Goal: Task Accomplishment & Management: Complete application form

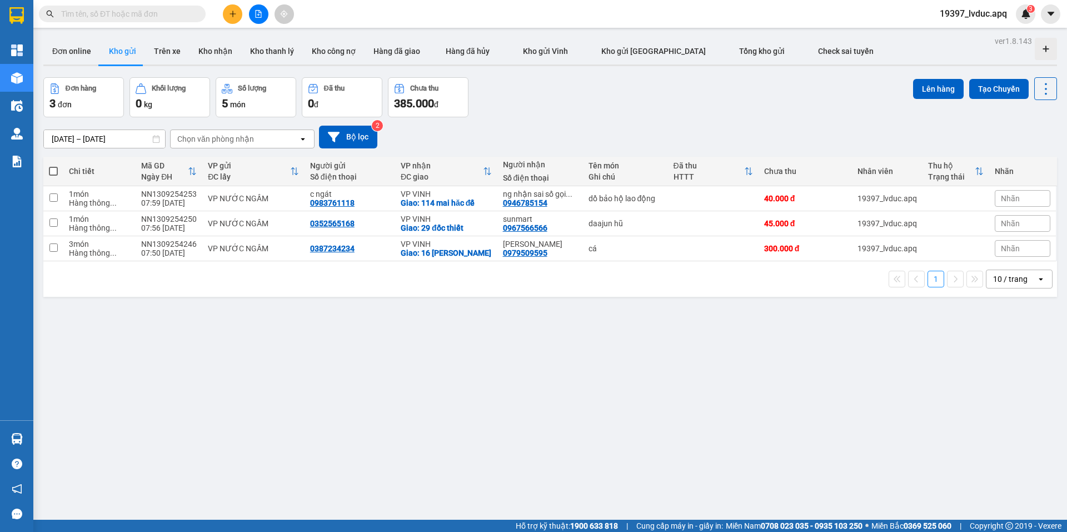
click at [168, 13] on input "text" at bounding box center [126, 14] width 131 height 12
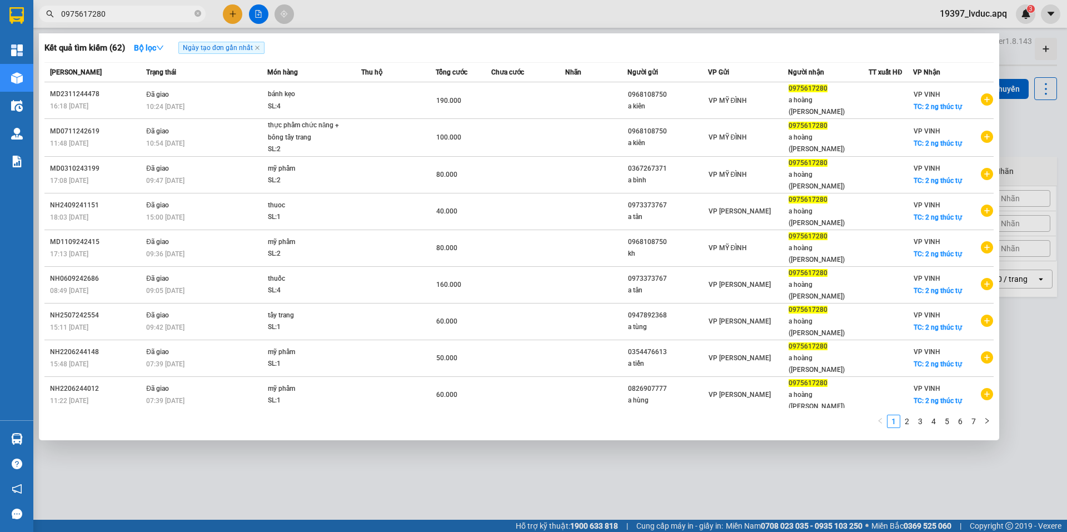
type input "0975617280"
click at [549, 54] on div "Kết quả tìm kiếm ( 62 ) Bộ lọc Ngày tạo đơn gần nhất" at bounding box center [518, 48] width 949 height 18
click at [237, 12] on div at bounding box center [533, 266] width 1067 height 532
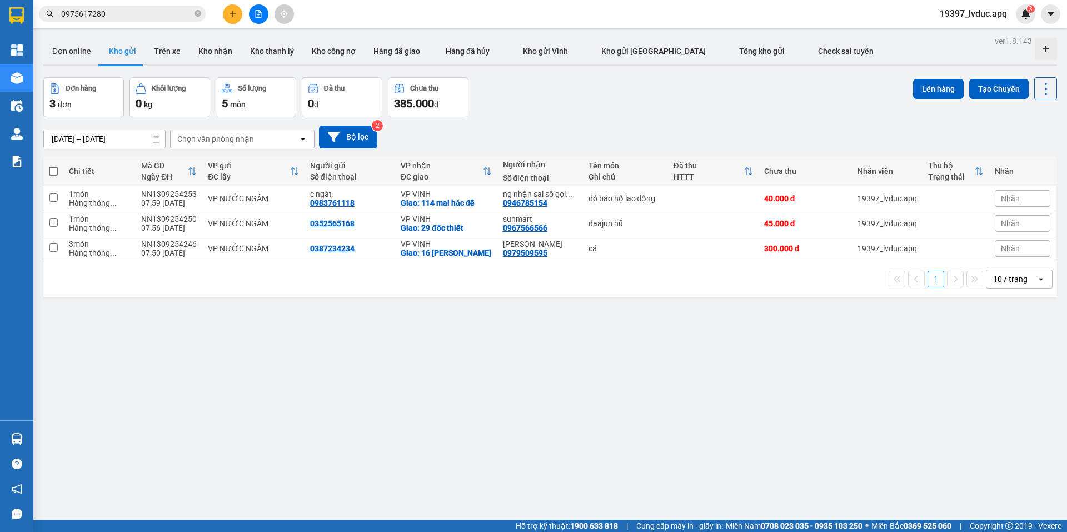
click at [227, 11] on button at bounding box center [232, 13] width 19 height 19
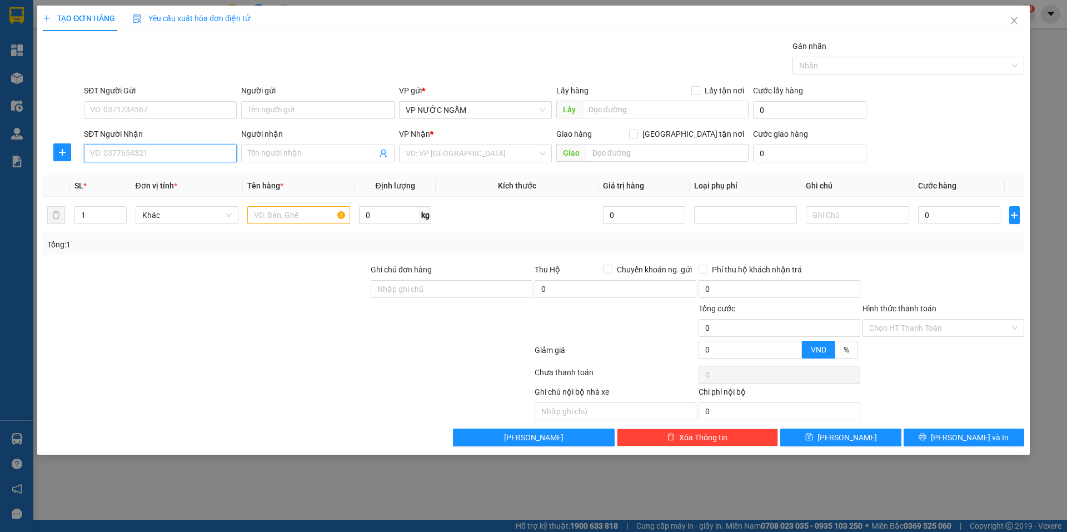
click at [183, 158] on input "SĐT Người Nhận" at bounding box center [160, 154] width 153 height 18
click at [184, 175] on div "0964808677 - chị linh" at bounding box center [161, 176] width 140 height 12
type input "0964808677"
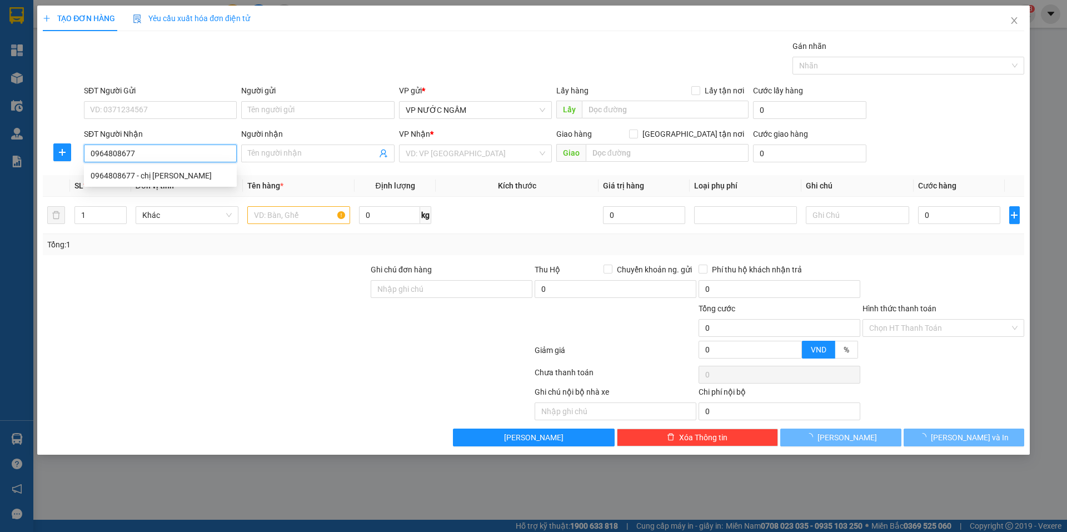
type input "chị linh"
checkbox input "true"
type input "chợ đâu mối"
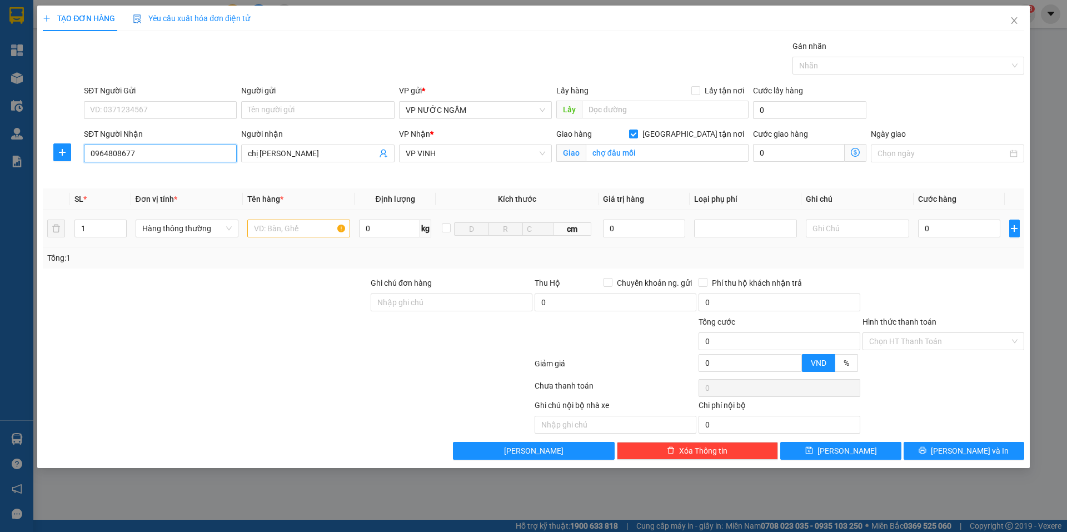
type input "15"
type input "0964808677"
drag, startPoint x: 76, startPoint y: 235, endPoint x: 41, endPoint y: 227, distance: 35.3
click at [43, 228] on tr "1 Hàng thông thường 0 kg cm 0 0" at bounding box center [534, 228] width 982 height 37
type input "7"
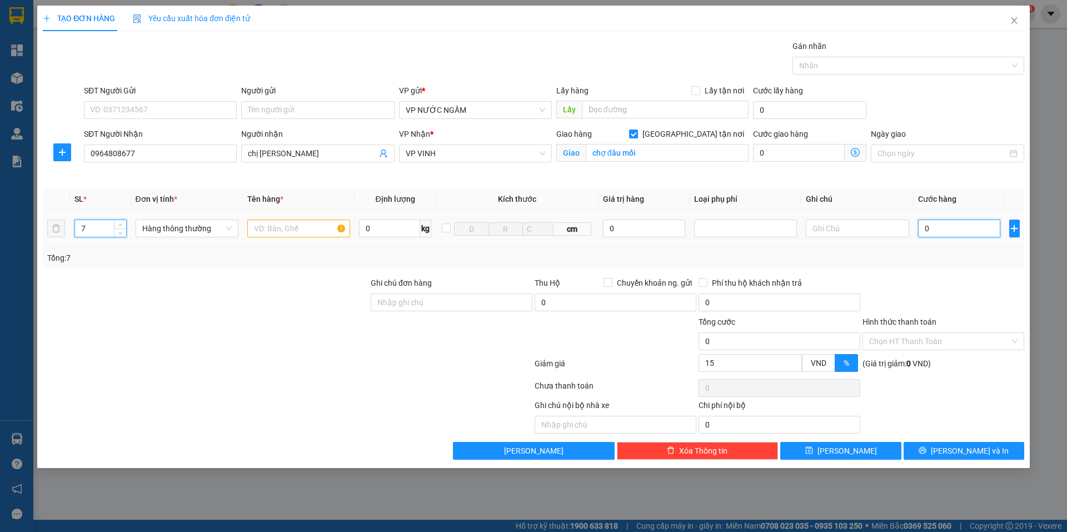
click at [963, 225] on input "0" at bounding box center [959, 229] width 83 height 18
type input "3"
type input "35"
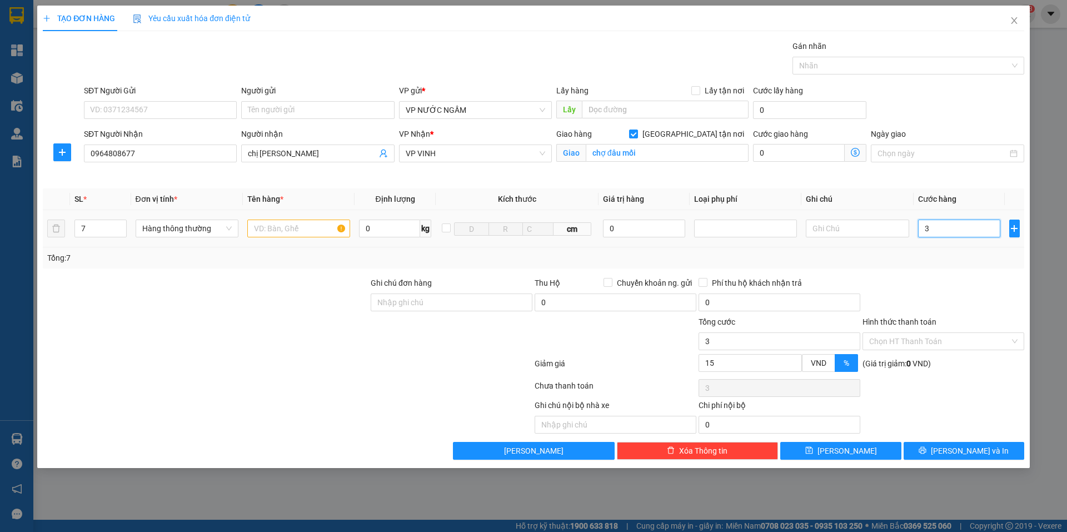
type input "35"
type input "350"
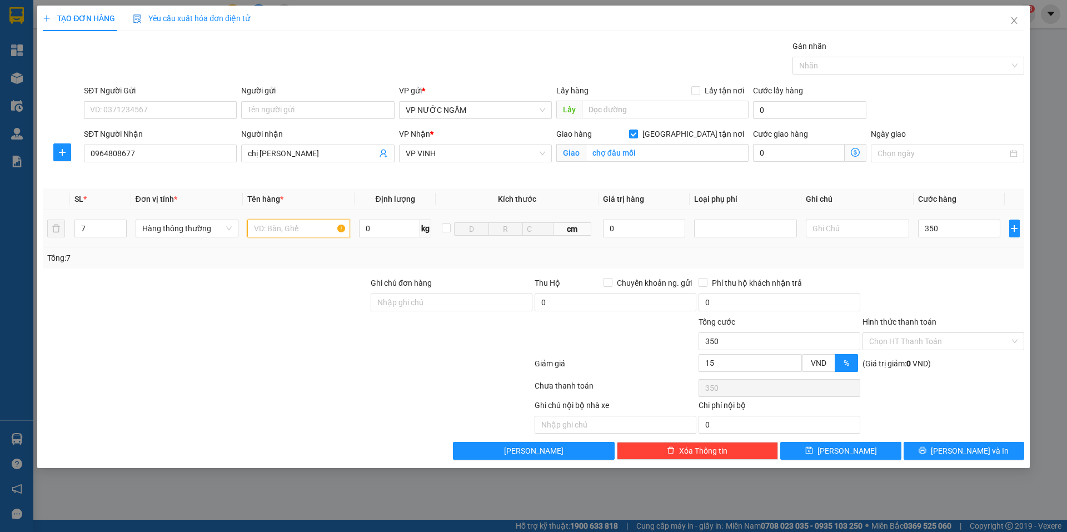
type input "350.000"
type input "297.000"
click at [278, 231] on input "text" at bounding box center [298, 229] width 103 height 18
type input "hq"
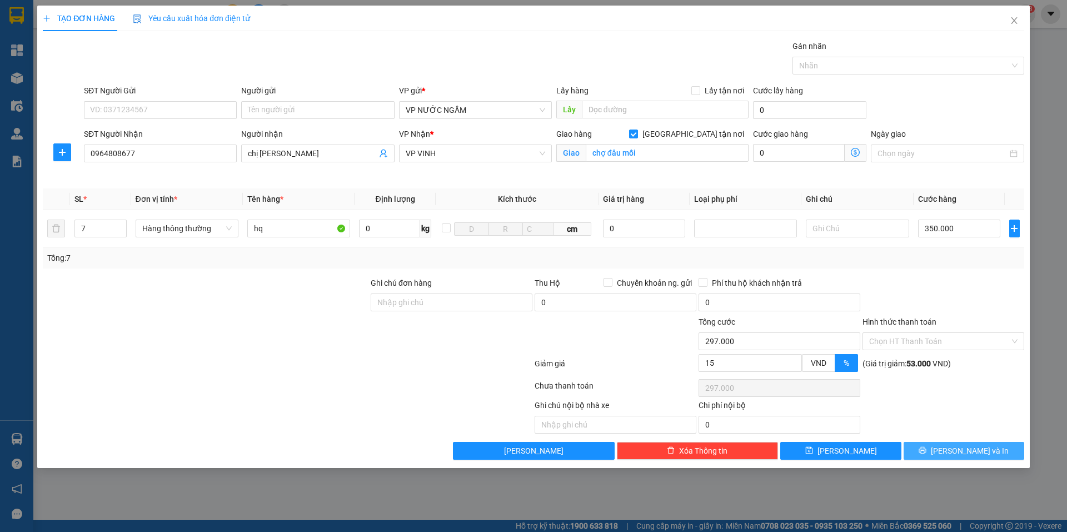
click at [921, 450] on button "[PERSON_NAME] và In" at bounding box center [964, 451] width 121 height 18
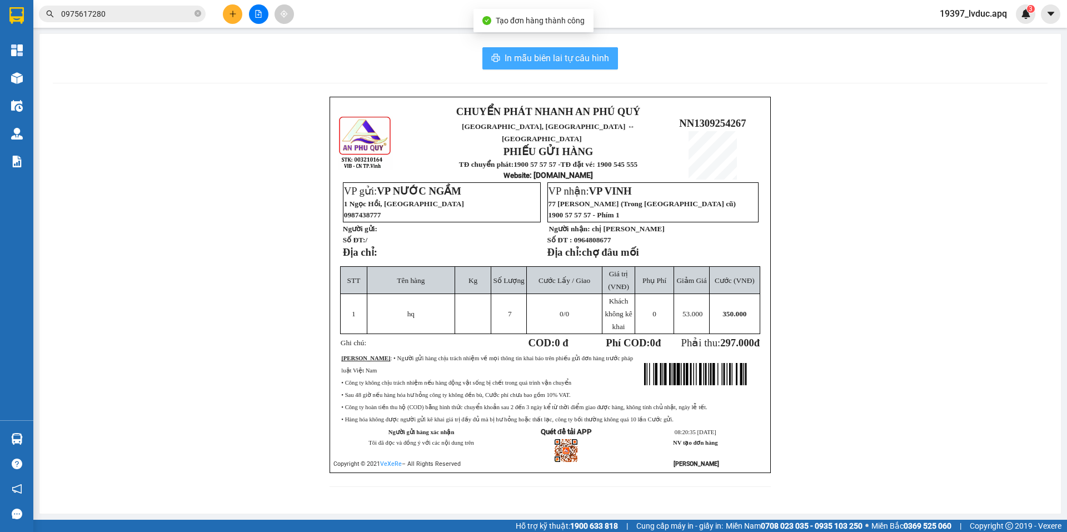
click at [520, 54] on span "In mẫu biên lai tự cấu hình" at bounding box center [557, 58] width 105 height 14
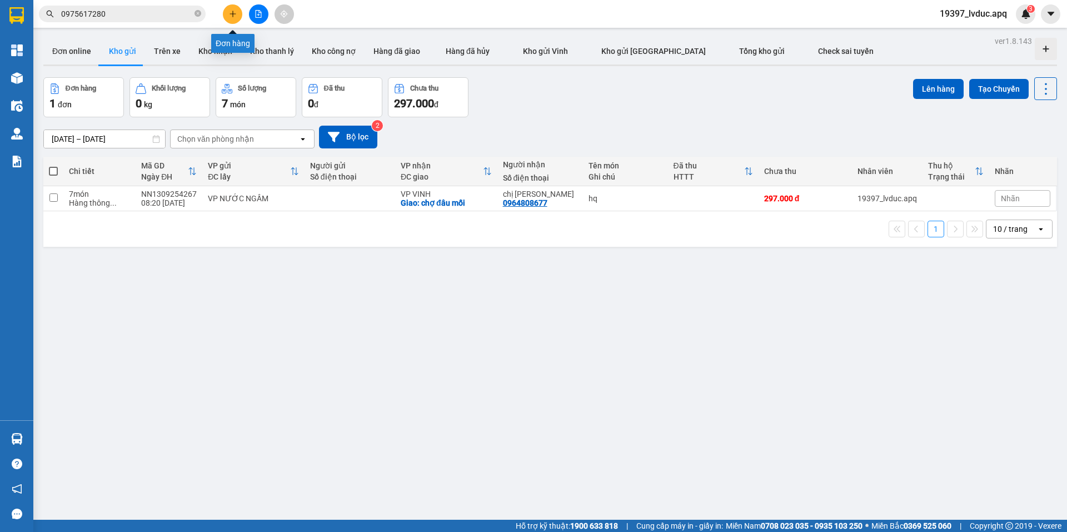
click at [238, 8] on button at bounding box center [232, 13] width 19 height 19
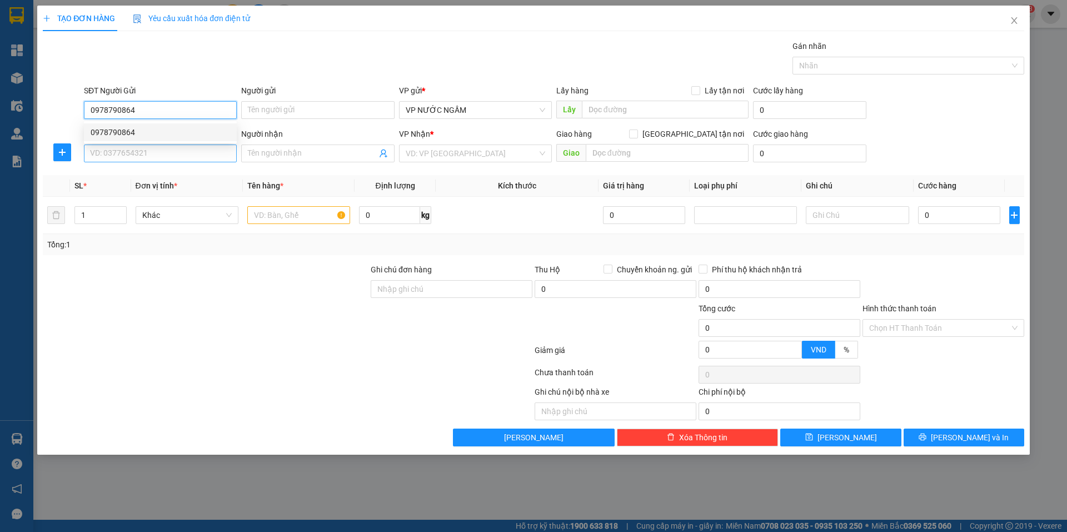
type input "0978790864"
click at [155, 162] on input "SĐT Người Nhận" at bounding box center [160, 154] width 153 height 18
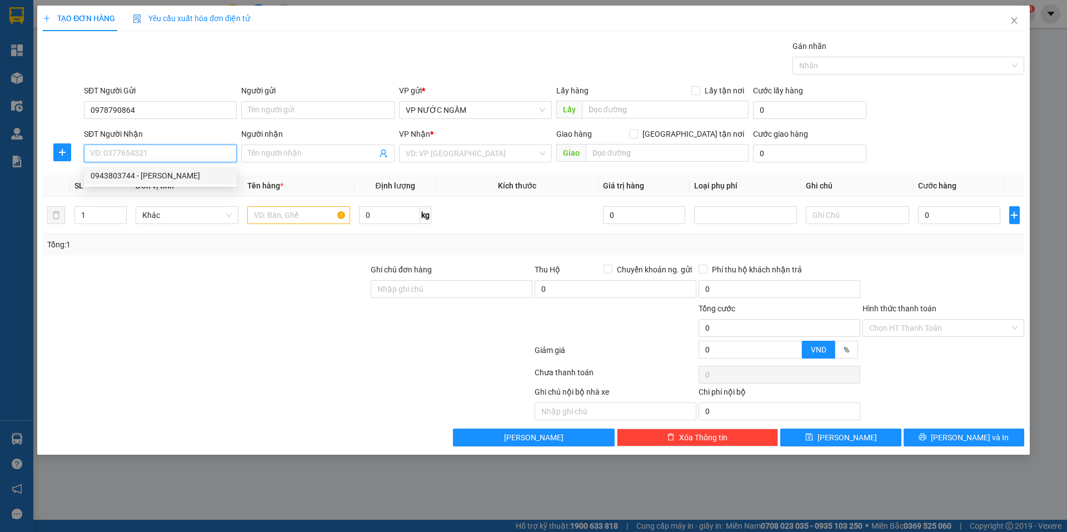
click at [141, 177] on div "0943803744 - c vân" at bounding box center [161, 176] width 140 height 12
type input "0943803744"
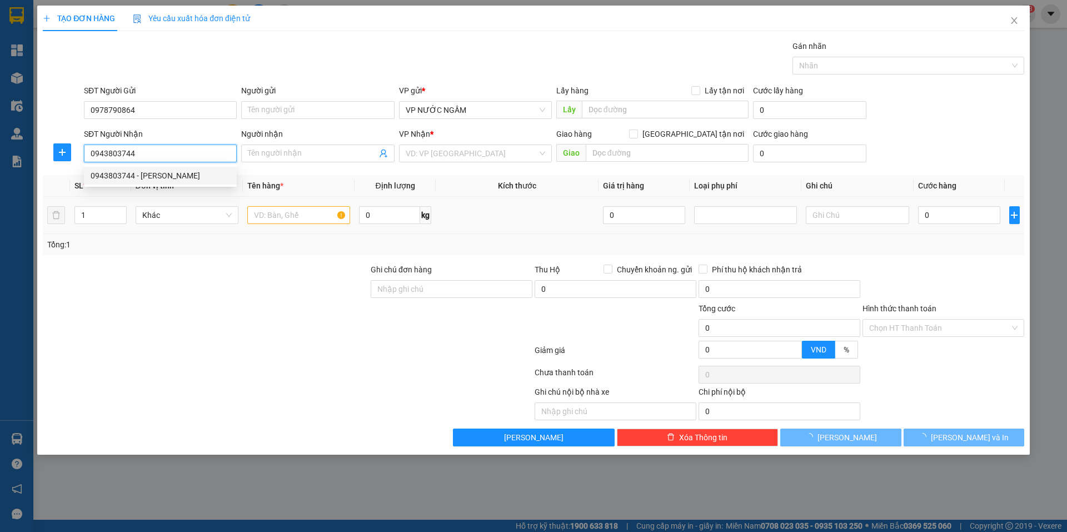
type input "c vân"
checkbox input "true"
type input "9 nguyễn chích"
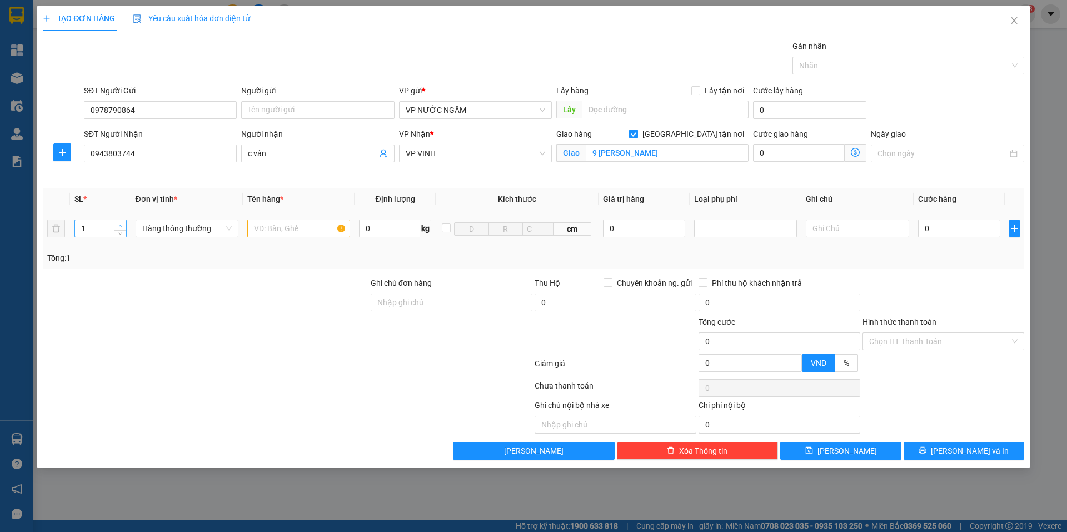
type input "2"
click at [123, 225] on span "up" at bounding box center [120, 225] width 7 height 7
click at [277, 233] on input "text" at bounding box center [298, 229] width 103 height 18
type input "nem"
click at [956, 230] on input "0" at bounding box center [959, 229] width 83 height 18
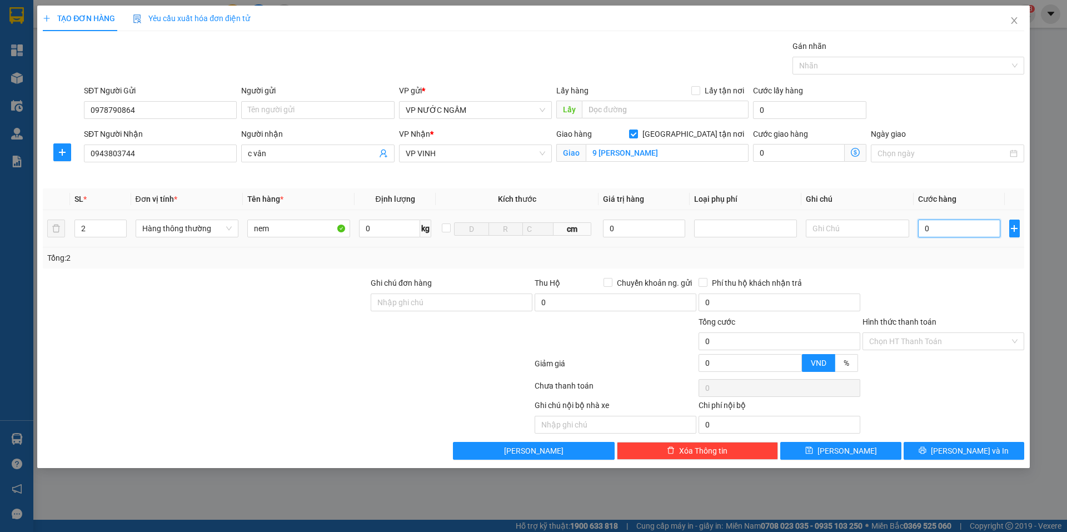
type input "7"
type input "70"
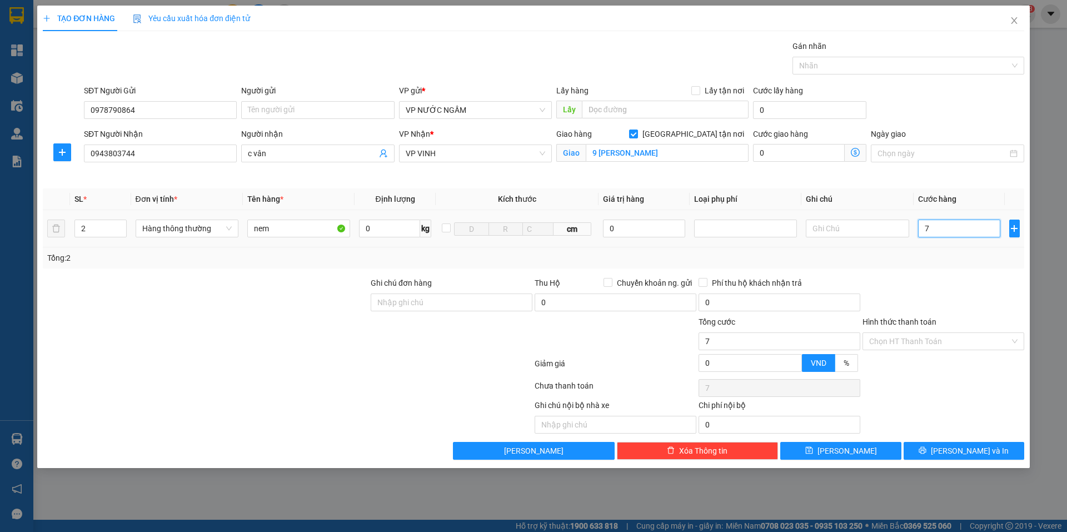
type input "70"
type input "70.000"
click at [936, 447] on button "[PERSON_NAME] và In" at bounding box center [964, 451] width 121 height 18
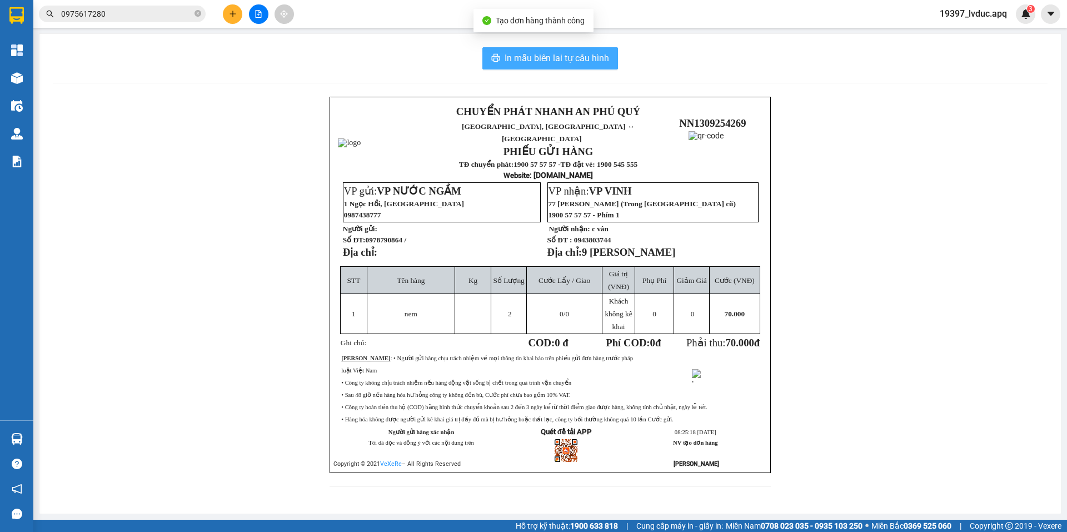
click at [559, 66] on button "In mẫu biên lai tự cấu hình" at bounding box center [551, 58] width 136 height 22
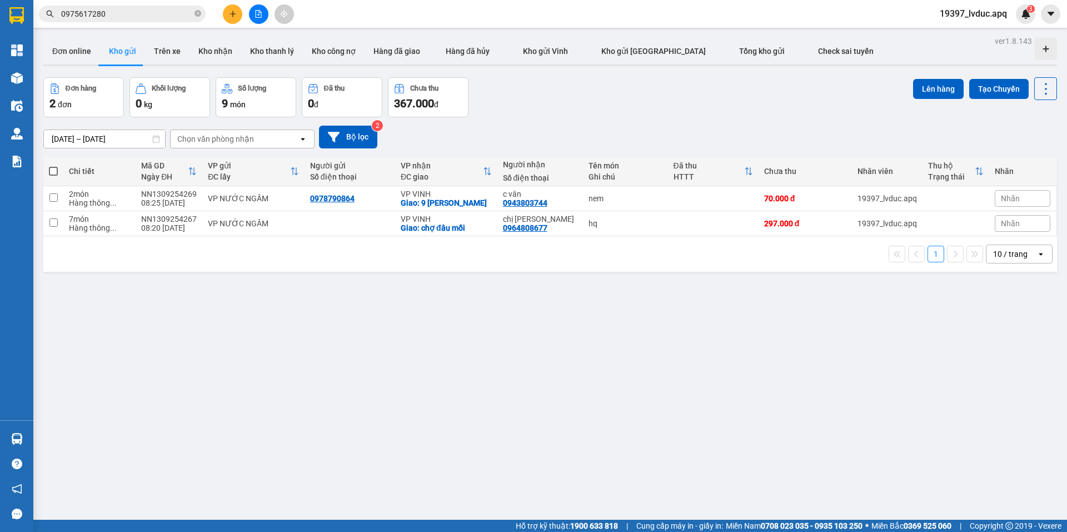
click at [51, 173] on span at bounding box center [53, 171] width 9 height 9
click at [53, 166] on input "checkbox" at bounding box center [53, 166] width 0 height 0
checkbox input "true"
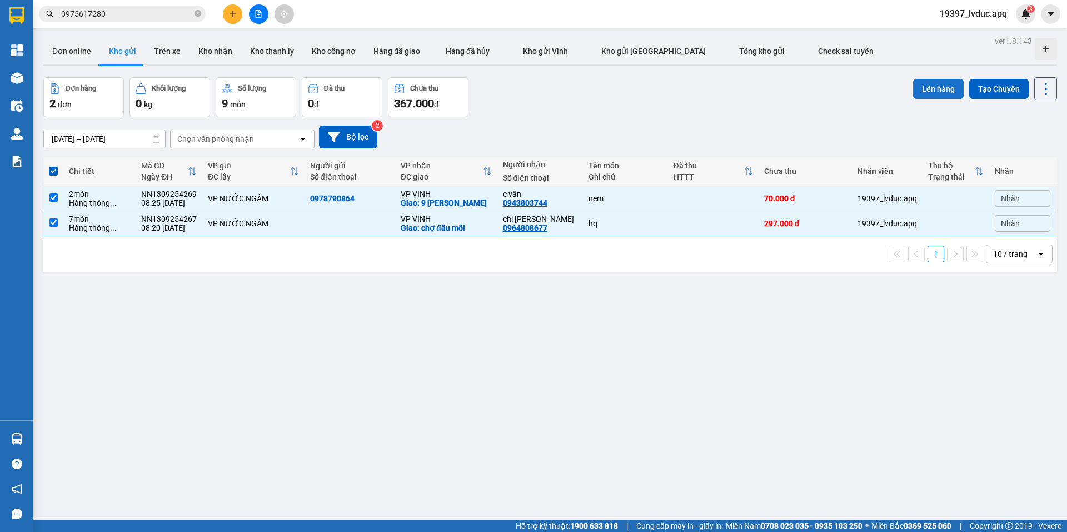
click at [923, 89] on button "Lên hàng" at bounding box center [938, 89] width 51 height 20
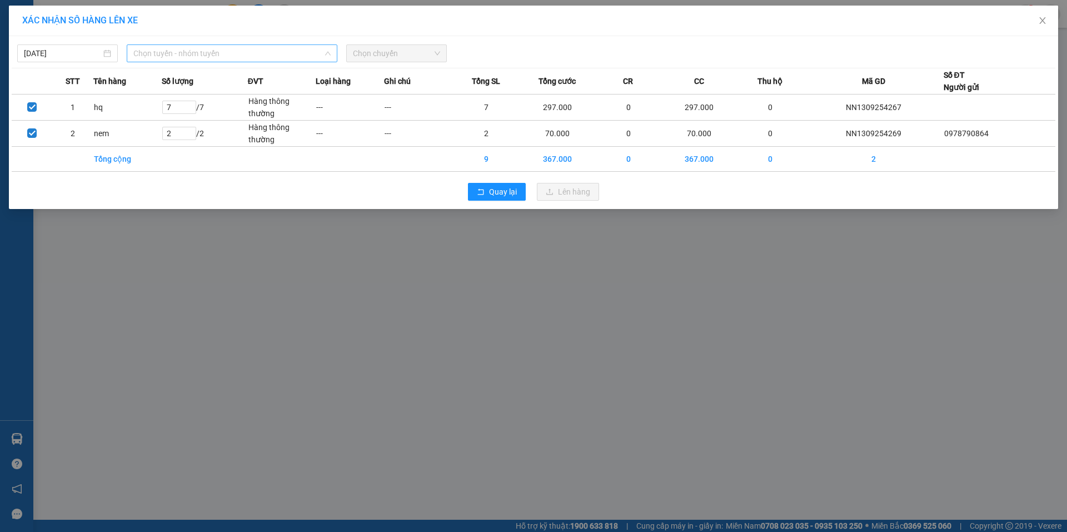
drag, startPoint x: 198, startPoint y: 51, endPoint x: 229, endPoint y: 73, distance: 38.3
click at [198, 51] on span "Chọn tuyến - nhóm tuyến" at bounding box center [231, 53] width 197 height 17
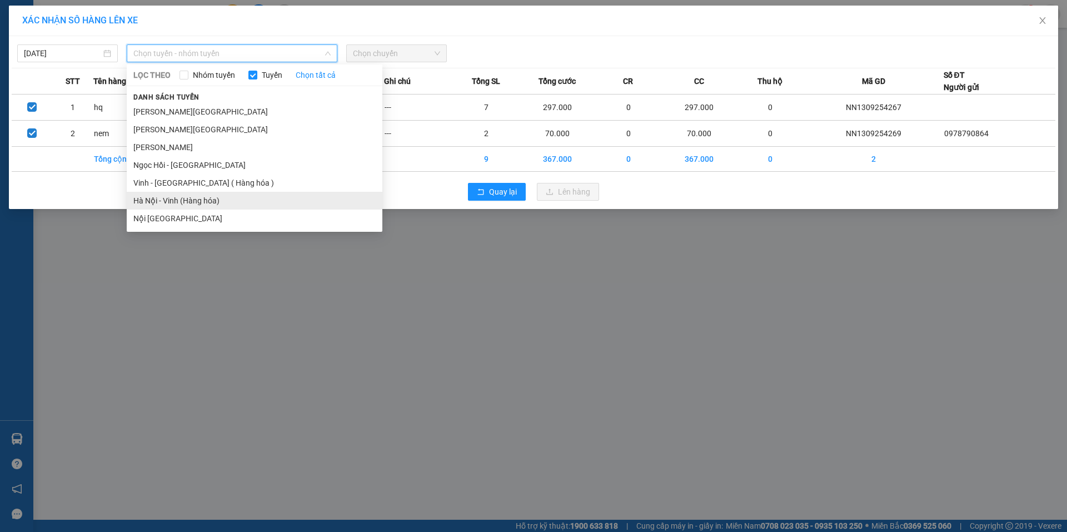
click at [209, 198] on li "Hà Nội - Vinh (Hàng hóa)" at bounding box center [255, 201] width 256 height 18
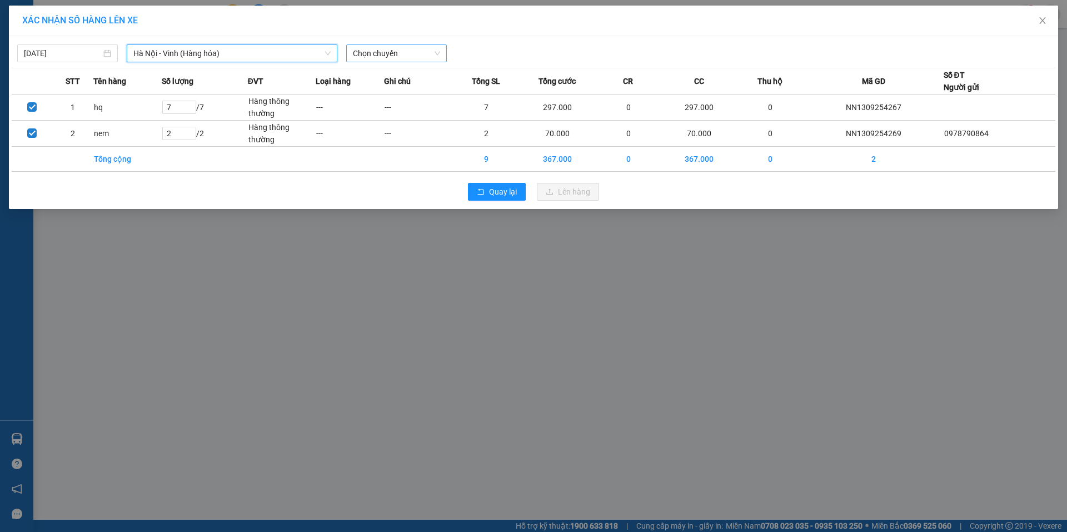
click at [424, 47] on span "Chọn chuyến" at bounding box center [396, 53] width 87 height 17
click at [416, 87] on div "08:30 (TC) - 37C-086.38" at bounding box center [396, 93] width 100 height 18
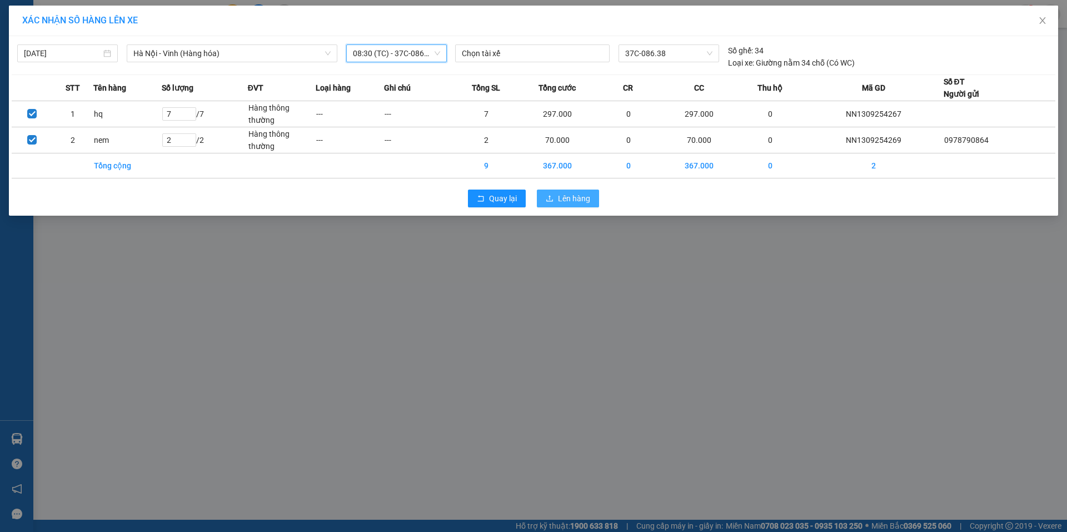
drag, startPoint x: 583, startPoint y: 201, endPoint x: 579, endPoint y: 195, distance: 6.8
click at [582, 200] on span "Lên hàng" at bounding box center [574, 198] width 32 height 12
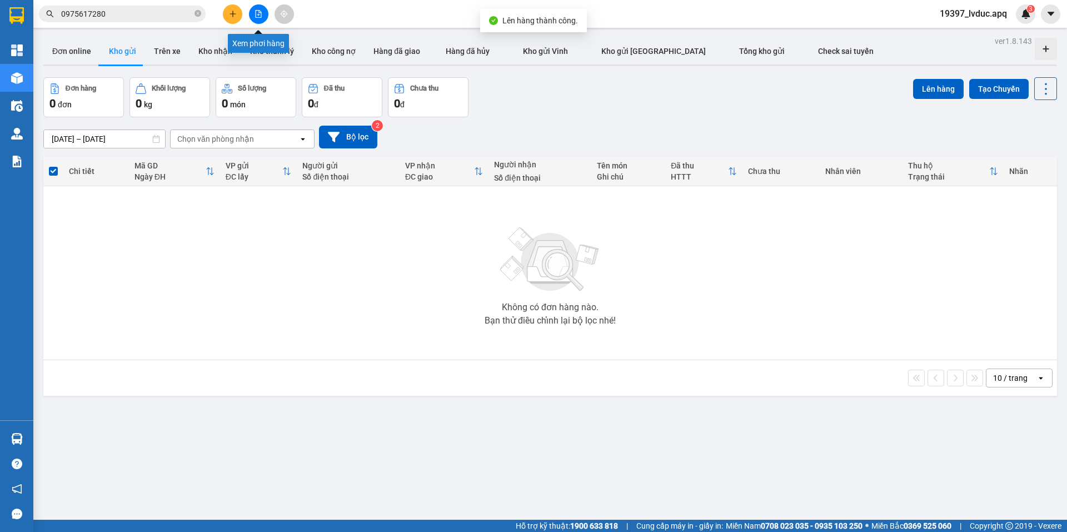
click at [253, 16] on button at bounding box center [258, 13] width 19 height 19
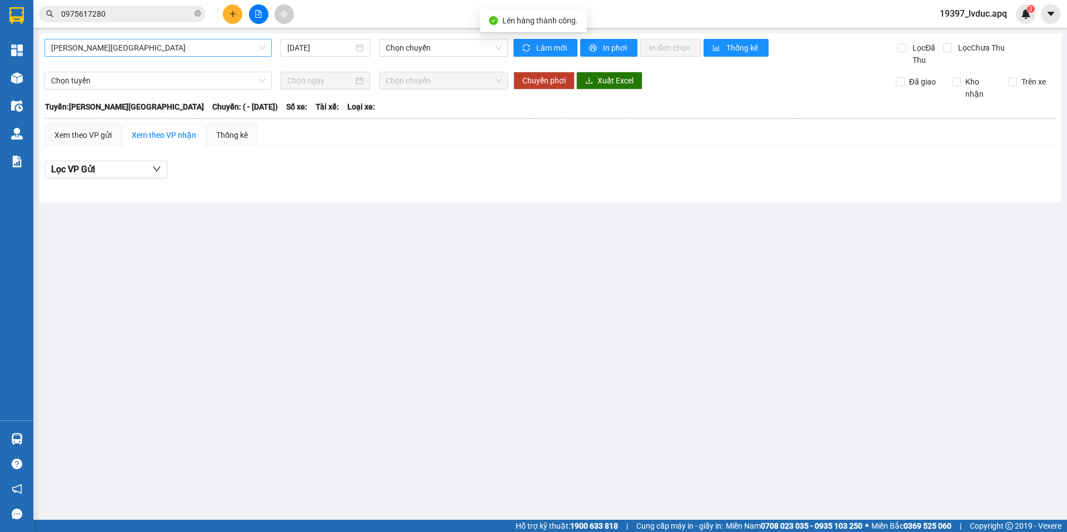
click at [132, 44] on span "Gia Lâm - Mỹ Đình" at bounding box center [158, 47] width 214 height 17
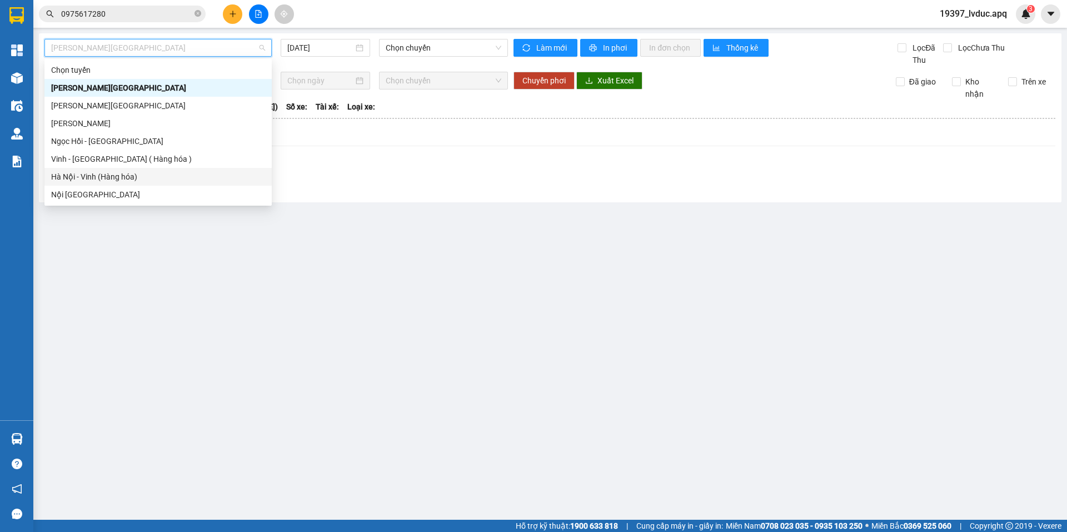
click at [137, 176] on div "Hà Nội - Vinh (Hàng hóa)" at bounding box center [158, 177] width 214 height 12
type input "13/09/2025"
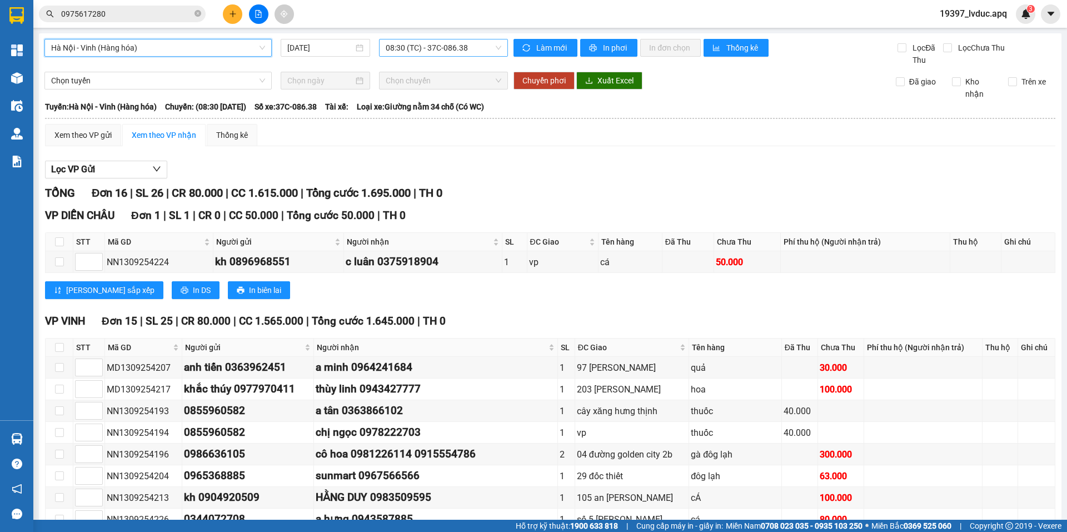
click at [448, 47] on span "08:30 (TC) - 37C-086.38" at bounding box center [444, 47] width 116 height 17
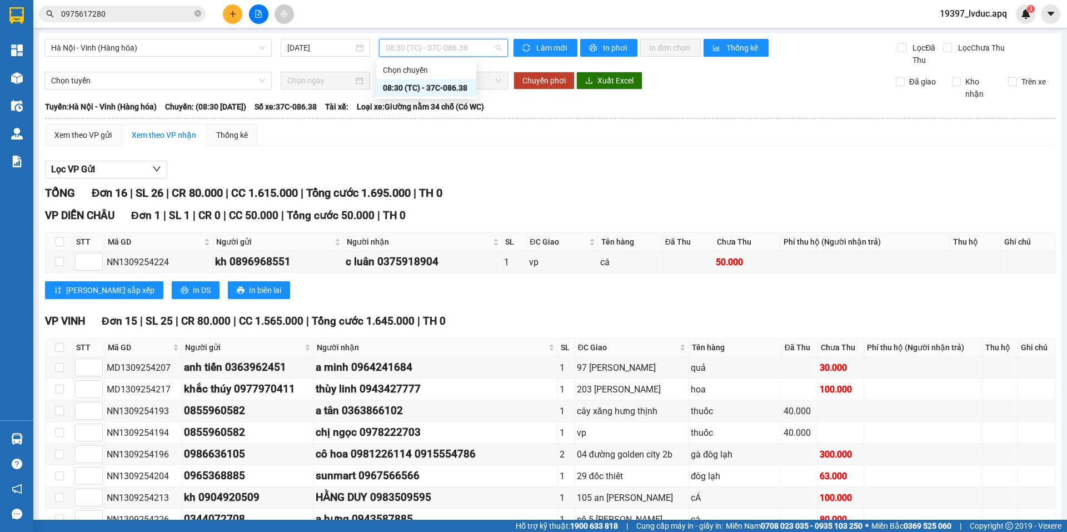
click at [425, 92] on div "08:30 (TC) - 37C-086.38" at bounding box center [426, 88] width 87 height 12
click at [526, 49] on icon "sync" at bounding box center [527, 48] width 8 height 8
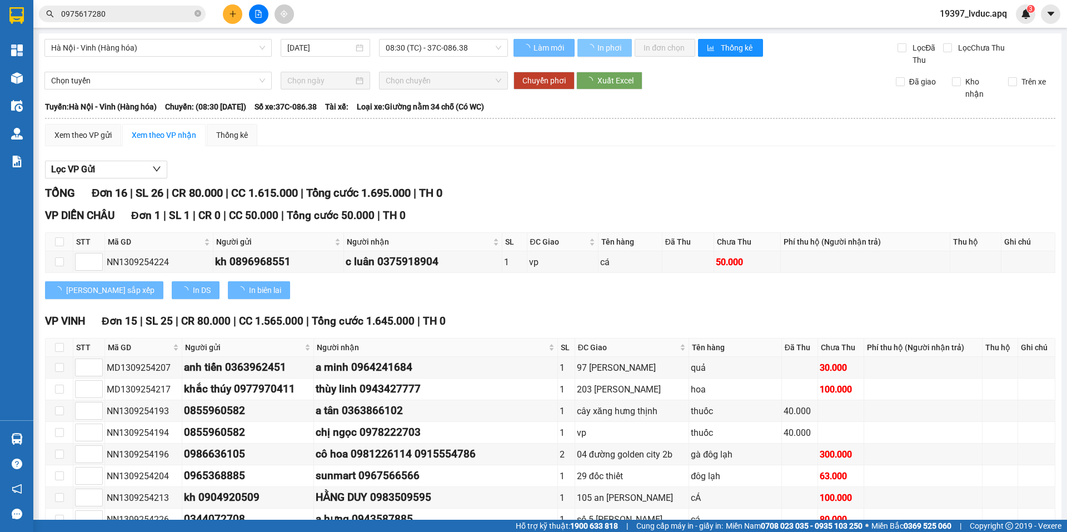
click at [615, 44] on span "In phơi" at bounding box center [611, 48] width 26 height 12
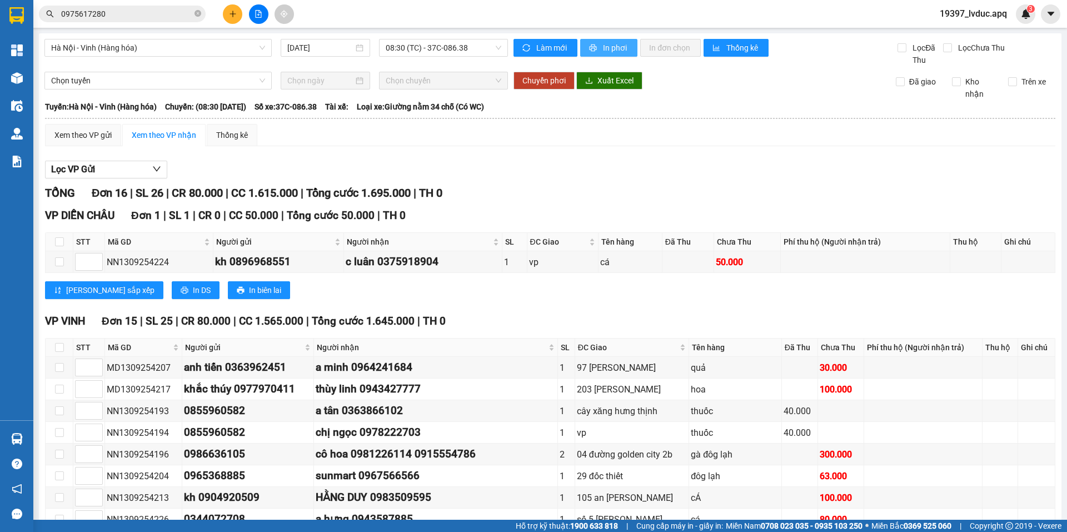
click at [613, 50] on span "In phơi" at bounding box center [616, 48] width 26 height 12
click at [239, 14] on button at bounding box center [232, 13] width 19 height 19
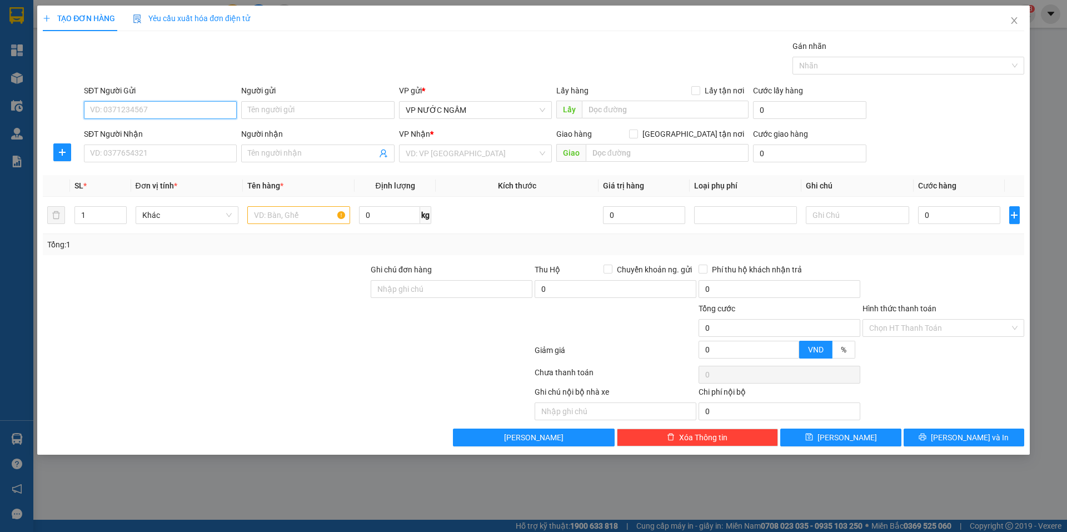
click at [125, 115] on input "SĐT Người Gửi" at bounding box center [160, 110] width 153 height 18
click at [125, 114] on input "SĐT Người Gửi" at bounding box center [160, 110] width 153 height 18
click at [125, 113] on input "SĐT Người Gửi" at bounding box center [160, 110] width 153 height 18
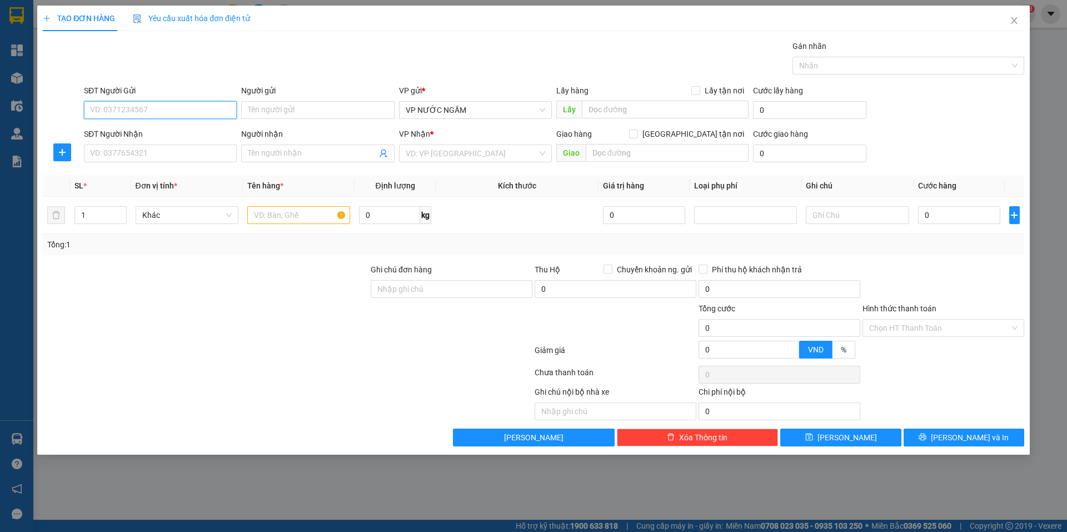
click at [131, 109] on input "SĐT Người Gửi" at bounding box center [160, 110] width 153 height 18
type input "0332717777"
click at [151, 130] on div "0332717777 - a duy" at bounding box center [161, 132] width 140 height 12
type input "a duy"
type input "0332717777"
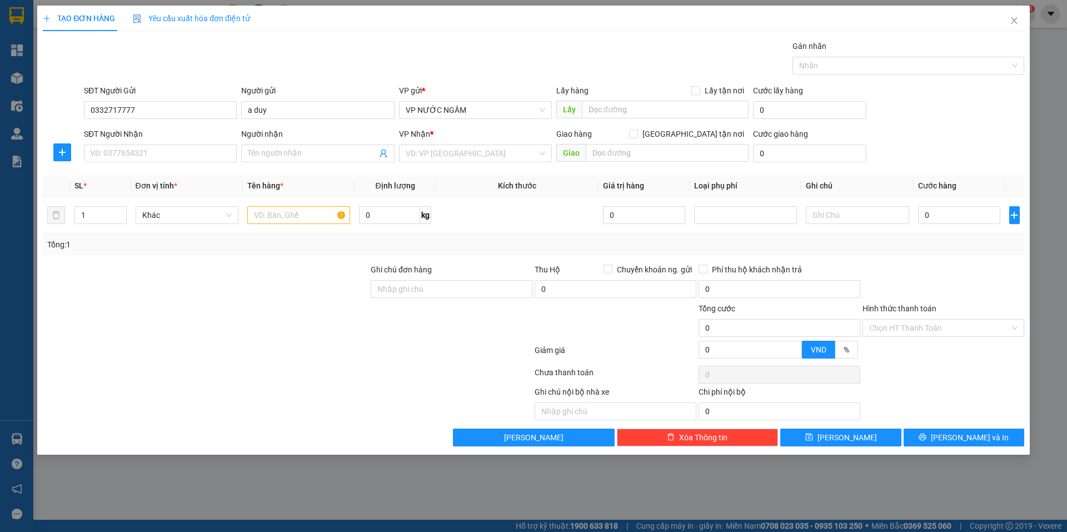
click at [148, 167] on div "Transit Pickup Surcharge Ids Transit Deliver Surcharge Ids Transit Deliver Surc…" at bounding box center [534, 243] width 982 height 406
click at [165, 160] on input "SĐT Người Nhận" at bounding box center [160, 154] width 153 height 18
click at [141, 198] on div "0967555595 - a hùng" at bounding box center [161, 193] width 140 height 12
type input "0967555595"
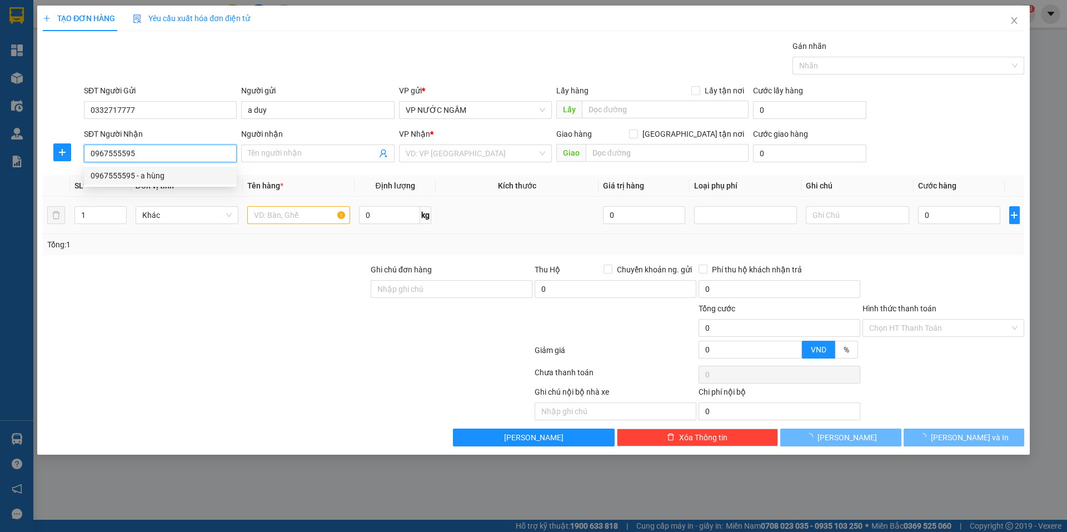
type input "a hùng"
checkbox input "true"
type input "100 nguyễn cảnh hoan"
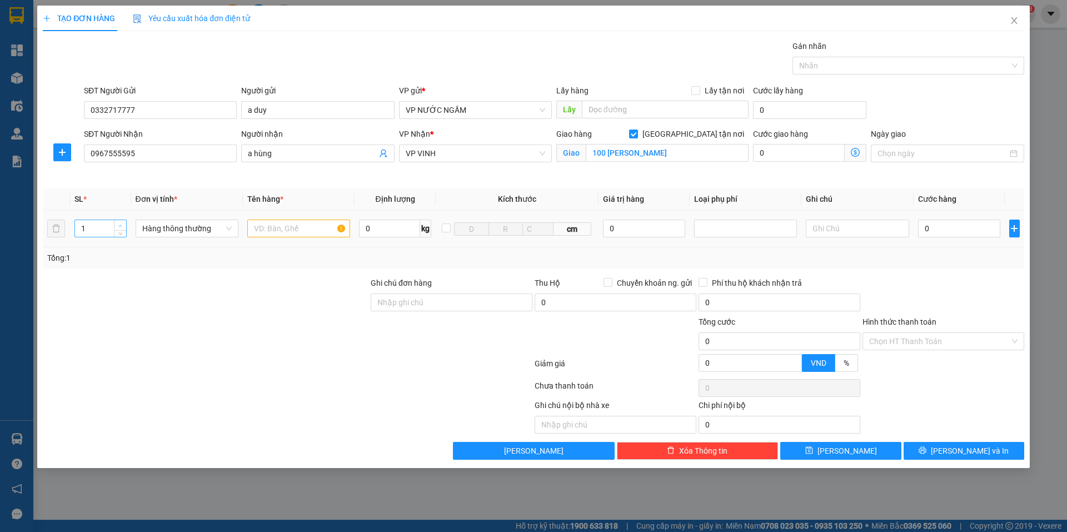
type input "2"
click at [117, 223] on span "Increase Value" at bounding box center [120, 225] width 12 height 10
drag, startPoint x: 256, startPoint y: 225, endPoint x: 285, endPoint y: 223, distance: 29.0
click at [272, 228] on input "text" at bounding box center [298, 229] width 103 height 18
type input "cá +"
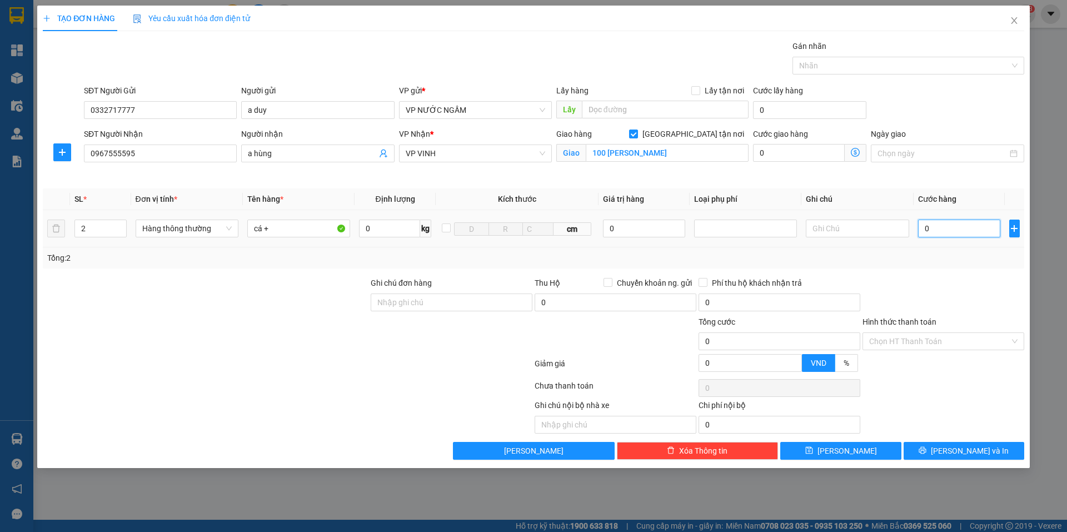
click at [942, 228] on input "0" at bounding box center [959, 229] width 83 height 18
type input "1"
type input "16+"
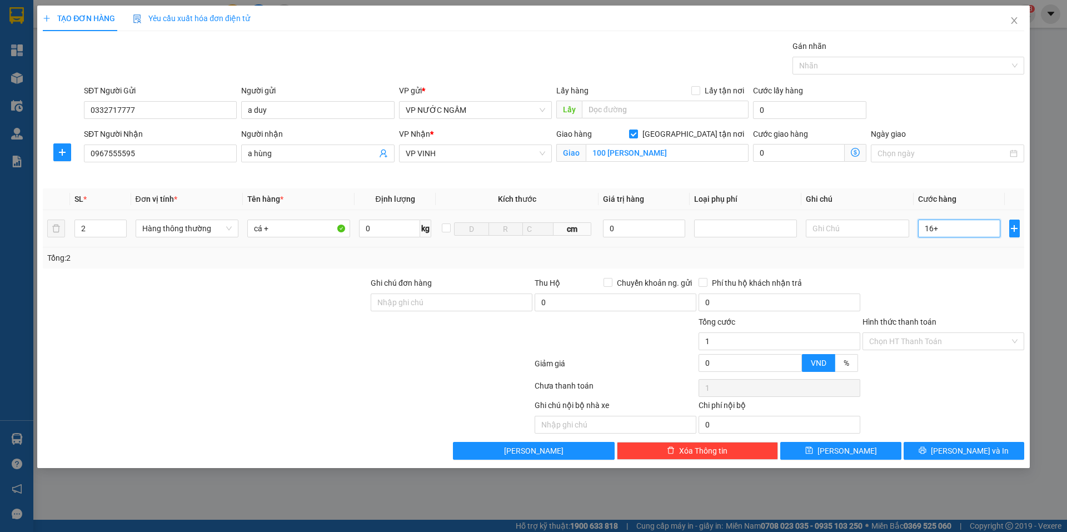
type input "0"
click at [925, 250] on div "Tổng: 2" at bounding box center [534, 257] width 982 height 21
click at [944, 224] on input "0" at bounding box center [959, 229] width 83 height 18
type input "4"
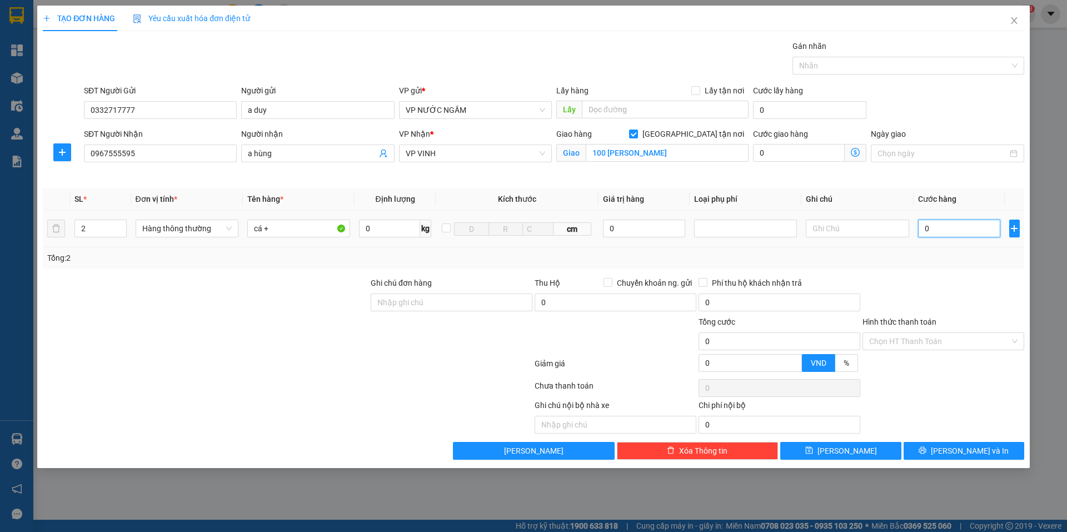
type input "4"
click at [943, 224] on input "4" at bounding box center [959, 229] width 83 height 18
type input "0"
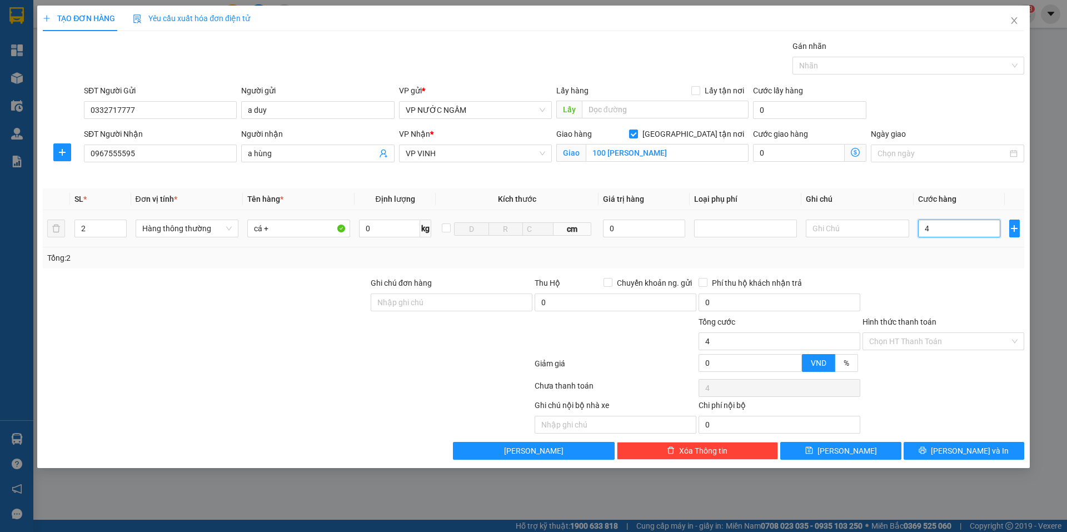
type input "0"
type input "01"
type input "1"
type input "016"
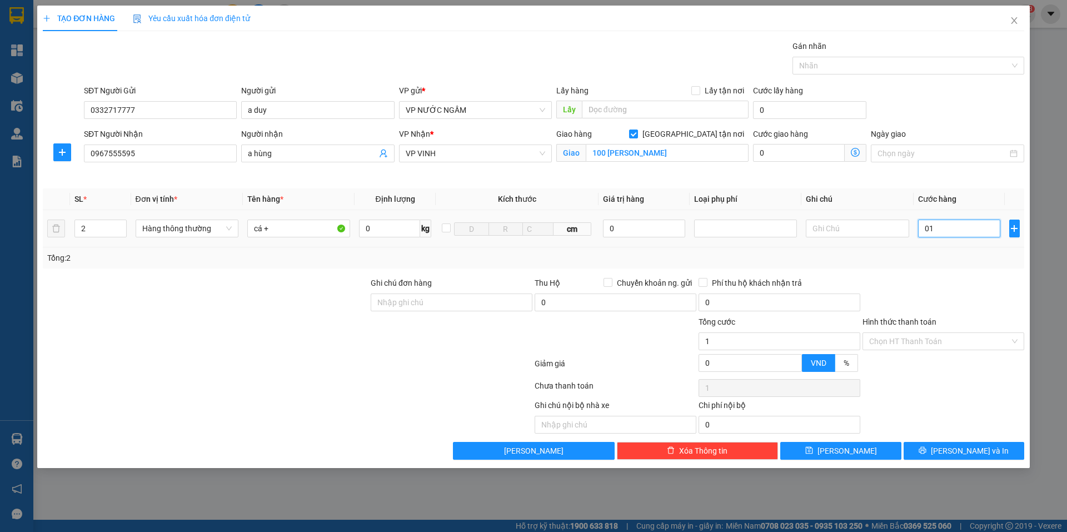
type input "16"
type input "0.160"
type input "160"
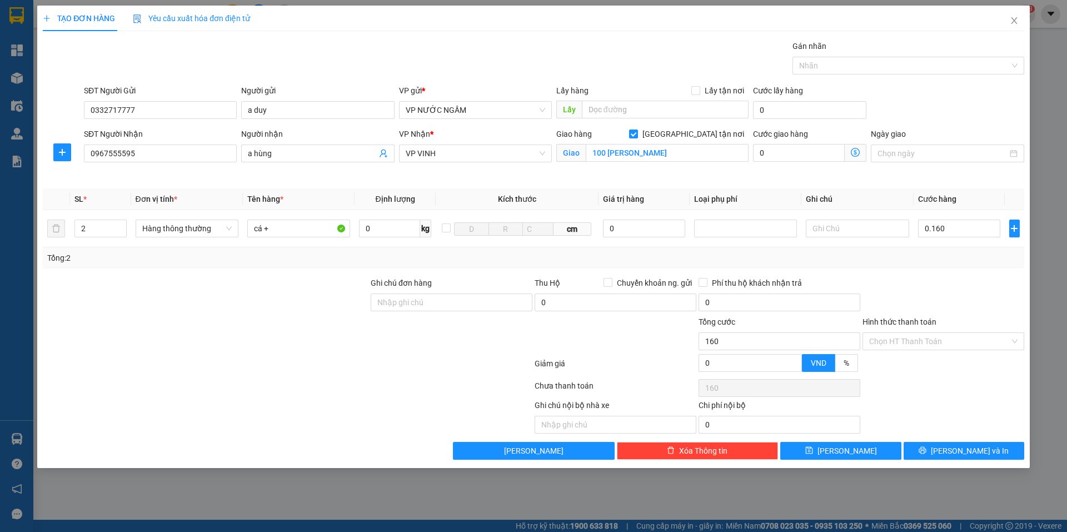
type input "160.000"
click at [938, 263] on div "Tổng: 2" at bounding box center [534, 257] width 982 height 21
click at [951, 442] on div "Transit Pickup Surcharge Ids Transit Deliver Surcharge Ids Transit Deliver Surc…" at bounding box center [534, 250] width 982 height 420
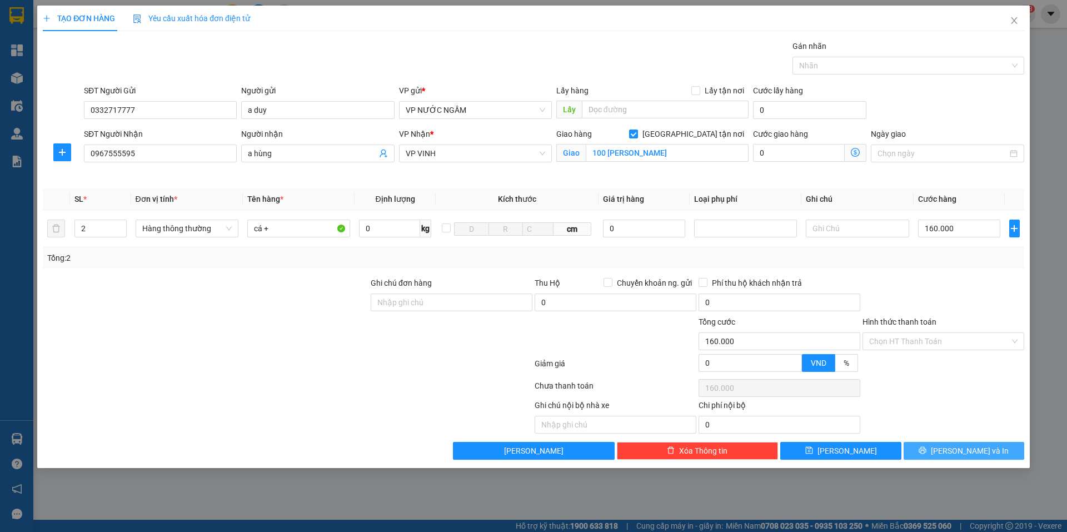
click at [948, 446] on button "[PERSON_NAME] và In" at bounding box center [964, 451] width 121 height 18
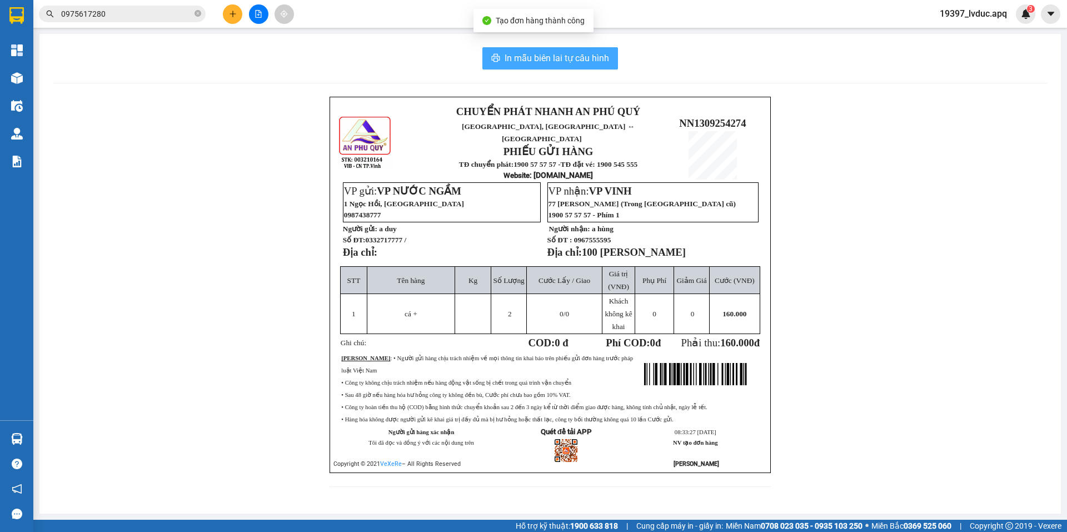
drag, startPoint x: 543, startPoint y: 63, endPoint x: 635, endPoint y: 71, distance: 92.6
click at [546, 62] on span "In mẫu biên lai tự cấu hình" at bounding box center [557, 58] width 105 height 14
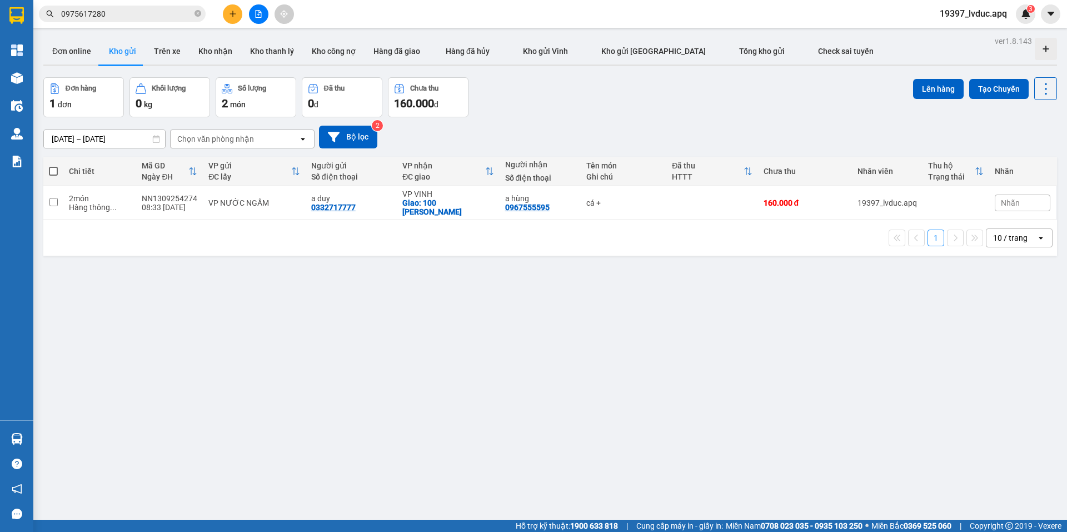
click at [592, 311] on div "ver 1.8.143 Đơn online Kho gửi Trên xe Kho nhận Kho thanh lý Kho công nợ Hàng đ…" at bounding box center [550, 299] width 1023 height 532
click at [590, 312] on div "ver 1.8.143 Đơn online Kho gửi Trên xe Kho nhận Kho thanh lý Kho công nợ Hàng đ…" at bounding box center [550, 299] width 1023 height 532
click at [592, 452] on div "ver 1.8.143 Đơn online Kho gửi Trên xe Kho nhận Kho thanh lý Kho công nợ Hàng đ…" at bounding box center [550, 299] width 1023 height 532
click at [736, 332] on div "ver 1.8.143 Đơn online Kho gửi Trên xe Kho nhận Kho thanh lý Kho công nợ Hàng đ…" at bounding box center [550, 299] width 1023 height 532
click at [739, 339] on div "ver 1.8.143 Đơn online Kho gửi Trên xe Kho nhận Kho thanh lý Kho công nợ Hàng đ…" at bounding box center [550, 299] width 1023 height 532
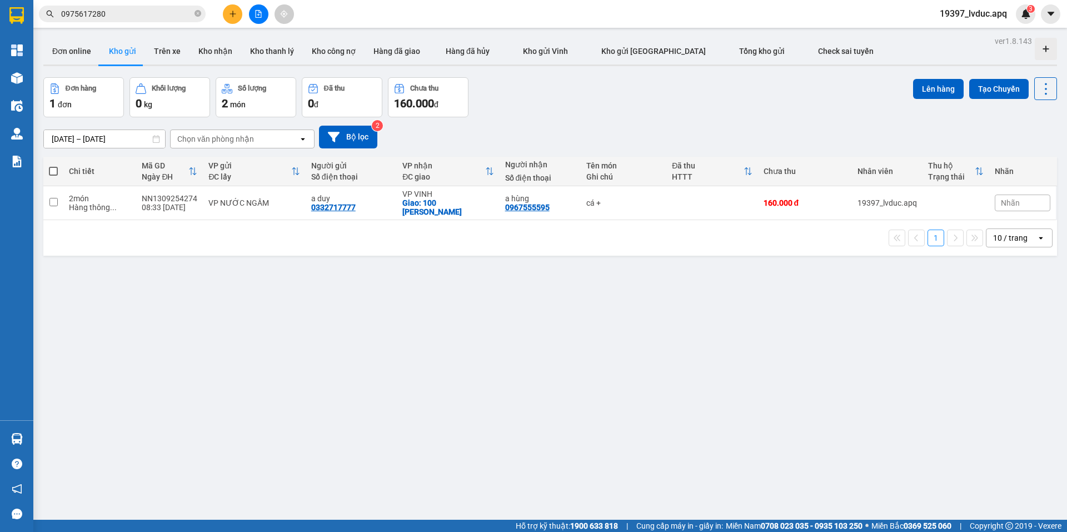
click at [867, 380] on div "ver 1.8.143 Đơn online Kho gửi Trên xe Kho nhận Kho thanh lý Kho công nợ Hàng đ…" at bounding box center [550, 299] width 1023 height 532
click at [164, 16] on input "0975617280" at bounding box center [126, 14] width 131 height 12
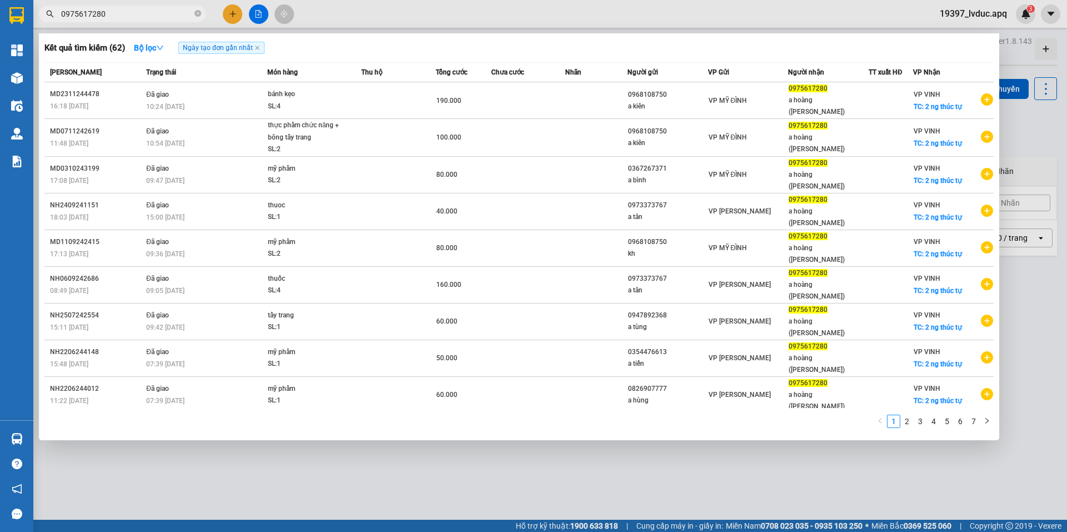
click at [164, 16] on input "0975617280" at bounding box center [126, 14] width 131 height 12
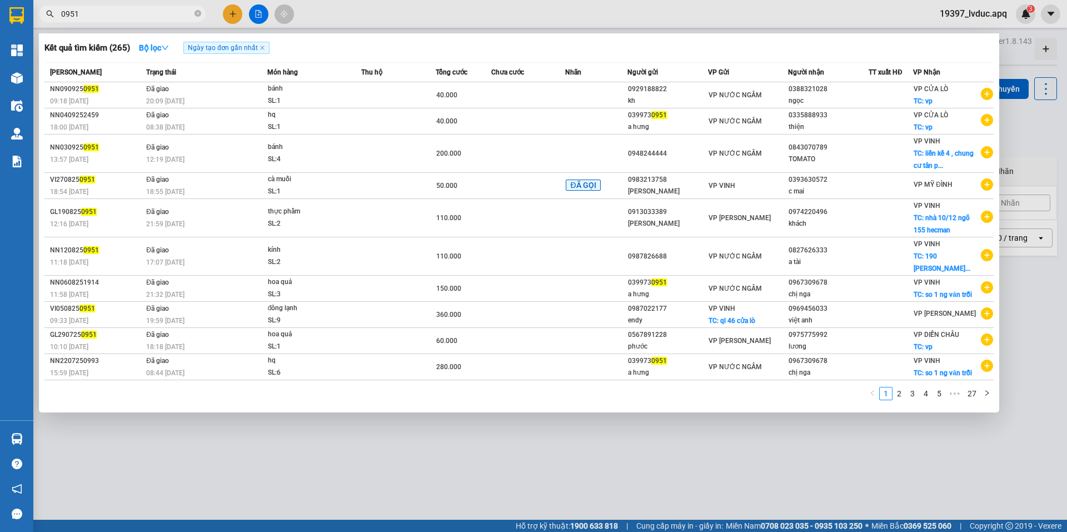
click at [63, 11] on input "0951" at bounding box center [126, 14] width 131 height 12
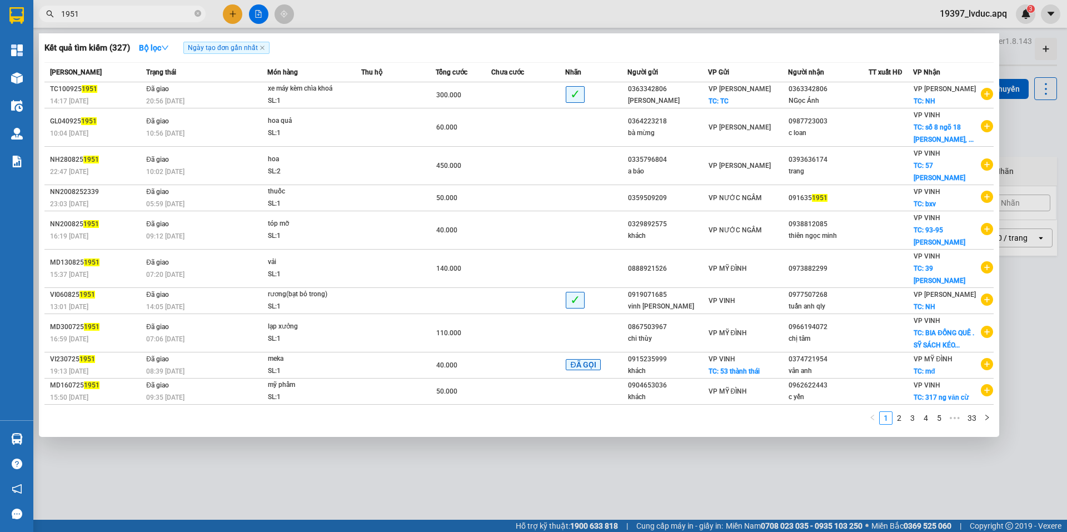
type input "1951"
click at [158, 14] on input "1951" at bounding box center [126, 14] width 131 height 12
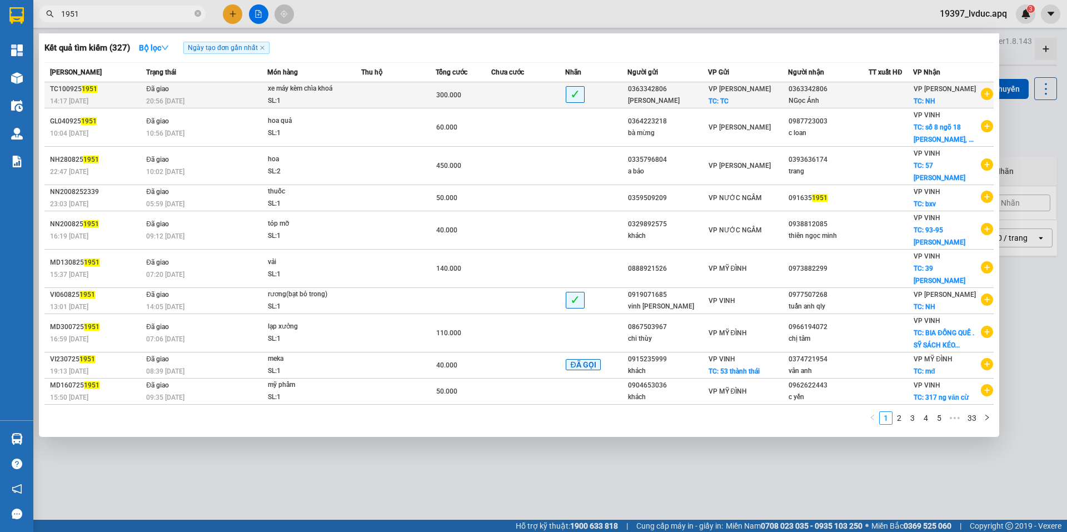
click at [647, 88] on div "0363342806" at bounding box center [667, 89] width 79 height 12
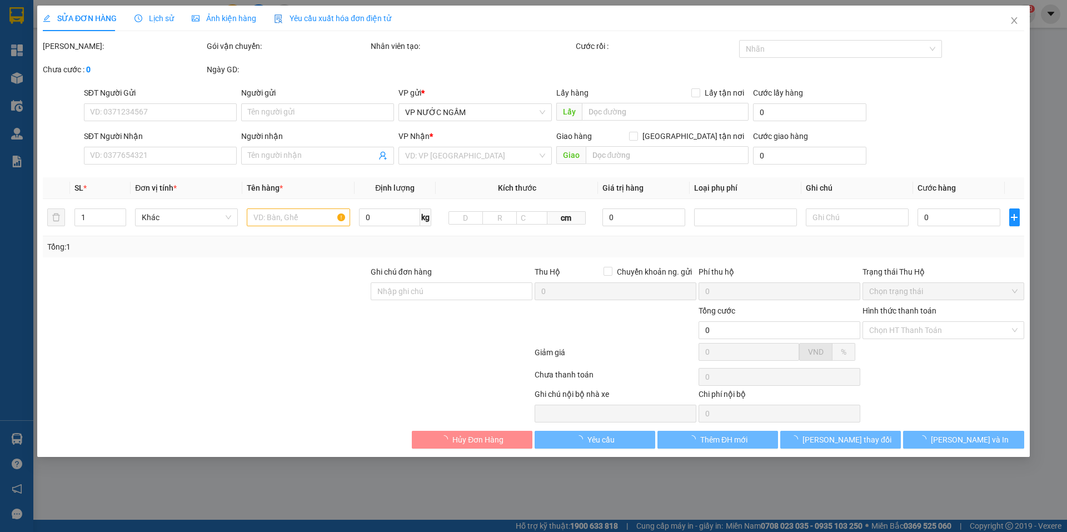
type input "0363342806"
type input "Ngọc Ánh"
checkbox input "true"
type input "TC"
type input "0363342806"
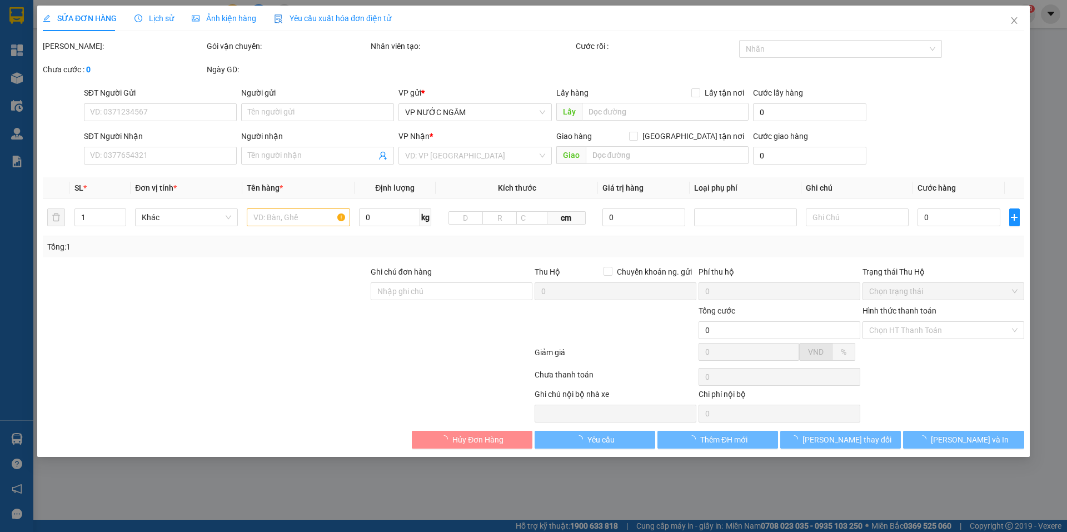
type input "NGọc Ánh"
checkbox input "true"
type input "NH"
type input "300.000"
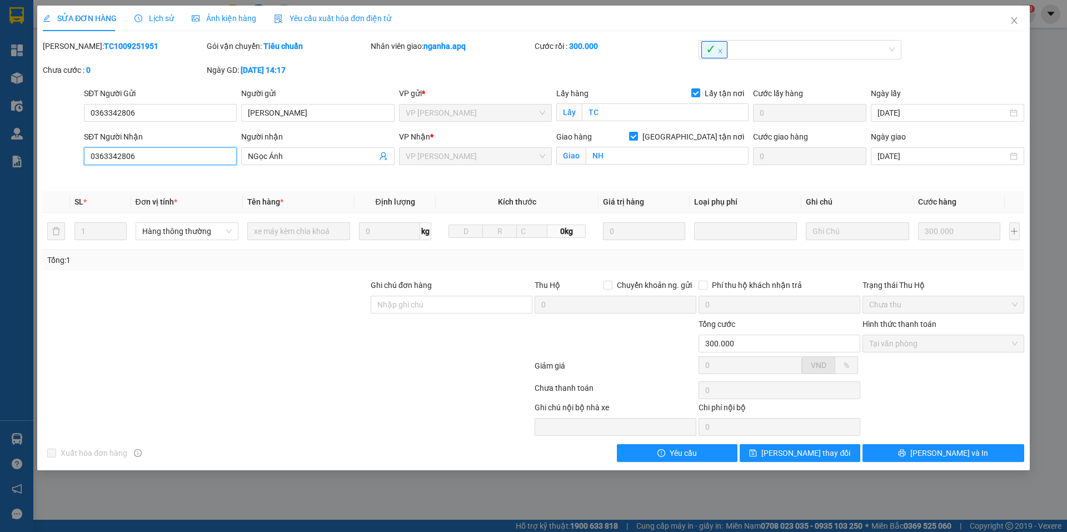
click at [155, 157] on input "0363342806" at bounding box center [160, 156] width 153 height 18
click at [1013, 19] on icon "close" at bounding box center [1014, 20] width 6 height 7
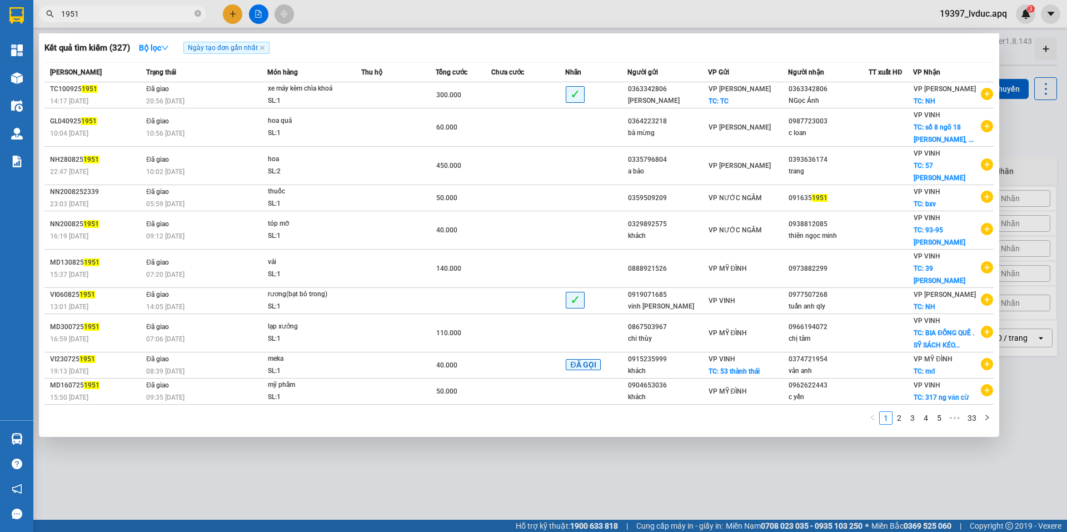
click at [106, 14] on input "1951" at bounding box center [126, 14] width 131 height 12
click at [634, 4] on div at bounding box center [533, 266] width 1067 height 532
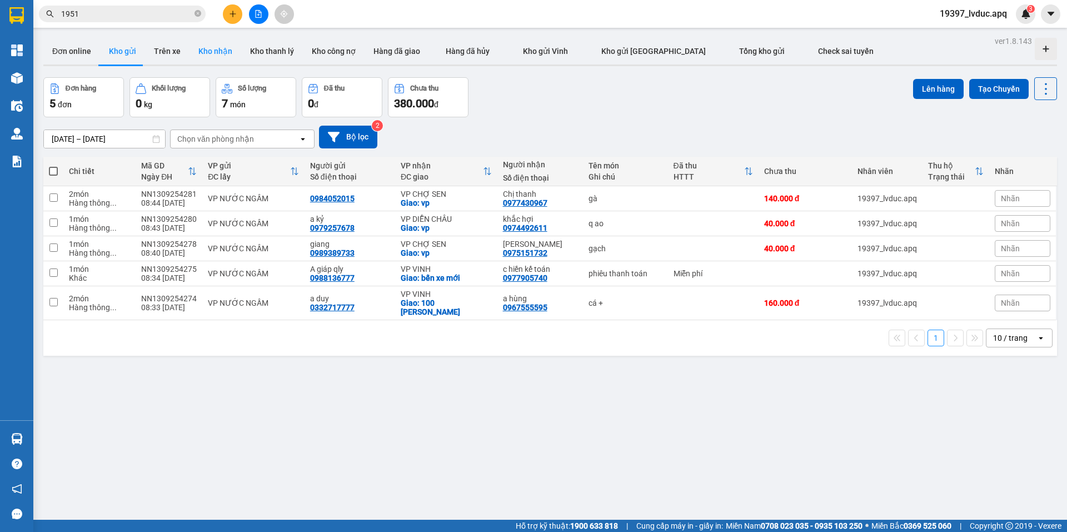
click at [221, 57] on button "Kho nhận" at bounding box center [216, 51] width 52 height 27
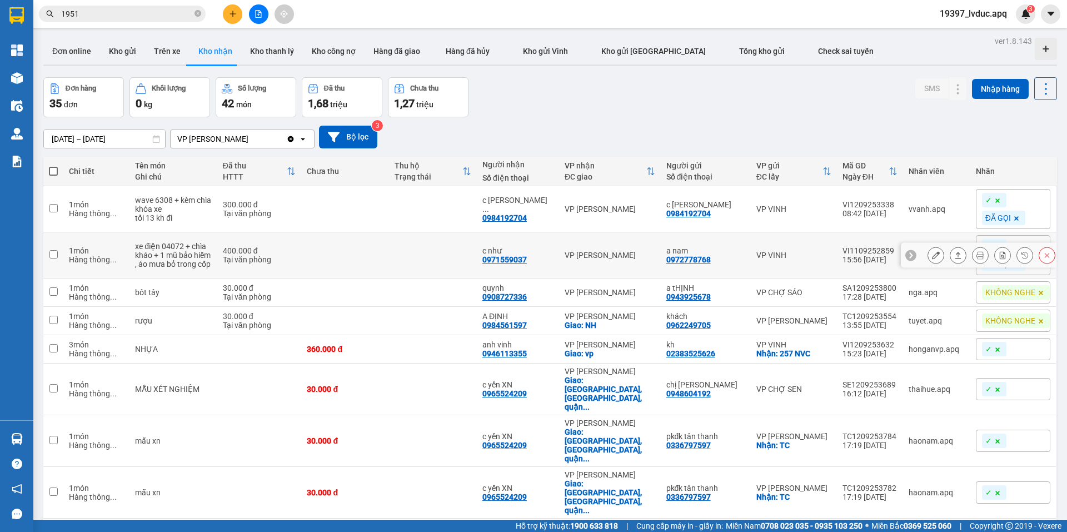
click at [349, 246] on td at bounding box center [345, 255] width 88 height 46
checkbox input "true"
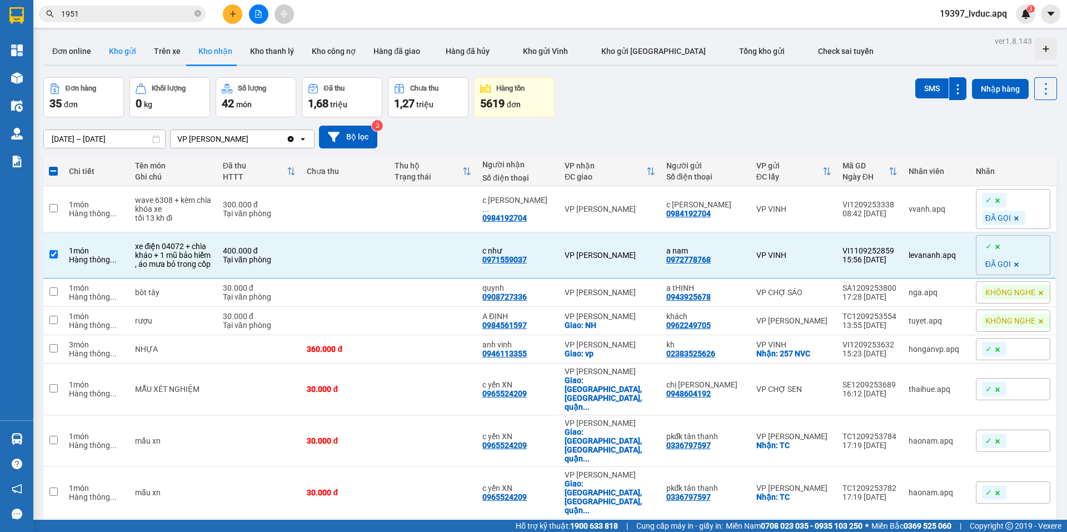
click at [133, 47] on button "Kho gửi" at bounding box center [122, 51] width 45 height 27
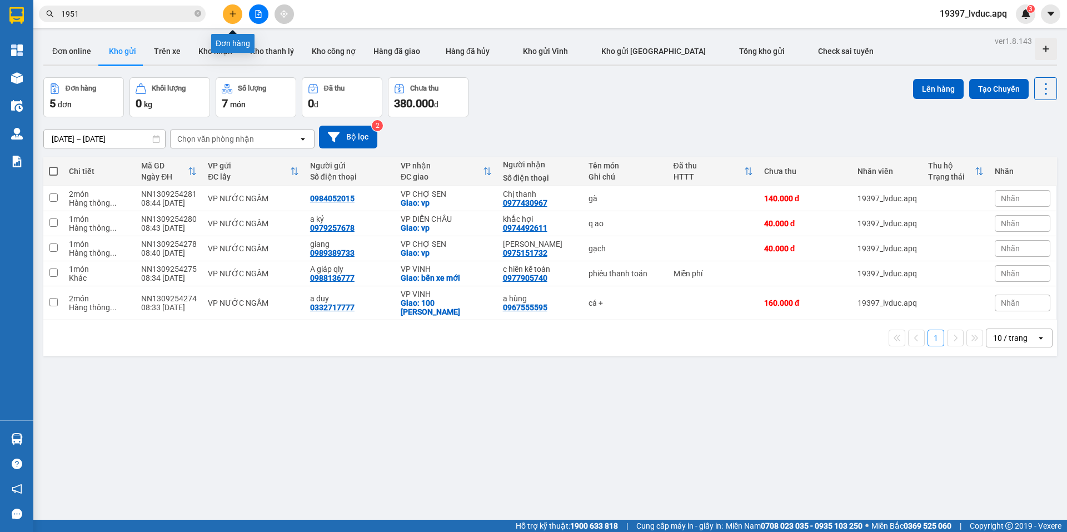
click at [232, 16] on icon "plus" at bounding box center [233, 14] width 8 height 8
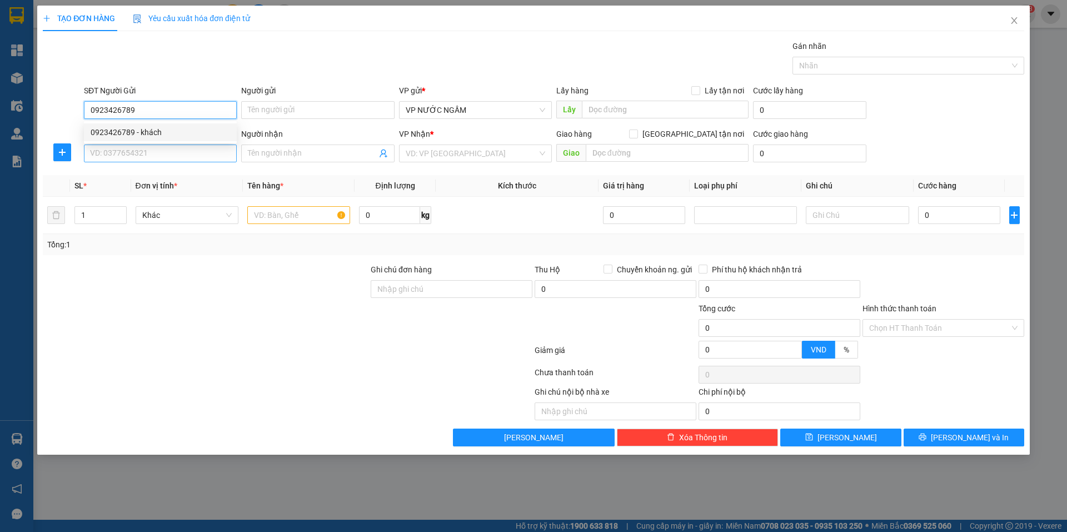
type input "0923426789"
click at [126, 151] on input "SĐT Người Nhận" at bounding box center [160, 154] width 153 height 18
type input "0967722068"
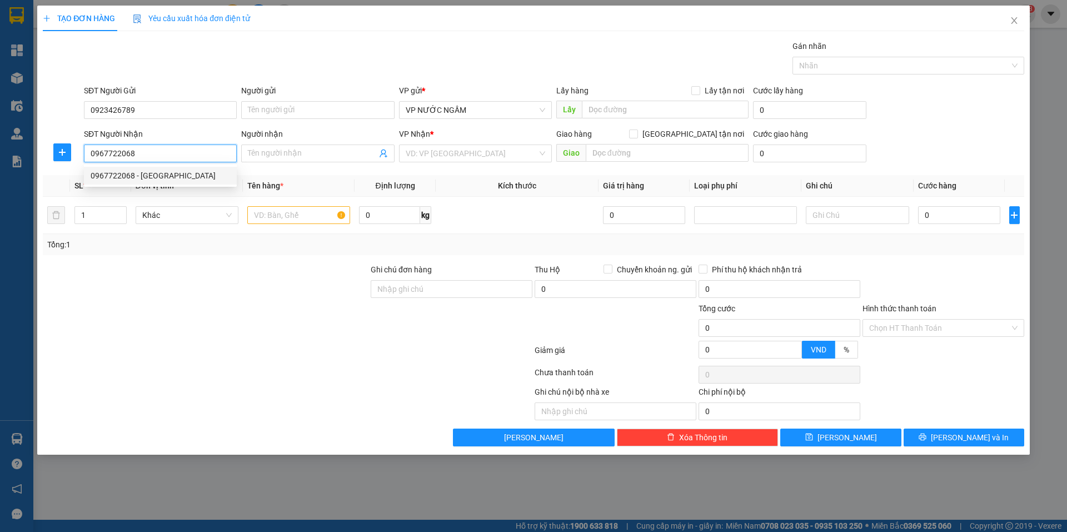
click at [152, 157] on input "0967722068" at bounding box center [160, 154] width 153 height 18
click at [162, 176] on div "0967722068 - trà giang" at bounding box center [161, 176] width 140 height 12
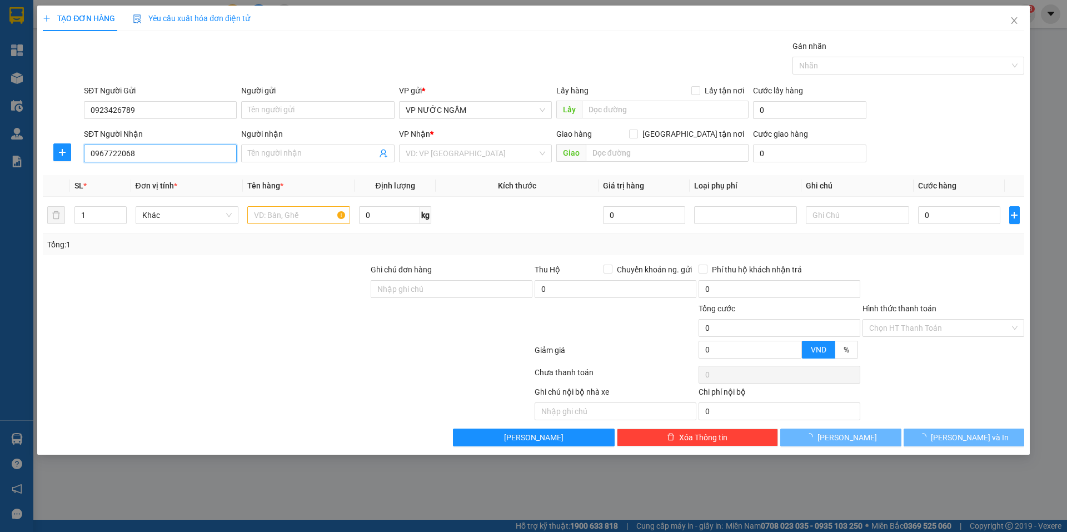
type input "trà giang"
checkbox input "true"
type input "14 phan đăng lưu"
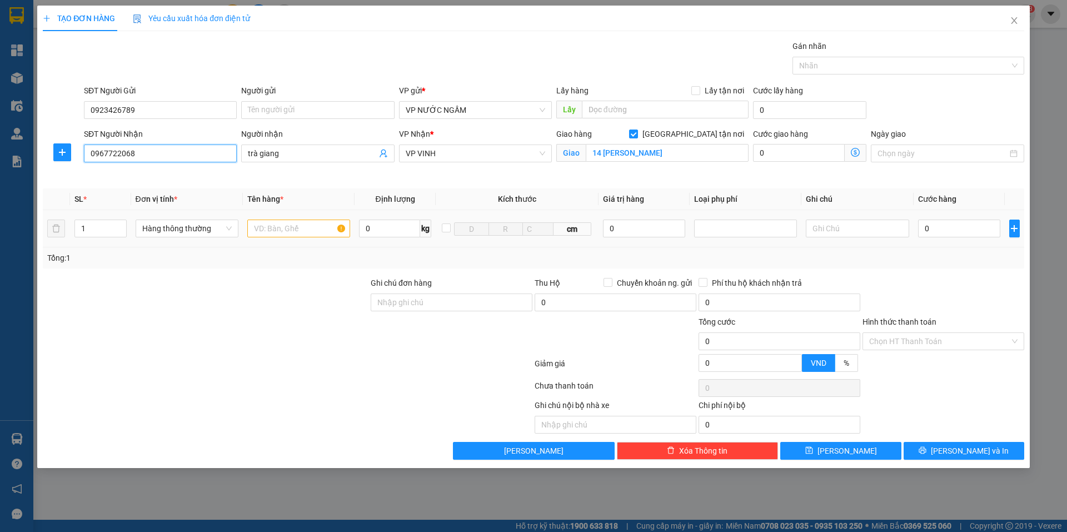
type input "0967722068"
click at [306, 232] on input "text" at bounding box center [298, 229] width 103 height 18
type input "giò"
click at [971, 223] on input "0" at bounding box center [959, 229] width 83 height 18
type input "5"
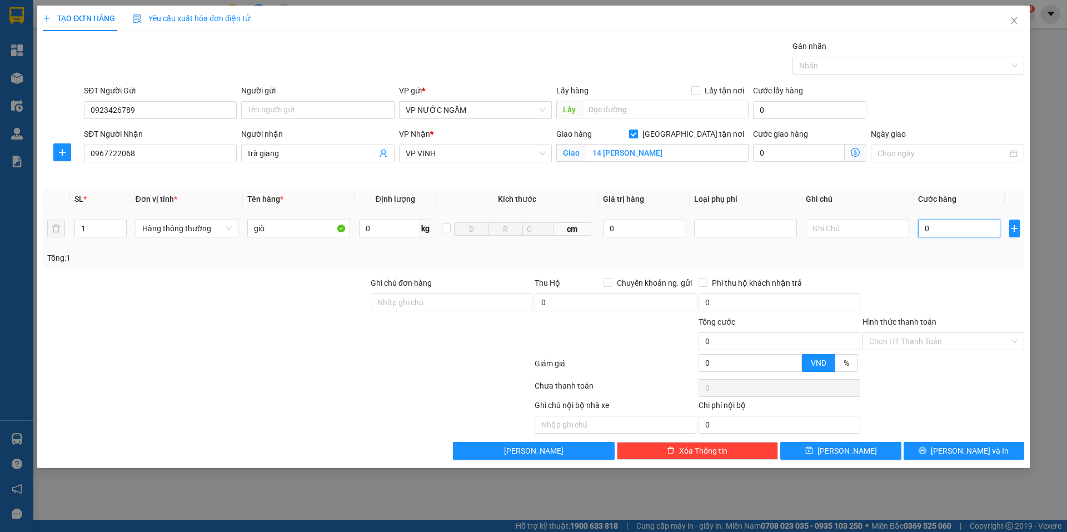
type input "5"
type input "50"
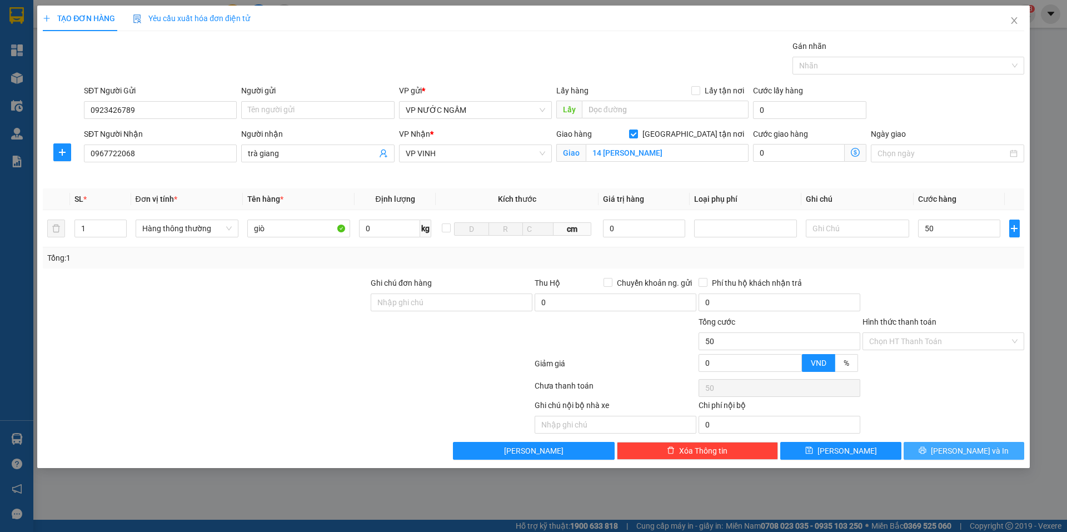
type input "50.000"
drag, startPoint x: 932, startPoint y: 445, endPoint x: 970, endPoint y: 455, distance: 39.5
click at [936, 466] on div "TẠO ĐƠN HÀNG Yêu cầu xuất hóa đơn điện tử Transit Pickup Surcharge Ids Transit …" at bounding box center [533, 237] width 993 height 462
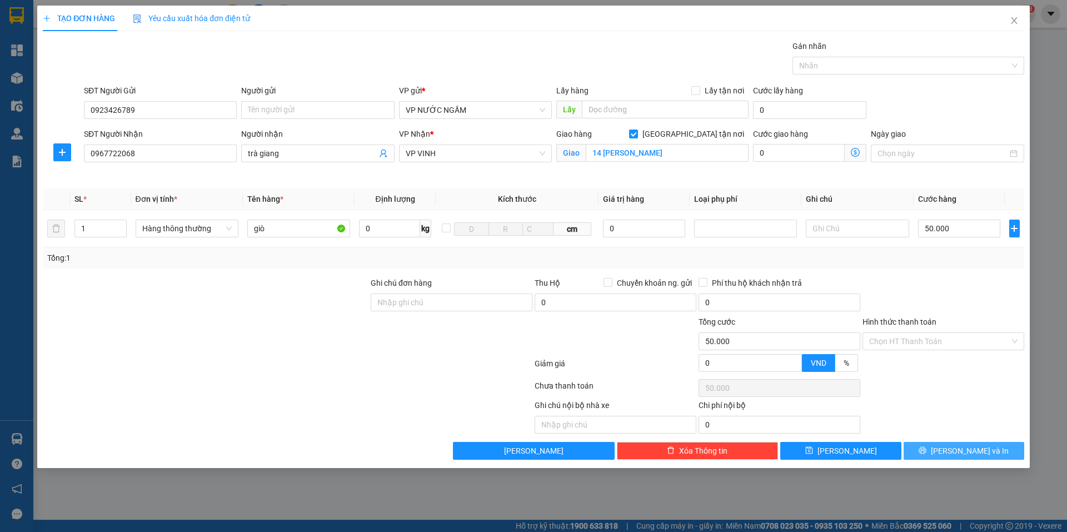
drag, startPoint x: 949, startPoint y: 453, endPoint x: 903, endPoint y: 273, distance: 185.2
click at [927, 454] on icon "printer" at bounding box center [923, 450] width 8 height 8
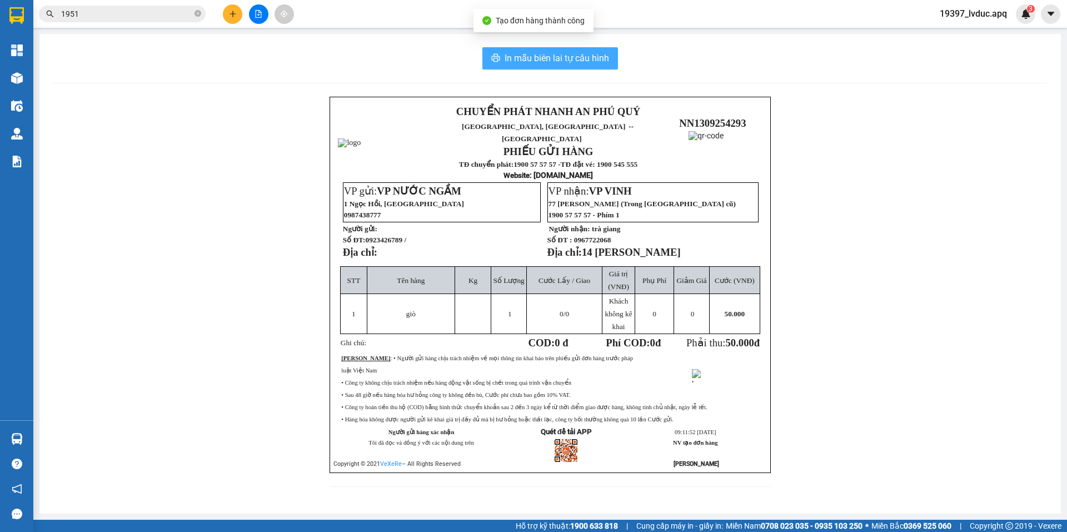
click at [530, 56] on span "In mẫu biên lai tự cấu hình" at bounding box center [557, 58] width 105 height 14
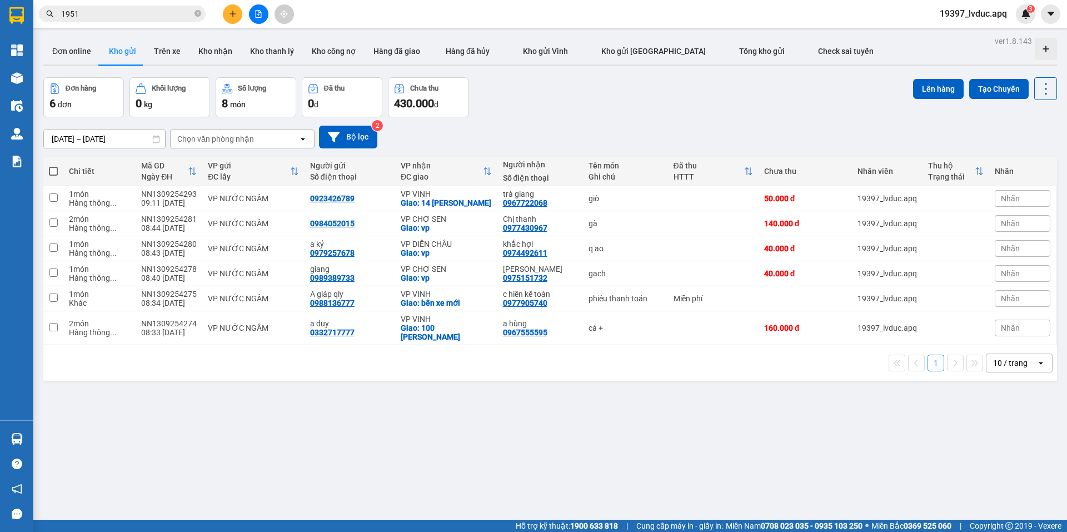
click at [743, 464] on div "ver 1.8.143 Đơn online Kho gửi Trên xe Kho nhận Kho thanh lý Kho công nợ Hàng đ…" at bounding box center [550, 299] width 1023 height 532
click at [229, 14] on icon "plus" at bounding box center [233, 14] width 8 height 8
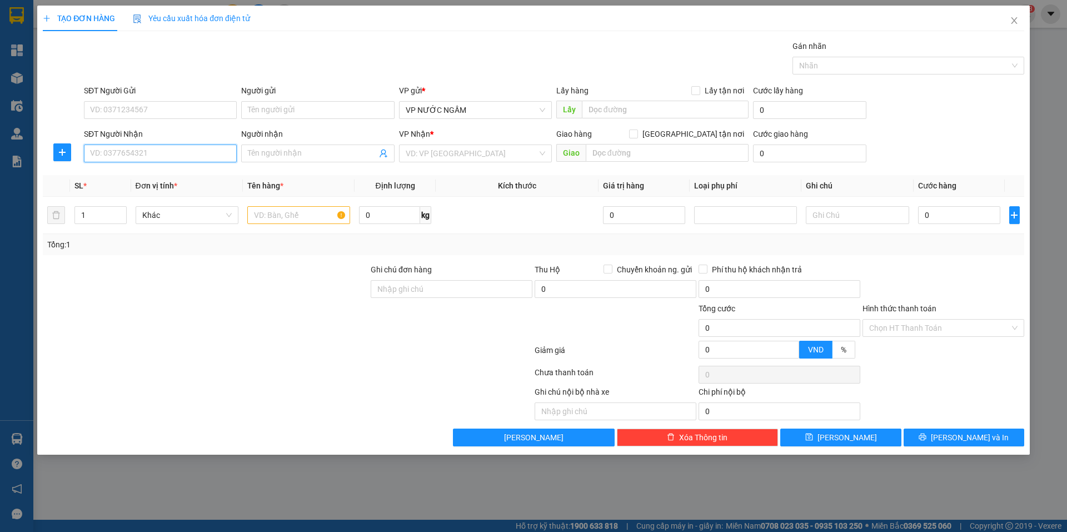
click at [199, 150] on input "SĐT Người Nhận" at bounding box center [160, 154] width 153 height 18
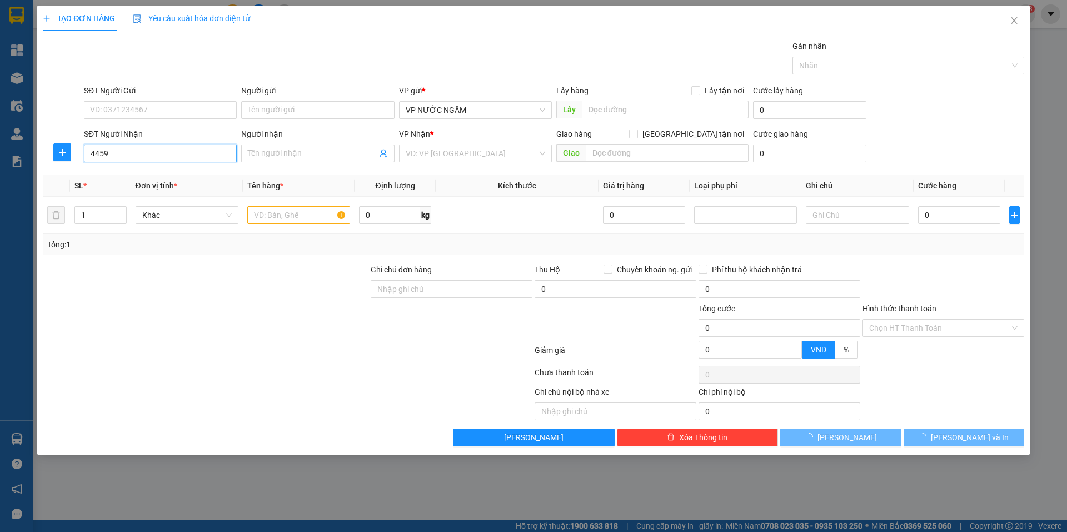
click at [191, 152] on input "4459" at bounding box center [160, 154] width 153 height 18
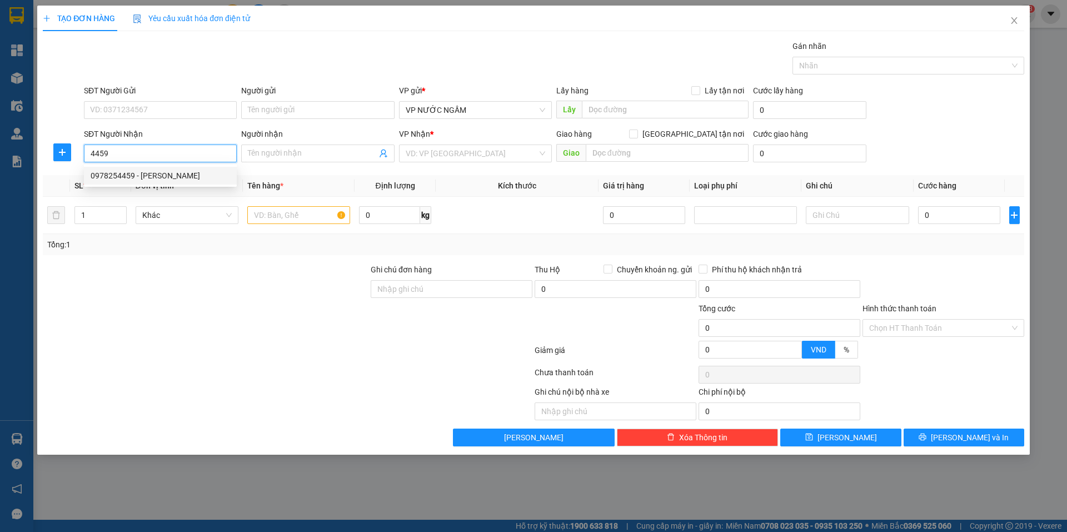
click at [183, 176] on div "0978254459 - bùi đức quân" at bounding box center [161, 176] width 140 height 12
type input "0978254459"
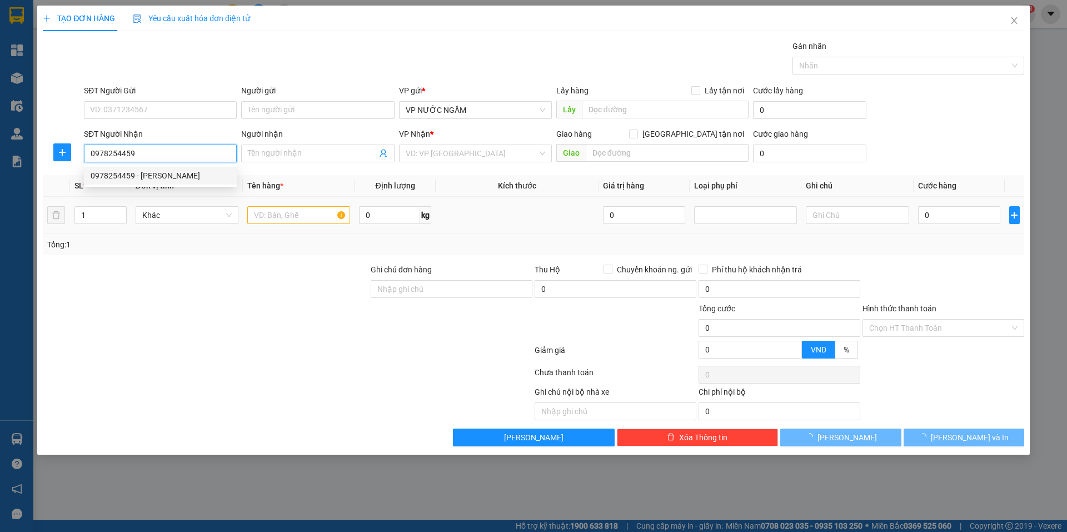
type input "bùi đức quân"
checkbox input "true"
type input "105 an dương vương"
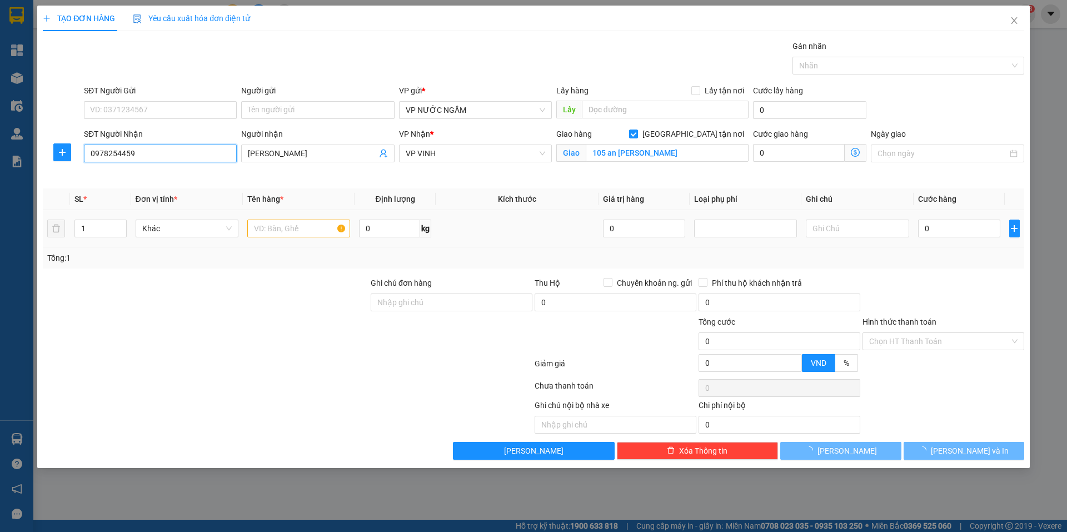
type input "0978254459"
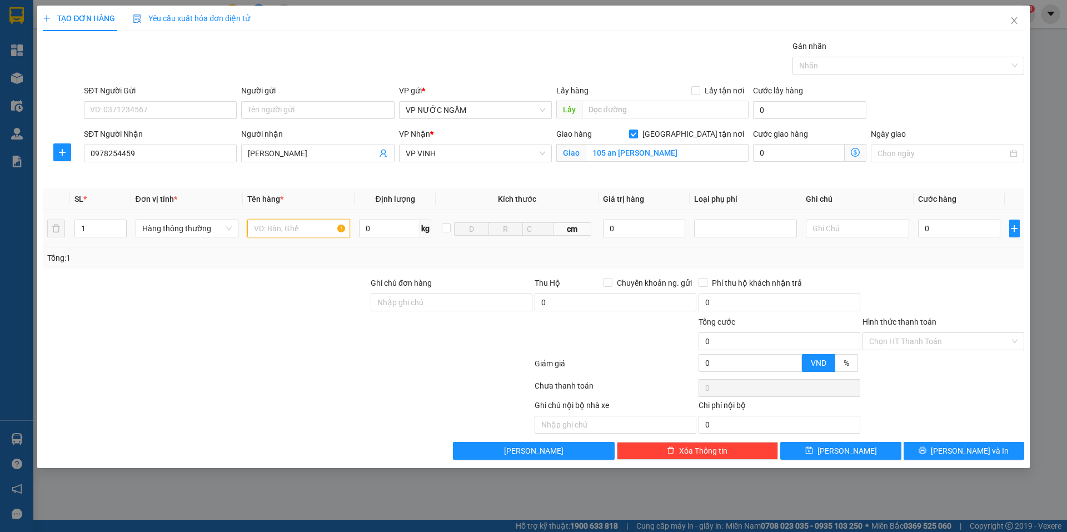
click at [301, 225] on input "text" at bounding box center [298, 229] width 103 height 18
type input "cá"
click at [978, 234] on input "0" at bounding box center [959, 229] width 83 height 18
type input "6"
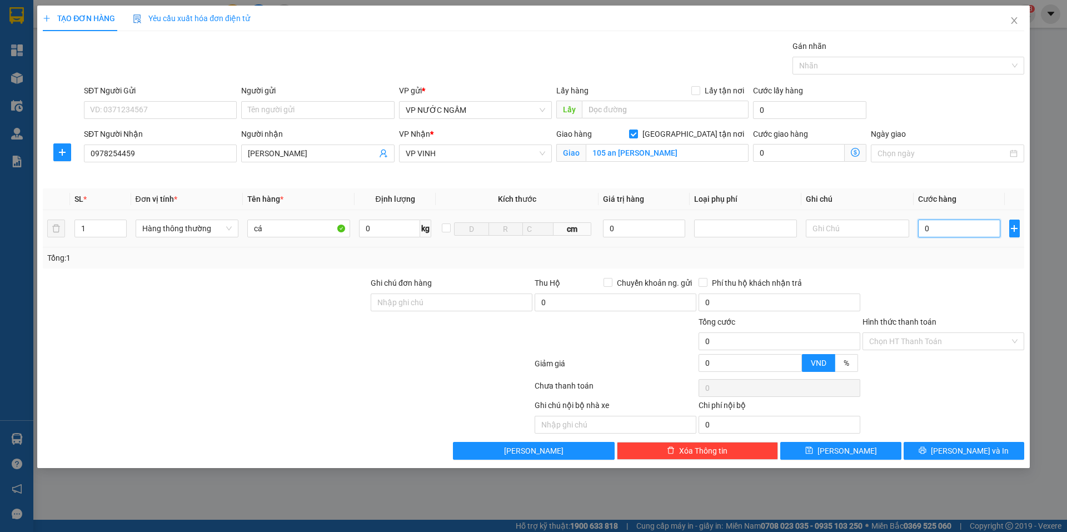
type input "6"
type input "60"
type input "60.000"
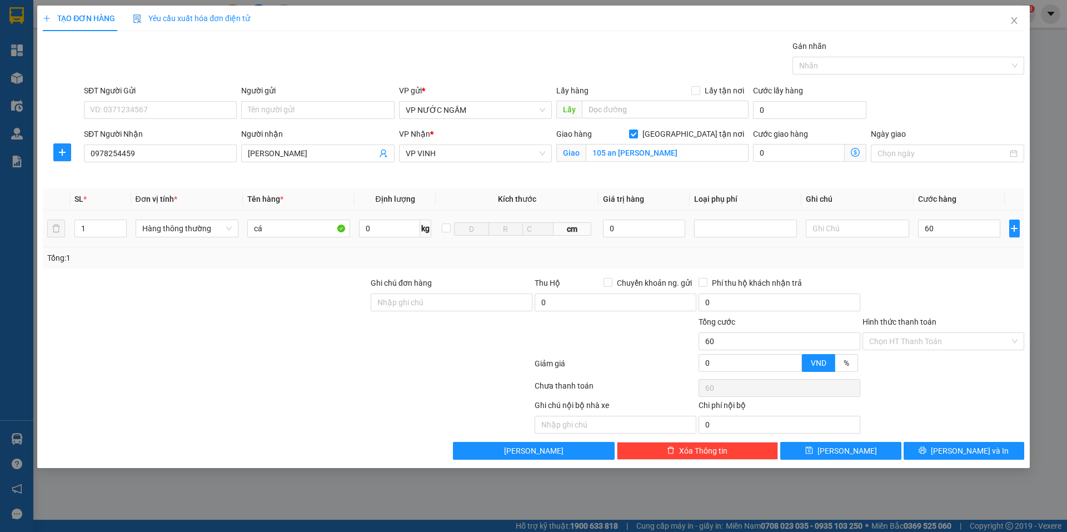
type input "60.000"
drag, startPoint x: 985, startPoint y: 276, endPoint x: 978, endPoint y: 316, distance: 41.1
click at [984, 288] on div "Transit Pickup Surcharge Ids Transit Deliver Surcharge Ids Transit Deliver Surc…" at bounding box center [534, 250] width 982 height 420
click at [967, 450] on span "[PERSON_NAME] và In" at bounding box center [970, 451] width 78 height 12
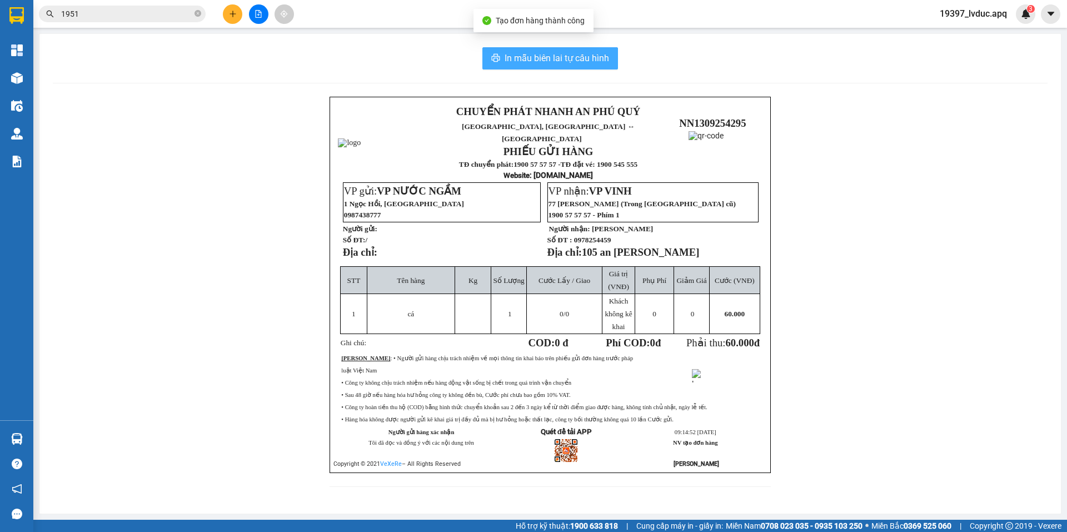
click at [534, 58] on span "In mẫu biên lai tự cấu hình" at bounding box center [557, 58] width 105 height 14
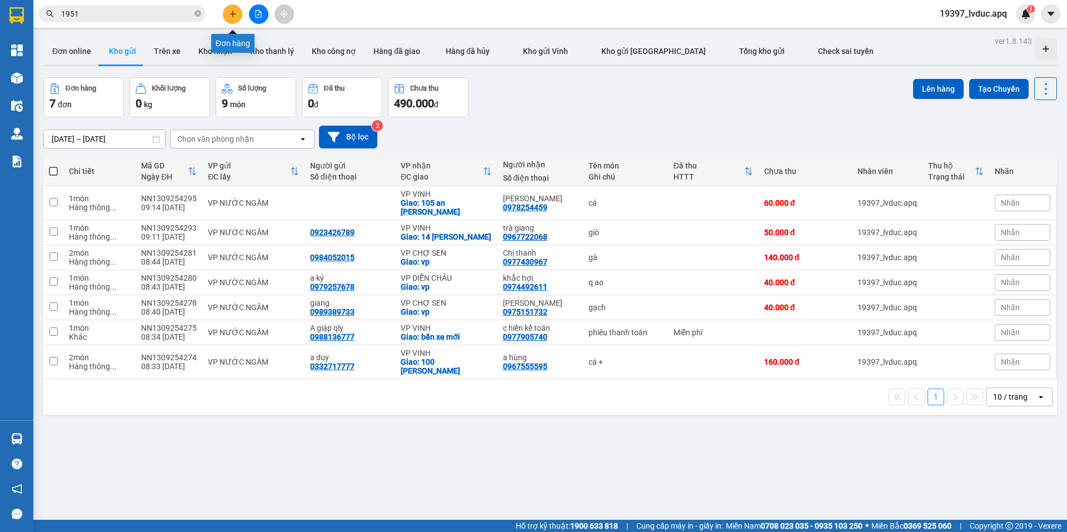
click at [239, 17] on button at bounding box center [232, 13] width 19 height 19
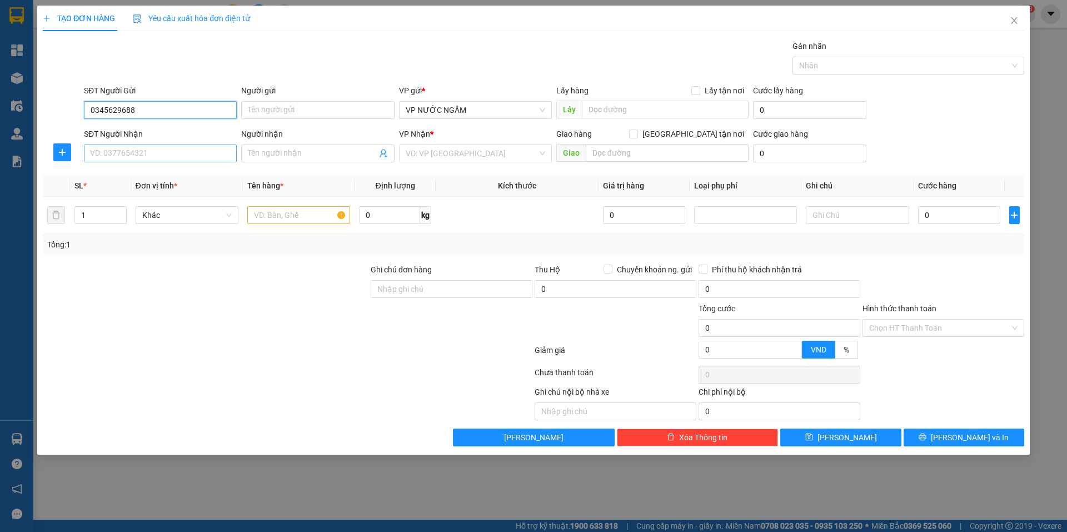
type input "0345629688"
click at [131, 151] on input "SĐT Người Nhận" at bounding box center [160, 154] width 153 height 18
drag, startPoint x: 138, startPoint y: 179, endPoint x: 134, endPoint y: 158, distance: 20.9
click at [138, 180] on div "0345629688 - kh" at bounding box center [161, 176] width 140 height 12
type input "0345629688"
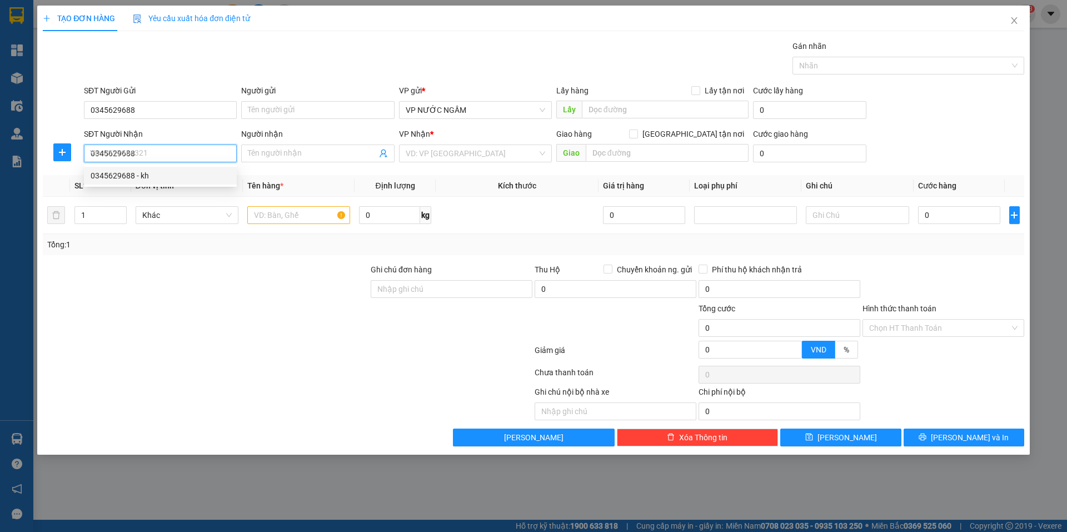
type input "kh"
checkbox input "true"
type input "vp"
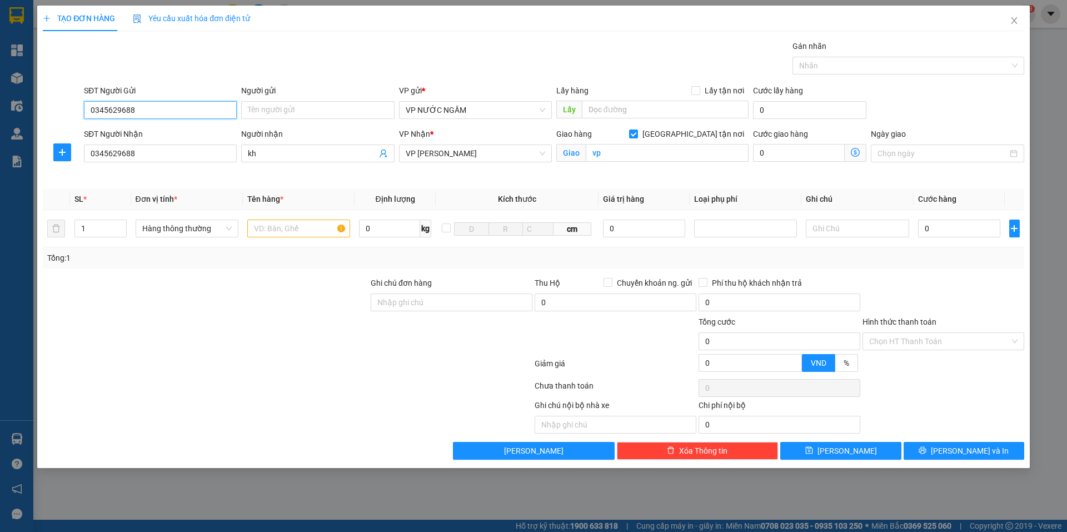
click at [156, 112] on input "0345629688" at bounding box center [160, 110] width 153 height 18
click at [106, 108] on input "0362058328" at bounding box center [160, 110] width 153 height 18
type input "0365058328"
click at [309, 231] on input "text" at bounding box center [298, 229] width 103 height 18
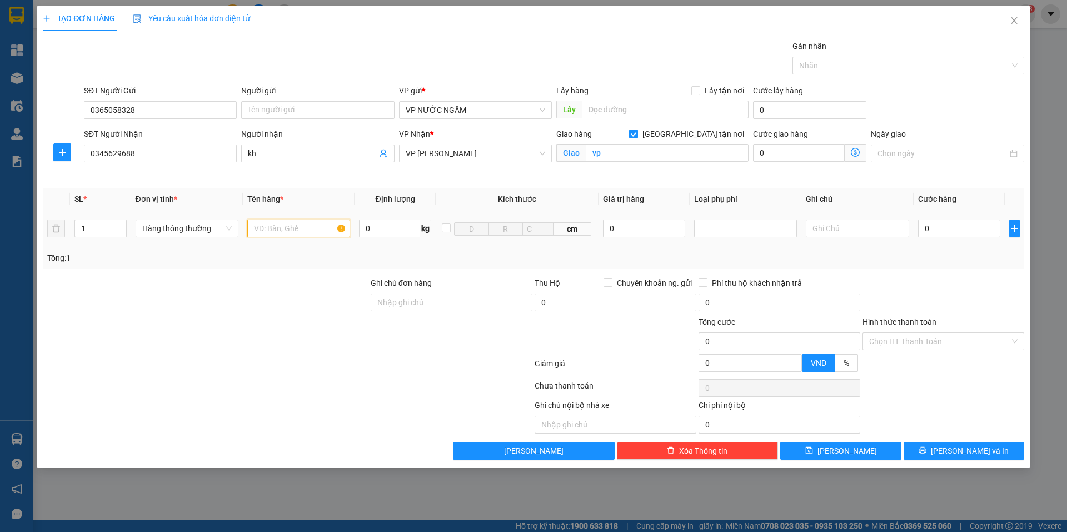
type input "g"
type input "ho so"
click at [953, 228] on input "0" at bounding box center [959, 229] width 83 height 18
type input "3"
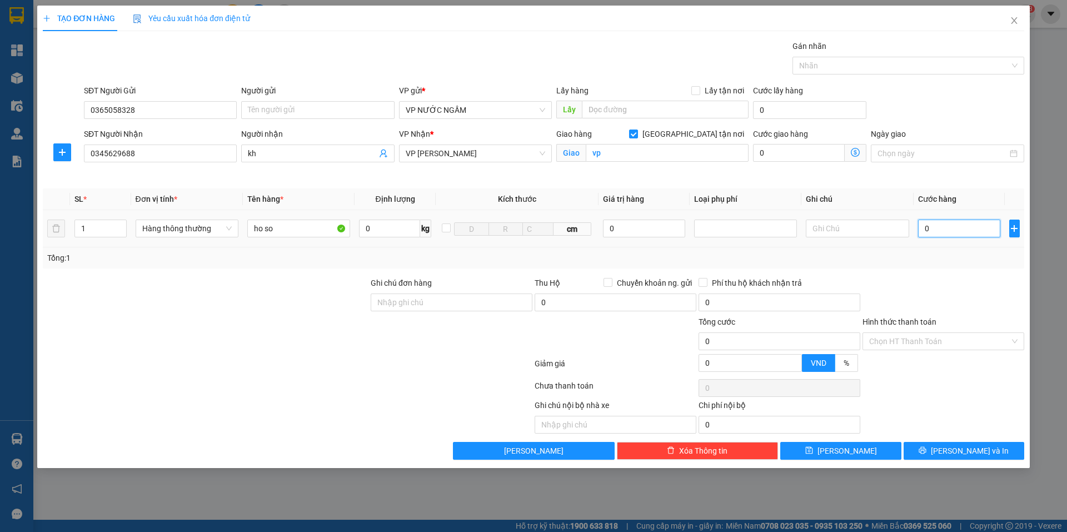
type input "3"
type input "30"
type input "30.000"
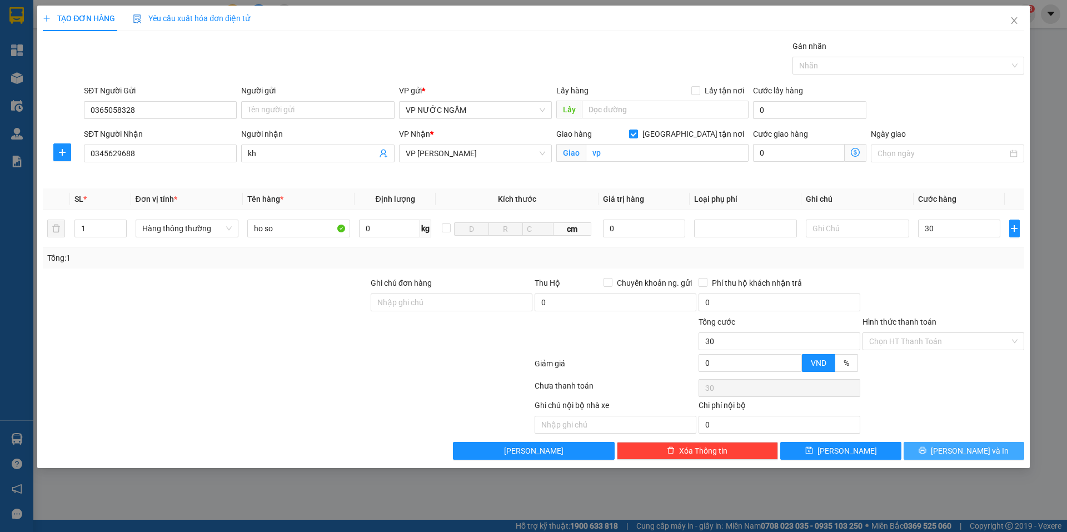
type input "30.000"
drag, startPoint x: 961, startPoint y: 454, endPoint x: 1016, endPoint y: 390, distance: 83.9
click at [957, 455] on span "[PERSON_NAME] và In" at bounding box center [970, 451] width 78 height 12
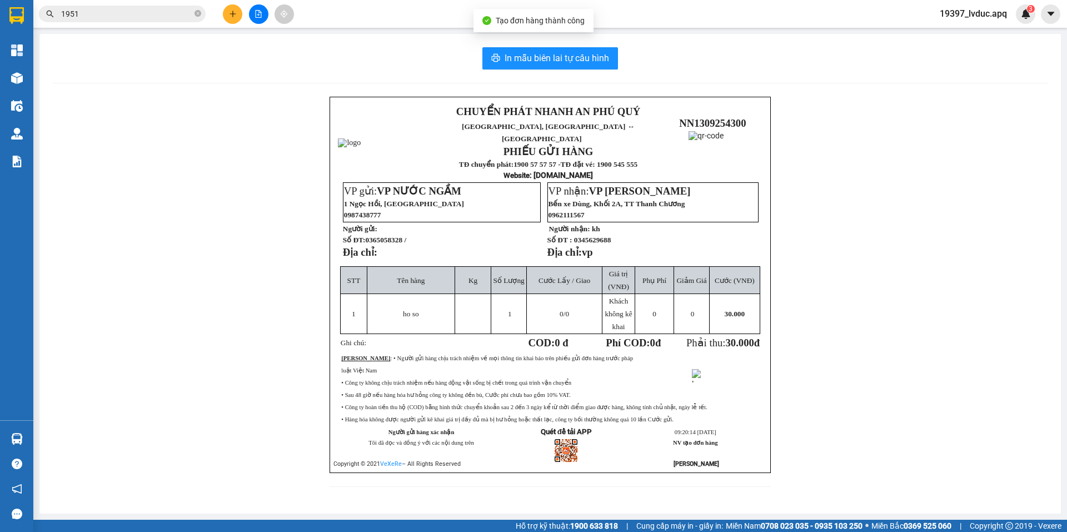
click at [516, 46] on div "In mẫu biên lai tự cấu hình CHUYỂN PHÁT NHANH AN PHÚ QUÝ NGHỆ AN, HÀ TĨNH ↔ HÀ …" at bounding box center [550, 274] width 1022 height 480
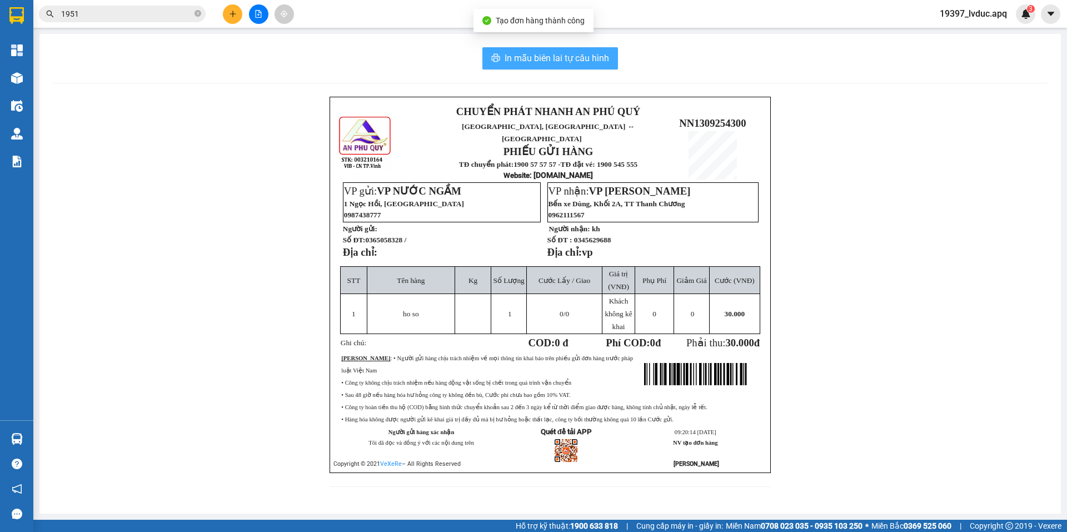
click at [523, 58] on span "In mẫu biên lai tự cấu hình" at bounding box center [557, 58] width 105 height 14
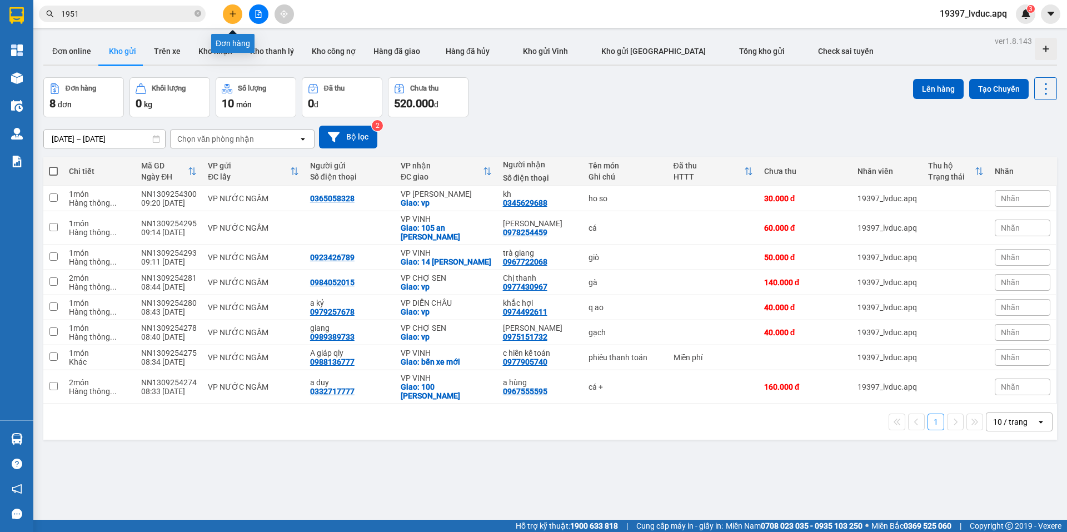
click at [233, 9] on button at bounding box center [232, 13] width 19 height 19
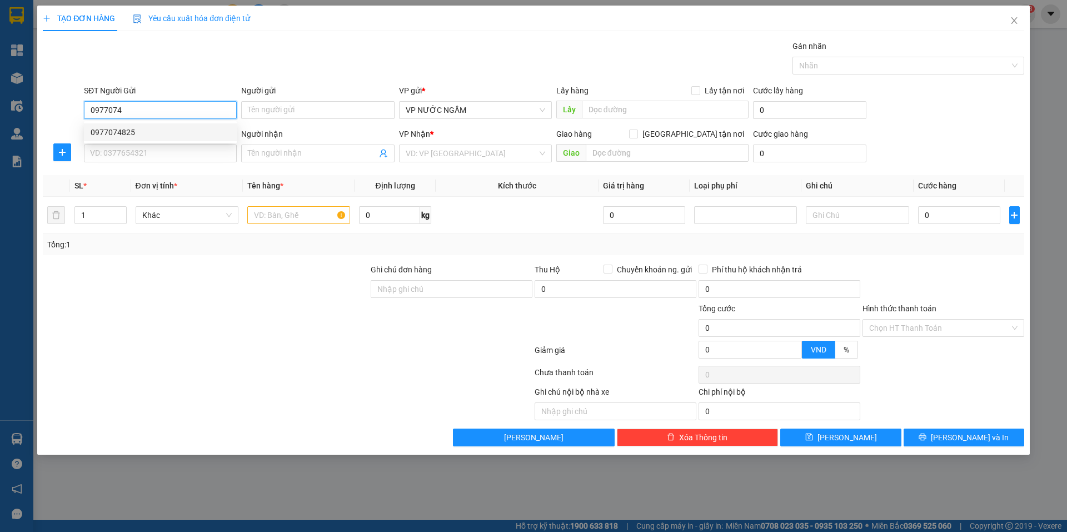
click at [142, 131] on div "0977074825" at bounding box center [161, 132] width 140 height 12
type input "0977074825"
click at [142, 146] on input "SĐT Người Nhận" at bounding box center [160, 154] width 153 height 18
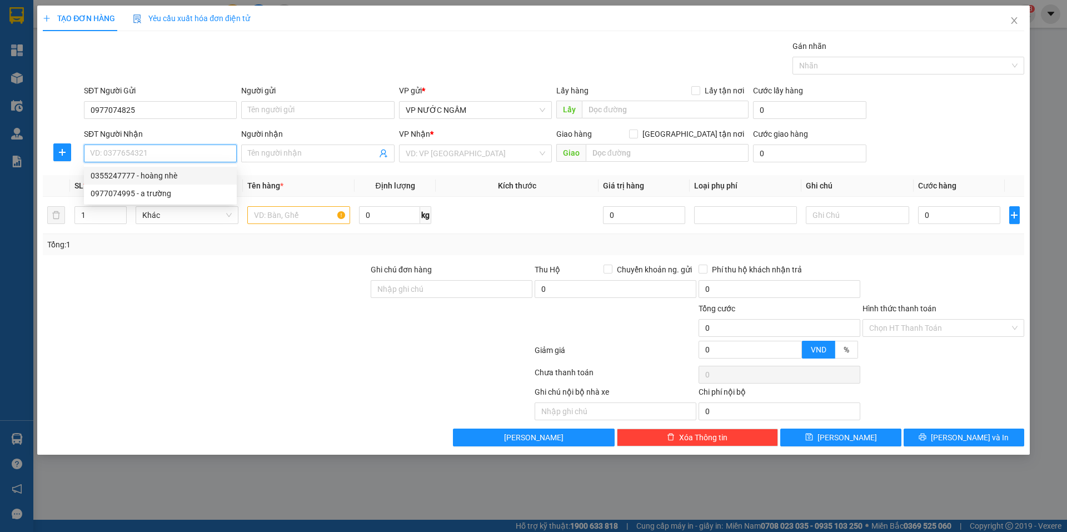
click at [159, 177] on div "0355247777 - hoàng nhè" at bounding box center [161, 176] width 140 height 12
type input "0355247777"
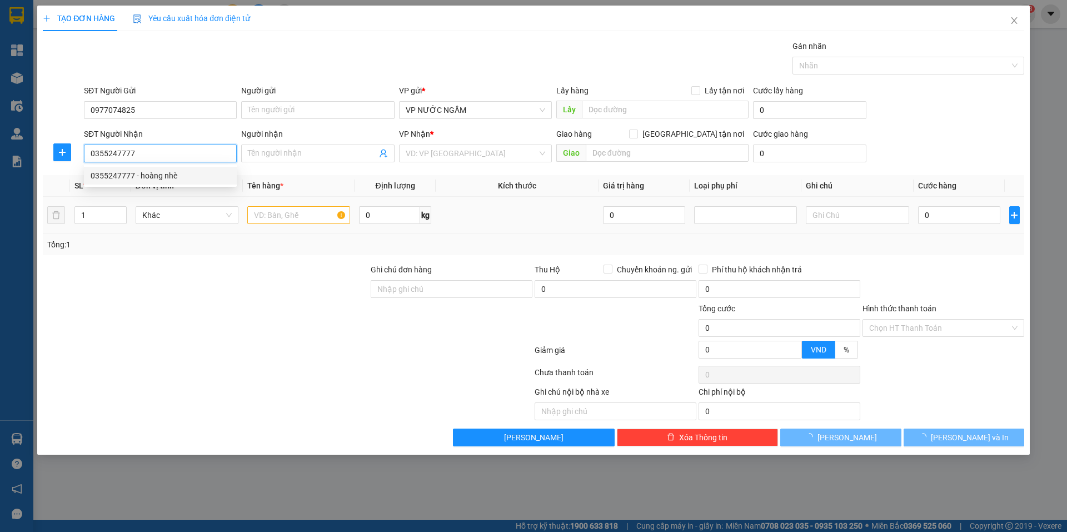
type input "hoàng nhè"
checkbox input "true"
type input "78 trần đăng ninh"
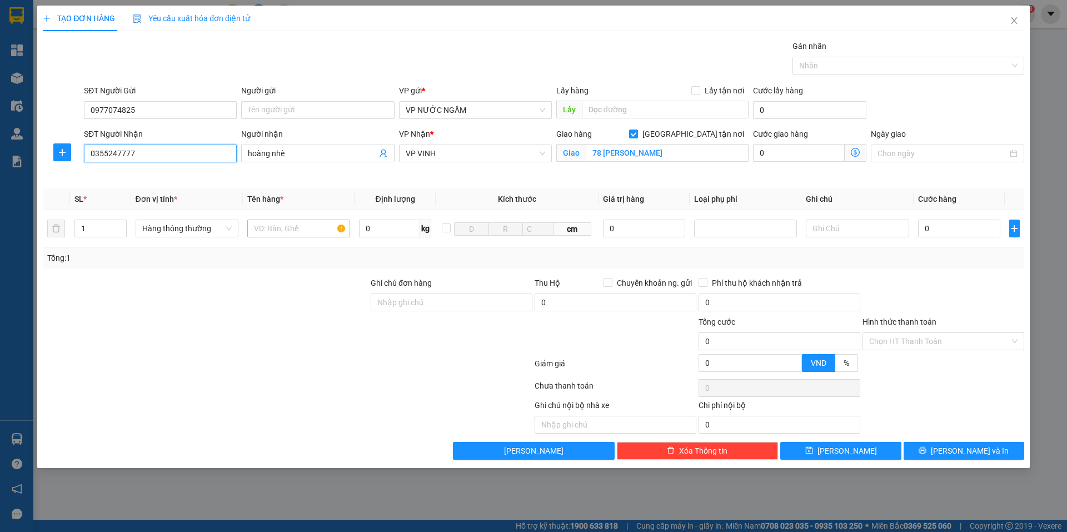
click at [181, 156] on input "0355247777" at bounding box center [160, 154] width 153 height 18
click at [291, 228] on input "text" at bounding box center [298, 229] width 103 height 18
type input "dl"
click at [954, 234] on input "0" at bounding box center [959, 229] width 83 height 18
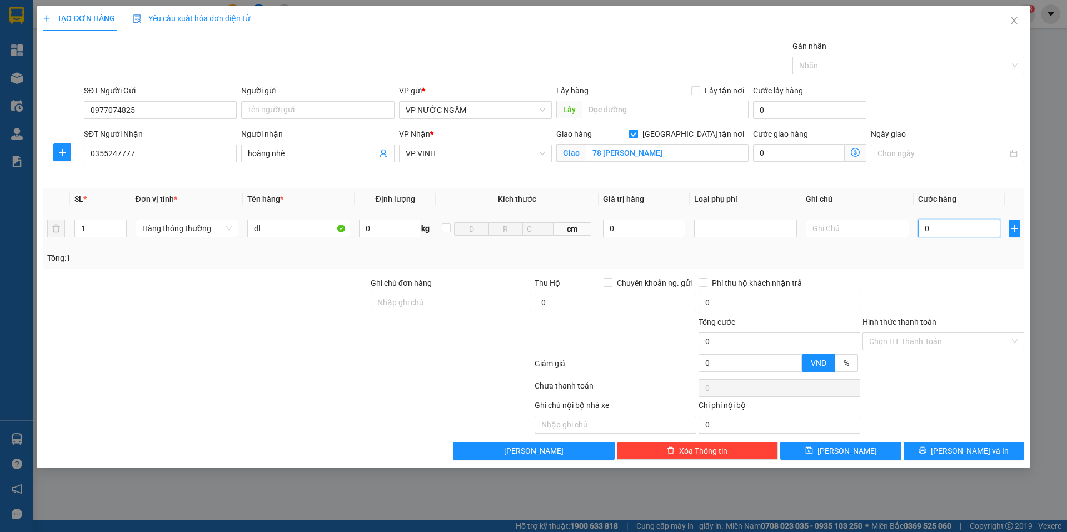
type input "1"
type input "10"
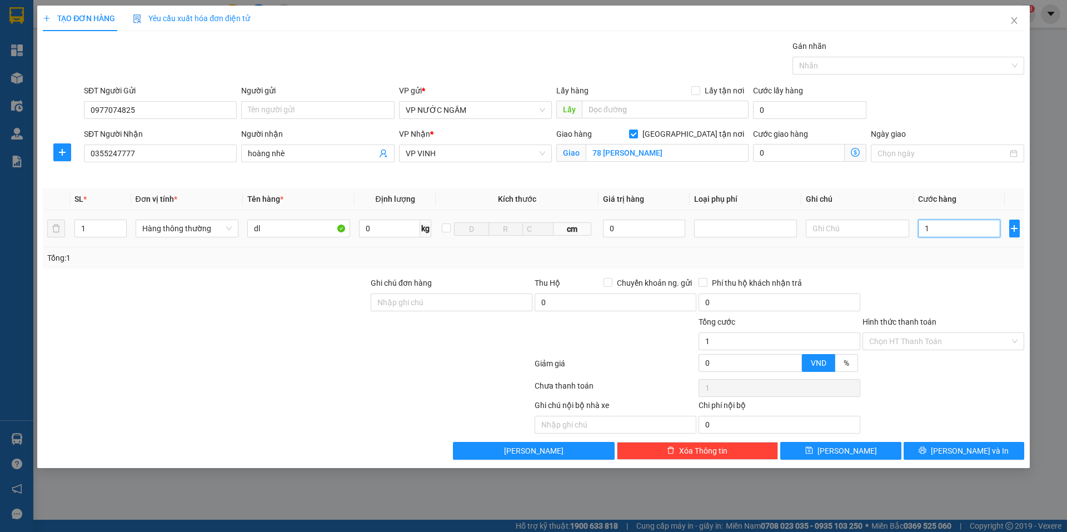
type input "10"
type input "1"
type input "14"
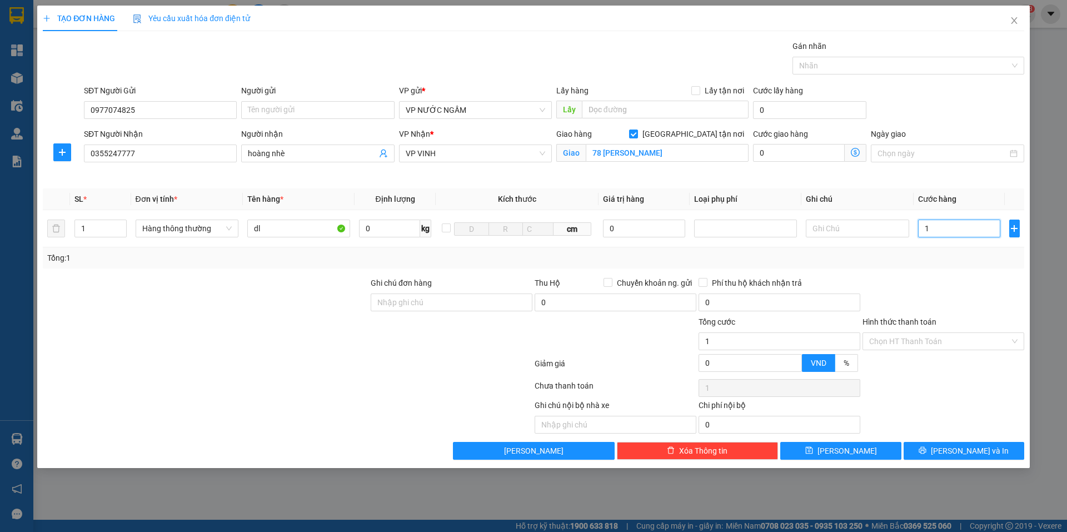
type input "14"
type input "140"
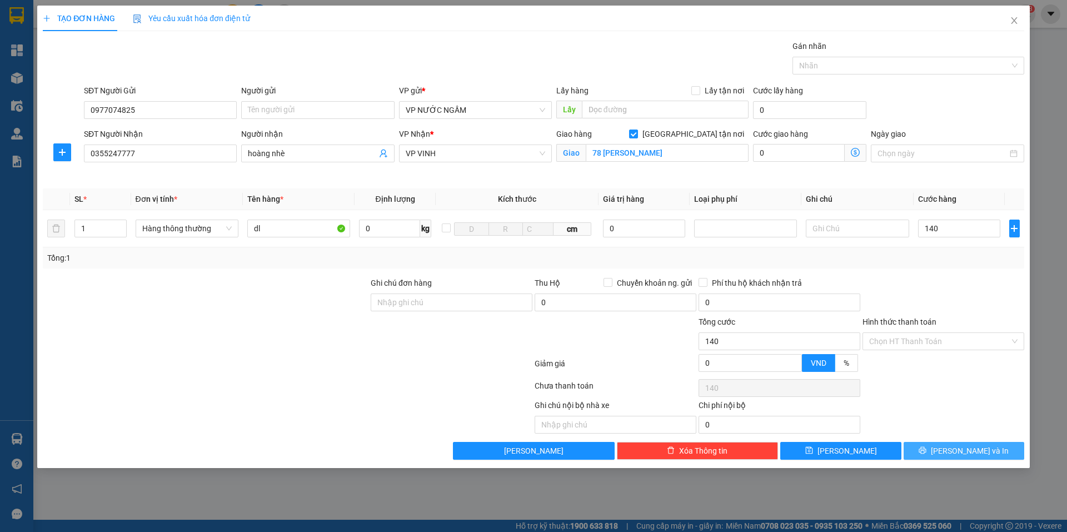
type input "140.000"
click at [959, 450] on span "[PERSON_NAME] và In" at bounding box center [970, 451] width 78 height 12
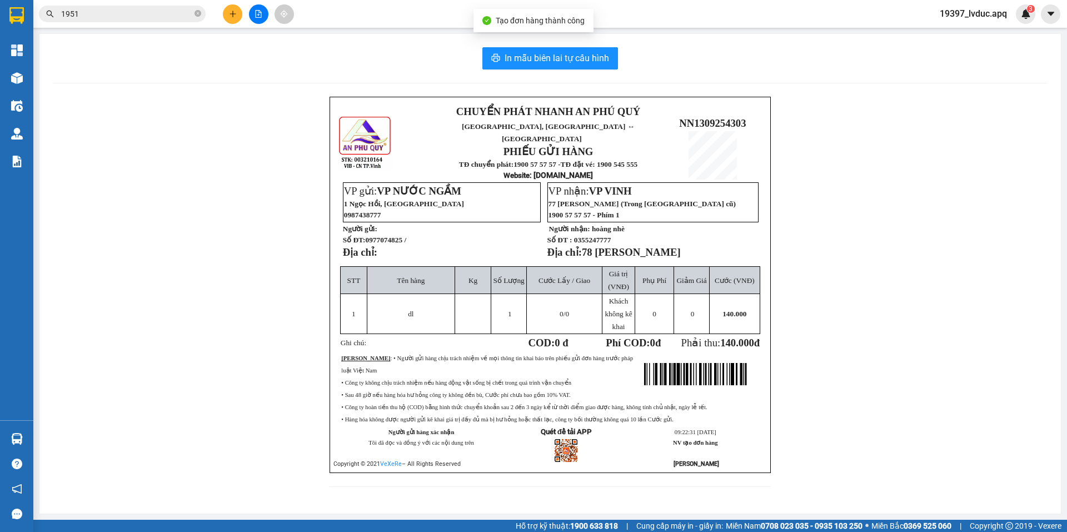
click at [579, 70] on div "In mẫu biên lai tự cấu hình CHUYỂN PHÁT NHANH AN PHÚ QUÝ NGHỆ AN, HÀ TĨNH ↔ HÀ …" at bounding box center [550, 274] width 1022 height 480
click at [591, 61] on span "In mẫu biên lai tự cấu hình" at bounding box center [557, 58] width 105 height 14
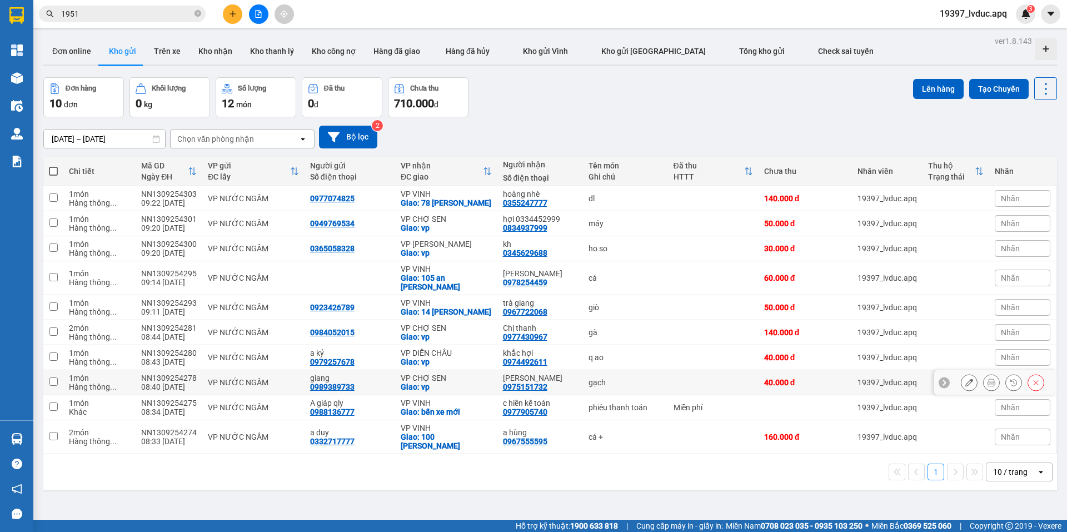
scroll to position [51, 0]
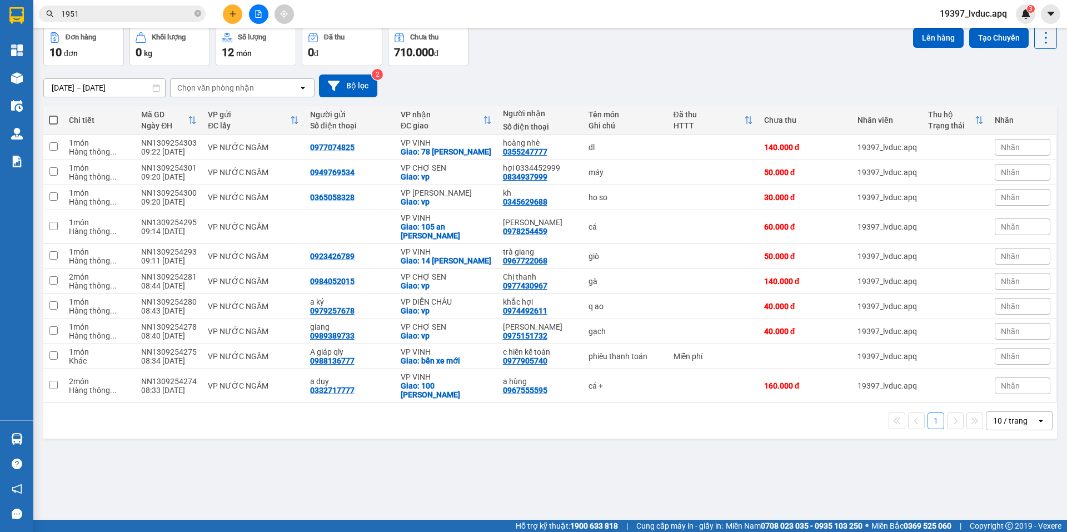
click at [993, 422] on div "10 / trang" at bounding box center [1010, 420] width 34 height 11
click at [998, 405] on div "100 / trang" at bounding box center [1011, 396] width 67 height 20
click at [53, 118] on span at bounding box center [53, 120] width 9 height 9
click at [53, 115] on input "checkbox" at bounding box center [53, 115] width 0 height 0
checkbox input "true"
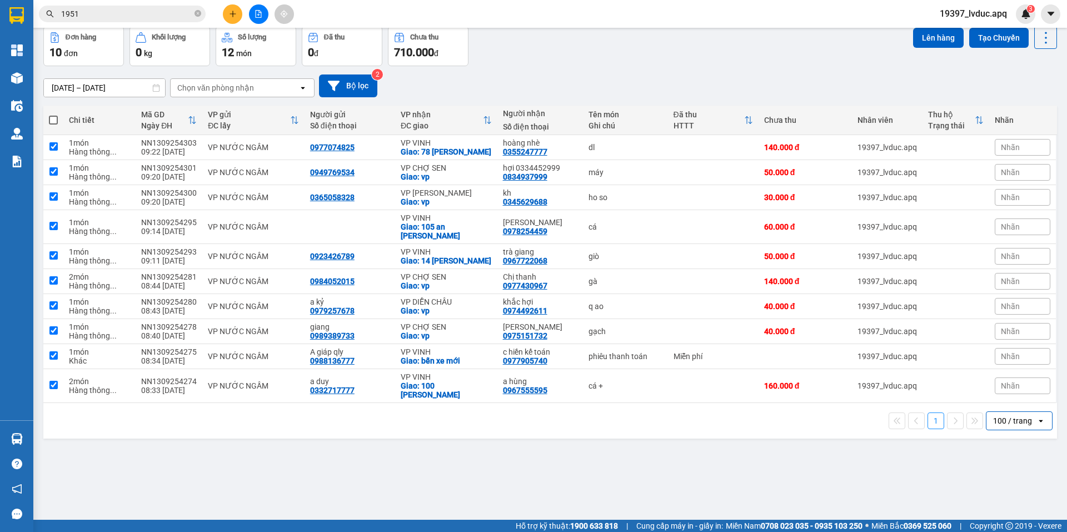
checkbox input "true"
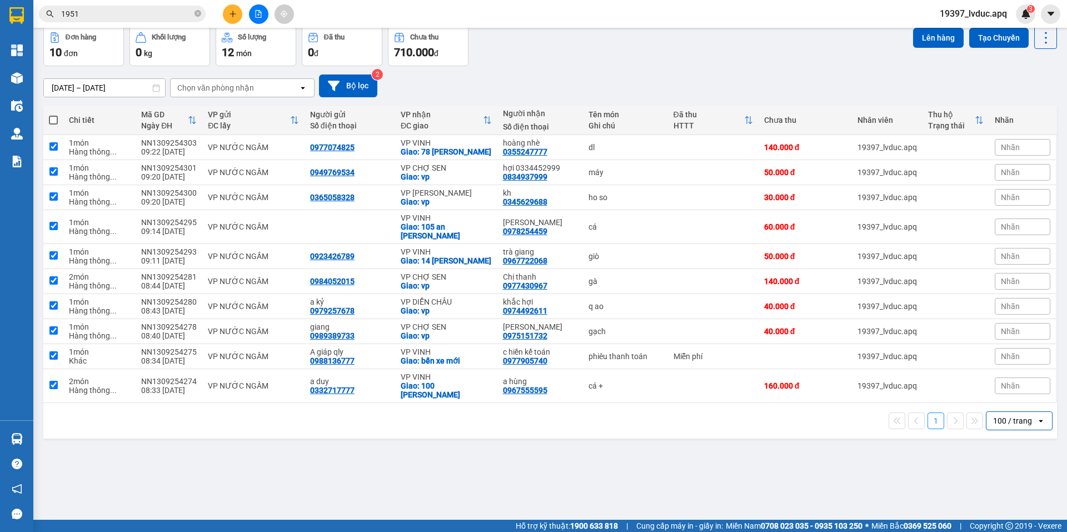
checkbox input "true"
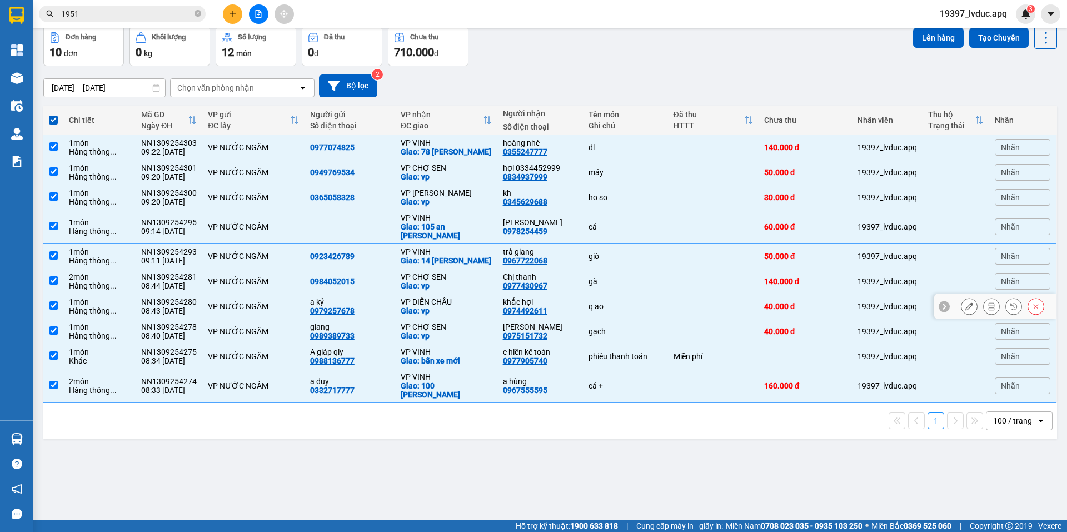
click at [455, 308] on div "Giao: vp" at bounding box center [446, 310] width 91 height 9
checkbox input "false"
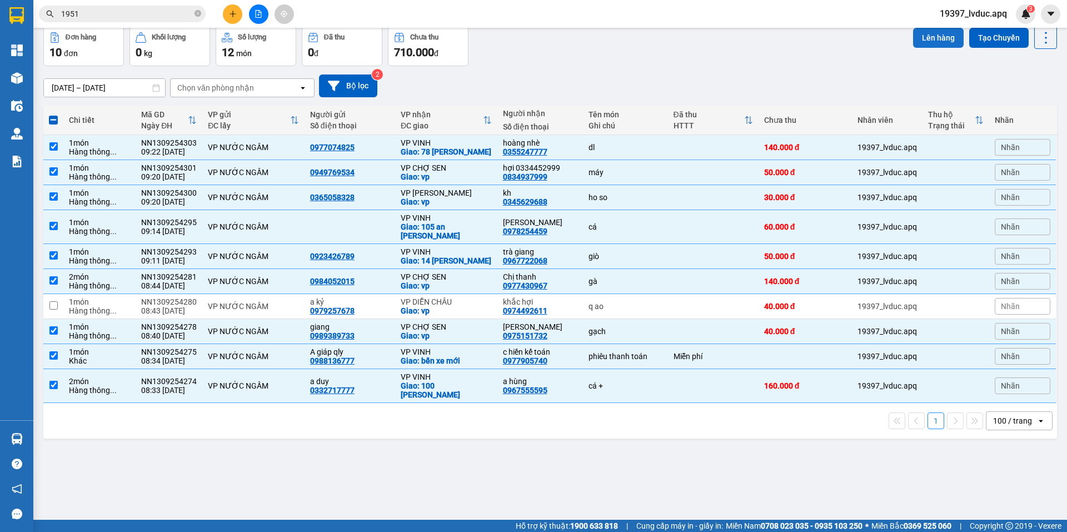
click at [933, 35] on button "Lên hàng" at bounding box center [938, 38] width 51 height 20
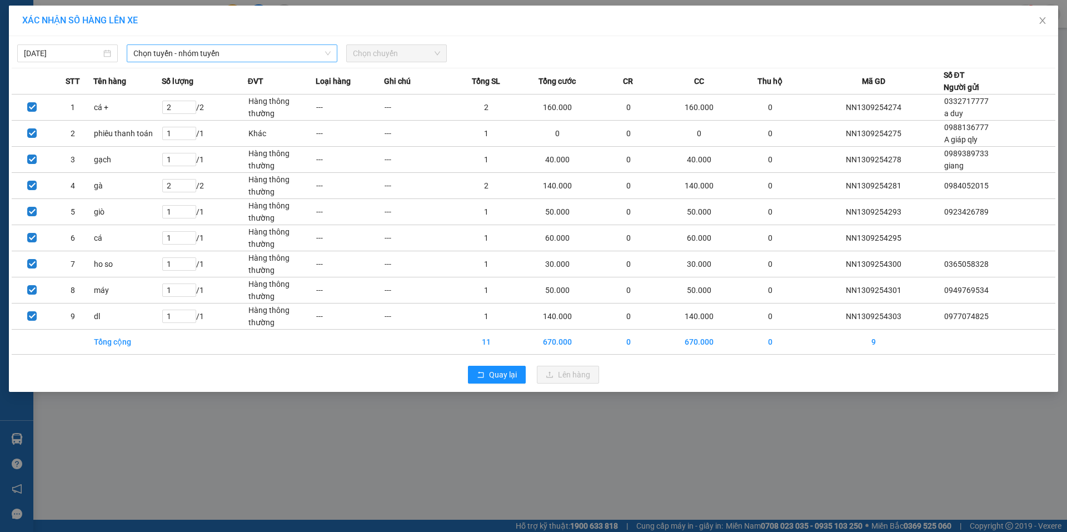
click at [200, 51] on span "Chọn tuyến - nhóm tuyến" at bounding box center [231, 53] width 197 height 17
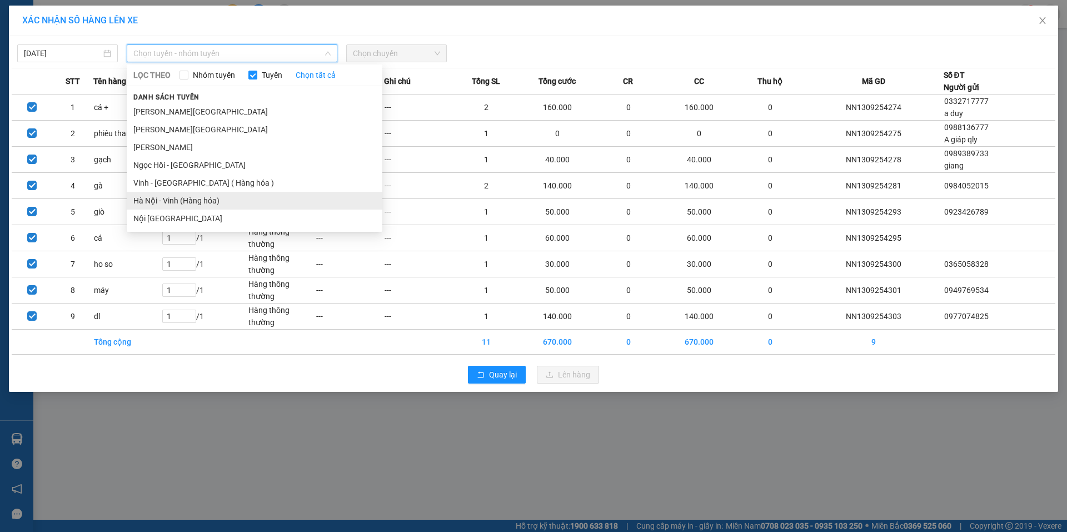
click at [213, 202] on li "Hà Nội - Vinh (Hàng hóa)" at bounding box center [255, 201] width 256 height 18
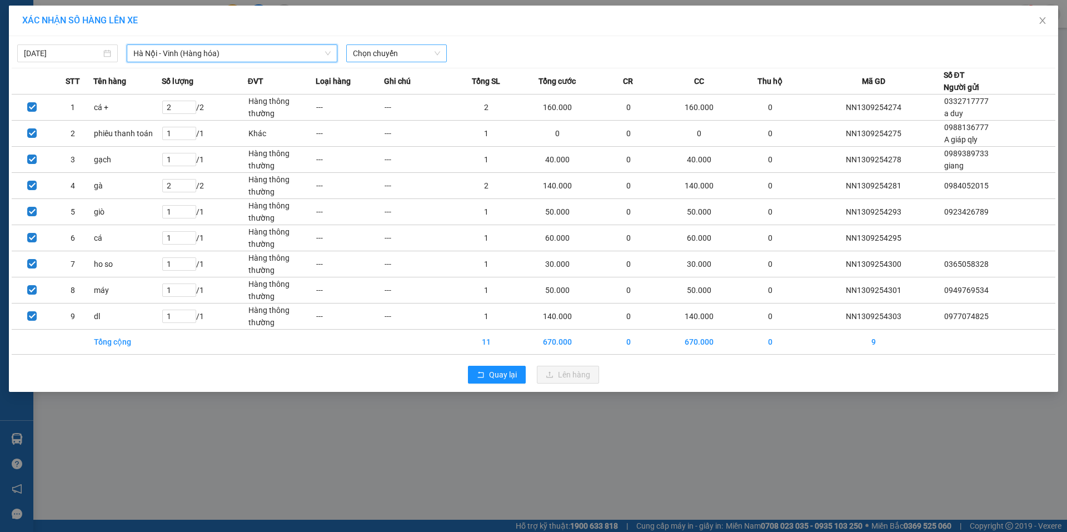
click at [358, 54] on span "Chọn chuyến" at bounding box center [396, 53] width 87 height 17
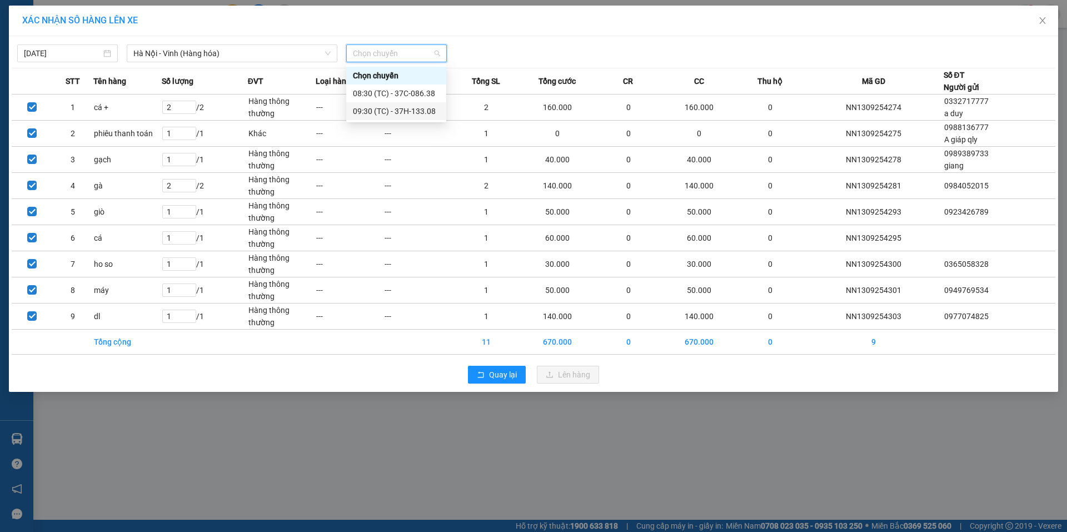
click at [382, 113] on div "09:30 (TC) - 37H-133.08" at bounding box center [396, 111] width 87 height 12
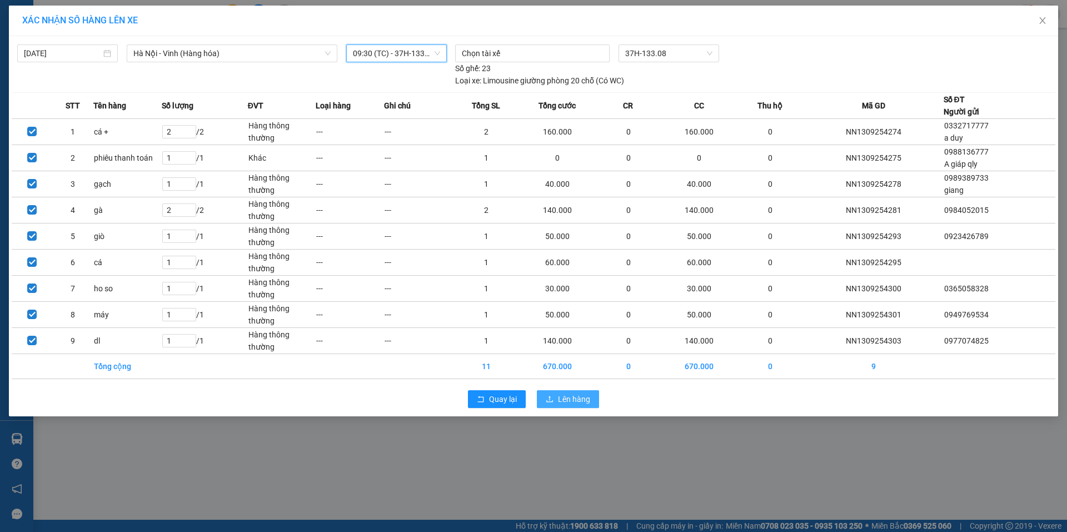
click at [581, 397] on span "Lên hàng" at bounding box center [574, 399] width 32 height 12
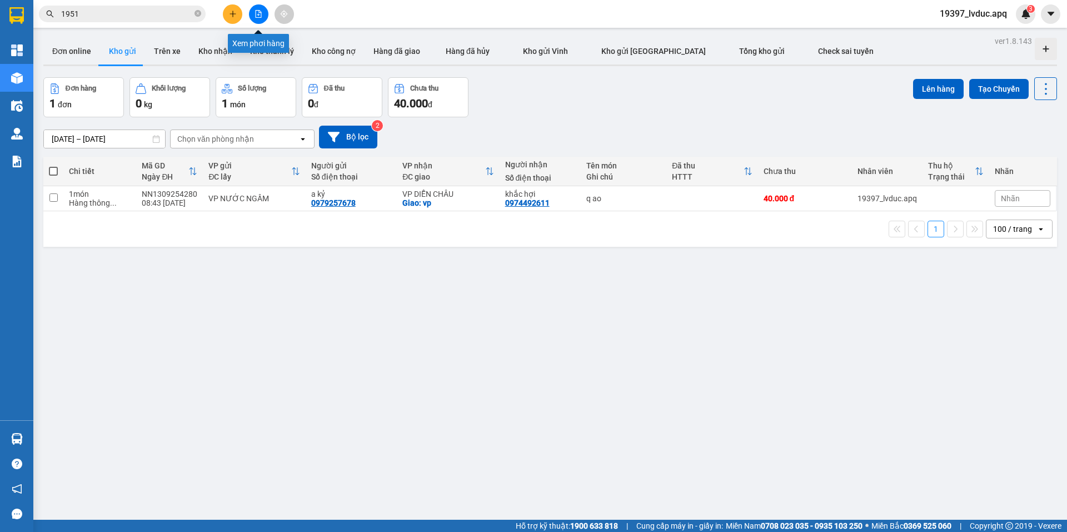
click at [257, 8] on button at bounding box center [258, 13] width 19 height 19
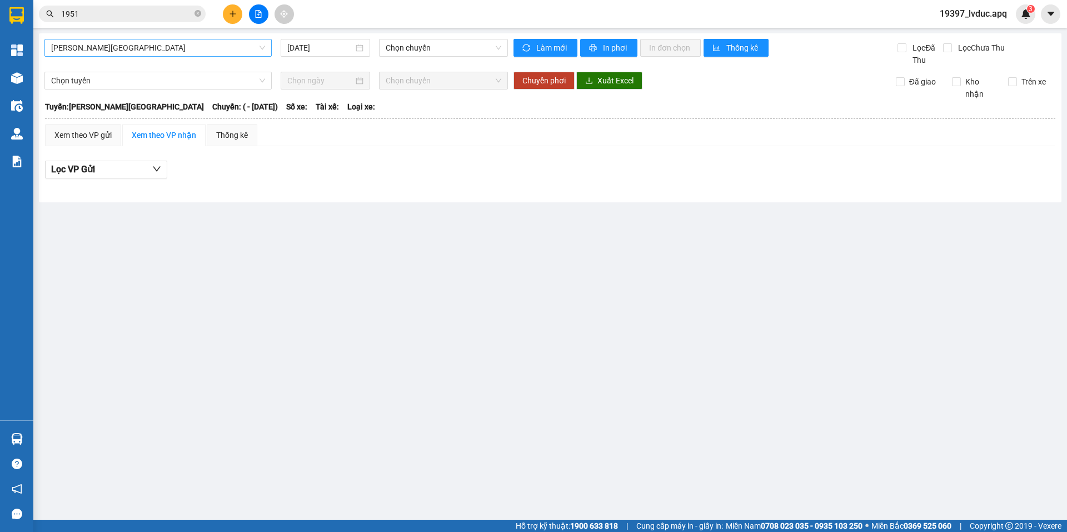
click at [235, 49] on span "Gia Lâm - Mỹ Đình" at bounding box center [158, 47] width 214 height 17
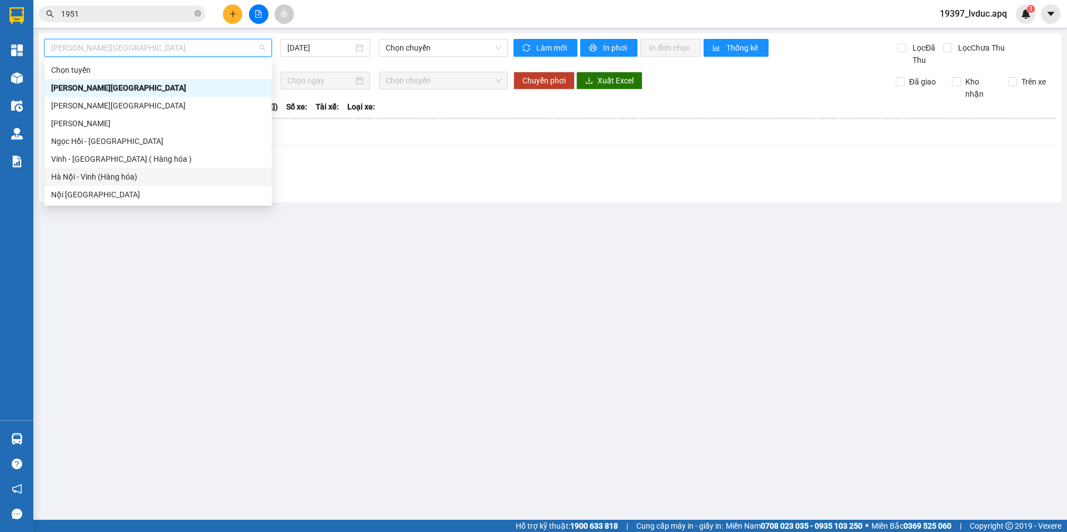
click at [173, 176] on div "Hà Nội - Vinh (Hàng hóa)" at bounding box center [158, 177] width 214 height 12
type input "13/09/2025"
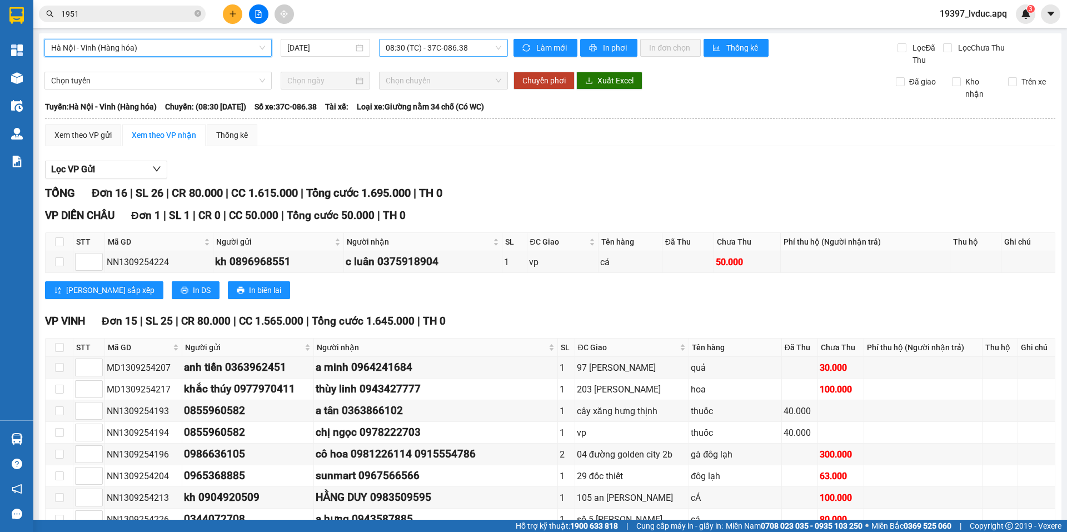
click at [431, 52] on span "08:30 (TC) - 37C-086.38" at bounding box center [444, 47] width 116 height 17
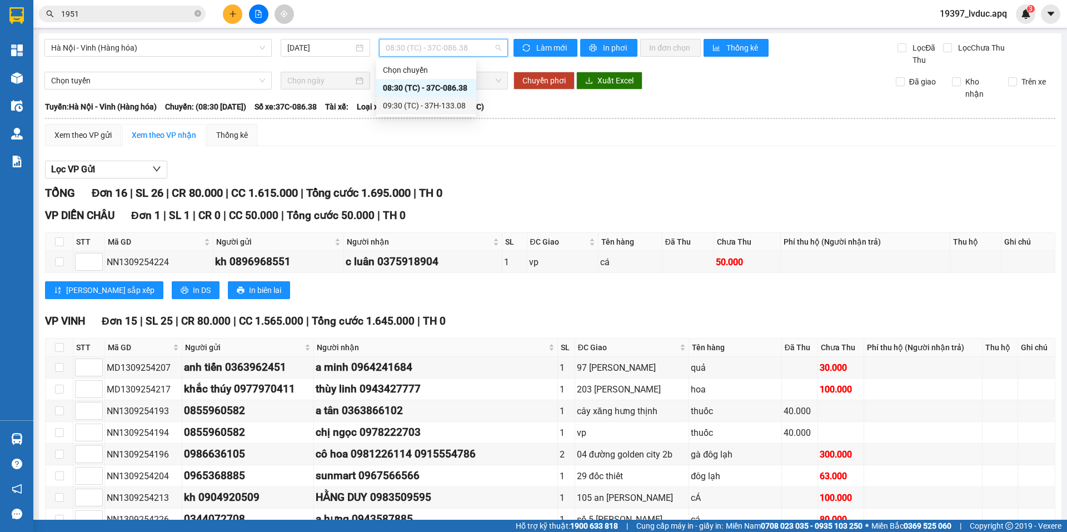
click at [437, 107] on div "09:30 (TC) - 37H-133.08" at bounding box center [426, 106] width 87 height 12
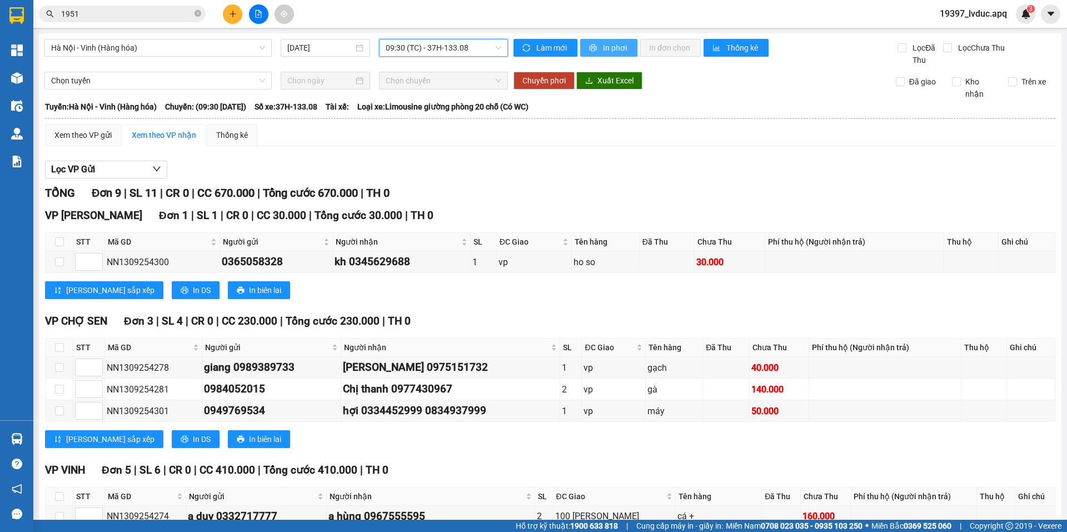
click at [610, 43] on span "In phơi" at bounding box center [616, 48] width 26 height 12
click at [685, 161] on div "Lọc VP Gửi" at bounding box center [550, 170] width 1011 height 18
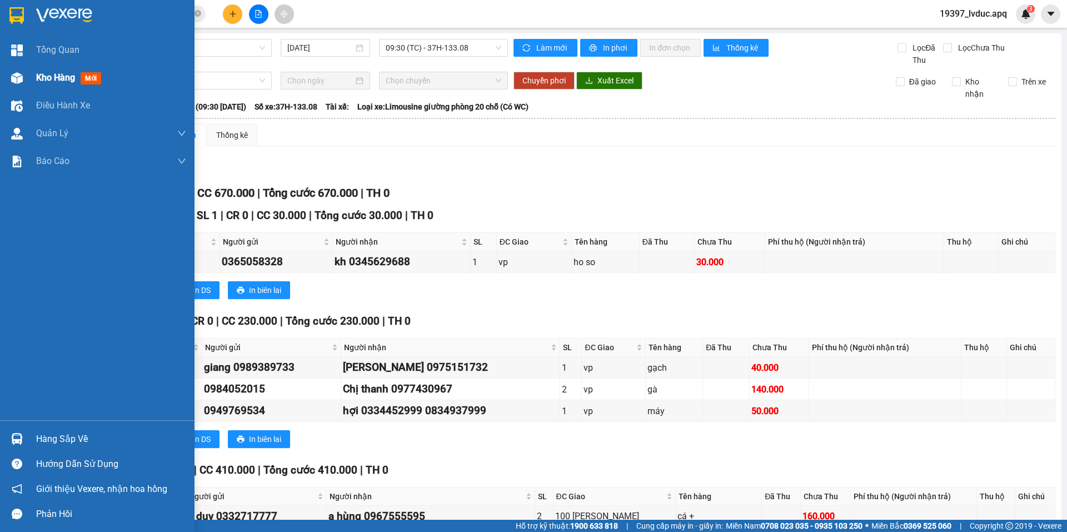
click at [55, 83] on span "Kho hàng" at bounding box center [55, 77] width 39 height 11
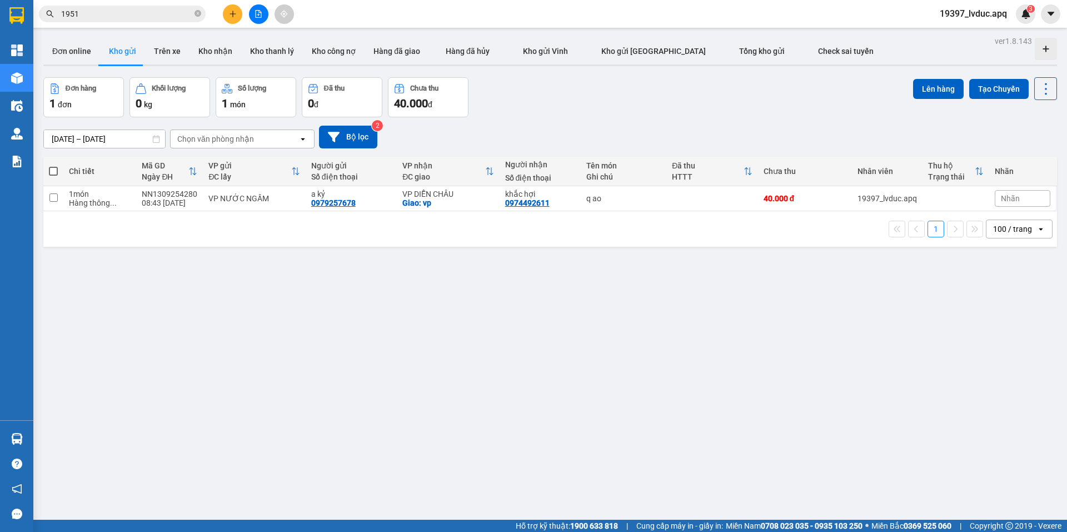
click at [231, 17] on icon "plus" at bounding box center [233, 14] width 8 height 8
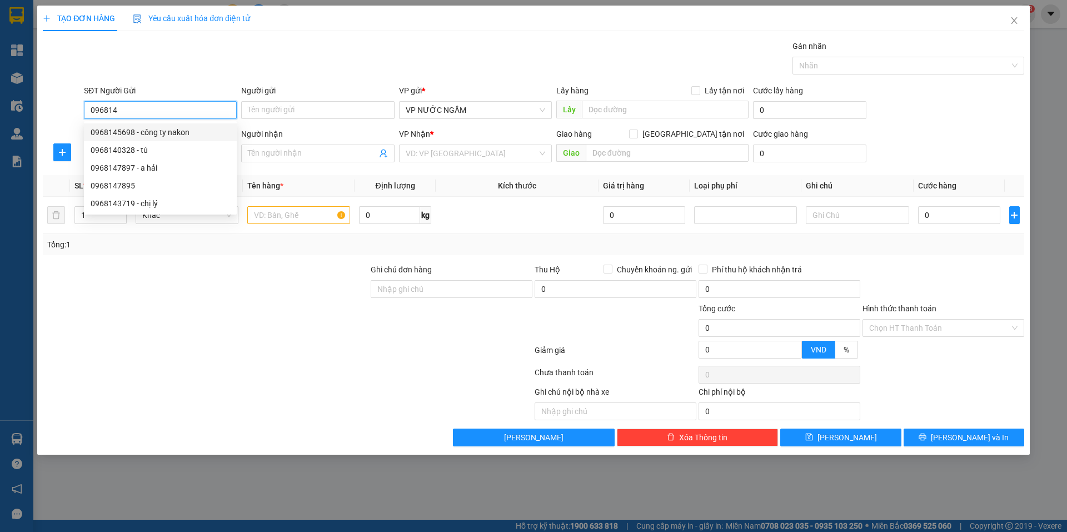
drag, startPoint x: 131, startPoint y: 135, endPoint x: 129, endPoint y: 144, distance: 9.7
click at [131, 135] on div "0968145698 - công ty nakon" at bounding box center [161, 132] width 140 height 12
type input "0968145698"
type input "công ty nakon"
type input "0968145698"
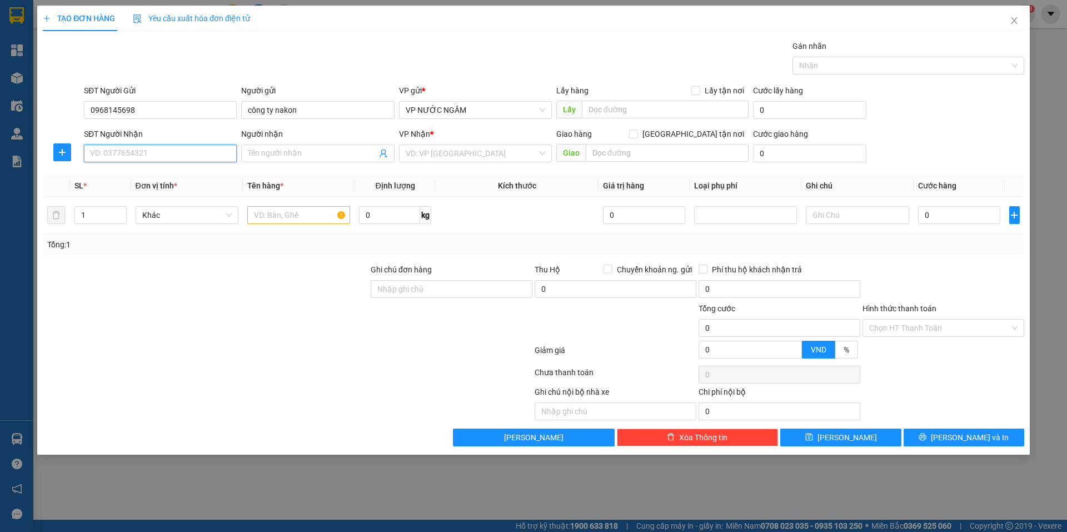
click at [142, 155] on input "SĐT Người Nhận" at bounding box center [160, 154] width 153 height 18
type input "0"
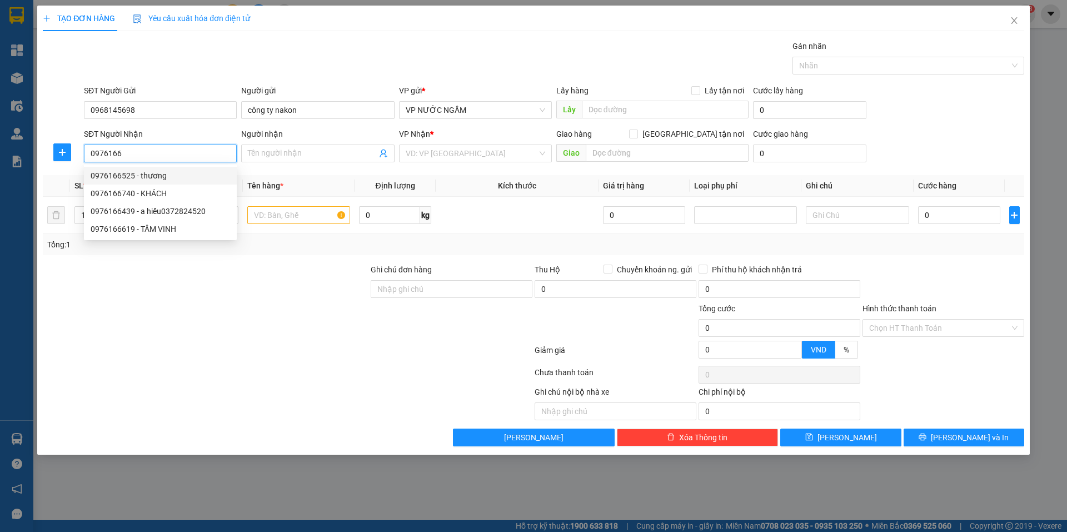
click at [158, 179] on div "0976166525 - thương" at bounding box center [161, 176] width 140 height 12
type input "0976166525"
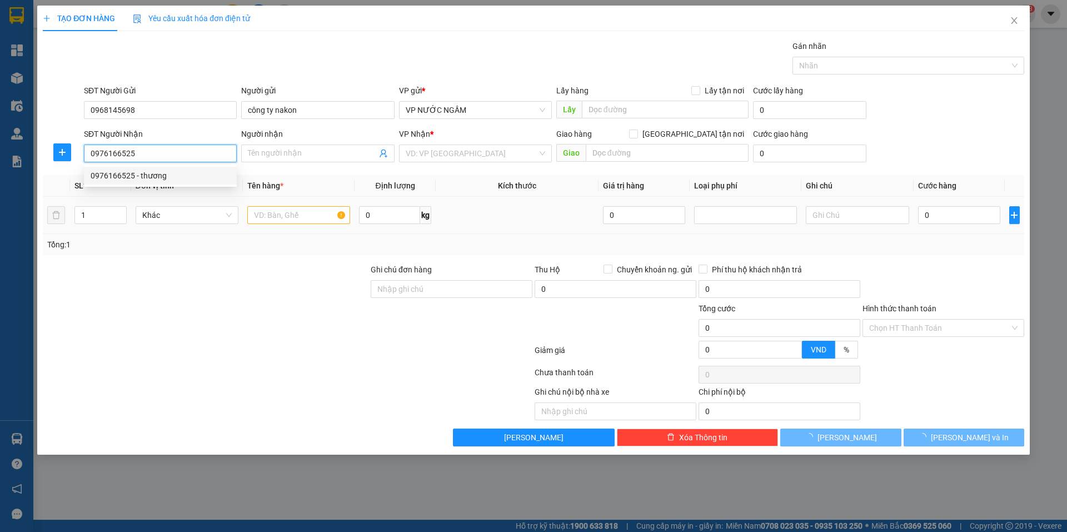
type input "thương"
checkbox input "true"
type input "vp"
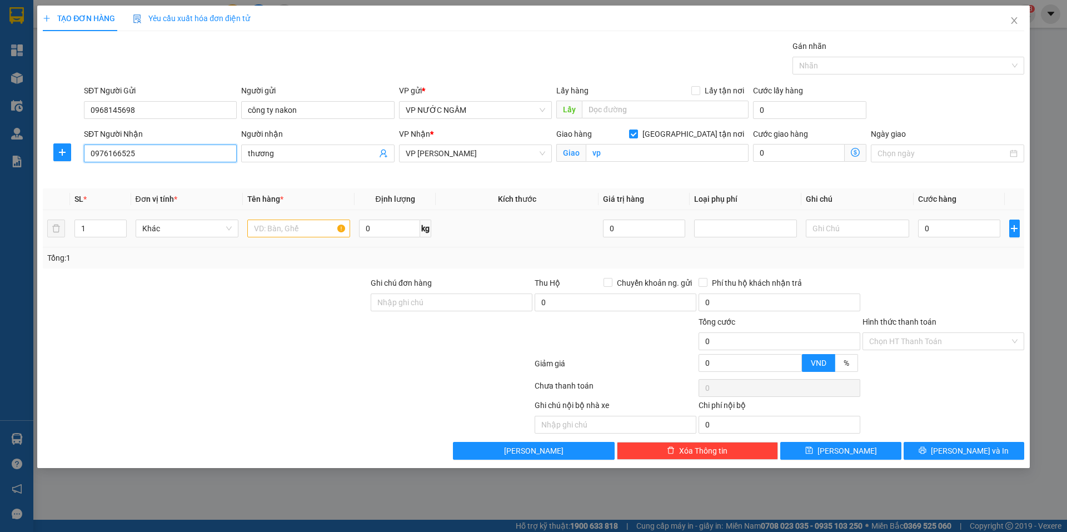
type input "0976166525"
click at [296, 227] on input "text" at bounding box center [298, 229] width 103 height 18
type input "sơn"
type input "3"
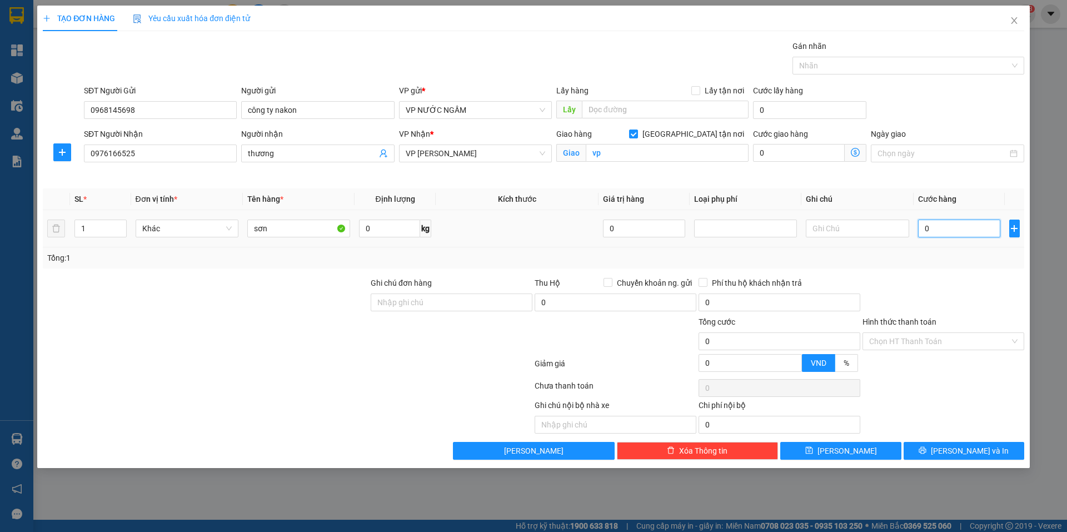
type input "3"
type input "30"
type input "30.000"
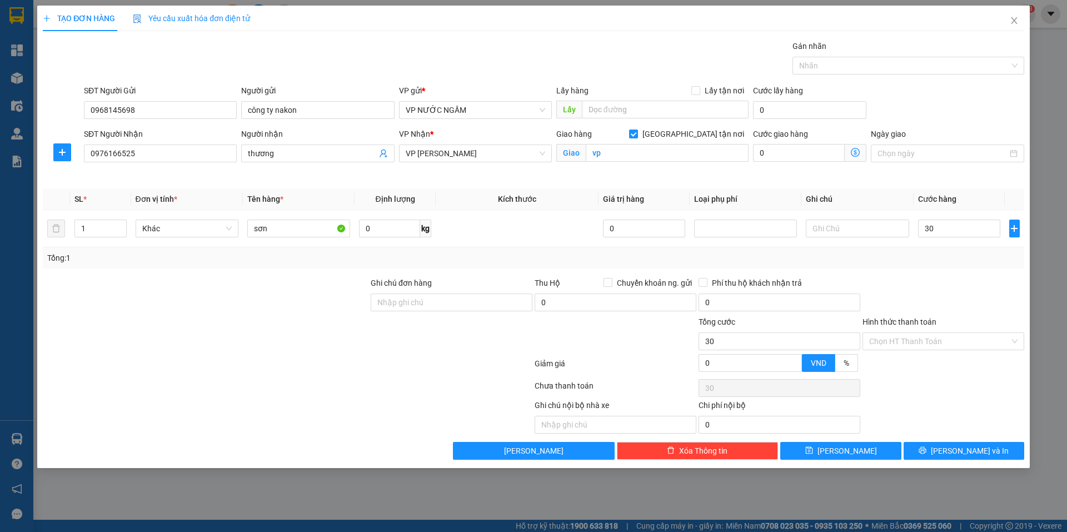
type input "30.000"
drag, startPoint x: 964, startPoint y: 295, endPoint x: 971, endPoint y: 330, distance: 36.3
click at [967, 310] on div at bounding box center [944, 296] width 164 height 39
click at [972, 443] on button "[PERSON_NAME] và In" at bounding box center [964, 451] width 121 height 18
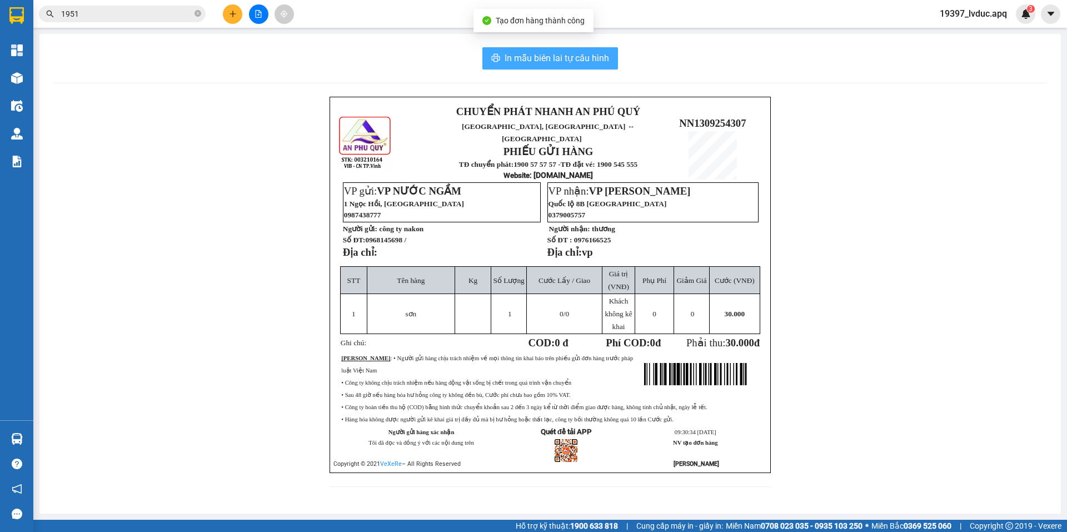
click at [549, 53] on span "In mẫu biên lai tự cấu hình" at bounding box center [557, 58] width 105 height 14
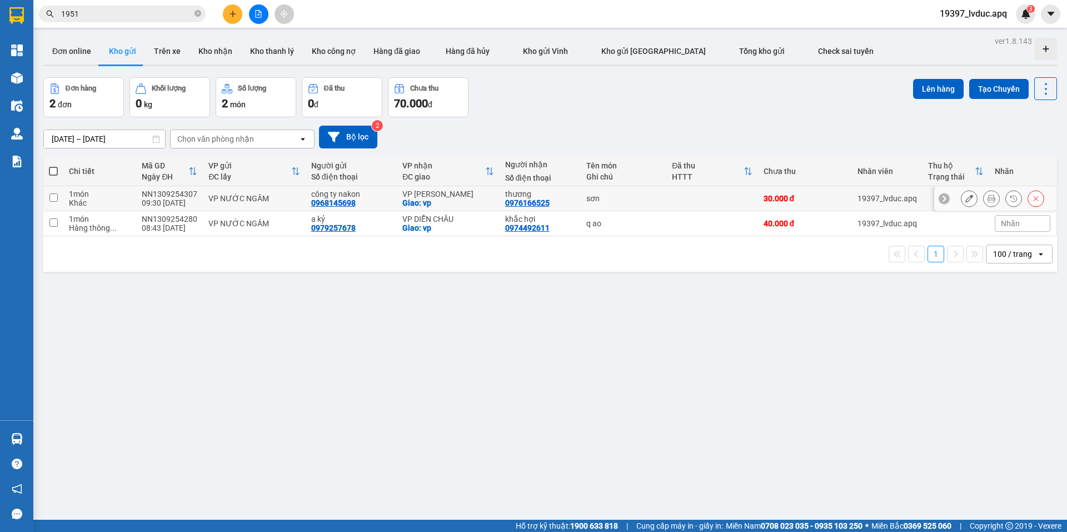
click at [726, 200] on td at bounding box center [712, 198] width 91 height 25
checkbox input "true"
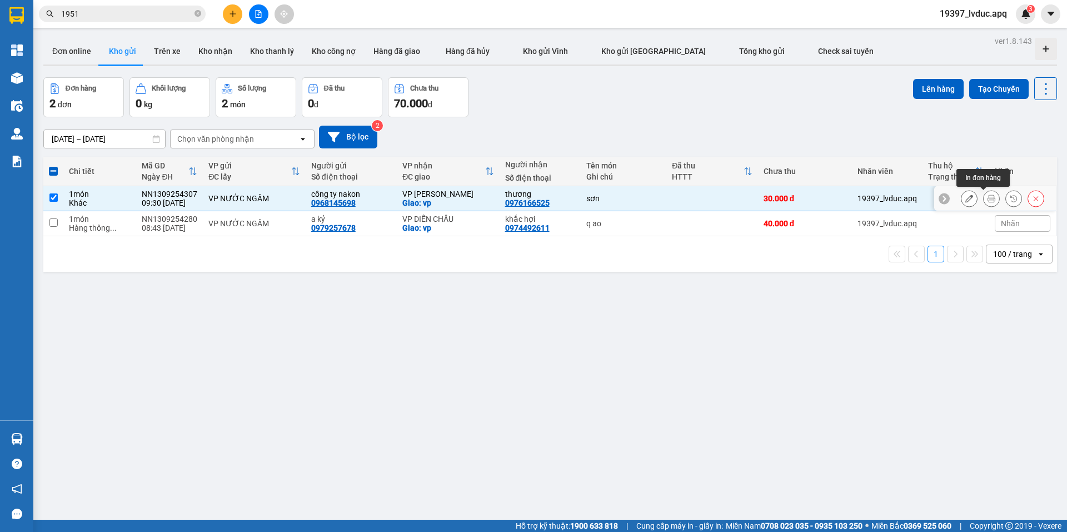
click at [988, 199] on icon at bounding box center [992, 199] width 8 height 8
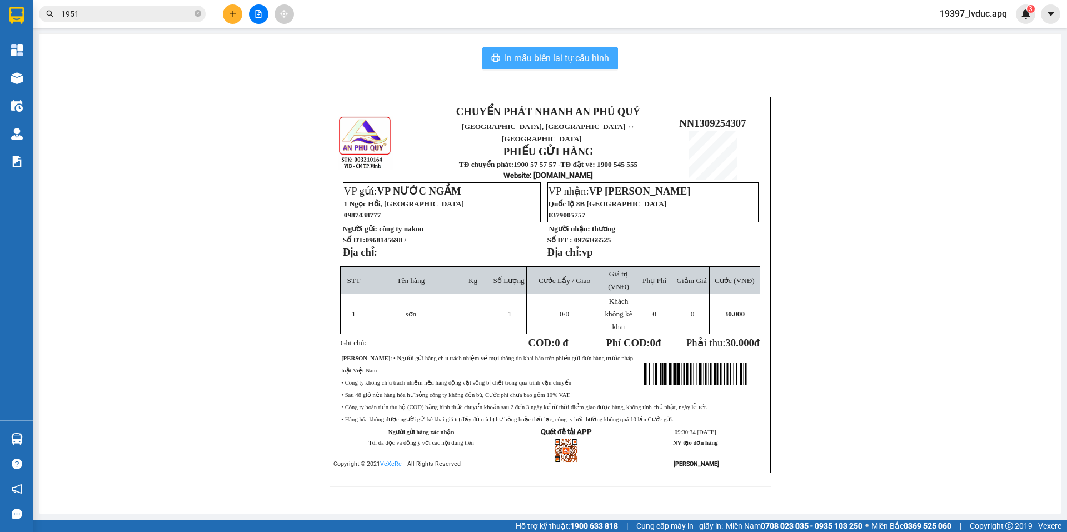
click at [583, 61] on span "In mẫu biên lai tự cấu hình" at bounding box center [557, 58] width 105 height 14
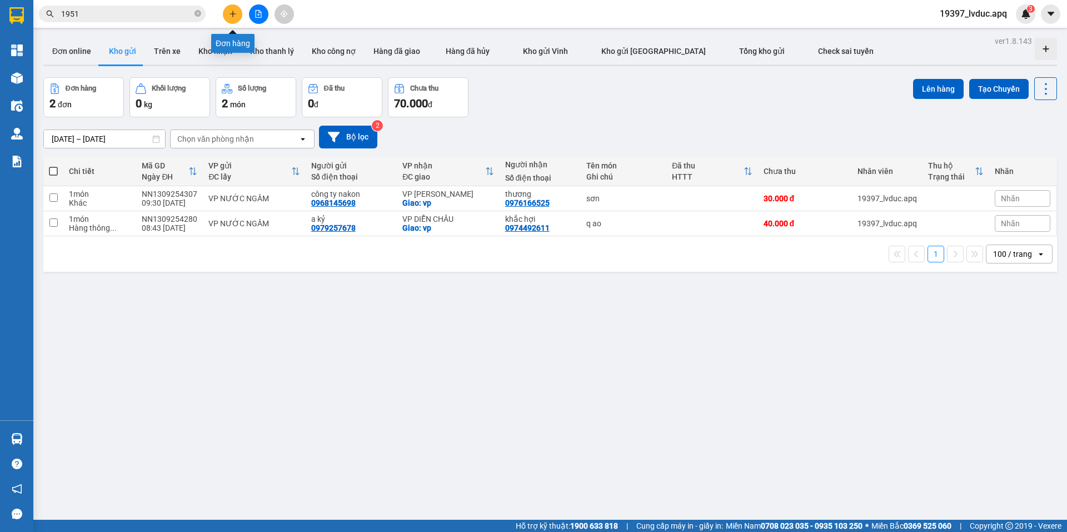
click at [235, 18] on button at bounding box center [232, 13] width 19 height 19
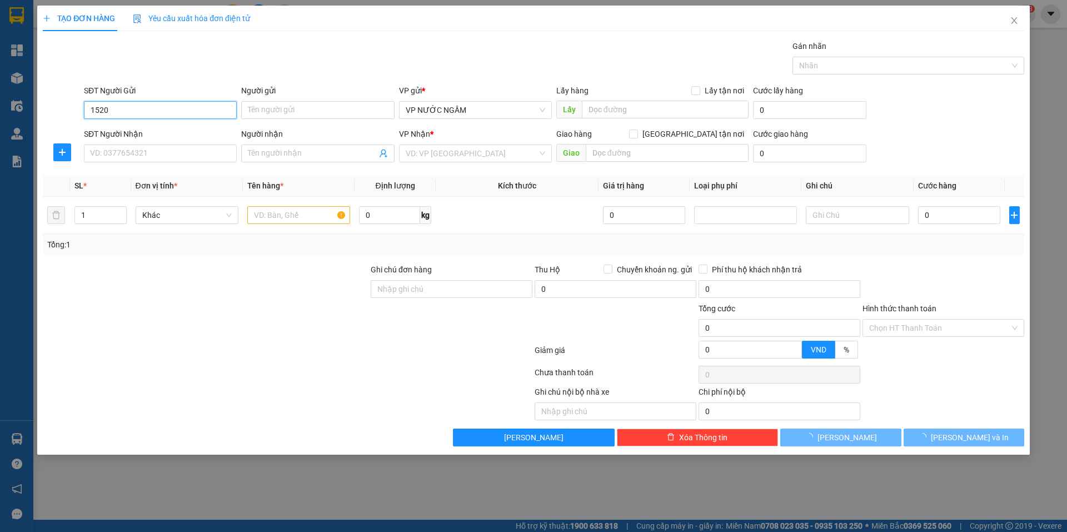
click at [145, 117] on input "1520" at bounding box center [160, 110] width 153 height 18
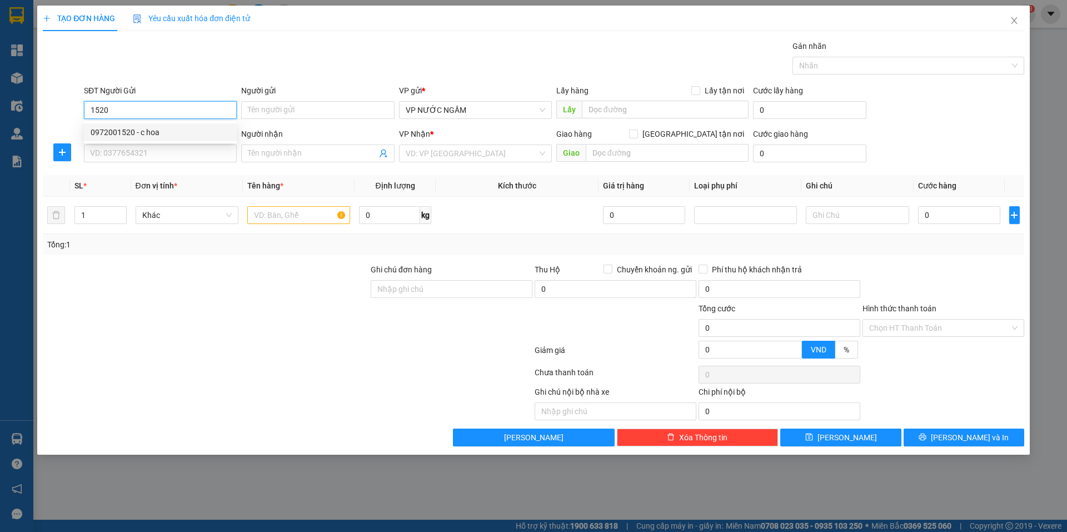
click at [166, 131] on div "0972001520 - c hoa" at bounding box center [161, 132] width 140 height 12
type input "0972001520"
type input "c hoa"
type input "0972001520"
click at [170, 146] on input "SĐT Người Nhận" at bounding box center [160, 154] width 153 height 18
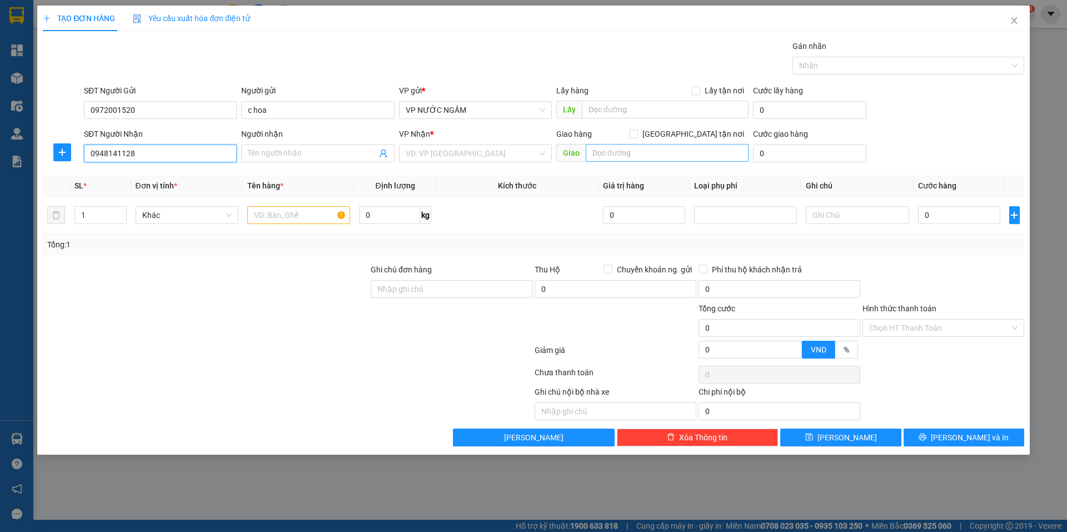
type input "0948141128"
click at [637, 158] on input "text" at bounding box center [667, 153] width 163 height 18
type input "lê nin"
drag, startPoint x: 693, startPoint y: 129, endPoint x: 652, endPoint y: 155, distance: 48.7
click at [637, 130] on input "[GEOGRAPHIC_DATA] tận nơi" at bounding box center [633, 134] width 8 height 8
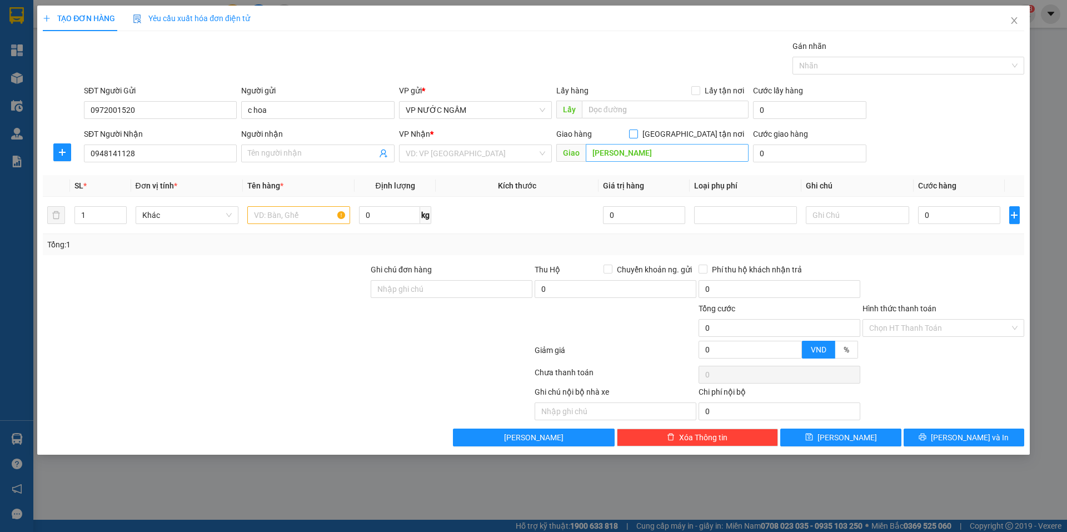
checkbox input "true"
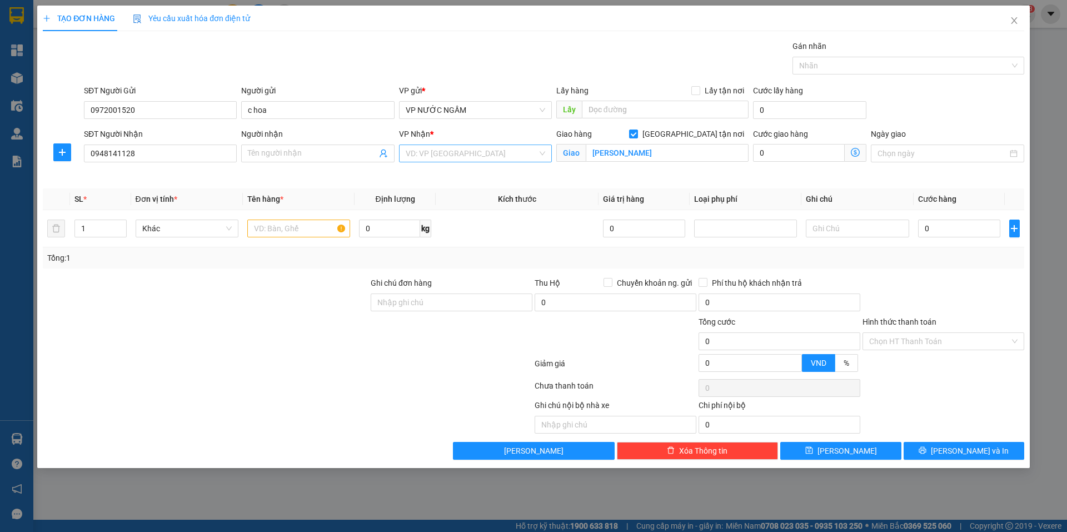
click at [466, 153] on input "search" at bounding box center [472, 153] width 132 height 17
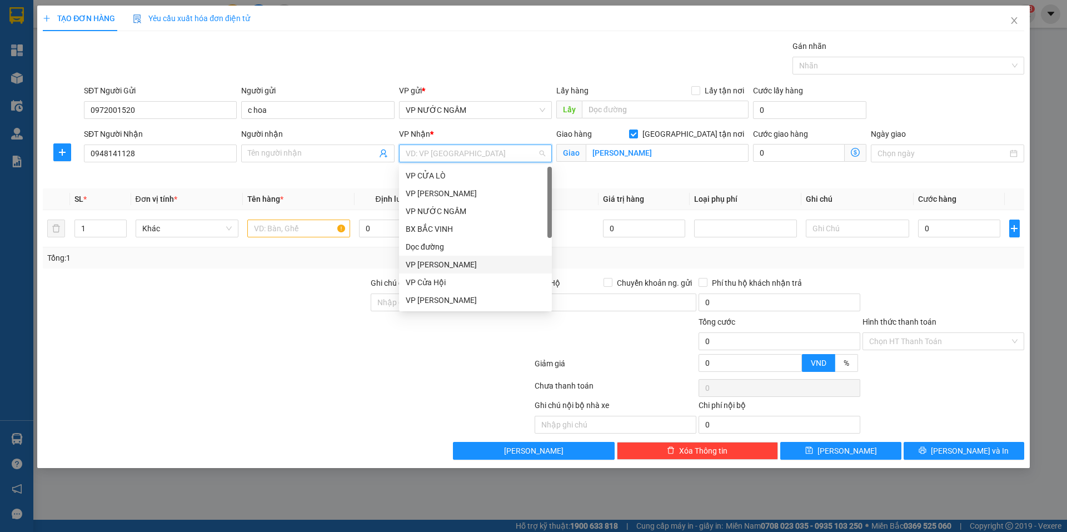
scroll to position [160, 0]
click at [443, 219] on div "VP VINH" at bounding box center [475, 211] width 153 height 18
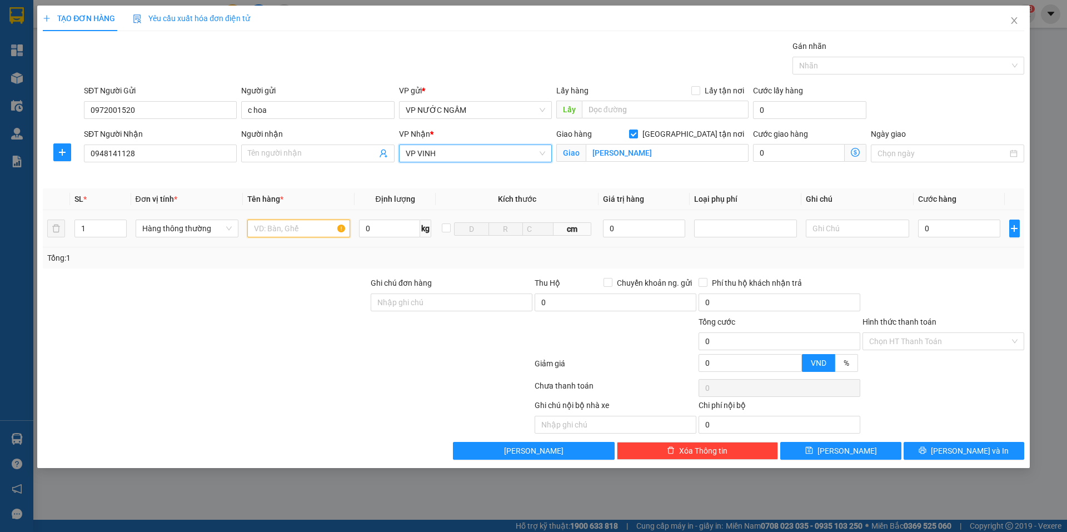
drag, startPoint x: 261, startPoint y: 233, endPoint x: 265, endPoint y: 228, distance: 6.7
click at [263, 231] on input "text" at bounding box center [298, 229] width 103 height 18
type input "thuoc"
click at [304, 157] on input "Người nhận" at bounding box center [312, 153] width 128 height 12
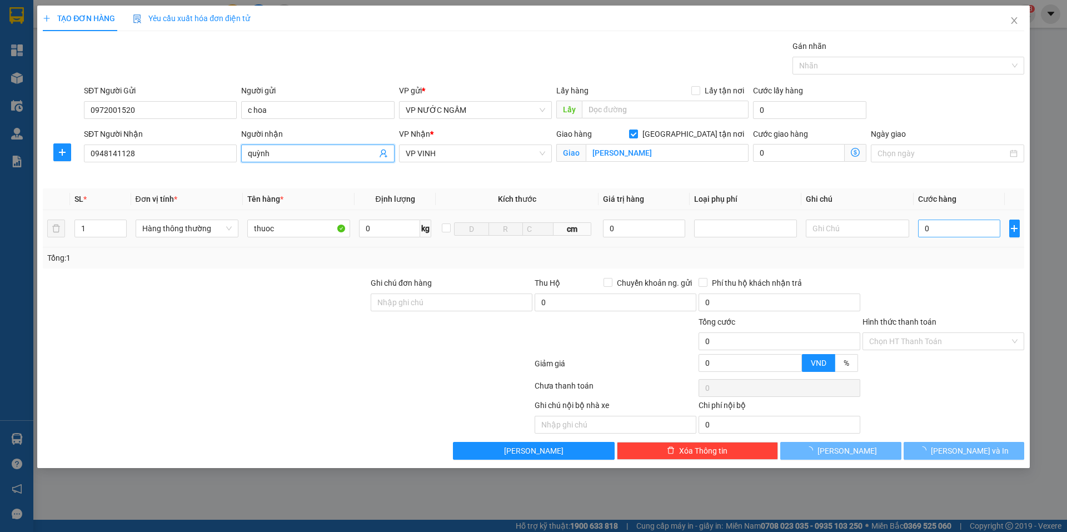
type input "quỳnh"
click at [953, 230] on input "0" at bounding box center [959, 229] width 83 height 18
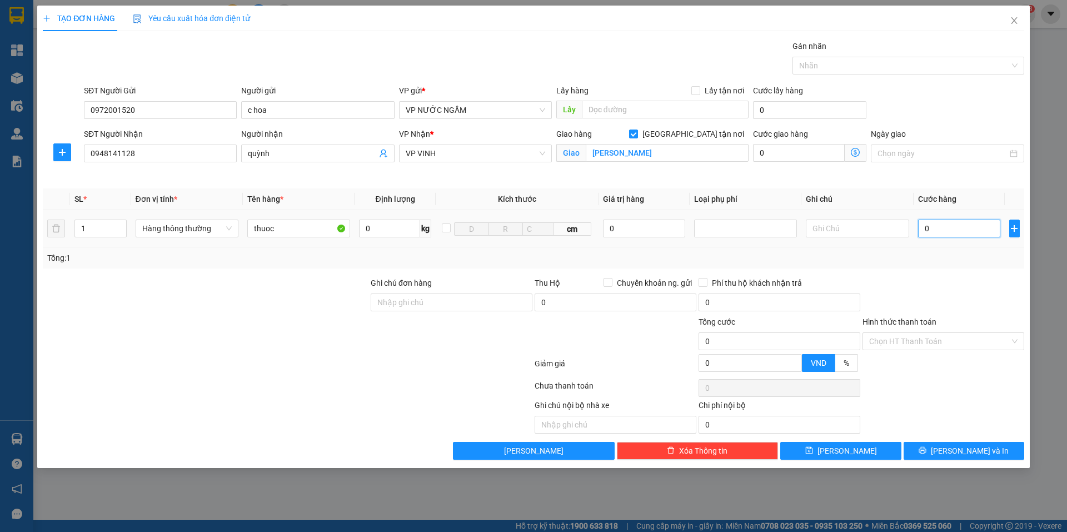
type input "3"
type input "30"
drag, startPoint x: 943, startPoint y: 448, endPoint x: 943, endPoint y: 454, distance: 5.6
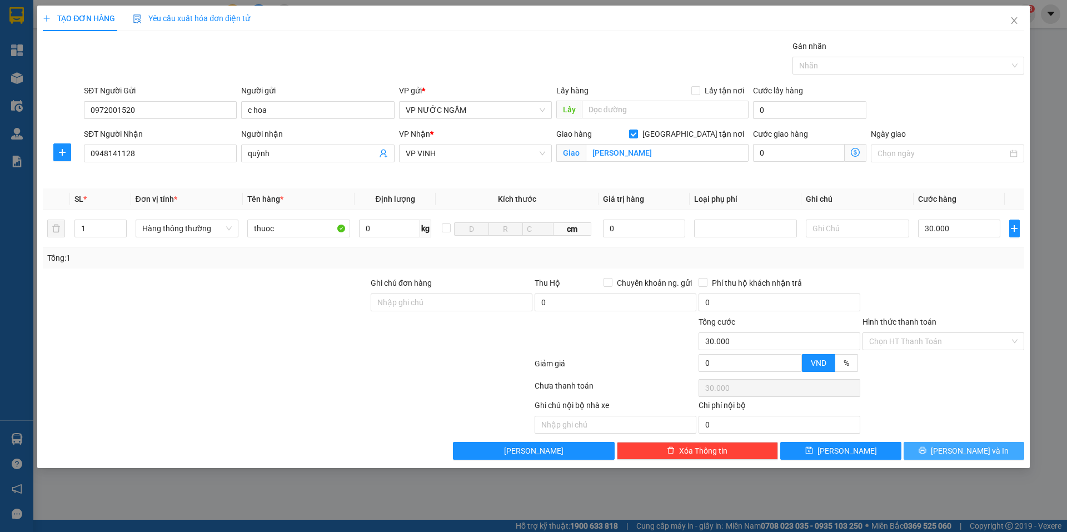
click at [927, 452] on icon "printer" at bounding box center [923, 450] width 8 height 8
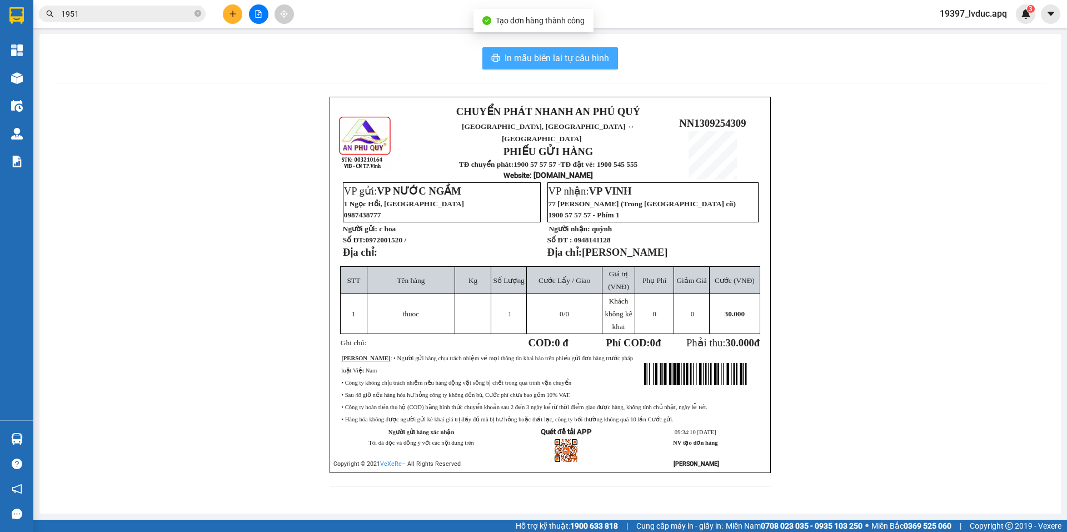
click at [602, 62] on span "In mẫu biên lai tự cấu hình" at bounding box center [557, 58] width 105 height 14
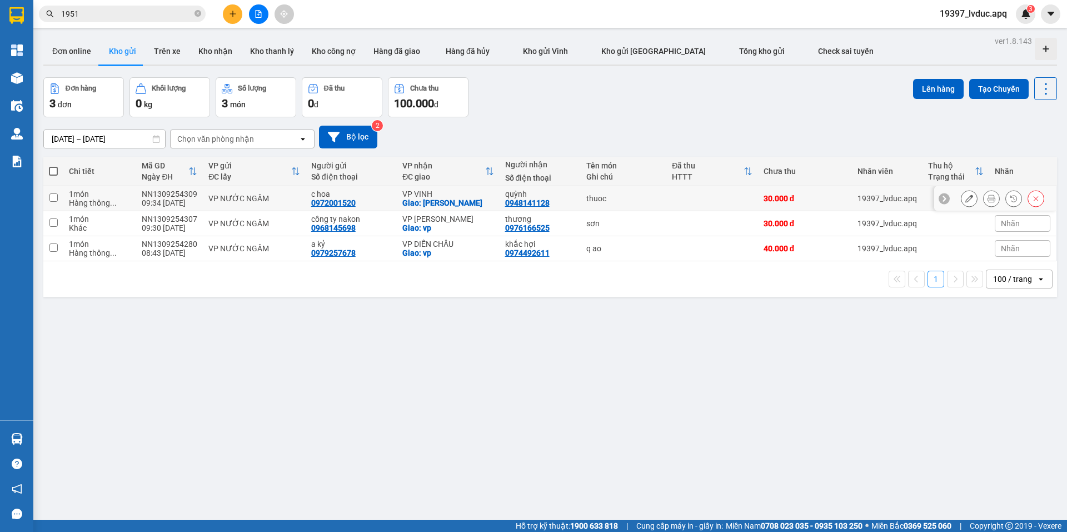
click at [586, 194] on div "thuoc" at bounding box center [623, 198] width 74 height 9
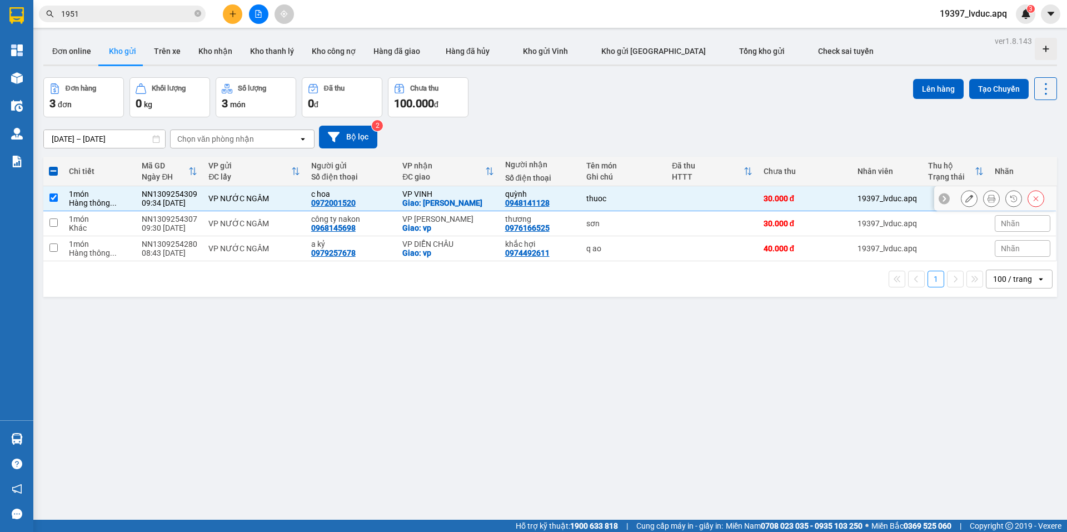
click at [966, 199] on icon at bounding box center [970, 199] width 8 height 8
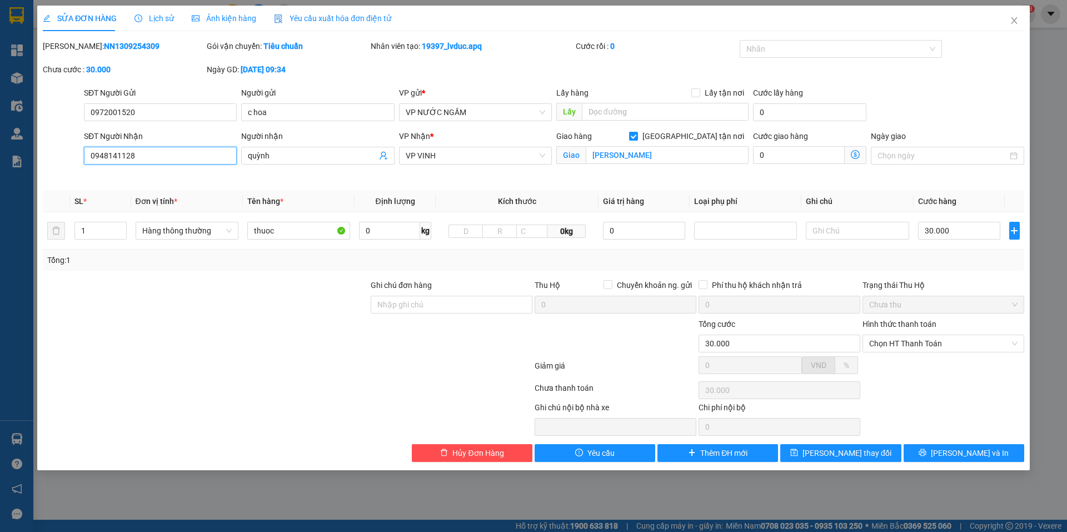
click at [176, 151] on input "0948141128" at bounding box center [160, 156] width 153 height 18
click at [292, 152] on input "quỳnh" at bounding box center [312, 156] width 128 height 12
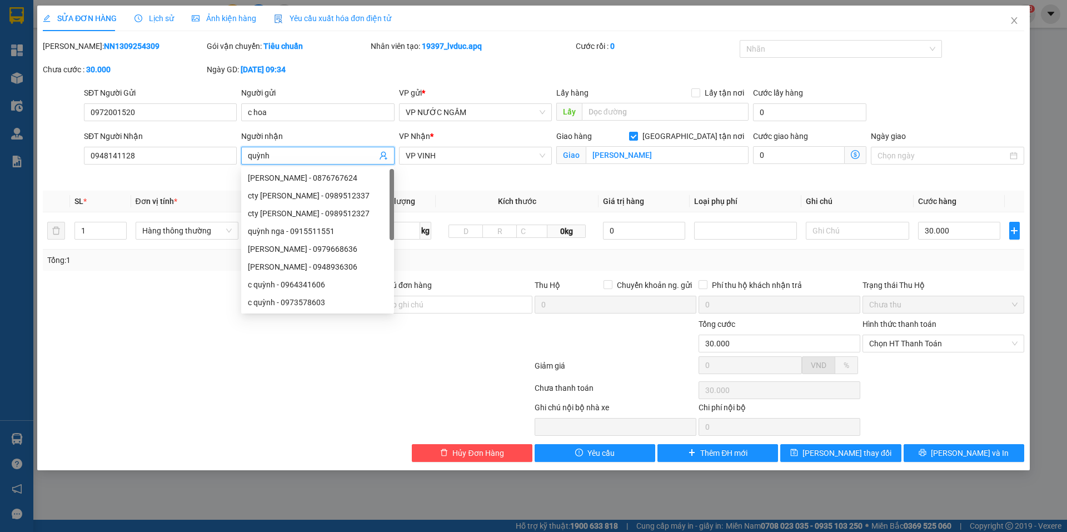
paste input "0948141128"
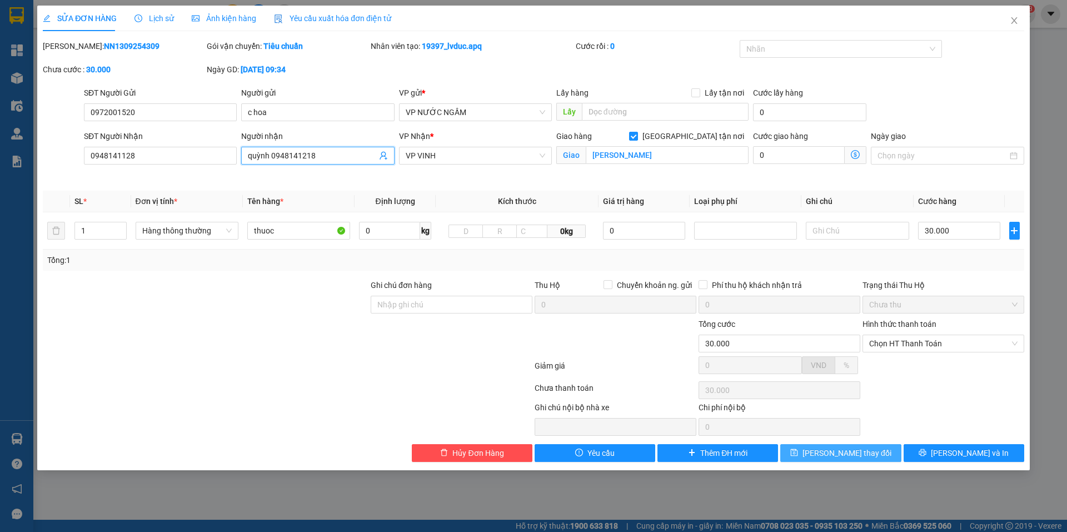
click at [835, 454] on span "[PERSON_NAME] thay đổi" at bounding box center [847, 453] width 89 height 12
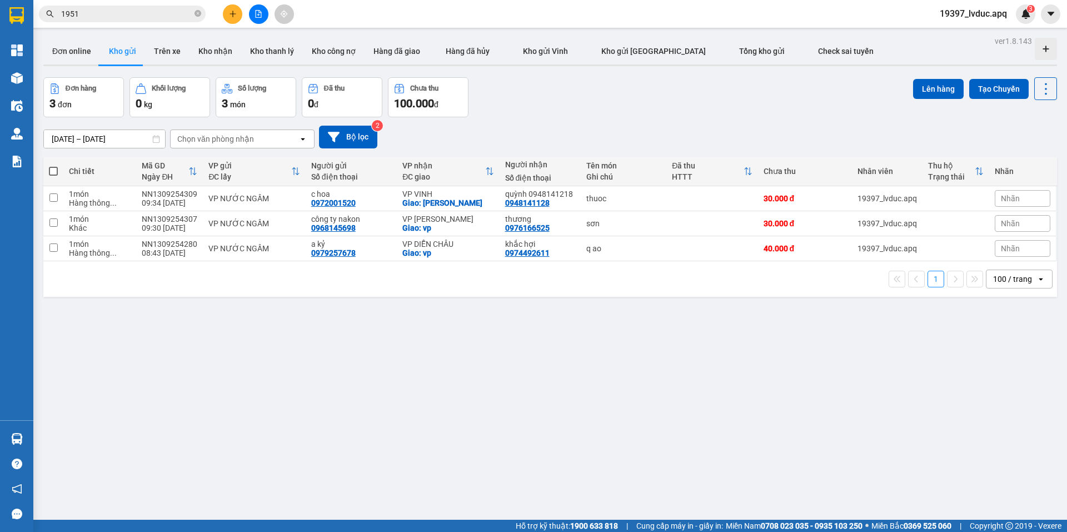
click at [540, 116] on div "Đơn hàng 3 đơn Khối lượng 0 kg Số lượng 3 món Đã thu 0 đ Chưa thu 100.000 đ Lên…" at bounding box center [550, 97] width 1014 height 40
click at [232, 12] on icon "plus" at bounding box center [233, 14] width 8 height 8
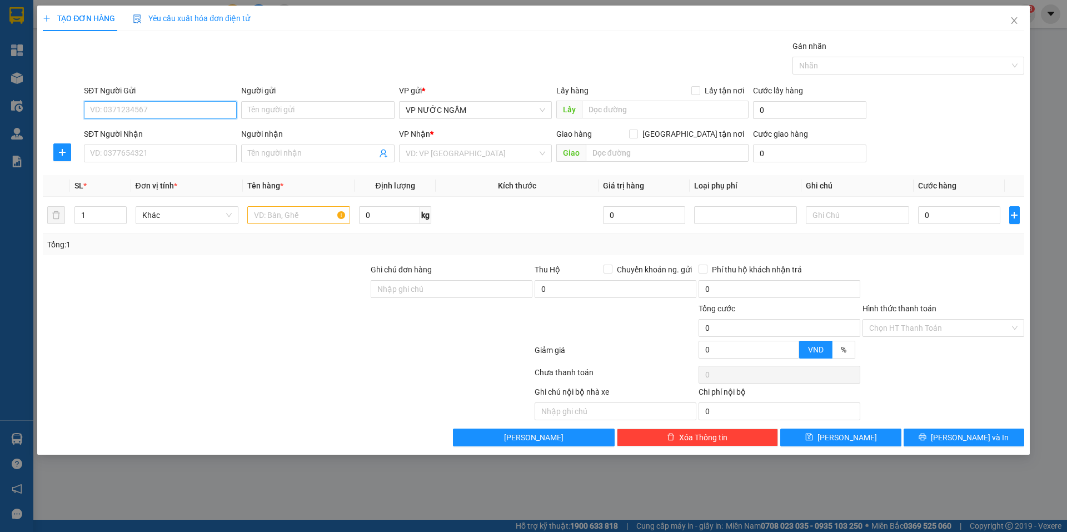
click at [193, 111] on input "SĐT Người Gửi" at bounding box center [160, 110] width 153 height 18
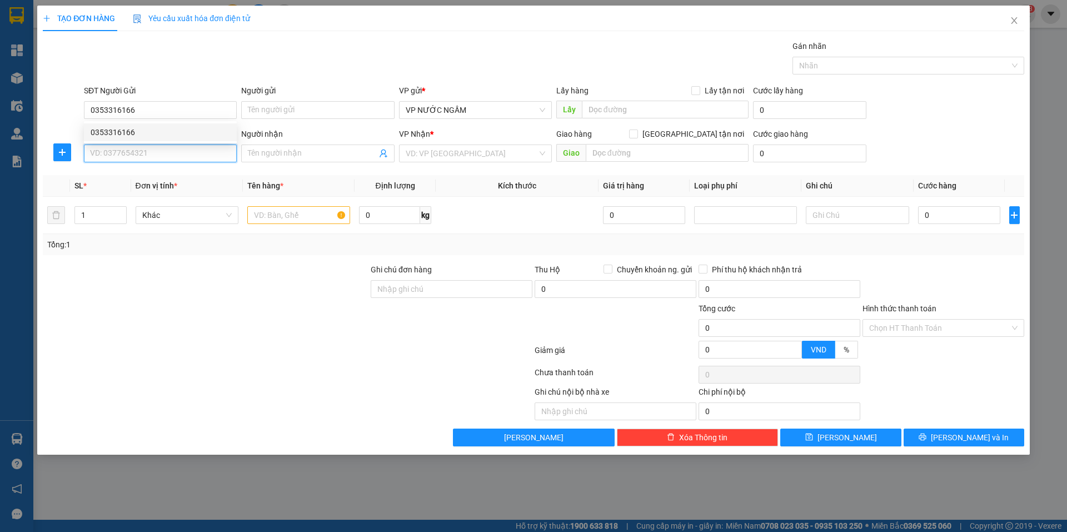
click at [197, 147] on input "SĐT Người Nhận" at bounding box center [160, 154] width 153 height 18
click at [152, 178] on div "0916538829 - kh" at bounding box center [161, 176] width 140 height 12
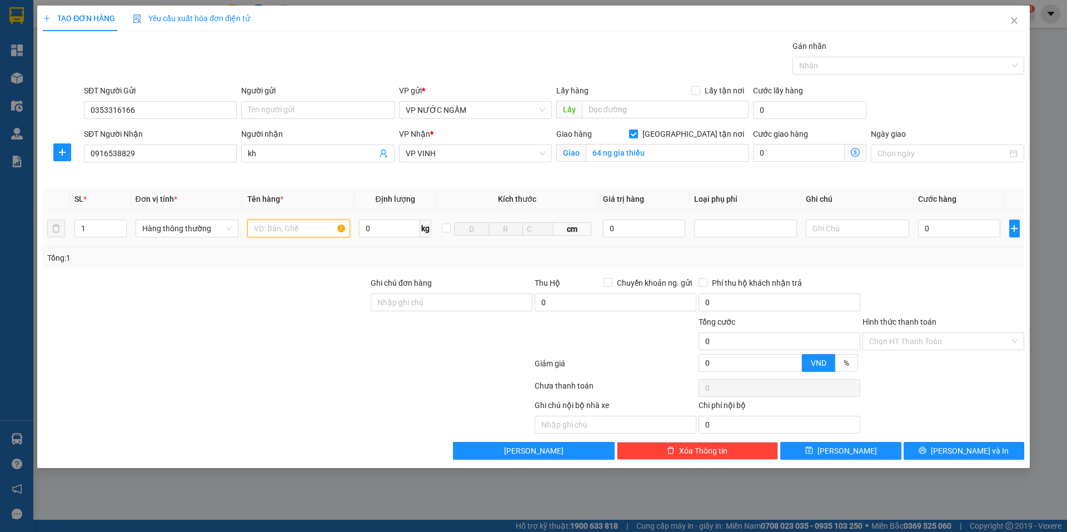
click at [304, 231] on input "text" at bounding box center [298, 229] width 103 height 18
click at [974, 233] on input "0" at bounding box center [959, 229] width 83 height 18
click at [977, 450] on span "[PERSON_NAME] và In" at bounding box center [970, 451] width 78 height 12
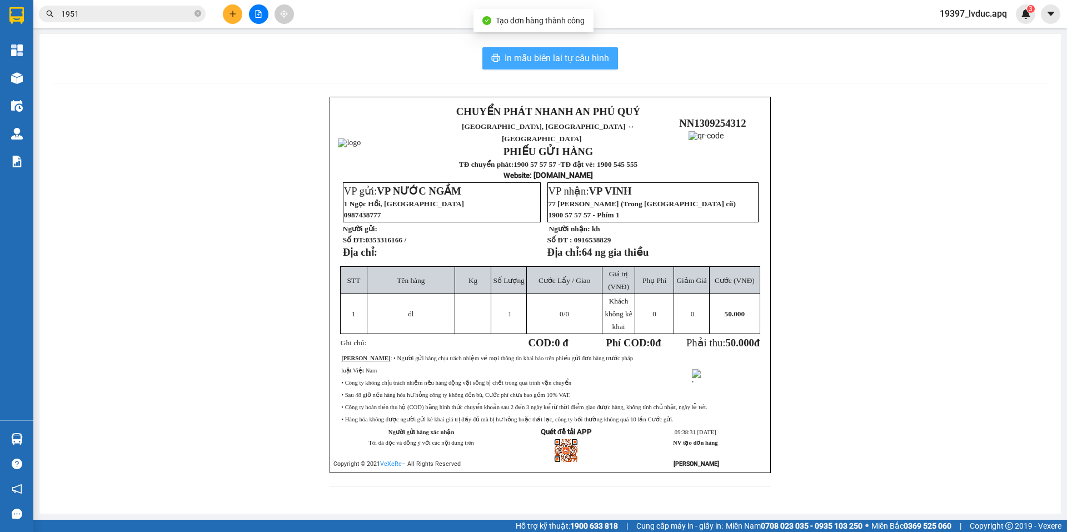
click at [508, 61] on span "In mẫu biên lai tự cấu hình" at bounding box center [557, 58] width 105 height 14
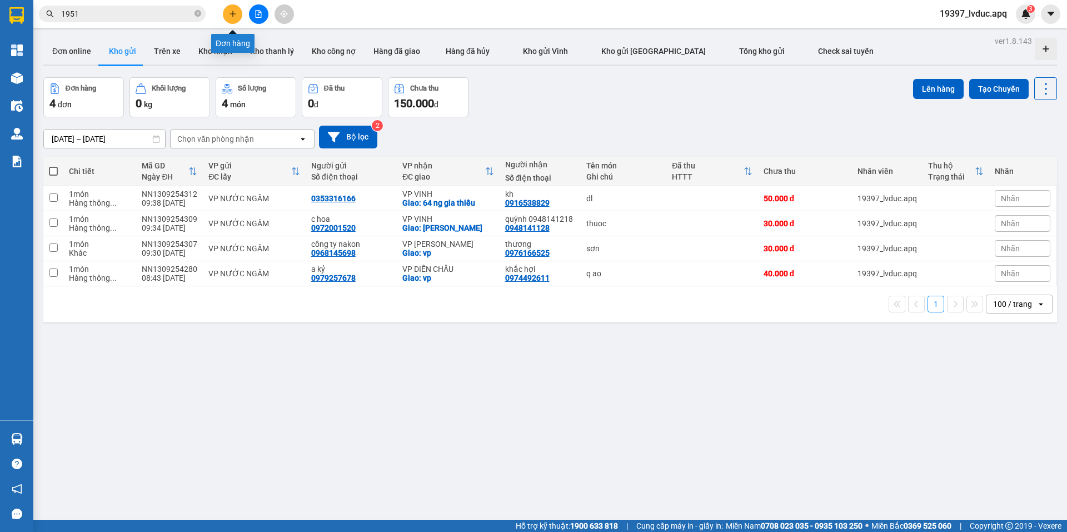
click at [230, 14] on icon "plus" at bounding box center [233, 14] width 8 height 8
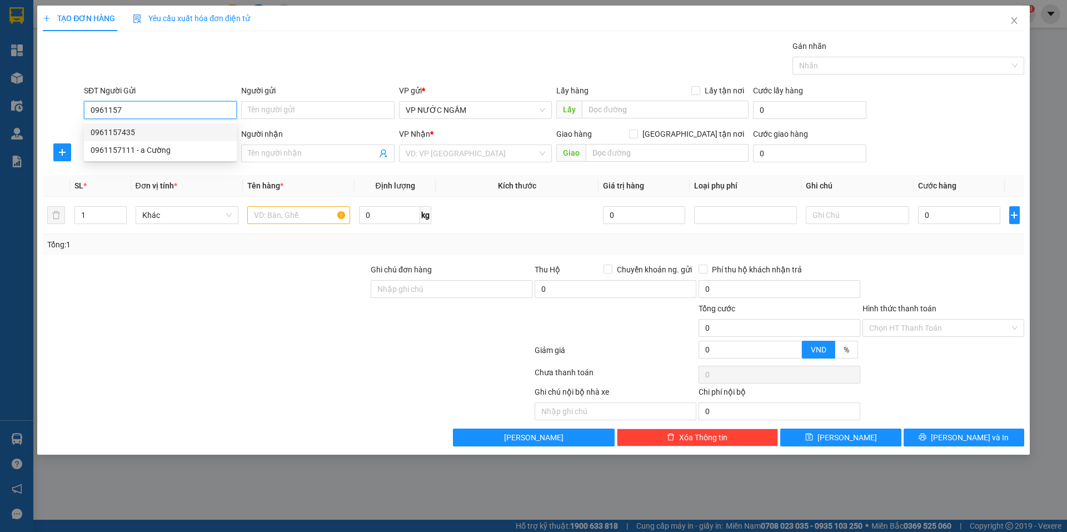
click at [156, 129] on div "0961157435" at bounding box center [161, 132] width 140 height 12
click at [165, 148] on input "SĐT Người Nhận" at bounding box center [160, 154] width 153 height 18
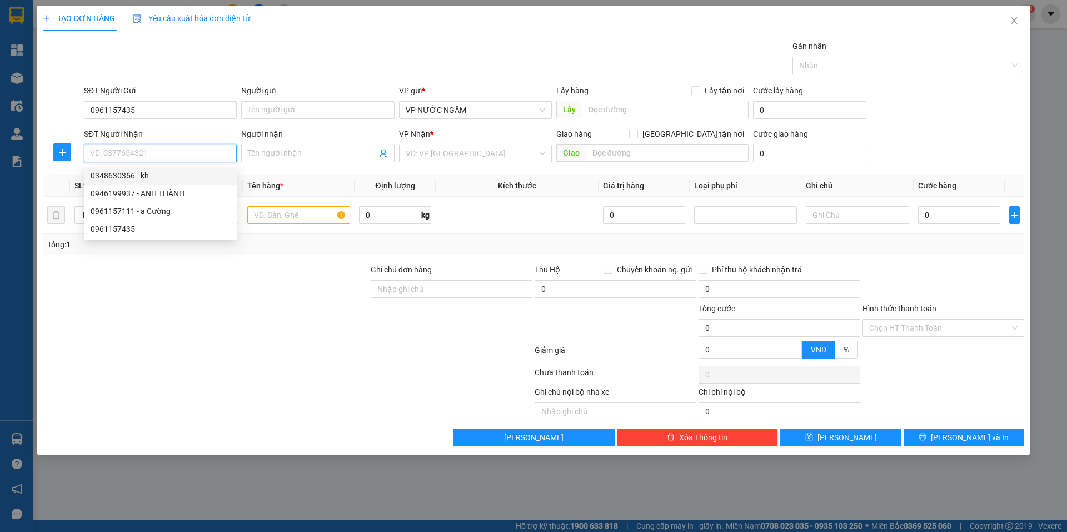
click at [112, 176] on div "0348630356 - kh" at bounding box center [161, 176] width 140 height 12
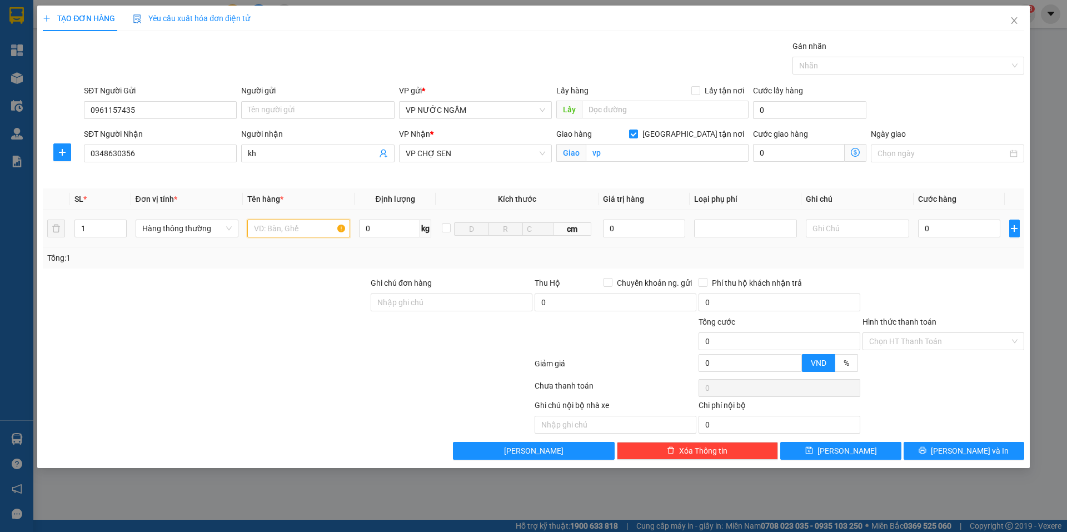
click at [288, 226] on input "text" at bounding box center [298, 229] width 103 height 18
click at [941, 231] on input "0" at bounding box center [959, 229] width 83 height 18
click at [937, 292] on div at bounding box center [944, 296] width 164 height 39
click at [931, 344] on input "Hình thức thanh toán" at bounding box center [939, 341] width 141 height 17
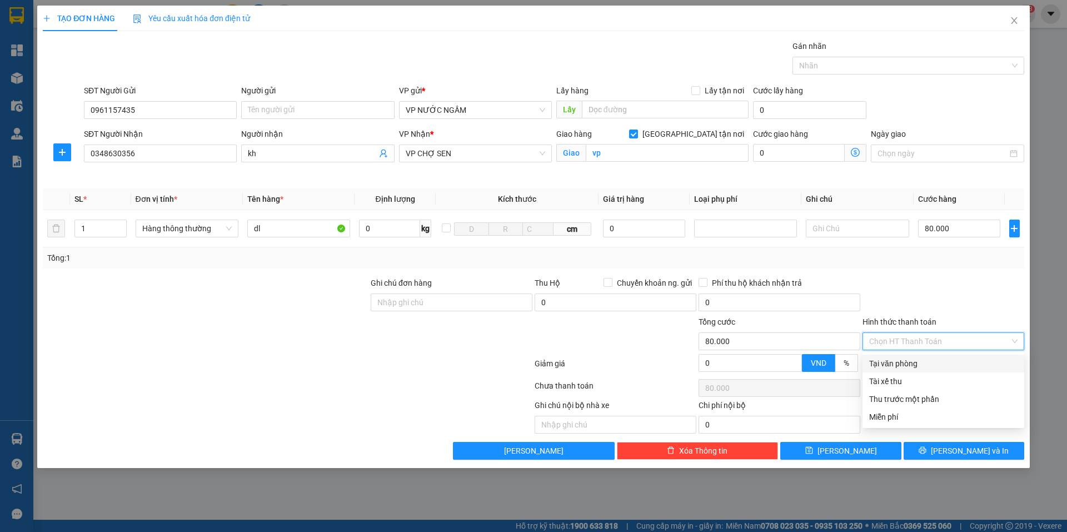
drag, startPoint x: 922, startPoint y: 359, endPoint x: 919, endPoint y: 371, distance: 12.0
click at [922, 360] on div "Tại văn phòng" at bounding box center [943, 363] width 148 height 12
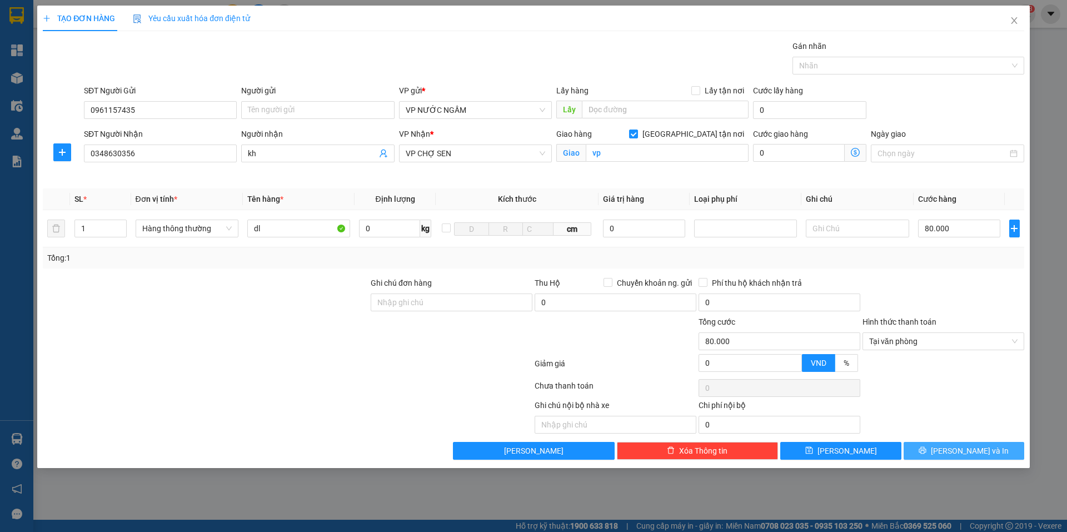
click at [929, 447] on button "[PERSON_NAME] và In" at bounding box center [964, 451] width 121 height 18
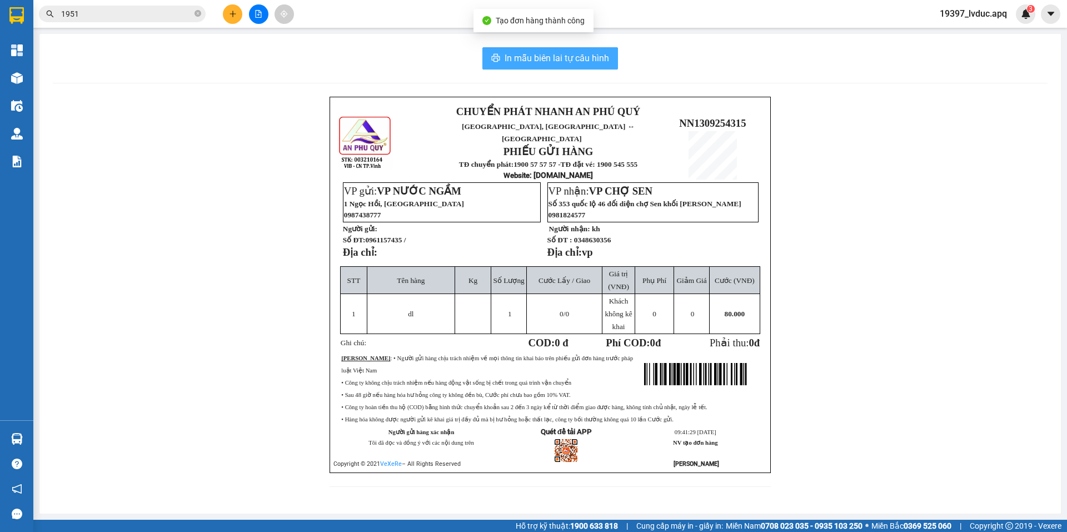
click at [608, 56] on span "In mẫu biên lai tự cấu hình" at bounding box center [557, 58] width 105 height 14
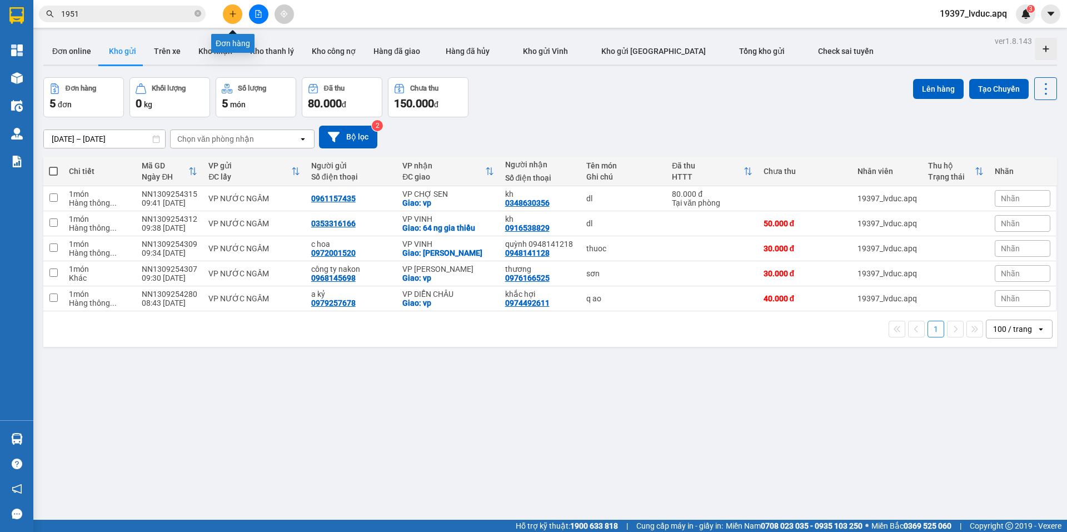
click at [232, 7] on button at bounding box center [232, 13] width 19 height 19
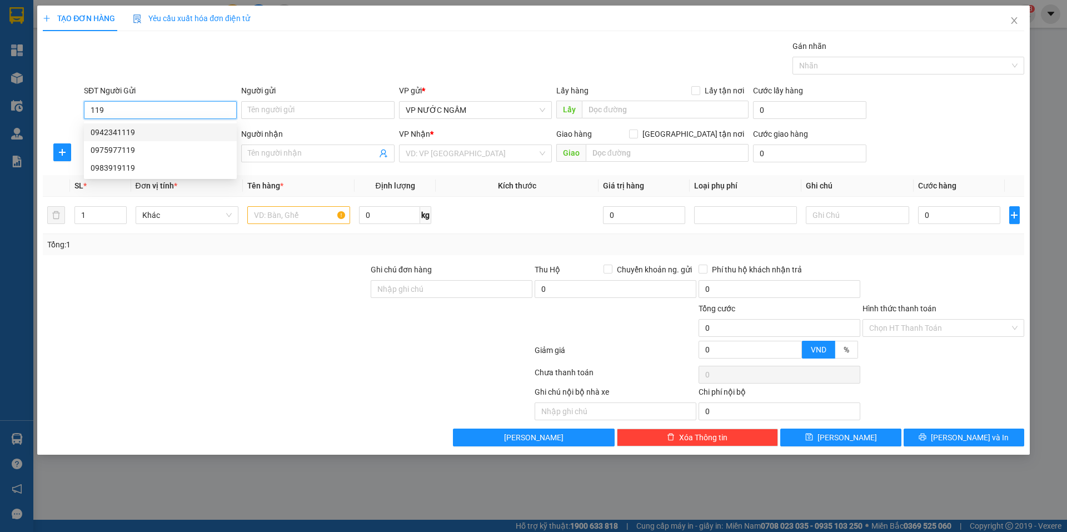
click at [132, 130] on div "0942341119" at bounding box center [161, 132] width 140 height 12
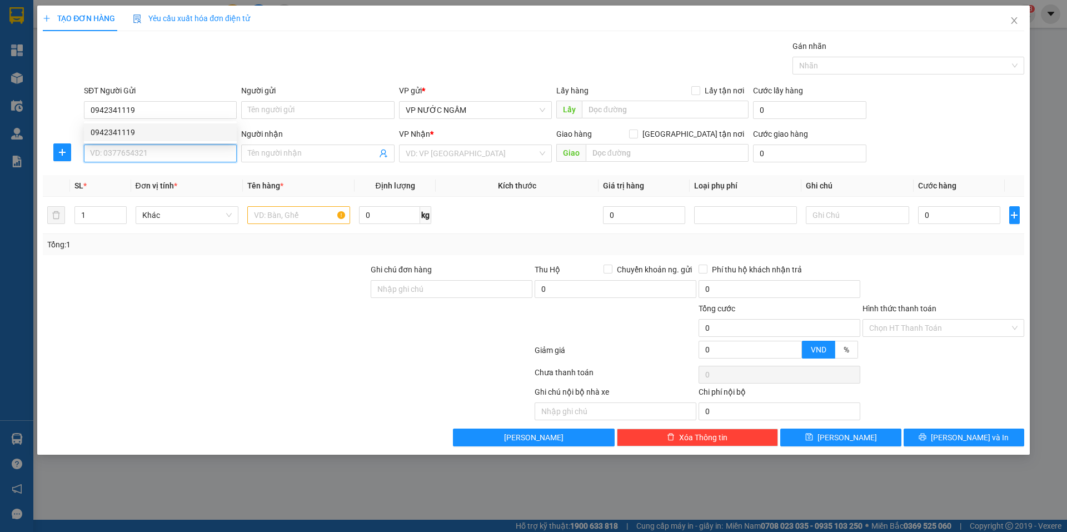
click at [136, 153] on input "SĐT Người Nhận" at bounding box center [160, 154] width 153 height 18
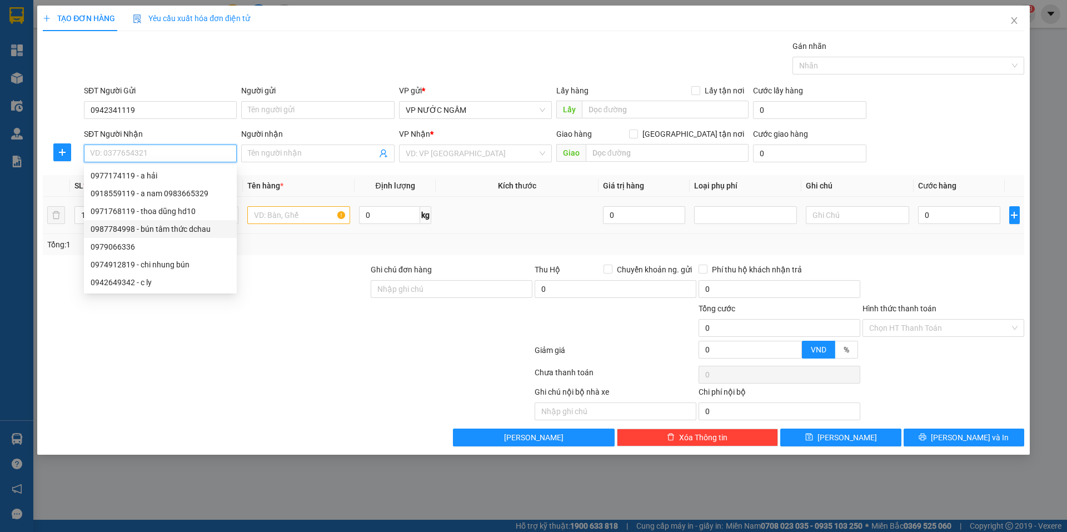
click at [148, 228] on div "0987784998 - bún tâm thức dchau" at bounding box center [161, 229] width 140 height 12
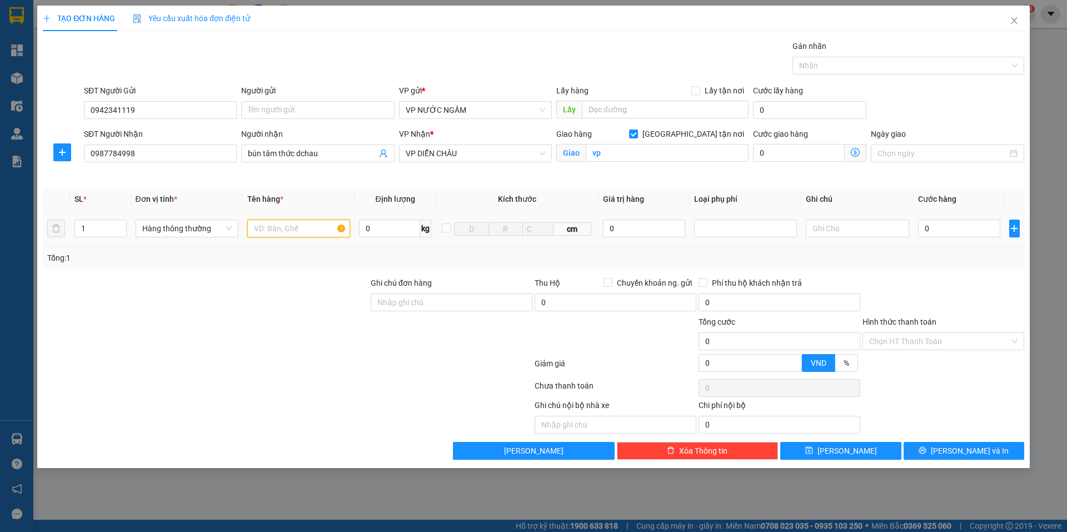
click at [292, 229] on input "text" at bounding box center [298, 229] width 103 height 18
drag, startPoint x: 947, startPoint y: 237, endPoint x: 952, endPoint y: 227, distance: 11.4
click at [949, 233] on div "0" at bounding box center [959, 228] width 83 height 22
click at [953, 223] on input "0" at bounding box center [959, 229] width 83 height 18
click at [933, 450] on button "[PERSON_NAME] và In" at bounding box center [964, 451] width 121 height 18
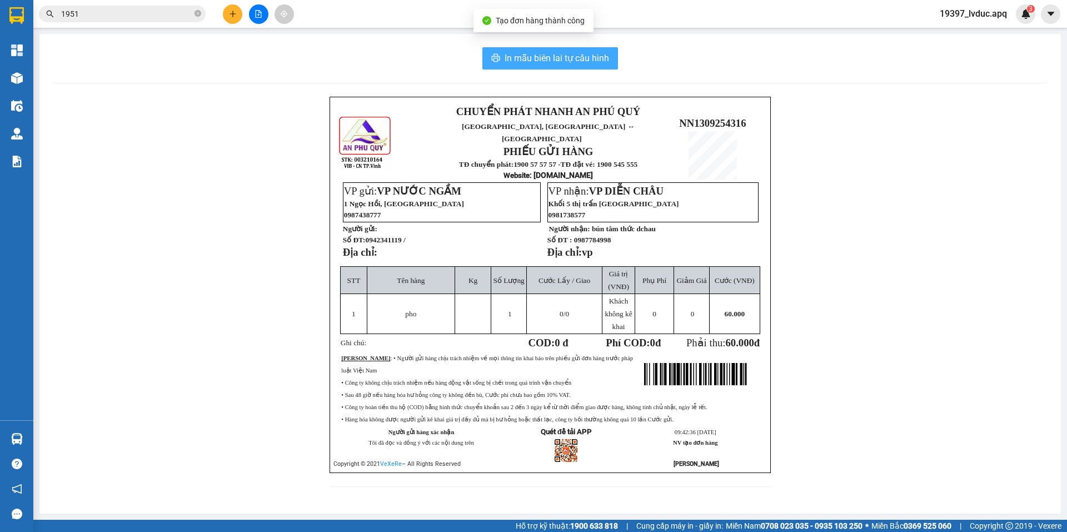
click at [540, 59] on span "In mẫu biên lai tự cấu hình" at bounding box center [557, 58] width 105 height 14
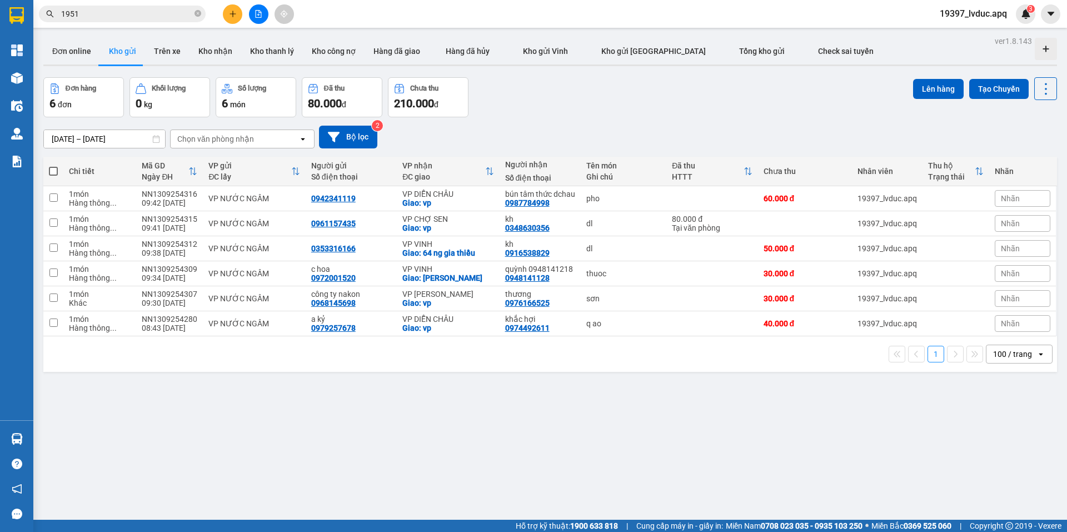
drag, startPoint x: 483, startPoint y: 26, endPoint x: 290, endPoint y: 35, distance: 192.5
click at [467, 31] on section "Kết quả tìm kiếm ( 327 ) Bộ lọc Ngày tạo đơn gần nhất Mã ĐH Trạng thái Món hàng…" at bounding box center [533, 266] width 1067 height 532
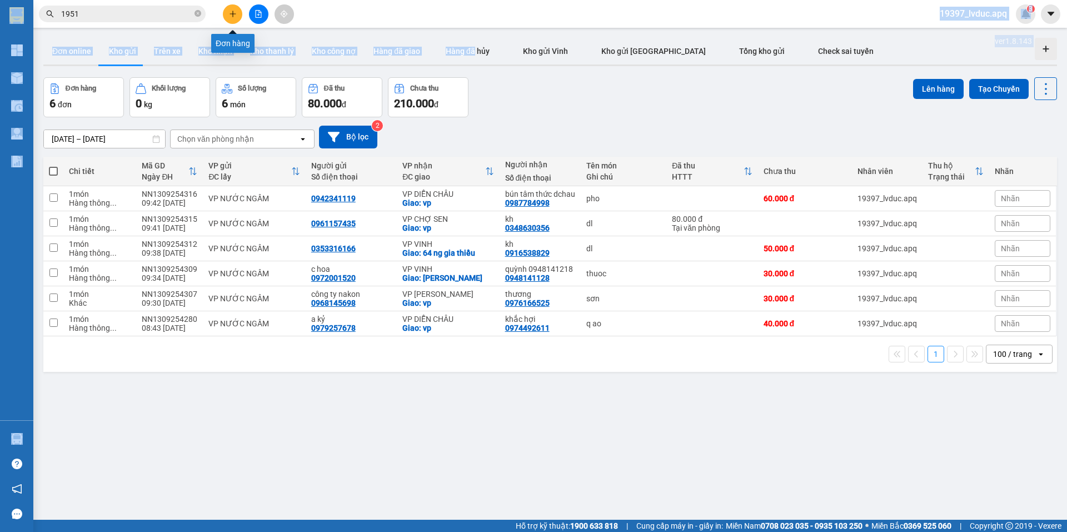
click at [232, 8] on button at bounding box center [232, 13] width 19 height 19
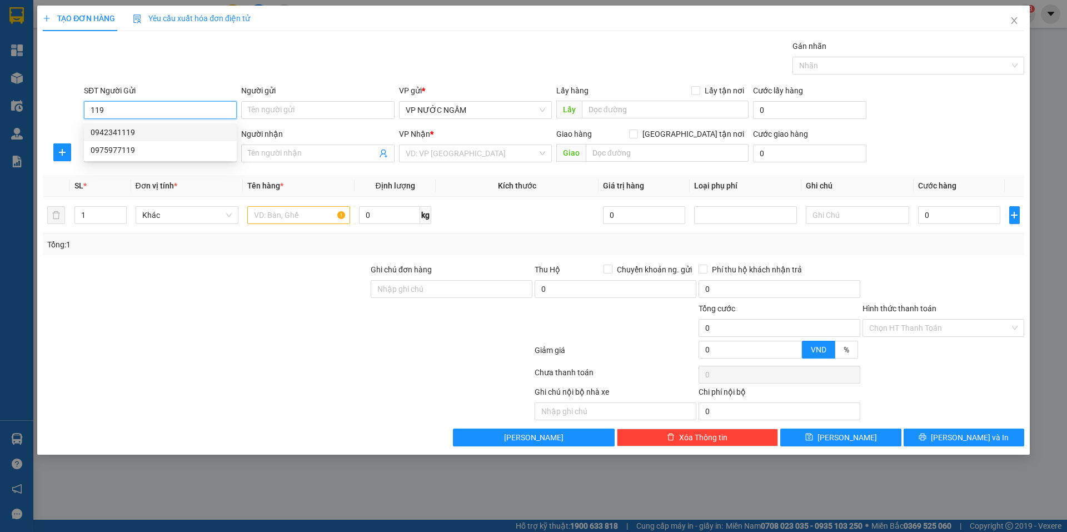
drag, startPoint x: 130, startPoint y: 134, endPoint x: 130, endPoint y: 141, distance: 6.7
click at [130, 134] on div "0942341119" at bounding box center [161, 132] width 140 height 12
drag, startPoint x: 141, startPoint y: 160, endPoint x: 135, endPoint y: 152, distance: 10.0
click at [140, 160] on input "SĐT Người Nhận" at bounding box center [160, 154] width 153 height 18
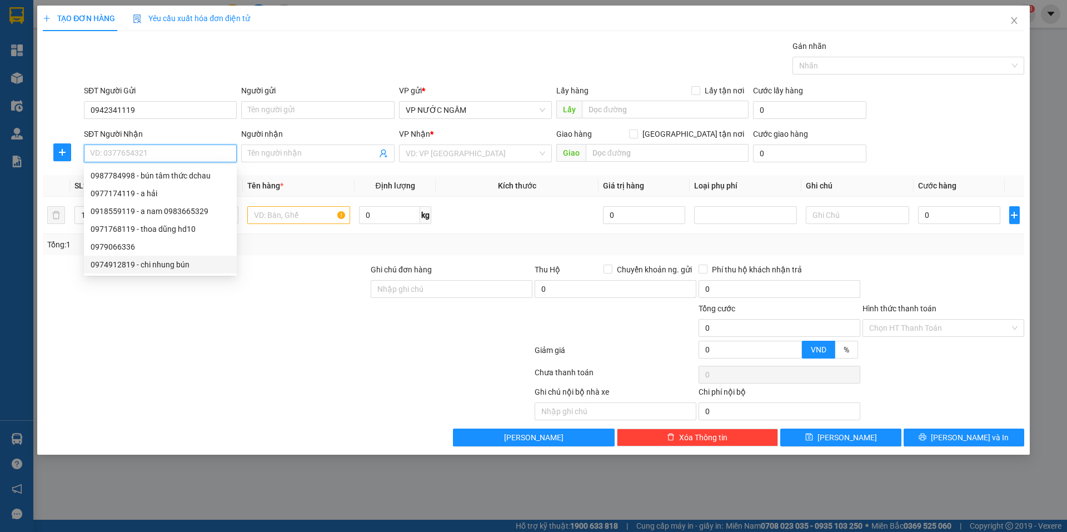
click at [153, 263] on div "0974912819 - chi nhung bún" at bounding box center [161, 264] width 140 height 12
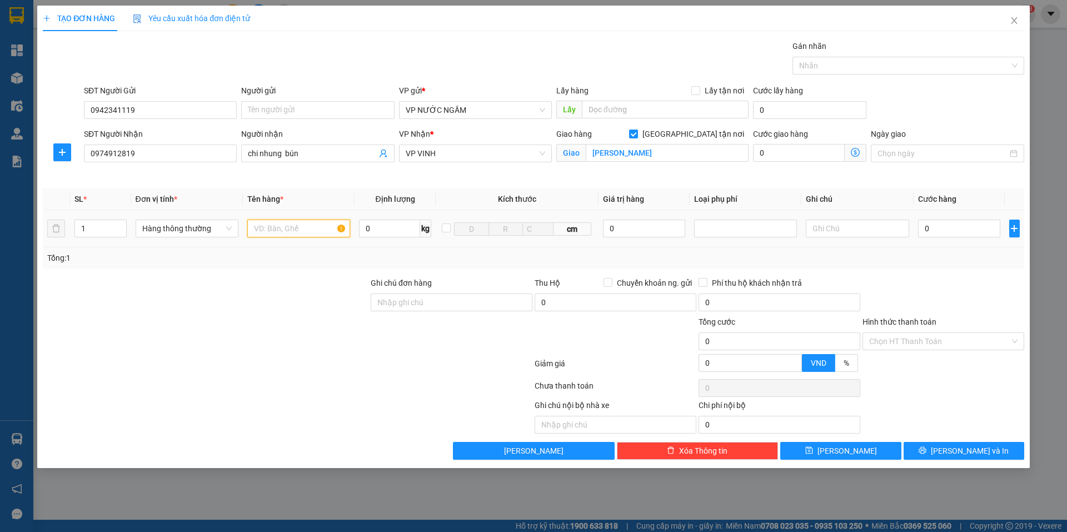
click at [300, 227] on input "text" at bounding box center [298, 229] width 103 height 18
click at [964, 232] on input "0" at bounding box center [959, 229] width 83 height 18
click at [956, 457] on button "[PERSON_NAME] và In" at bounding box center [964, 451] width 121 height 18
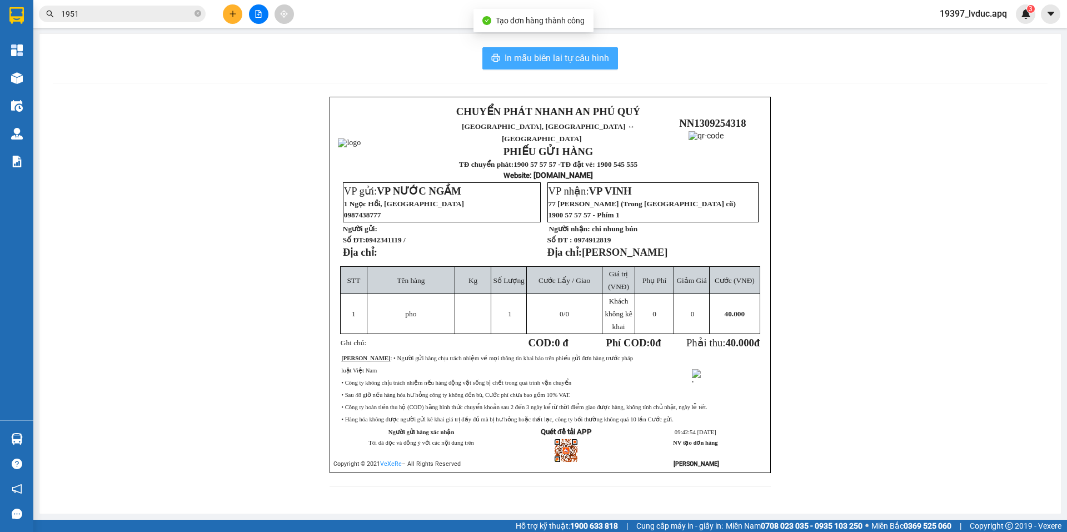
click at [584, 58] on span "In mẫu biên lai tự cấu hình" at bounding box center [557, 58] width 105 height 14
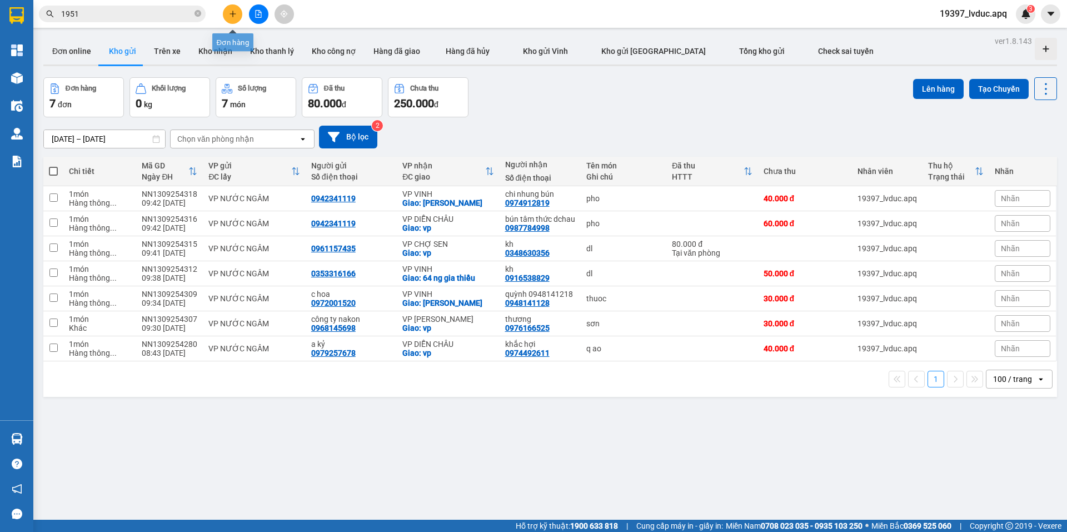
click at [232, 16] on icon "plus" at bounding box center [233, 14] width 8 height 8
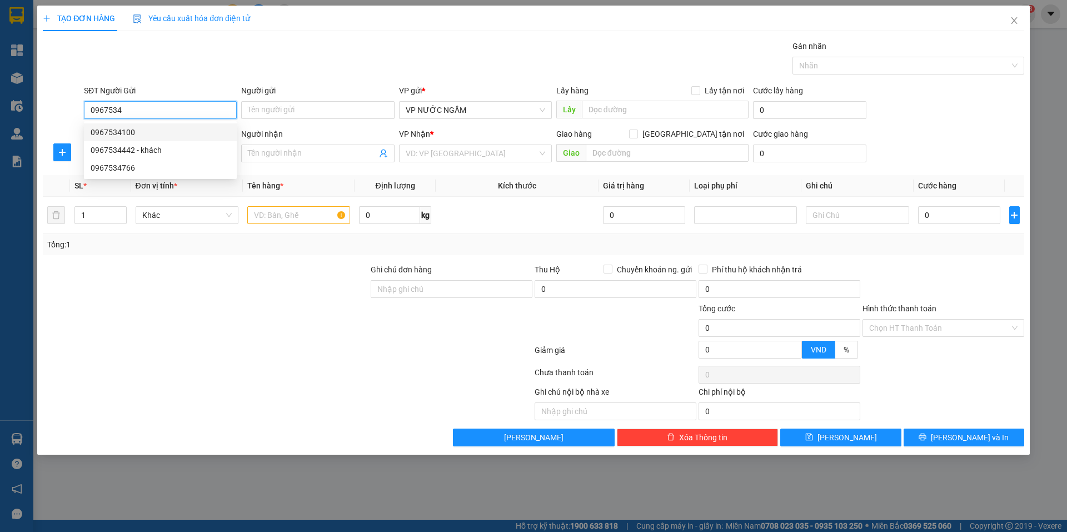
click at [157, 133] on div "0967534100" at bounding box center [161, 132] width 140 height 12
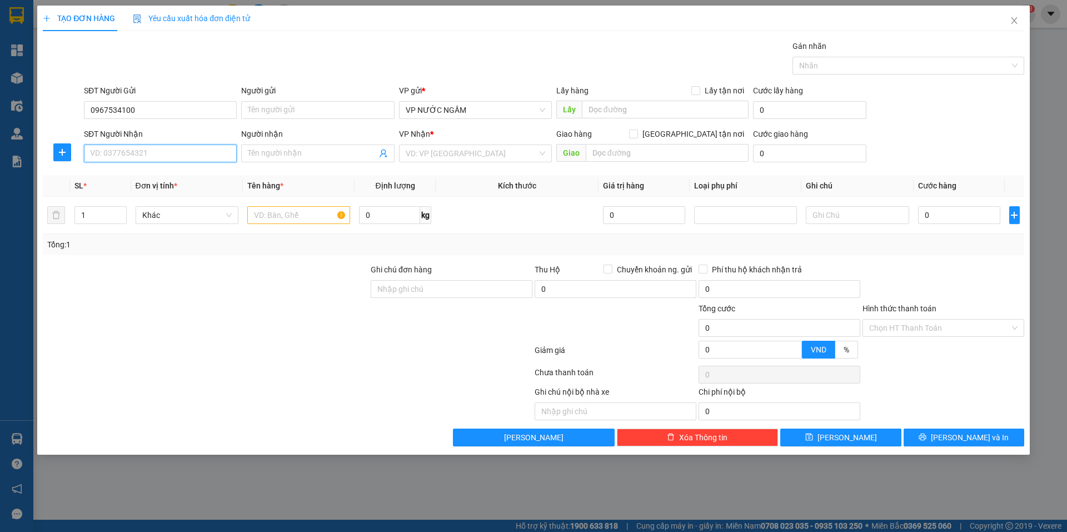
click at [156, 155] on input "SĐT Người Nhận" at bounding box center [160, 154] width 153 height 18
click at [153, 176] on div "0988006500 - hồng hạnh" at bounding box center [161, 176] width 140 height 12
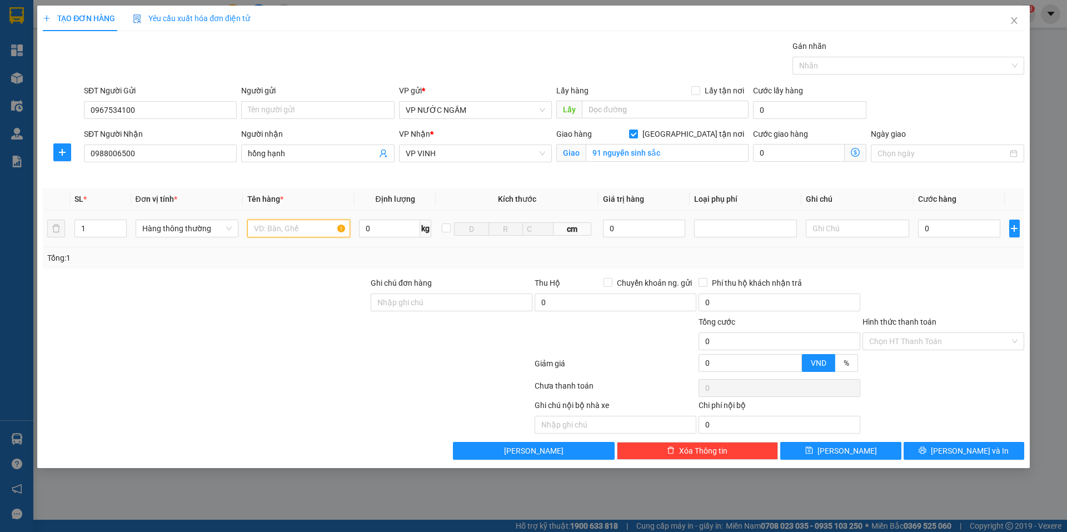
click at [280, 229] on input "text" at bounding box center [298, 229] width 103 height 18
click at [120, 221] on span "Increase Value" at bounding box center [120, 225] width 12 height 10
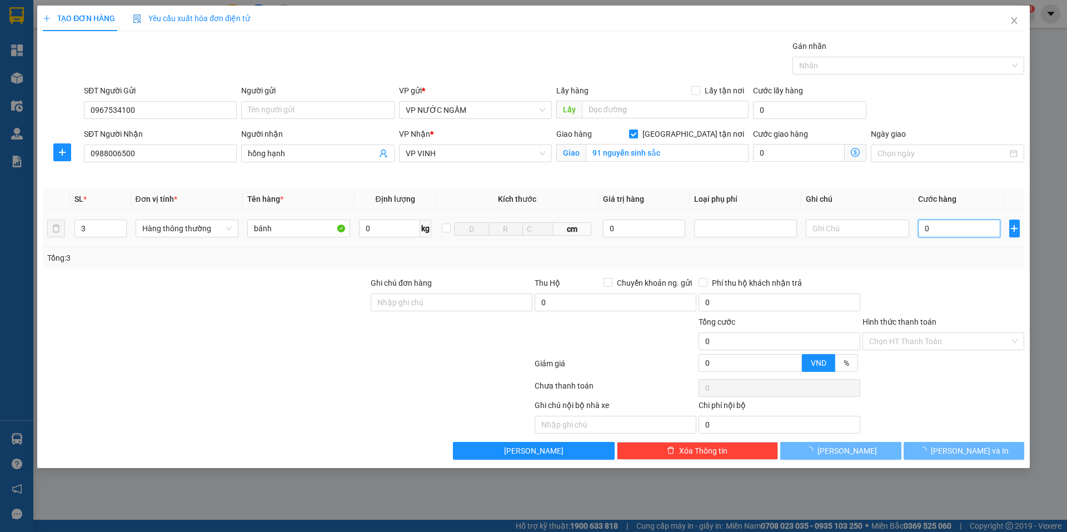
click at [970, 223] on input "0" at bounding box center [959, 229] width 83 height 18
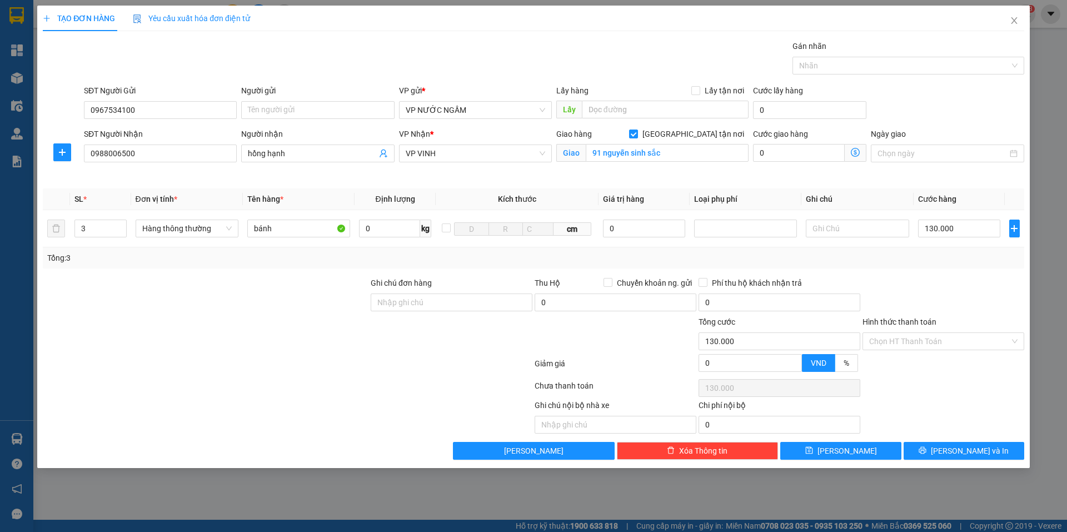
click at [964, 290] on div at bounding box center [944, 296] width 164 height 39
drag, startPoint x: 963, startPoint y: 344, endPoint x: 948, endPoint y: 361, distance: 22.9
click at [962, 345] on input "Hình thức thanh toán" at bounding box center [939, 341] width 141 height 17
click at [931, 365] on div "Tại văn phòng" at bounding box center [943, 363] width 148 height 12
click at [948, 457] on button "[PERSON_NAME] và In" at bounding box center [964, 451] width 121 height 18
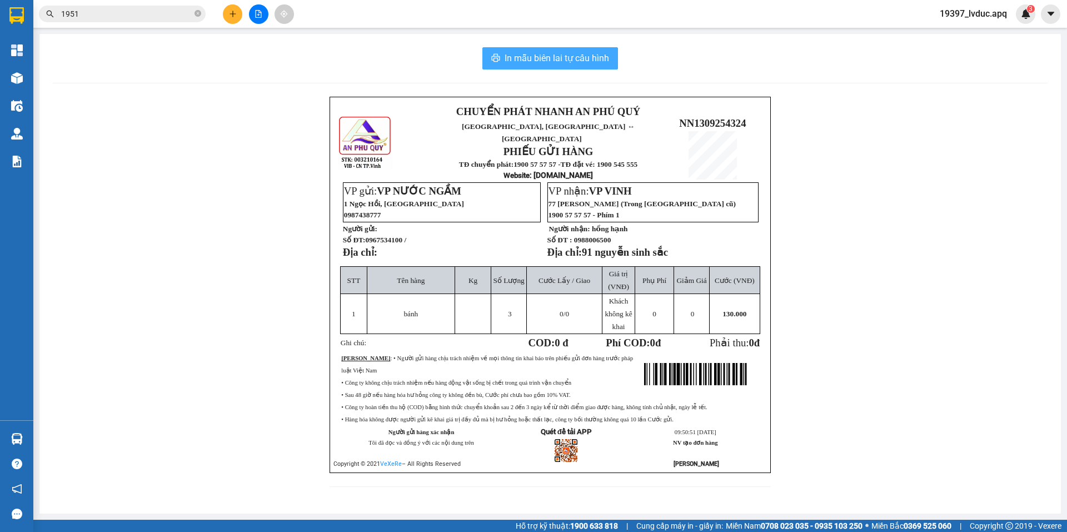
click at [574, 58] on span "In mẫu biên lai tự cấu hình" at bounding box center [557, 58] width 105 height 14
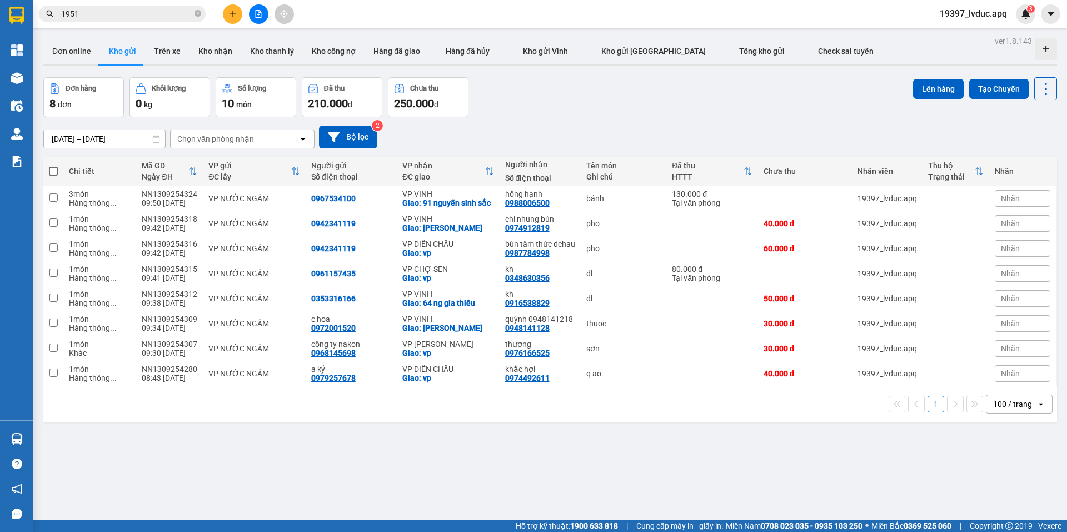
drag, startPoint x: 732, startPoint y: 93, endPoint x: 747, endPoint y: 87, distance: 15.5
click at [739, 92] on div "Đơn hàng 8 đơn Khối lượng 0 kg Số lượng 10 món Đã thu 210.000 đ Chưa thu 250.00…" at bounding box center [550, 97] width 1014 height 40
click at [233, 15] on icon "plus" at bounding box center [233, 14] width 8 height 8
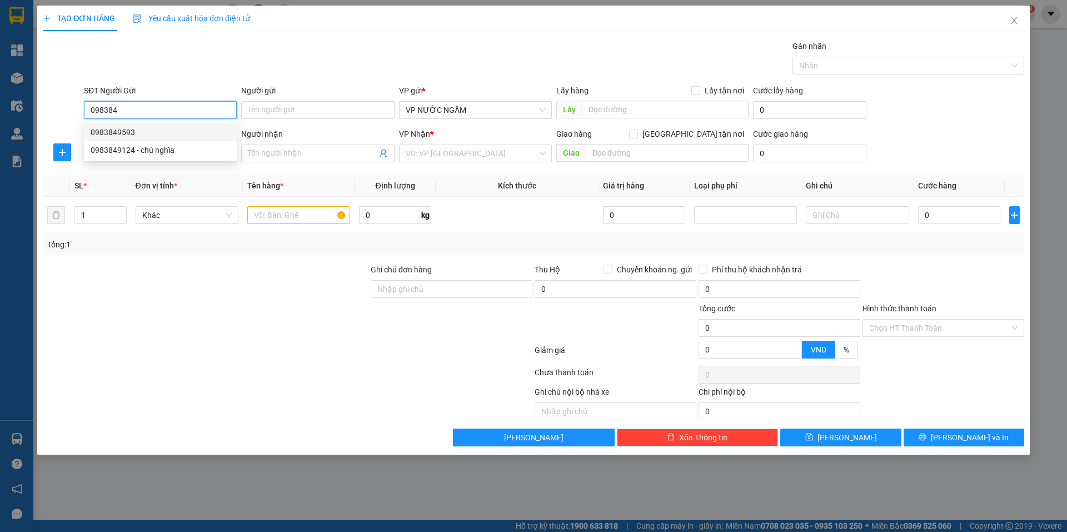
click at [136, 130] on div "0983849593" at bounding box center [161, 132] width 140 height 12
click at [150, 151] on input "SĐT Người Nhận" at bounding box center [160, 154] width 153 height 18
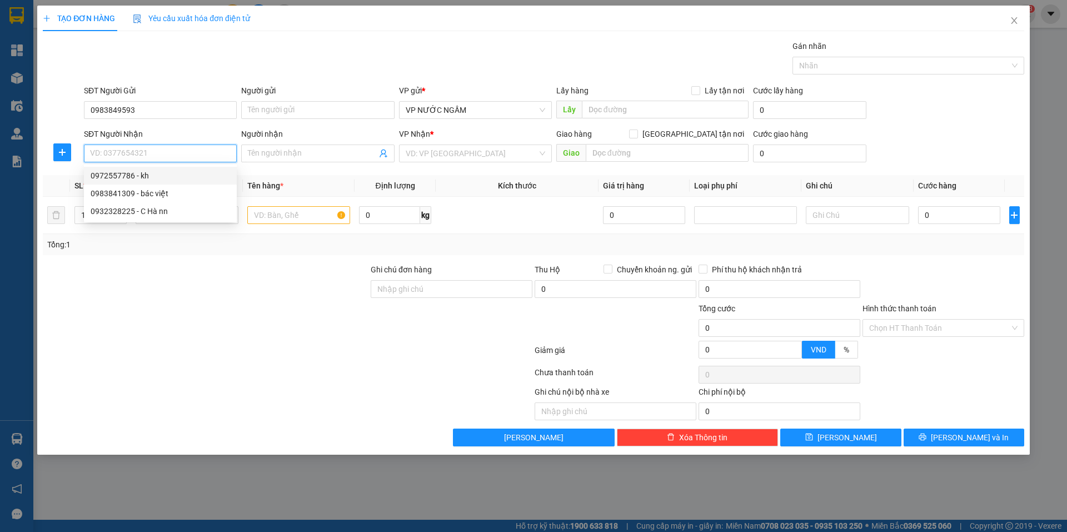
click at [113, 177] on div "0972557786 - kh" at bounding box center [161, 176] width 140 height 12
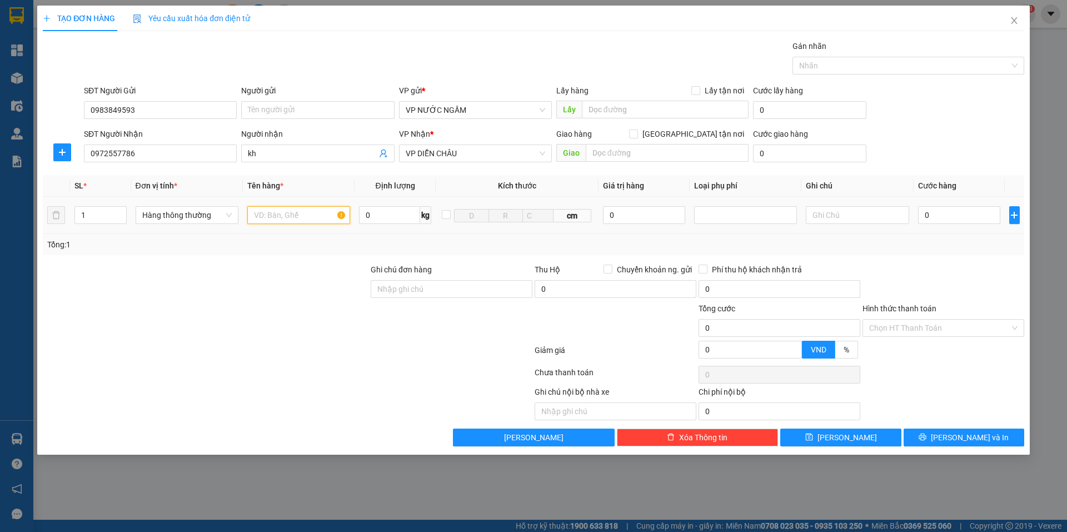
click at [276, 222] on input "text" at bounding box center [298, 215] width 103 height 18
click at [943, 206] on input "0" at bounding box center [959, 215] width 83 height 18
drag, startPoint x: 930, startPoint y: 338, endPoint x: 931, endPoint y: 327, distance: 11.2
click at [931, 327] on div "Hình thức thanh toán Chọn HT Thanh Toán" at bounding box center [944, 321] width 162 height 39
click at [954, 329] on input "Hình thức thanh toán" at bounding box center [939, 328] width 141 height 17
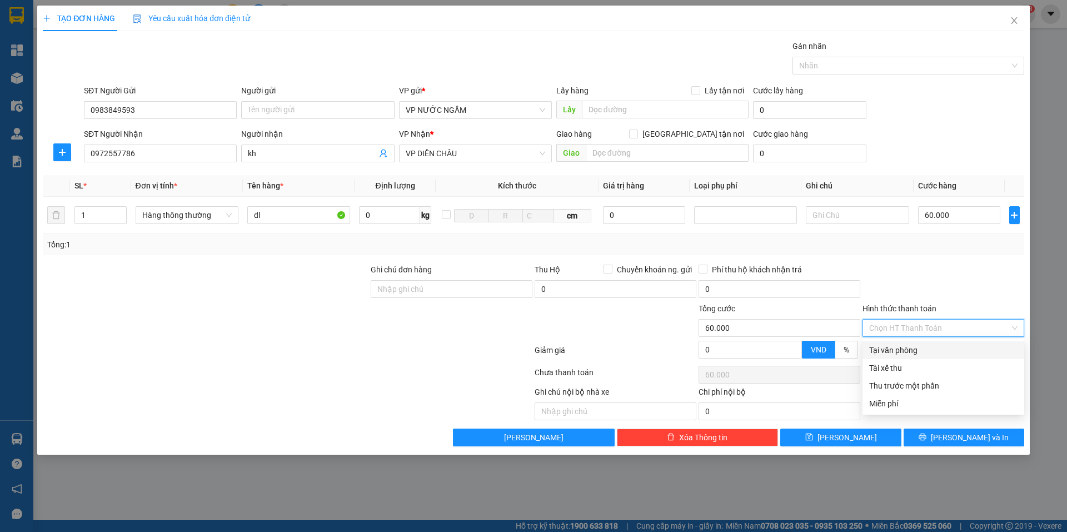
drag, startPoint x: 927, startPoint y: 352, endPoint x: 942, endPoint y: 402, distance: 52.2
click at [927, 355] on div "Tại văn phòng" at bounding box center [943, 350] width 148 height 12
click at [949, 427] on div "Transit Pickup Surcharge Ids Transit Deliver Surcharge Ids Transit Deliver Surc…" at bounding box center [534, 243] width 982 height 406
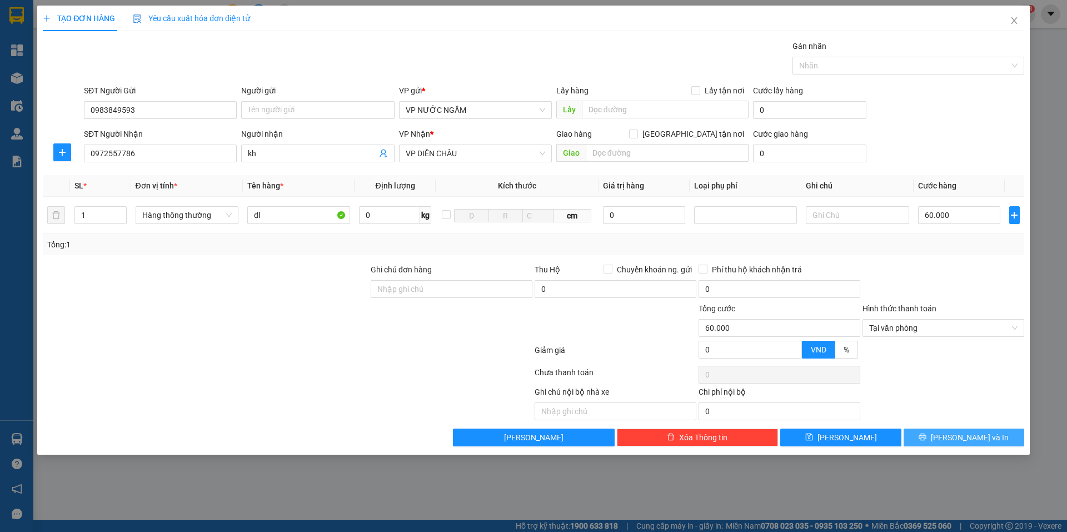
click at [927, 440] on icon "printer" at bounding box center [923, 437] width 8 height 8
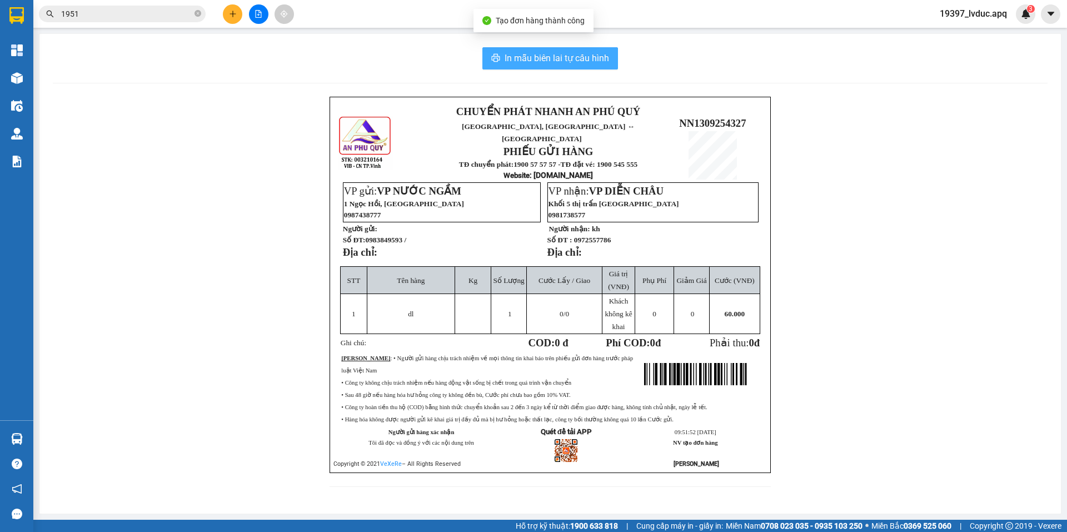
click at [565, 48] on div "In mẫu biên lai tự cấu hình CHUYỂN PHÁT NHANH AN PHÚ QUÝ NGHỆ AN, HÀ TĨNH ↔ HÀ …" at bounding box center [550, 274] width 1022 height 480
click at [570, 58] on span "In mẫu biên lai tự cấu hình" at bounding box center [557, 58] width 105 height 14
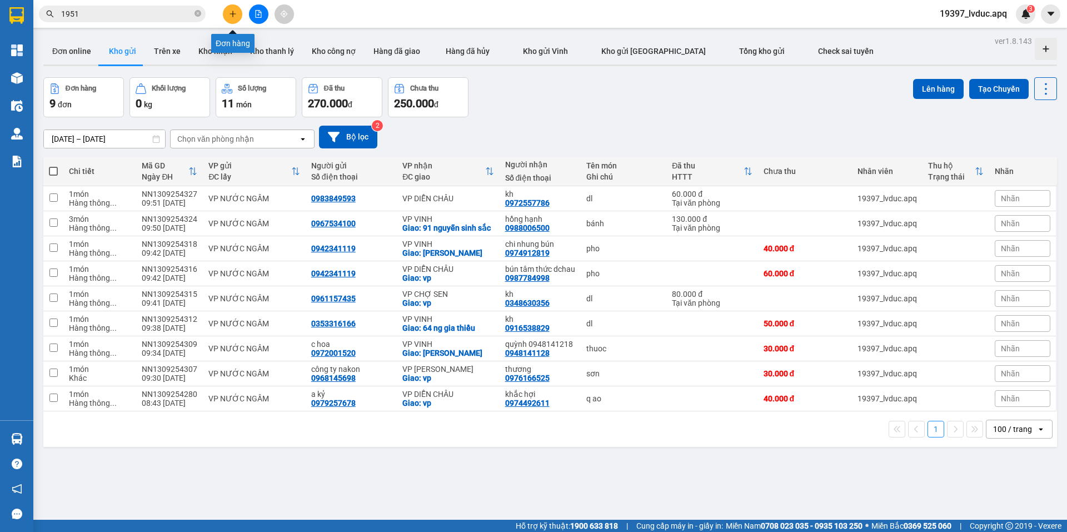
click at [227, 11] on button at bounding box center [232, 13] width 19 height 19
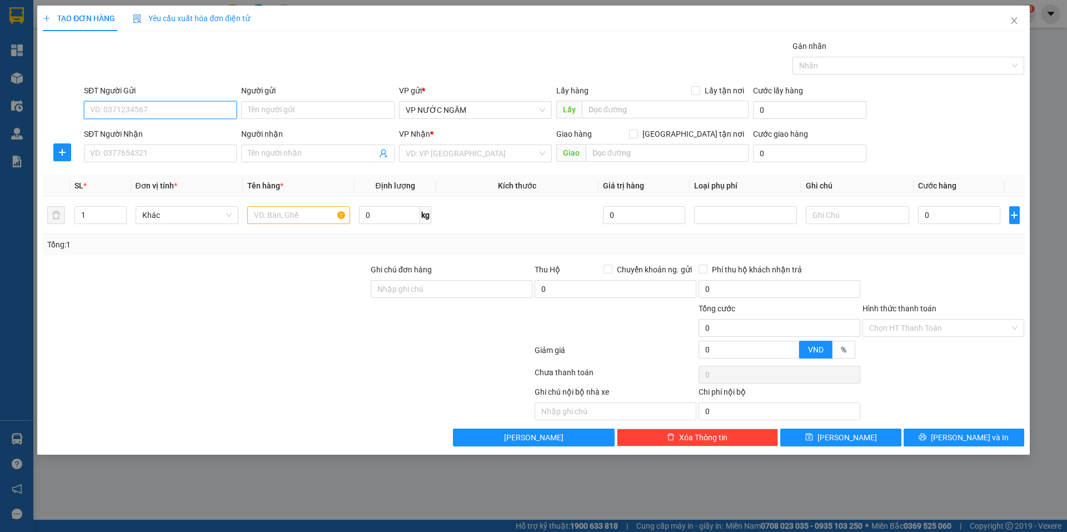
click at [187, 113] on input "SĐT Người Gửi" at bounding box center [160, 110] width 153 height 18
paste input "0385757354"
click at [163, 152] on input "SĐT Người Nhận" at bounding box center [160, 154] width 153 height 18
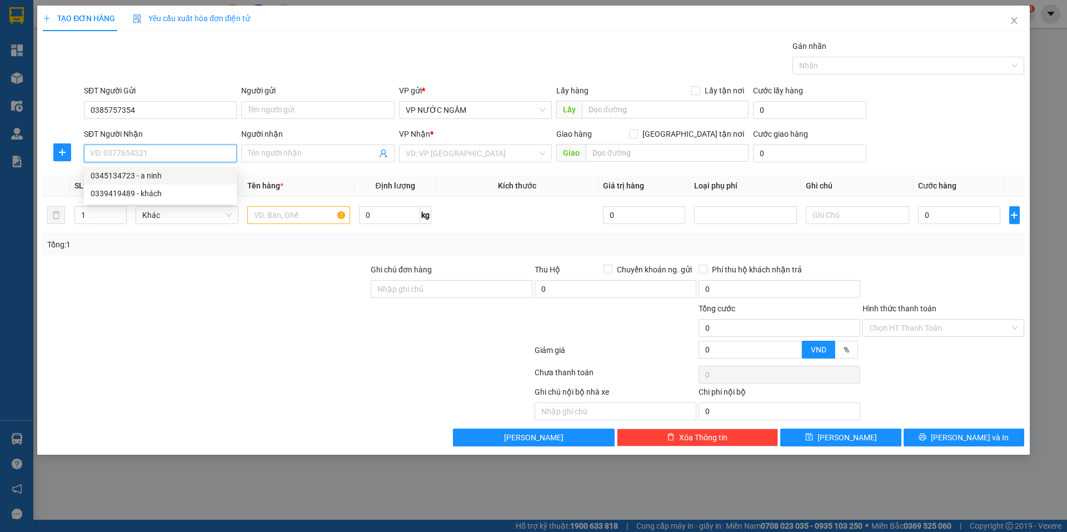
click at [169, 174] on div "0345134723 - a ninh" at bounding box center [161, 176] width 140 height 12
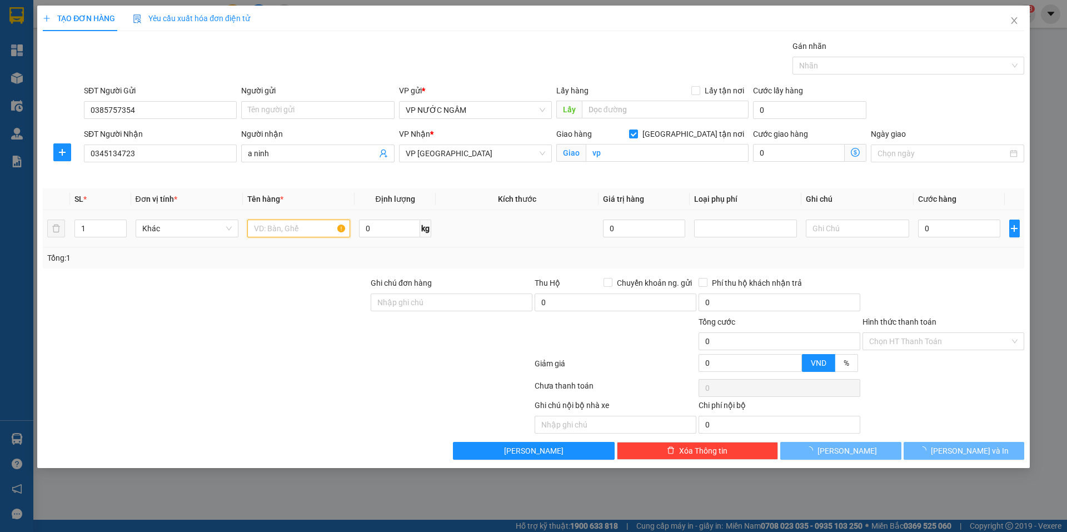
click at [305, 225] on input "text" at bounding box center [298, 229] width 103 height 18
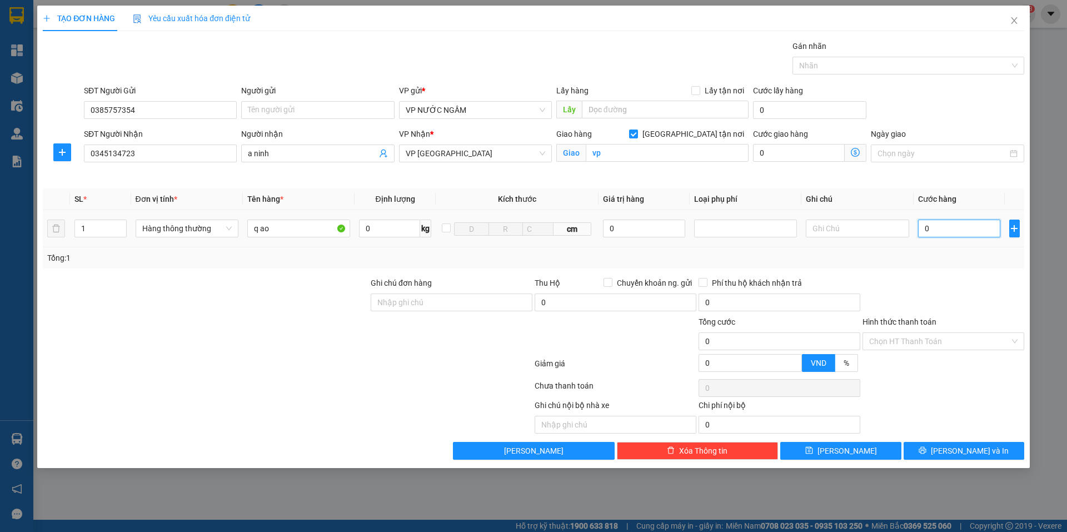
click at [946, 231] on input "0" at bounding box center [959, 229] width 83 height 18
click at [909, 347] on input "Hình thức thanh toán" at bounding box center [939, 341] width 141 height 17
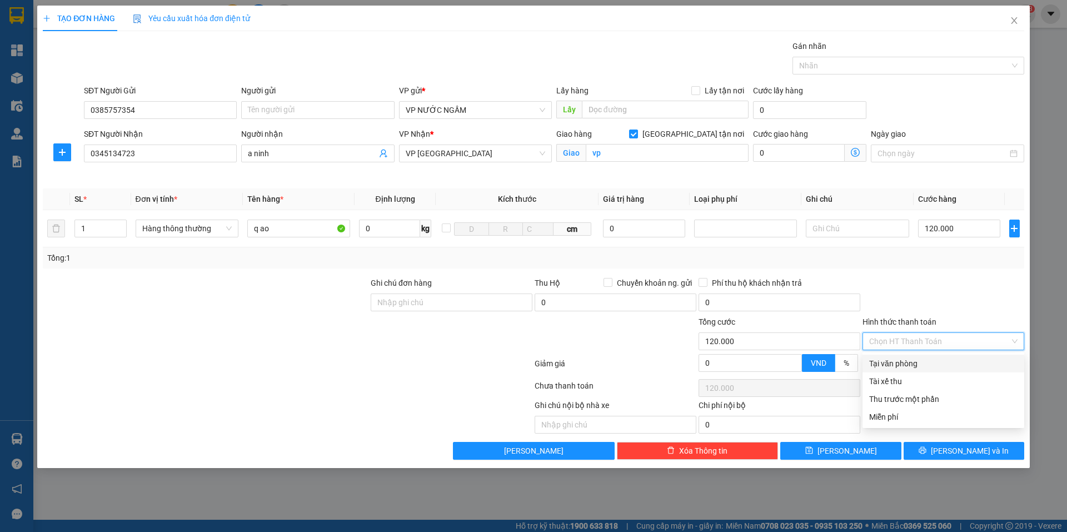
drag, startPoint x: 907, startPoint y: 360, endPoint x: 921, endPoint y: 397, distance: 39.0
click at [909, 366] on div "Tại văn phòng" at bounding box center [943, 363] width 148 height 12
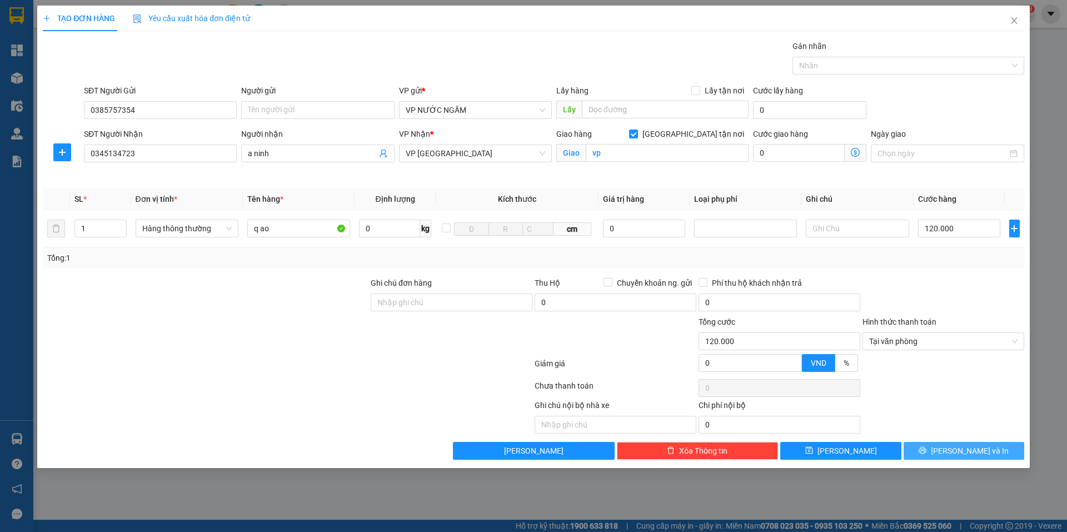
click at [930, 442] on button "[PERSON_NAME] và In" at bounding box center [964, 451] width 121 height 18
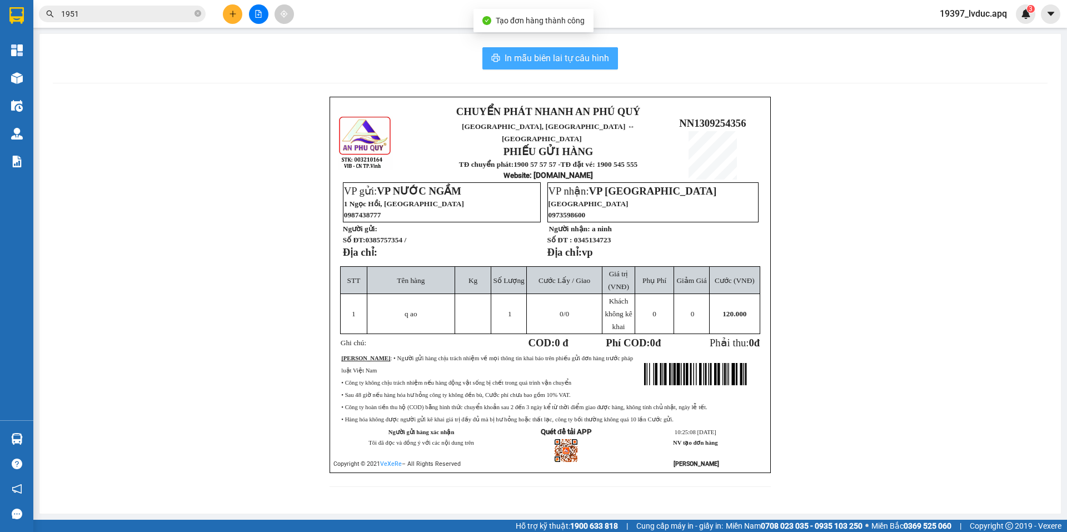
click at [523, 58] on span "In mẫu biên lai tự cấu hình" at bounding box center [557, 58] width 105 height 14
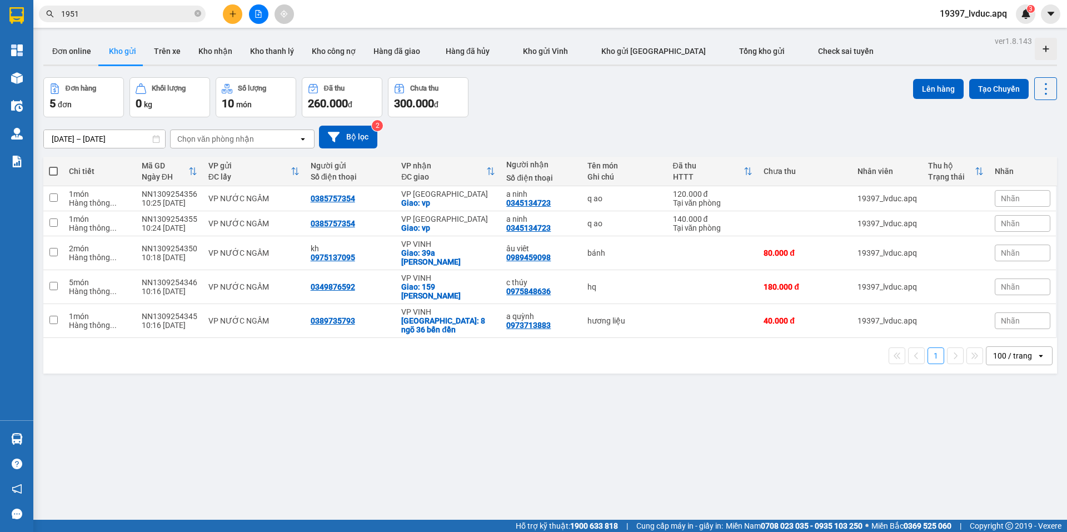
click at [164, 12] on input "1951" at bounding box center [126, 14] width 131 height 12
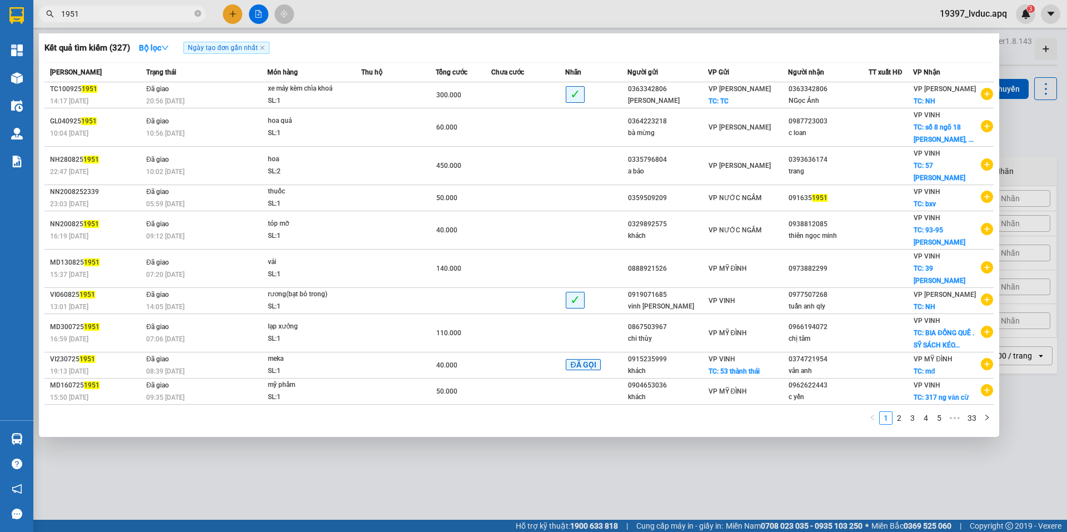
click at [164, 12] on input "1951" at bounding box center [126, 14] width 131 height 12
paste input "0965225558"
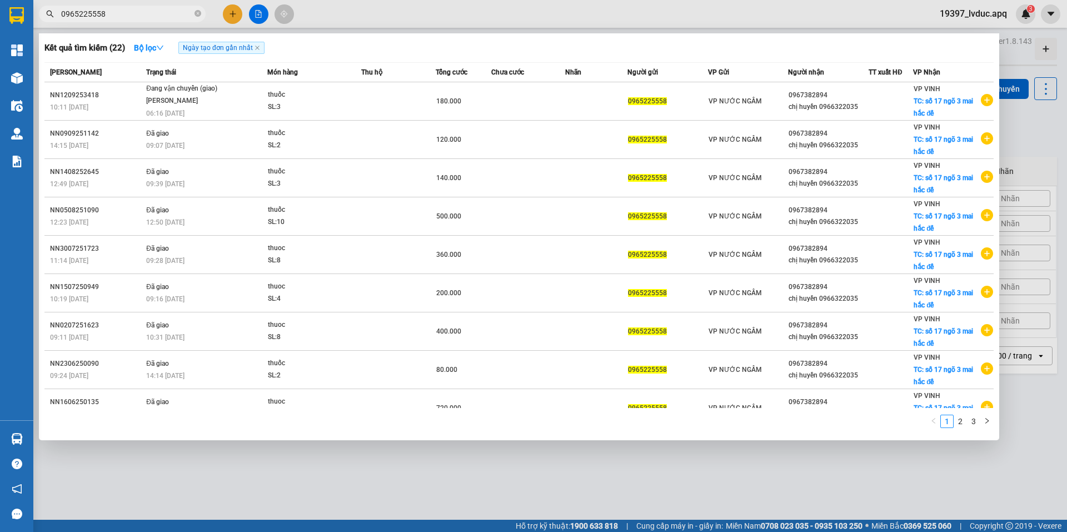
click at [344, 14] on div at bounding box center [533, 266] width 1067 height 532
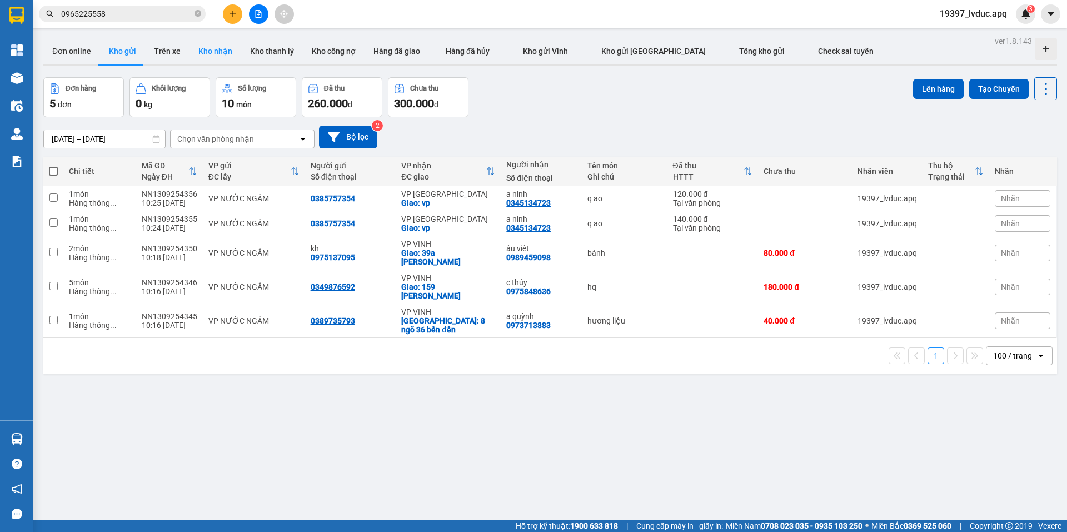
click at [204, 57] on button "Kho nhận" at bounding box center [216, 51] width 52 height 27
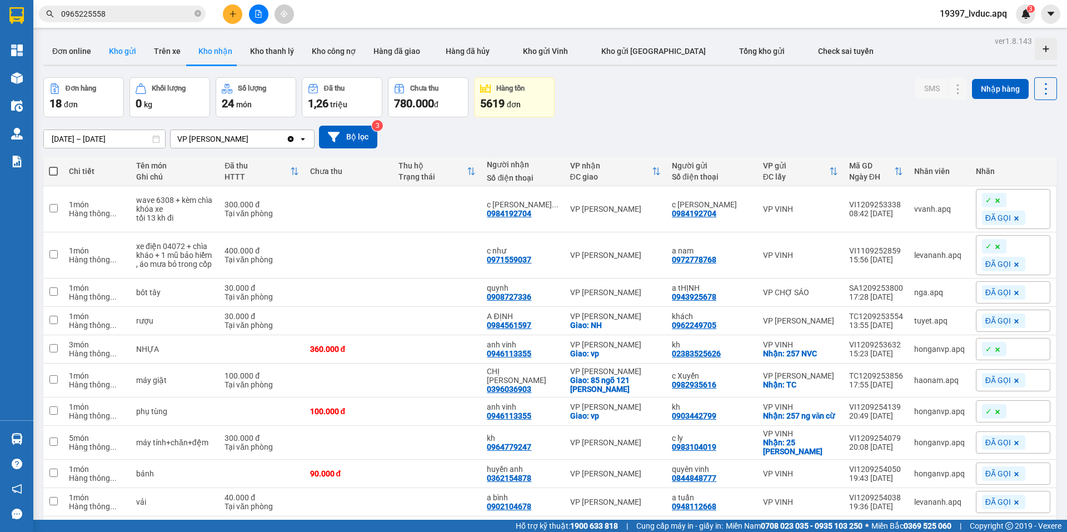
click at [125, 50] on button "Kho gửi" at bounding box center [122, 51] width 45 height 27
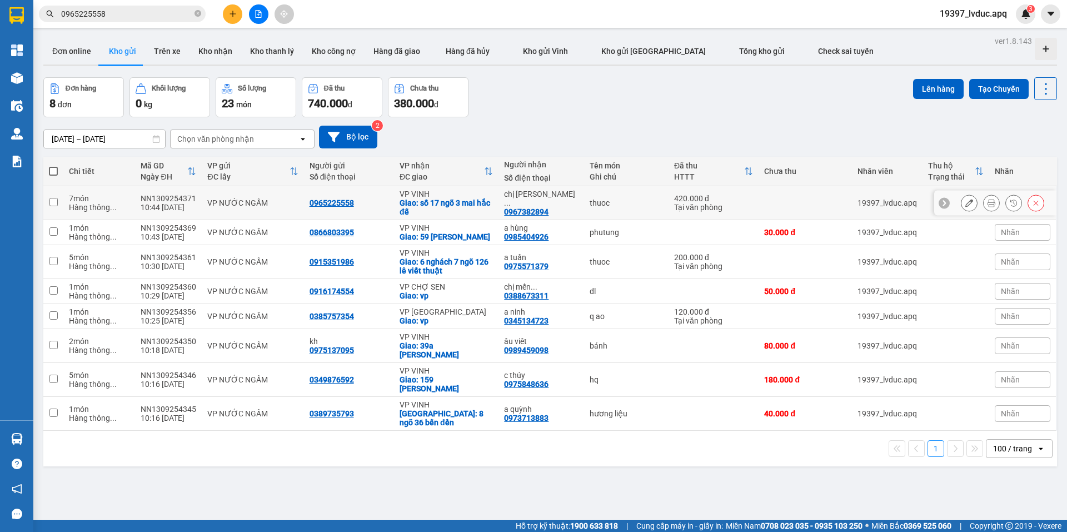
click at [619, 201] on div "thuoc" at bounding box center [626, 202] width 73 height 9
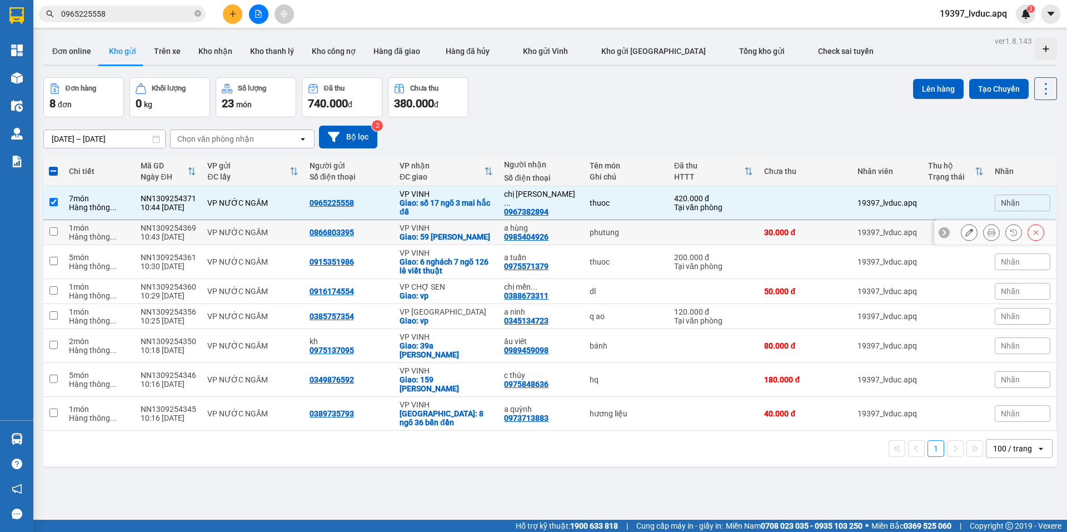
click at [617, 235] on div "phutung" at bounding box center [626, 232] width 73 height 9
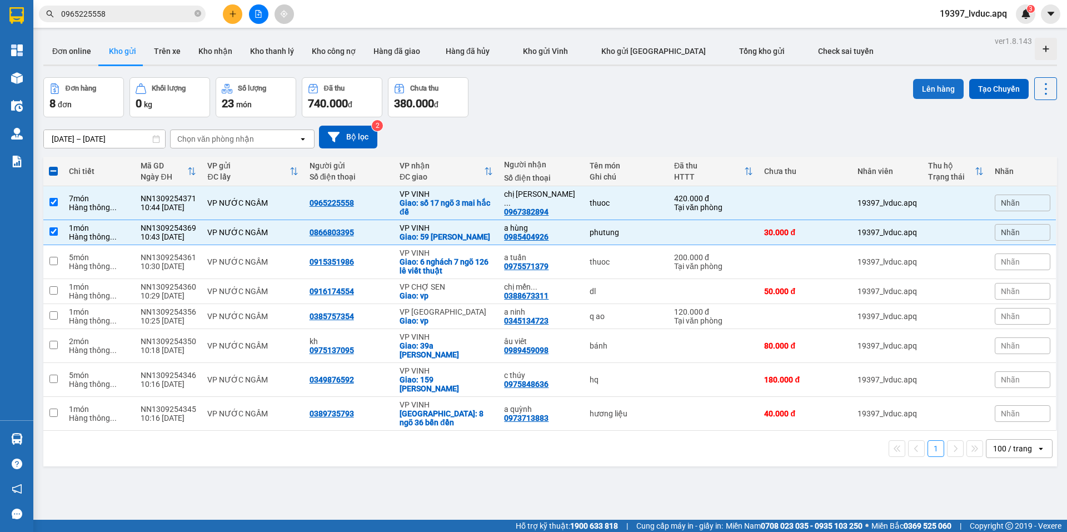
click at [913, 98] on button "Lên hàng" at bounding box center [938, 89] width 51 height 20
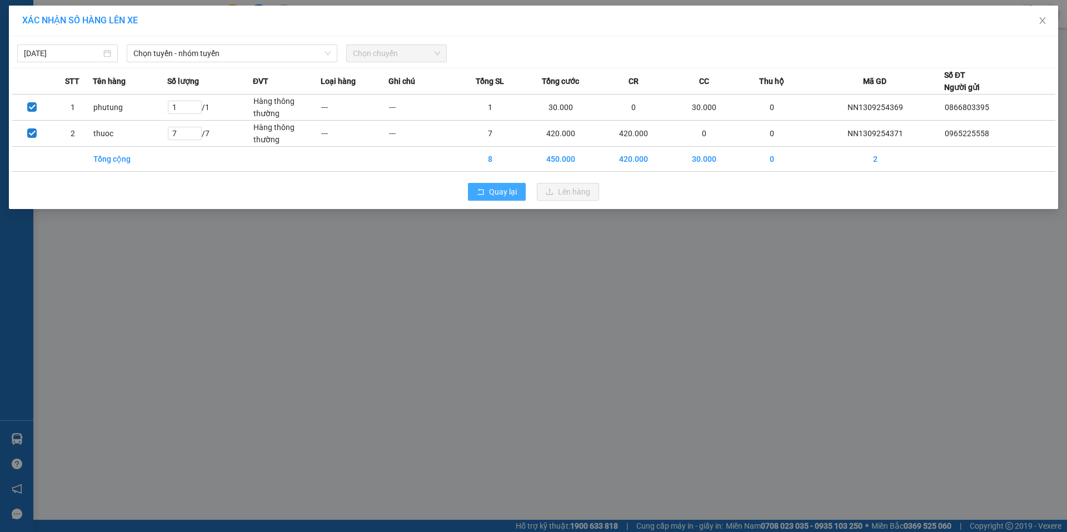
click at [504, 195] on span "Quay lại" at bounding box center [503, 192] width 28 height 12
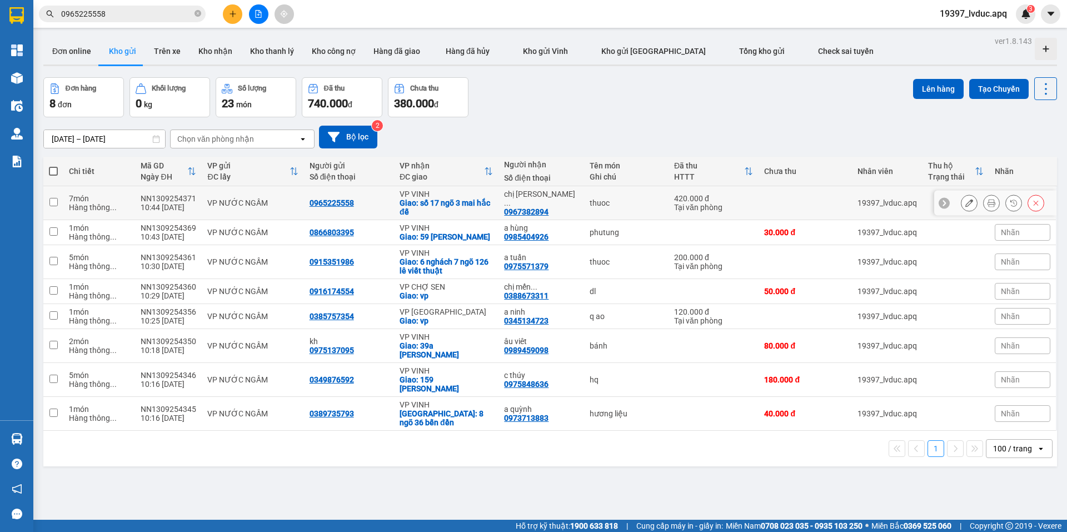
drag, startPoint x: 380, startPoint y: 198, endPoint x: 379, endPoint y: 218, distance: 19.5
click at [381, 203] on div "0965225558" at bounding box center [349, 202] width 79 height 9
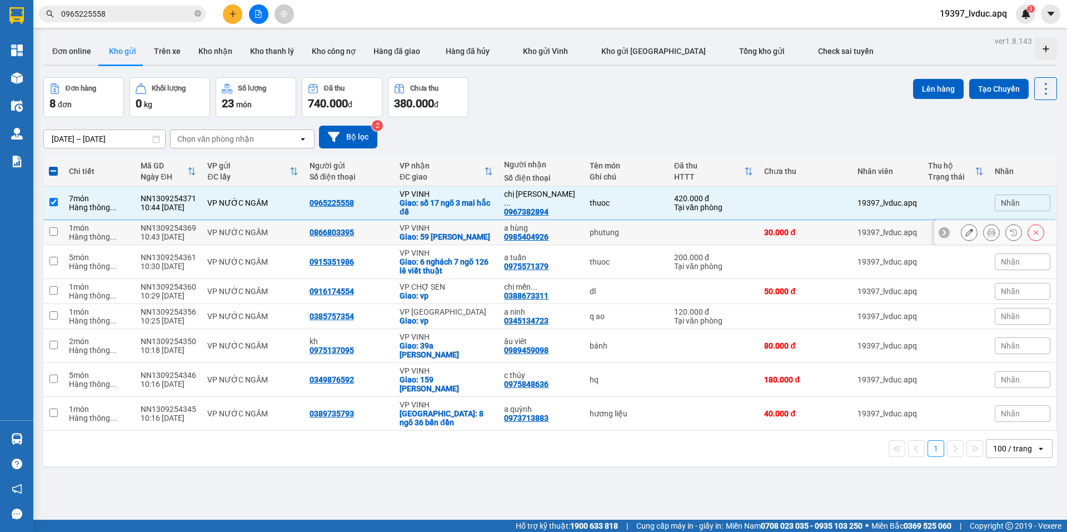
click at [376, 228] on div "0866803395" at bounding box center [349, 232] width 79 height 9
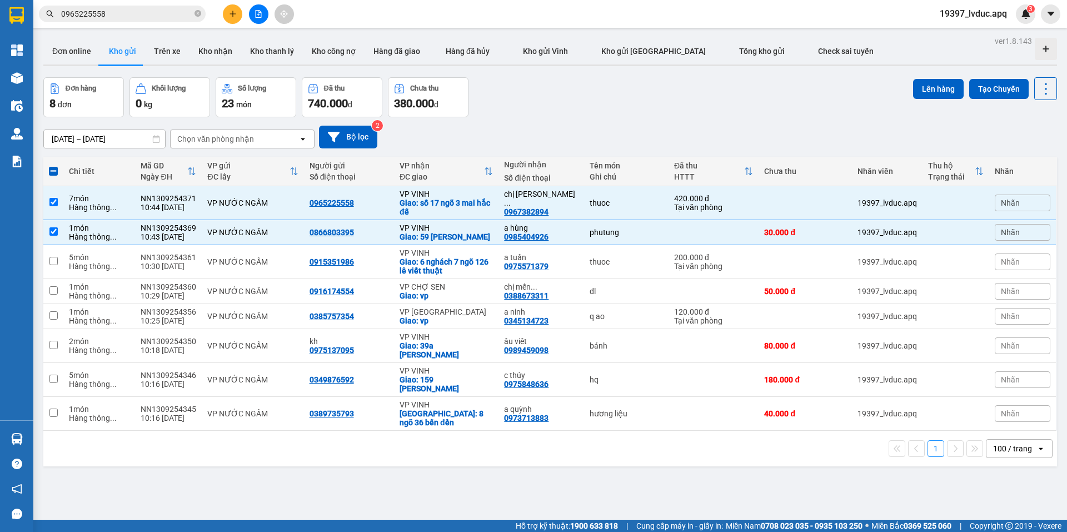
drag, startPoint x: 517, startPoint y: 115, endPoint x: 522, endPoint y: 106, distance: 10.2
click at [523, 114] on div "Đơn hàng 8 đơn Khối lượng 0 kg Số lượng 23 món Đã thu 740.000 đ Chưa thu 380.00…" at bounding box center [550, 97] width 1014 height 40
click at [233, 18] on button at bounding box center [232, 13] width 19 height 19
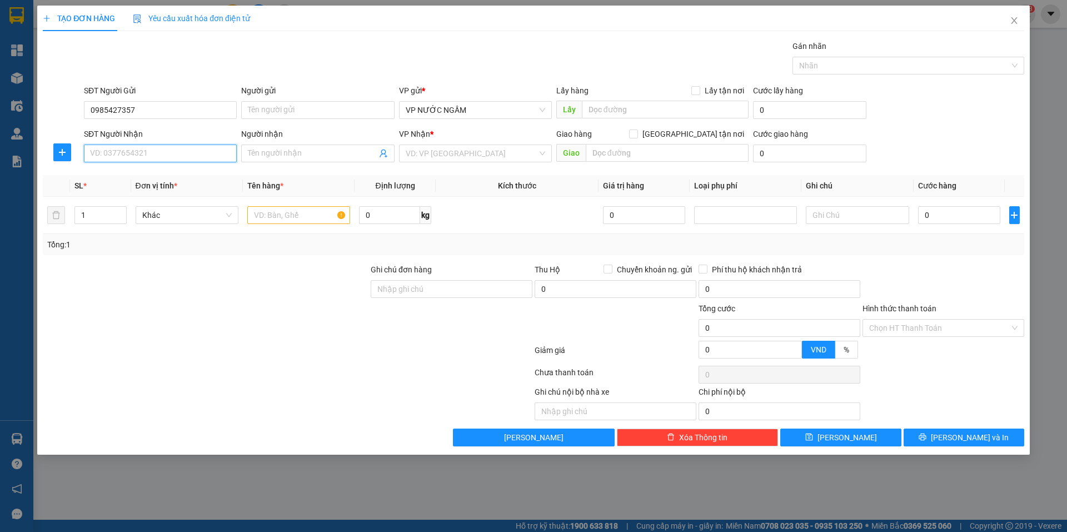
click at [146, 158] on input "SĐT Người Nhận" at bounding box center [160, 154] width 153 height 18
click at [152, 160] on input "0368727210" at bounding box center [160, 154] width 153 height 18
click at [406, 155] on input "search" at bounding box center [472, 153] width 132 height 17
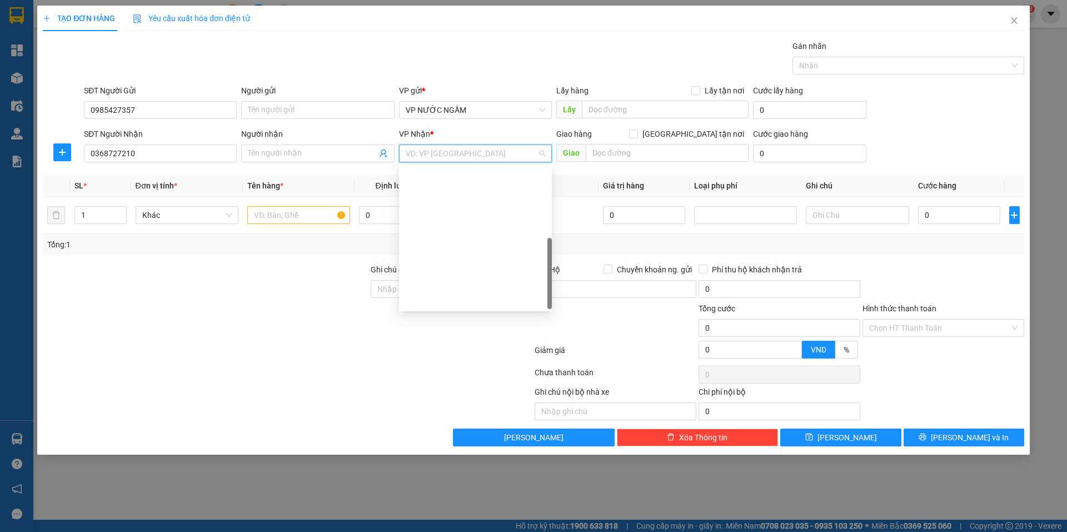
scroll to position [160, 0]
drag, startPoint x: 437, startPoint y: 294, endPoint x: 425, endPoint y: 285, distance: 14.3
click at [436, 294] on div "VP [PERSON_NAME]" at bounding box center [475, 300] width 153 height 18
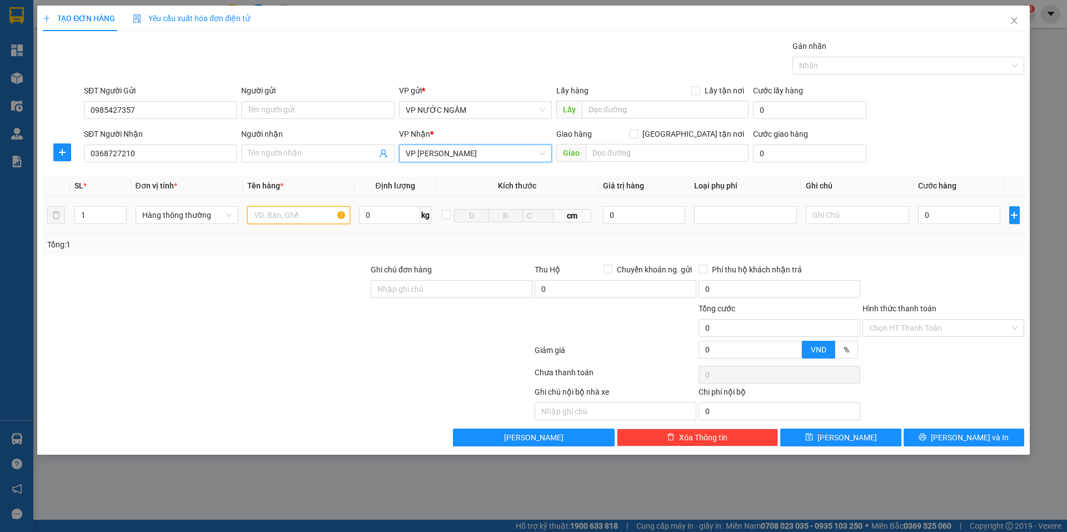
click at [295, 215] on input "text" at bounding box center [298, 215] width 103 height 18
click at [930, 216] on input "0" at bounding box center [959, 215] width 83 height 18
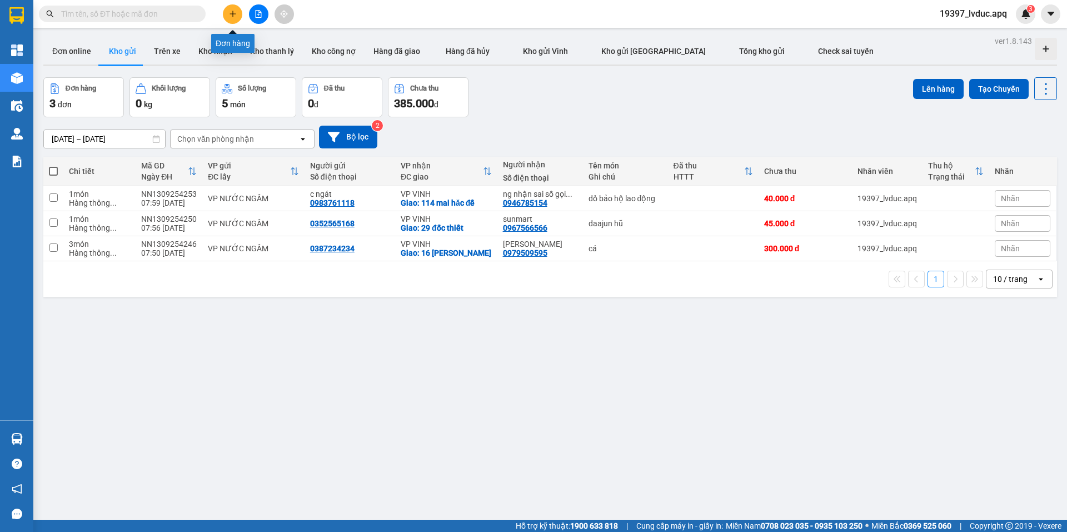
click at [235, 15] on icon "plus" at bounding box center [233, 14] width 8 height 8
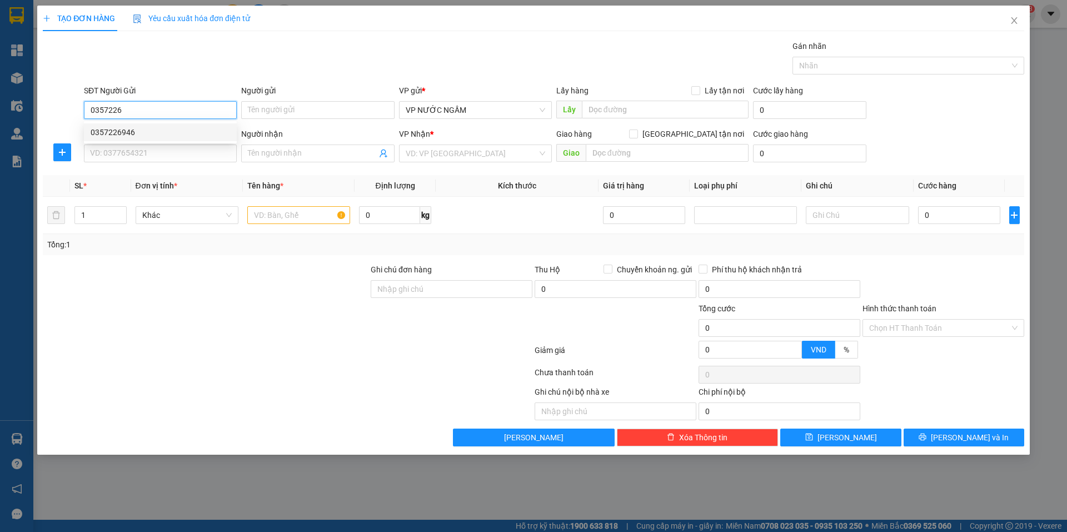
click at [157, 134] on div "0357226946" at bounding box center [161, 132] width 140 height 12
type input "0357226946"
click at [160, 148] on input "SĐT Người Nhận" at bounding box center [160, 154] width 153 height 18
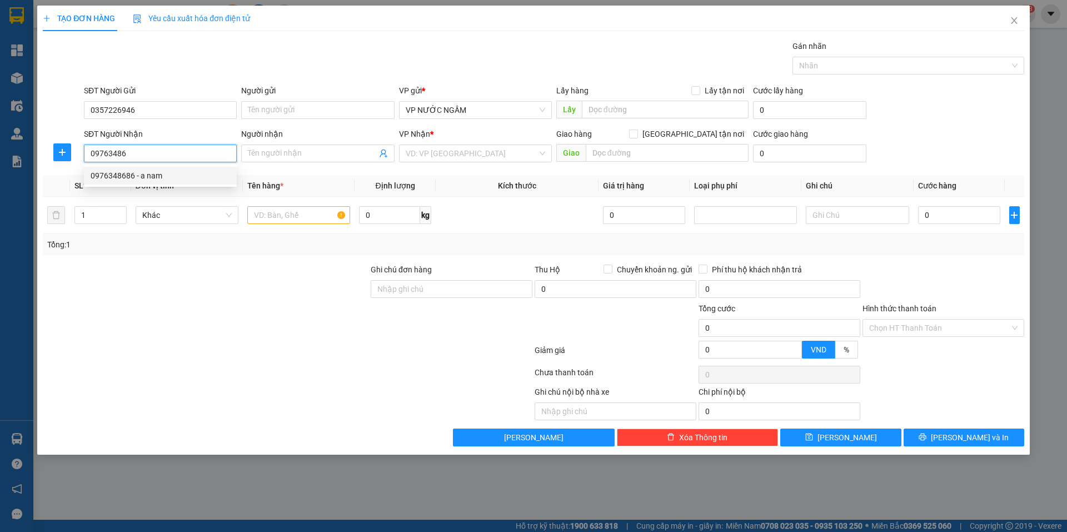
click at [138, 177] on div "0976348686 - a nam" at bounding box center [161, 176] width 140 height 12
type input "0976348686"
type input "a nam"
checkbox input "true"
type input "72 LÊ HỒNG PHONG"
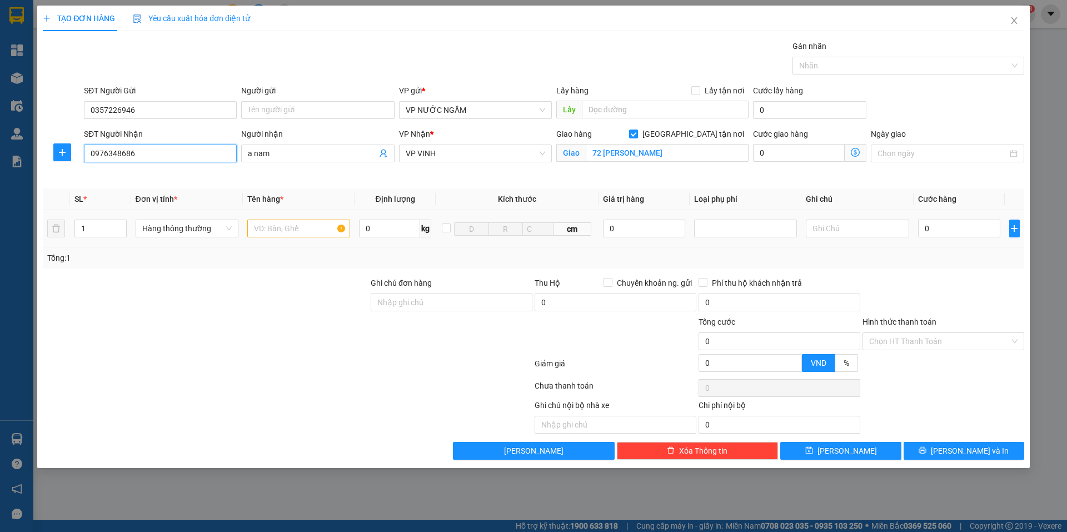
type input "0976348686"
click at [308, 220] on input "text" at bounding box center [298, 229] width 103 height 18
type input "gà"
click at [956, 229] on input "0" at bounding box center [959, 229] width 83 height 18
type input "1"
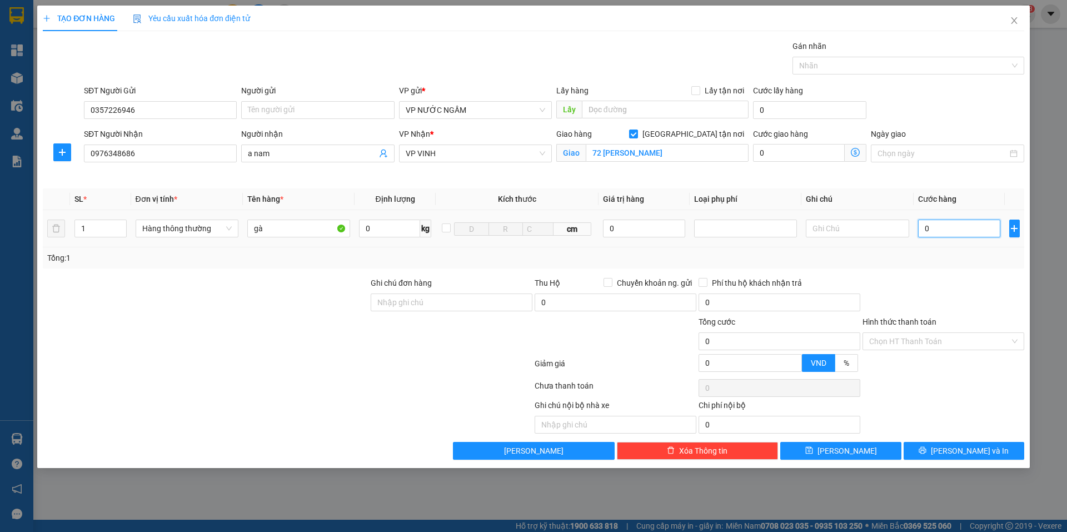
type input "1"
type input "10"
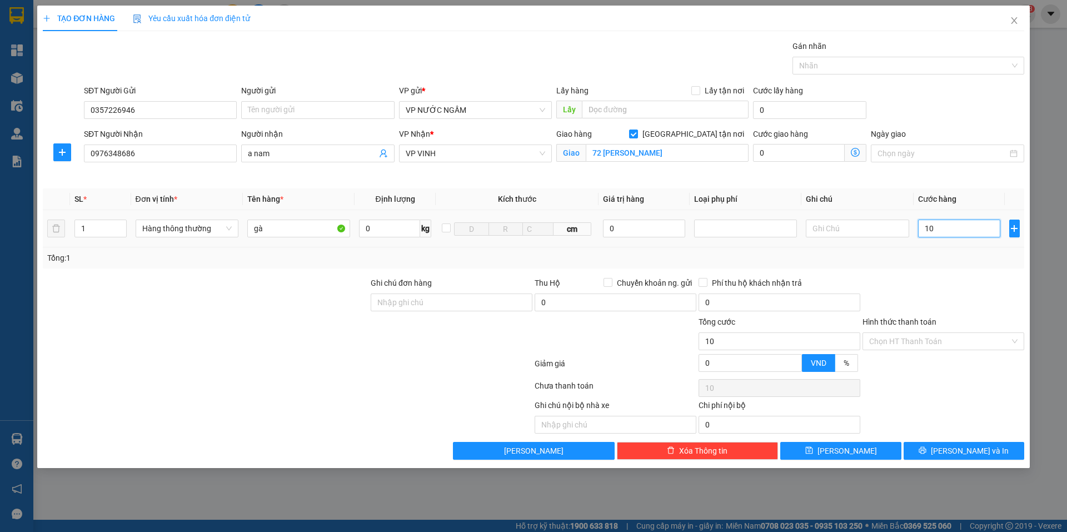
type input "100"
type input "100.000"
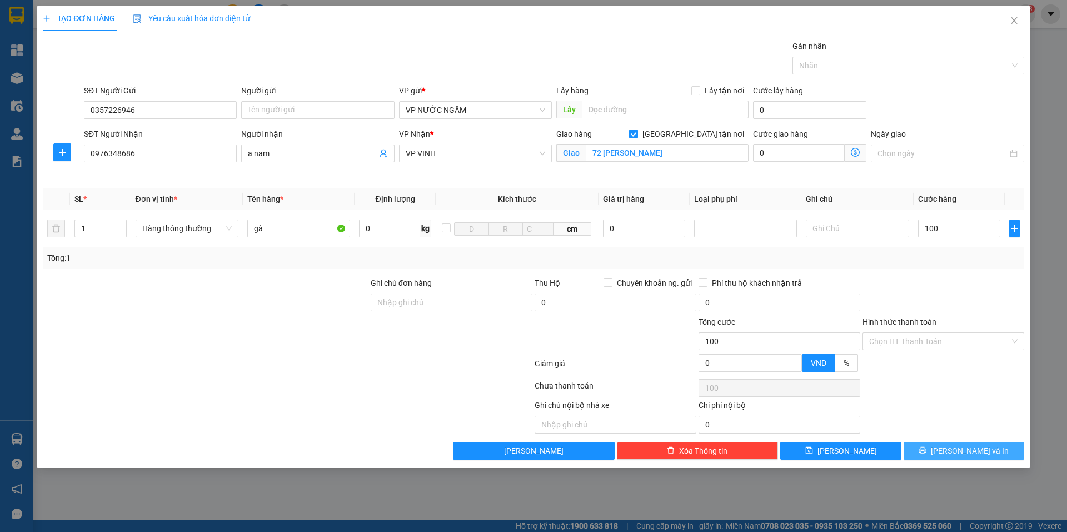
type input "100.000"
click at [958, 445] on span "[PERSON_NAME] và In" at bounding box center [970, 451] width 78 height 12
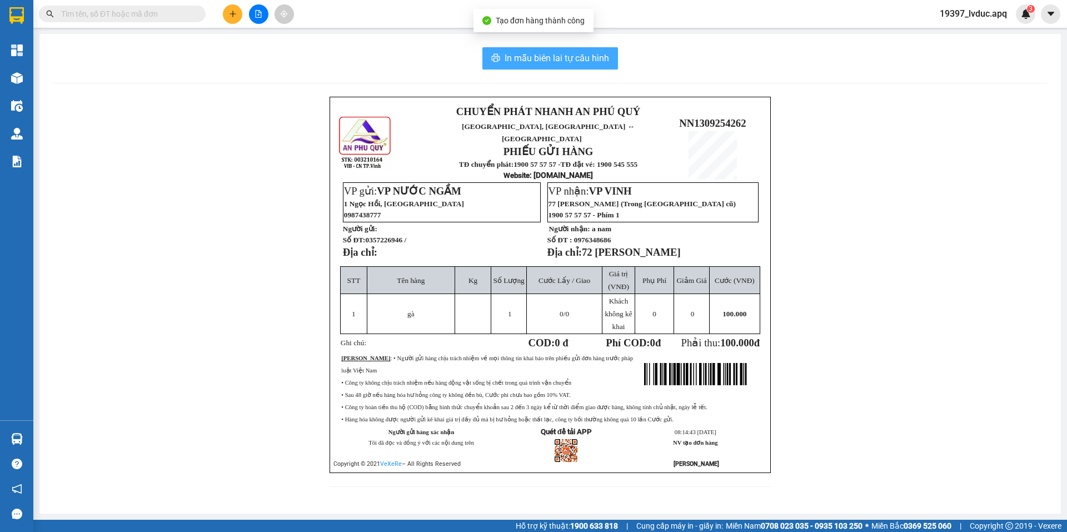
click at [610, 57] on button "In mẫu biên lai tự cấu hình" at bounding box center [551, 58] width 136 height 22
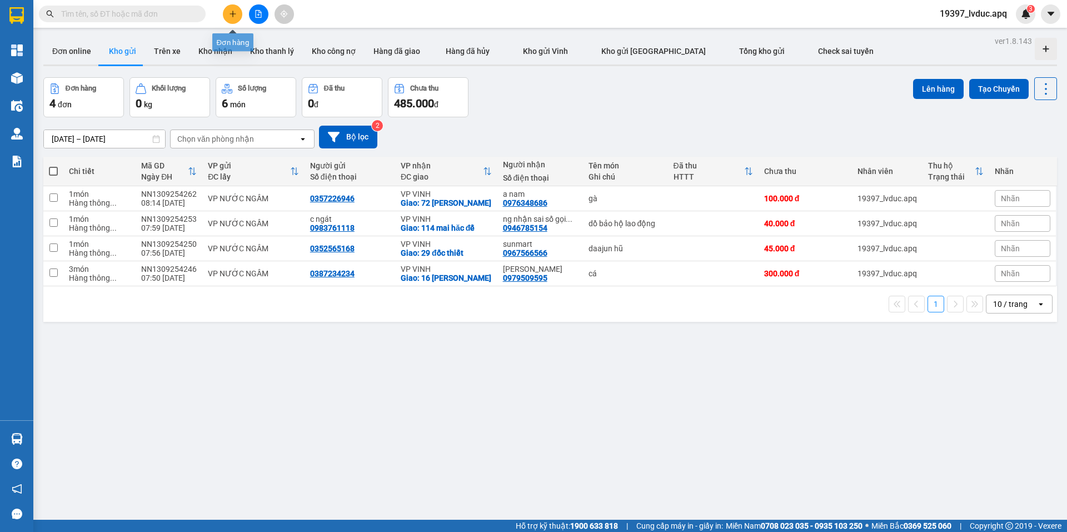
click at [235, 15] on icon "plus" at bounding box center [233, 14] width 8 height 8
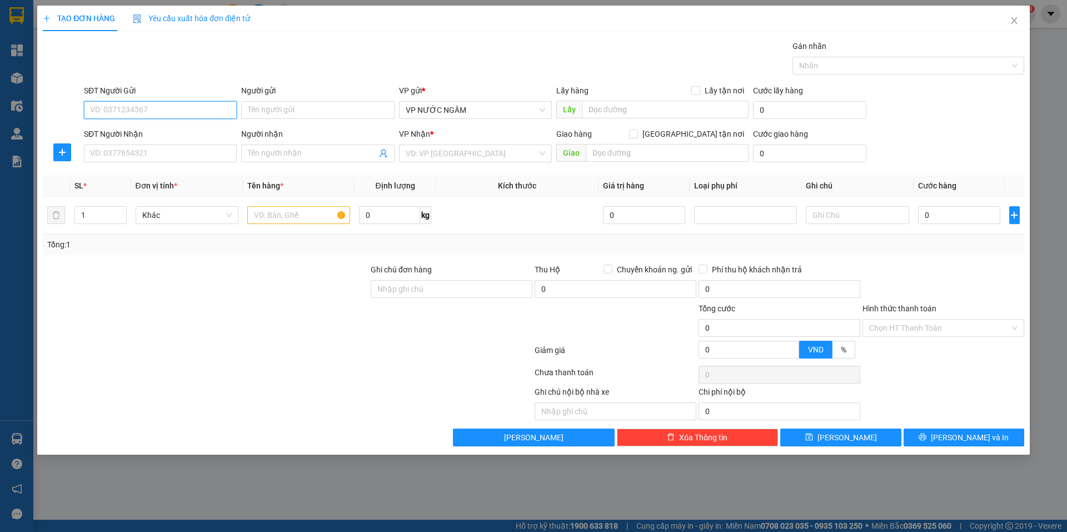
click at [203, 108] on input "SĐT Người Gửi" at bounding box center [160, 110] width 153 height 18
click at [202, 108] on input "SĐT Người Gửi" at bounding box center [160, 110] width 153 height 18
click at [132, 128] on div "0977774882" at bounding box center [161, 132] width 140 height 12
type input "0977774882"
click at [143, 150] on input "SĐT Người Nhận" at bounding box center [160, 154] width 153 height 18
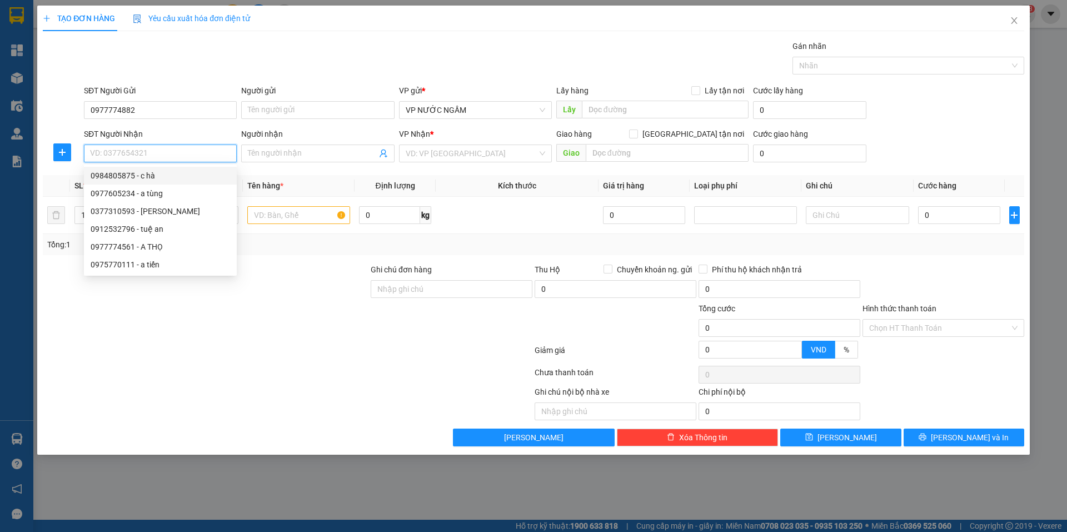
click at [145, 175] on div "0984805875 - c hà" at bounding box center [161, 176] width 140 height 12
type input "0984805875"
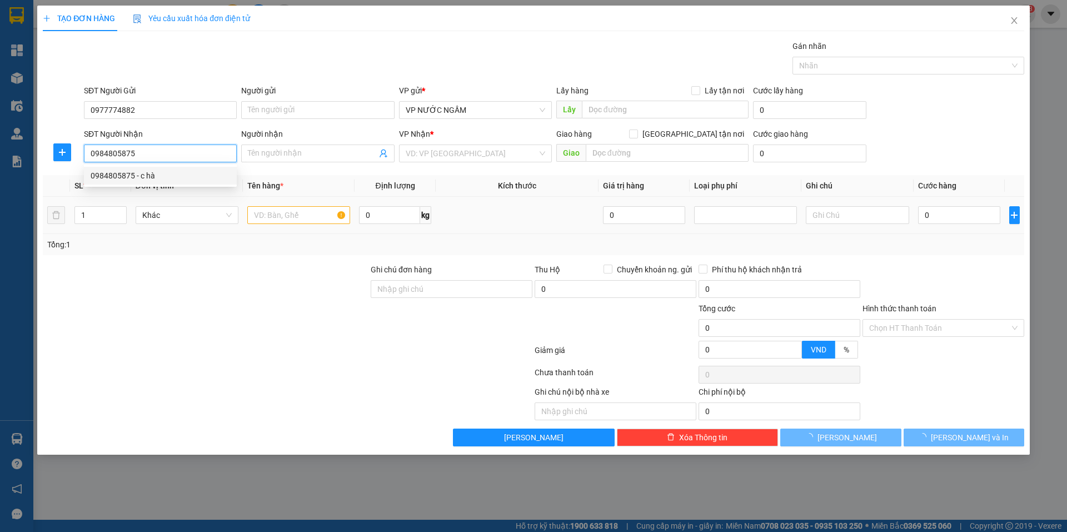
type input "c hà"
checkbox input "true"
type input "54 lý thường kiệt"
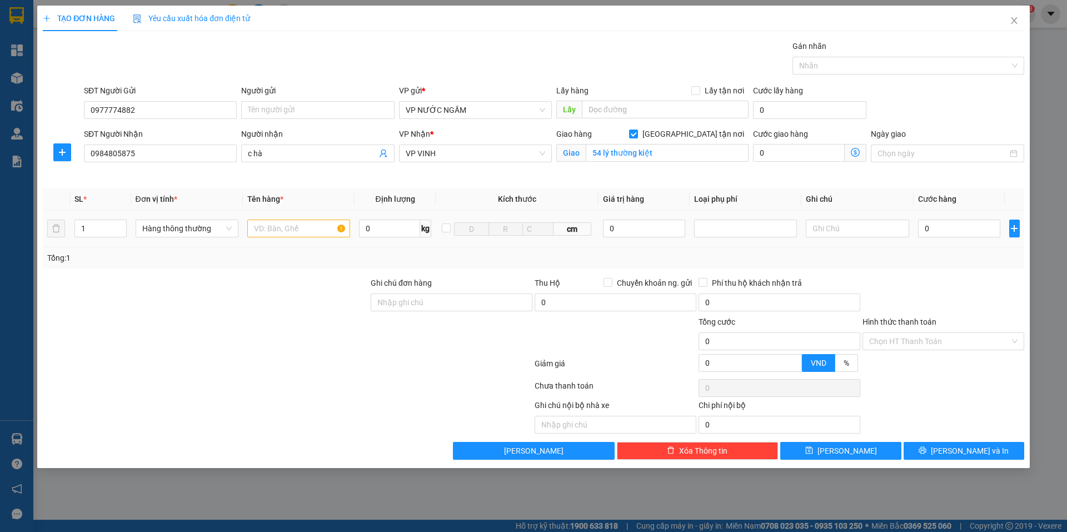
click at [303, 218] on div at bounding box center [298, 228] width 103 height 22
click at [298, 223] on input "text" at bounding box center [298, 229] width 103 height 18
type input "nấm"
click at [938, 233] on input "0" at bounding box center [959, 229] width 83 height 18
type input "4"
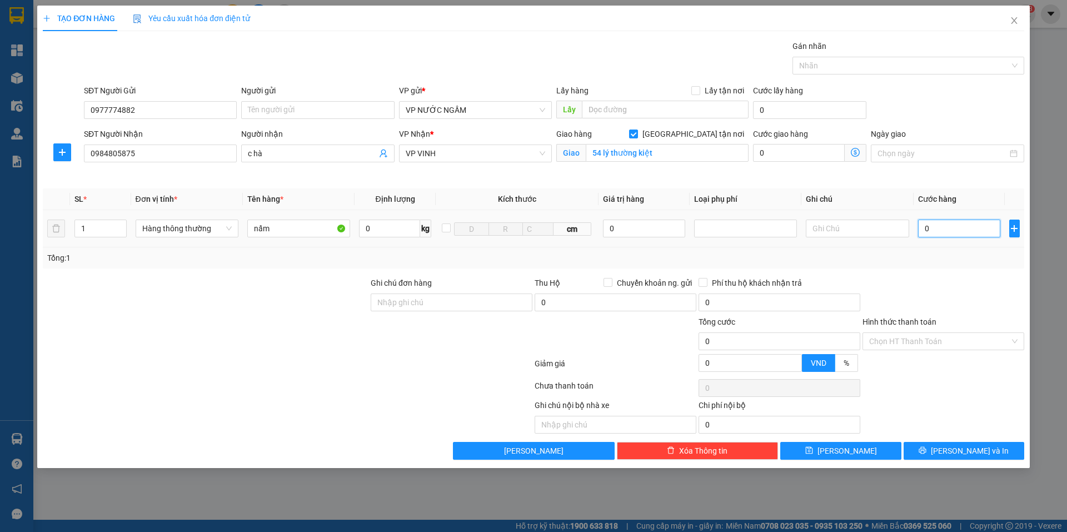
type input "4"
type input "40"
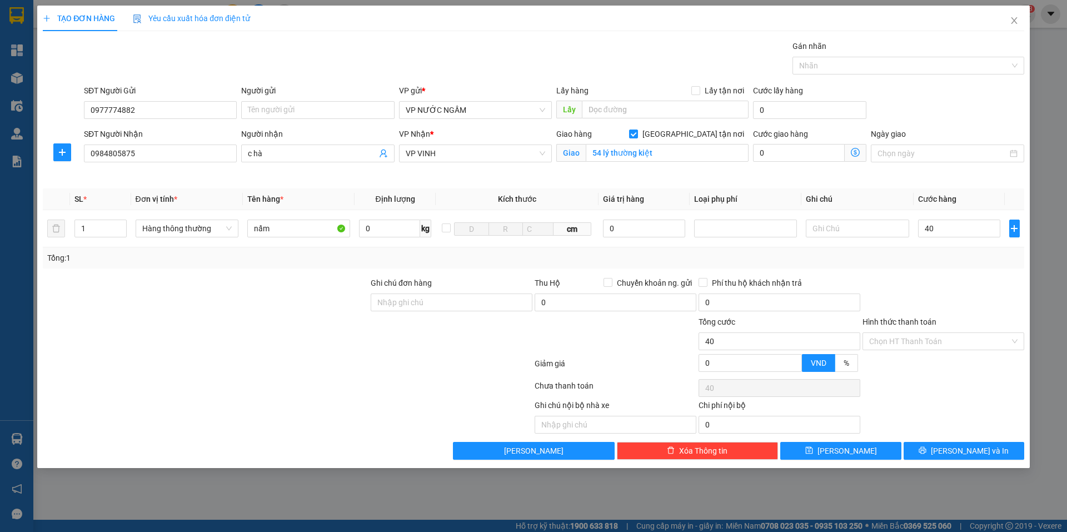
type input "40.000"
drag, startPoint x: 944, startPoint y: 287, endPoint x: 946, endPoint y: 296, distance: 9.2
click at [945, 290] on div at bounding box center [944, 296] width 164 height 39
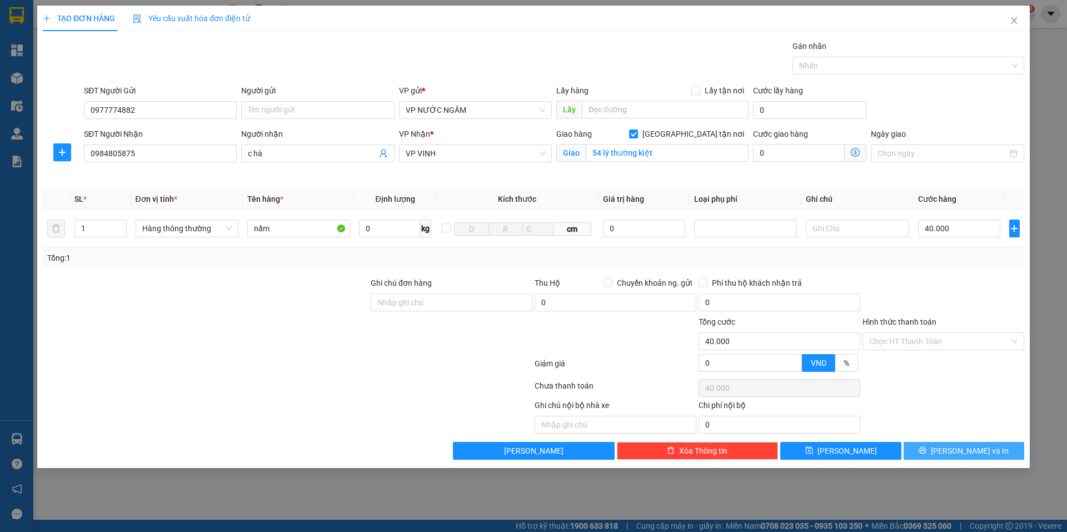
click at [937, 454] on button "[PERSON_NAME] và In" at bounding box center [964, 451] width 121 height 18
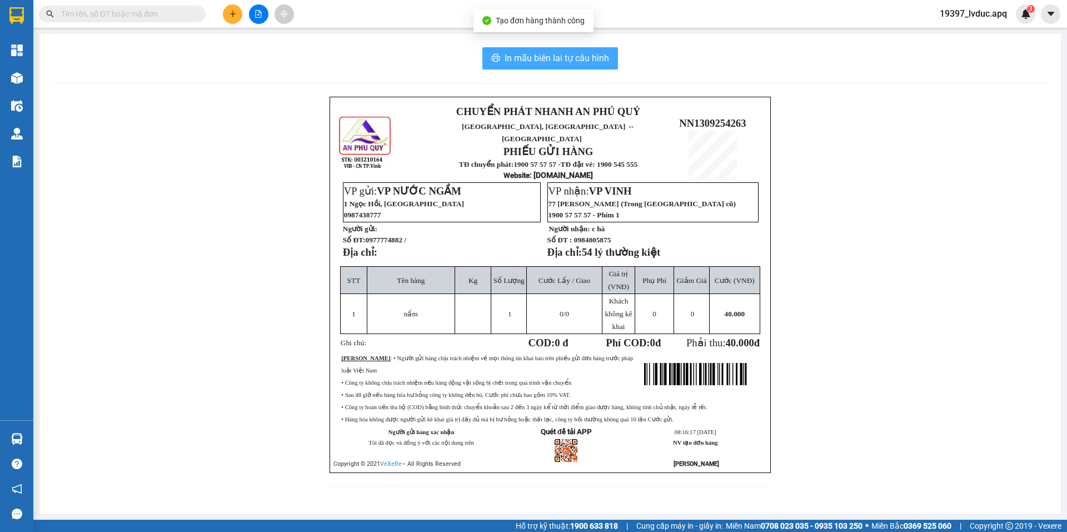
click at [611, 56] on button "In mẫu biên lai tự cấu hình" at bounding box center [551, 58] width 136 height 22
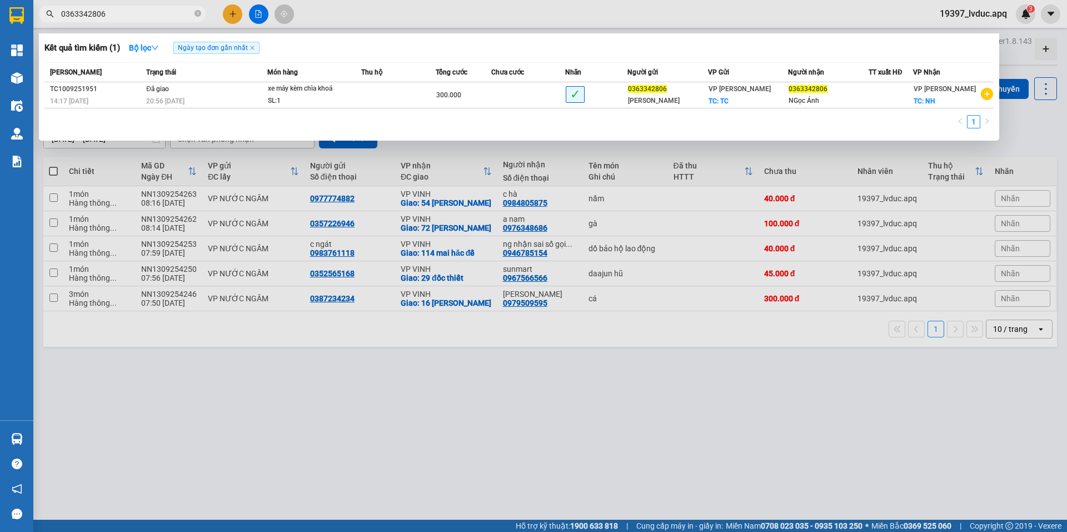
type input "0363342806"
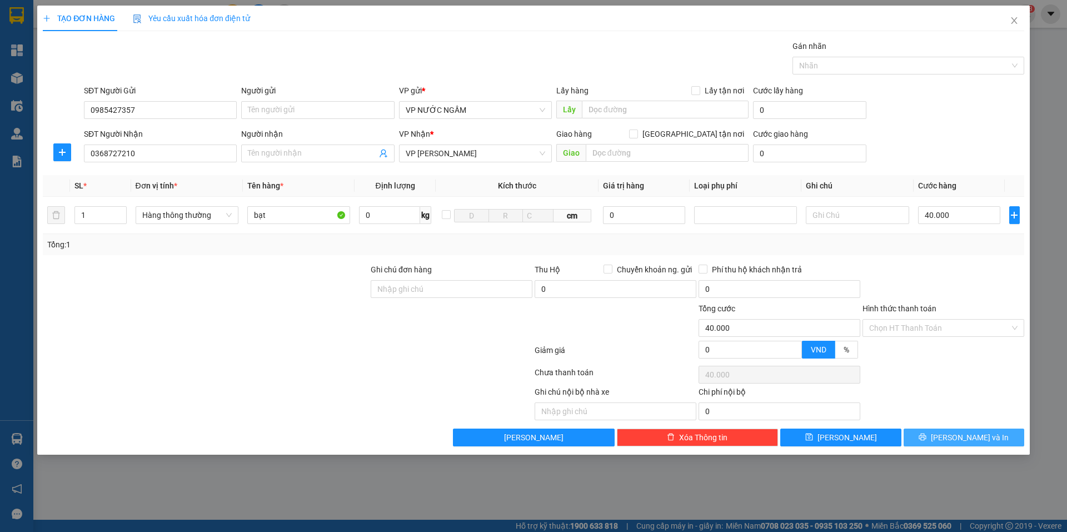
click at [984, 436] on span "Lưu và In" at bounding box center [970, 437] width 78 height 12
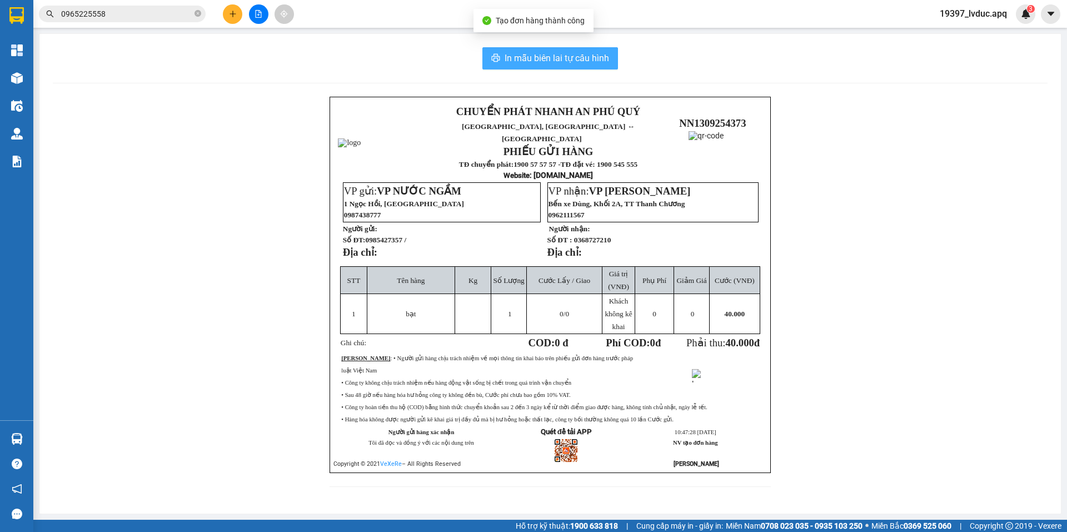
click at [564, 57] on span "In mẫu biên lai tự cấu hình" at bounding box center [557, 58] width 105 height 14
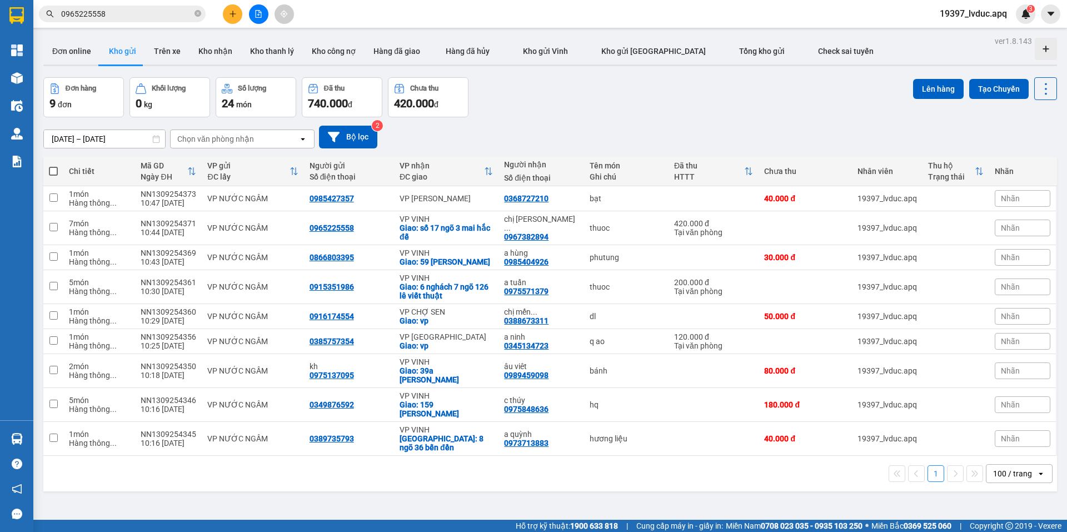
click at [616, 113] on div "Đơn hàng 9 đơn Khối lượng 0 kg Số lượng 24 món Đã thu 740.000 đ Chưa thu 420.00…" at bounding box center [550, 97] width 1014 height 40
click at [207, 400] on div "VP NƯỚC NGẦM" at bounding box center [252, 404] width 91 height 9
checkbox input "true"
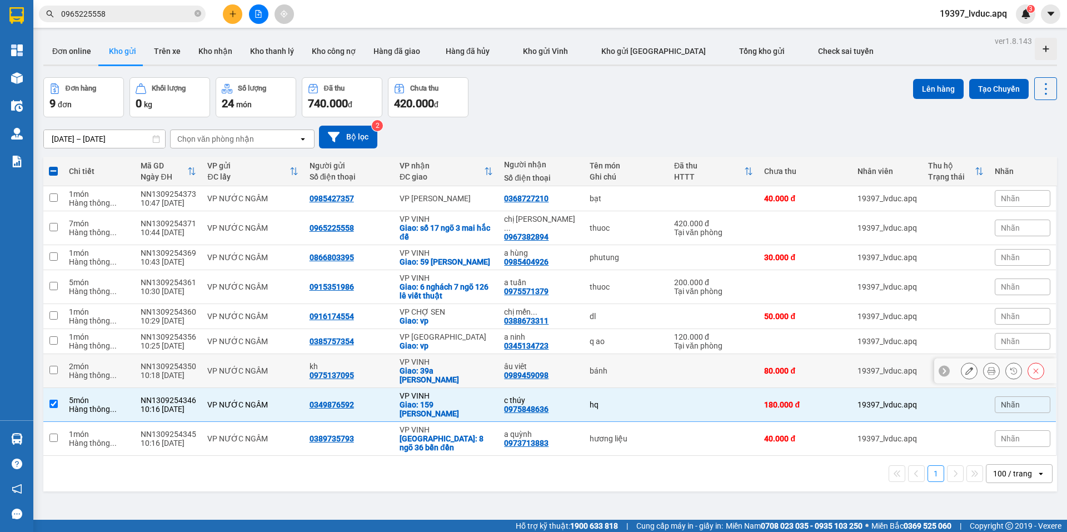
click at [296, 359] on td "VP NƯỚC NGẦM" at bounding box center [253, 371] width 102 height 34
checkbox input "true"
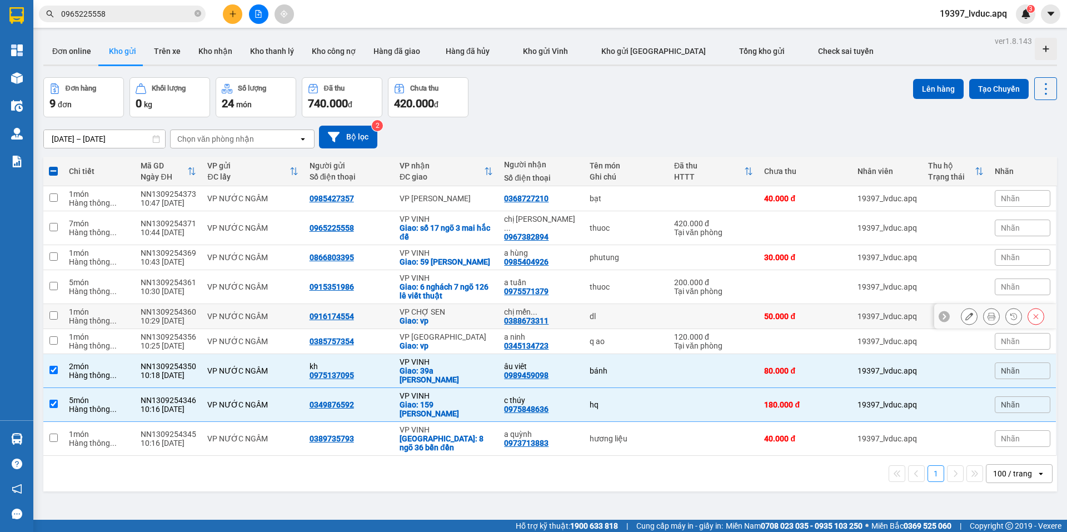
click at [294, 305] on td "VP NƯỚC NGẦM" at bounding box center [253, 316] width 102 height 25
checkbox input "true"
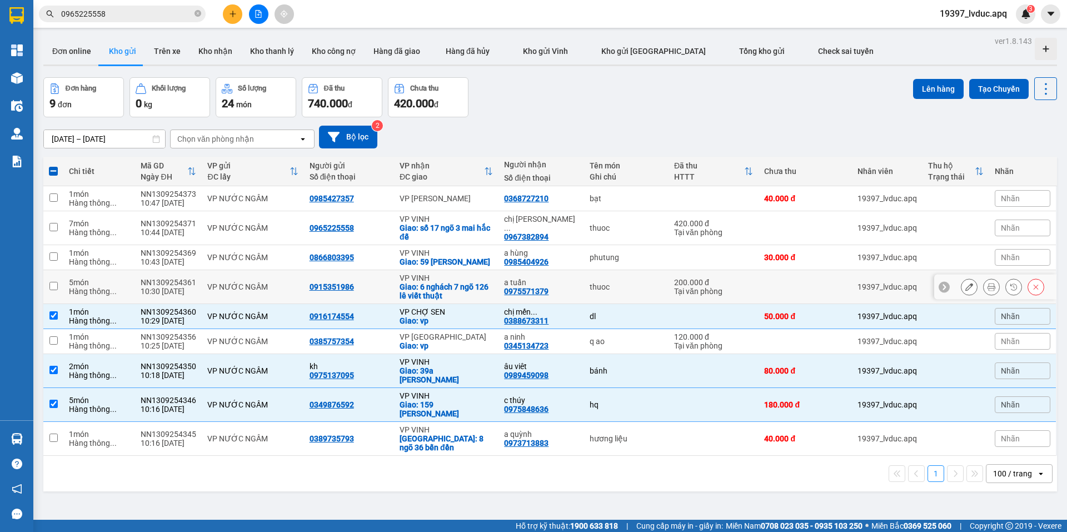
click at [275, 291] on td "VP NƯỚC NGẦM" at bounding box center [253, 287] width 102 height 34
checkbox input "true"
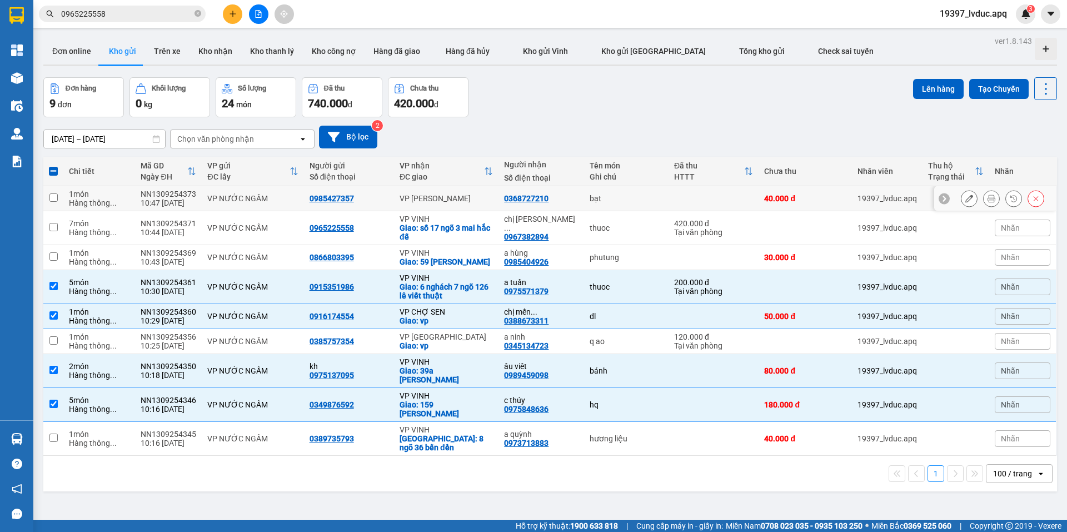
click at [287, 200] on div "VP NƯỚC NGẦM" at bounding box center [252, 198] width 91 height 9
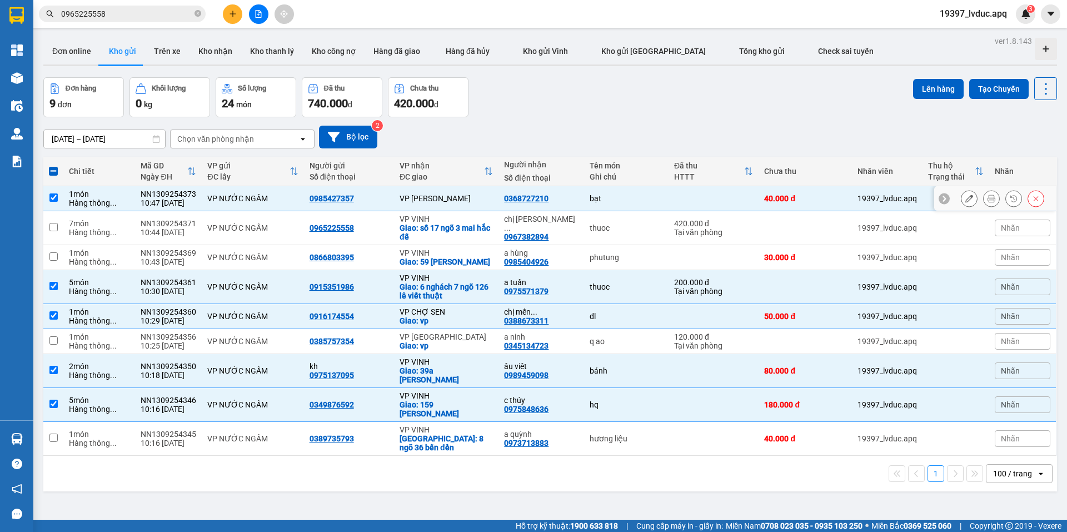
click at [447, 206] on td "VP [PERSON_NAME]" at bounding box center [446, 198] width 105 height 25
checkbox input "false"
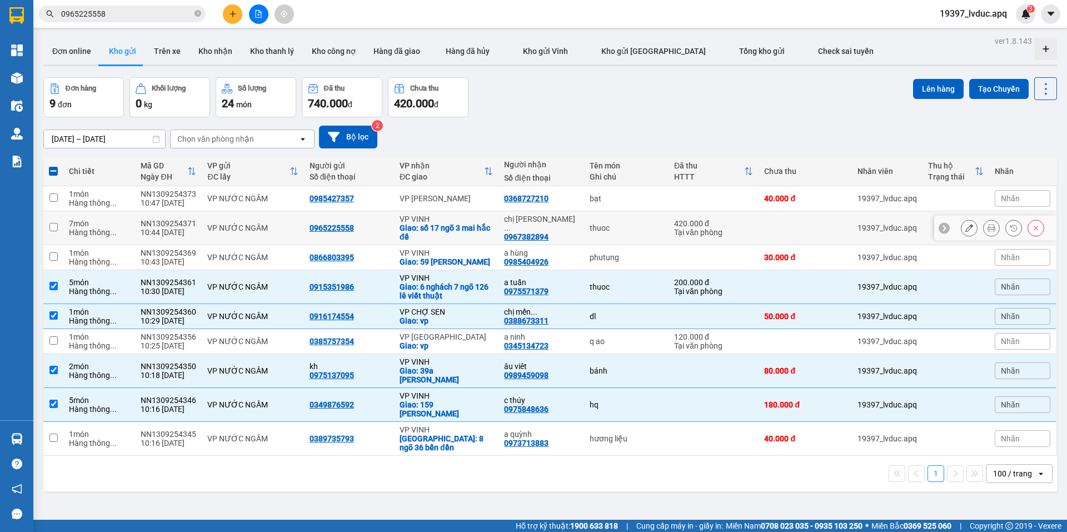
click at [520, 236] on div "0967382894" at bounding box center [526, 236] width 44 height 9
click at [947, 91] on button "Lên hàng" at bounding box center [938, 89] width 51 height 20
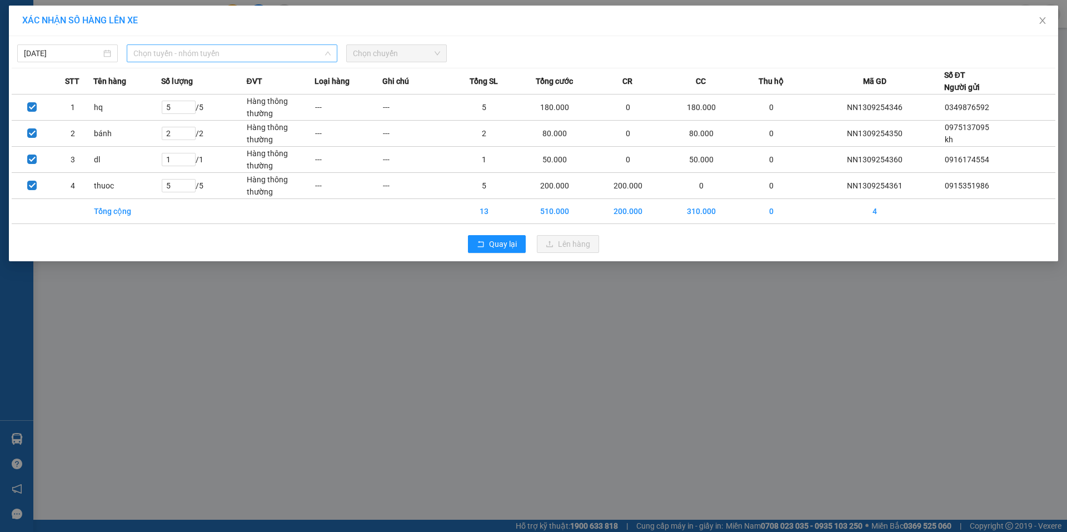
click at [215, 54] on span "Chọn tuyến - nhóm tuyến" at bounding box center [231, 53] width 197 height 17
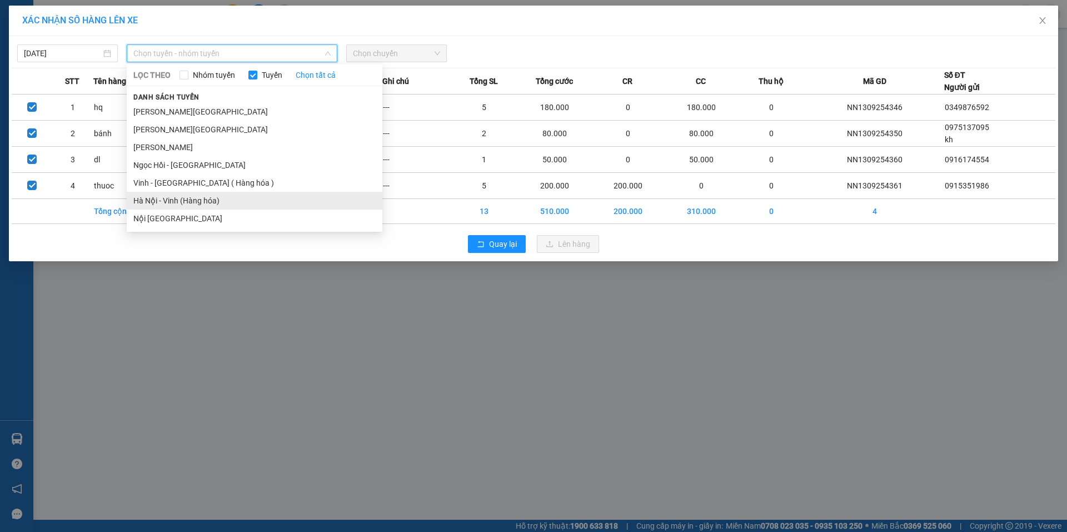
click at [238, 203] on li "Hà Nội - Vinh (Hàng hóa)" at bounding box center [255, 201] width 256 height 18
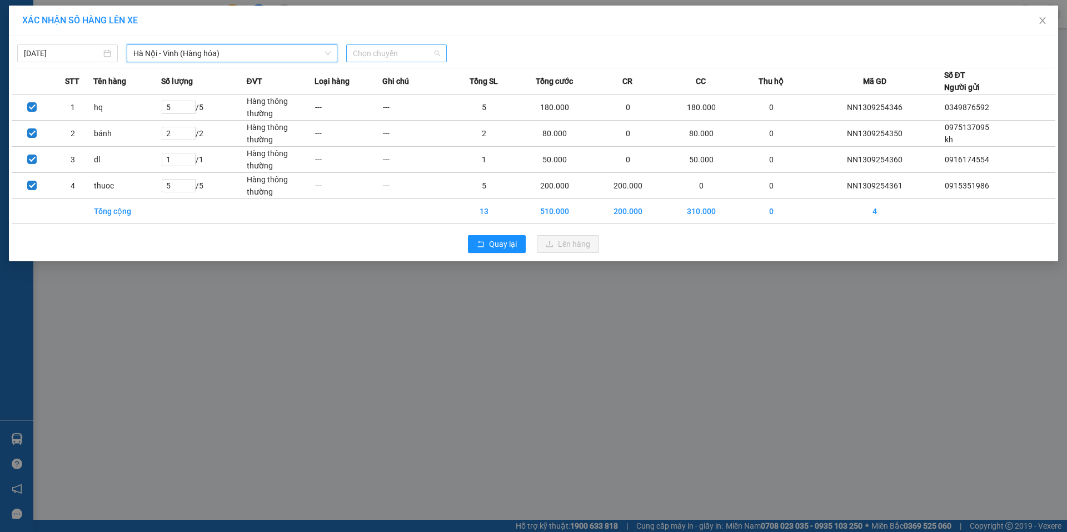
click at [402, 59] on span "Chọn chuyến" at bounding box center [396, 53] width 87 height 17
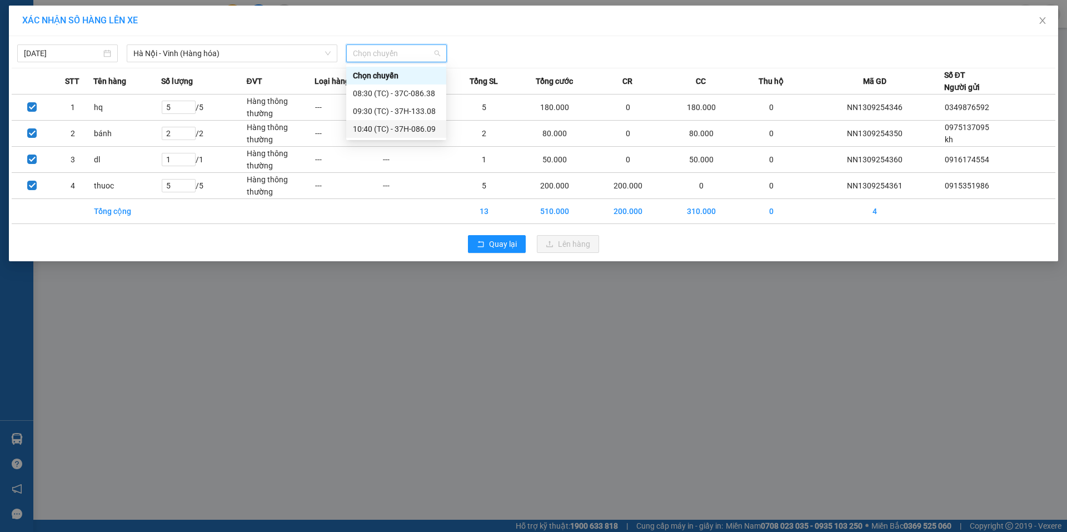
click at [416, 132] on div "10:40 (TC) - 37H-086.09" at bounding box center [396, 129] width 87 height 12
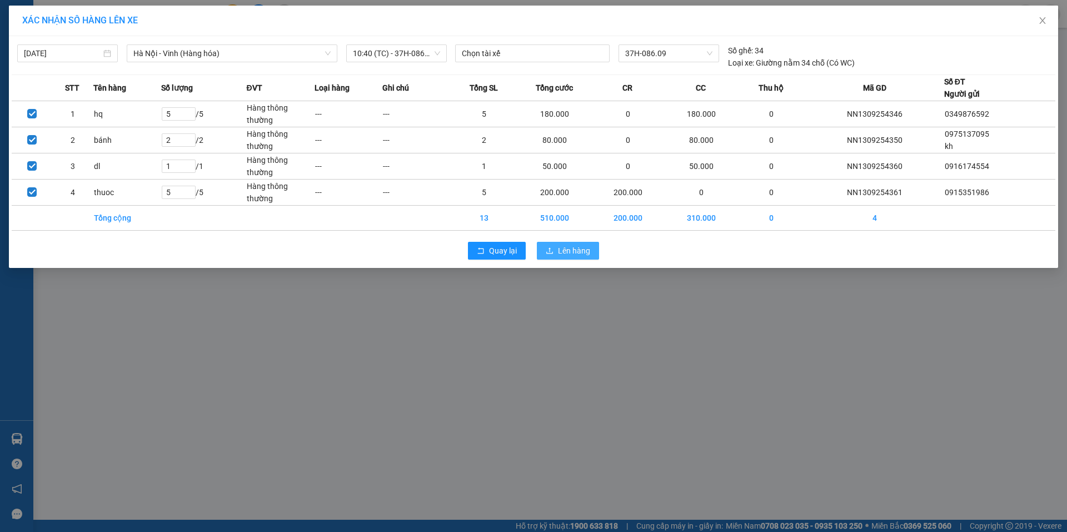
click at [575, 257] on button "Lên hàng" at bounding box center [568, 251] width 62 height 18
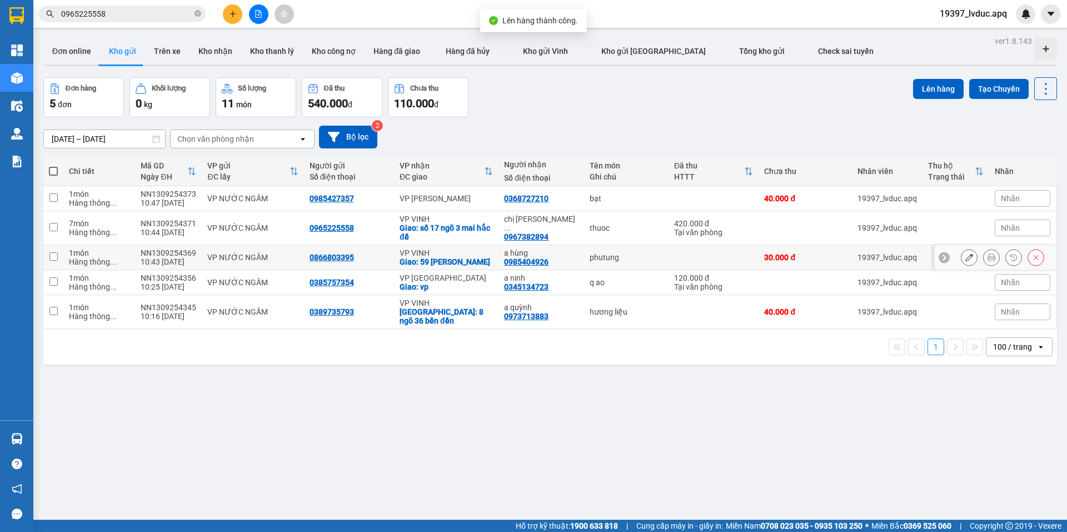
click at [608, 260] on div "phutung" at bounding box center [626, 257] width 73 height 9
checkbox input "true"
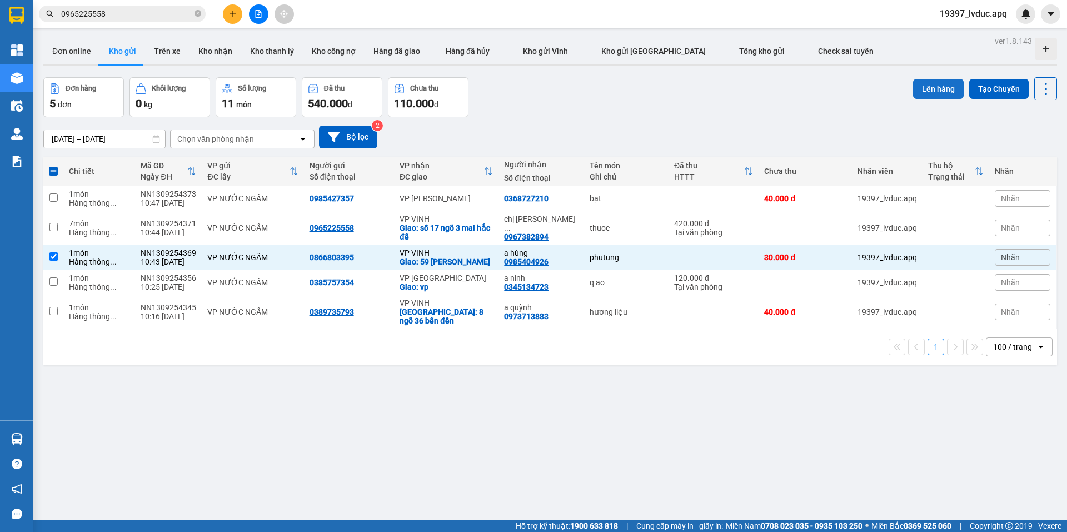
click at [921, 94] on button "Lên hàng" at bounding box center [938, 89] width 51 height 20
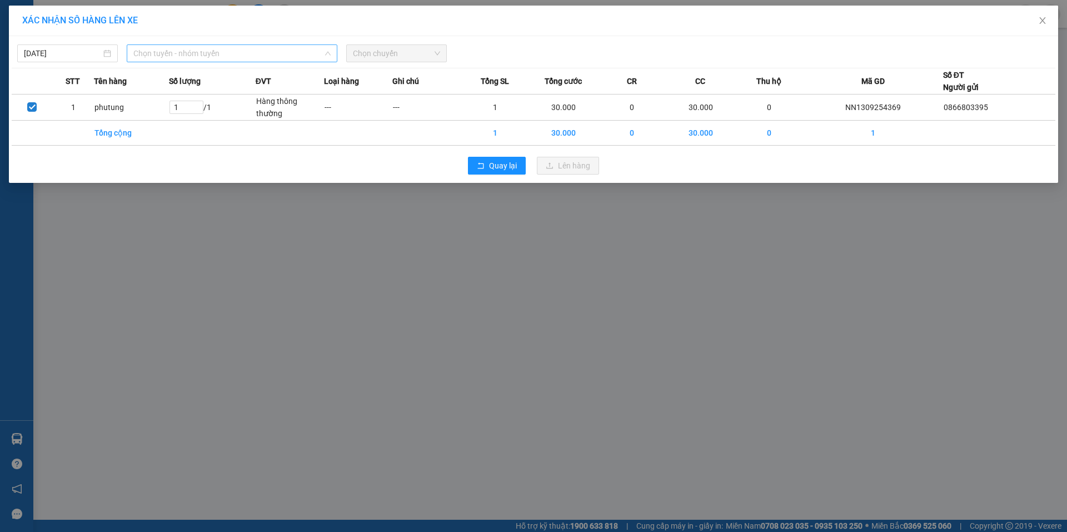
click at [272, 50] on span "Chọn tuyến - nhóm tuyến" at bounding box center [231, 53] width 197 height 17
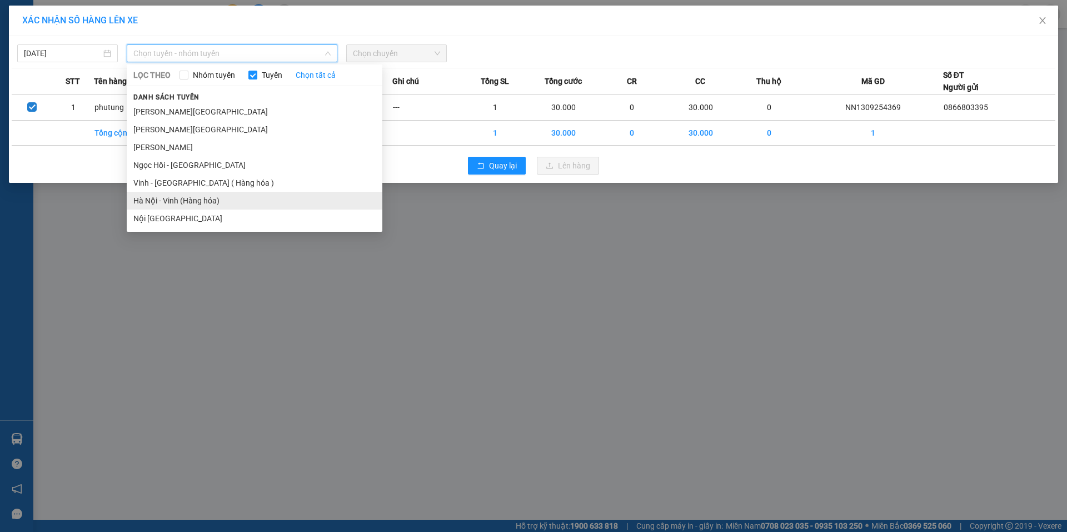
drag, startPoint x: 208, startPoint y: 198, endPoint x: 319, endPoint y: 128, distance: 131.2
click at [211, 196] on li "Hà Nội - Vinh (Hàng hóa)" at bounding box center [255, 201] width 256 height 18
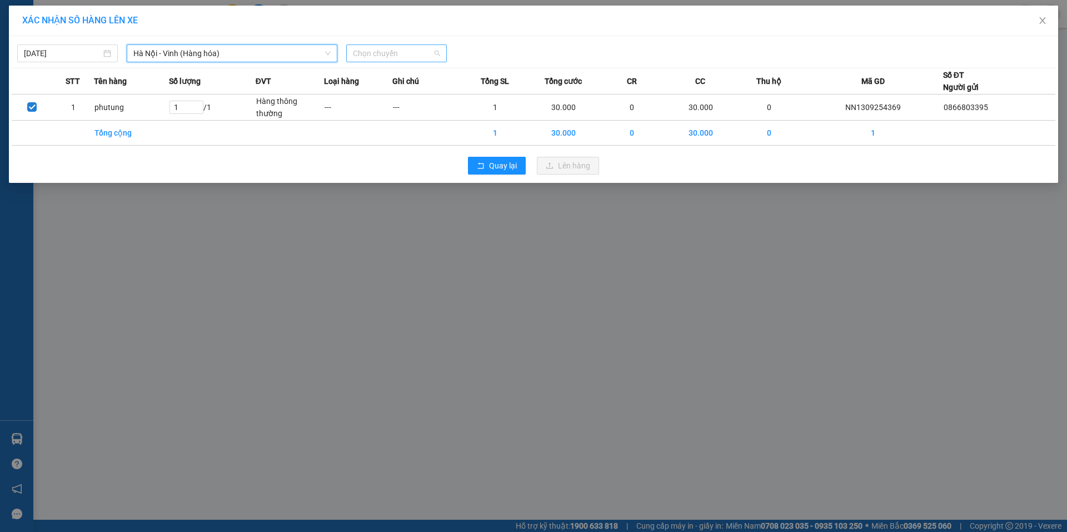
click at [379, 56] on span "Chọn chuyến" at bounding box center [396, 53] width 87 height 17
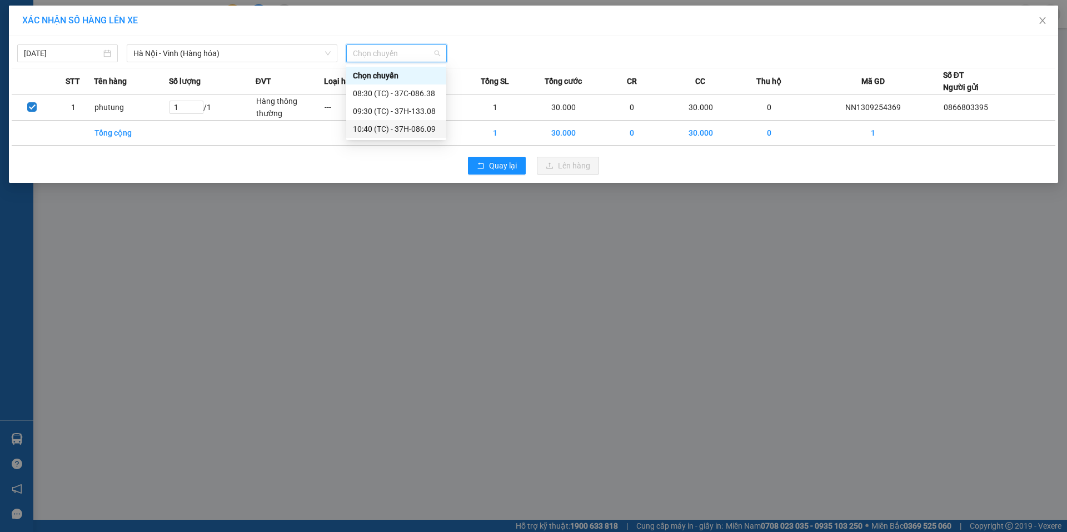
drag, startPoint x: 416, startPoint y: 131, endPoint x: 436, endPoint y: 142, distance: 22.9
click at [417, 131] on div "10:40 (TC) - 37H-086.09" at bounding box center [396, 129] width 87 height 12
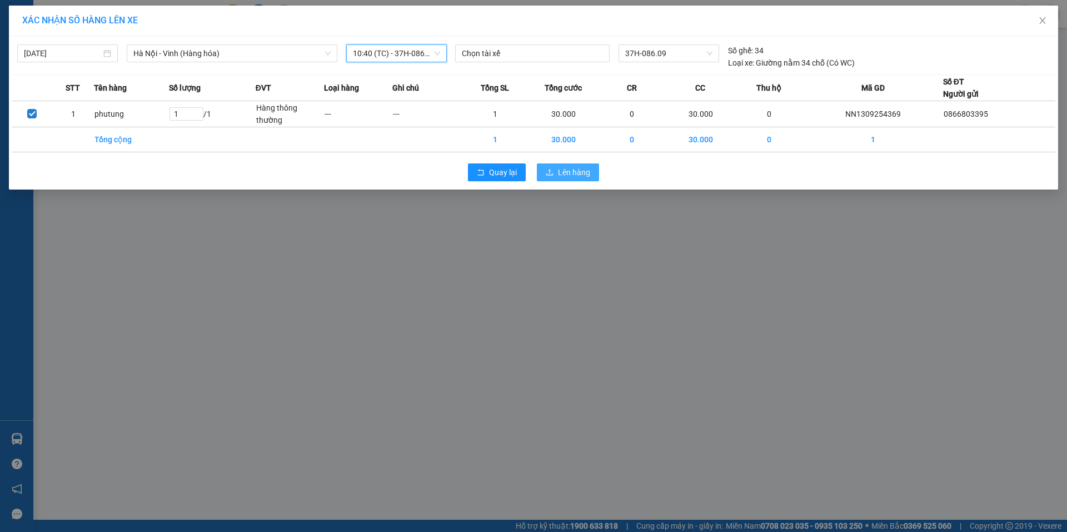
click at [583, 175] on span "Lên hàng" at bounding box center [574, 172] width 32 height 12
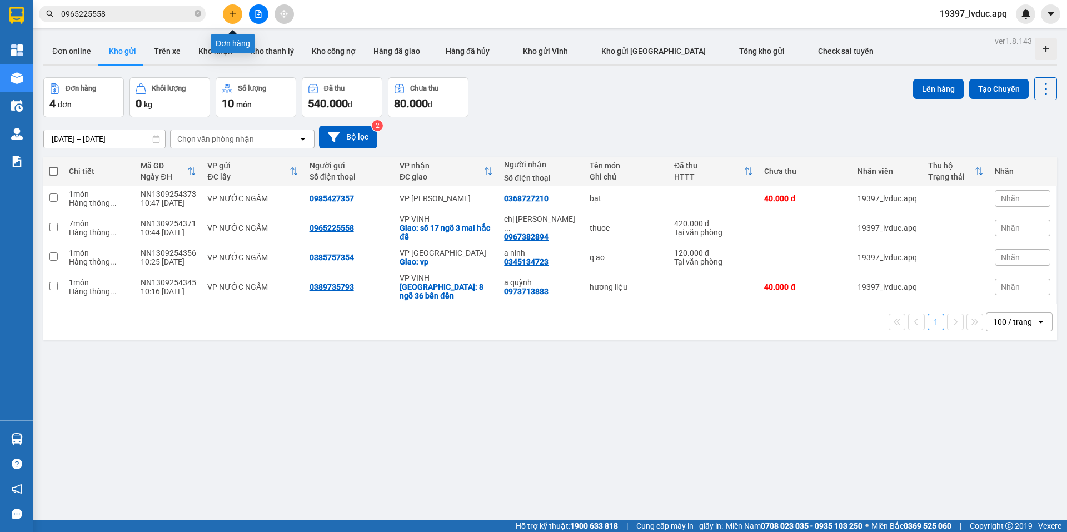
click at [235, 14] on icon "plus" at bounding box center [233, 14] width 8 height 8
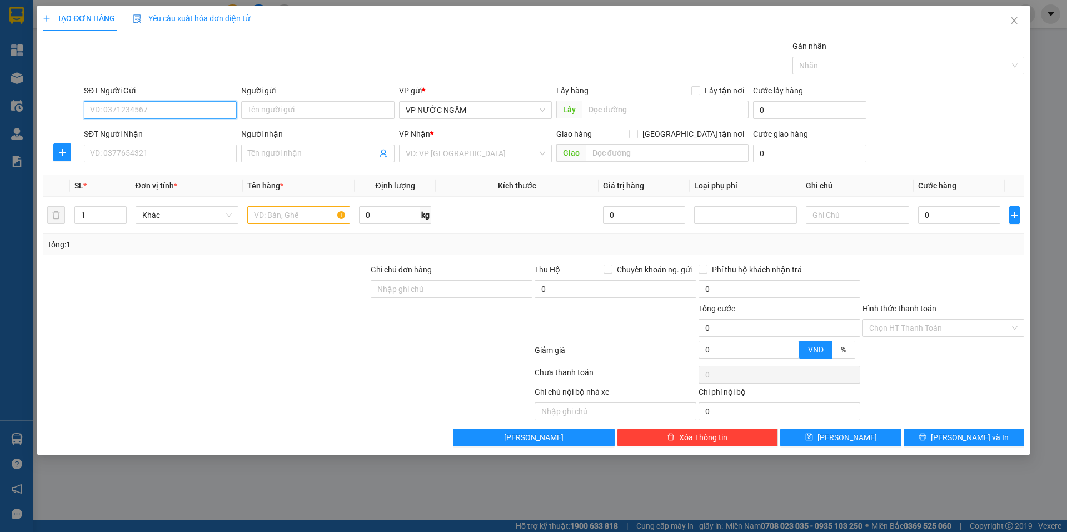
click at [188, 108] on input "SĐT Người Gửi" at bounding box center [160, 110] width 153 height 18
click at [135, 135] on div "0988756144" at bounding box center [161, 132] width 140 height 12
type input "0988756144"
click at [138, 148] on input "SĐT Người Nhận" at bounding box center [160, 154] width 153 height 18
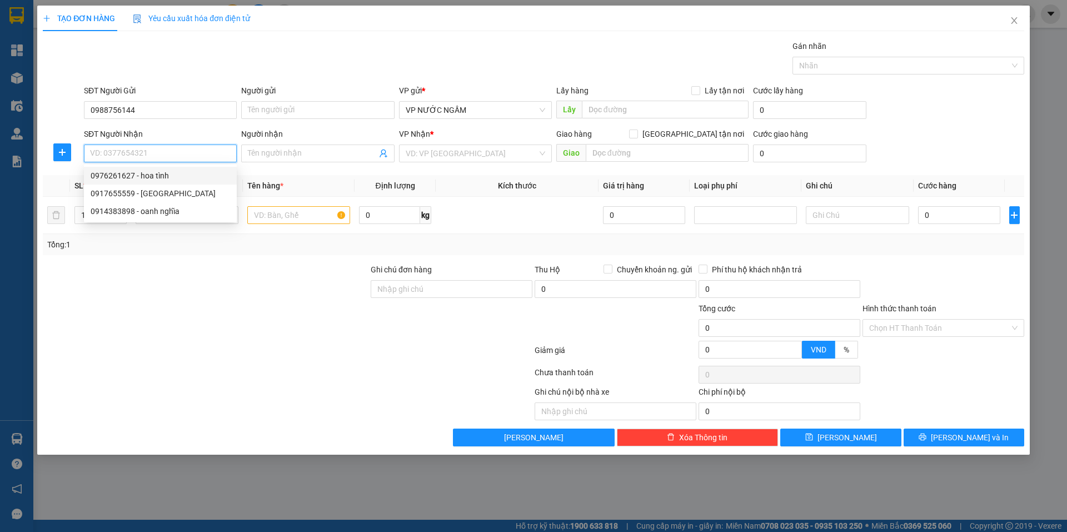
click at [118, 178] on div "0976261627 - hoa tình" at bounding box center [161, 176] width 140 height 12
type input "0976261627"
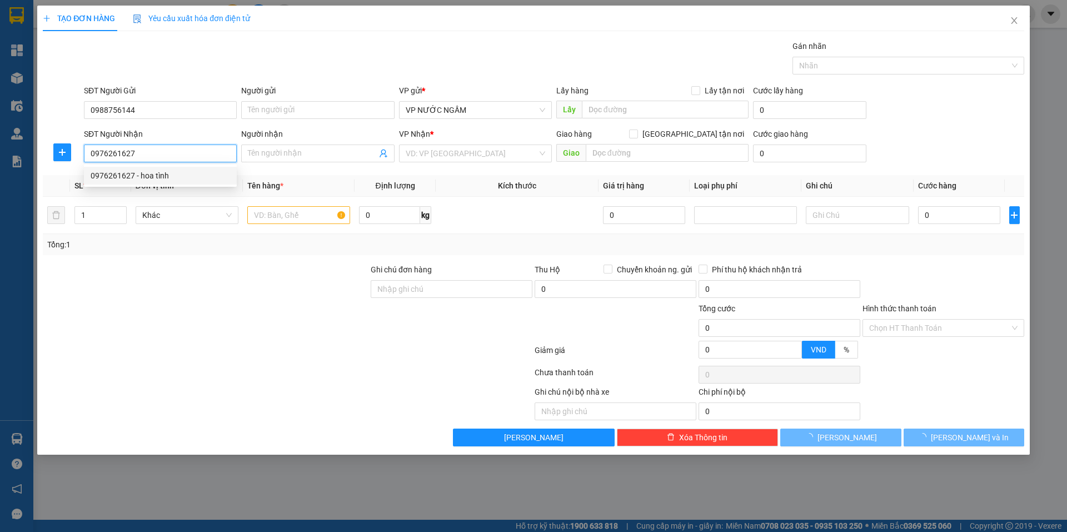
type input "hoa tình"
checkbox input "true"
type input "263,phong đình cảng"
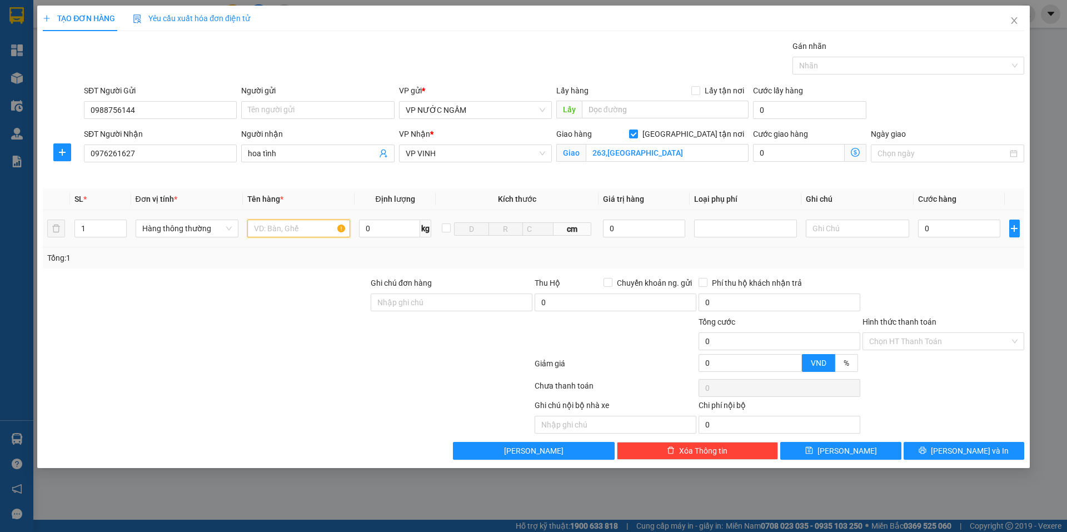
click at [304, 227] on input "text" at bounding box center [298, 229] width 103 height 18
type input "rèm"
click at [921, 232] on input "0" at bounding box center [959, 229] width 83 height 18
type input "4"
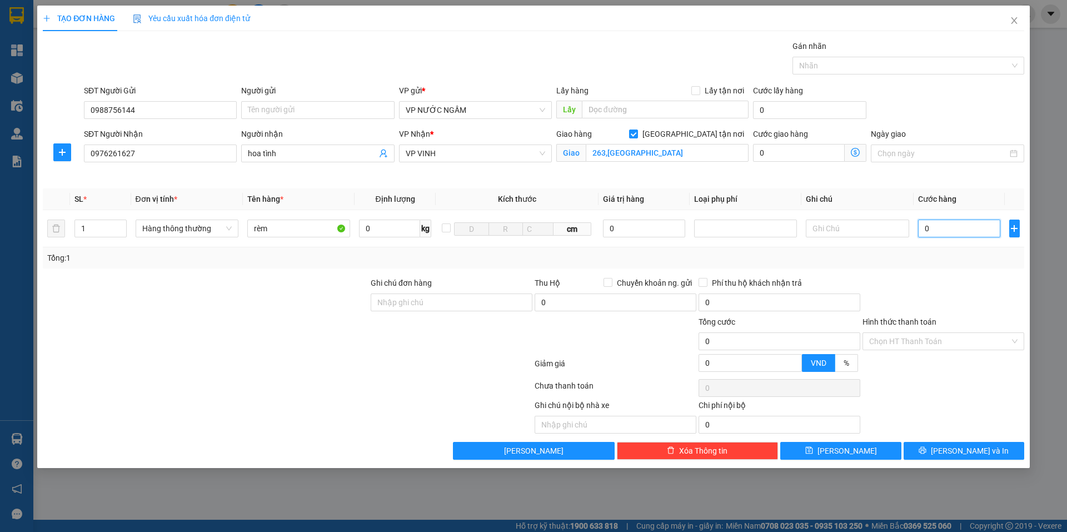
type input "4"
type input "40"
type input "40.000"
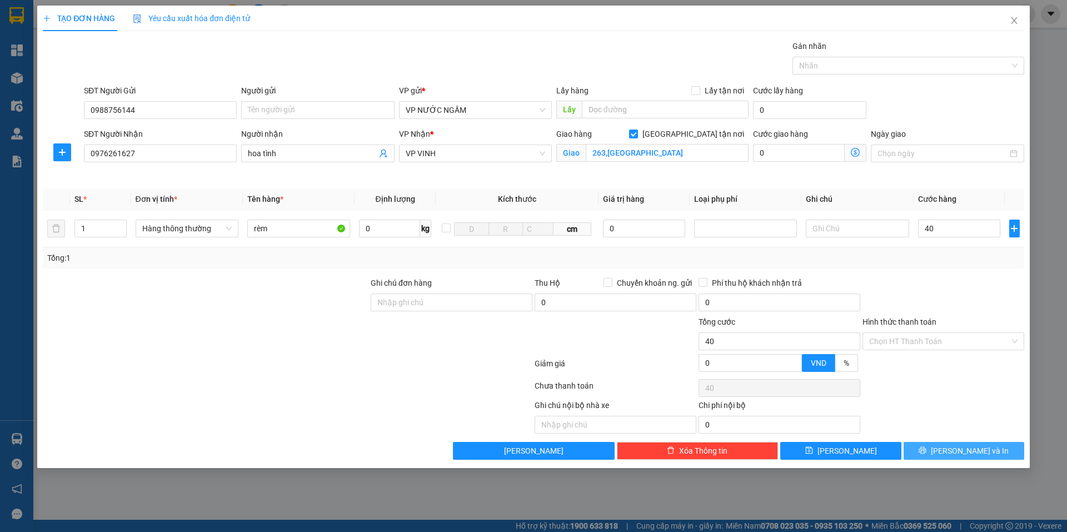
type input "40.000"
click at [965, 448] on span "[PERSON_NAME] và In" at bounding box center [970, 451] width 78 height 12
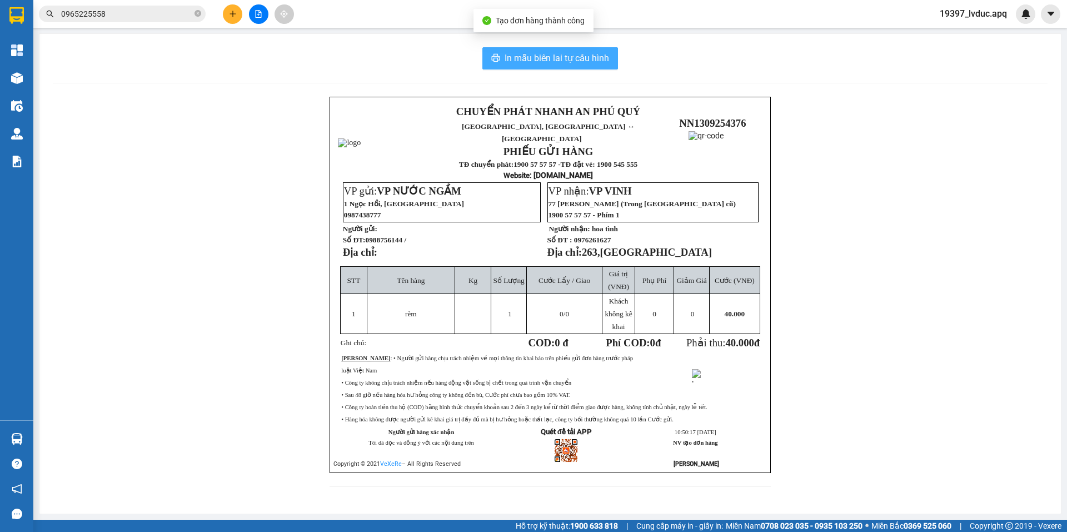
click at [566, 51] on button "In mẫu biên lai tự cấu hình" at bounding box center [551, 58] width 136 height 22
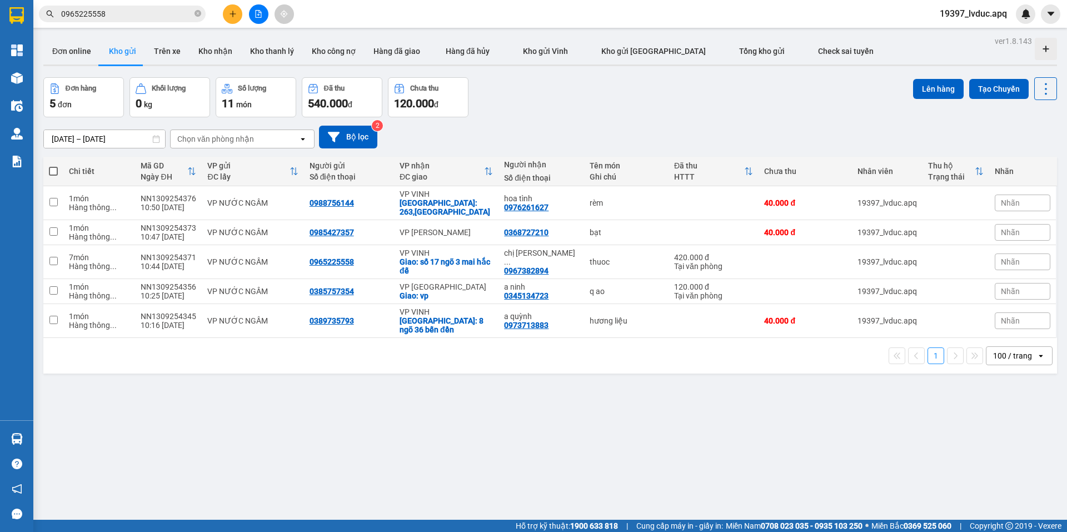
click at [713, 128] on div "11/09/2025 – 13/09/2025 Press the down arrow key to interact with the calendar …" at bounding box center [550, 137] width 1014 height 23
drag, startPoint x: 683, startPoint y: 237, endPoint x: 860, endPoint y: 235, distance: 176.8
click at [684, 237] on td at bounding box center [714, 232] width 90 height 25
checkbox input "true"
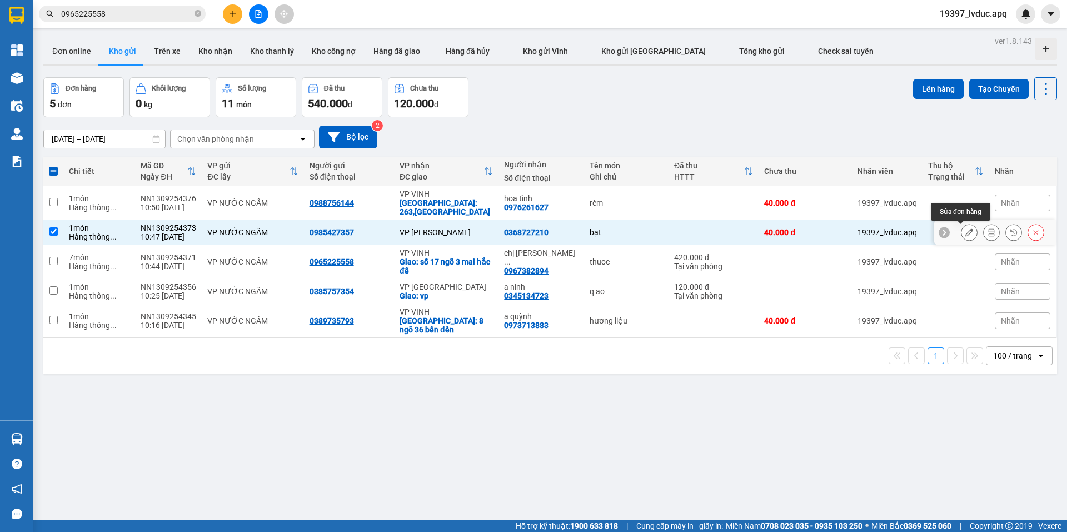
click at [966, 232] on icon at bounding box center [970, 232] width 8 height 8
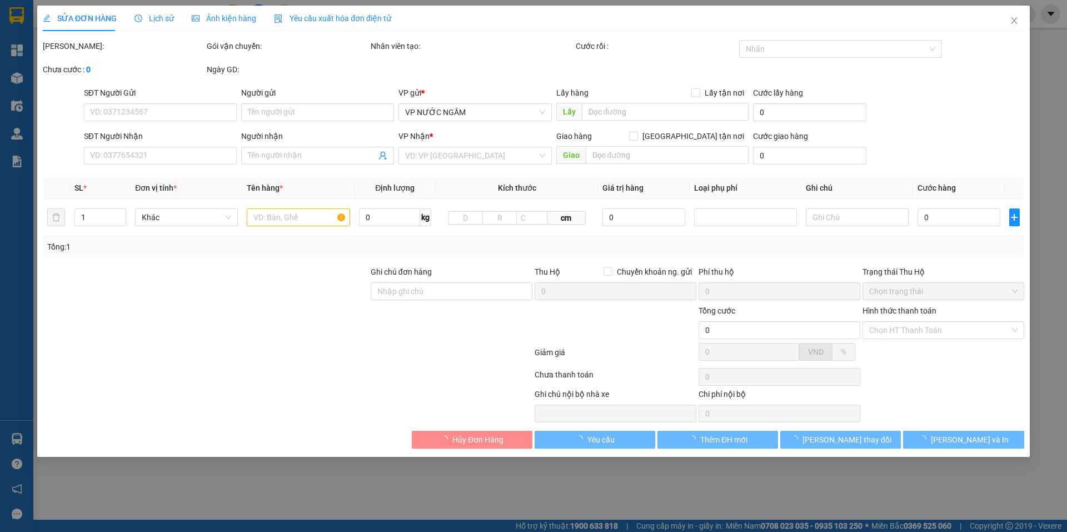
type input "0985427357"
type input "0368727210"
type input "40.000"
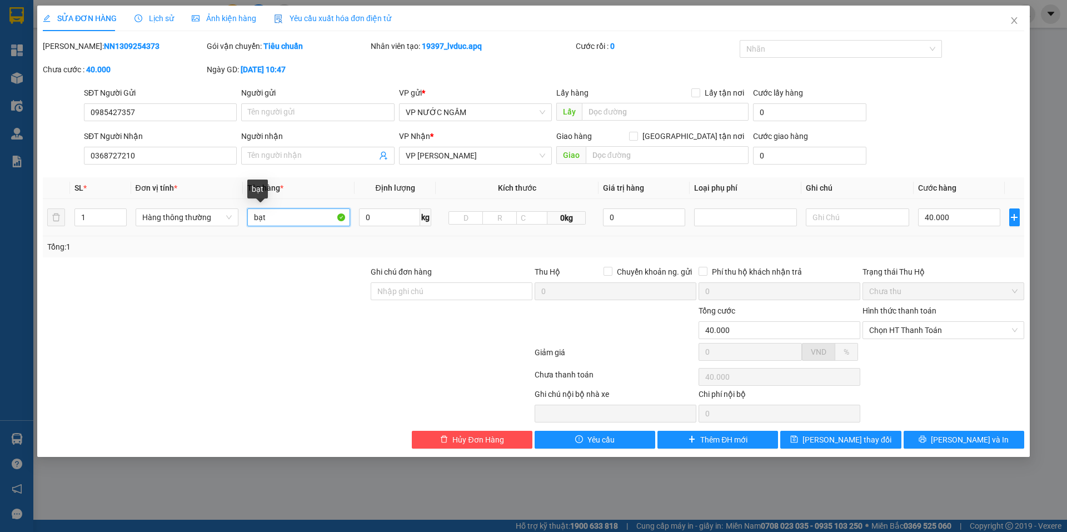
click at [306, 220] on input "bạt" at bounding box center [298, 217] width 103 height 18
type input "bạc sắt"
click at [876, 439] on button "Lưu thay đổi" at bounding box center [840, 440] width 121 height 18
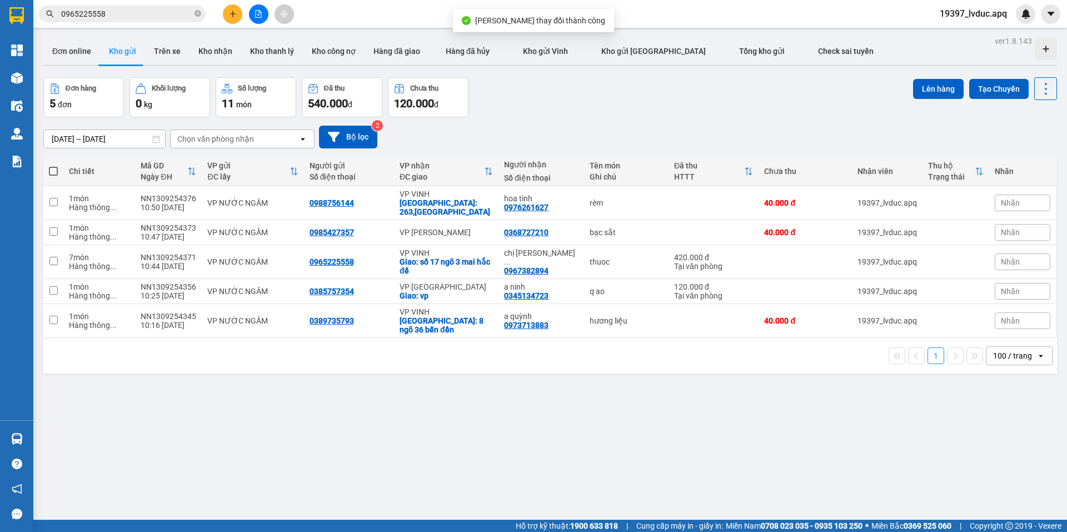
click at [752, 100] on div "Đơn hàng 5 đơn Khối lượng 0 kg Số lượng 11 món Đã thu 540.000 đ Chưa thu 120.00…" at bounding box center [550, 97] width 1014 height 40
drag, startPoint x: 733, startPoint y: 97, endPoint x: 733, endPoint y: 86, distance: 11.7
click at [733, 97] on div "Đơn hàng 5 đơn Khối lượng 0 kg Số lượng 11 món Đã thu 540.000 đ Chưa thu 120.00…" at bounding box center [550, 97] width 1014 height 40
click at [236, 16] on icon "plus" at bounding box center [233, 14] width 8 height 8
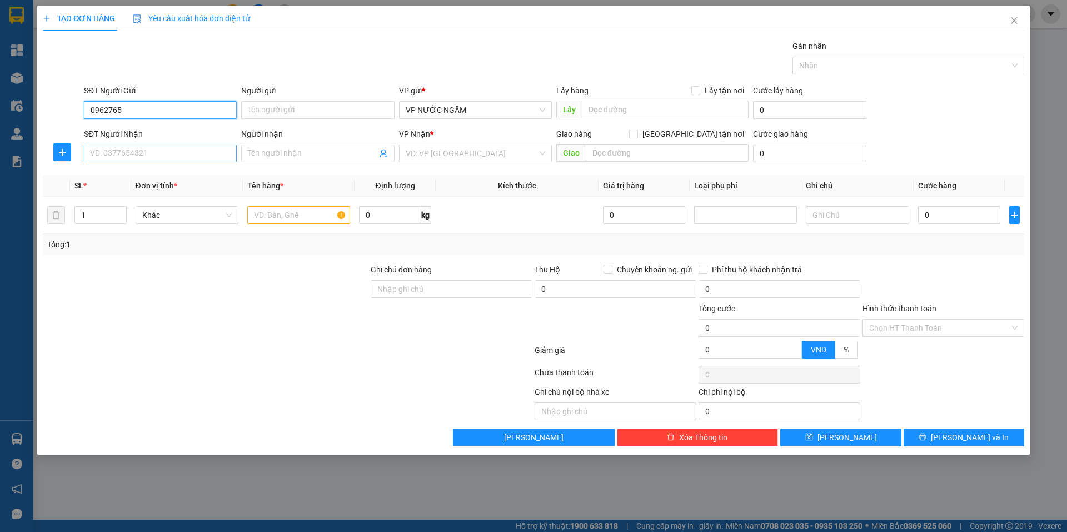
type input "0962765"
click at [169, 149] on input "SĐT Người Nhận" at bounding box center [160, 154] width 153 height 18
click at [140, 177] on div "0962765777 - chị châu" at bounding box center [161, 176] width 140 height 12
type input "0962765777"
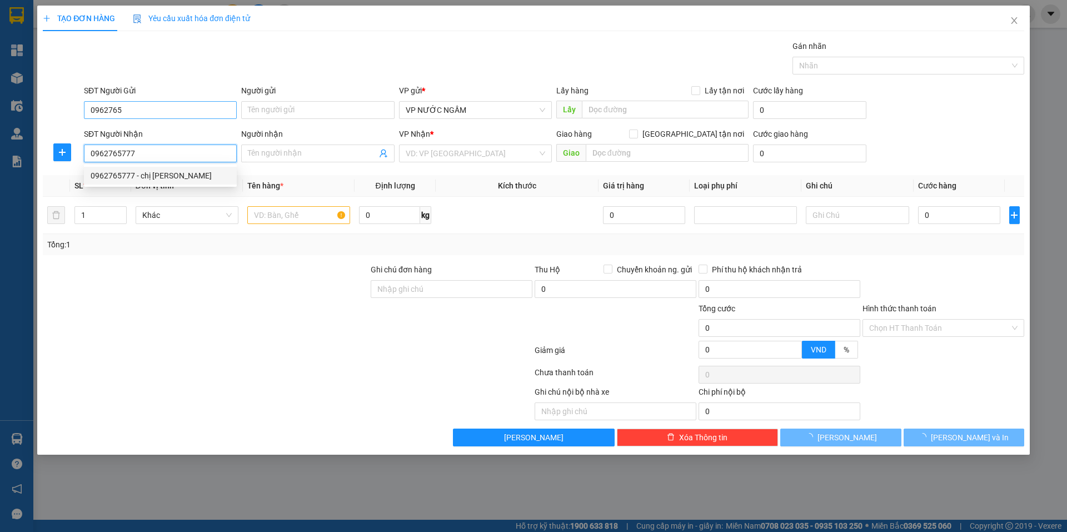
type input "chị [PERSON_NAME]"
checkbox input "true"
type input "ngõ 111 phan chu trinh đôi cung"
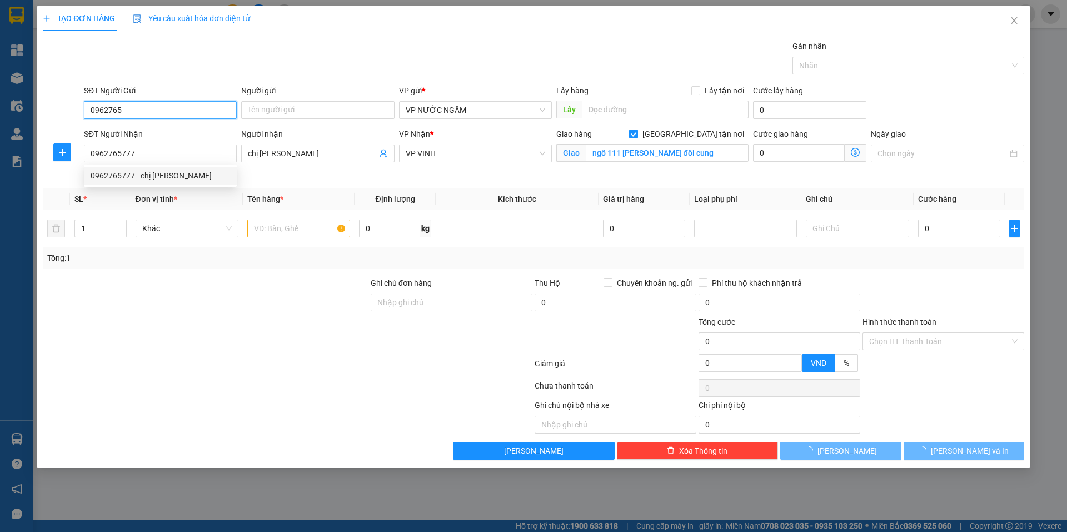
click at [160, 111] on input "0962765" at bounding box center [160, 110] width 153 height 18
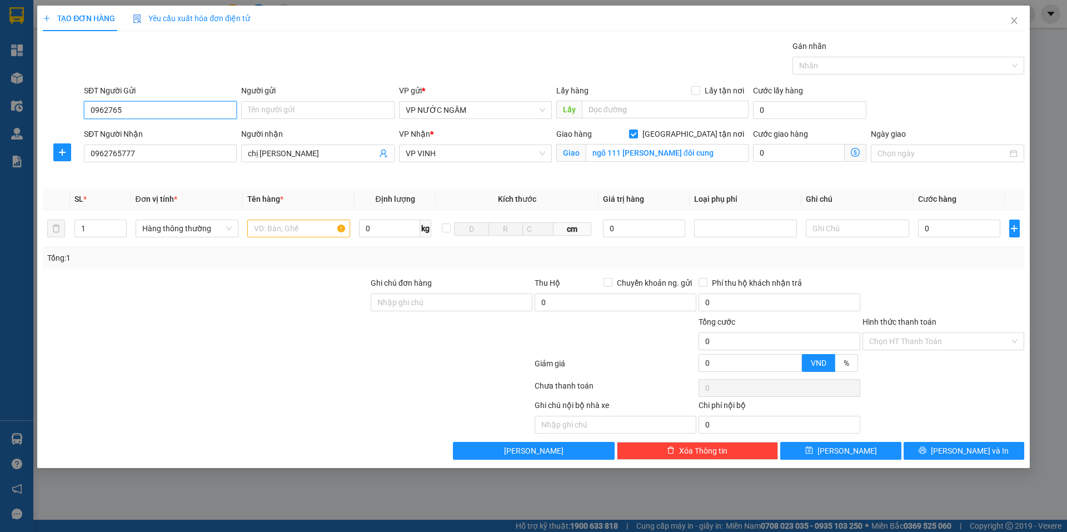
click at [160, 111] on input "0962765" at bounding box center [160, 110] width 153 height 18
type input "0915776682"
click at [163, 133] on div "0915776682 - a sơn" at bounding box center [161, 132] width 140 height 12
type input "a sơn"
checkbox input "true"
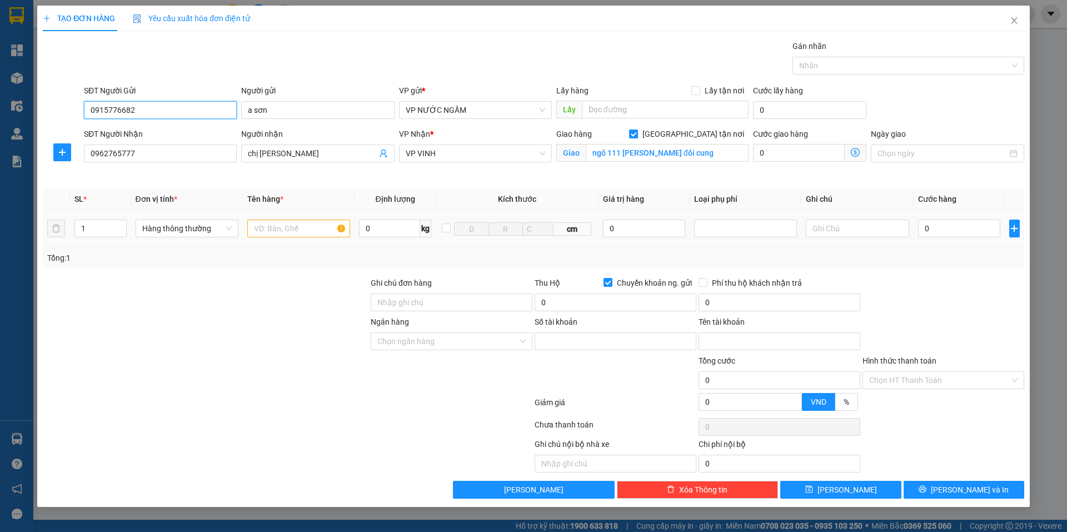
type input "0915776682"
click at [281, 233] on input "text" at bounding box center [298, 229] width 103 height 18
click at [958, 230] on input "0" at bounding box center [959, 229] width 83 height 18
type input "4"
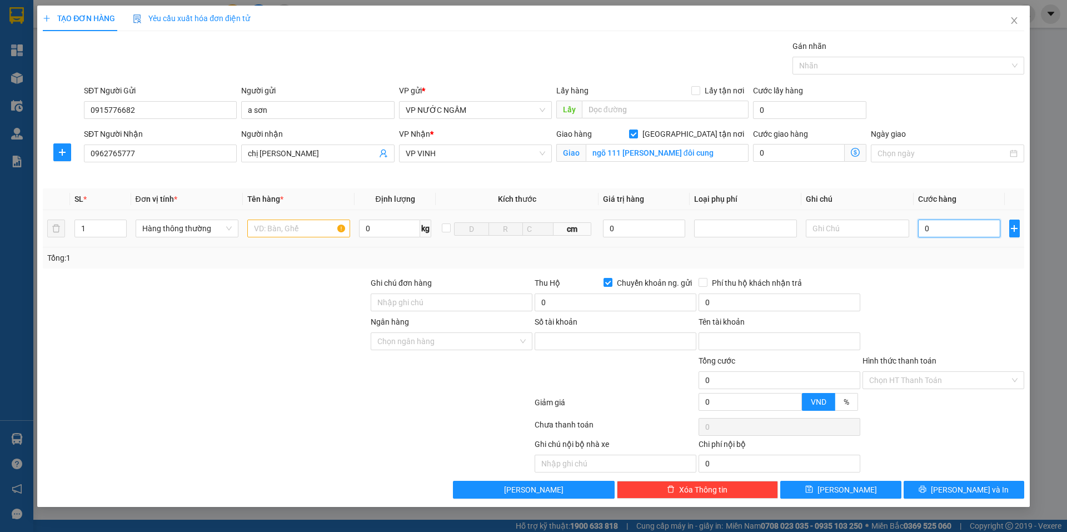
type input "4"
type input "40"
type input "40.000"
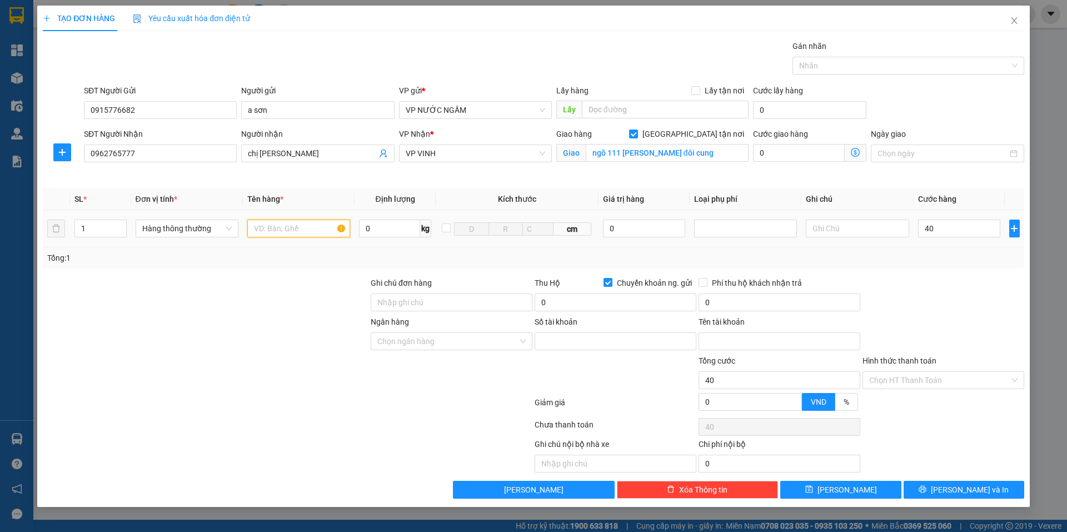
type input "40.000"
click at [292, 232] on input "text" at bounding box center [298, 229] width 103 height 18
type input "ptung tủ"
click at [972, 486] on span "[PERSON_NAME] và In" at bounding box center [970, 490] width 78 height 12
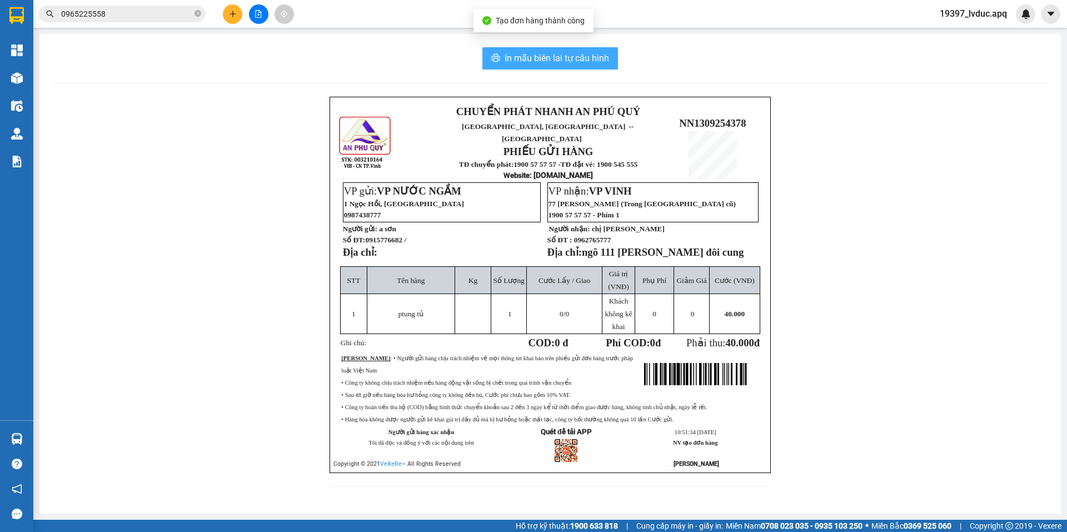
click at [571, 55] on span "In mẫu biên lai tự cấu hình" at bounding box center [557, 58] width 105 height 14
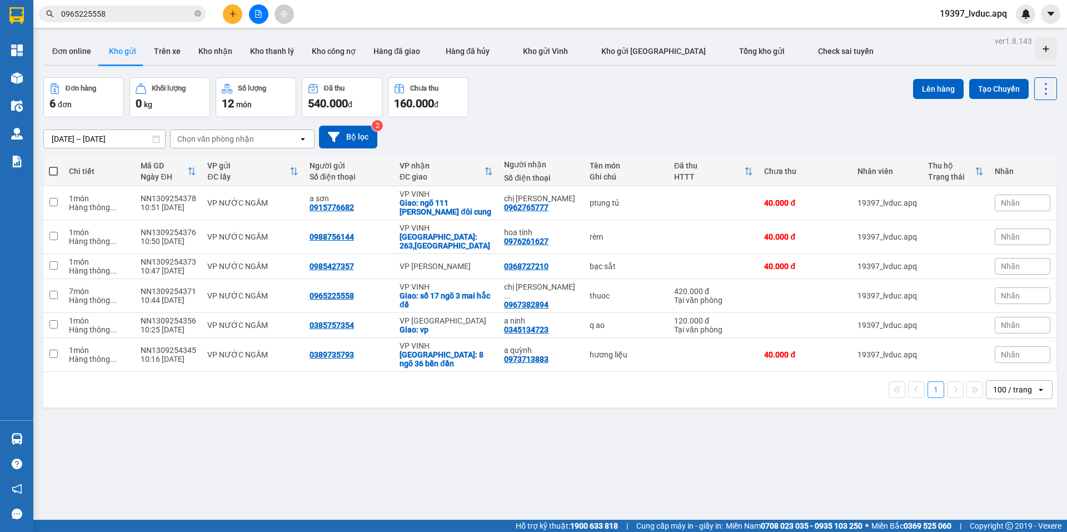
click at [780, 446] on div "ver 1.8.143 Đơn online Kho gửi Trên xe Kho nhận Kho thanh lý Kho công nợ Hàng đ…" at bounding box center [550, 299] width 1023 height 532
click at [768, 446] on div "ver 1.8.143 Đơn online Kho gửi Trên xe Kho nhận Kho thanh lý Kho công nợ Hàng đ…" at bounding box center [550, 299] width 1023 height 532
click at [806, 468] on div "ver 1.8.143 Đơn online Kho gửi Trên xe Kho nhận Kho thanh lý Kho công nợ Hàng đ…" at bounding box center [550, 299] width 1023 height 532
click at [820, 467] on div "ver 1.8.143 Đơn online Kho gửi Trên xe Kho nhận Kho thanh lý Kho công nợ Hàng đ…" at bounding box center [550, 299] width 1023 height 532
click at [783, 464] on div "ver 1.8.143 Đơn online Kho gửi Trên xe Kho nhận Kho thanh lý Kho công nợ Hàng đ…" at bounding box center [550, 299] width 1023 height 532
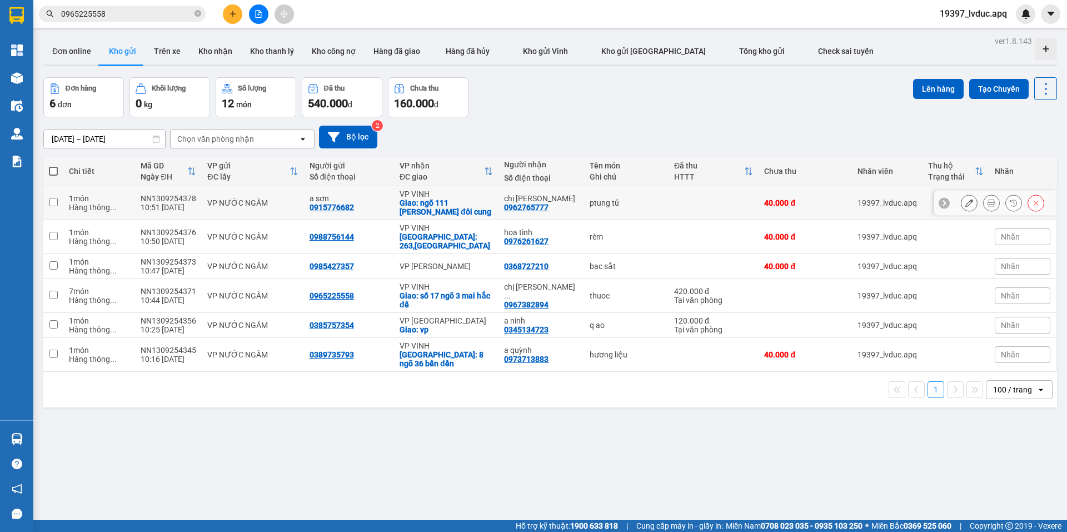
click at [336, 210] on div "0915776682" at bounding box center [332, 207] width 44 height 9
copy div "0915776682"
click at [517, 208] on div "0962765777" at bounding box center [526, 207] width 44 height 9
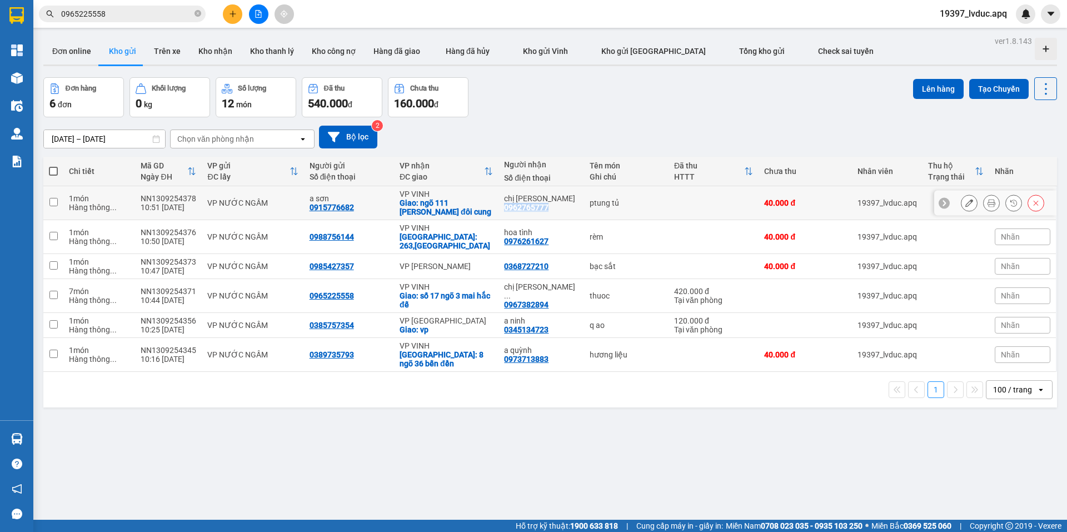
click at [517, 208] on div "0962765777" at bounding box center [526, 207] width 44 height 9
copy div "0962765777"
click at [234, 9] on button at bounding box center [232, 13] width 19 height 19
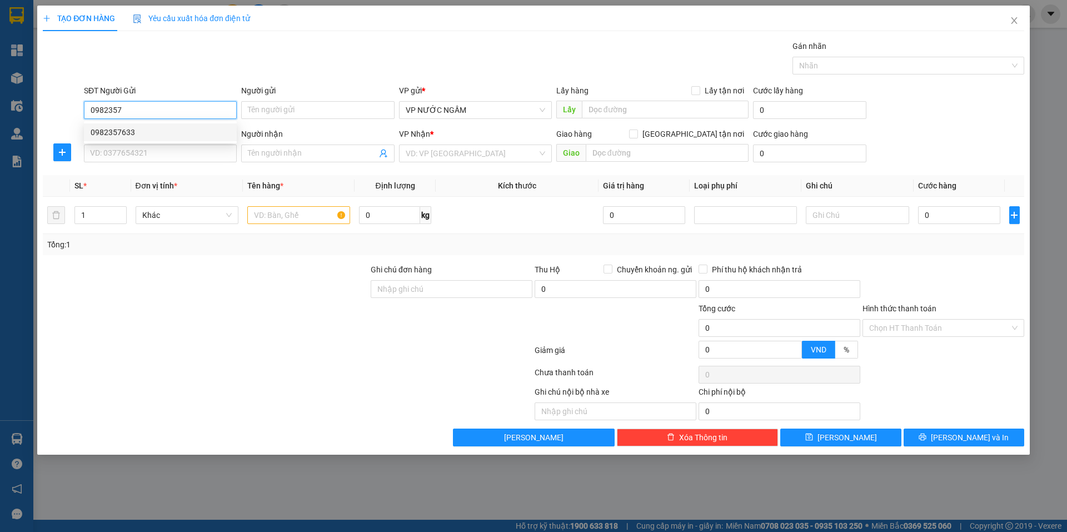
drag, startPoint x: 157, startPoint y: 126, endPoint x: 151, endPoint y: 149, distance: 24.1
click at [157, 127] on div "0982357633" at bounding box center [160, 132] width 153 height 18
type input "0982357633"
type input "10"
type input "0982357633"
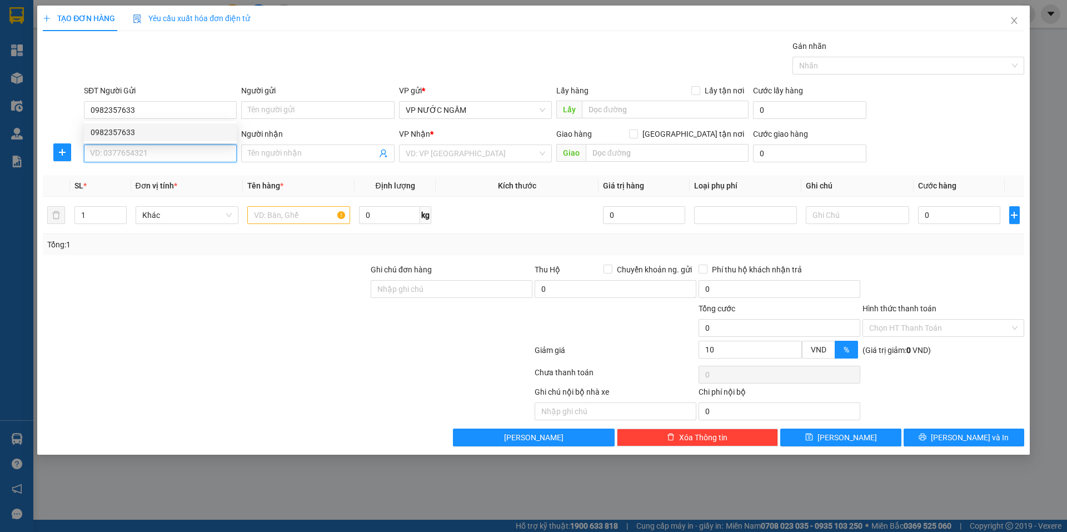
click at [151, 149] on input "SĐT Người Nhận" at bounding box center [160, 154] width 153 height 18
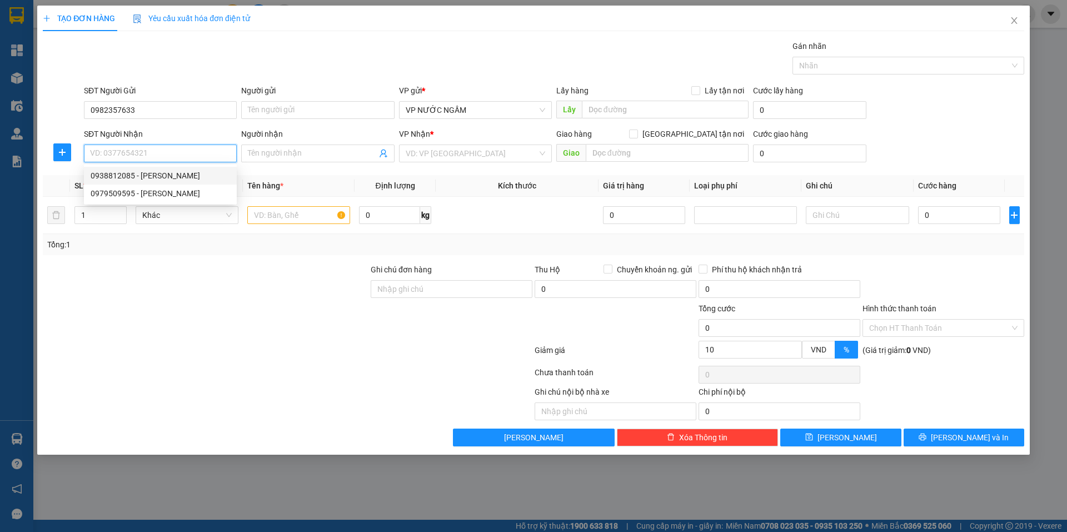
click at [157, 173] on div "0938812085 - thiên ngọc minh" at bounding box center [161, 176] width 140 height 12
type input "0938812085"
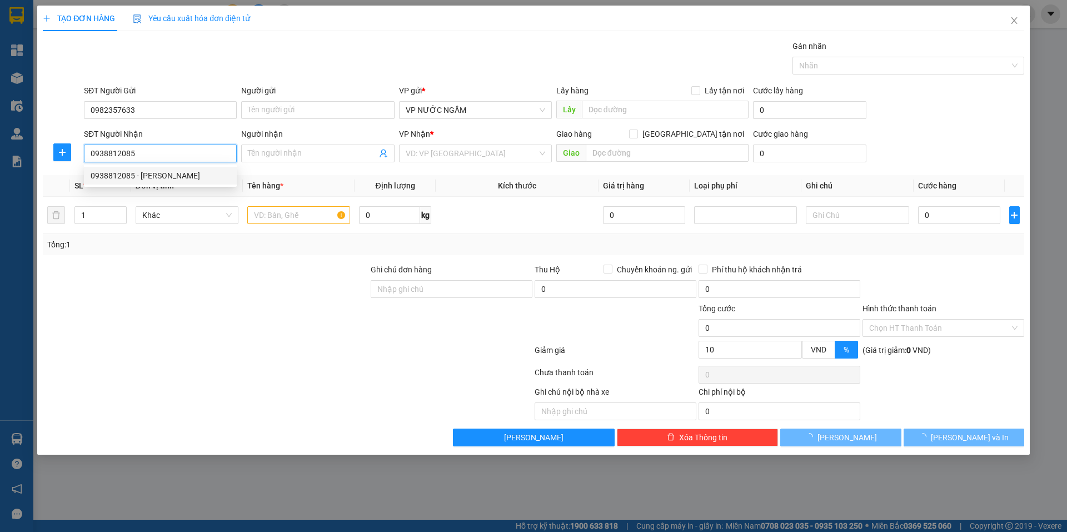
type input "[PERSON_NAME]"
checkbox input "true"
type input "93 95 lê hoàn"
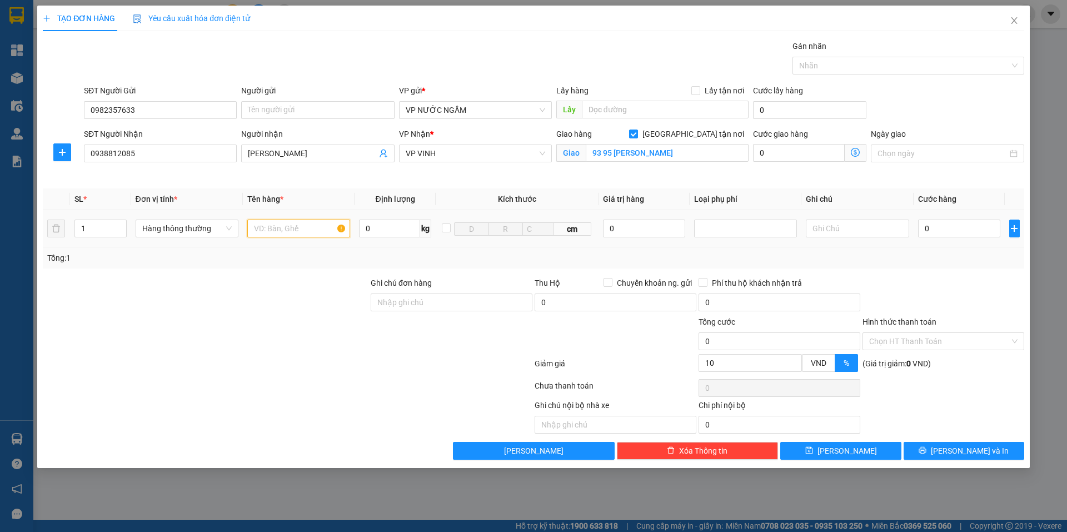
click at [277, 228] on input "text" at bounding box center [298, 229] width 103 height 18
type input "cá"
click at [674, 234] on input "0" at bounding box center [644, 229] width 83 height 18
click at [745, 225] on div at bounding box center [745, 228] width 97 height 13
type input "14.000.000"
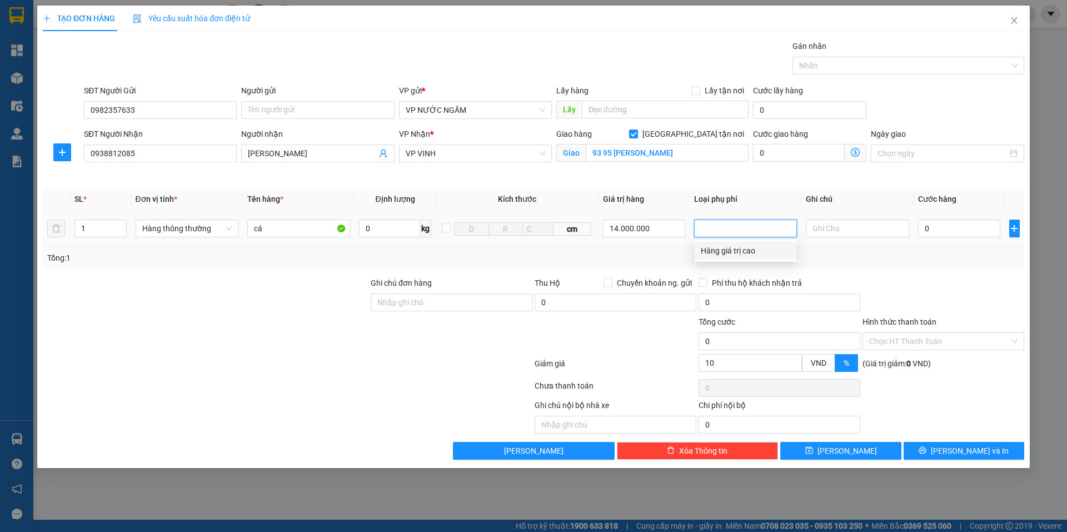
click at [726, 253] on div "Hàng giá trị cao" at bounding box center [745, 251] width 89 height 12
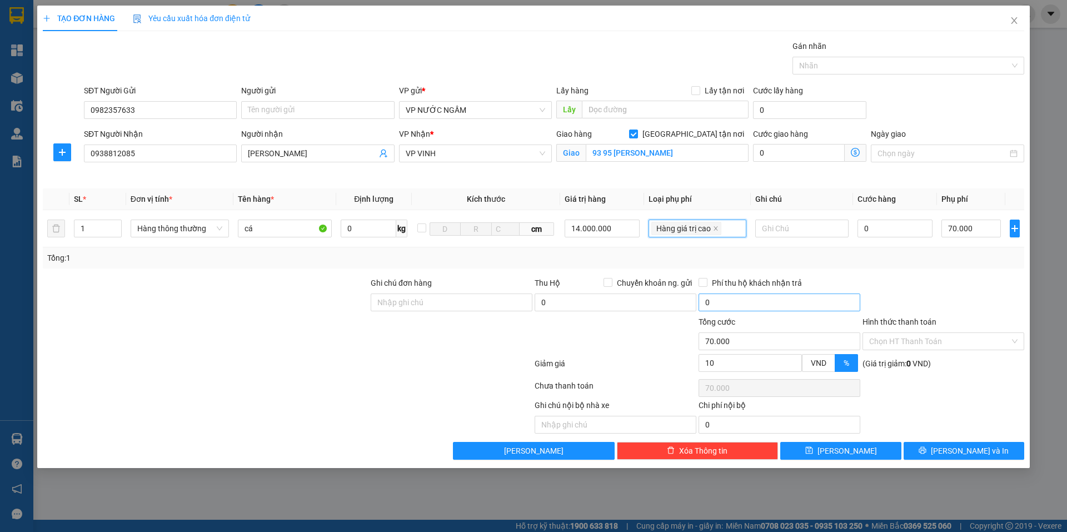
type input "70.000"
click at [891, 228] on input "0" at bounding box center [896, 229] width 76 height 18
click at [899, 226] on input "0" at bounding box center [896, 229] width 76 height 18
type input "06"
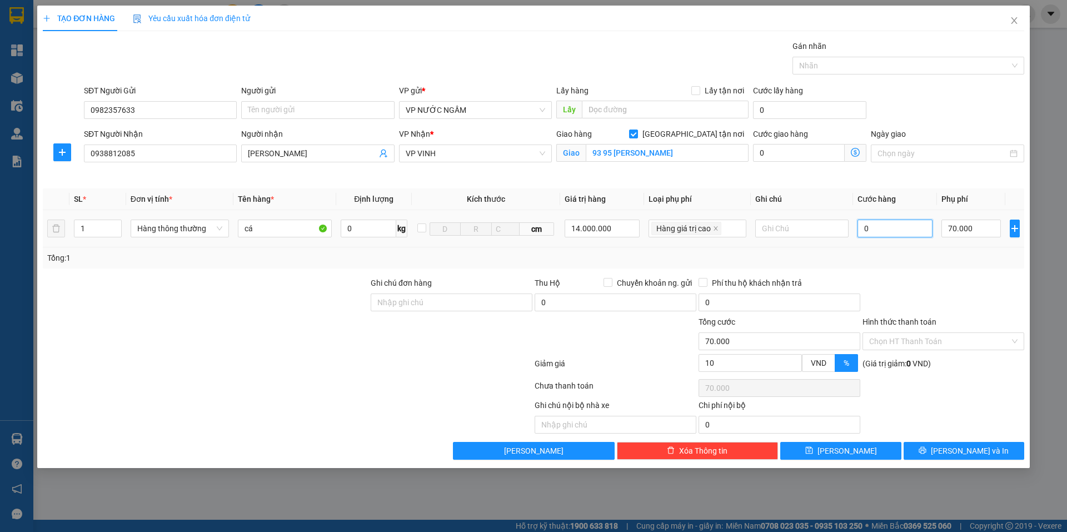
type input "70.006"
type input "060"
type input "70.060"
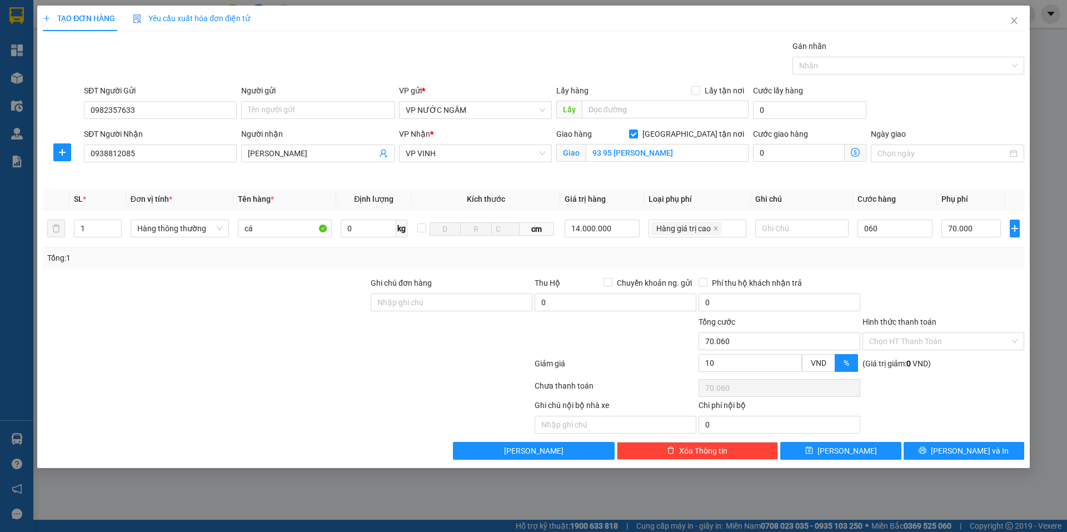
type input "60.000"
type input "124.000"
click at [884, 274] on div "Transit Pickup Surcharge Ids Transit Deliver Surcharge Ids Transit Deliver Surc…" at bounding box center [534, 250] width 982 height 420
click at [609, 228] on input "14.000.000" at bounding box center [602, 229] width 75 height 18
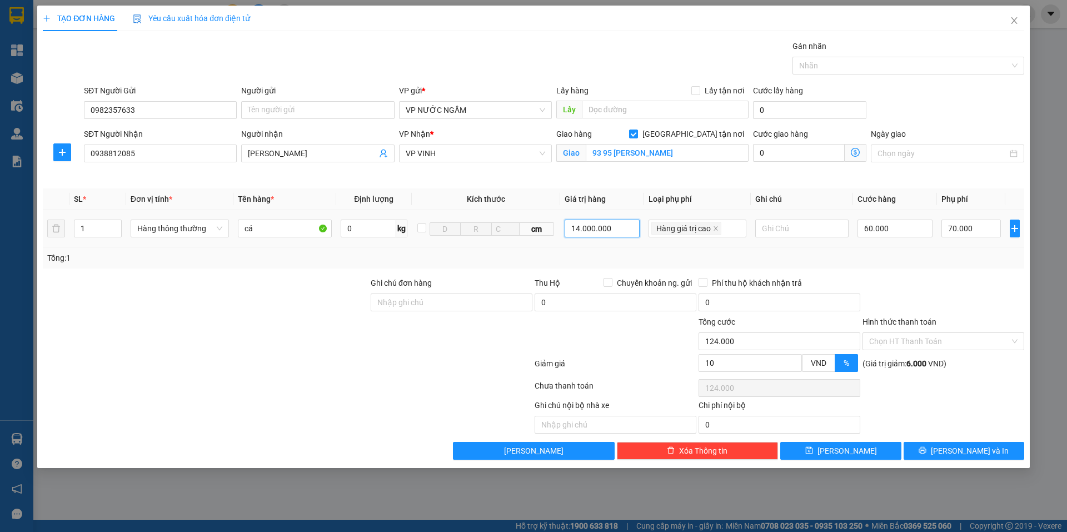
click at [609, 228] on input "14.000.000" at bounding box center [602, 229] width 75 height 18
click at [116, 224] on icon "up" at bounding box center [115, 226] width 4 height 4
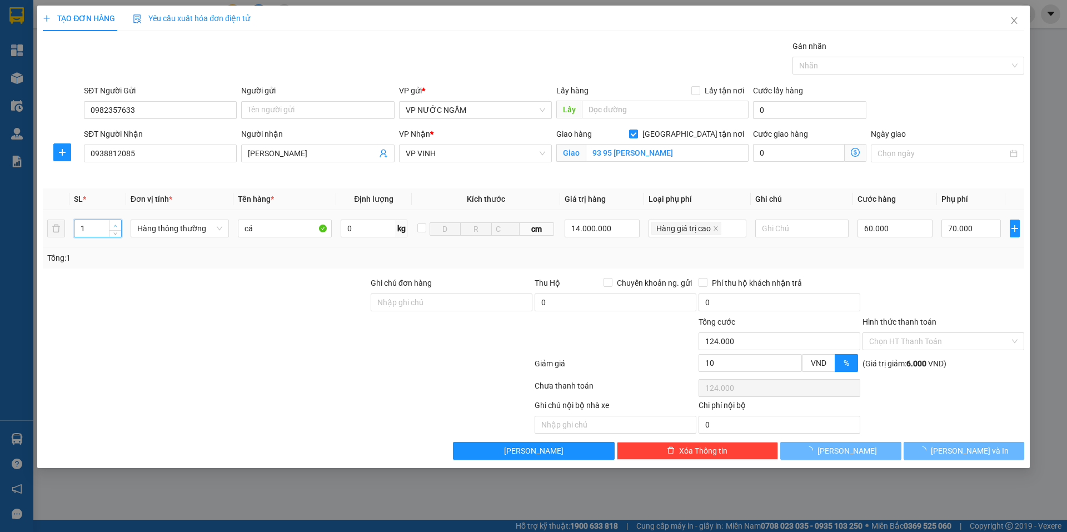
click at [116, 224] on icon "up" at bounding box center [115, 226] width 4 height 4
type input "2"
type input "0"
type input "70.000"
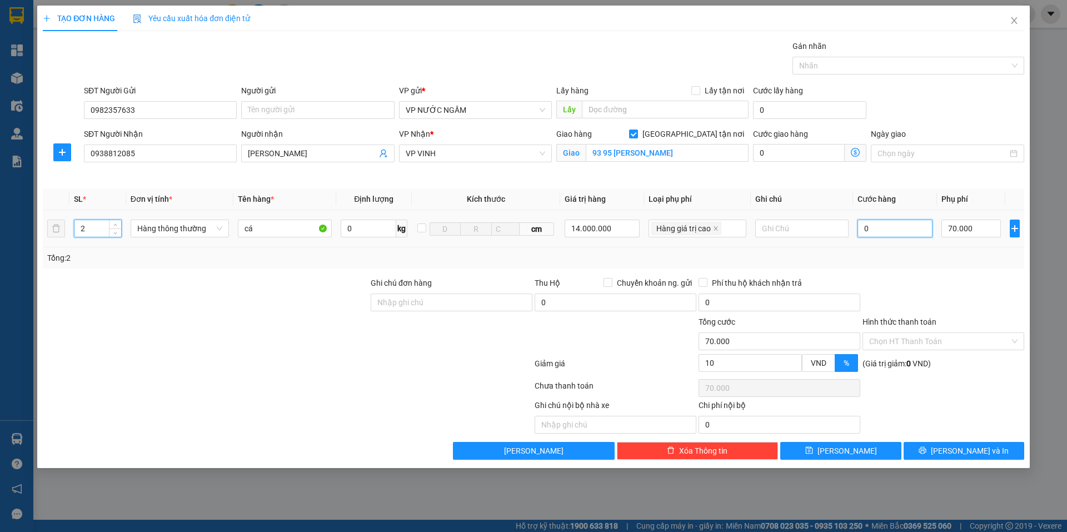
click at [889, 230] on input "0" at bounding box center [896, 229] width 76 height 18
type input "1"
type input "70.001"
type input "12"
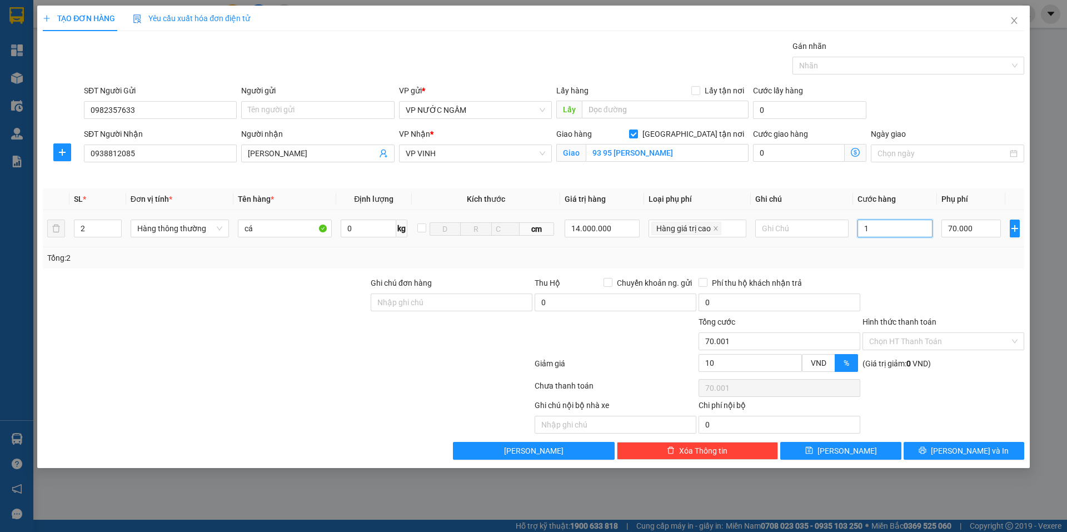
type input "70.012"
type input "120"
type input "70.120"
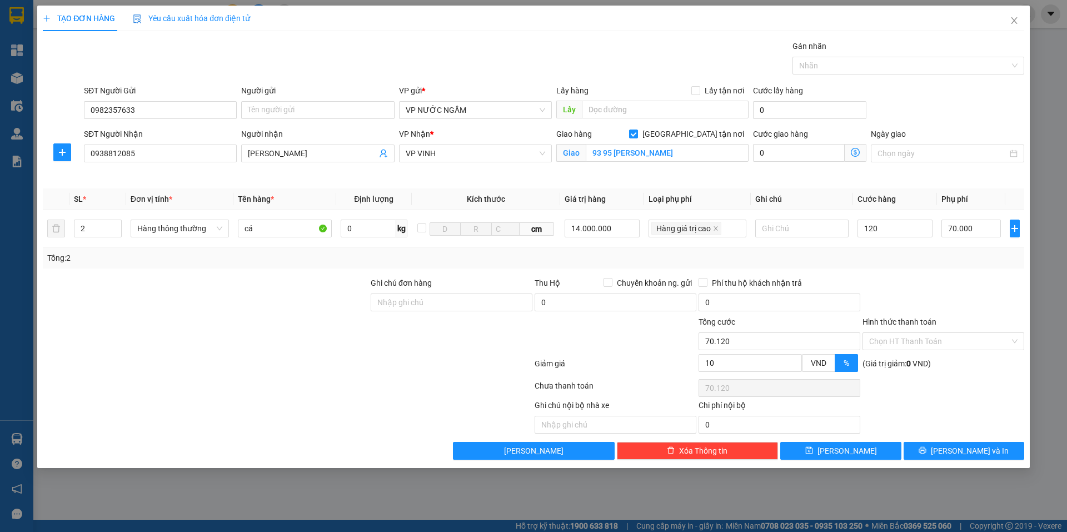
type input "120.000"
type input "178.000"
click at [925, 278] on div at bounding box center [944, 296] width 164 height 39
click at [932, 451] on button "[PERSON_NAME] và In" at bounding box center [964, 451] width 121 height 18
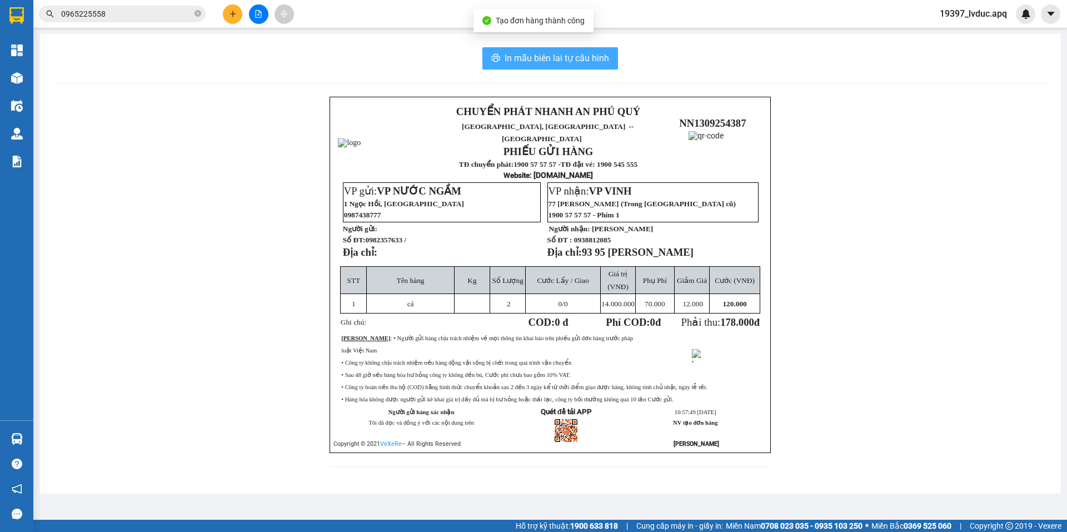
click at [586, 61] on span "In mẫu biên lai tự cấu hình" at bounding box center [557, 58] width 105 height 14
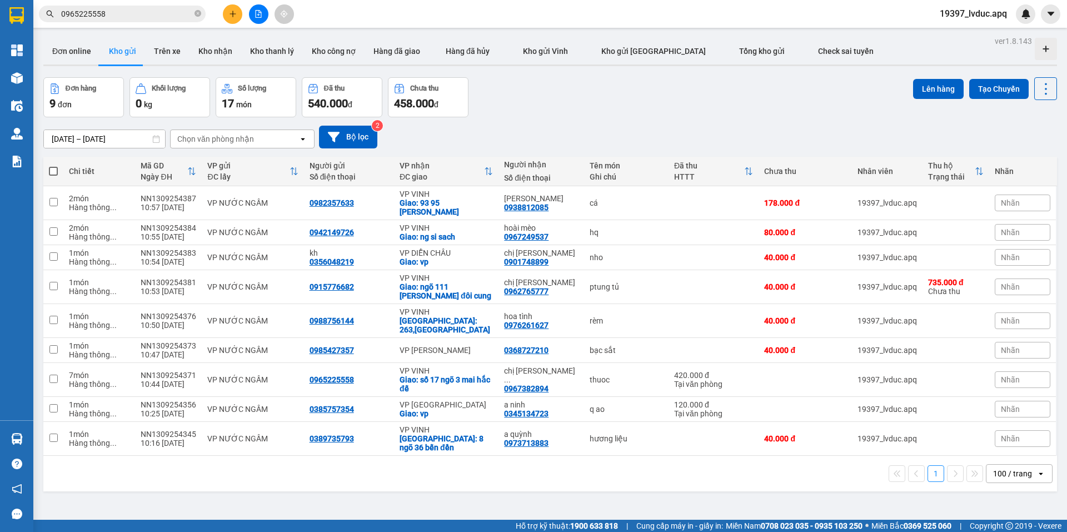
click at [653, 473] on div "1 100 / trang open" at bounding box center [550, 474] width 1014 height 36
click at [256, 19] on button at bounding box center [258, 13] width 19 height 19
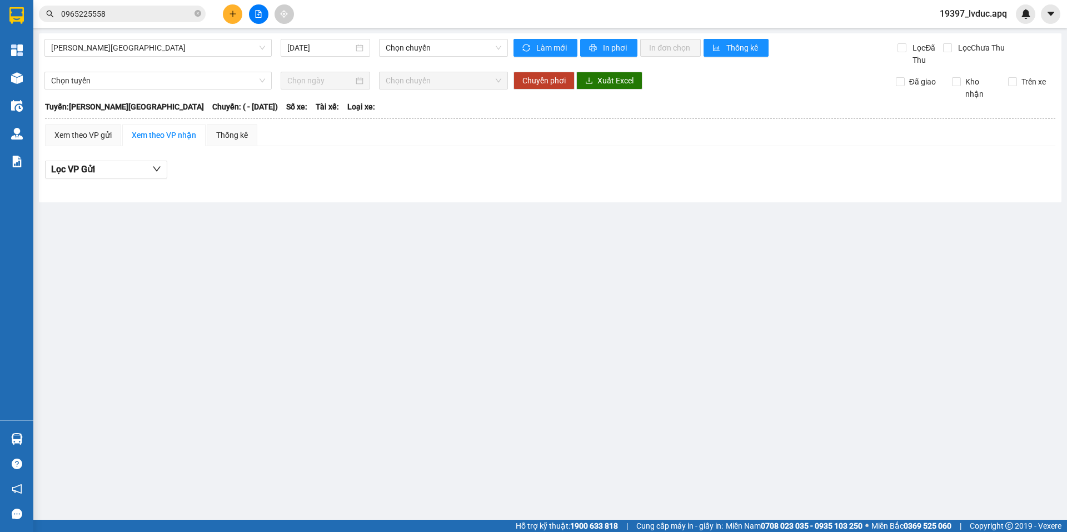
click at [168, 35] on div "Gia Lâm - Mỹ Đình 13/09/2025 Chọn chuyến Làm mới In phơi In đơn chọn Thống kê L…" at bounding box center [550, 117] width 1023 height 169
click at [144, 52] on span "Gia Lâm - Mỹ Đình" at bounding box center [158, 47] width 214 height 17
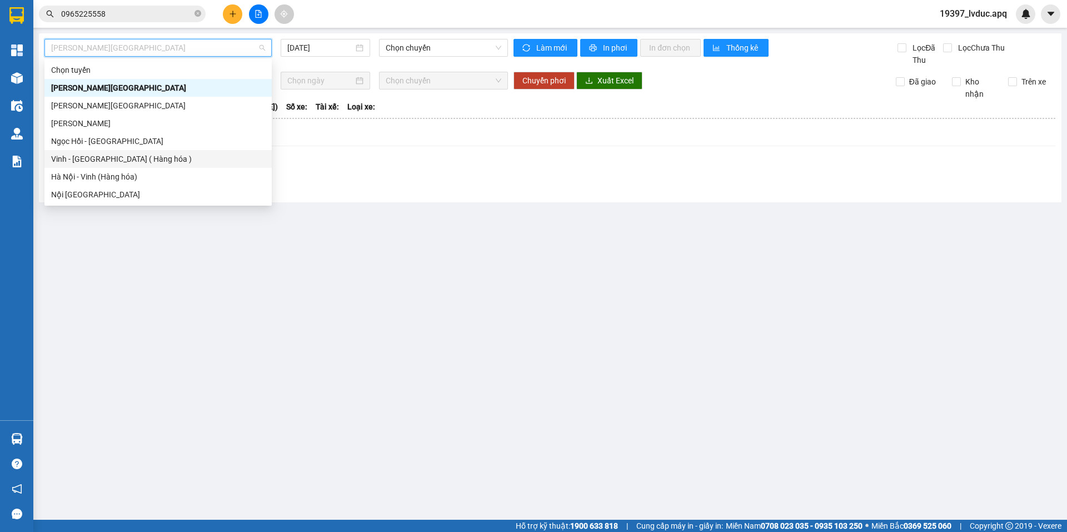
click at [130, 161] on div "Vinh - Hà Nội ( Hàng hóa )" at bounding box center [158, 159] width 214 height 12
type input "13/09/2025"
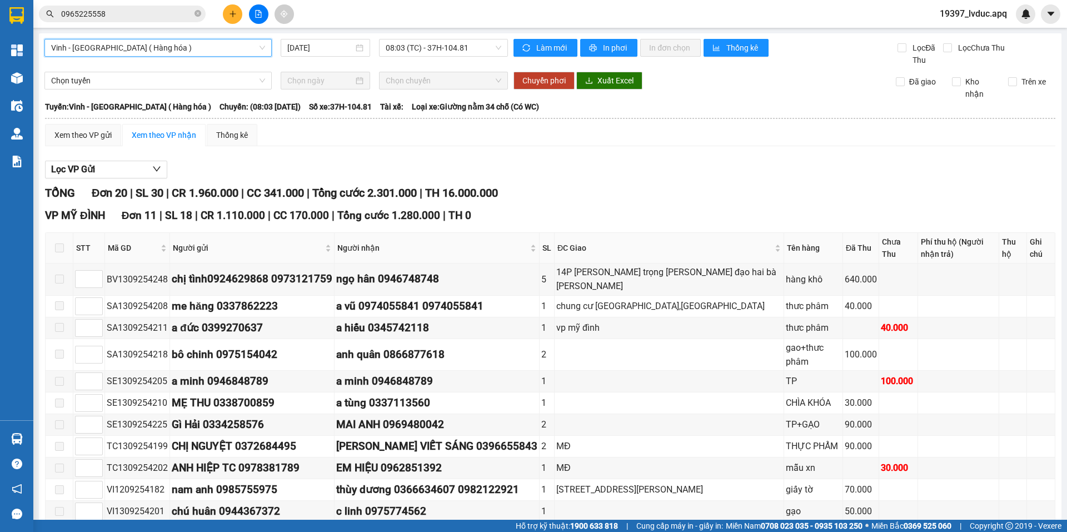
click at [203, 39] on div "Vinh - Hà Nội ( Hàng hóa )" at bounding box center [157, 48] width 227 height 18
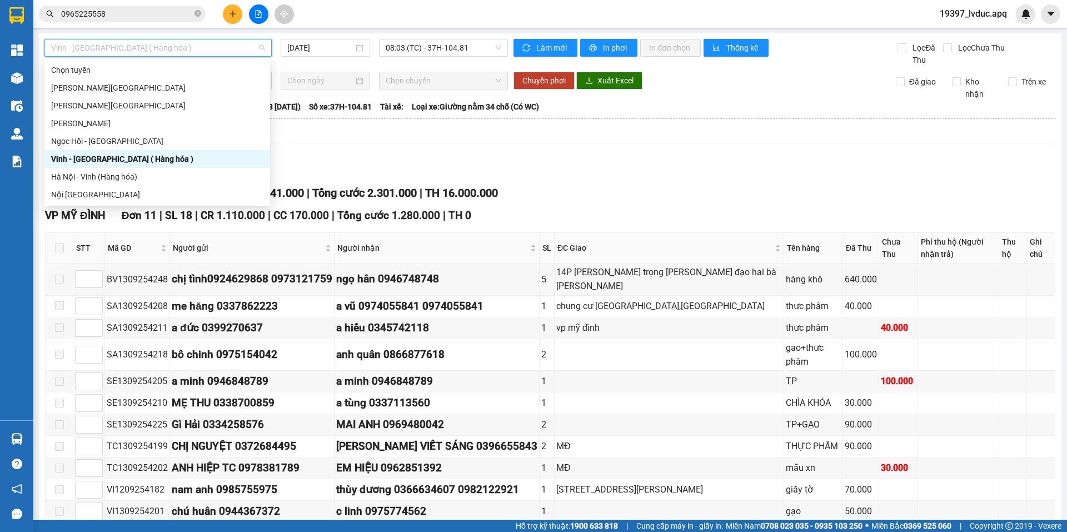
click at [115, 157] on div "Vinh - Hà Nội ( Hàng hóa )" at bounding box center [157, 159] width 212 height 12
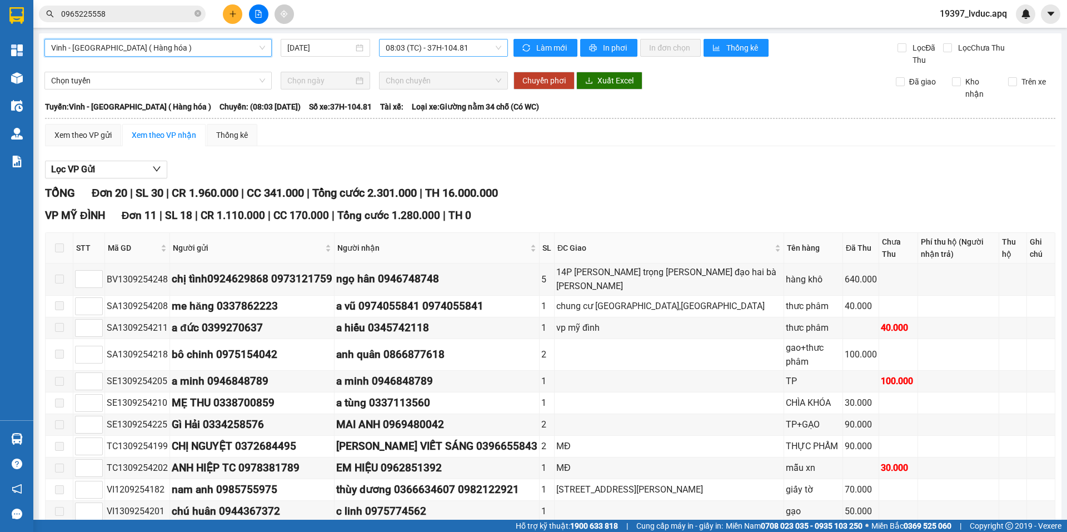
click at [446, 45] on span "08:03 (TC) - 37H-104.81" at bounding box center [444, 47] width 116 height 17
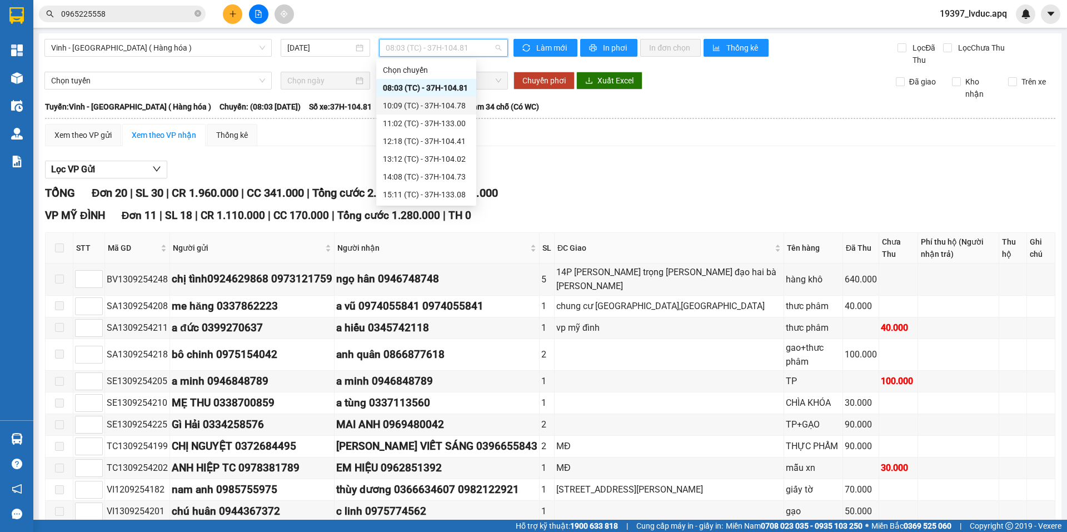
click at [454, 110] on div "10:09 (TC) - 37H-104.78" at bounding box center [426, 106] width 87 height 12
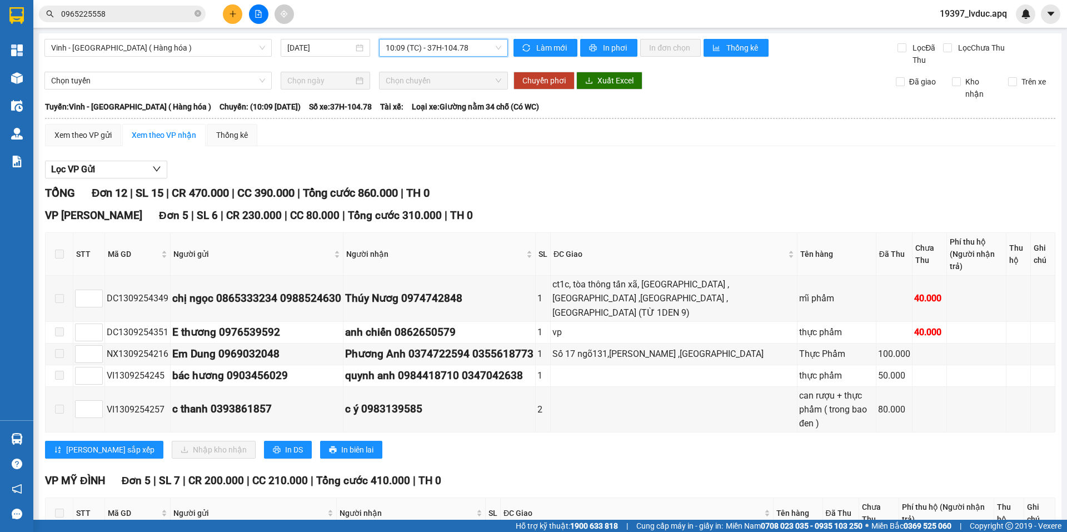
click at [475, 52] on span "10:09 (TC) - 37H-104.78" at bounding box center [444, 47] width 116 height 17
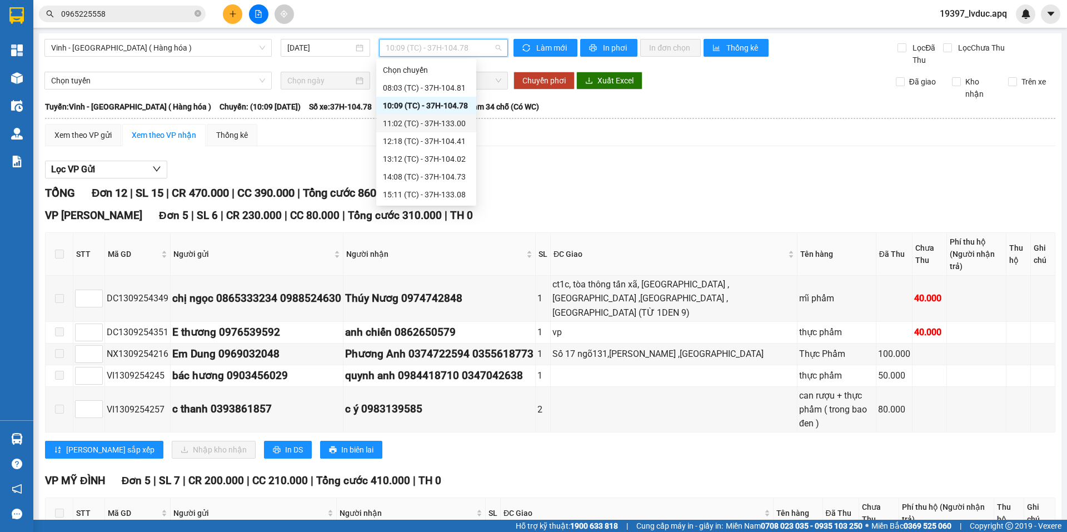
click at [451, 123] on div "11:02 (TC) - 37H-133.00" at bounding box center [426, 123] width 87 height 12
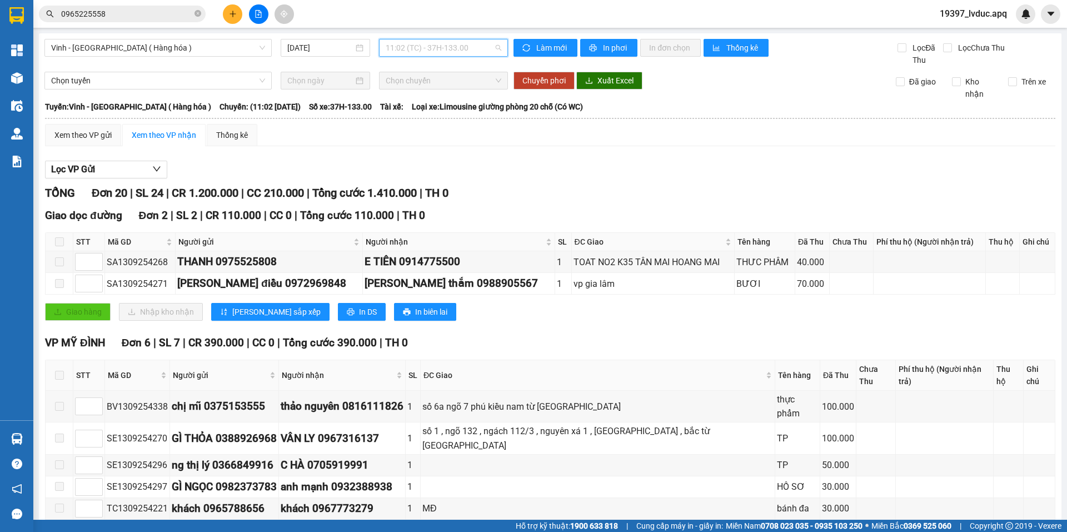
click at [470, 50] on span "11:02 (TC) - 37H-133.00" at bounding box center [444, 47] width 116 height 17
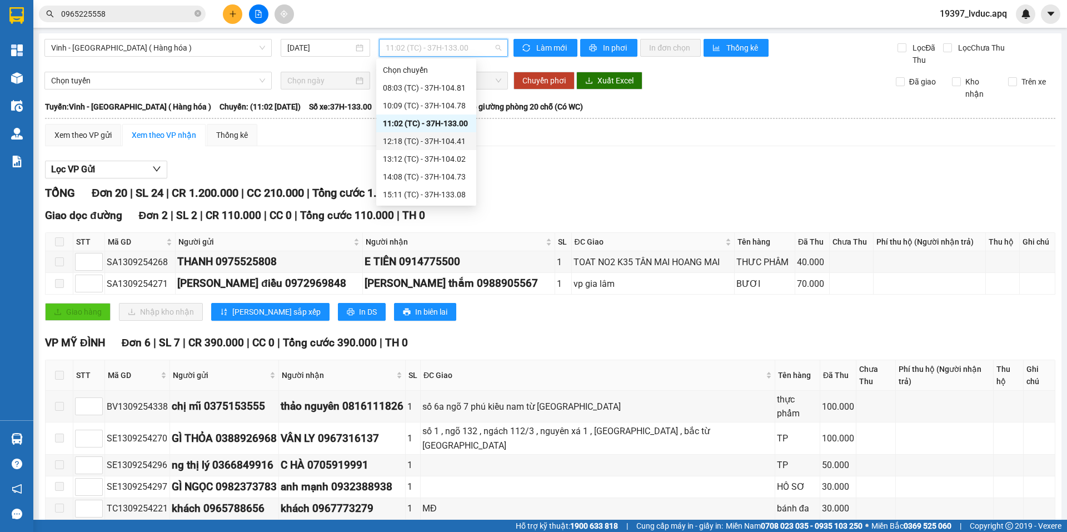
click at [442, 147] on div "12:18 (TC) - 37H-104.41" at bounding box center [426, 141] width 87 height 12
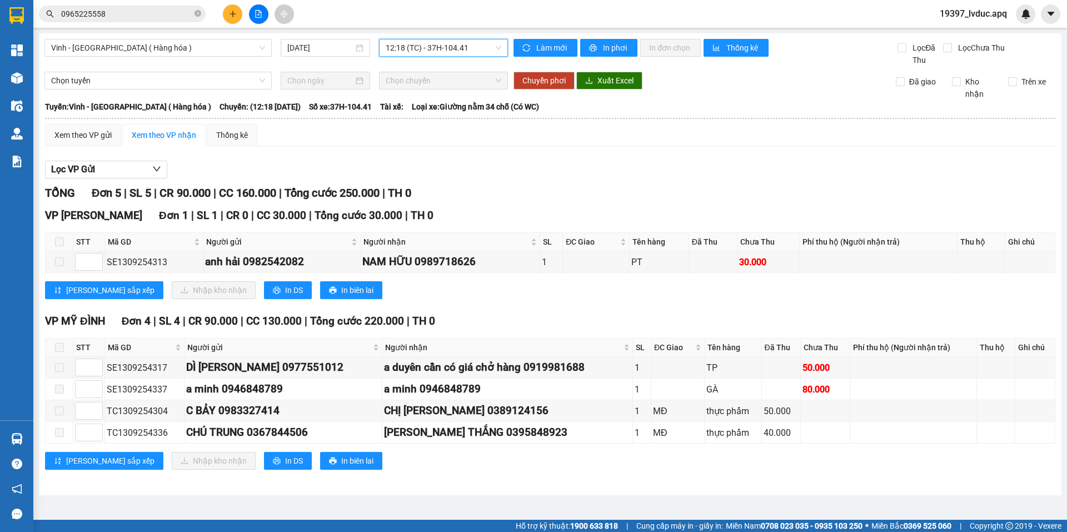
click at [449, 48] on span "12:18 (TC) - 37H-104.41" at bounding box center [444, 47] width 116 height 17
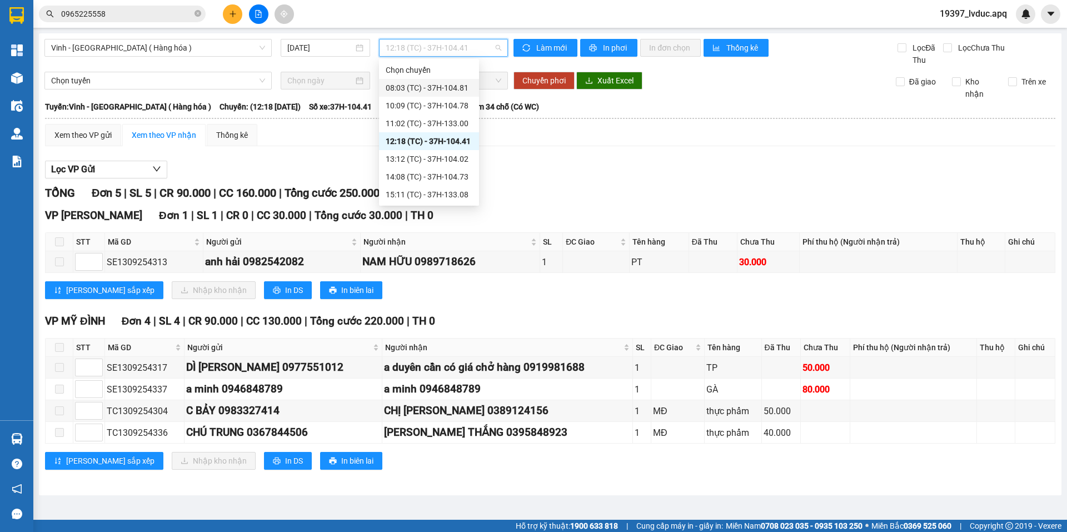
click at [455, 86] on div "08:03 (TC) - 37H-104.81" at bounding box center [429, 88] width 87 height 12
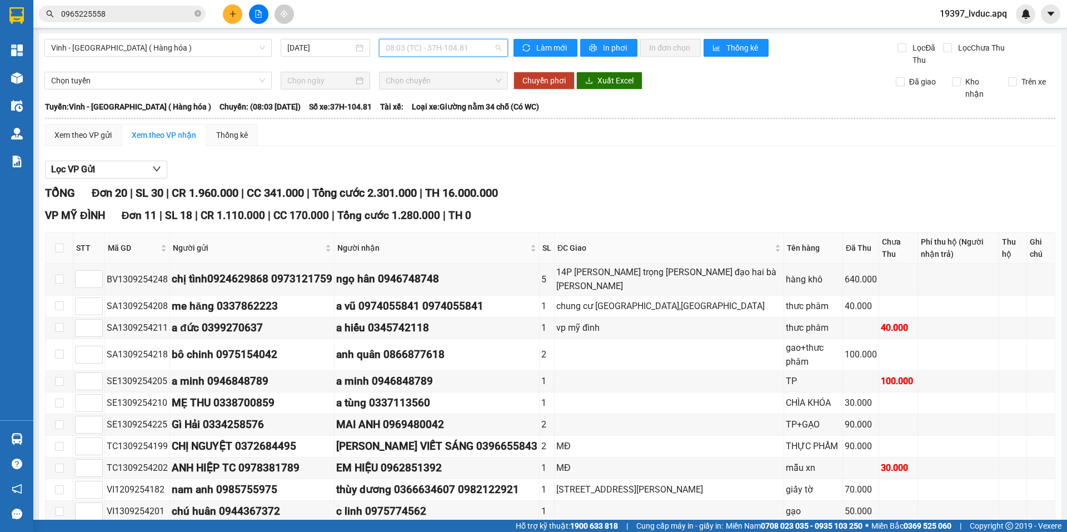
click at [419, 51] on span "08:03 (TC) - 37H-104.81" at bounding box center [444, 47] width 116 height 17
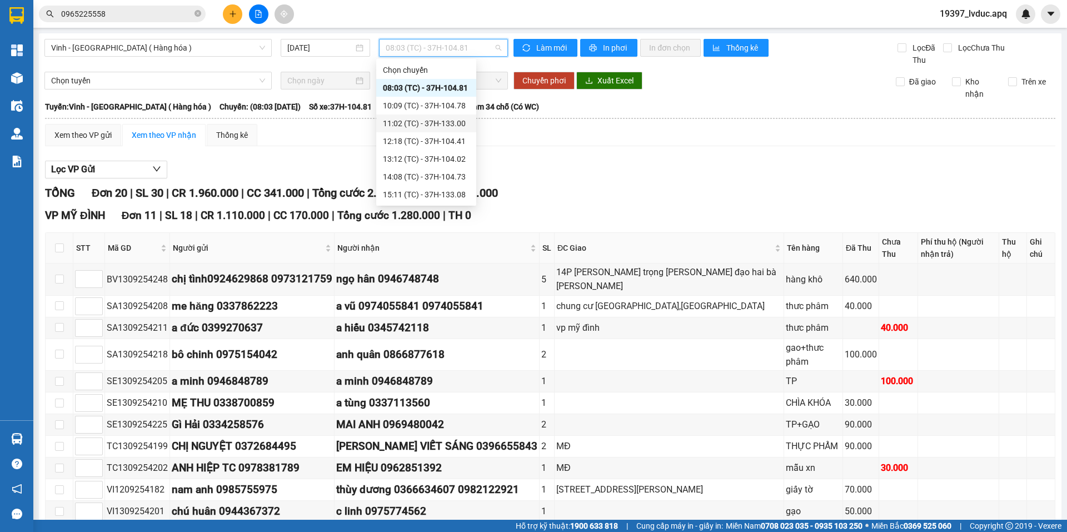
click at [427, 118] on div "11:02 (TC) - 37H-133.00" at bounding box center [426, 123] width 87 height 12
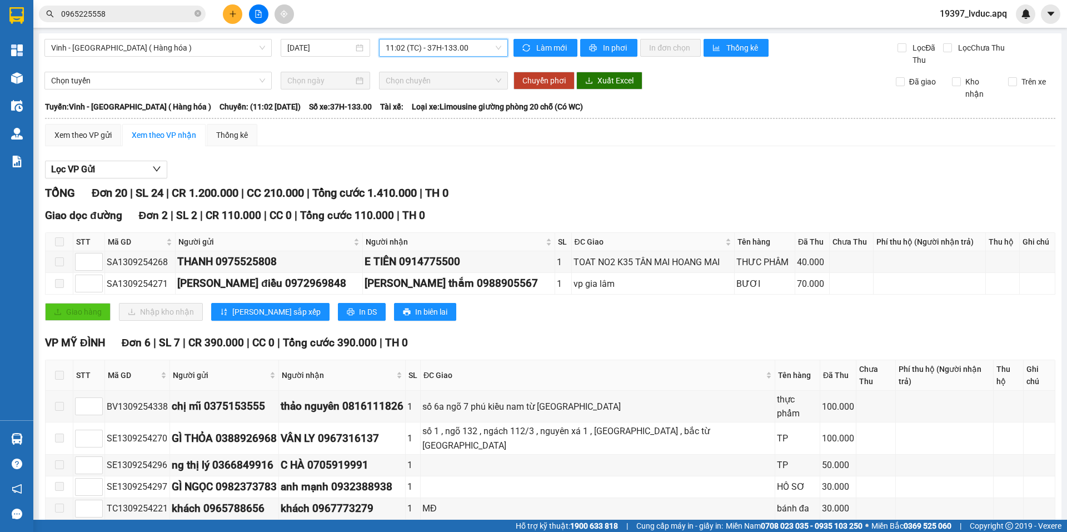
click at [452, 51] on span "11:02 (TC) - 37H-133.00" at bounding box center [444, 47] width 116 height 17
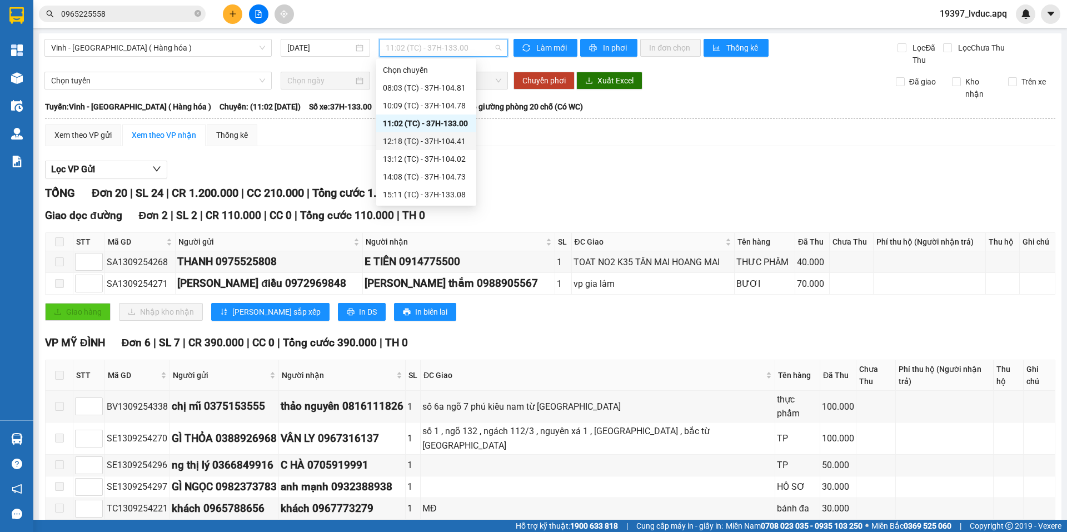
click at [429, 140] on div "12:18 (TC) - 37H-104.41" at bounding box center [426, 141] width 87 height 12
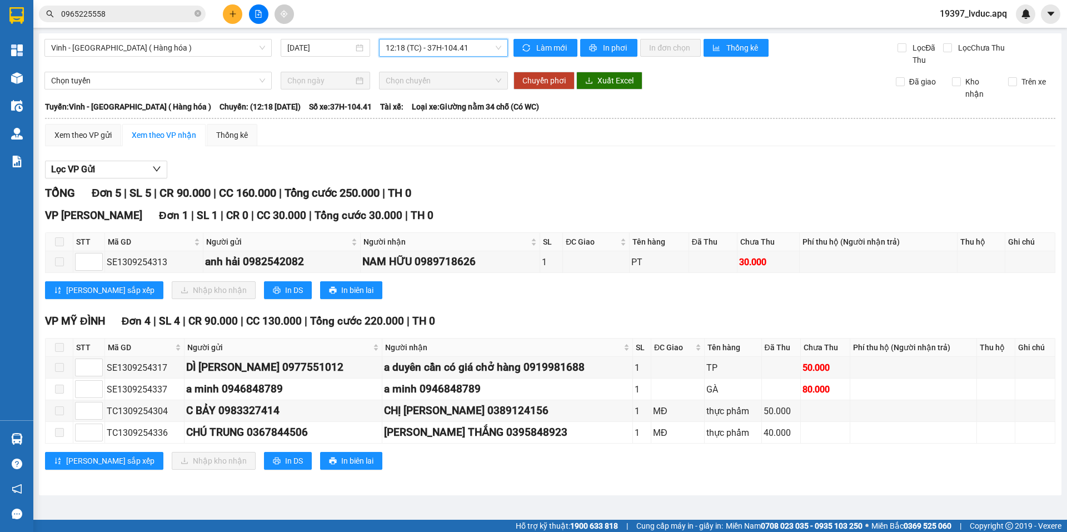
click at [479, 44] on span "12:18 (TC) - 37H-104.41" at bounding box center [444, 47] width 116 height 17
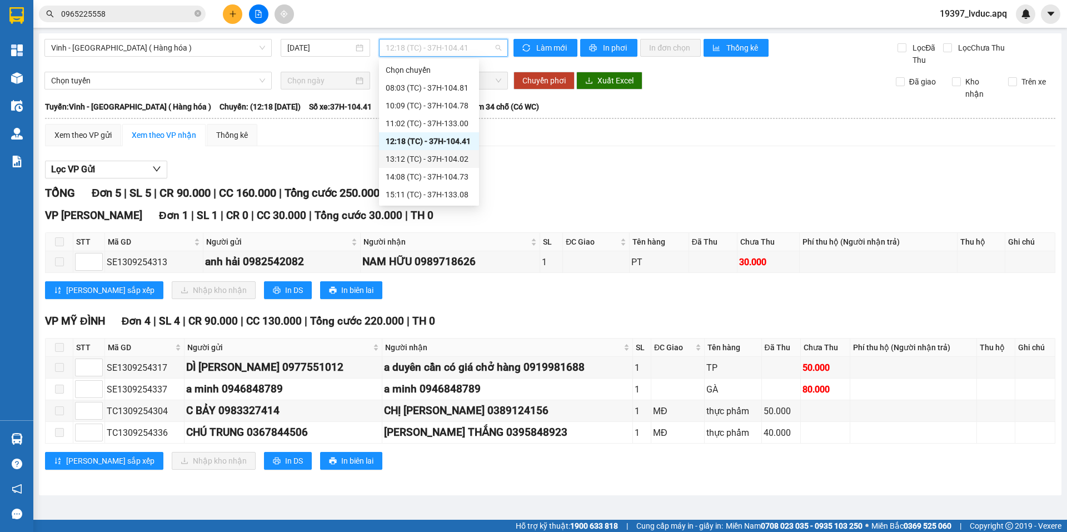
click at [444, 152] on div "13:12 (TC) - 37H-104.02" at bounding box center [429, 159] width 100 height 18
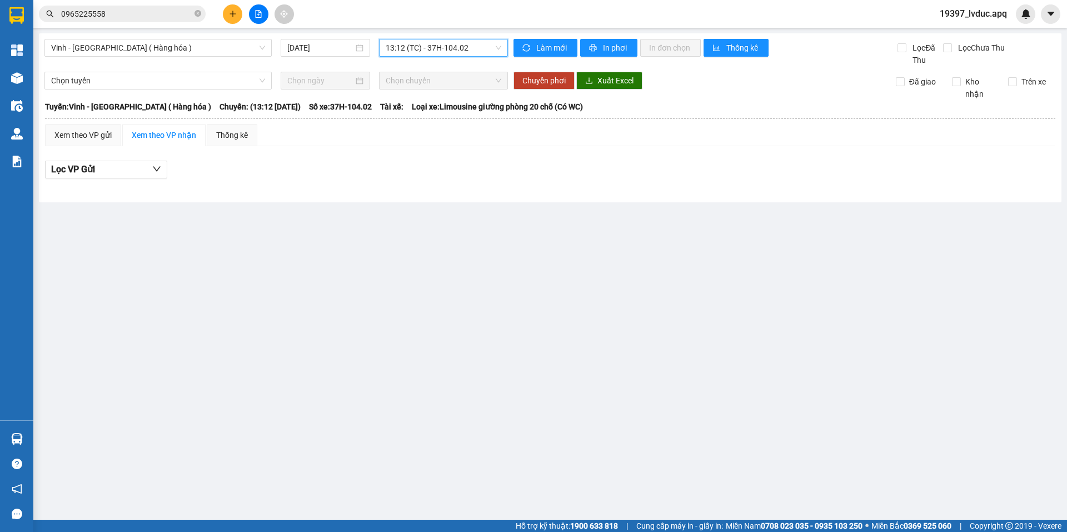
click at [457, 48] on span "13:12 (TC) - 37H-104.02" at bounding box center [444, 47] width 116 height 17
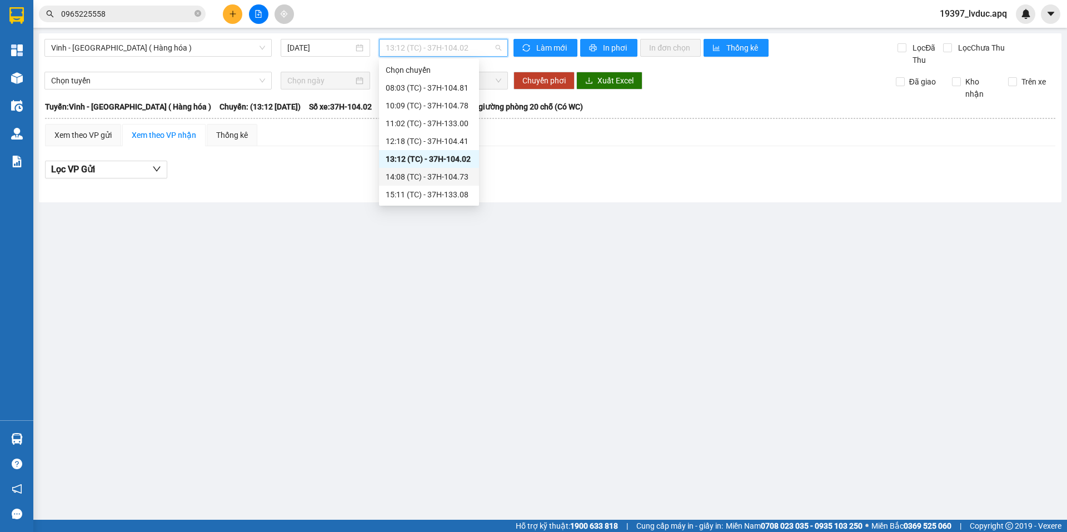
click at [447, 172] on div "14:08 (TC) - 37H-104.73" at bounding box center [429, 177] width 87 height 12
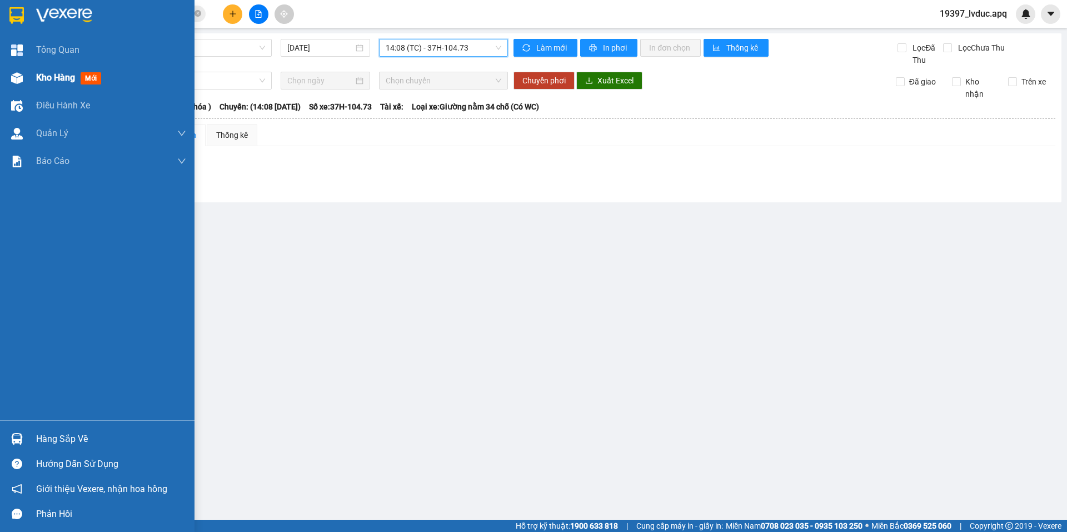
click at [69, 78] on span "Kho hàng" at bounding box center [55, 77] width 39 height 11
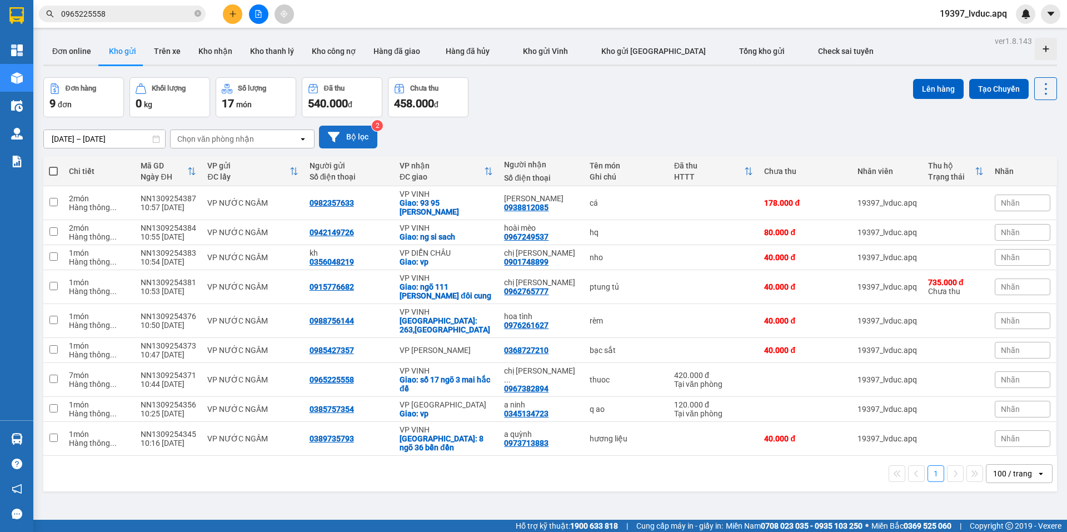
click at [353, 145] on button "Bộ lọc" at bounding box center [348, 137] width 58 height 23
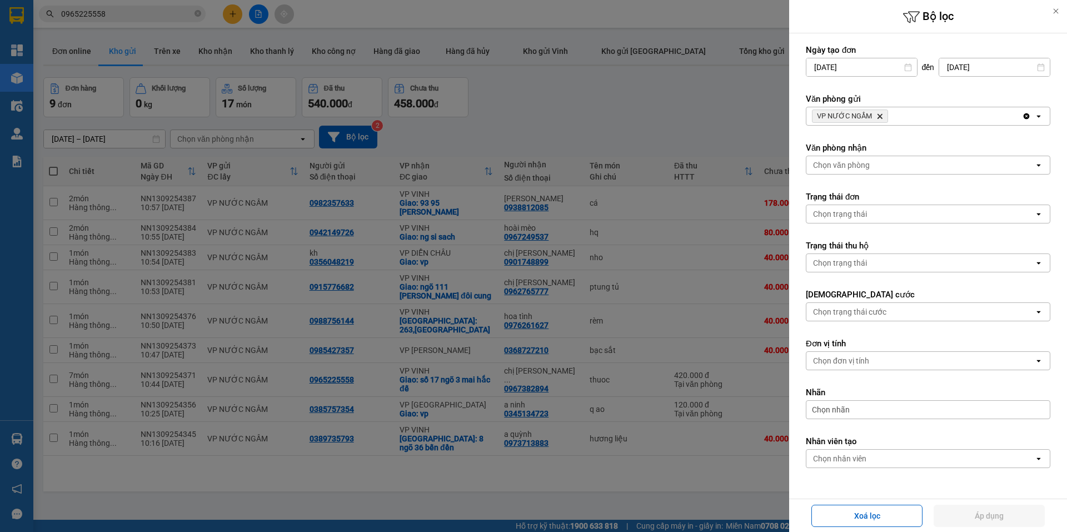
drag, startPoint x: 882, startPoint y: 116, endPoint x: 874, endPoint y: 116, distance: 7.2
click at [881, 116] on icon "Delete" at bounding box center [880, 116] width 7 height 7
click at [874, 116] on div "Chọn văn phòng" at bounding box center [921, 116] width 228 height 18
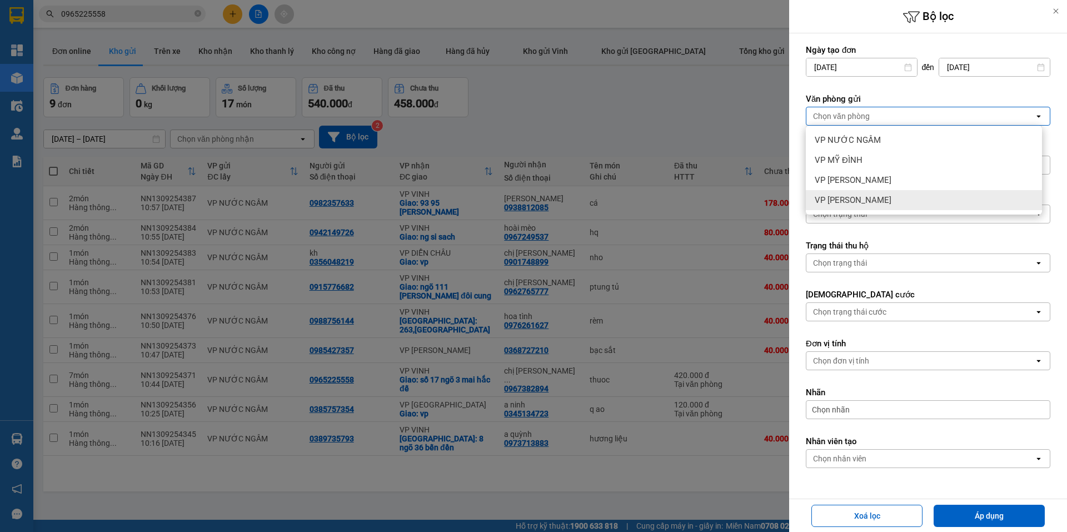
click at [873, 205] on div "VP GIA LÂM" at bounding box center [924, 200] width 236 height 20
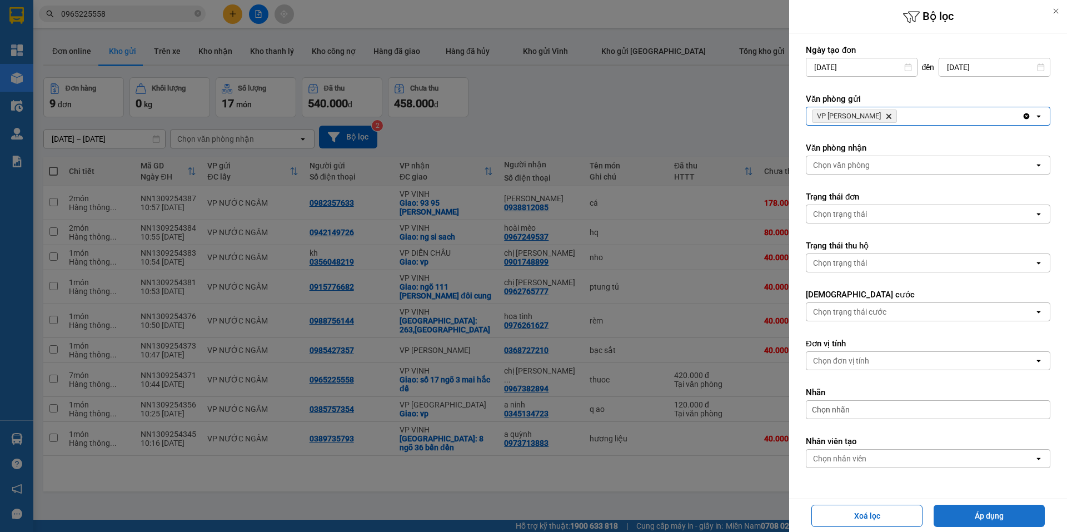
click at [962, 516] on button "Áp dụng" at bounding box center [989, 516] width 111 height 22
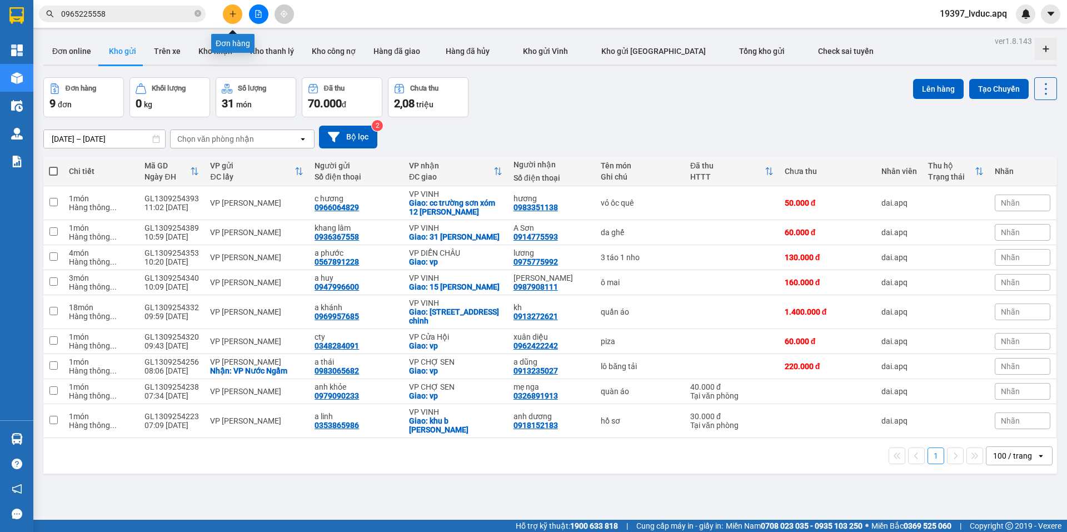
click at [237, 15] on button at bounding box center [232, 13] width 19 height 19
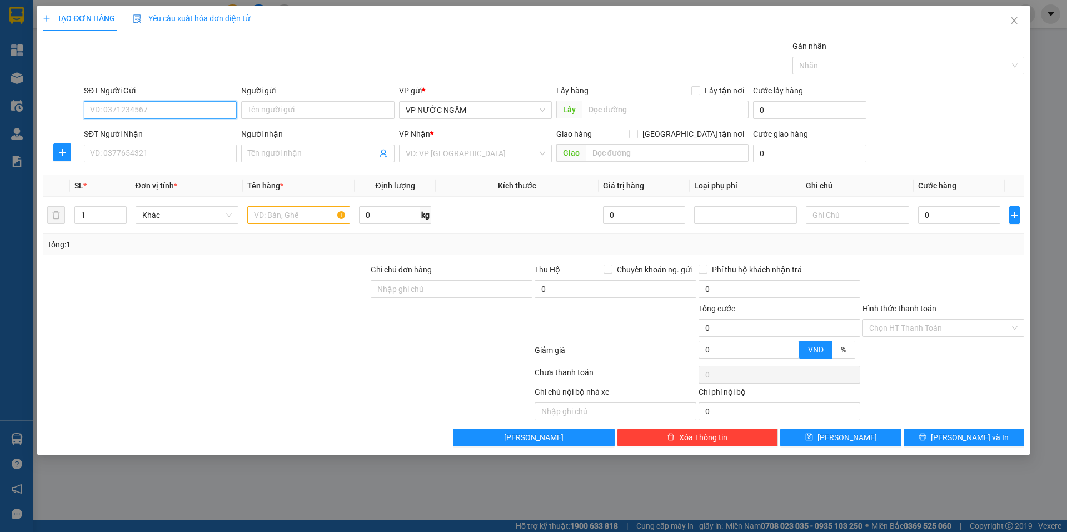
click at [215, 108] on input "SĐT Người Gửi" at bounding box center [160, 110] width 153 height 18
type input "0938699666"
click at [190, 135] on div "0938699666 - a tiếp" at bounding box center [161, 132] width 140 height 12
type input "a tiếp"
type input "0938699666"
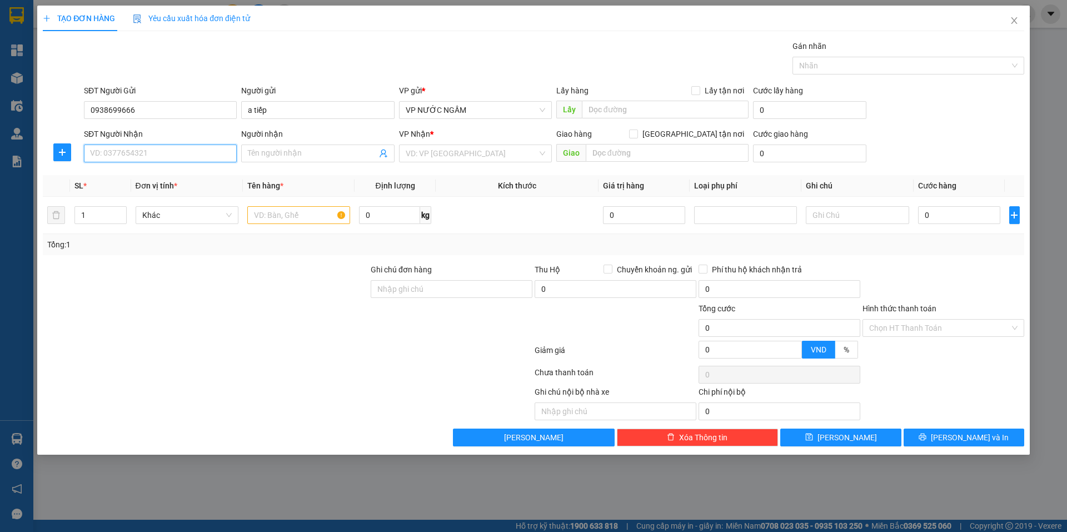
click at [170, 149] on input "SĐT Người Nhận" at bounding box center [160, 154] width 153 height 18
click at [145, 195] on div "0986666878 - c thủy" at bounding box center [161, 193] width 140 height 12
type input "0986666878"
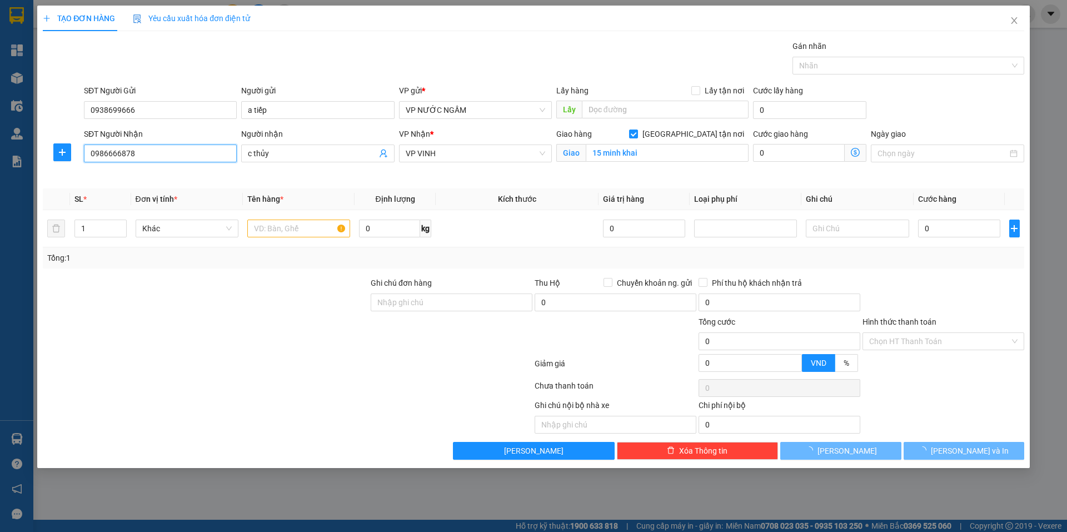
type input "c thủy"
checkbox input "true"
type input "15 minh khai"
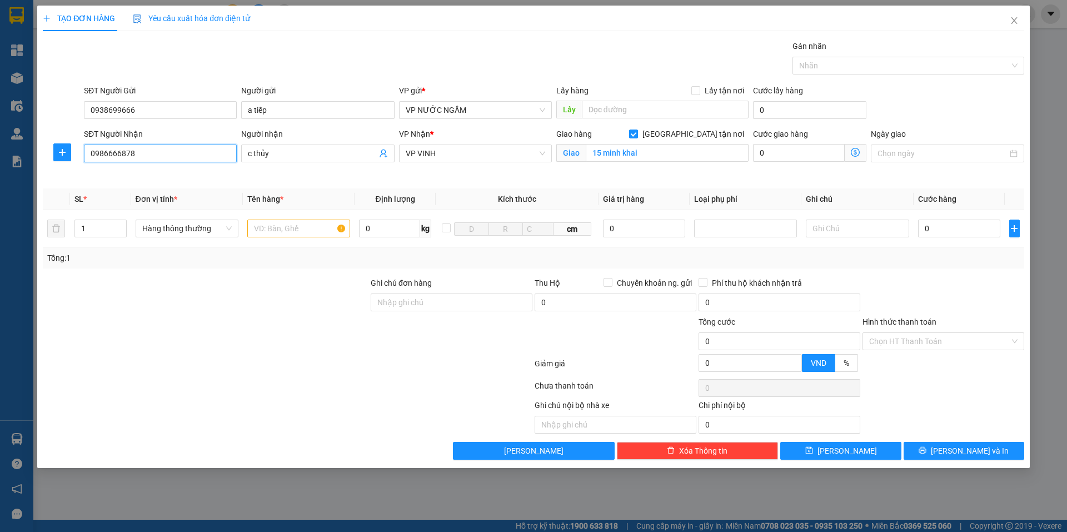
type input "10"
click at [118, 225] on span "up" at bounding box center [120, 225] width 7 height 7
type input "3"
click at [118, 225] on span "up" at bounding box center [120, 225] width 7 height 7
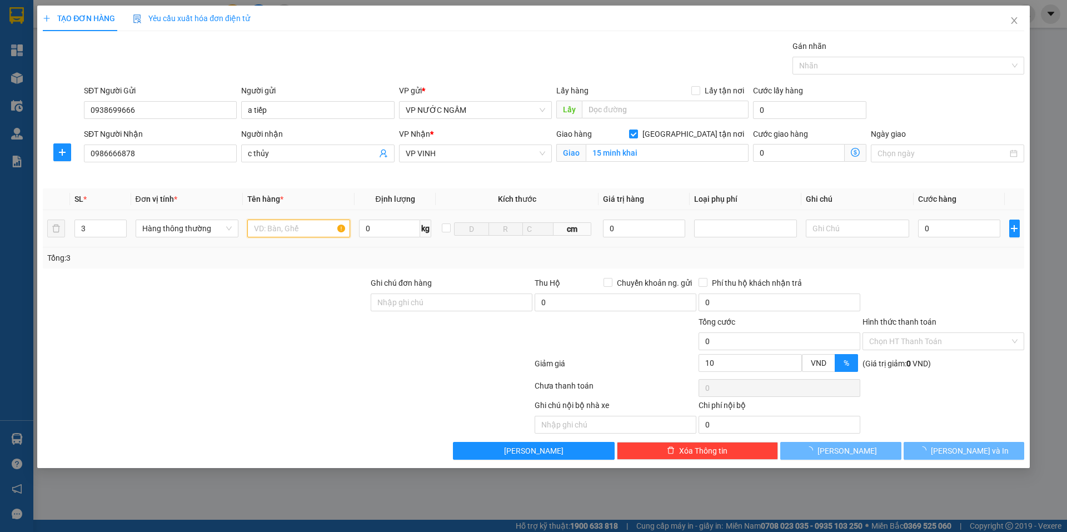
click at [277, 236] on input "text" at bounding box center [298, 229] width 103 height 18
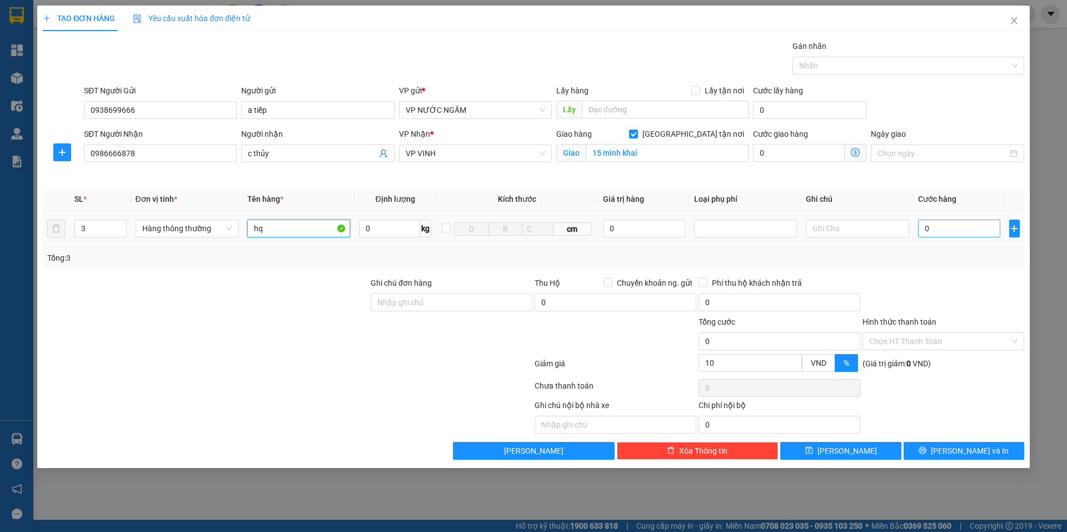
type input "hq"
click at [954, 232] on input "0" at bounding box center [959, 229] width 83 height 18
type input "1"
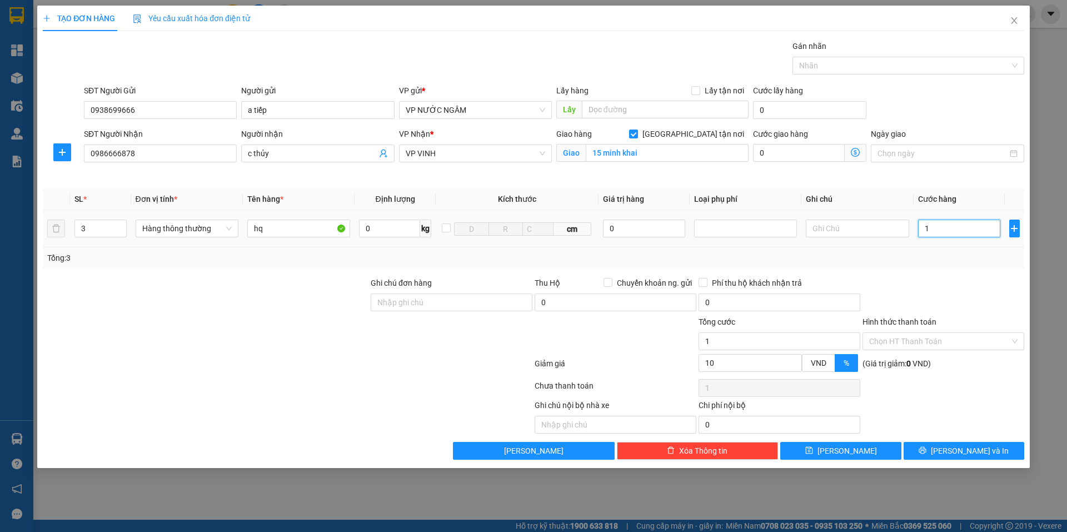
type input "12"
type input "120"
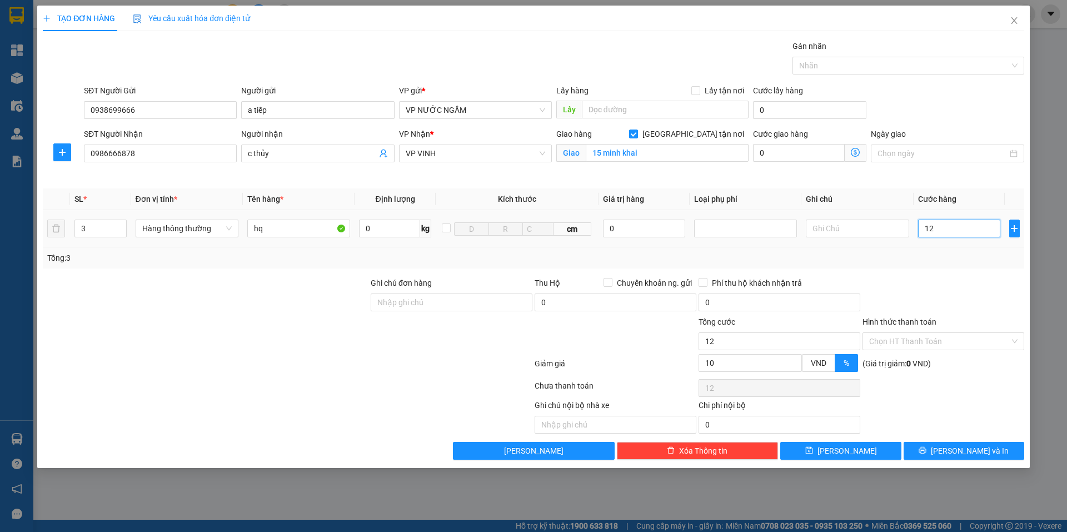
type input "120"
type input "120.000"
type input "108.000"
click at [914, 292] on div at bounding box center [944, 296] width 164 height 39
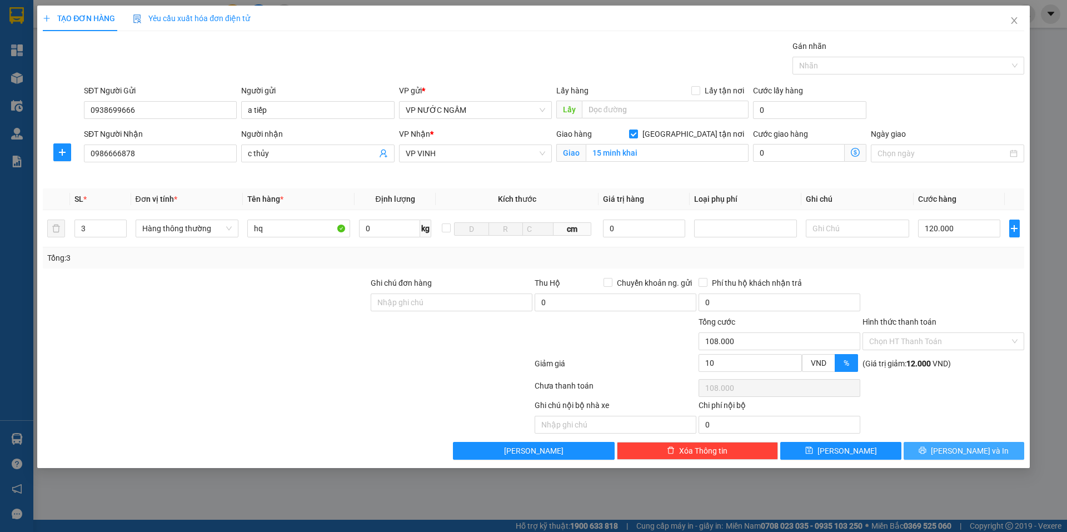
click at [939, 446] on button "[PERSON_NAME] và In" at bounding box center [964, 451] width 121 height 18
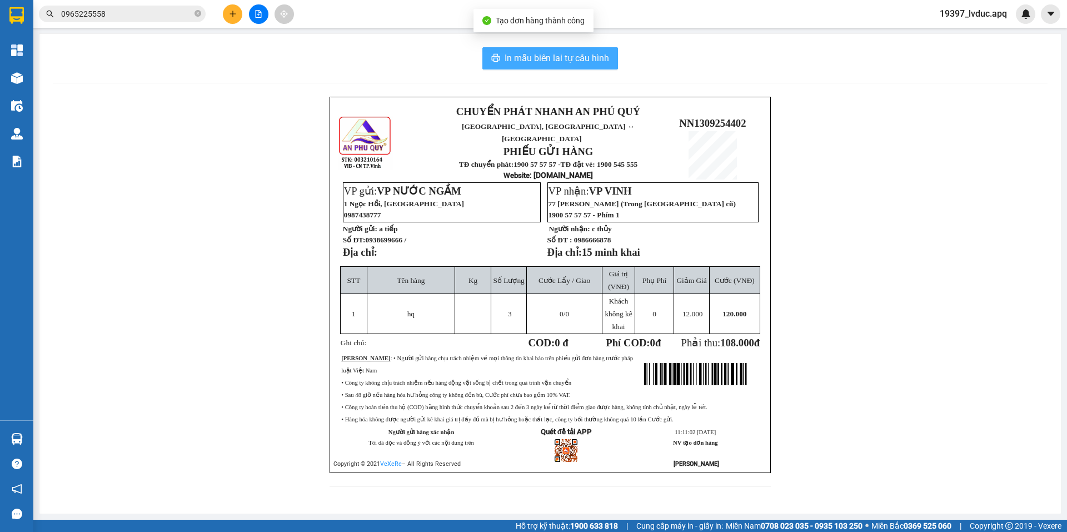
click at [604, 67] on button "In mẫu biên lai tự cấu hình" at bounding box center [551, 58] width 136 height 22
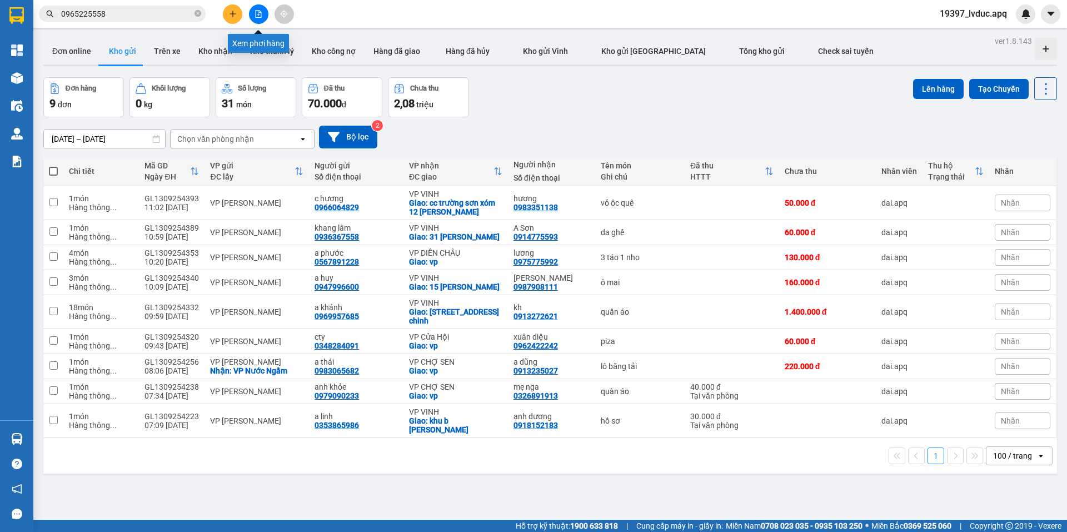
click at [260, 8] on button at bounding box center [258, 13] width 19 height 19
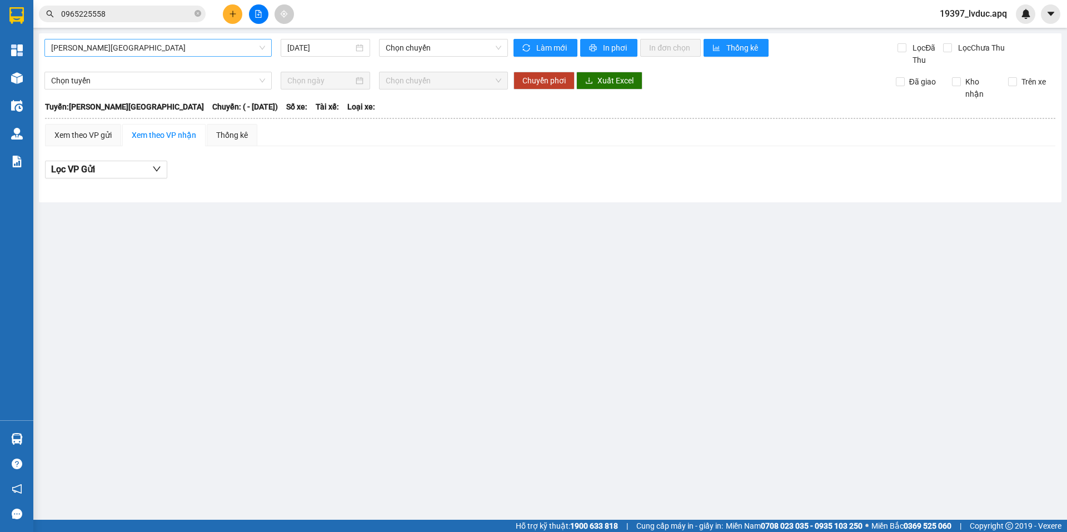
click at [252, 54] on span "Gia Lâm - Mỹ Đình" at bounding box center [158, 47] width 214 height 17
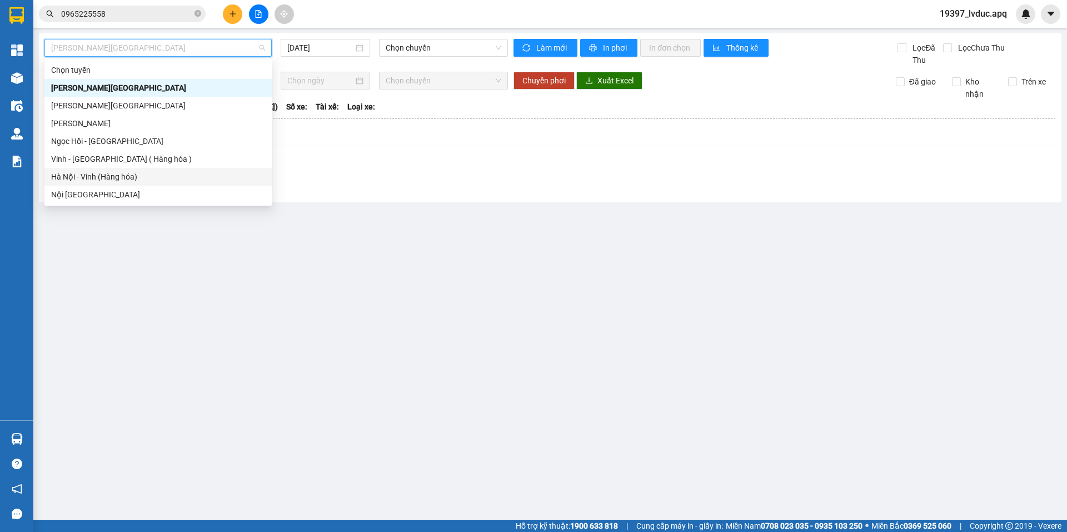
click at [164, 177] on div "Hà Nội - Vinh (Hàng hóa)" at bounding box center [158, 177] width 214 height 12
type input "13/09/2025"
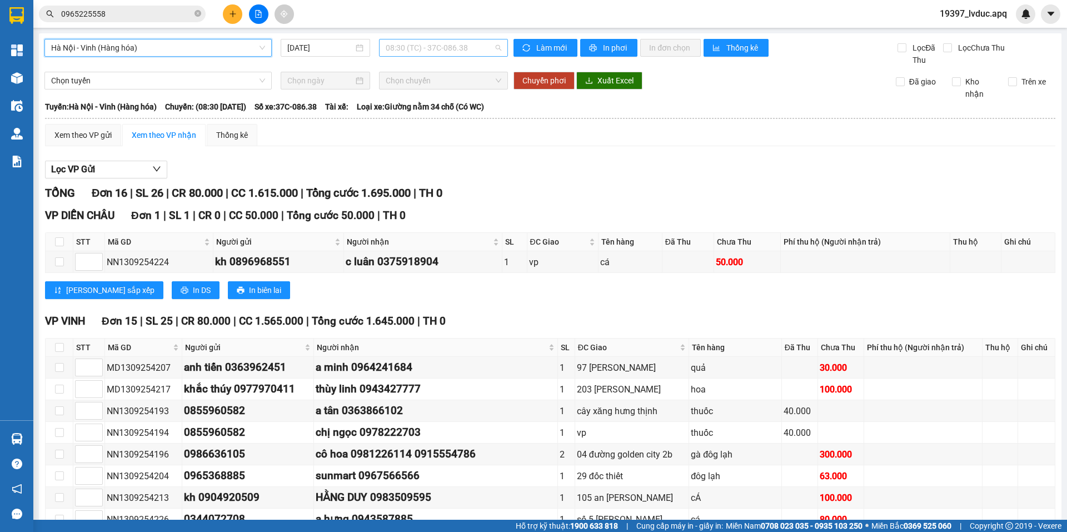
click at [404, 53] on span "08:30 (TC) - 37C-086.38" at bounding box center [444, 47] width 116 height 17
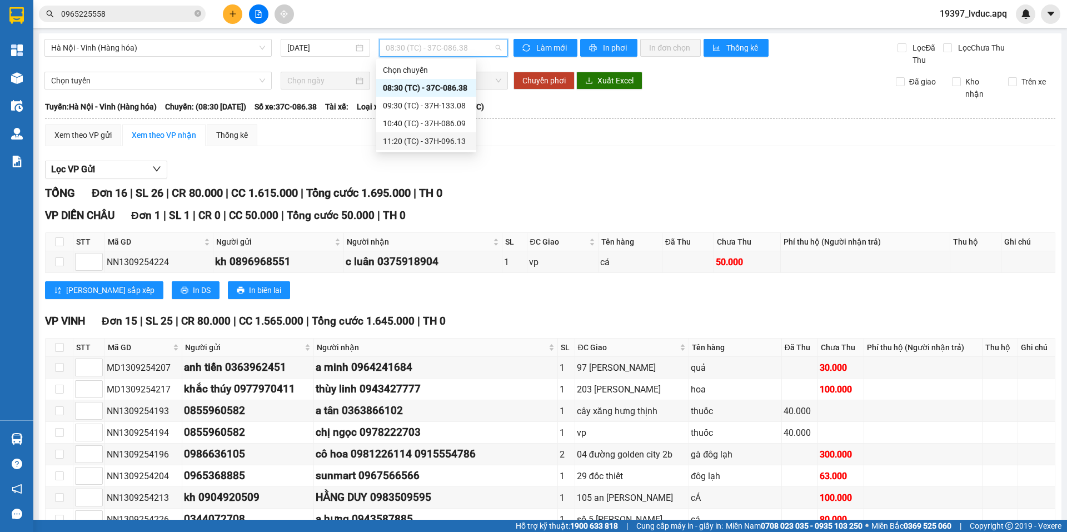
click at [392, 140] on div "11:20 (TC) - 37H-096.13" at bounding box center [426, 141] width 87 height 12
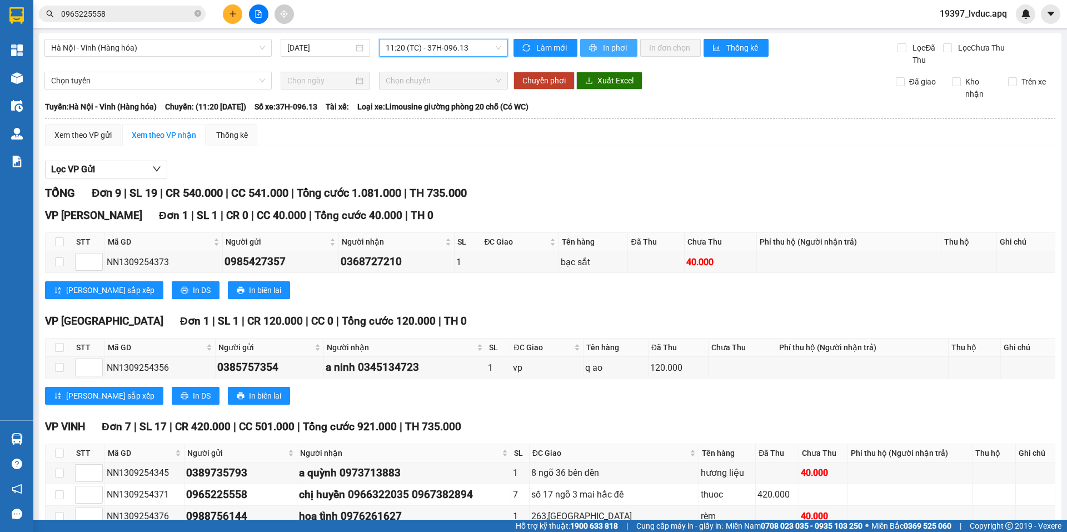
click at [597, 46] on button "In phơi" at bounding box center [608, 48] width 57 height 18
click at [231, 16] on icon "plus" at bounding box center [233, 14] width 8 height 8
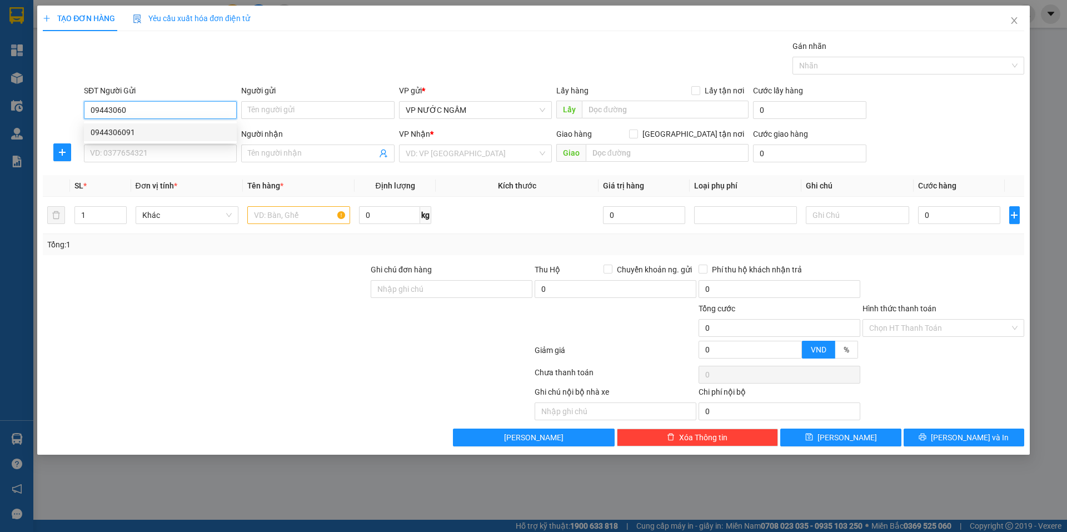
click at [146, 134] on div "0944306091" at bounding box center [161, 132] width 140 height 12
type input "0944306091"
click at [154, 157] on input "SĐT Người Nhận" at bounding box center [160, 154] width 153 height 18
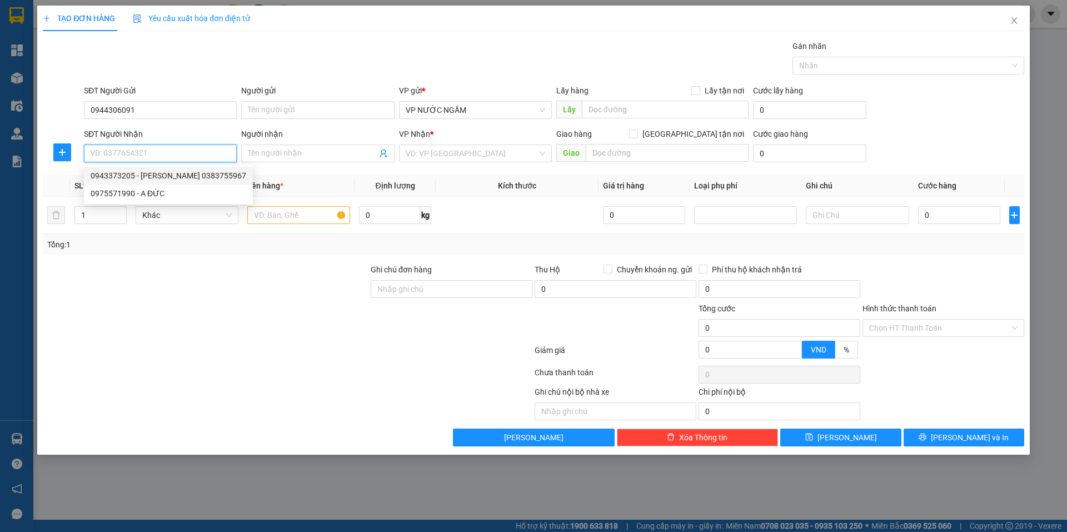
click at [116, 176] on div "0943373205 - nguyễn văn thế 0383755967" at bounding box center [169, 176] width 156 height 12
type input "0943373205"
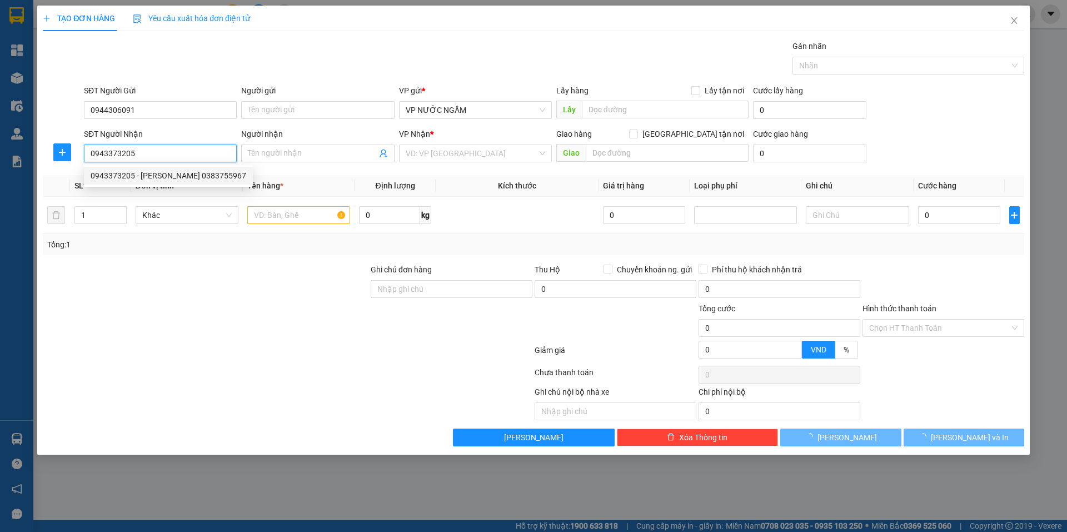
type input "nguyễn văn thế 0383755967"
checkbox input "true"
type input "cc golden 6A Toà C . Lý tự trọng"
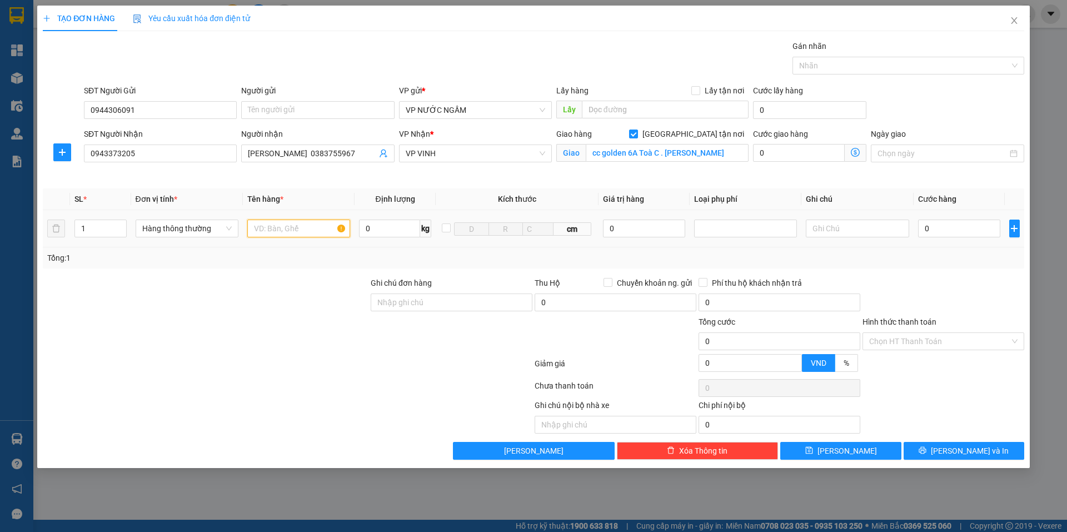
click at [311, 230] on input "text" at bounding box center [298, 229] width 103 height 18
type input "yte"
click at [951, 230] on input "0" at bounding box center [959, 229] width 83 height 18
type input "3"
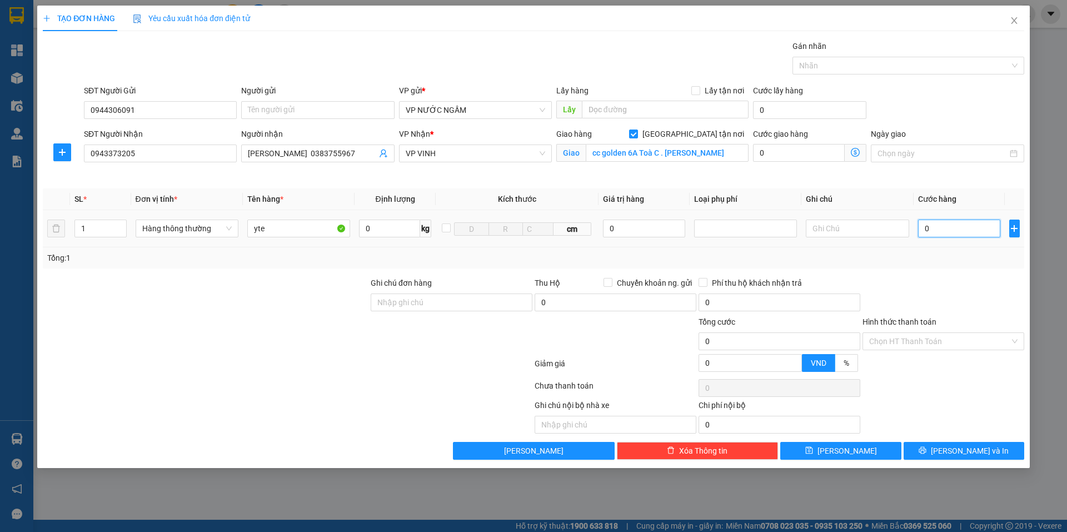
type input "3"
type input "30"
type input "30.000"
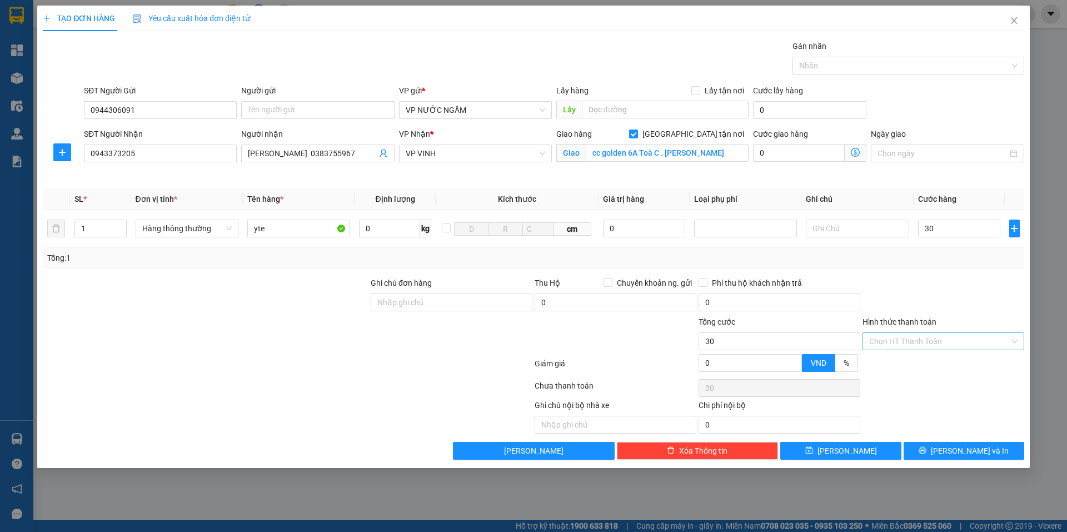
type input "30.000"
click at [944, 337] on input "Hình thức thanh toán" at bounding box center [939, 341] width 141 height 17
click at [929, 362] on div "Tại văn phòng" at bounding box center [943, 363] width 148 height 12
type input "0"
click at [931, 447] on button "[PERSON_NAME] và In" at bounding box center [964, 451] width 121 height 18
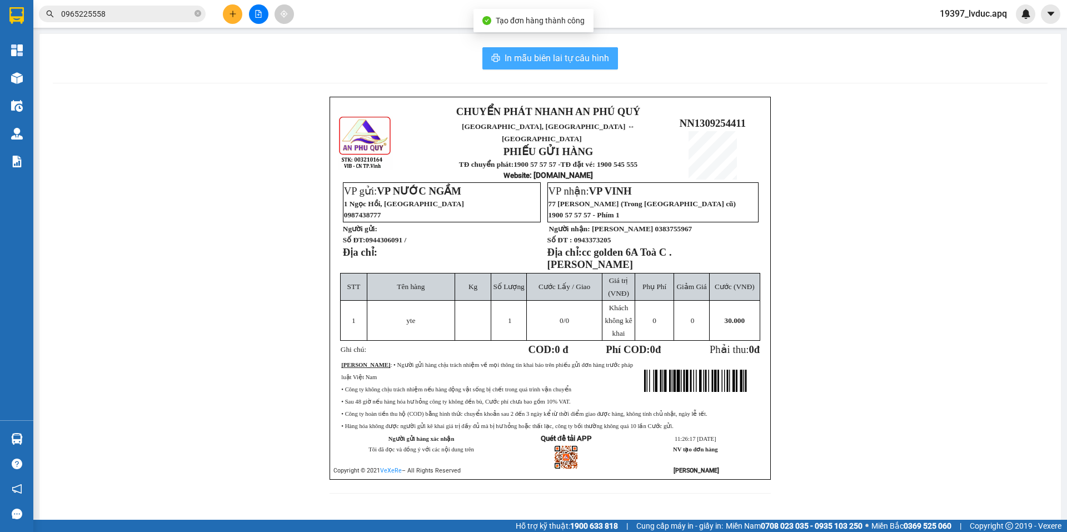
click at [588, 54] on span "In mẫu biên lai tự cấu hình" at bounding box center [557, 58] width 105 height 14
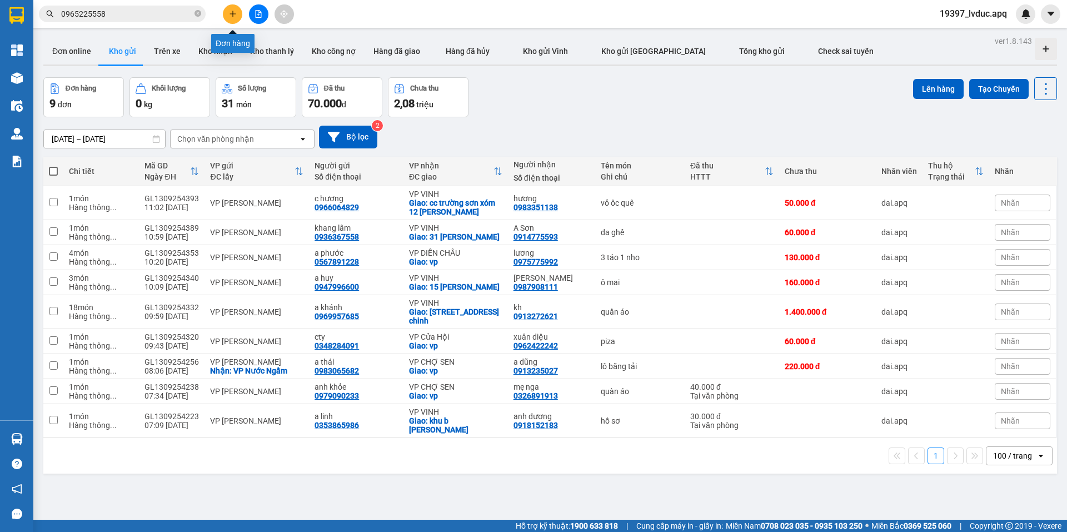
click at [236, 16] on icon "plus" at bounding box center [233, 14] width 8 height 8
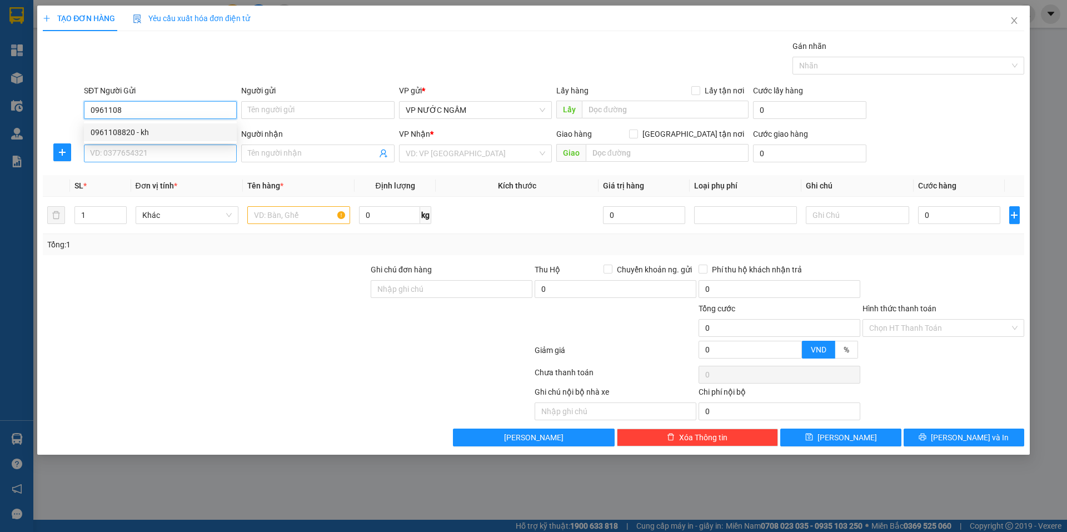
drag, startPoint x: 156, startPoint y: 135, endPoint x: 156, endPoint y: 155, distance: 19.5
click at [155, 135] on div "0961108820 - kh" at bounding box center [161, 132] width 140 height 12
type input "0961108820"
type input "kh"
type input "0961108820"
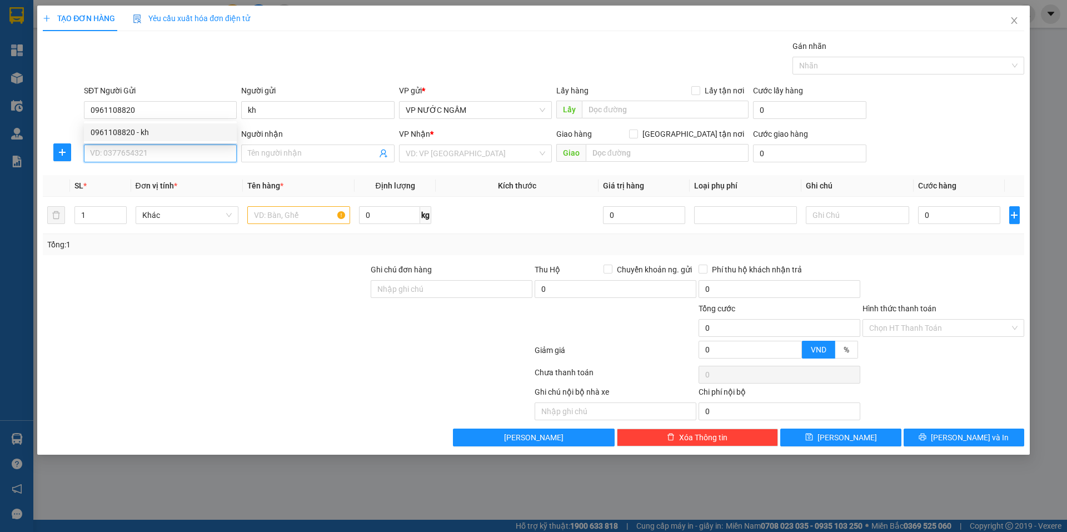
click at [156, 155] on input "SĐT Người Nhận" at bounding box center [160, 154] width 153 height 18
drag, startPoint x: 158, startPoint y: 170, endPoint x: 286, endPoint y: 265, distance: 159.0
click at [158, 175] on div "0973656293 - minh thuốc" at bounding box center [161, 176] width 140 height 12
type input "0973656293"
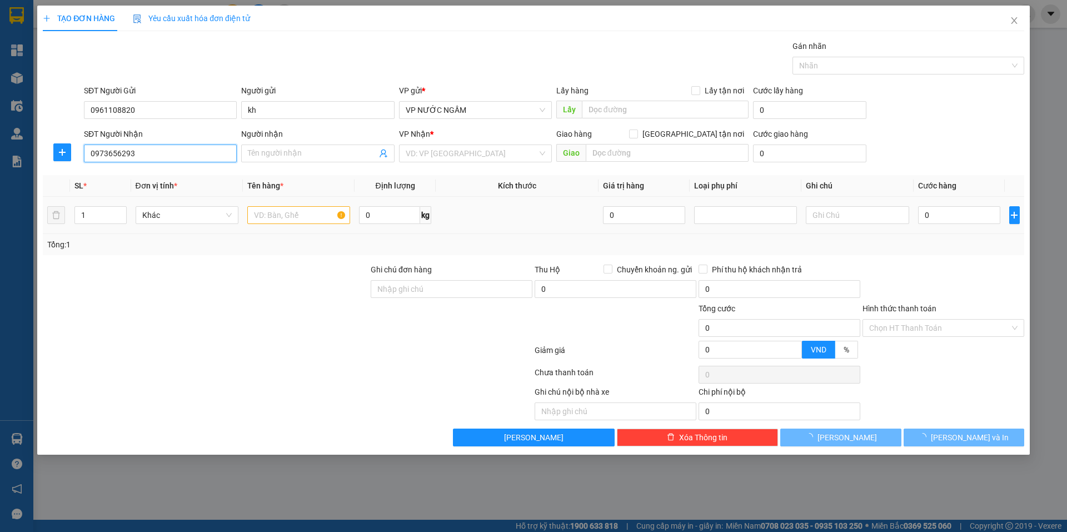
type input "minh thuốc"
checkbox input "true"
type input "vp"
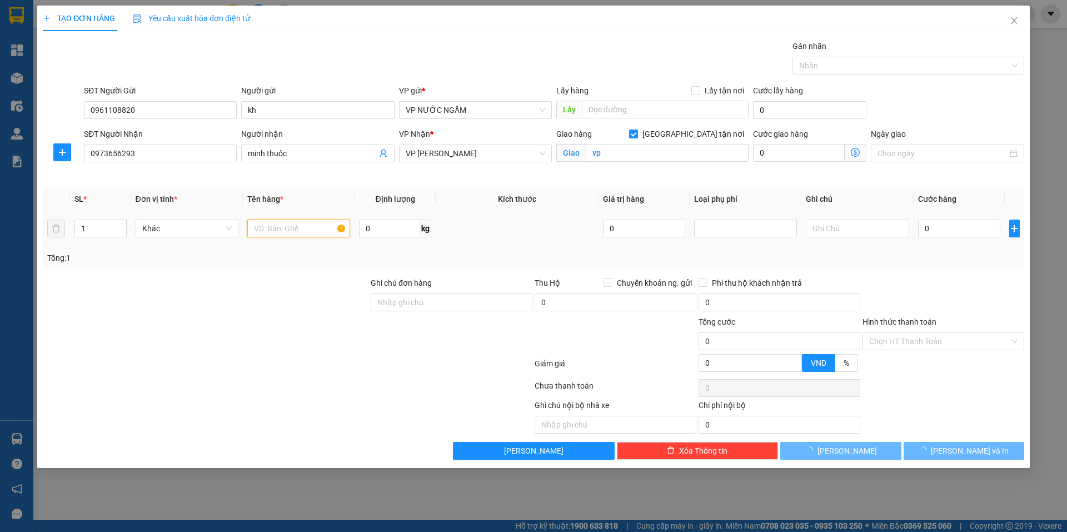
click at [310, 223] on input "text" at bounding box center [298, 229] width 103 height 18
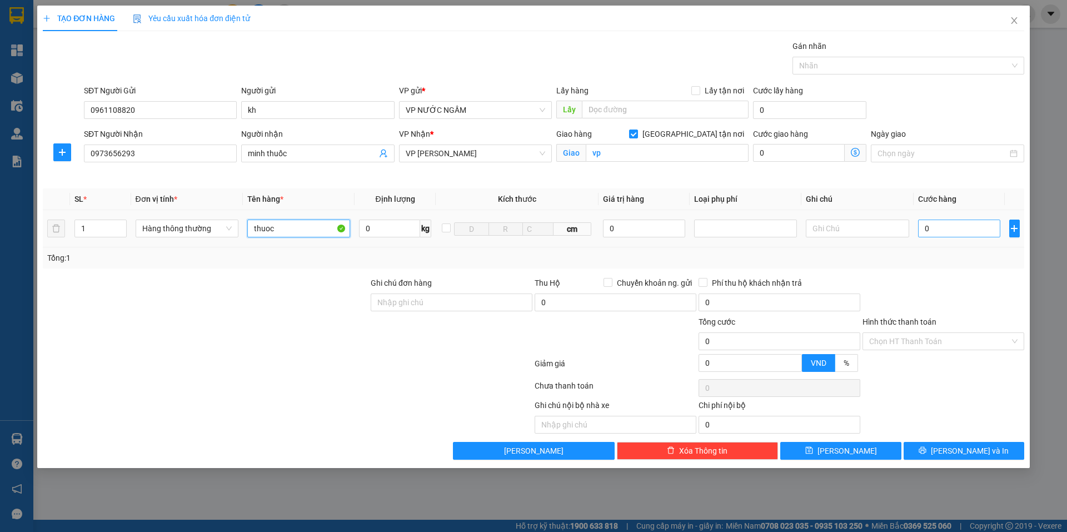
type input "thuoc"
click at [951, 231] on input "0" at bounding box center [959, 229] width 83 height 18
type input "5"
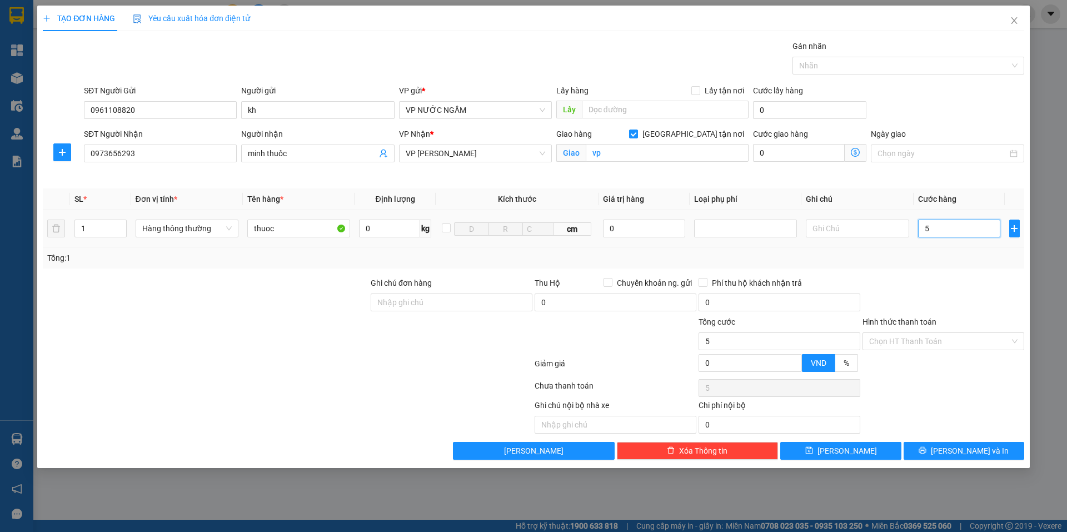
type input "50"
type input "50.000"
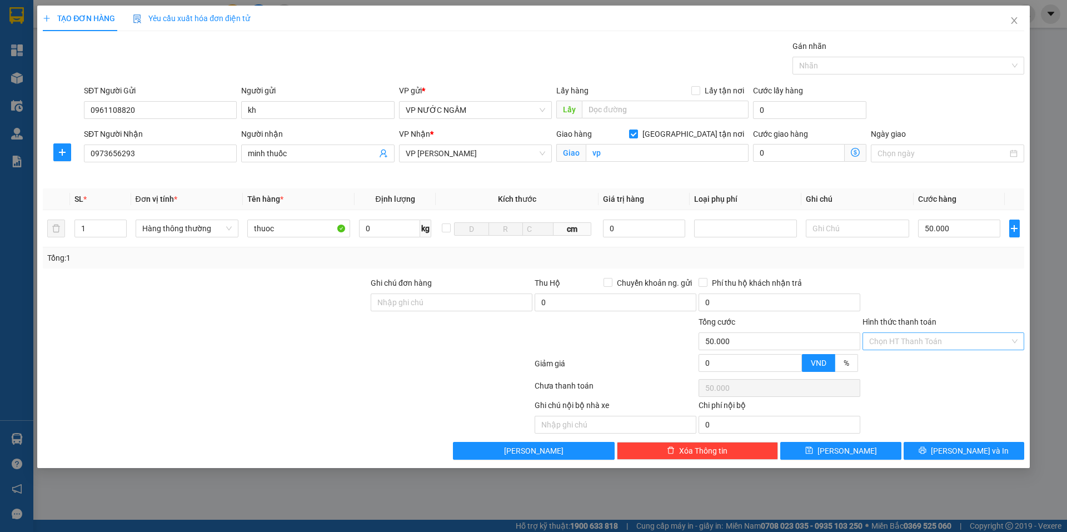
click at [919, 344] on input "Hình thức thanh toán" at bounding box center [939, 341] width 141 height 17
click at [916, 361] on div "Tại văn phòng" at bounding box center [943, 363] width 148 height 12
type input "0"
click at [921, 443] on button "[PERSON_NAME] và In" at bounding box center [964, 451] width 121 height 18
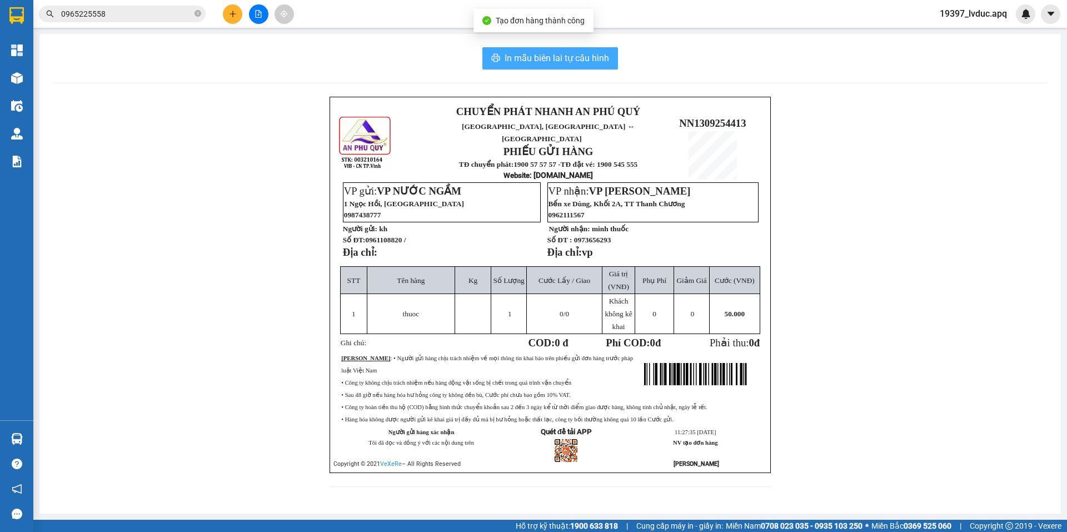
click at [604, 54] on span "In mẫu biên lai tự cấu hình" at bounding box center [557, 58] width 105 height 14
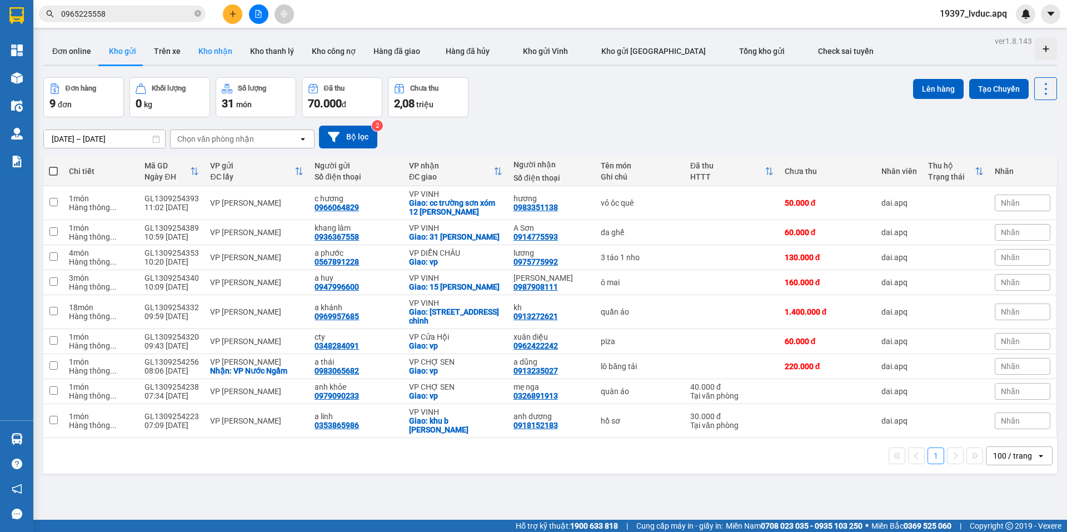
click at [223, 55] on button "Kho nhận" at bounding box center [216, 51] width 52 height 27
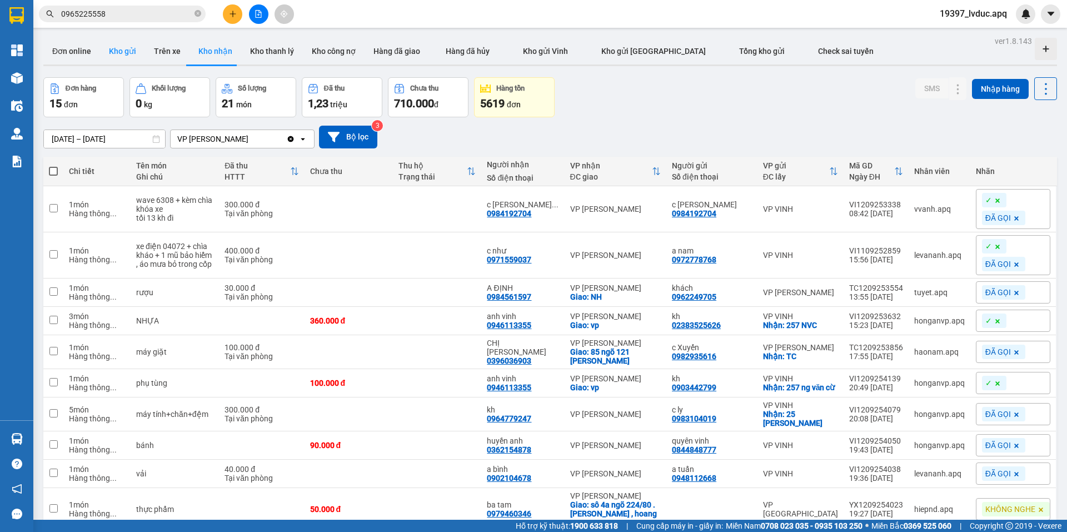
click at [125, 52] on button "Kho gửi" at bounding box center [122, 51] width 45 height 27
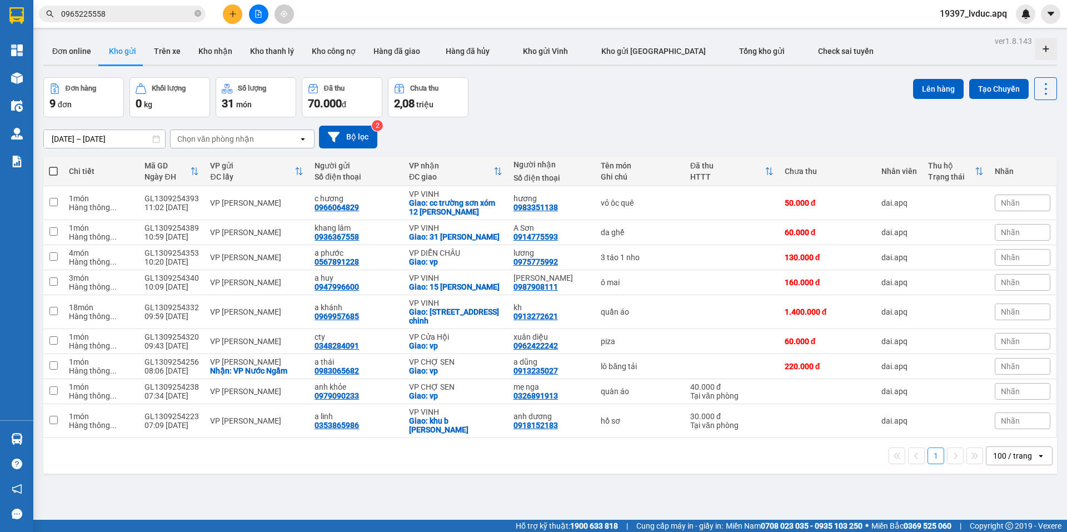
click at [656, 118] on div "[DATE] – [DATE] Press the down arrow key to interact with the calendar and sele…" at bounding box center [550, 136] width 1014 height 39
click at [345, 133] on button "Bộ lọc" at bounding box center [348, 137] width 58 height 23
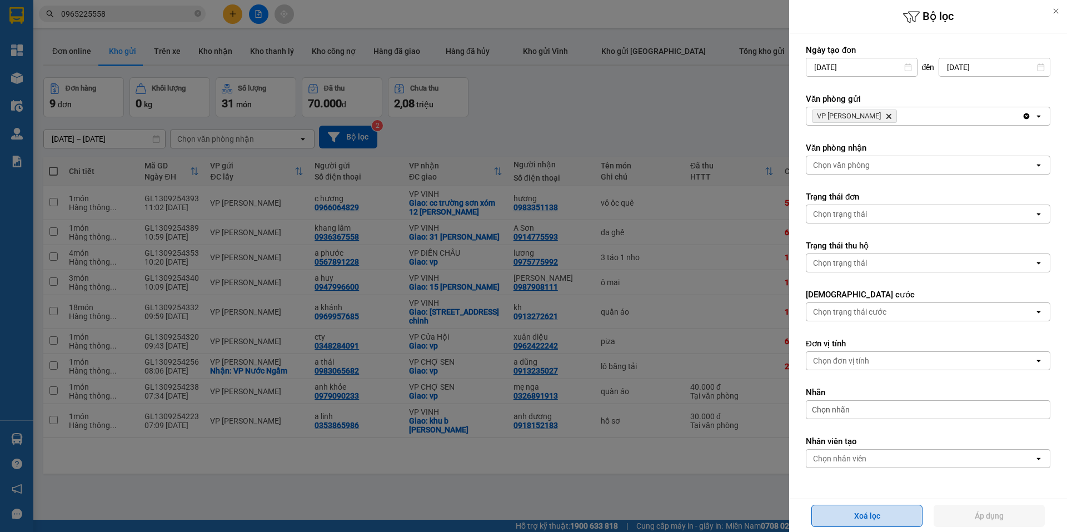
drag, startPoint x: 879, startPoint y: 517, endPoint x: 886, endPoint y: 519, distance: 6.9
click at [880, 518] on button "Xoá lọc" at bounding box center [867, 516] width 111 height 22
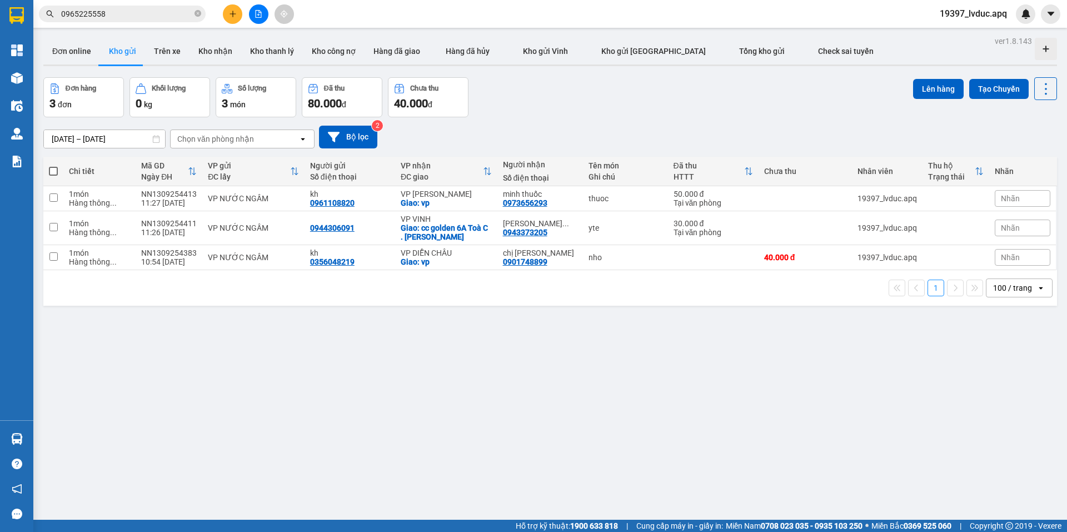
click at [615, 409] on div "ver 1.8.143 Đơn online Kho gửi Trên xe Kho nhận Kho thanh lý Kho công nợ Hàng đ…" at bounding box center [550, 299] width 1023 height 532
click at [234, 16] on icon "plus" at bounding box center [233, 14] width 8 height 8
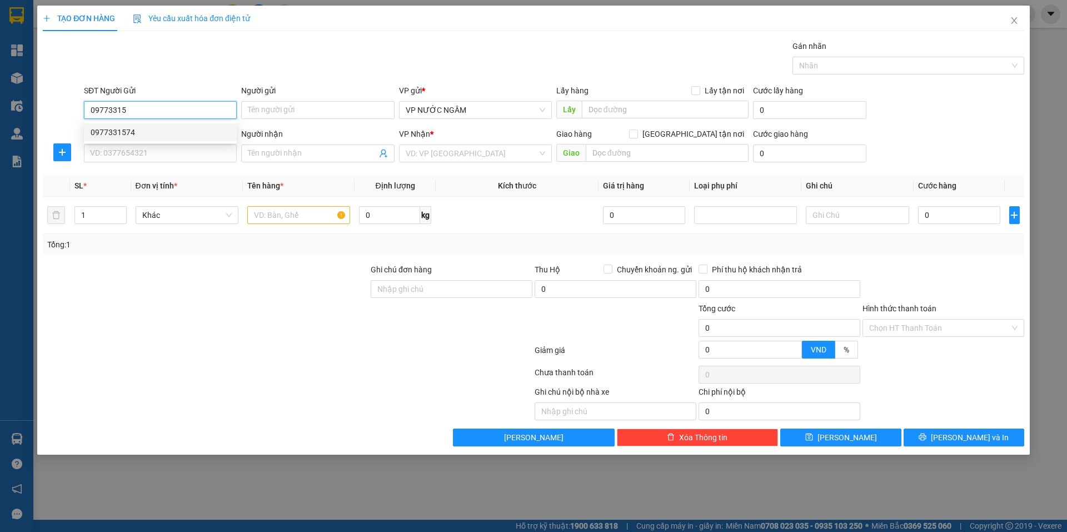
click at [145, 135] on div "0977331574" at bounding box center [161, 132] width 140 height 12
type input "0977331574"
click at [151, 147] on input "SĐT Người Nhận" at bounding box center [160, 154] width 153 height 18
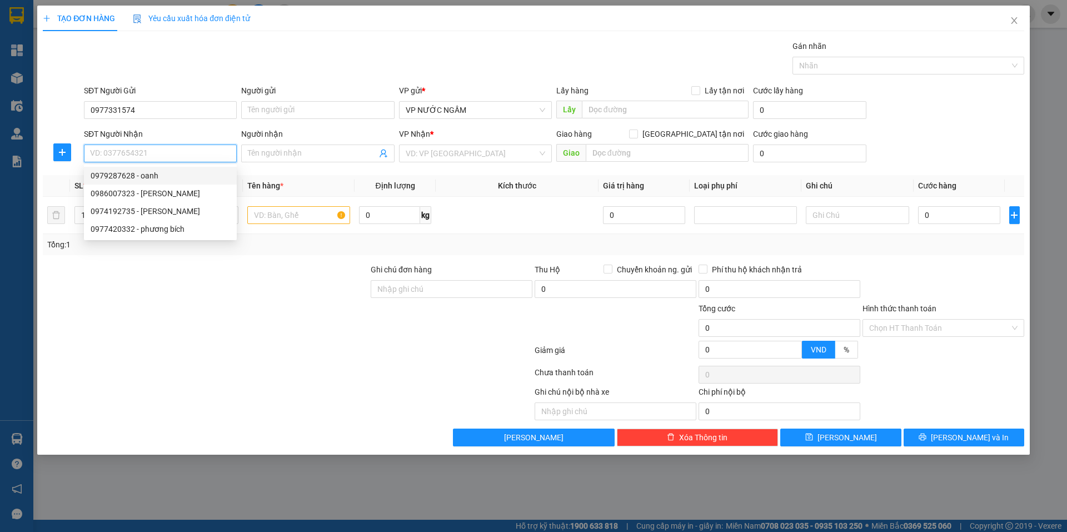
click at [121, 177] on div "0979287628 - oanh" at bounding box center [161, 176] width 140 height 12
type input "0979287628"
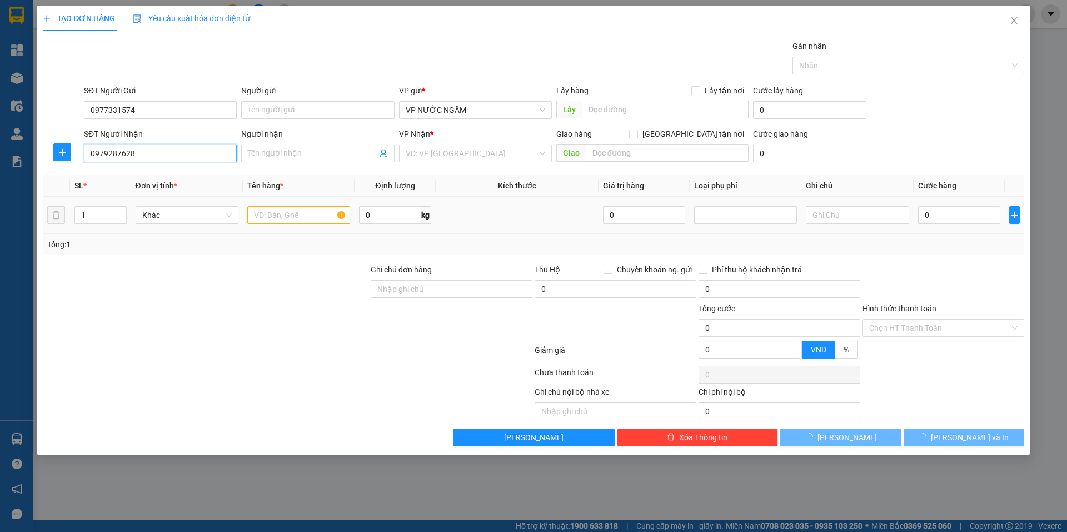
type input "oanh"
checkbox input "true"
type input "07 hồ tùng mậu"
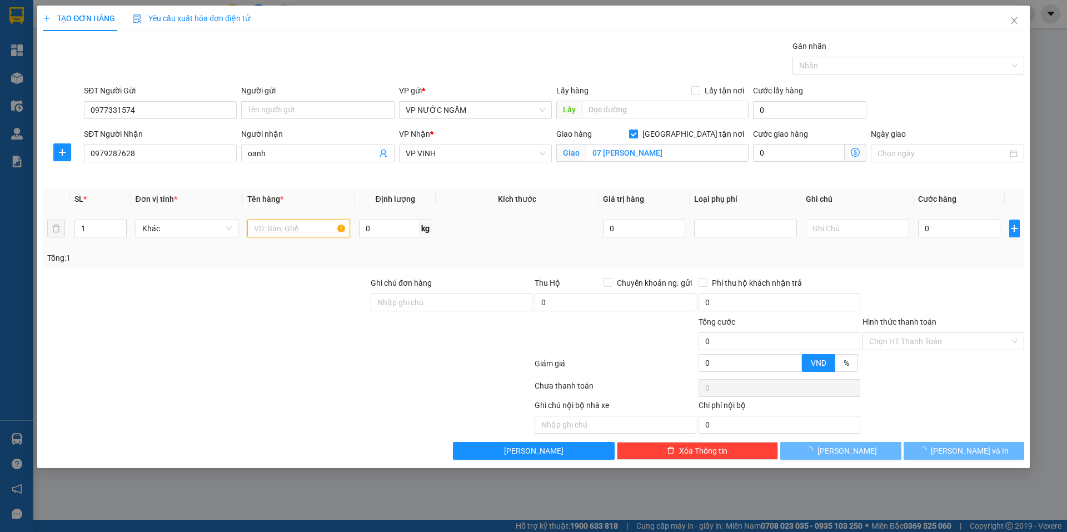
click at [285, 220] on input "text" at bounding box center [298, 229] width 103 height 18
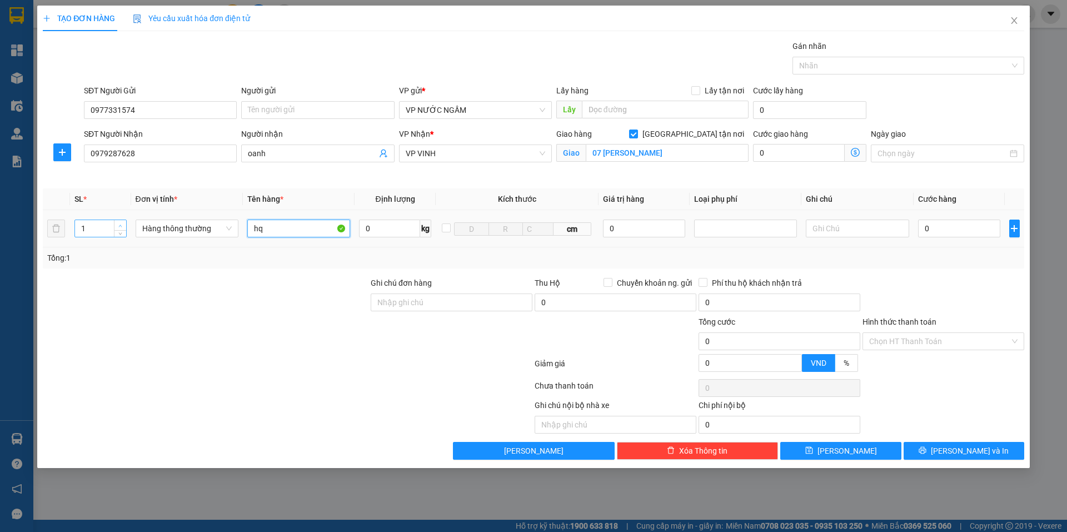
type input "hq"
click at [122, 221] on span "Increase Value" at bounding box center [120, 225] width 12 height 10
type input "3"
click at [122, 221] on span "Increase Value" at bounding box center [120, 225] width 12 height 10
click at [968, 227] on input "0" at bounding box center [959, 229] width 83 height 18
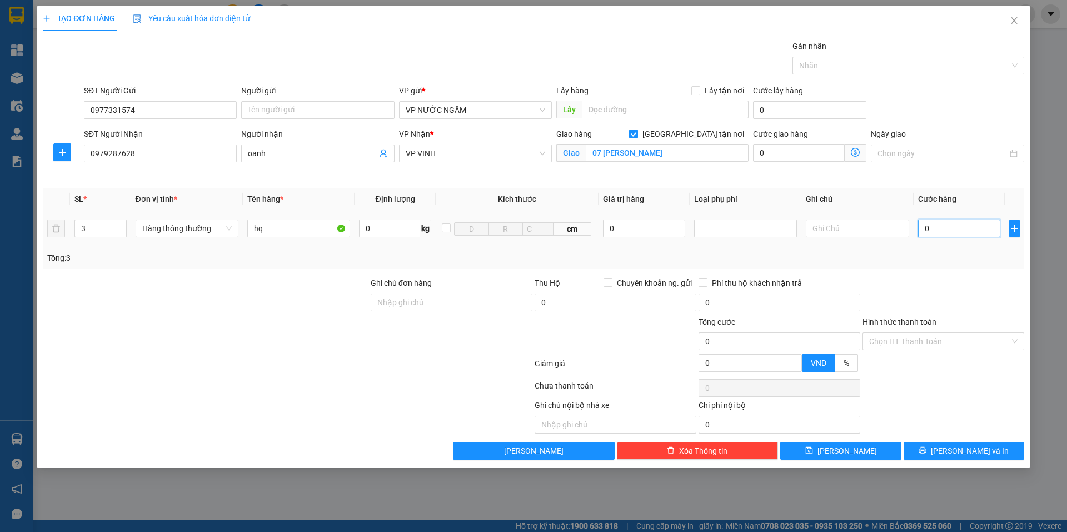
type input "1"
type input "12"
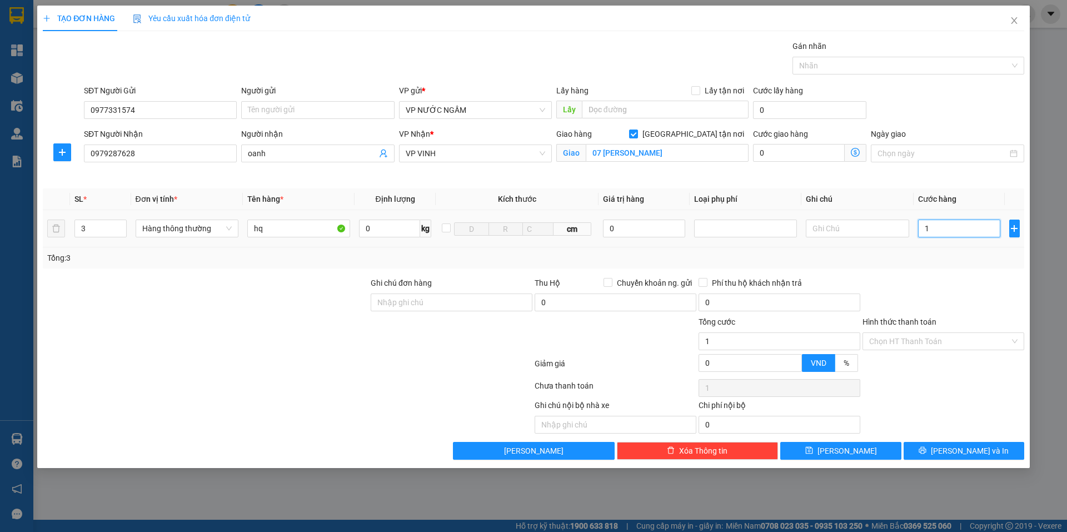
type input "12"
type input "120"
type input "120.000"
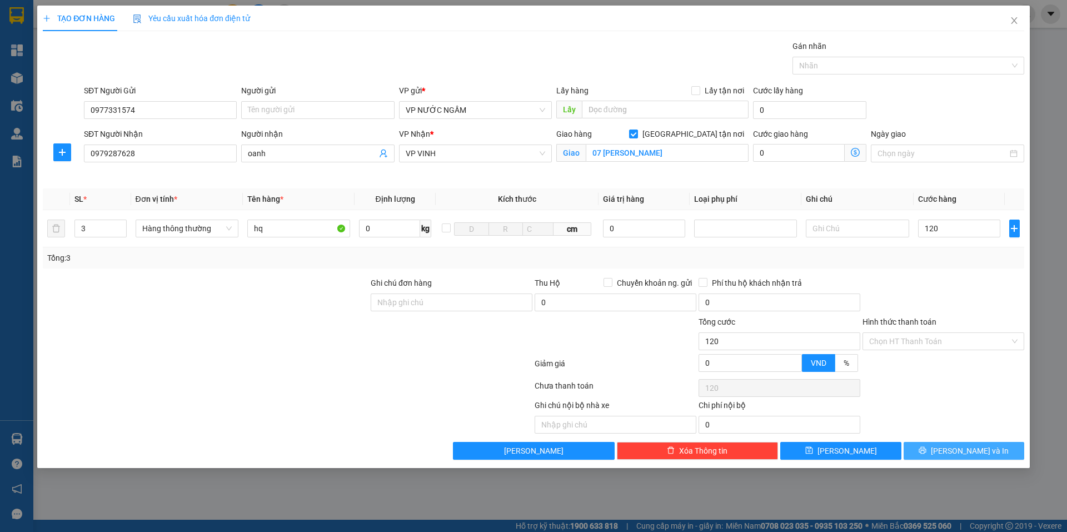
type input "120.000"
click at [941, 454] on button "[PERSON_NAME] và In" at bounding box center [964, 451] width 121 height 18
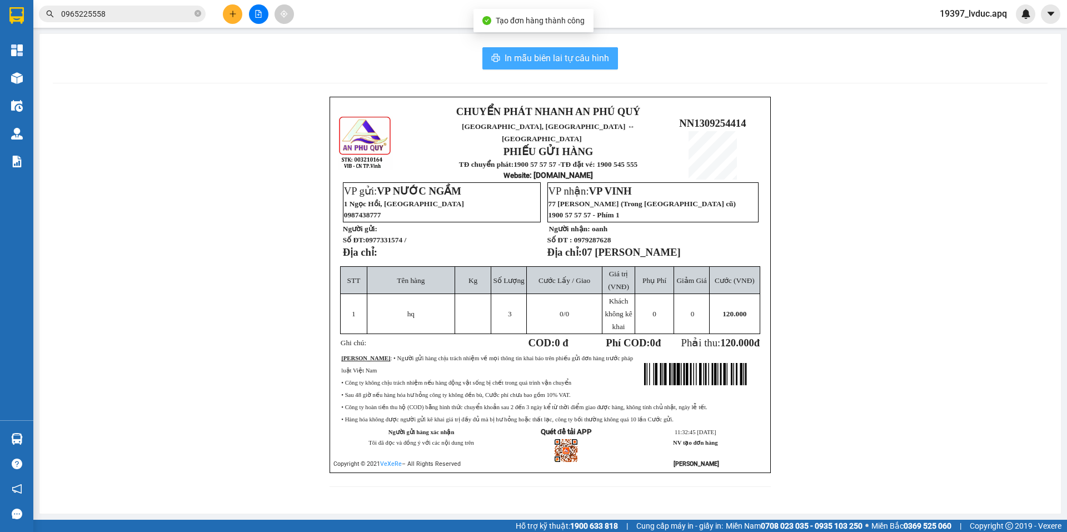
click at [532, 61] on span "In mẫu biên lai tự cấu hình" at bounding box center [557, 58] width 105 height 14
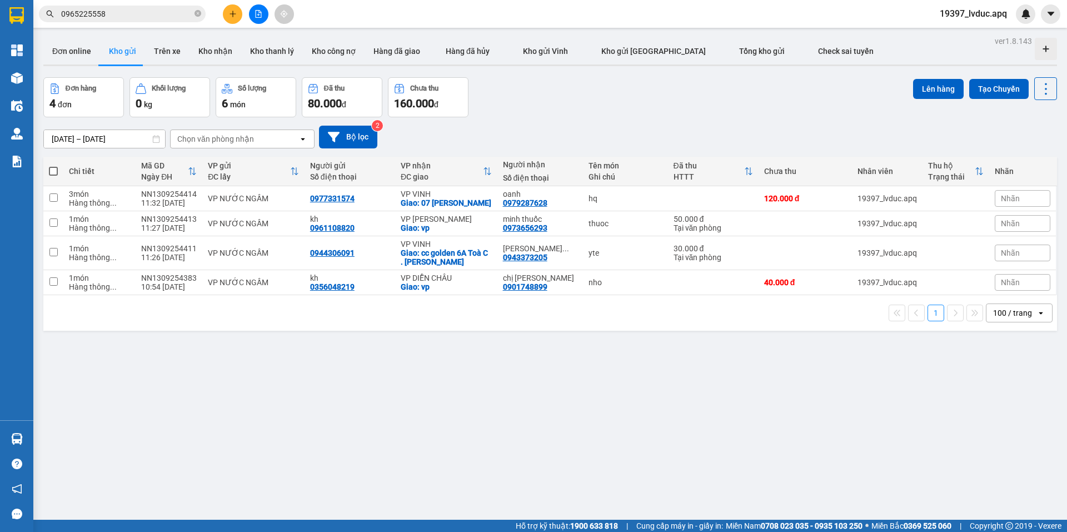
click at [739, 411] on div "ver 1.8.143 Đơn online Kho gửi Trên xe Kho nhận Kho thanh lý Kho công nợ Hàng đ…" at bounding box center [550, 299] width 1023 height 532
click at [337, 200] on div "0977331574" at bounding box center [332, 198] width 44 height 9
copy div "0977331574"
click at [237, 14] on button at bounding box center [232, 13] width 19 height 19
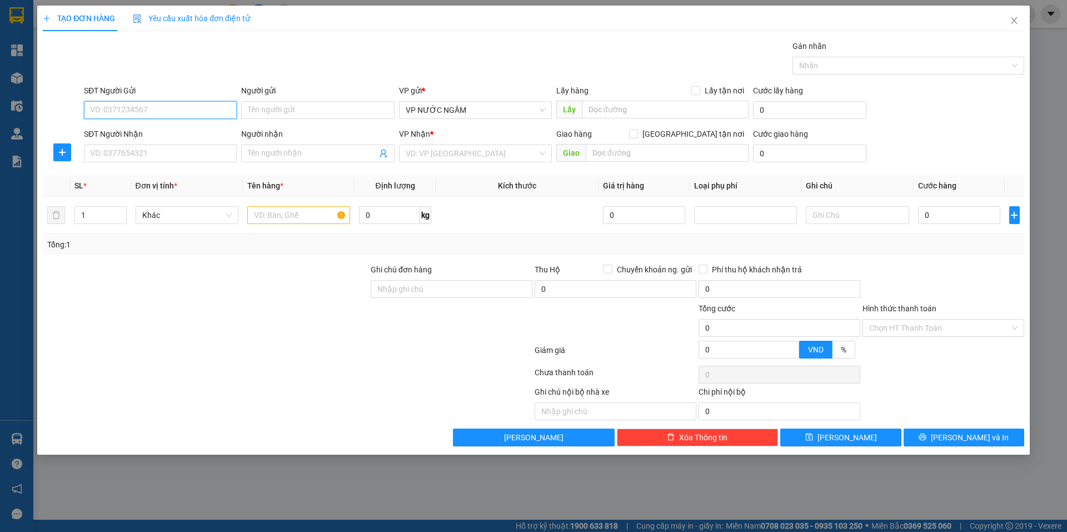
click at [145, 107] on input "SĐT Người Gửi" at bounding box center [160, 110] width 153 height 18
paste input "0977331574"
type input "0977331574"
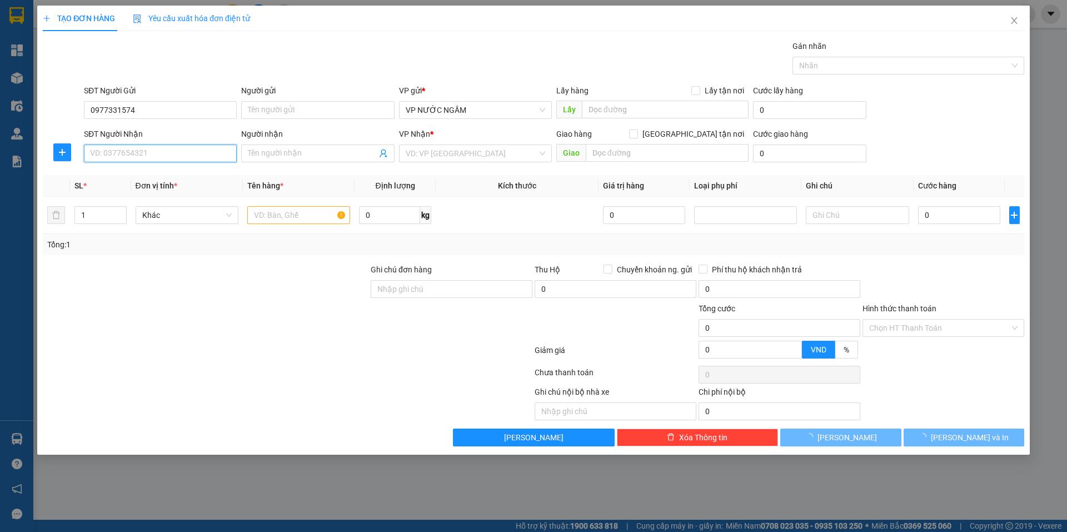
click at [179, 152] on input "SĐT Người Nhận" at bounding box center [160, 154] width 153 height 18
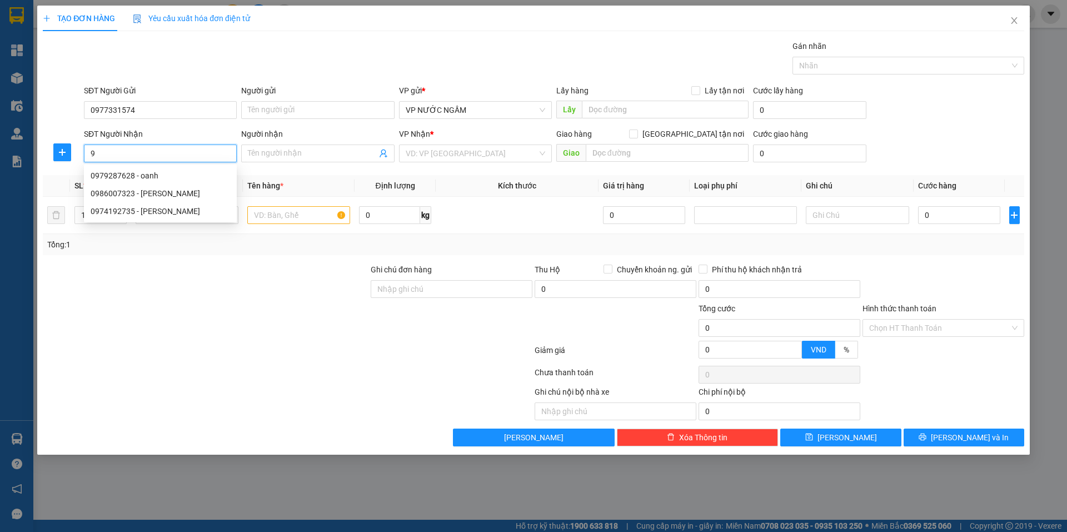
type input "9"
type input "0"
click at [139, 196] on div "0947126628 - c lan" at bounding box center [161, 193] width 140 height 12
type input "0947126628"
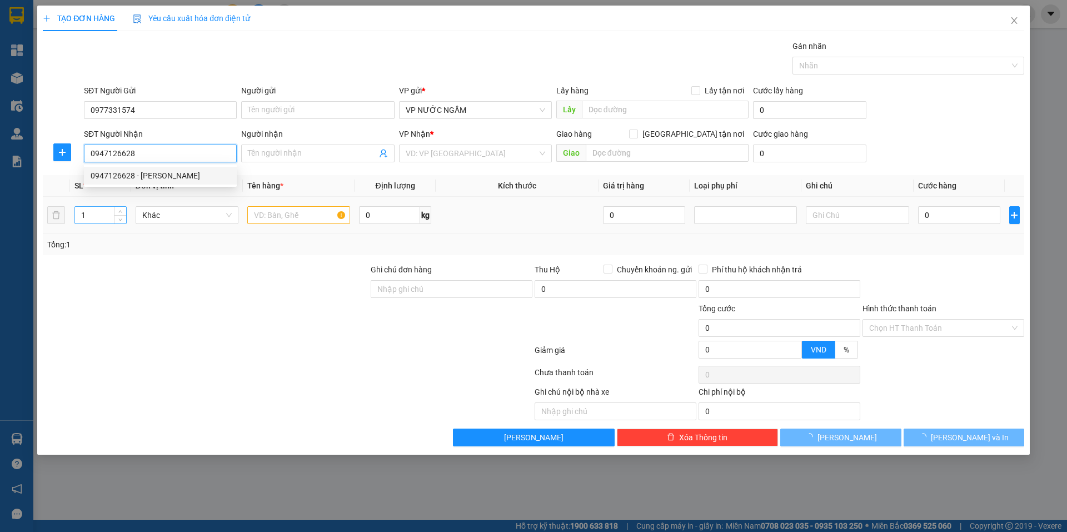
type input "c lan"
checkbox input "true"
type input "18g an dương vương"
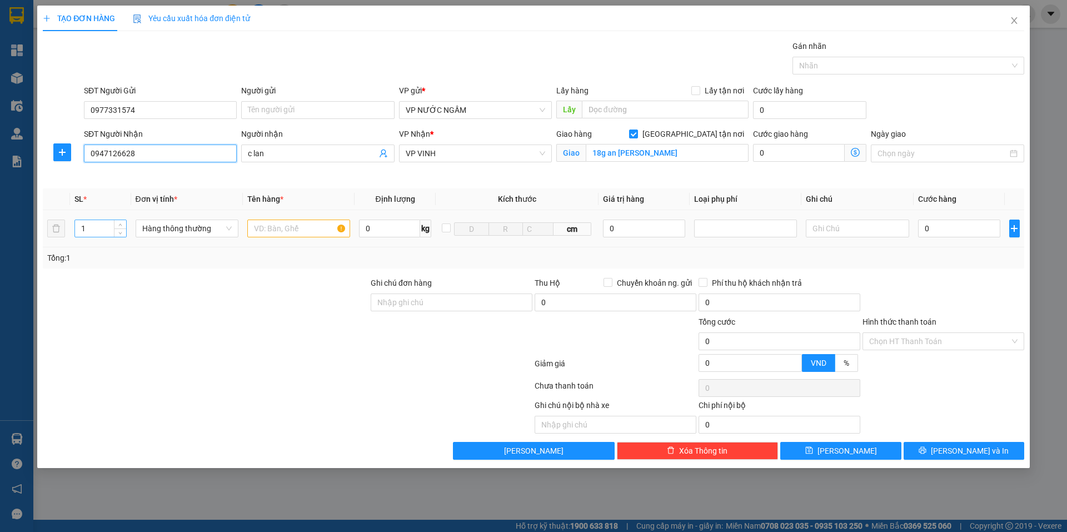
type input "0947126628"
drag, startPoint x: 100, startPoint y: 222, endPoint x: 17, endPoint y: 226, distance: 82.4
click at [18, 226] on div "TẠO ĐƠN HÀNG Yêu cầu xuất hóa đơn điện tử Transit Pickup Surcharge Ids Transit …" at bounding box center [533, 266] width 1067 height 532
type input "4"
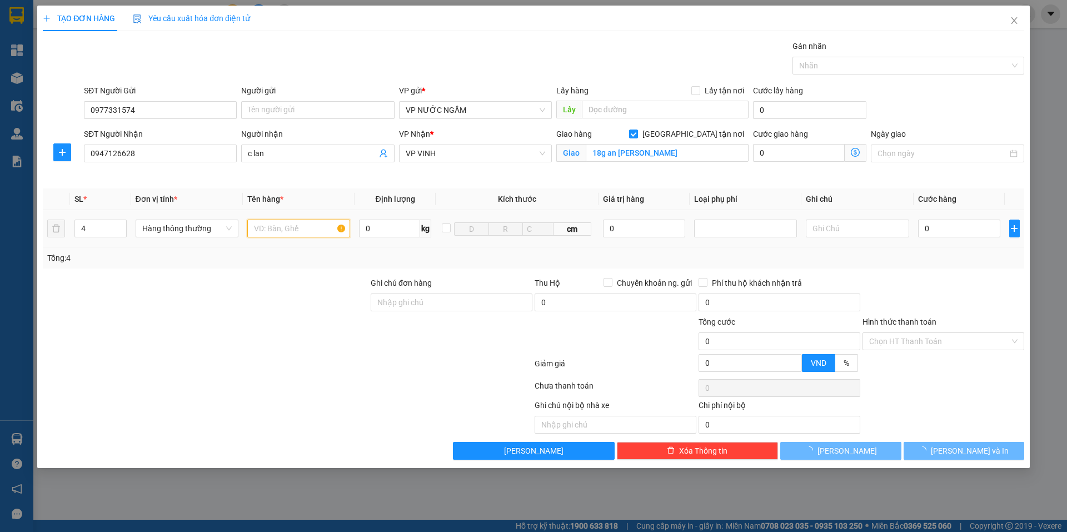
click at [258, 231] on input "text" at bounding box center [298, 229] width 103 height 18
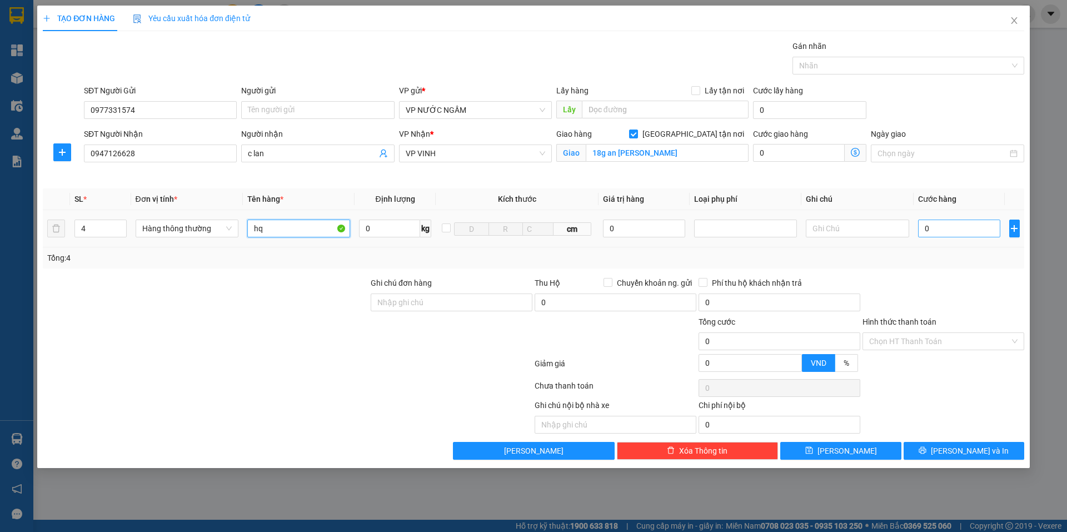
type input "hq"
click at [965, 227] on input "0" at bounding box center [959, 229] width 83 height 18
type input "1"
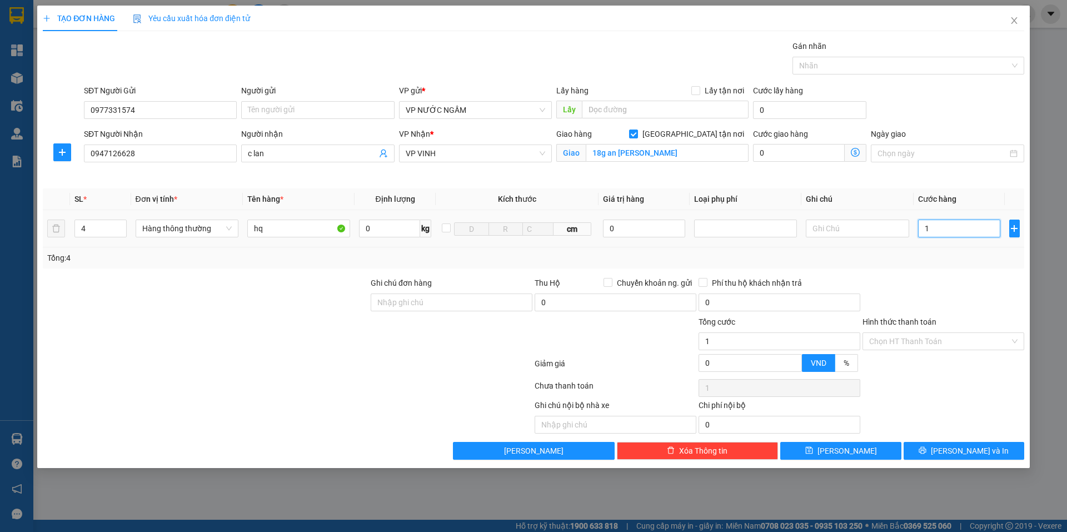
type input "16"
type input "160"
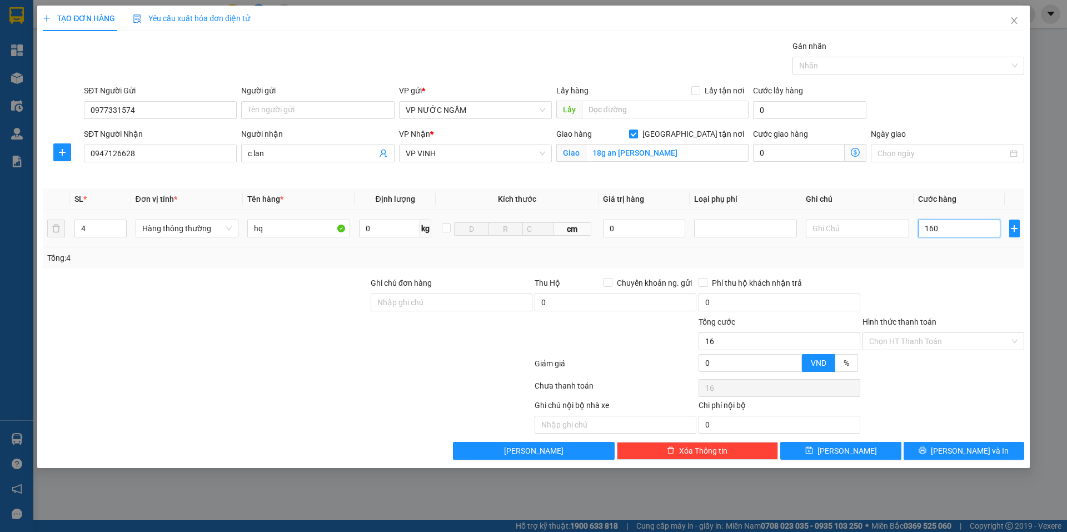
type input "160"
type input "160.000"
drag, startPoint x: 951, startPoint y: 447, endPoint x: 909, endPoint y: 111, distance: 338.3
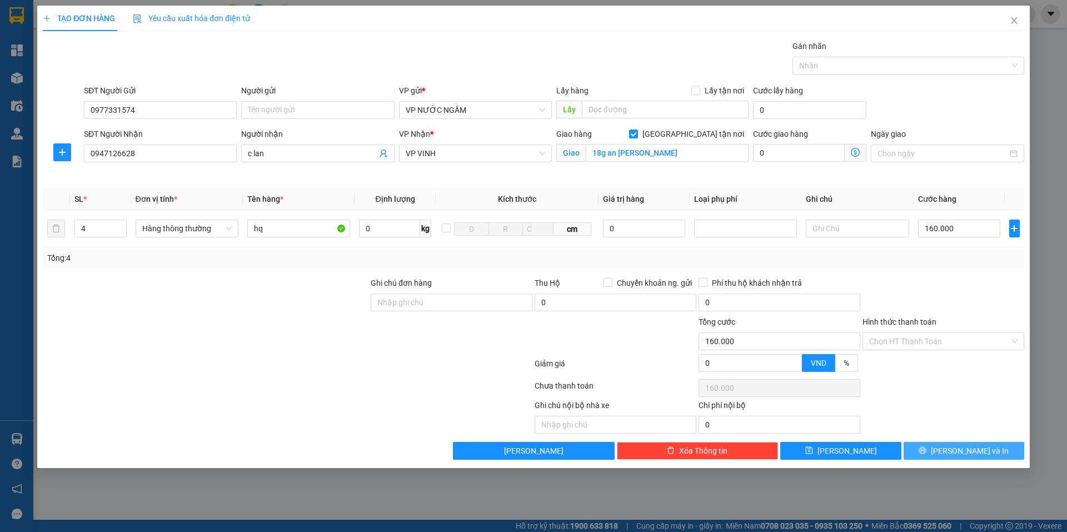
click at [951, 447] on button "[PERSON_NAME] và In" at bounding box center [964, 451] width 121 height 18
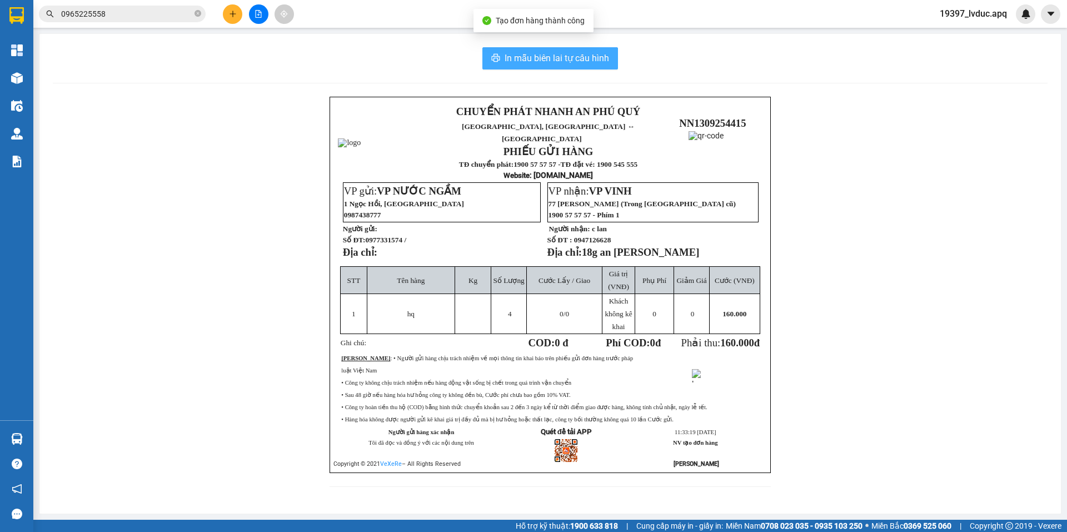
click at [564, 59] on span "In mẫu biên lai tự cấu hình" at bounding box center [557, 58] width 105 height 14
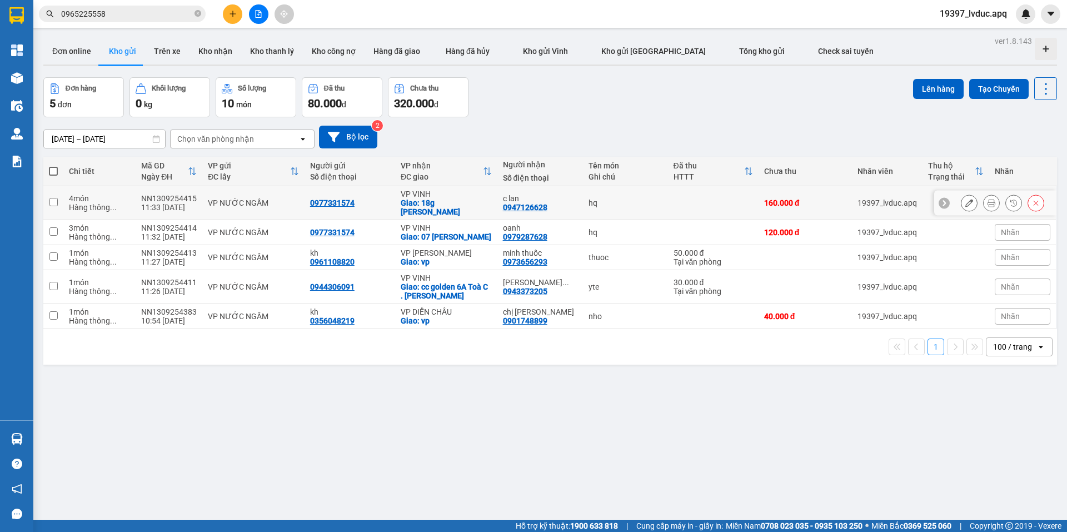
click at [602, 210] on td "hq" at bounding box center [625, 203] width 85 height 34
checkbox input "true"
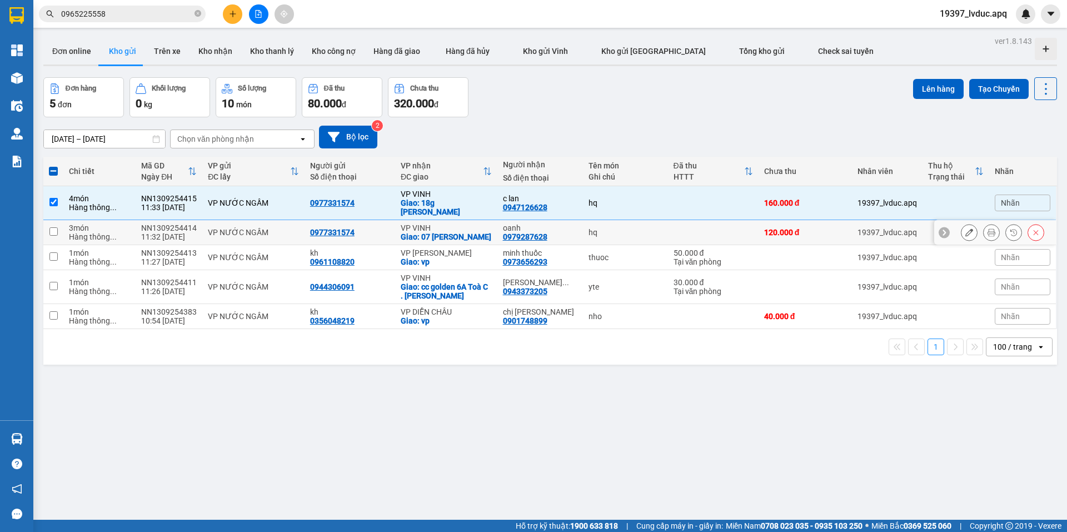
click at [605, 225] on td "hq" at bounding box center [625, 232] width 85 height 25
checkbox input "true"
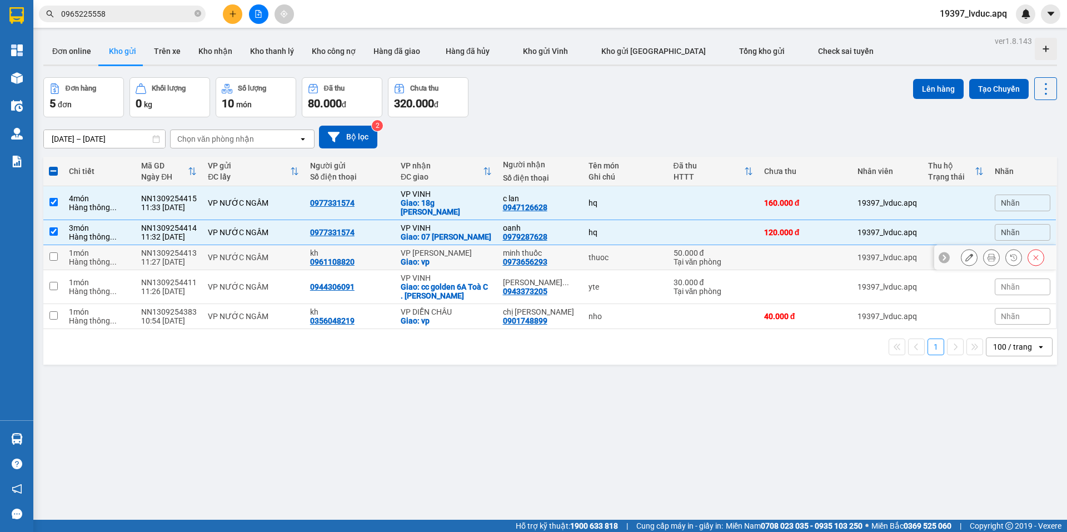
click at [603, 261] on div "thuoc" at bounding box center [626, 257] width 74 height 9
checkbox input "true"
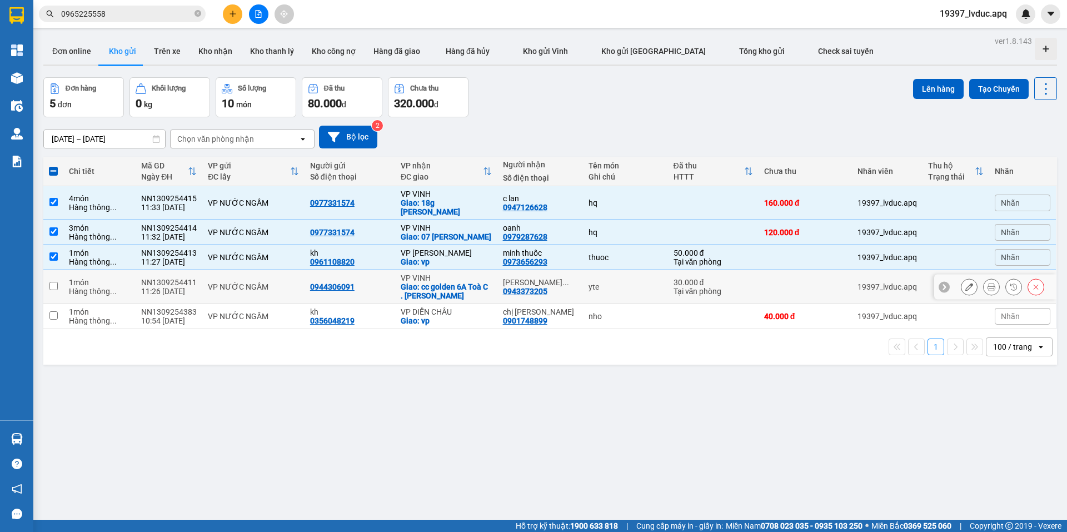
click at [606, 291] on td "yte" at bounding box center [625, 287] width 85 height 34
checkbox input "true"
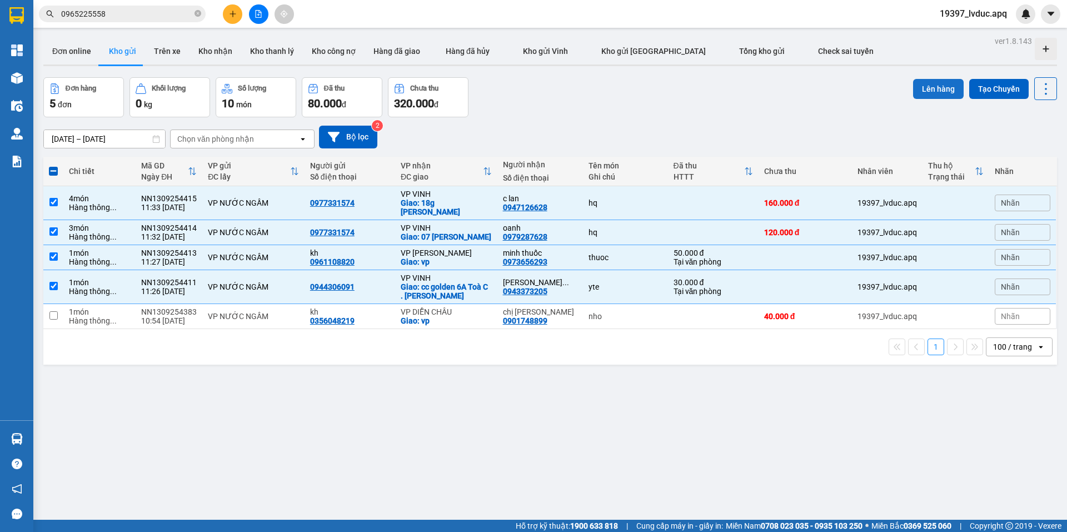
click at [941, 87] on button "Lên hàng" at bounding box center [938, 89] width 51 height 20
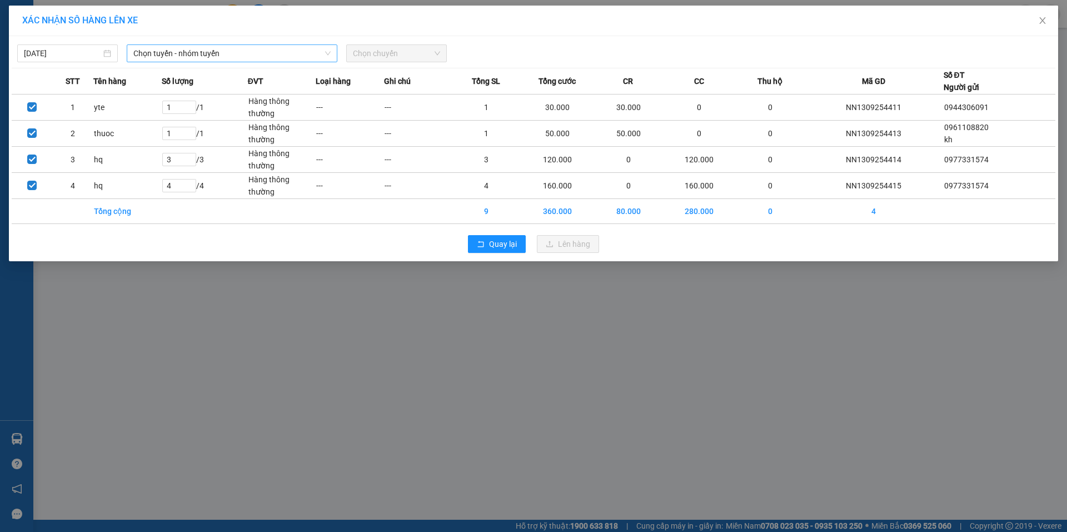
click at [169, 57] on span "Chọn tuyến - nhóm tuyến" at bounding box center [231, 53] width 197 height 17
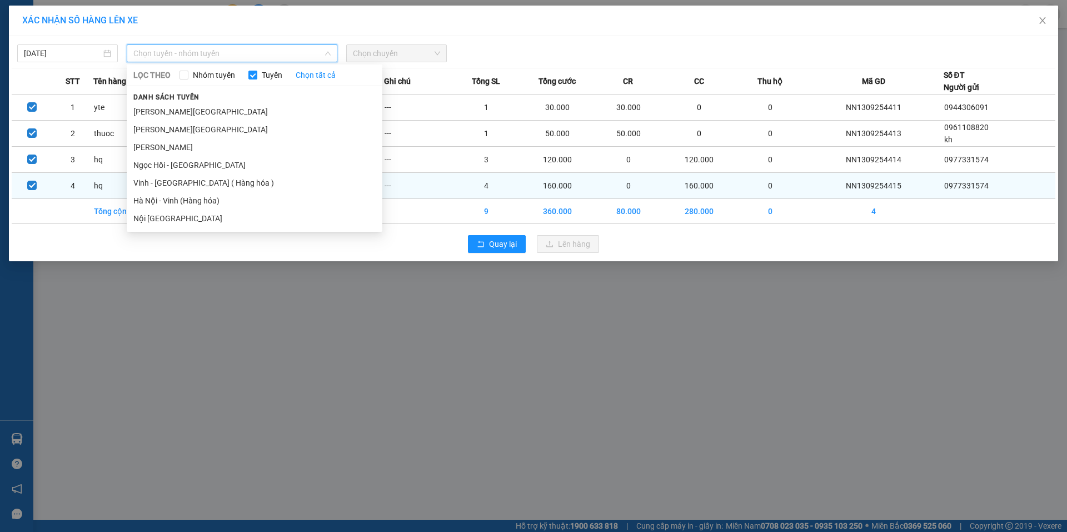
drag, startPoint x: 191, startPoint y: 205, endPoint x: 191, endPoint y: 195, distance: 9.5
click at [191, 205] on li "Hà Nội - Vinh (Hàng hóa)" at bounding box center [255, 201] width 256 height 18
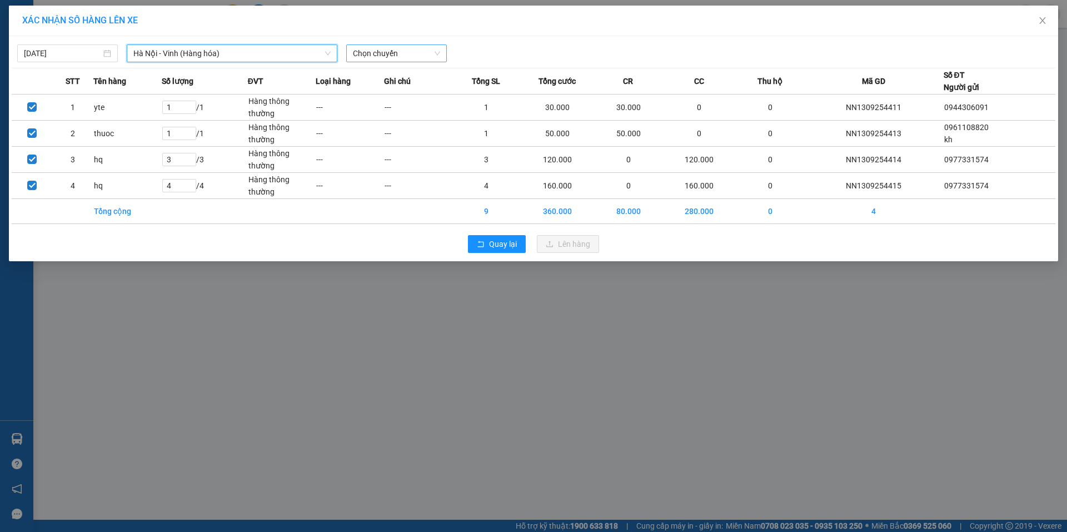
click at [404, 50] on span "Chọn chuyến" at bounding box center [396, 53] width 87 height 17
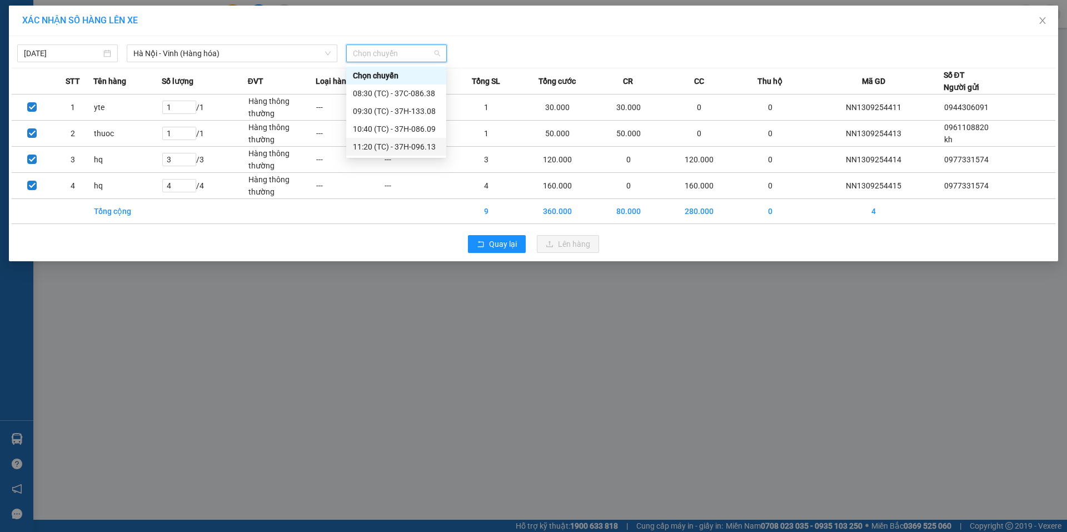
click at [389, 144] on div "11:20 (TC) - 37H-096.13" at bounding box center [396, 147] width 87 height 12
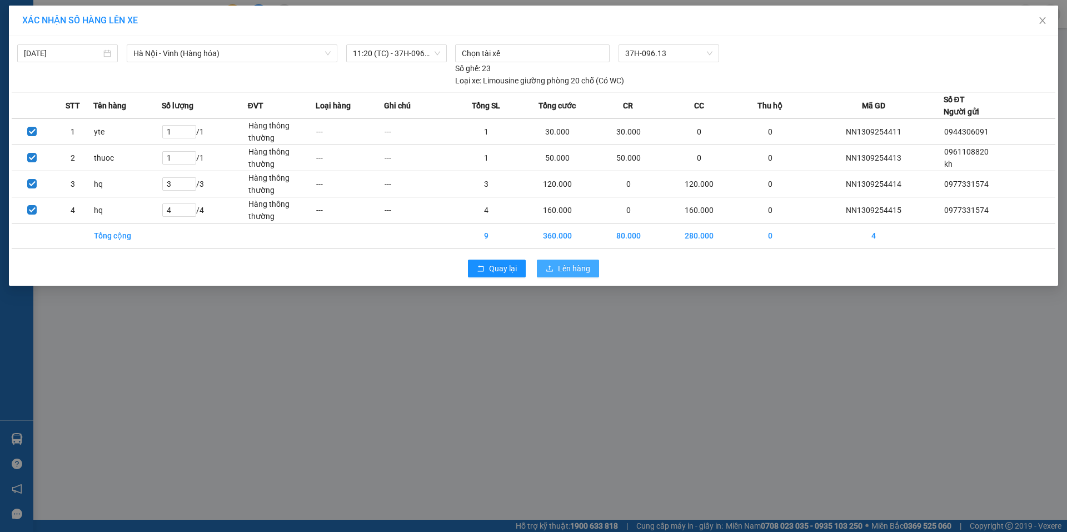
click at [569, 270] on span "Lên hàng" at bounding box center [574, 268] width 32 height 12
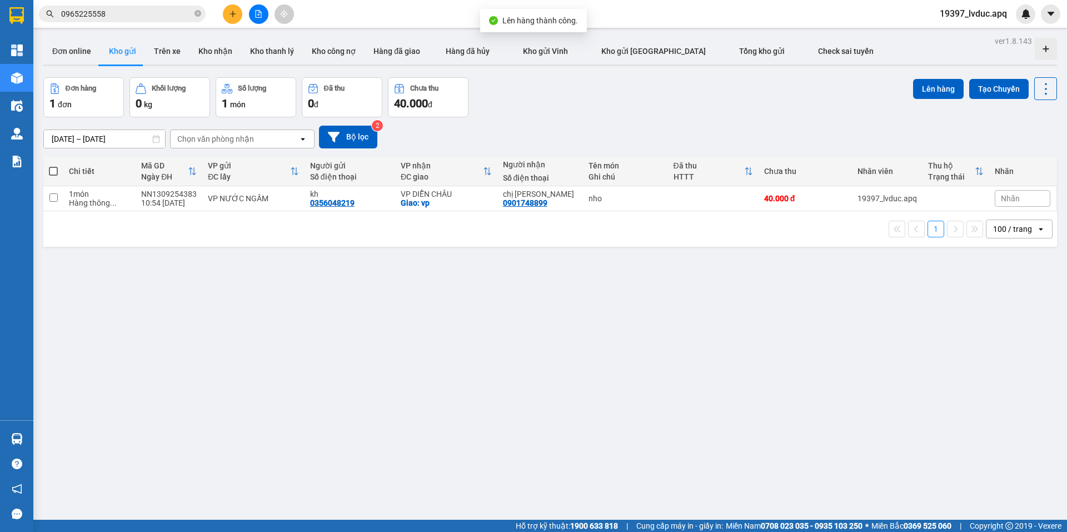
click at [260, 16] on icon "file-add" at bounding box center [259, 14] width 8 height 8
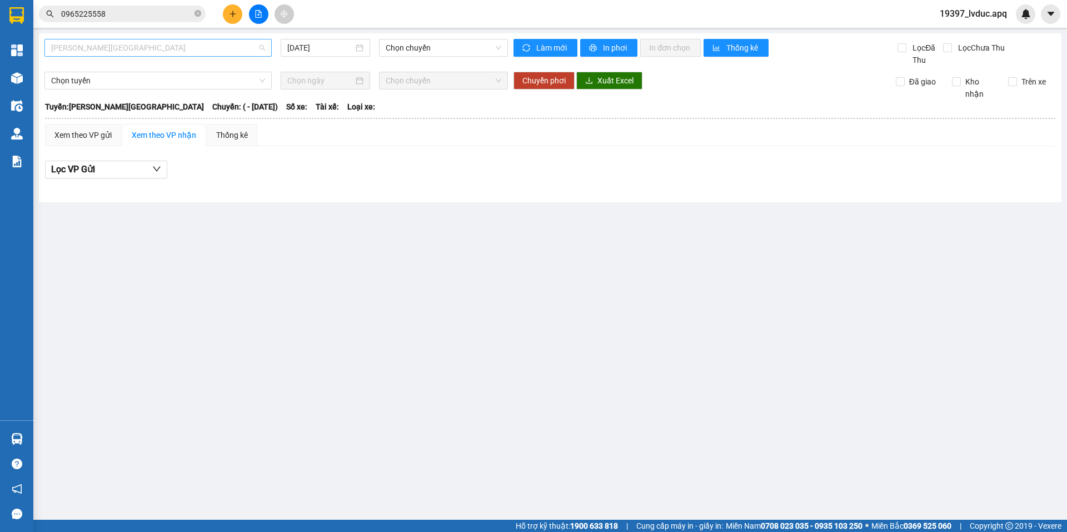
click at [206, 52] on span "Gia Lâm - Mỹ Đình" at bounding box center [158, 47] width 214 height 17
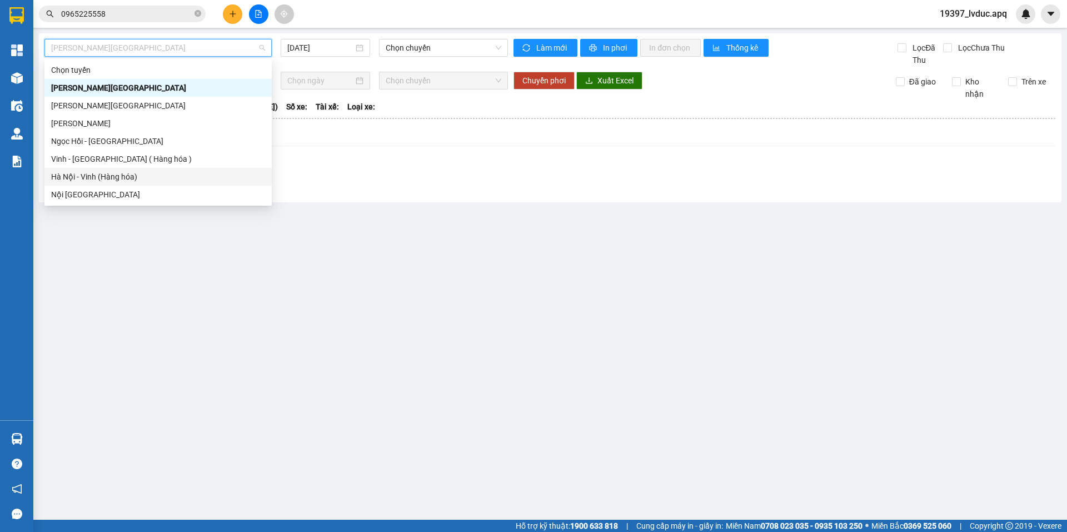
drag, startPoint x: 184, startPoint y: 181, endPoint x: 191, endPoint y: 178, distance: 7.2
click at [184, 181] on div "Hà Nội - Vinh (Hàng hóa)" at bounding box center [158, 177] width 214 height 12
type input "13/09/2025"
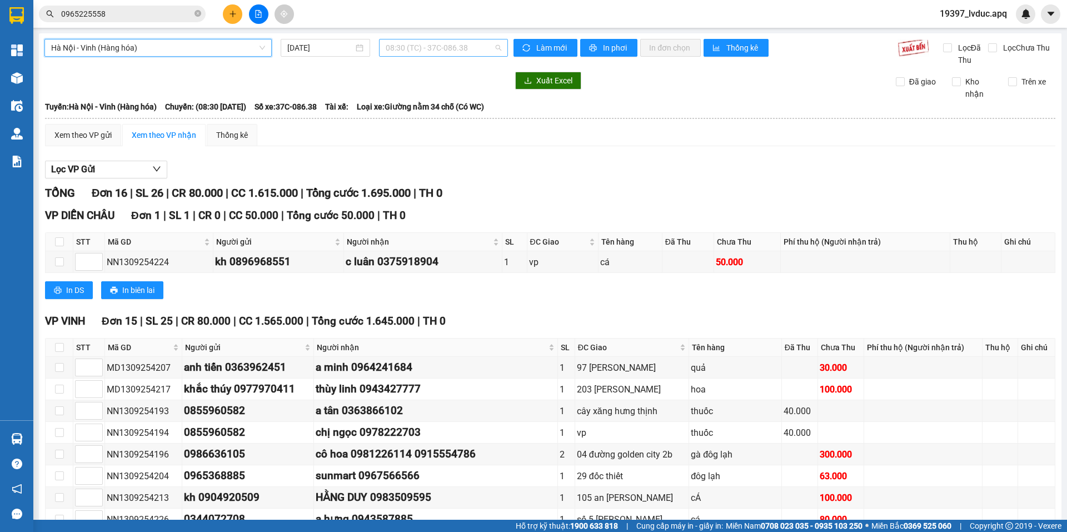
click at [414, 44] on span "08:30 (TC) - 37C-086.38" at bounding box center [444, 47] width 116 height 17
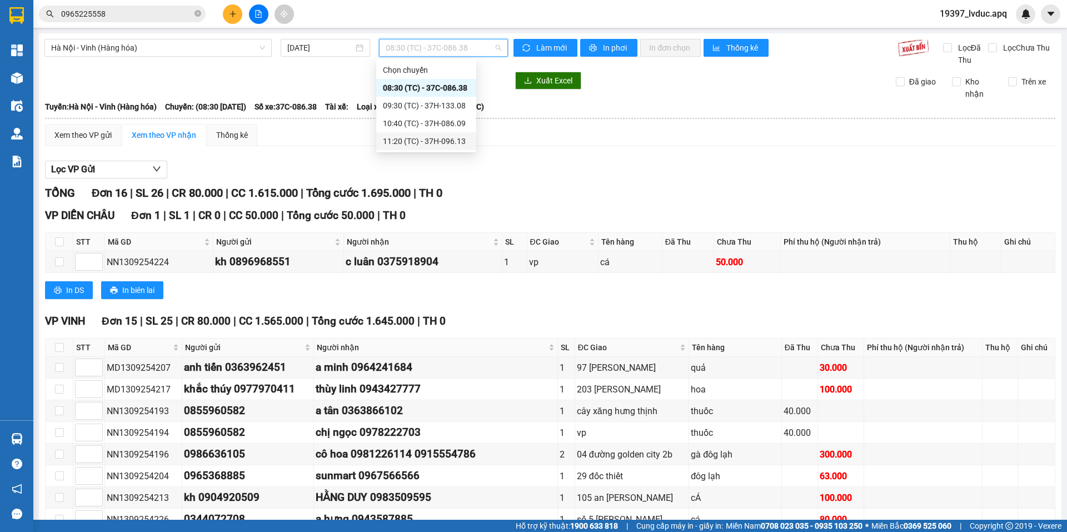
click at [421, 139] on div "11:20 (TC) - 37H-096.13" at bounding box center [426, 141] width 87 height 12
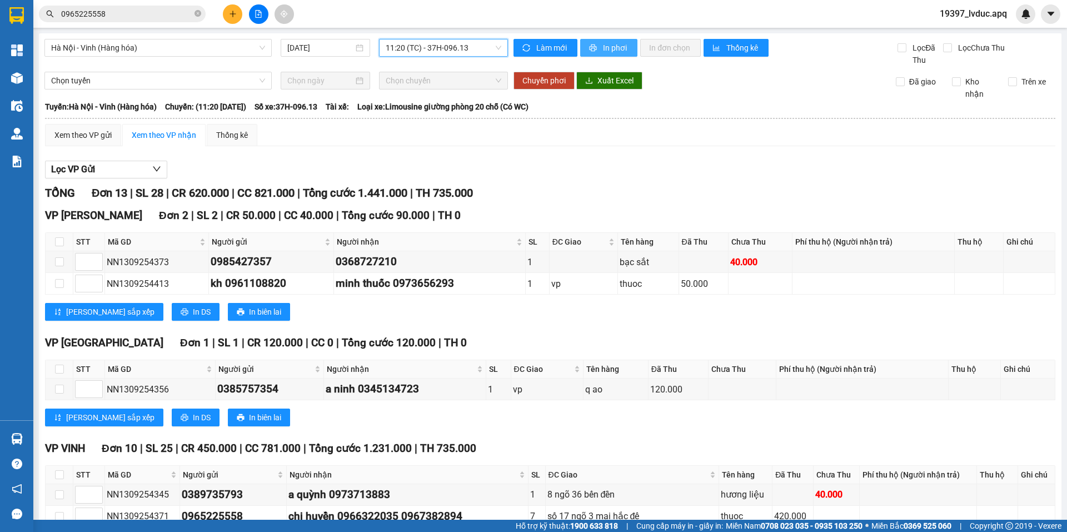
click at [605, 46] on span "In phơi" at bounding box center [616, 48] width 26 height 12
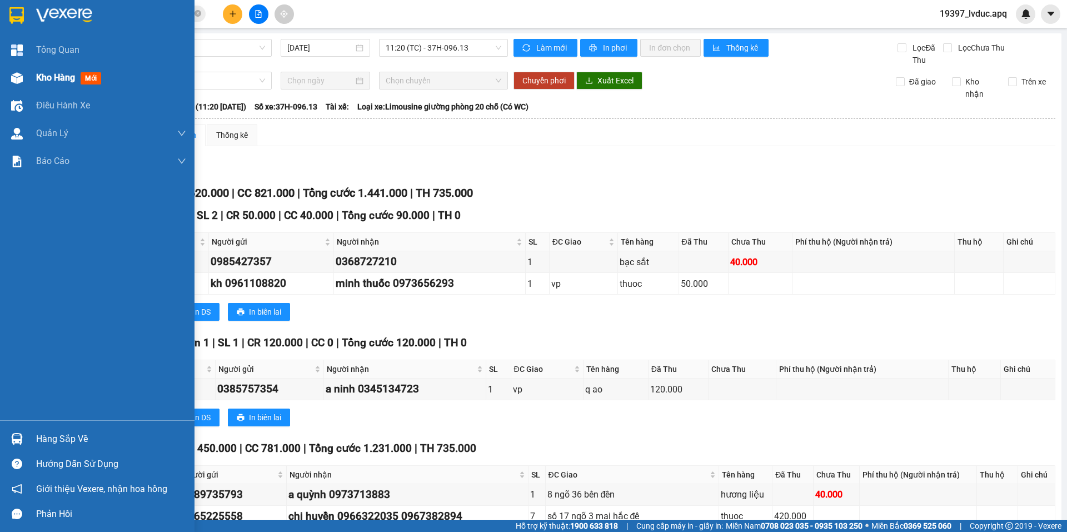
click at [57, 76] on span "Kho hàng" at bounding box center [55, 77] width 39 height 11
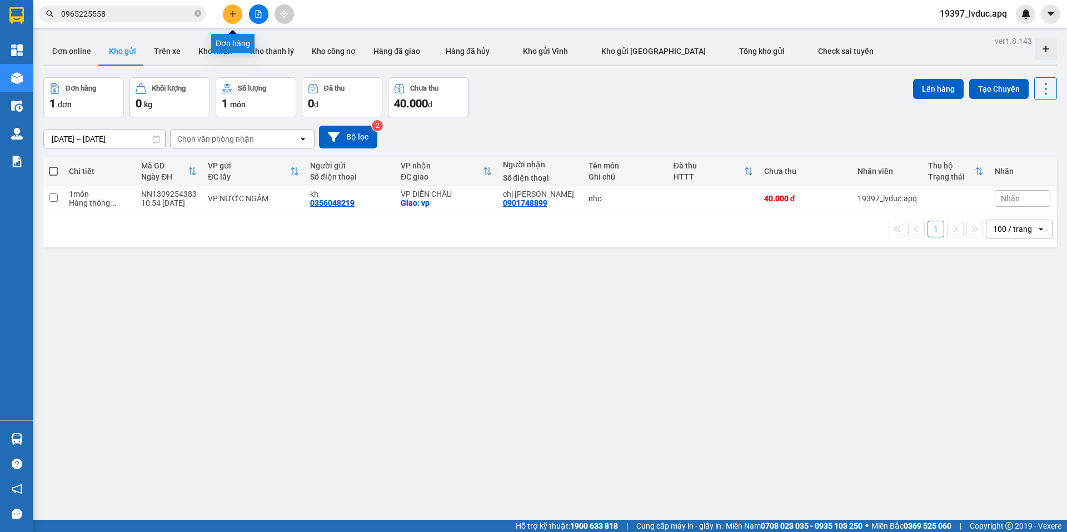
click at [235, 15] on icon "plus" at bounding box center [233, 14] width 8 height 8
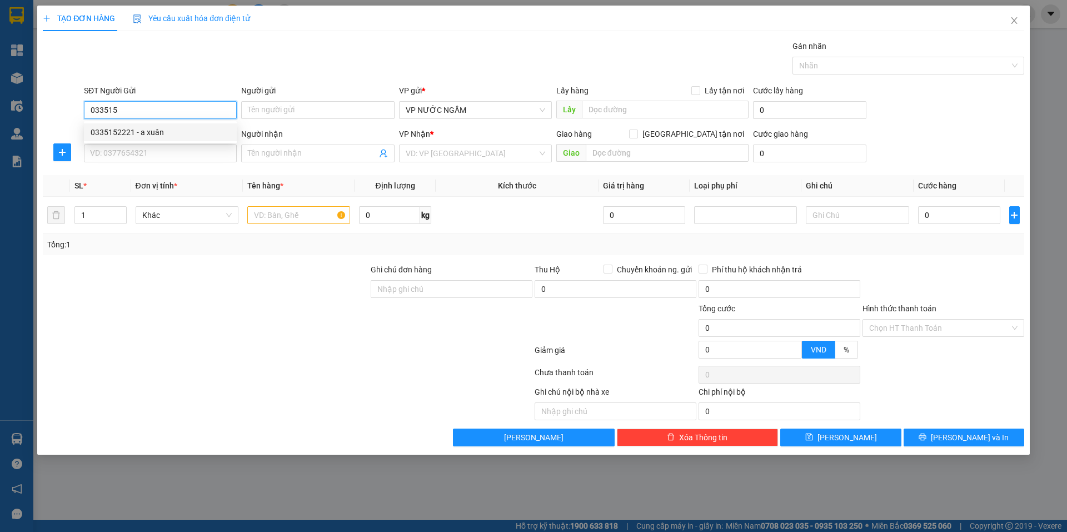
click at [143, 130] on div "0335152221 - a xuân" at bounding box center [161, 132] width 140 height 12
type input "0335152221"
type input "a xuân"
type input "0335152221"
click at [144, 146] on input "SĐT Người Nhận" at bounding box center [160, 154] width 153 height 18
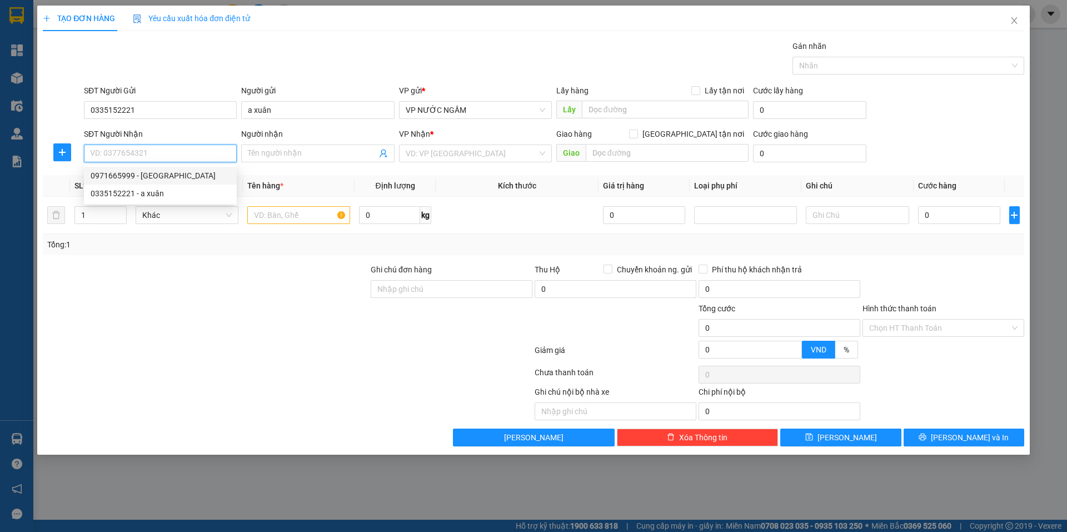
click at [131, 175] on div "0971665999 - thanh nam" at bounding box center [161, 176] width 140 height 12
type input "0971665999"
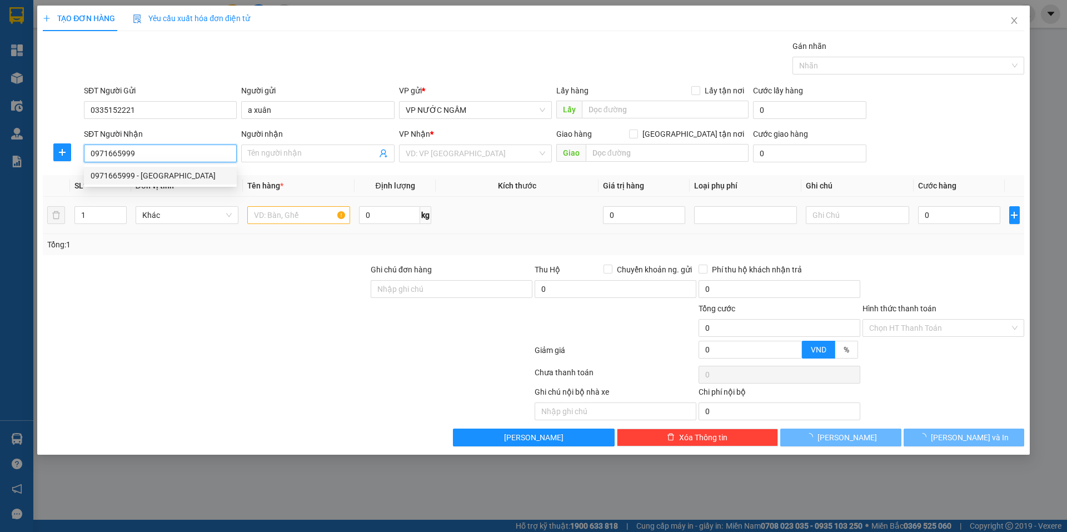
type input "thanh nam"
checkbox input "true"
type input "125 nguyễn du"
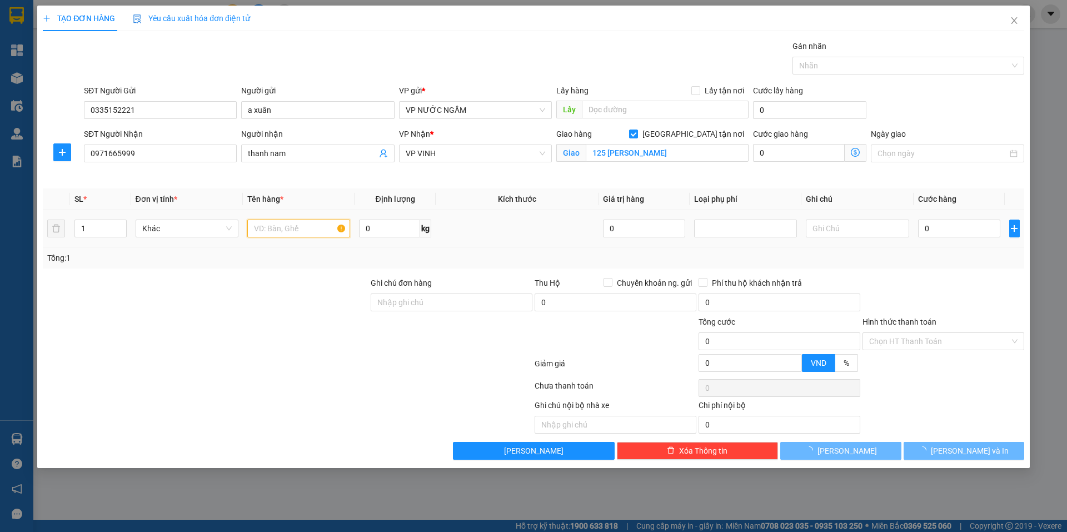
click at [301, 231] on input "text" at bounding box center [298, 229] width 103 height 18
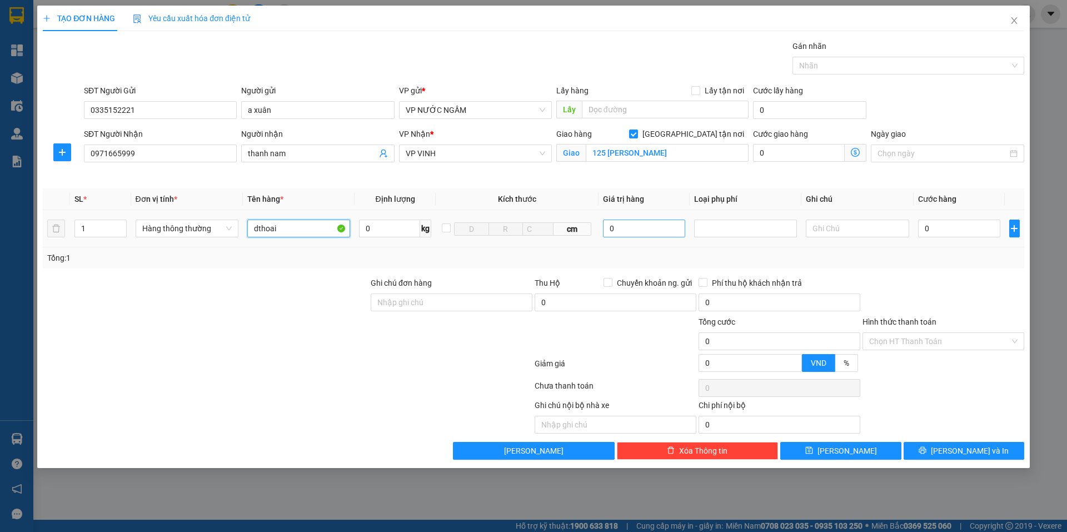
type input "dthoai"
click at [621, 221] on input "0" at bounding box center [644, 229] width 83 height 18
click at [759, 226] on div at bounding box center [745, 228] width 97 height 13
type input "70.000.000"
click at [735, 246] on div "Hàng giá trị cao" at bounding box center [745, 251] width 89 height 12
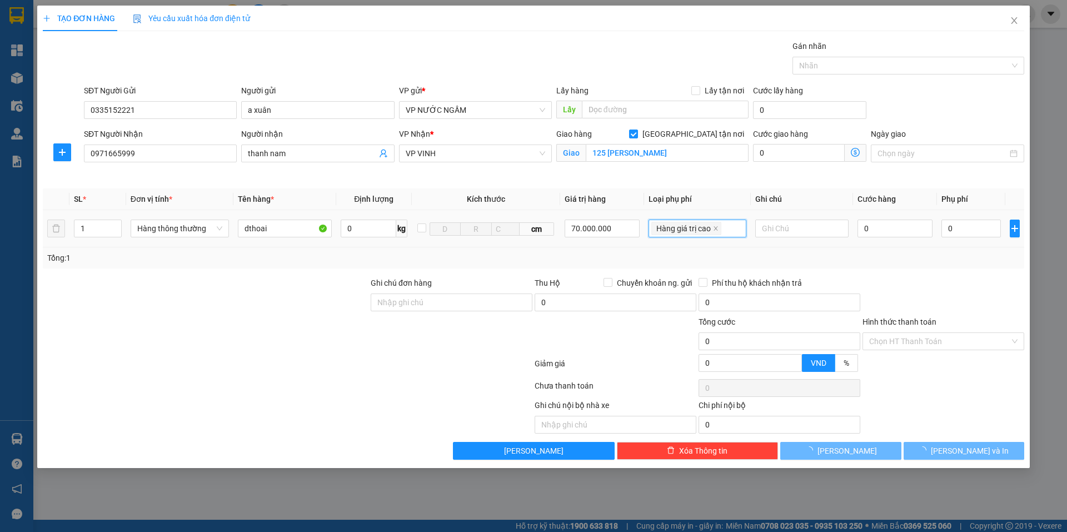
type input "350.000"
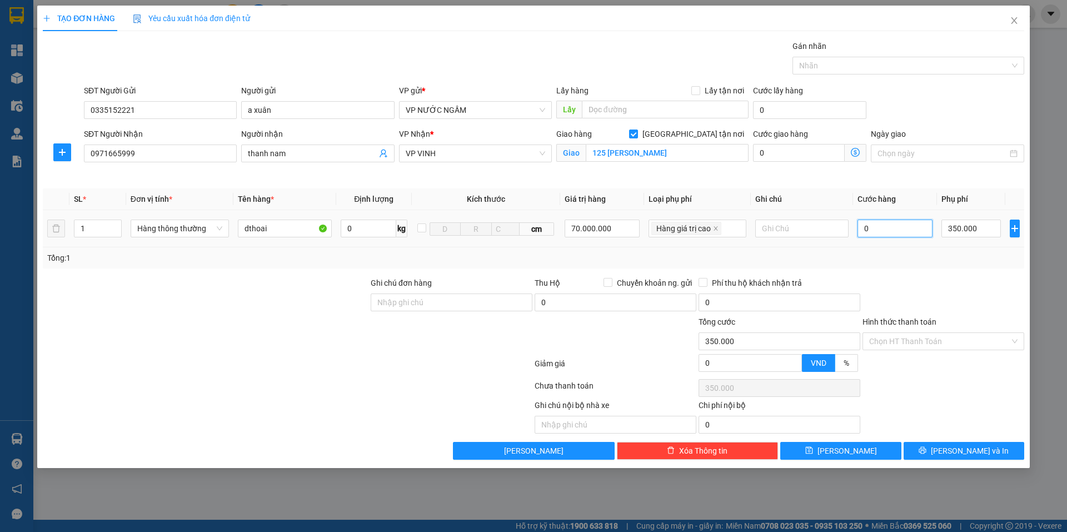
click at [896, 233] on input "0" at bounding box center [896, 229] width 76 height 18
type input "5"
type input "350.005"
type input "50"
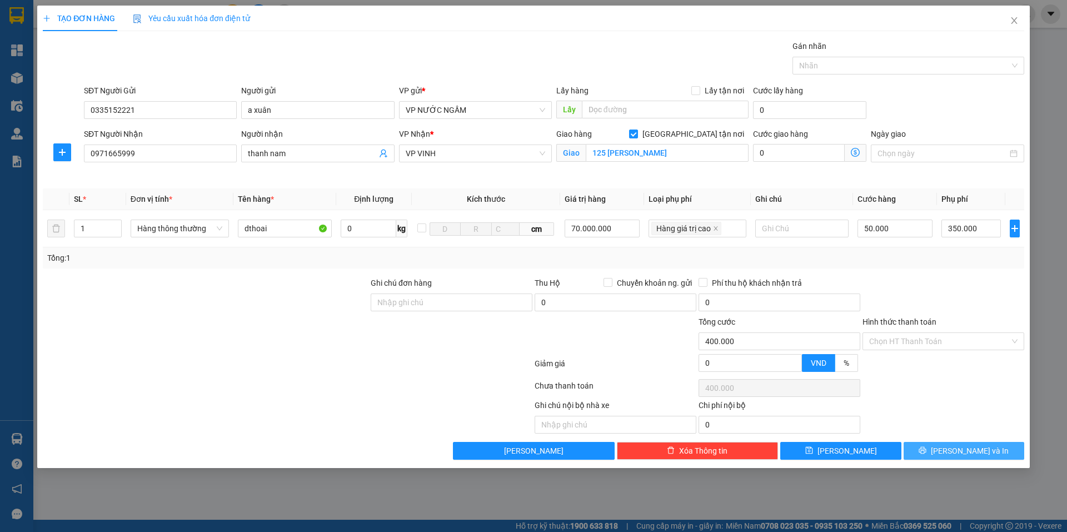
drag, startPoint x: 951, startPoint y: 449, endPoint x: 1002, endPoint y: 387, distance: 80.6
click at [952, 448] on button "[PERSON_NAME] và In" at bounding box center [964, 451] width 121 height 18
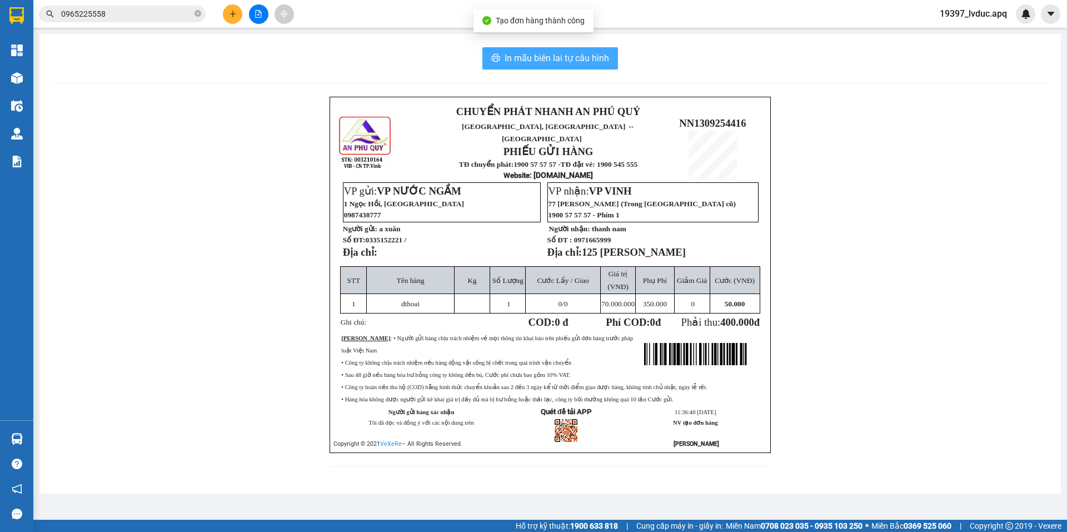
click at [543, 58] on span "In mẫu biên lai tự cấu hình" at bounding box center [557, 58] width 105 height 14
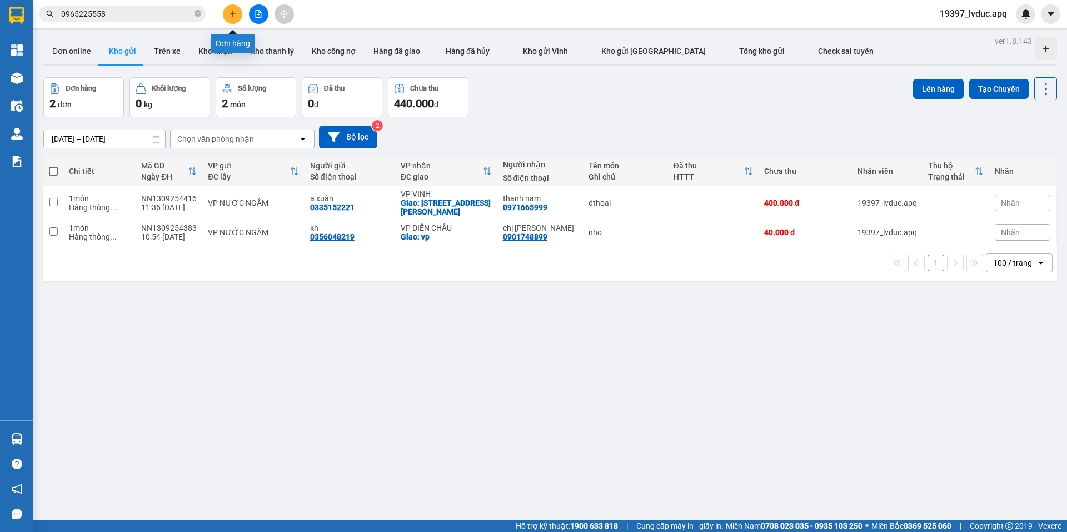
click at [237, 14] on button at bounding box center [232, 13] width 19 height 19
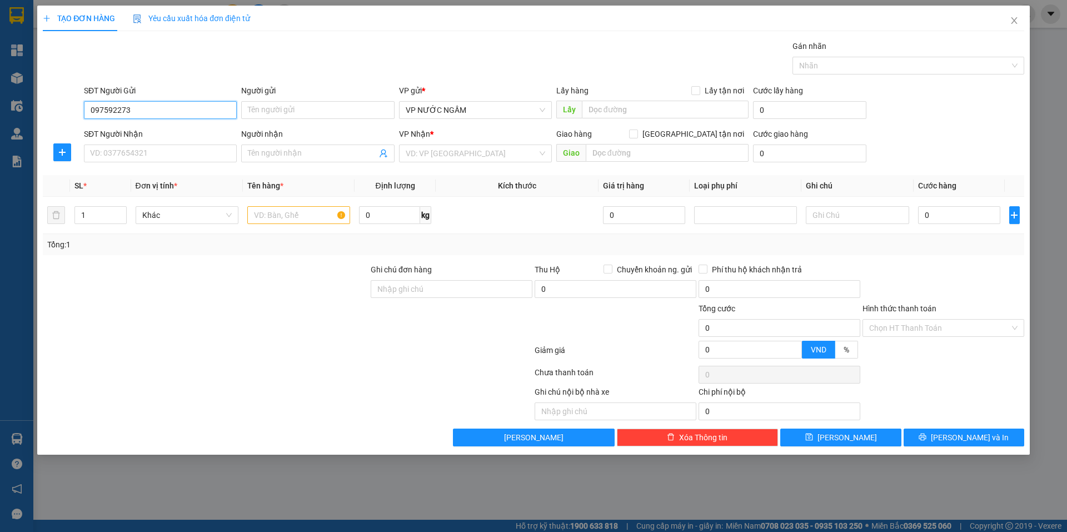
click at [105, 105] on input "097592273" at bounding box center [160, 110] width 153 height 18
click at [108, 108] on input "097592273" at bounding box center [160, 110] width 153 height 18
click at [119, 107] on input "097592273" at bounding box center [160, 110] width 153 height 18
click at [135, 151] on input "SĐT Người Nhận" at bounding box center [160, 154] width 153 height 18
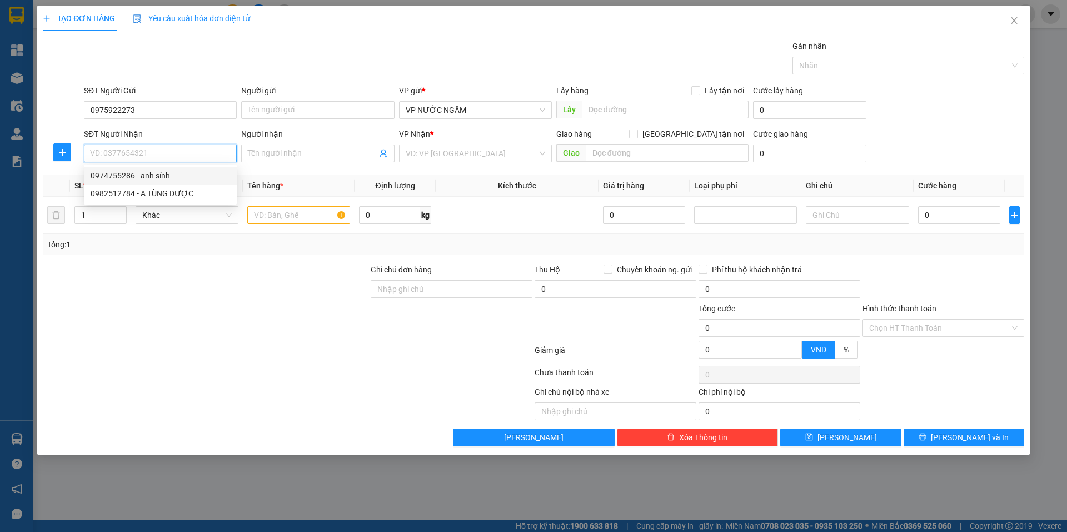
drag, startPoint x: 117, startPoint y: 176, endPoint x: 123, endPoint y: 173, distance: 7.0
click at [117, 176] on div "0974755286 - anh sính" at bounding box center [161, 176] width 140 height 12
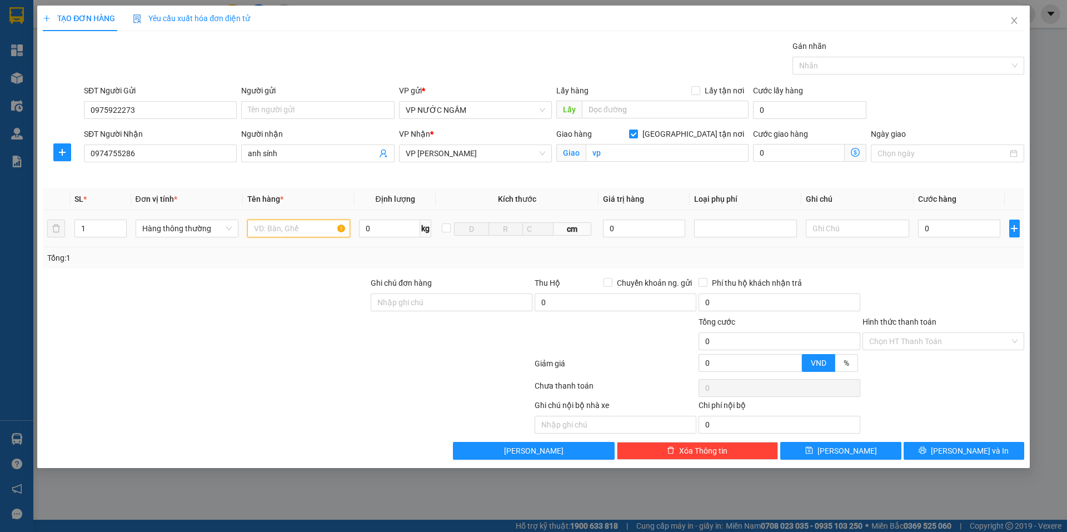
click at [275, 225] on input "text" at bounding box center [298, 229] width 103 height 18
click at [948, 230] on input "0" at bounding box center [959, 229] width 83 height 18
click at [950, 277] on div at bounding box center [944, 296] width 164 height 39
click at [935, 342] on input "Hình thức thanh toán" at bounding box center [939, 341] width 141 height 17
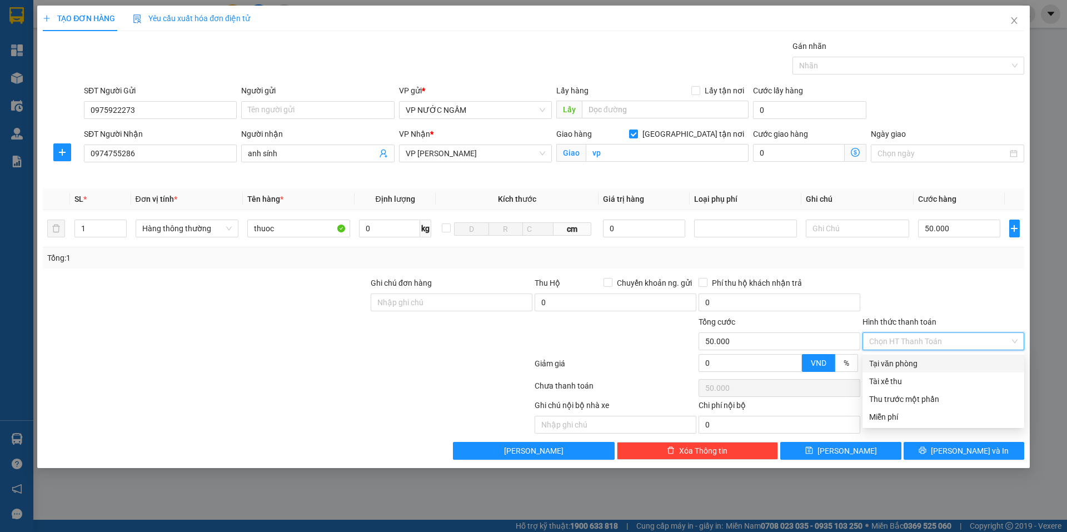
click at [909, 367] on div "Tại văn phòng" at bounding box center [943, 363] width 148 height 12
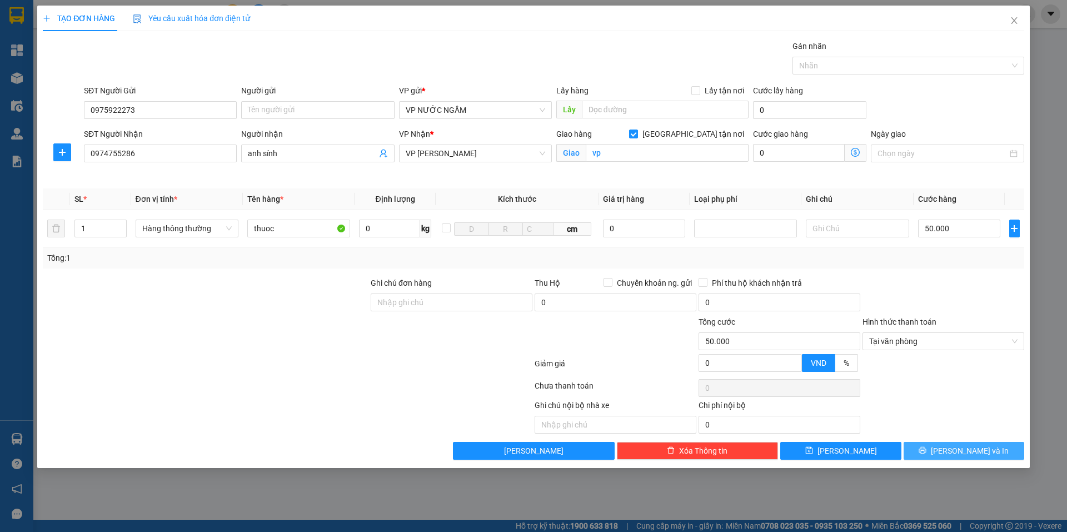
click at [951, 447] on button "[PERSON_NAME] và In" at bounding box center [964, 451] width 121 height 18
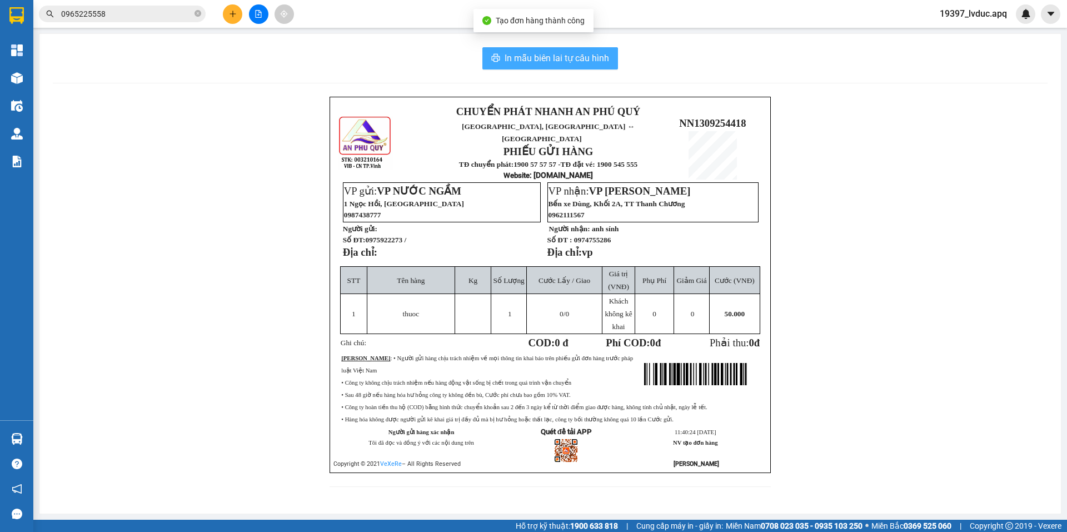
click at [569, 61] on span "In mẫu biên lai tự cấu hình" at bounding box center [557, 58] width 105 height 14
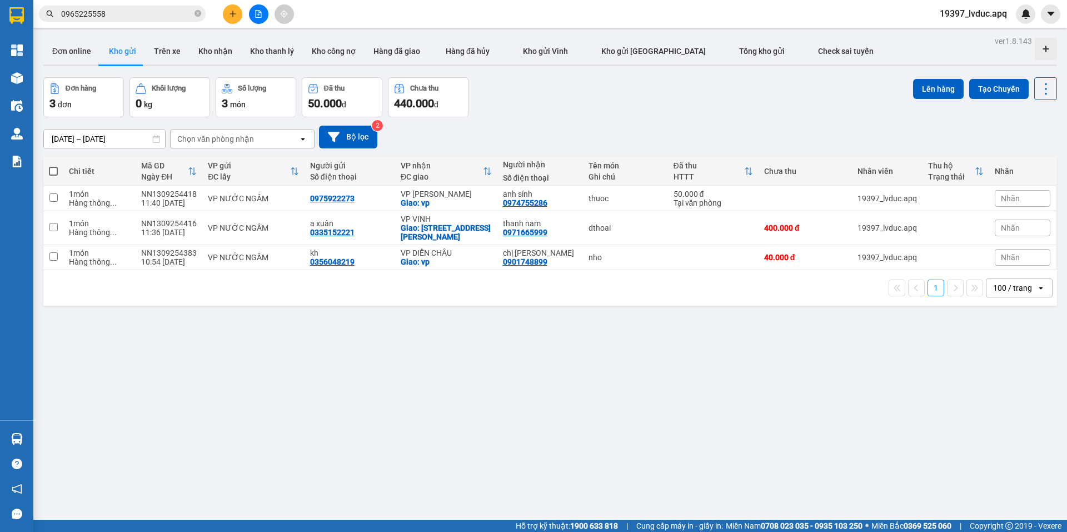
click at [615, 68] on div "ver 1.8.143 Đơn online Kho gửi Trên xe Kho nhận Kho thanh lý Kho công nợ Hàng đ…" at bounding box center [550, 299] width 1023 height 532
click at [228, 18] on button at bounding box center [232, 13] width 19 height 19
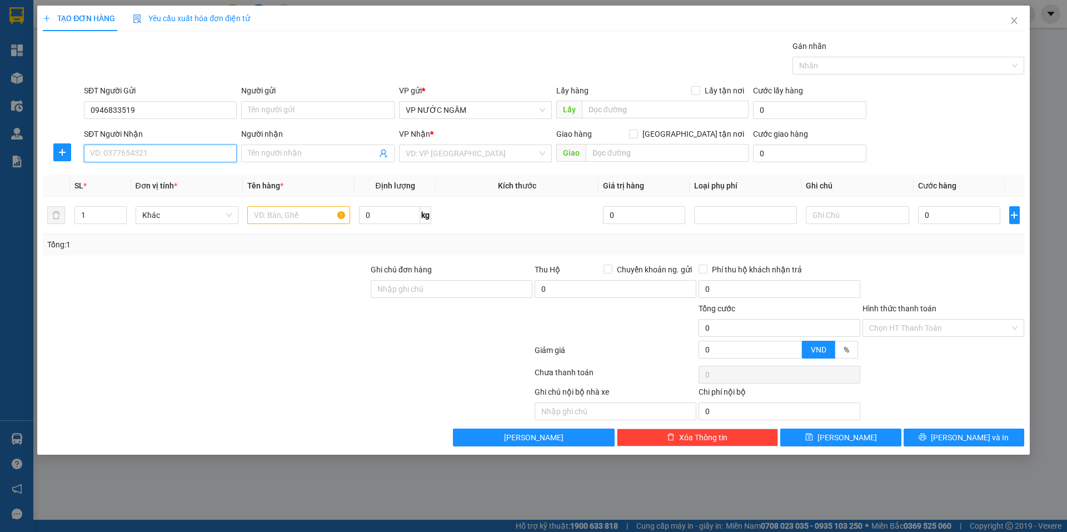
click at [148, 151] on input "SĐT Người Nhận" at bounding box center [160, 154] width 153 height 18
click at [146, 177] on div "0946833519 - rạm biên" at bounding box center [161, 176] width 140 height 12
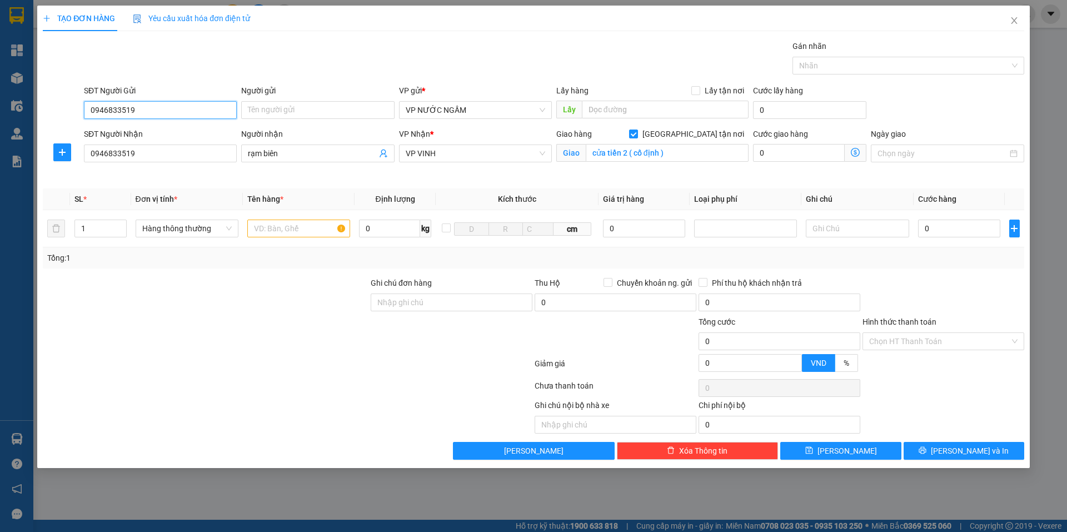
click at [194, 107] on input "0946833519" at bounding box center [160, 110] width 153 height 18
click at [187, 157] on input "0946833519" at bounding box center [160, 154] width 153 height 18
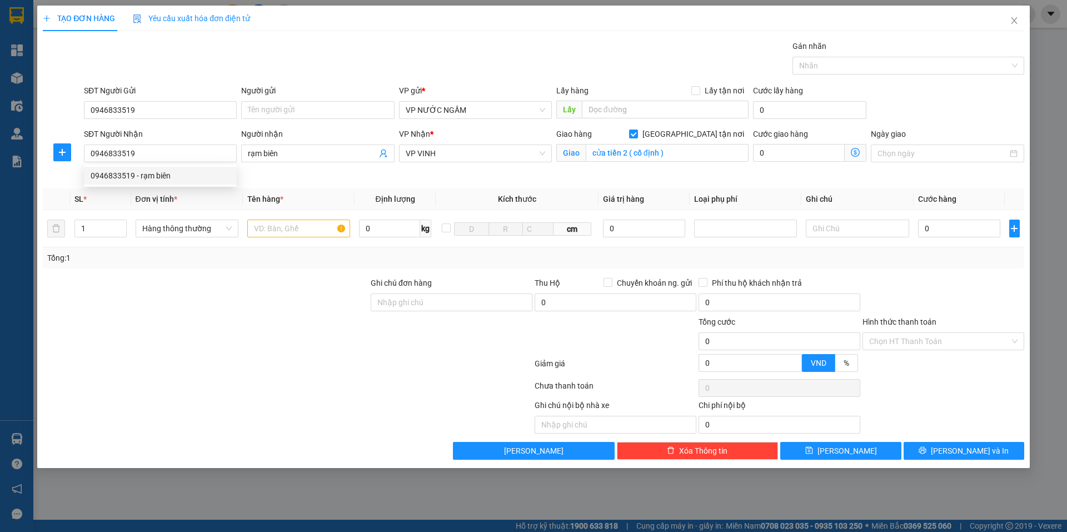
click at [296, 185] on div "Transit Pickup Surcharge Ids Transit Deliver Surcharge Ids Transit Deliver Surc…" at bounding box center [534, 250] width 982 height 420
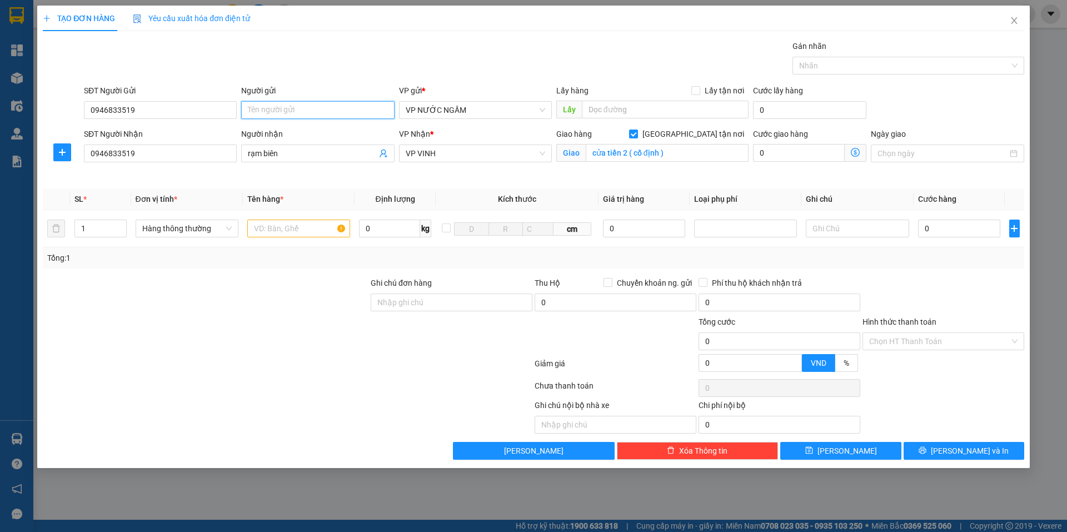
click at [278, 107] on input "Người gửi" at bounding box center [317, 110] width 153 height 18
click at [302, 224] on input "text" at bounding box center [298, 229] width 103 height 18
click at [977, 226] on input "0" at bounding box center [959, 229] width 83 height 18
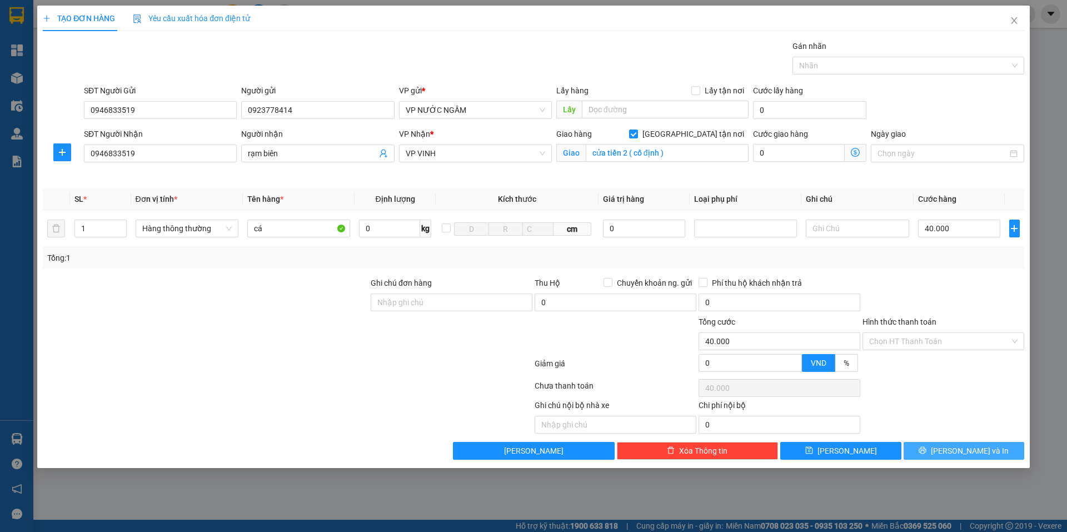
click at [958, 448] on span "[PERSON_NAME] và In" at bounding box center [970, 451] width 78 height 12
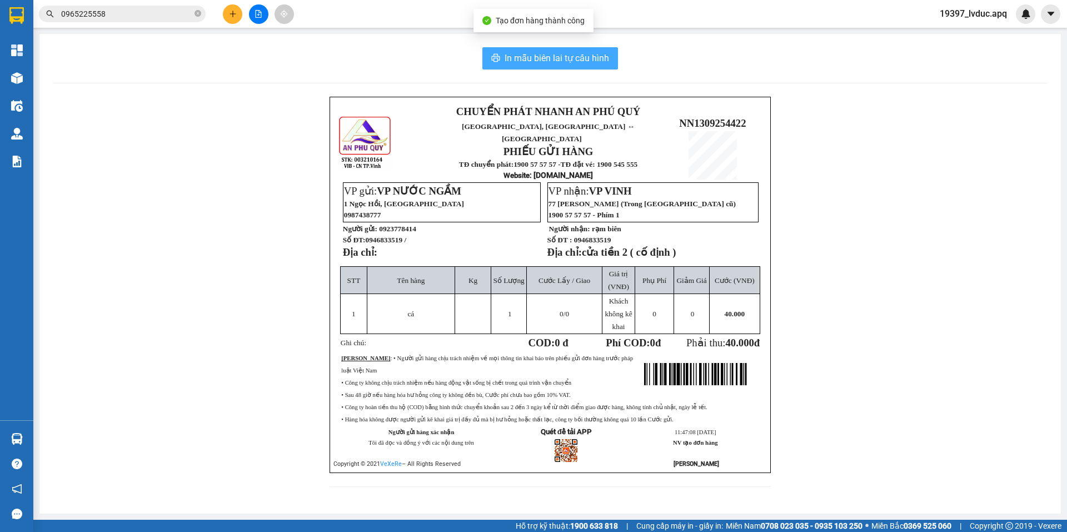
click at [570, 56] on span "In mẫu biên lai tự cấu hình" at bounding box center [557, 58] width 105 height 14
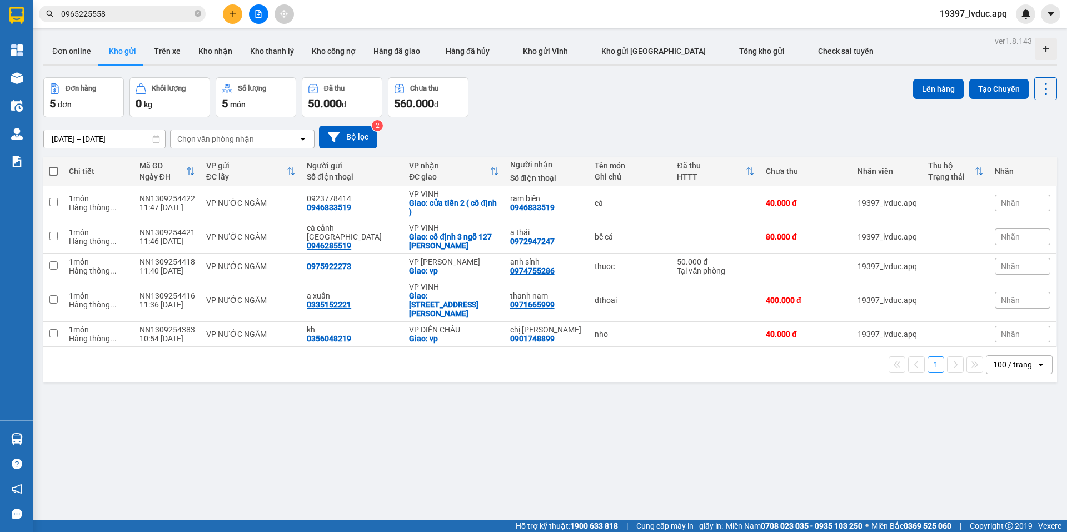
click at [230, 17] on icon "plus" at bounding box center [233, 14] width 8 height 8
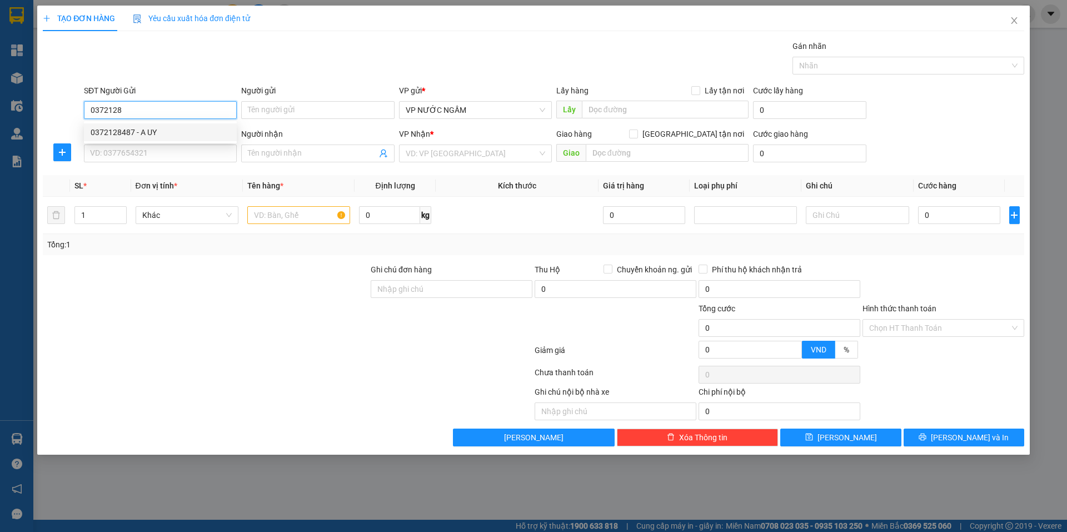
drag, startPoint x: 170, startPoint y: 131, endPoint x: 167, endPoint y: 143, distance: 12.0
click at [169, 133] on div "0372128487 - A UY" at bounding box center [161, 132] width 140 height 12
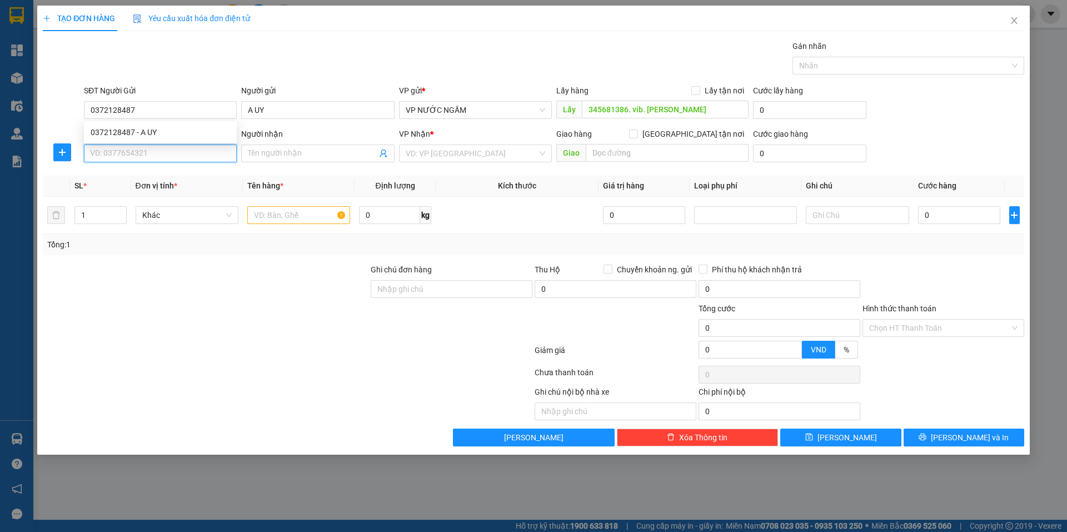
click at [167, 148] on input "SĐT Người Nhận" at bounding box center [160, 154] width 153 height 18
click at [196, 158] on input "0372309196" at bounding box center [160, 154] width 153 height 18
click at [422, 152] on input "search" at bounding box center [472, 153] width 132 height 17
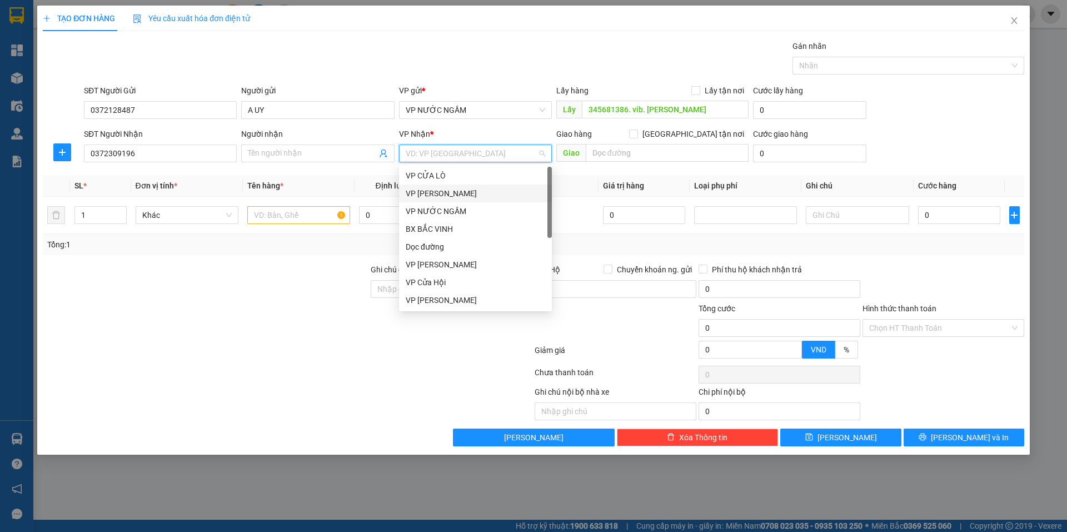
scroll to position [160, 0]
drag, startPoint x: 442, startPoint y: 301, endPoint x: 426, endPoint y: 291, distance: 19.4
click at [442, 301] on div "VP [PERSON_NAME]" at bounding box center [476, 300] width 140 height 12
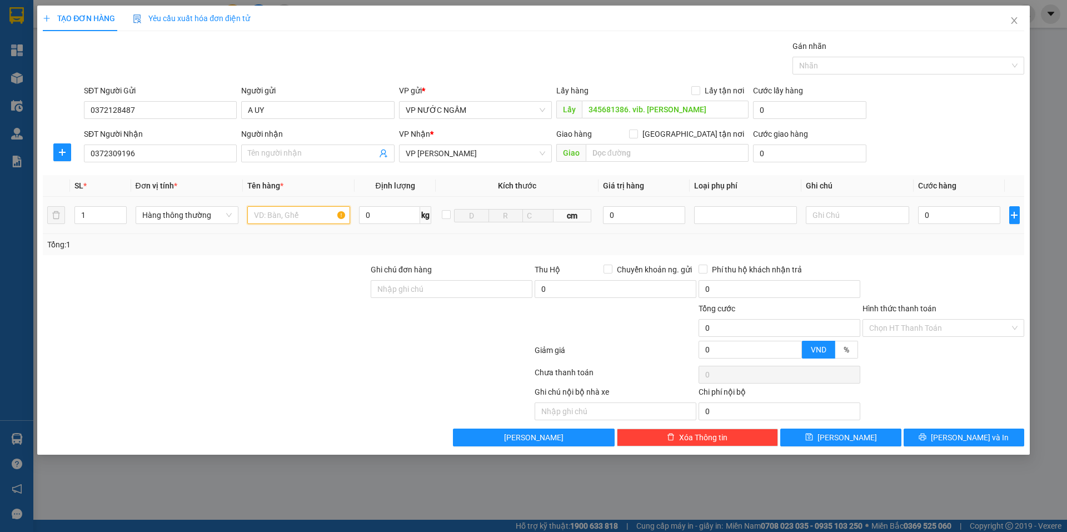
click at [297, 218] on input "text" at bounding box center [298, 215] width 103 height 18
click at [956, 217] on input "0" at bounding box center [959, 215] width 83 height 18
click at [927, 433] on icon "printer" at bounding box center [923, 437] width 8 height 8
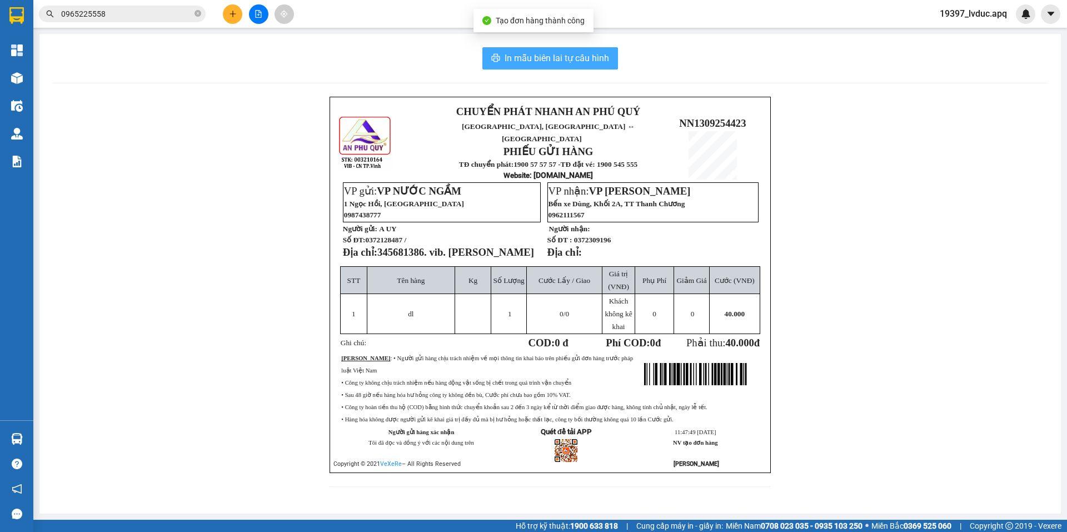
click at [510, 52] on span "In mẫu biên lai tự cấu hình" at bounding box center [557, 58] width 105 height 14
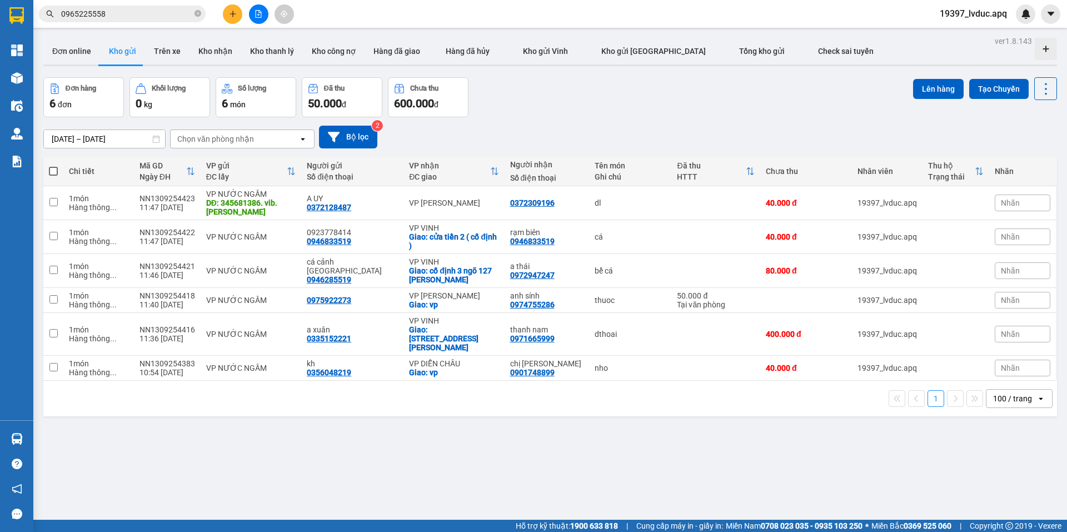
click at [629, 129] on div "[DATE] – [DATE] Press the down arrow key to interact with the calendar and sele…" at bounding box center [550, 137] width 1014 height 23
click at [634, 198] on td "dl" at bounding box center [630, 203] width 83 height 34
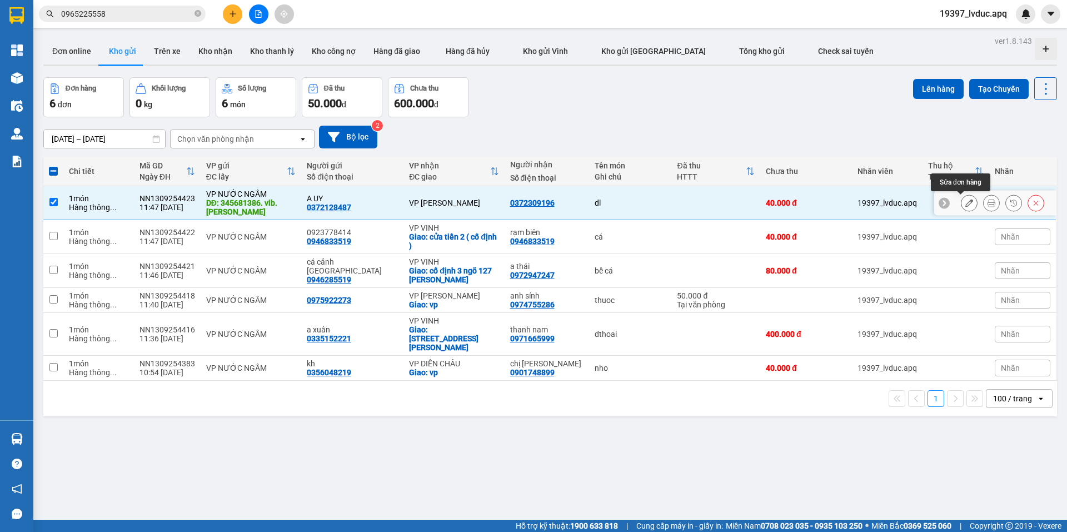
click at [966, 206] on icon at bounding box center [970, 203] width 8 height 8
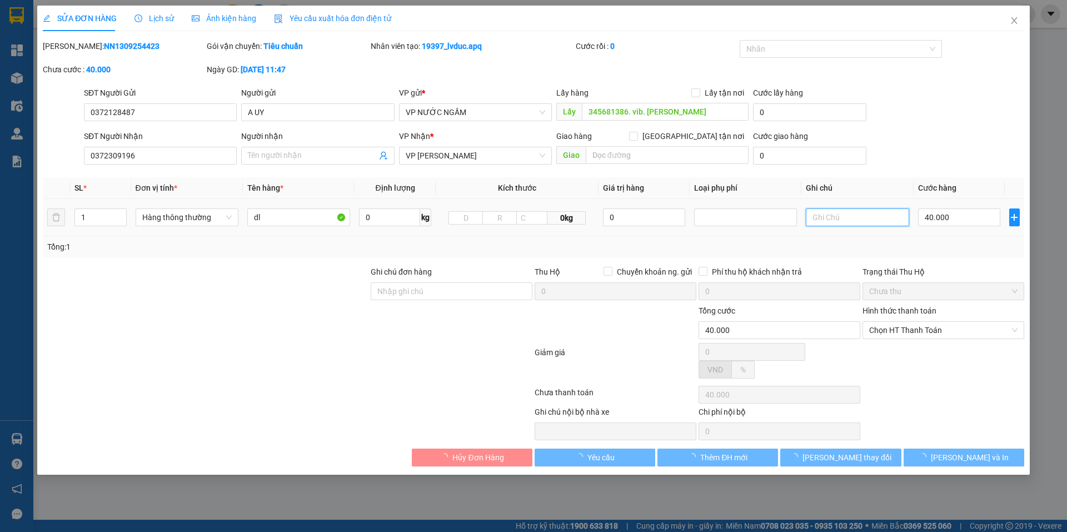
click at [848, 221] on input "text" at bounding box center [857, 217] width 103 height 18
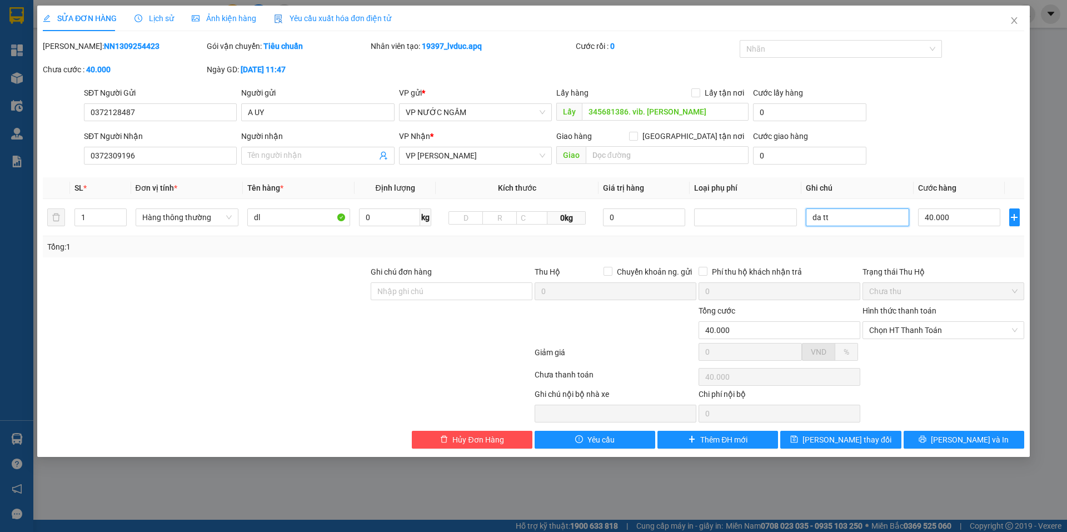
drag, startPoint x: 929, startPoint y: 327, endPoint x: 924, endPoint y: 342, distance: 15.3
click at [929, 327] on span "Chọn HT Thanh Toán" at bounding box center [943, 330] width 148 height 17
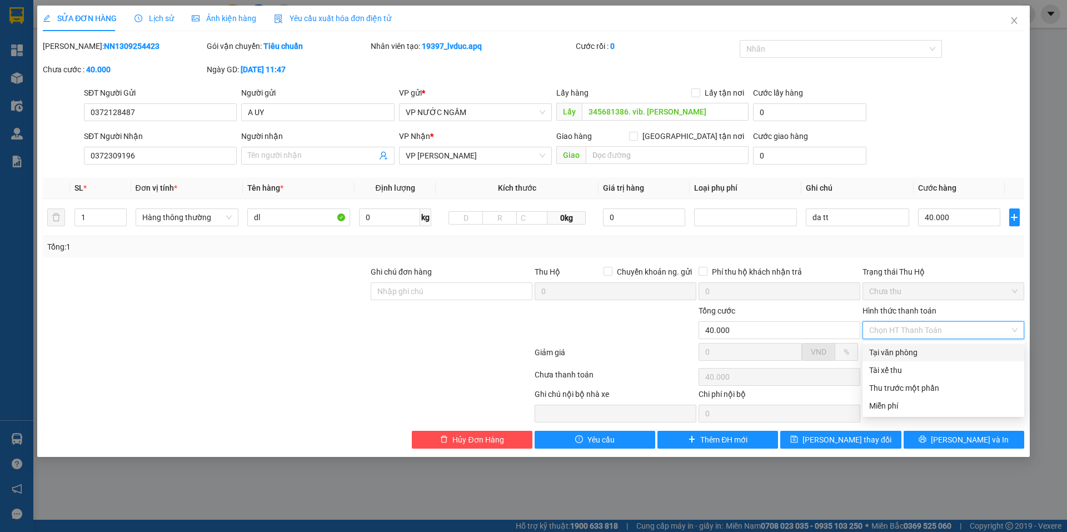
click at [907, 349] on div "Tại văn phòng" at bounding box center [943, 352] width 148 height 12
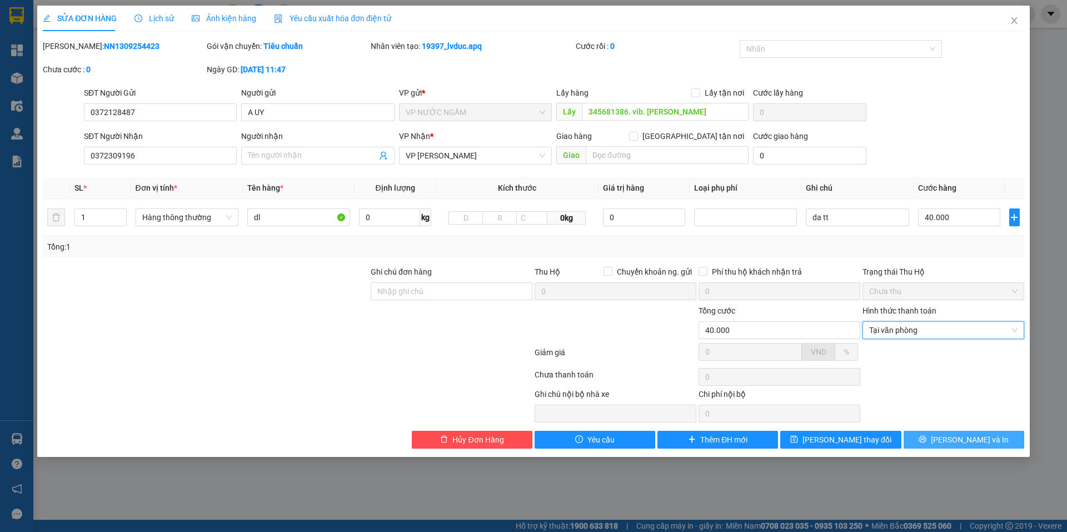
click at [935, 441] on button "[PERSON_NAME] và In" at bounding box center [964, 440] width 121 height 18
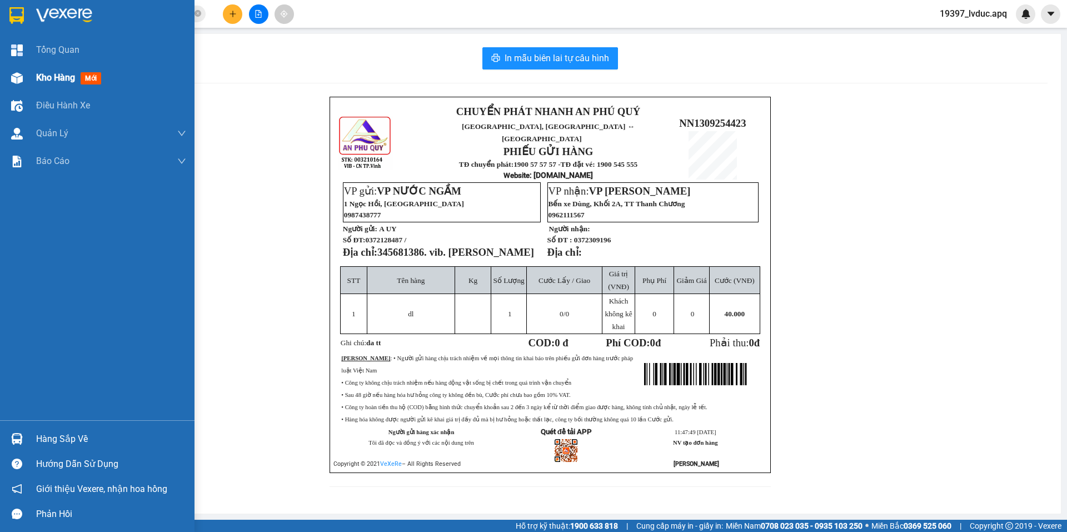
click at [108, 76] on div "Kho hàng mới" at bounding box center [111, 78] width 150 height 28
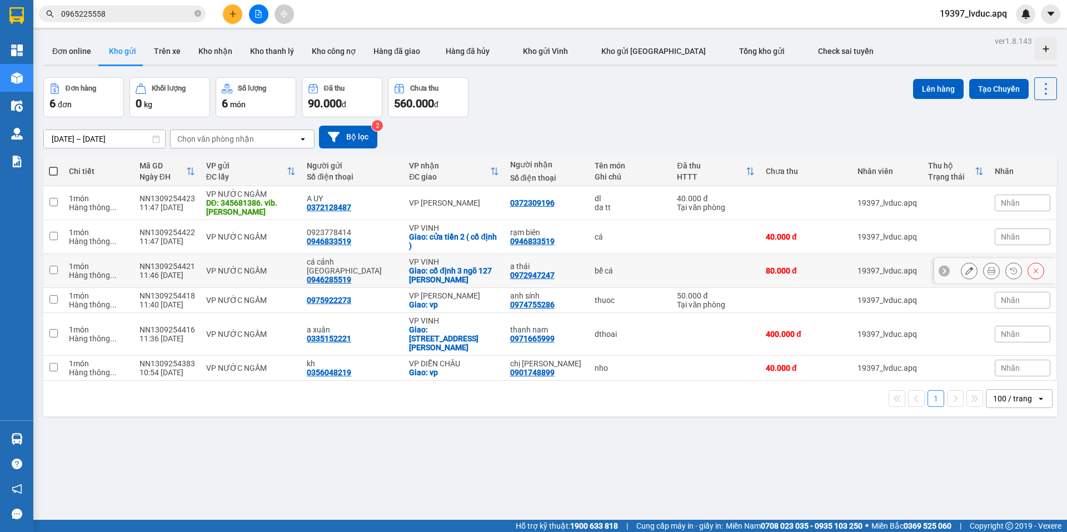
click at [693, 276] on td at bounding box center [716, 271] width 89 height 34
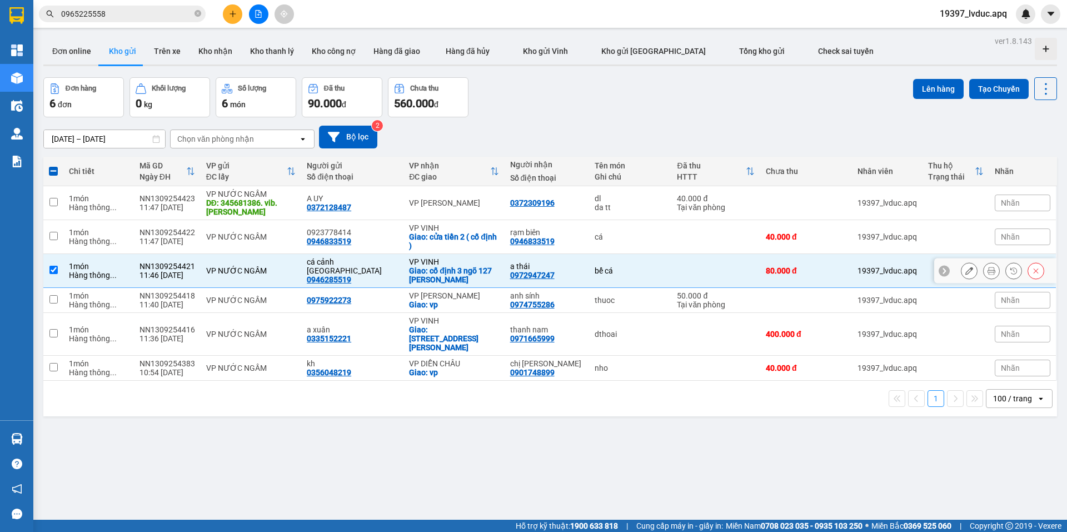
click at [966, 271] on icon at bounding box center [970, 271] width 8 height 8
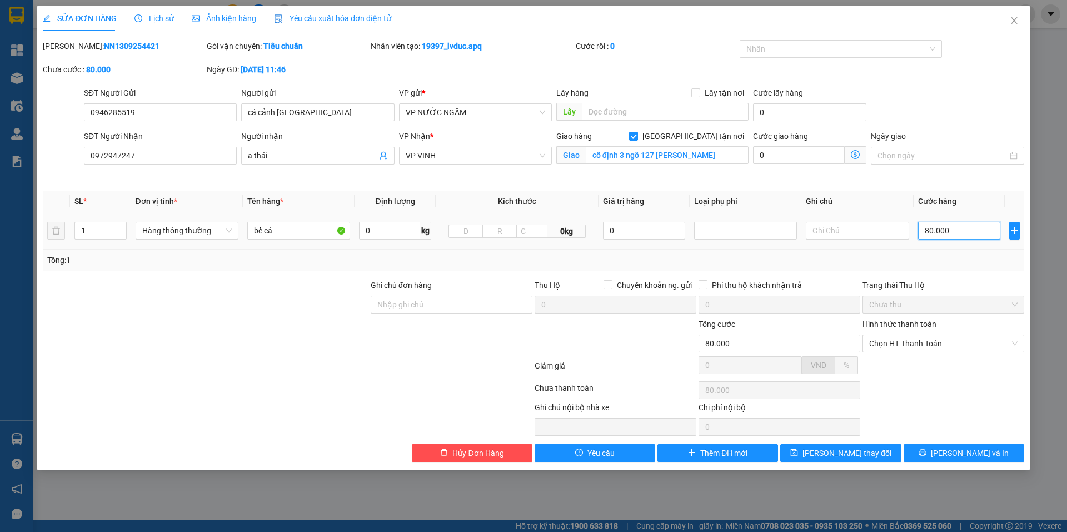
click at [965, 225] on input "80.000" at bounding box center [959, 231] width 83 height 18
click at [934, 453] on button "[PERSON_NAME] và In" at bounding box center [964, 453] width 121 height 18
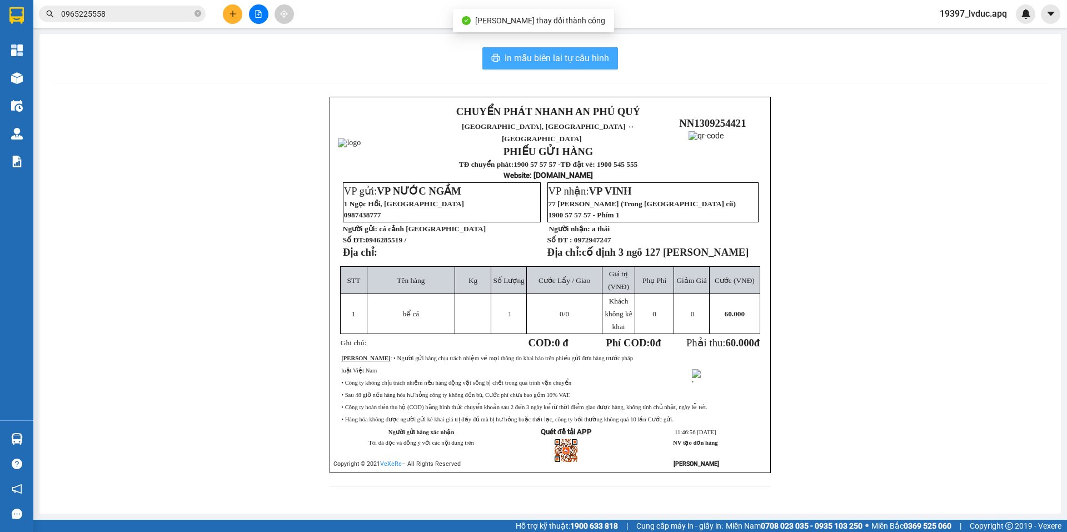
click at [600, 53] on span "In mẫu biên lai tự cấu hình" at bounding box center [557, 58] width 105 height 14
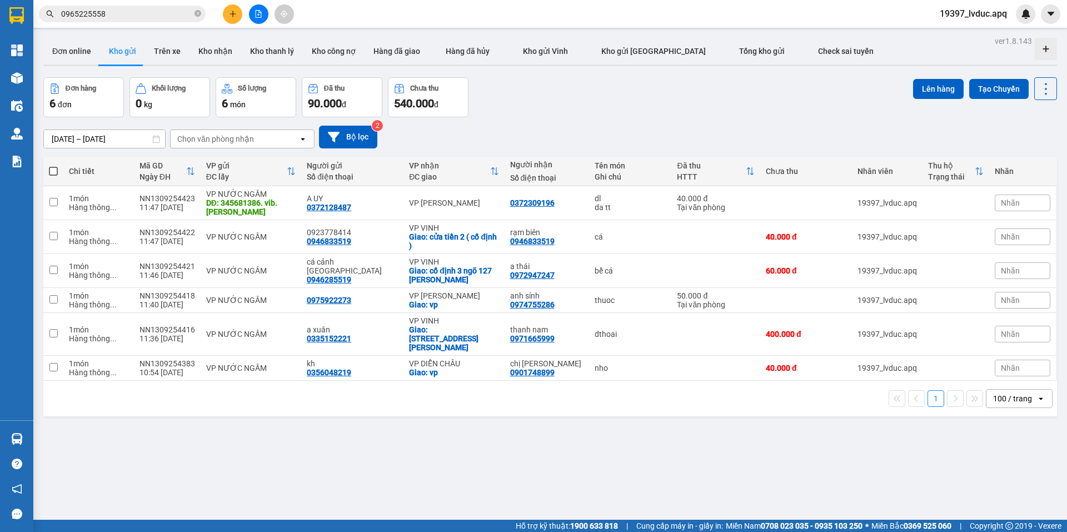
click at [232, 13] on icon "plus" at bounding box center [233, 14] width 8 height 8
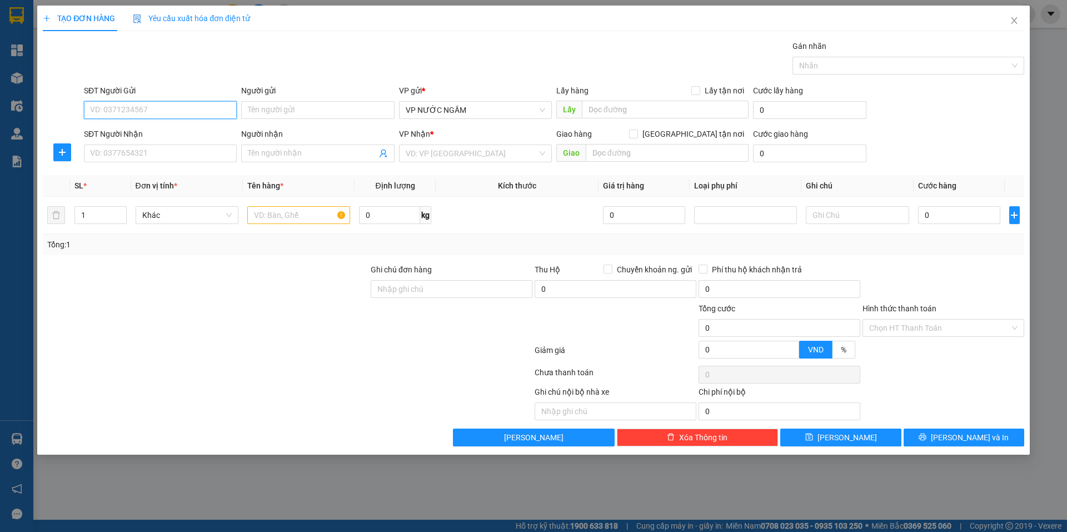
click at [218, 112] on input "SĐT Người Gửi" at bounding box center [160, 110] width 153 height 18
click at [164, 153] on input "SĐT Người Nhận" at bounding box center [160, 154] width 153 height 18
click at [513, 151] on input "search" at bounding box center [472, 153] width 132 height 17
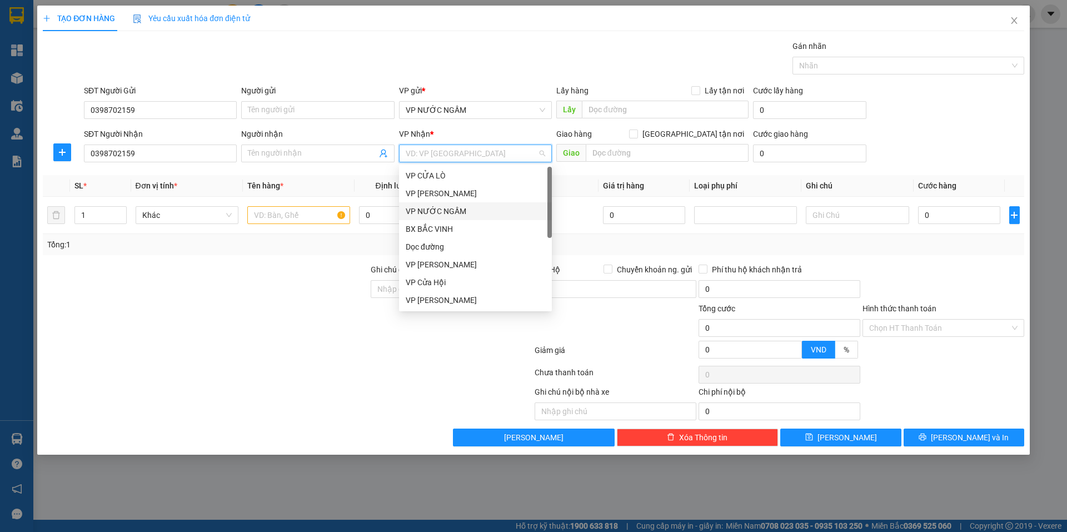
scroll to position [160, 0]
click at [425, 212] on div "VP VINH" at bounding box center [476, 211] width 140 height 12
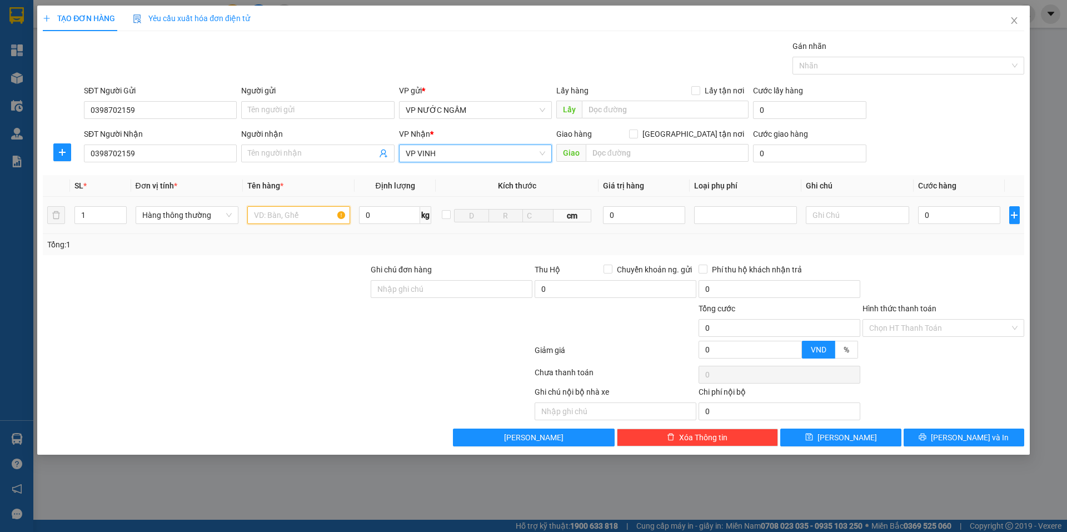
click at [258, 216] on input "text" at bounding box center [298, 215] width 103 height 18
click at [954, 219] on input "0" at bounding box center [959, 215] width 83 height 18
click at [962, 248] on div "Tổng: 1" at bounding box center [533, 244] width 973 height 12
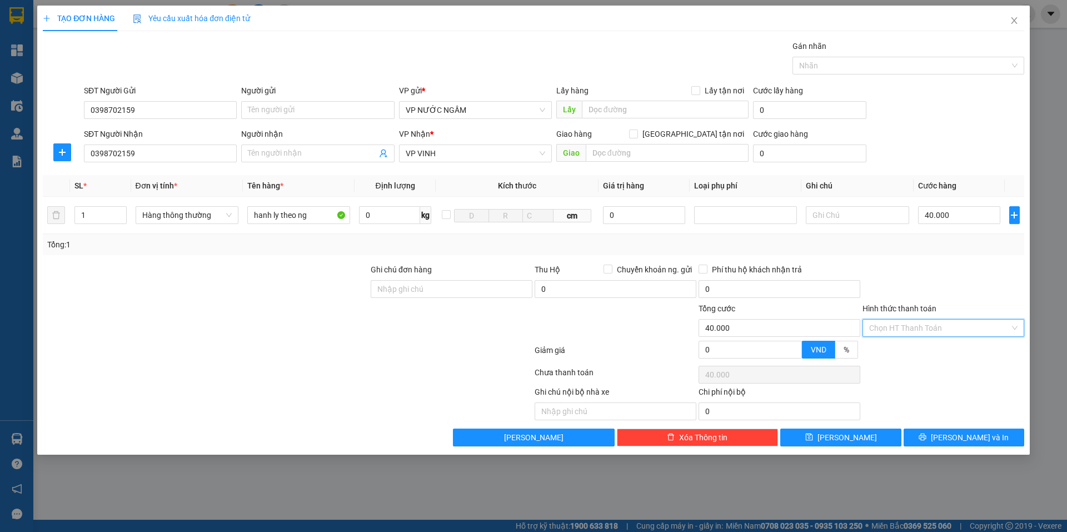
drag, startPoint x: 922, startPoint y: 327, endPoint x: 896, endPoint y: 347, distance: 32.5
click at [920, 327] on input "Hình thức thanh toán" at bounding box center [939, 328] width 141 height 17
drag, startPoint x: 896, startPoint y: 347, endPoint x: 899, endPoint y: 372, distance: 25.7
click at [896, 349] on div "Tại văn phòng" at bounding box center [943, 350] width 148 height 12
click at [967, 441] on span "[PERSON_NAME] và In" at bounding box center [970, 437] width 78 height 12
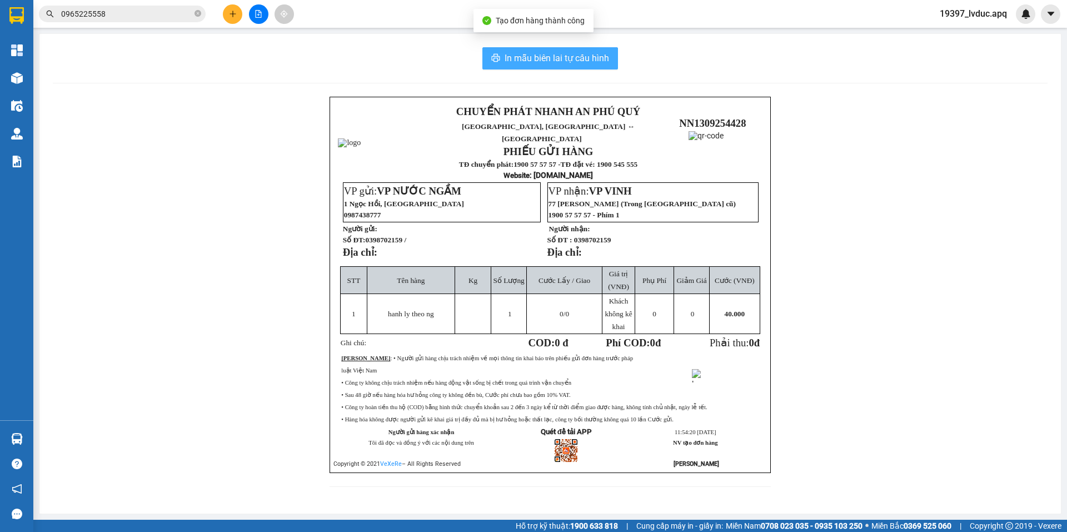
click at [570, 50] on button "In mẫu biên lai tự cấu hình" at bounding box center [551, 58] width 136 height 22
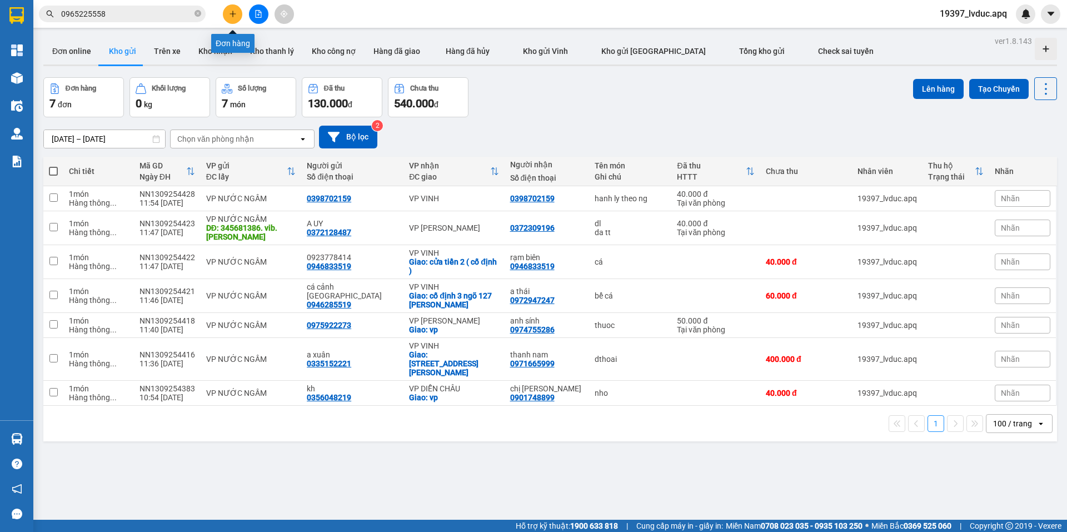
click at [234, 17] on icon "plus" at bounding box center [233, 14] width 8 height 8
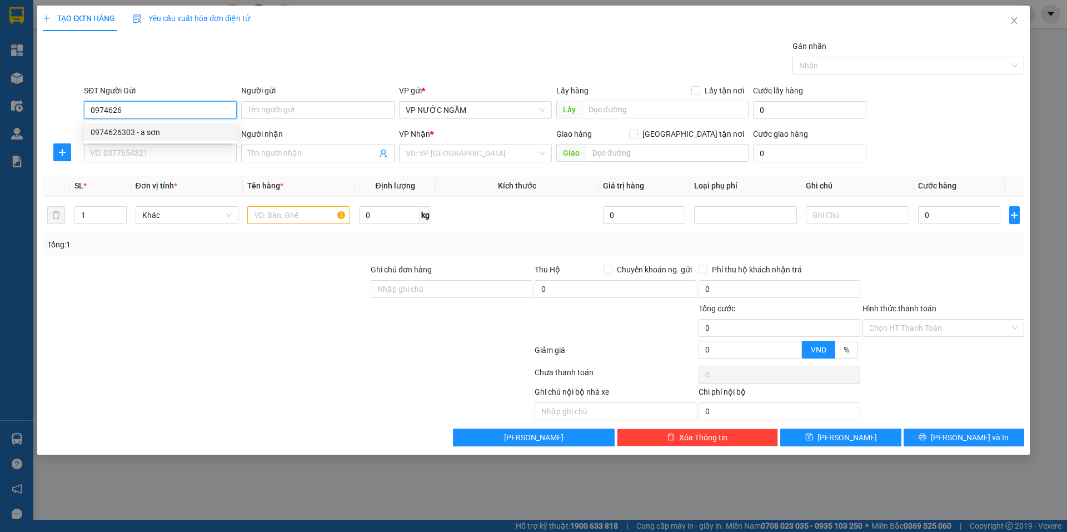
click at [105, 131] on div "0974626303 - a sơn" at bounding box center [161, 132] width 140 height 12
click at [127, 149] on input "SĐT Người Nhận" at bounding box center [160, 154] width 153 height 18
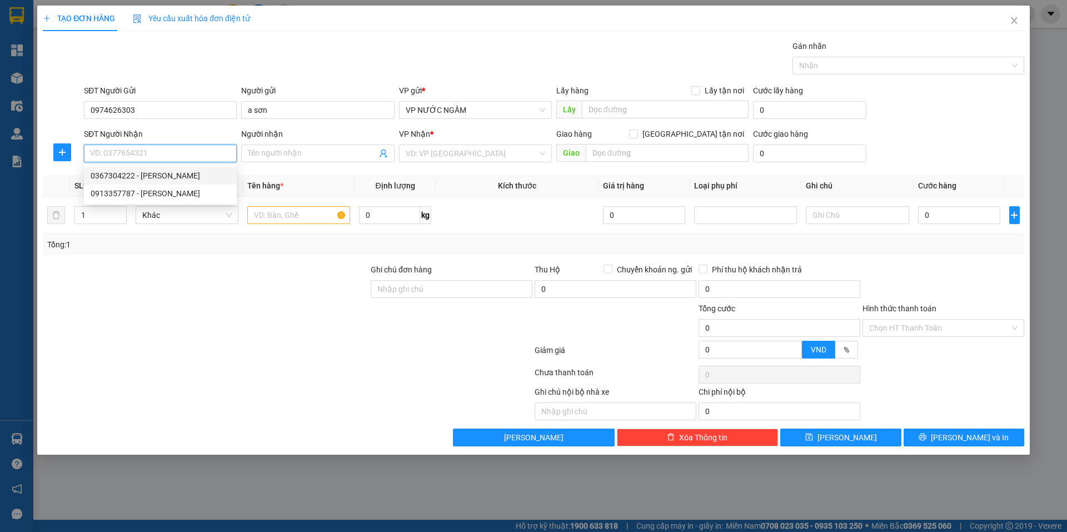
drag, startPoint x: 116, startPoint y: 179, endPoint x: 108, endPoint y: 166, distance: 15.0
click at [116, 178] on div "0367304222 - VÂN" at bounding box center [161, 176] width 140 height 12
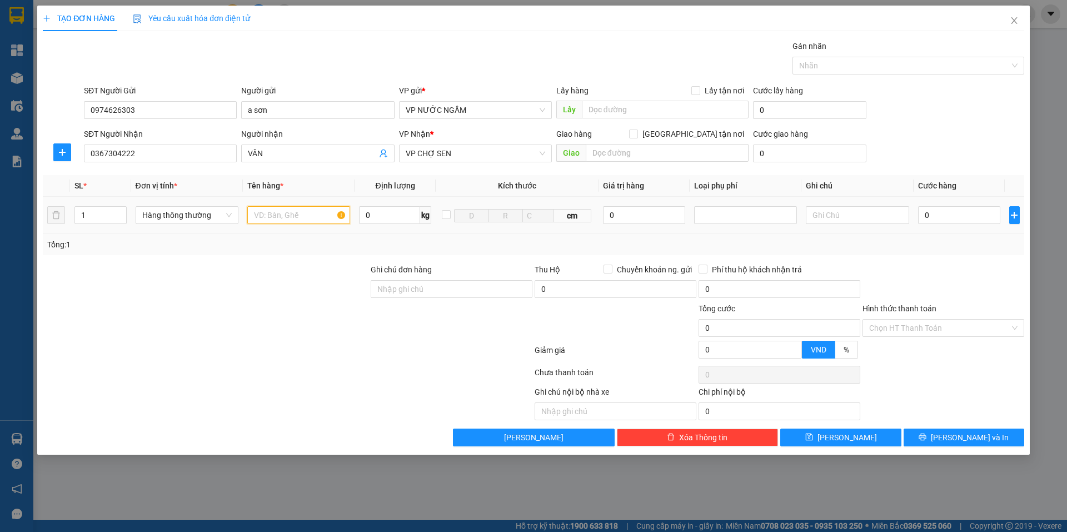
click at [304, 210] on input "text" at bounding box center [298, 215] width 103 height 18
click at [977, 216] on input "0" at bounding box center [959, 215] width 83 height 18
click at [300, 213] on input "text" at bounding box center [298, 215] width 103 height 18
click at [276, 218] on input "text" at bounding box center [298, 215] width 103 height 18
click at [311, 217] on input "text" at bounding box center [298, 215] width 103 height 18
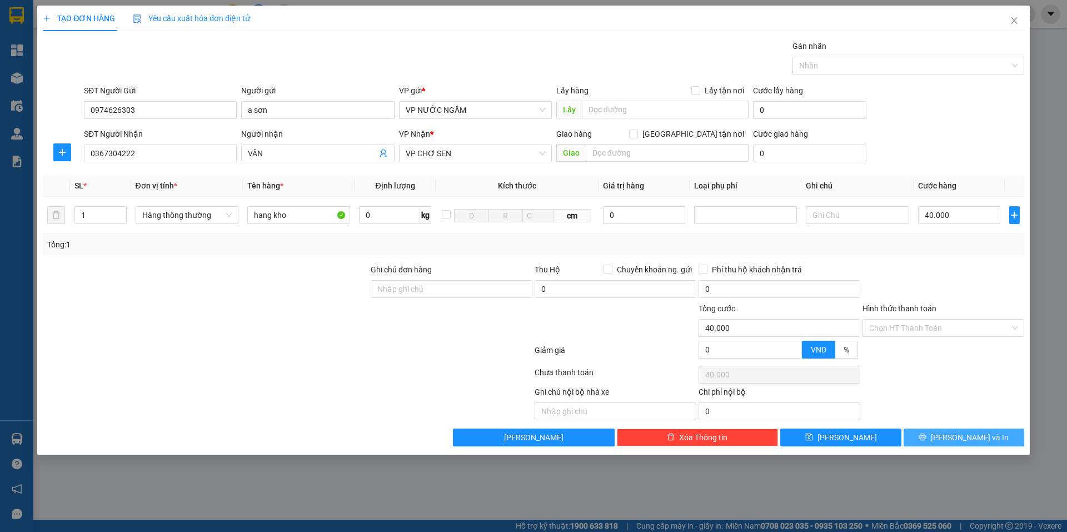
drag, startPoint x: 933, startPoint y: 437, endPoint x: 950, endPoint y: 431, distance: 17.8
click at [933, 437] on button "[PERSON_NAME] và In" at bounding box center [964, 438] width 121 height 18
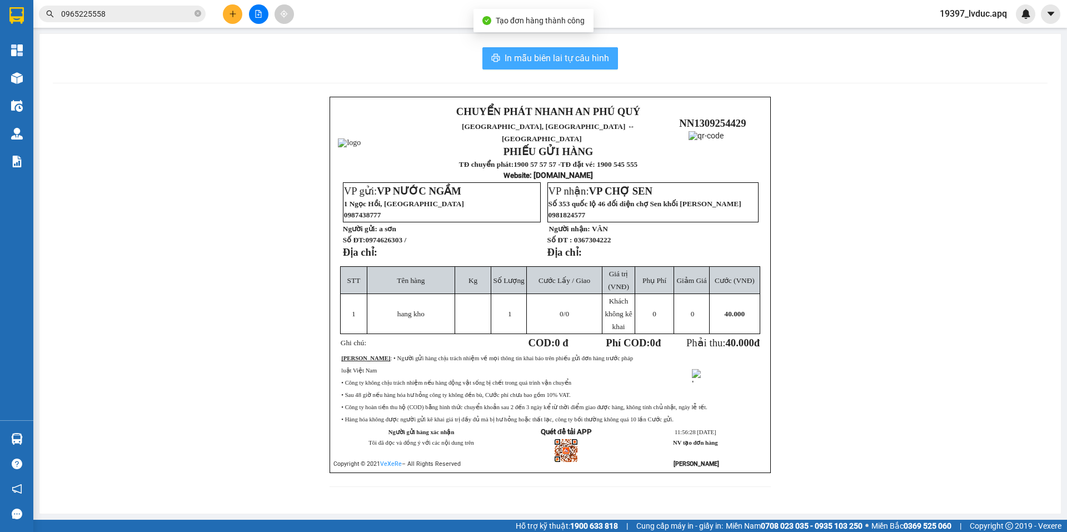
click at [578, 59] on span "In mẫu biên lai tự cấu hình" at bounding box center [557, 58] width 105 height 14
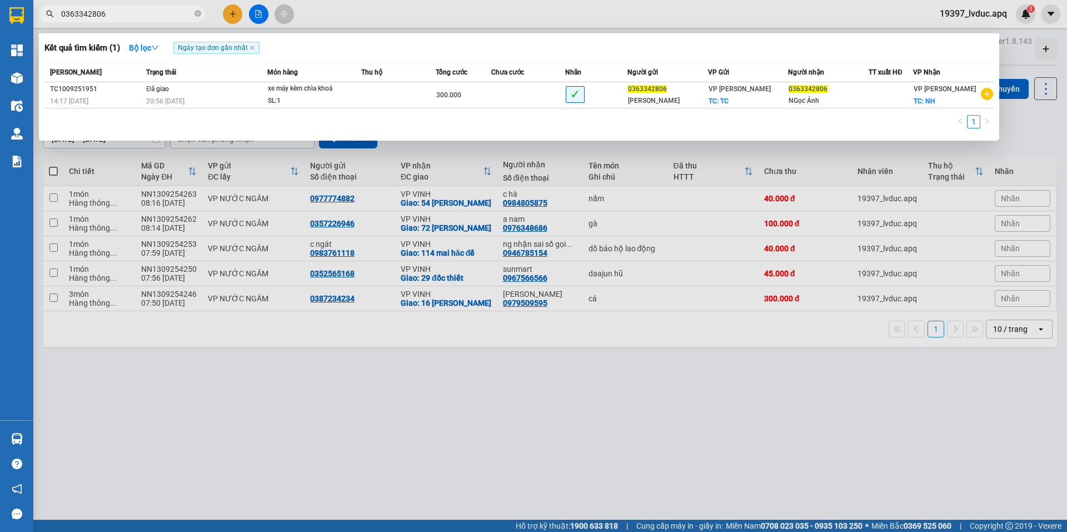
click at [230, 10] on div at bounding box center [533, 266] width 1067 height 532
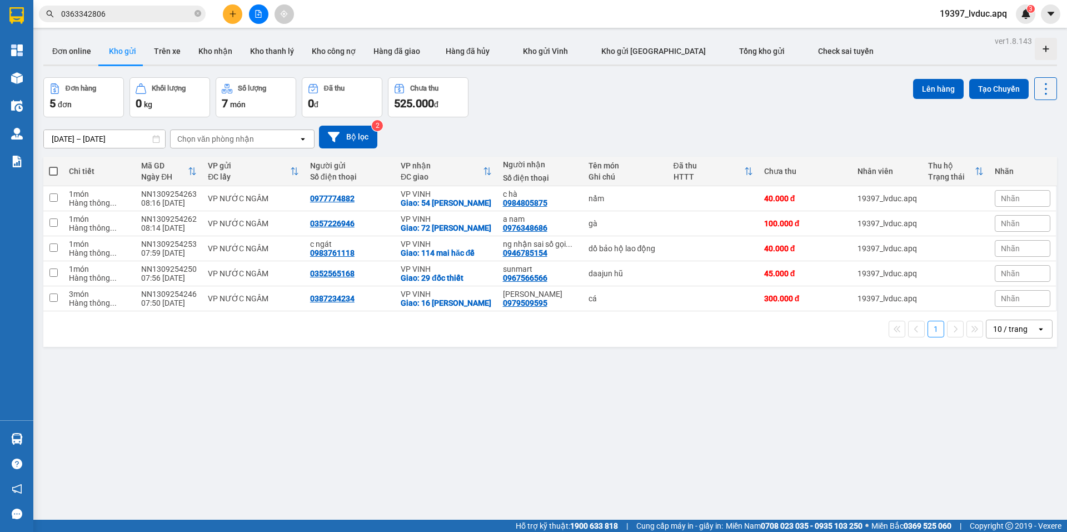
click at [233, 20] on button at bounding box center [232, 13] width 19 height 19
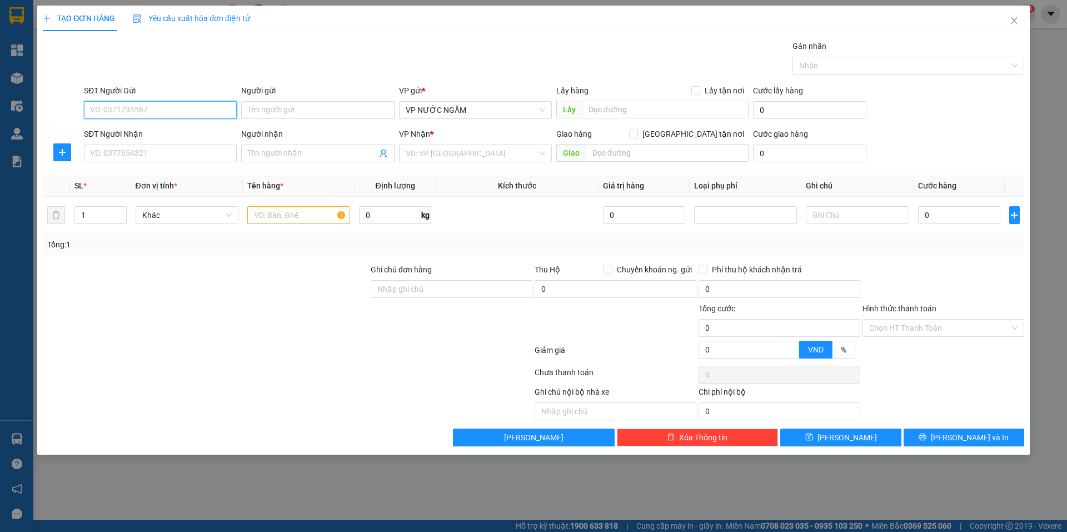
click at [163, 107] on input "SĐT Người Gửi" at bounding box center [160, 110] width 153 height 18
paste input "0915776682"
type input "0915776682"
click at [182, 149] on input "SĐT Người Nhận" at bounding box center [160, 154] width 153 height 18
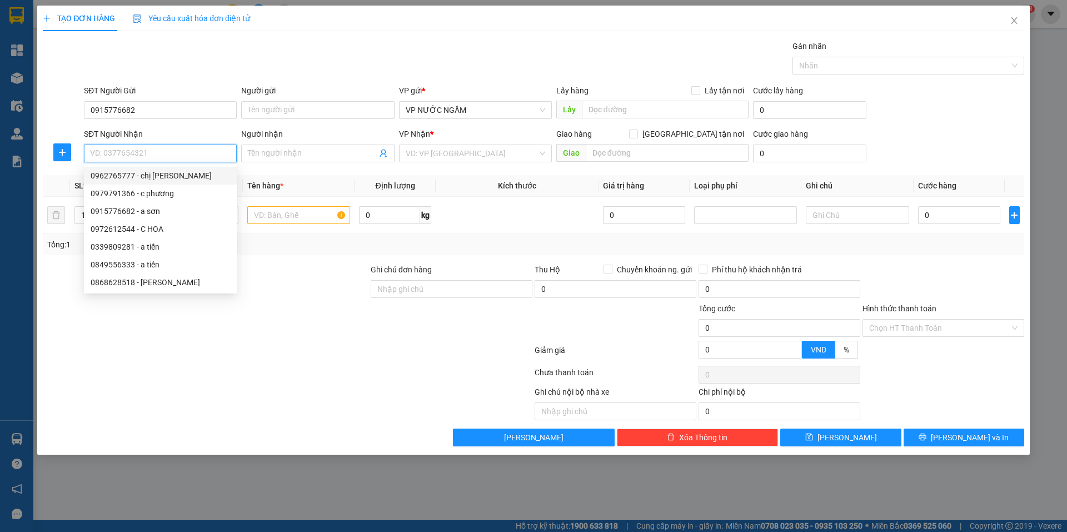
paste input "0962765777"
type input "0962765777"
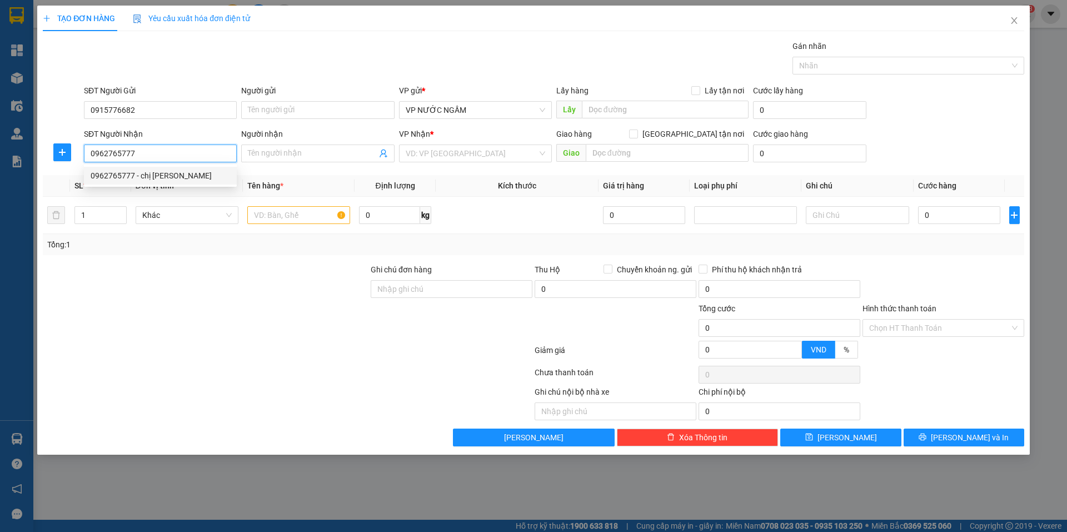
click at [147, 176] on div "0962765777 - chị [PERSON_NAME]" at bounding box center [161, 176] width 140 height 12
type input "chị [PERSON_NAME]"
checkbox input "true"
type input "ngõ 111 [PERSON_NAME] đôi cung"
checkbox input "true"
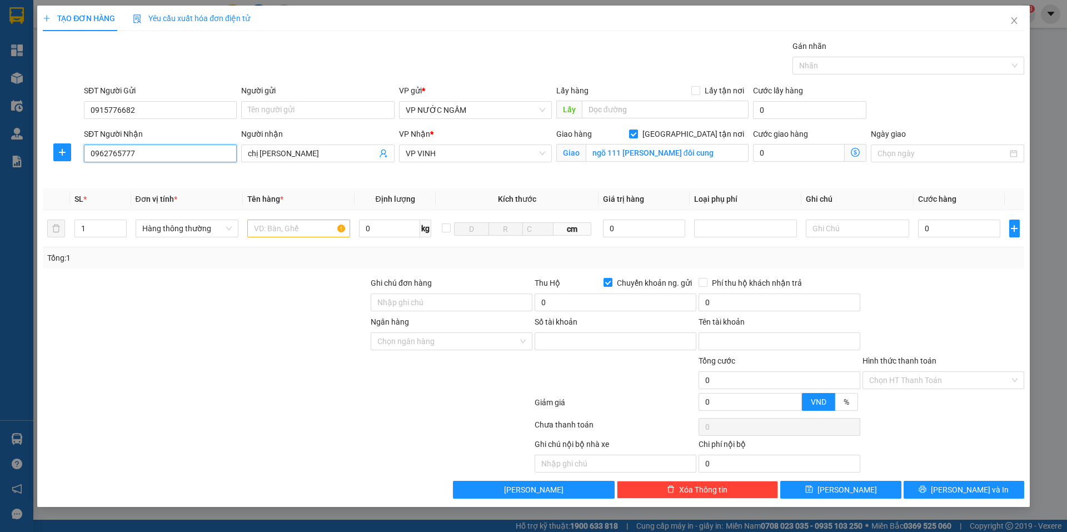
type input "0962765777"
click at [294, 228] on input "text" at bounding box center [298, 229] width 103 height 18
type input "ptung tủ"
click at [615, 340] on input "Số tài khoản" at bounding box center [616, 341] width 162 height 18
click at [621, 299] on input "0" at bounding box center [616, 303] width 162 height 18
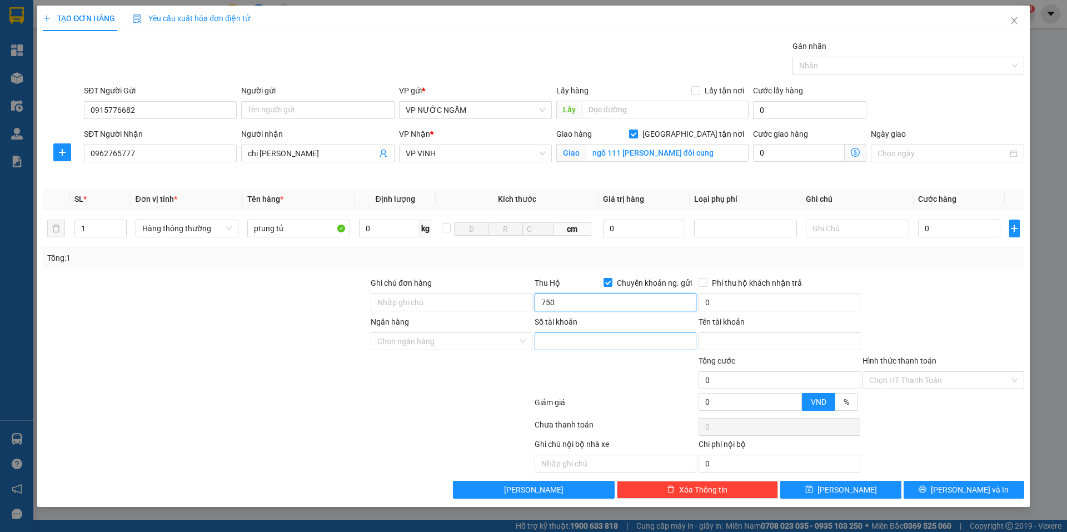
type input "750.000"
type input "15.000"
click at [586, 350] on div "Số tài khoản" at bounding box center [616, 335] width 162 height 39
click at [589, 342] on input "Số tài khoản" at bounding box center [616, 341] width 162 height 18
type input "1023176614"
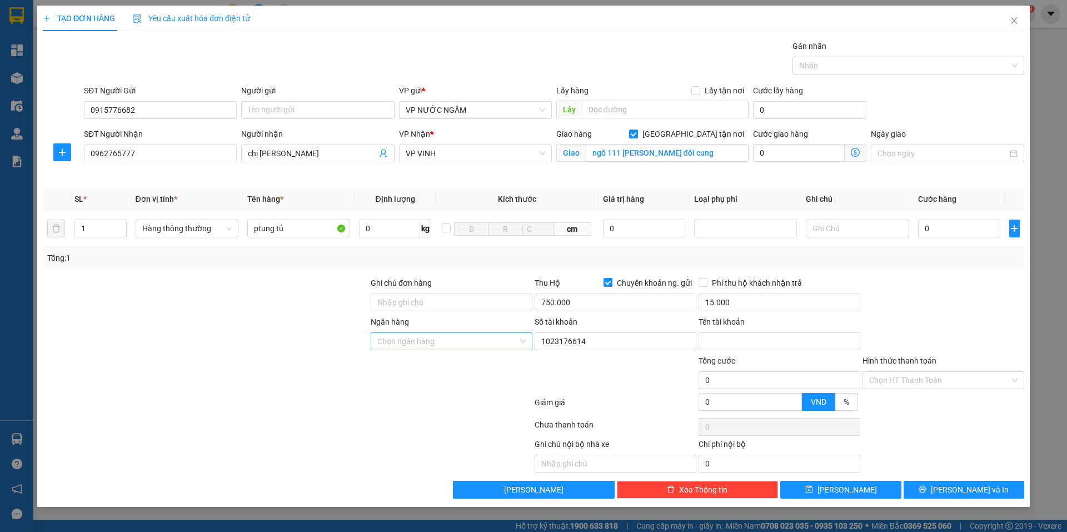
click at [433, 339] on input "Ngân hàng" at bounding box center [447, 341] width 141 height 17
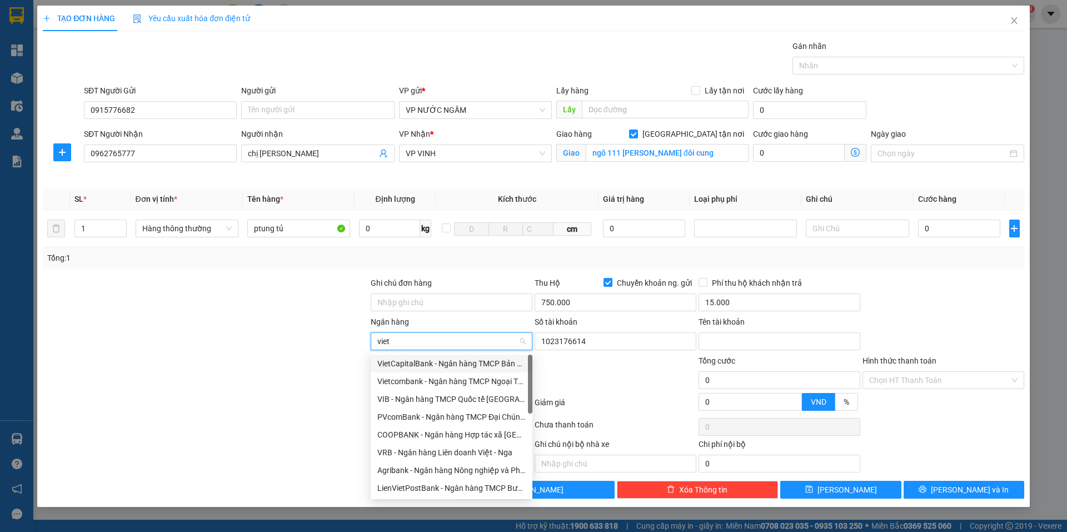
type input "vietc"
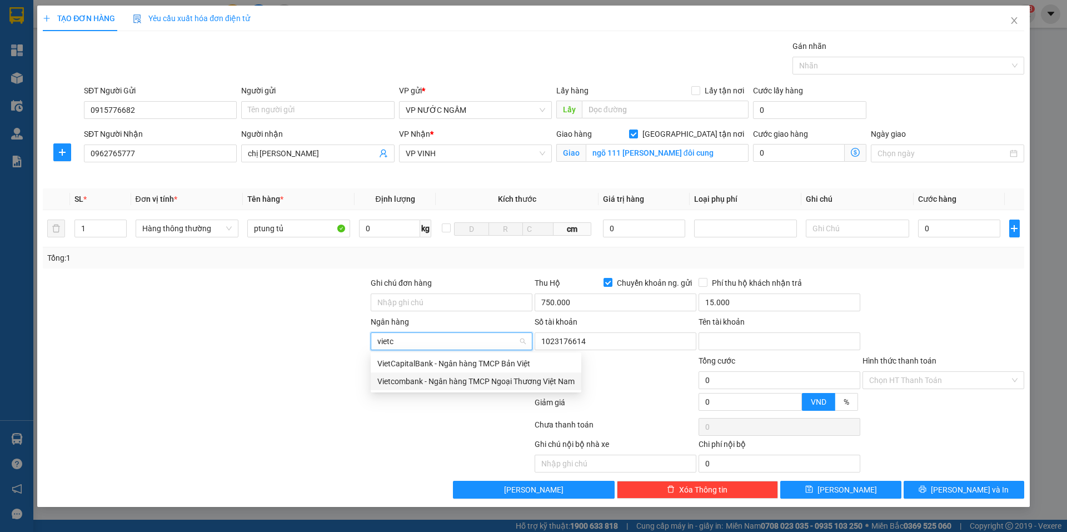
click at [412, 389] on div "Vietcombank - Ngân hàng TMCP Ngoại Thương Việt Nam" at bounding box center [476, 381] width 211 height 18
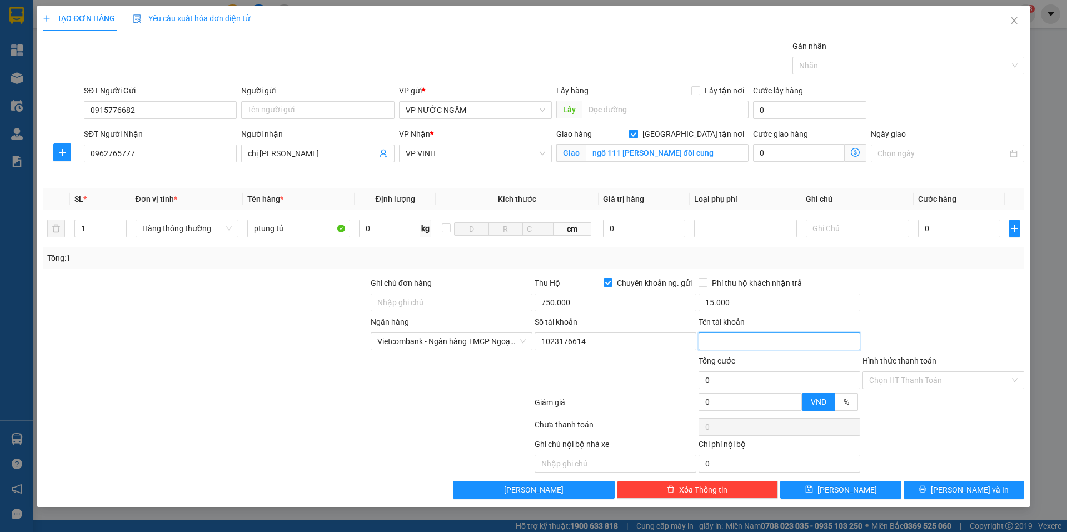
click at [770, 341] on input "Tên tài khoản" at bounding box center [780, 341] width 162 height 18
type input "trân văn tiên"
click at [959, 230] on input "0" at bounding box center [959, 229] width 83 height 18
type input "4"
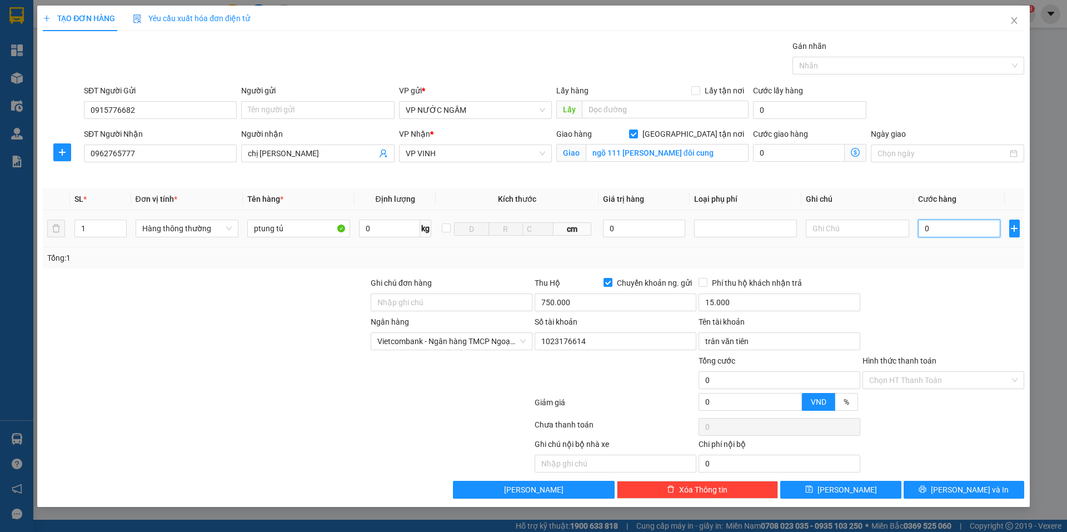
type input "4"
type input "40"
type input "40.000"
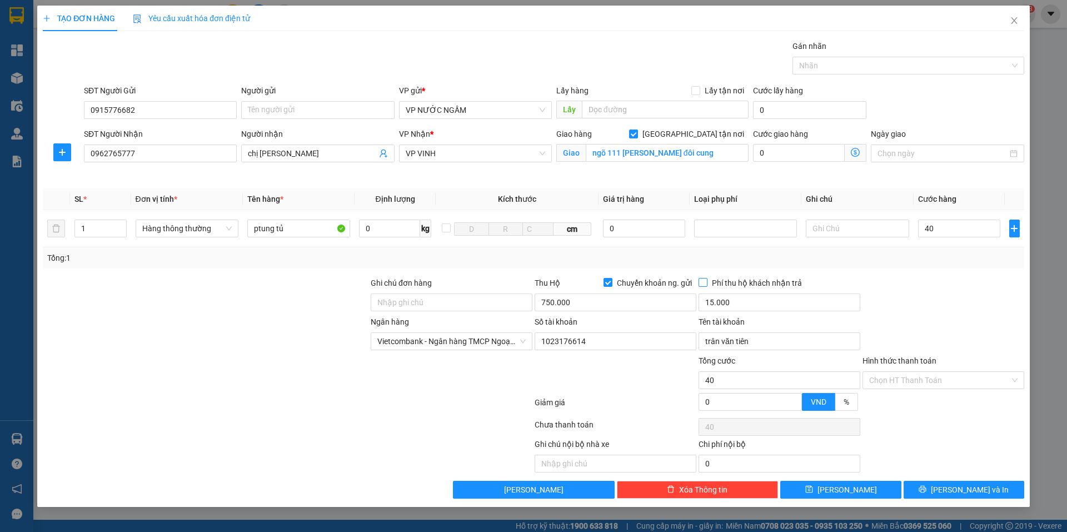
type input "40.000"
click at [701, 286] on span at bounding box center [703, 282] width 9 height 9
click at [701, 286] on input "Phí thu hộ khách nhận trả" at bounding box center [703, 282] width 8 height 8
checkbox input "true"
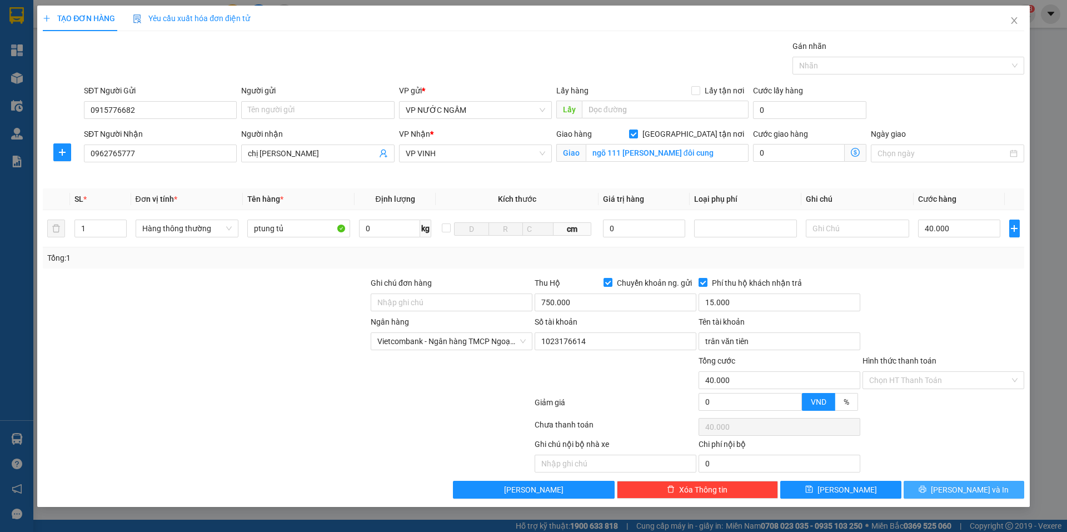
click at [927, 490] on icon "printer" at bounding box center [922, 489] width 7 height 7
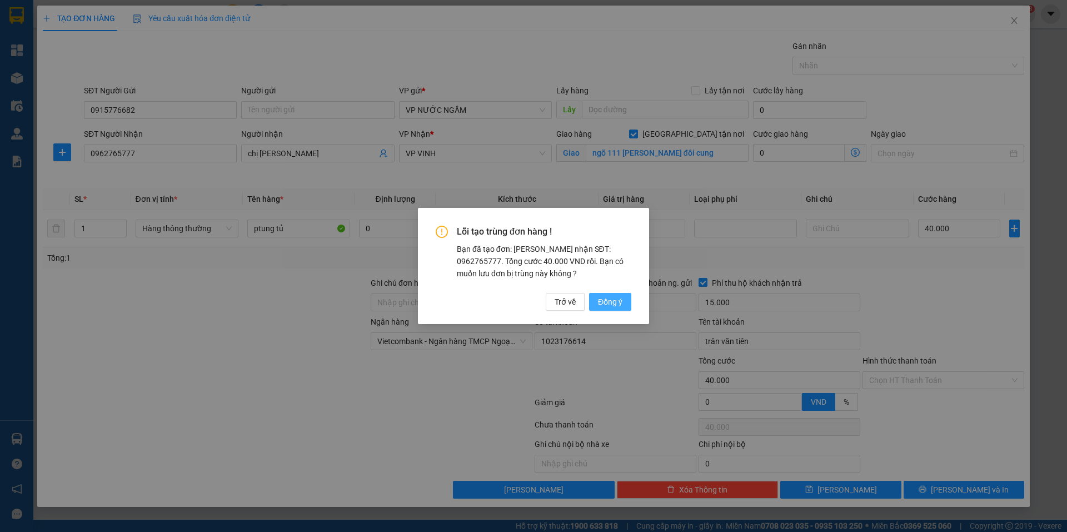
click at [624, 308] on button "Đồng ý" at bounding box center [610, 302] width 42 height 18
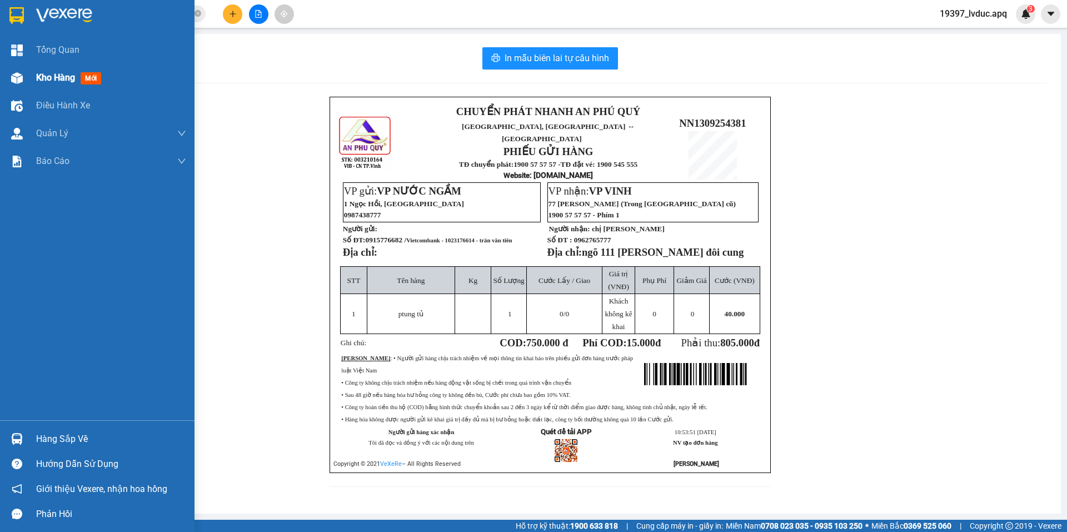
drag, startPoint x: 49, startPoint y: 78, endPoint x: 57, endPoint y: 78, distance: 7.8
click at [53, 78] on span "Kho hàng" at bounding box center [55, 77] width 39 height 11
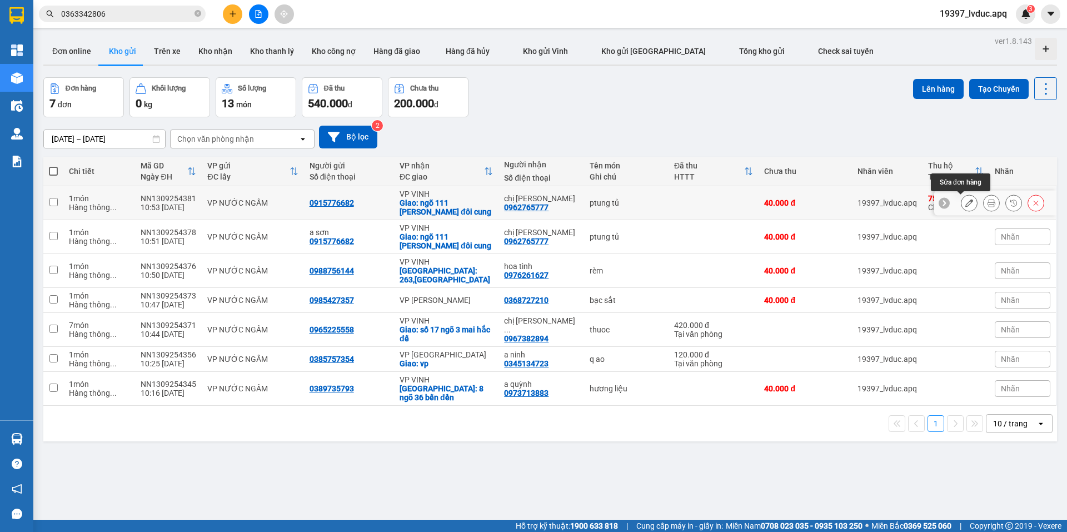
click at [966, 206] on icon at bounding box center [970, 203] width 8 height 8
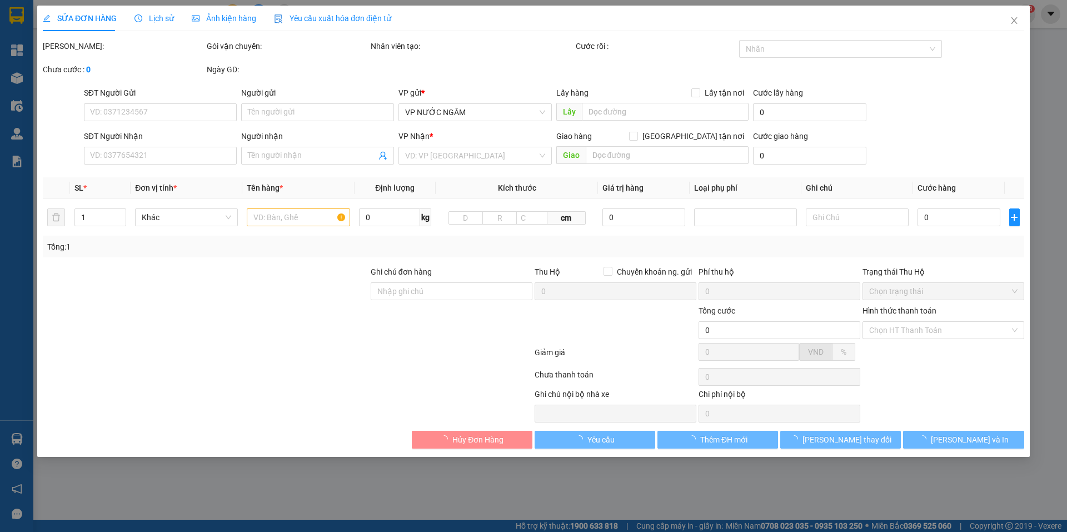
type input "0915776682"
type input "0962765777"
type input "chị [PERSON_NAME]"
checkbox input "true"
type input "ngõ 111 phan chu trinh đôi cung"
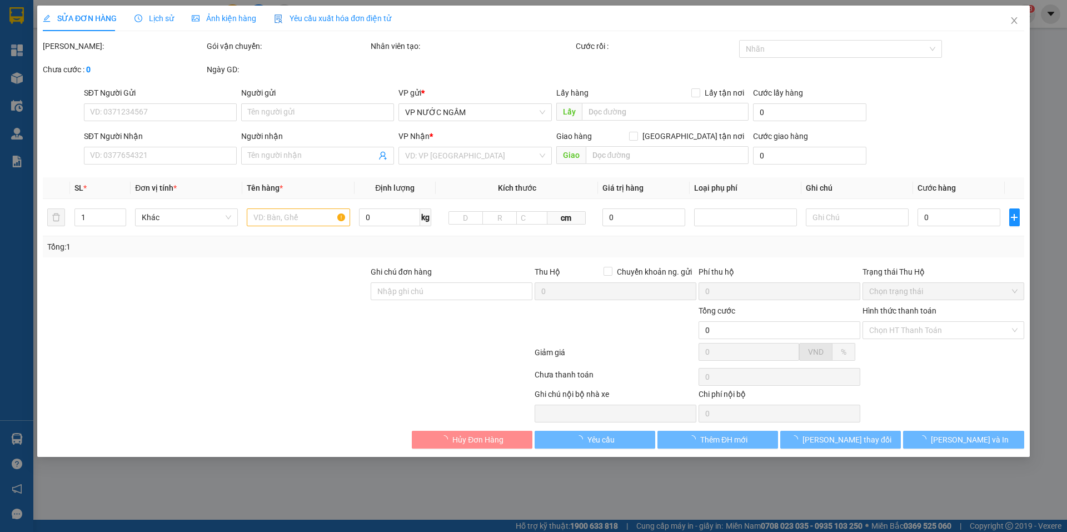
type input "40.000"
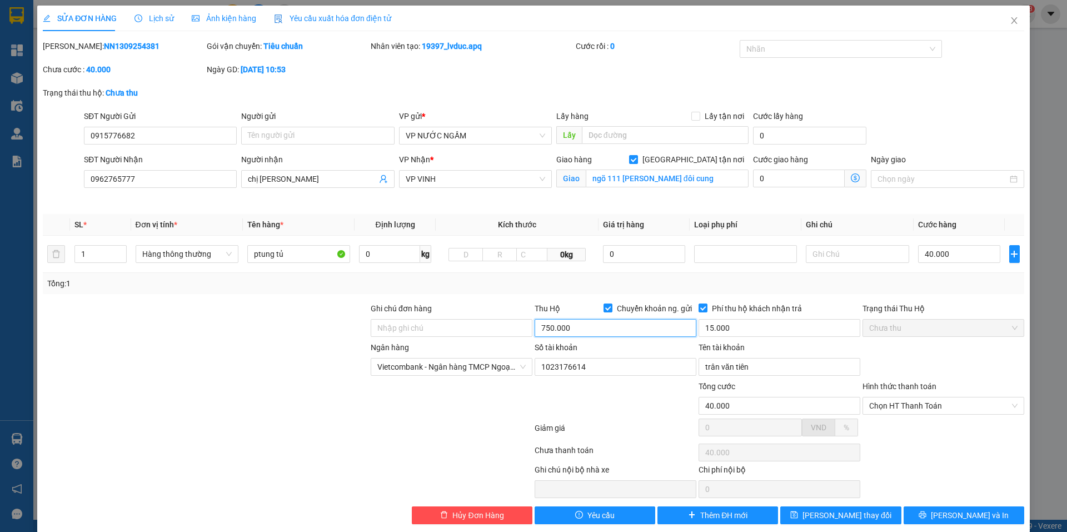
click at [631, 324] on input "750.000" at bounding box center [616, 328] width 162 height 18
type input "735.000"
click at [927, 516] on icon "printer" at bounding box center [923, 515] width 8 height 8
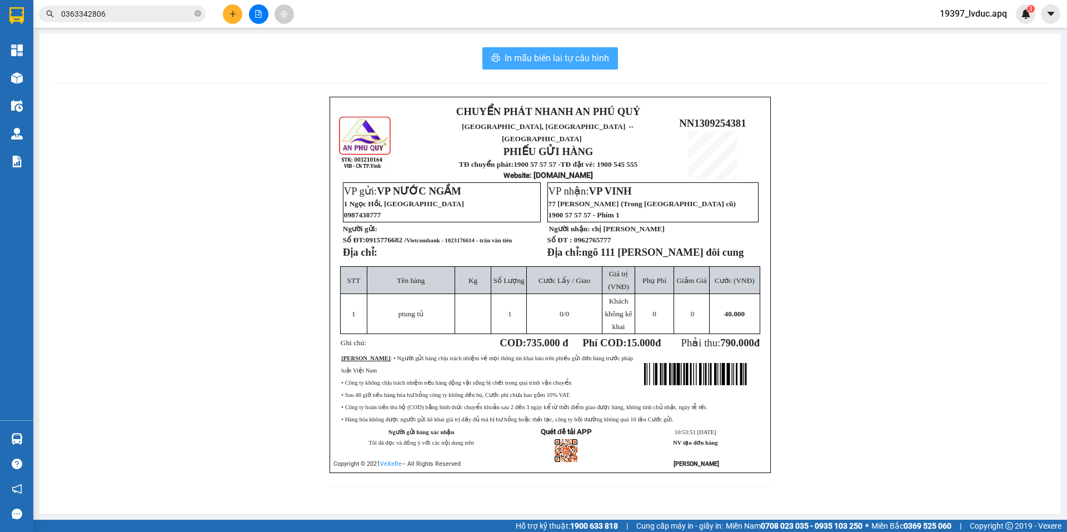
click at [590, 62] on span "In mẫu biên lai tự cấu hình" at bounding box center [557, 58] width 105 height 14
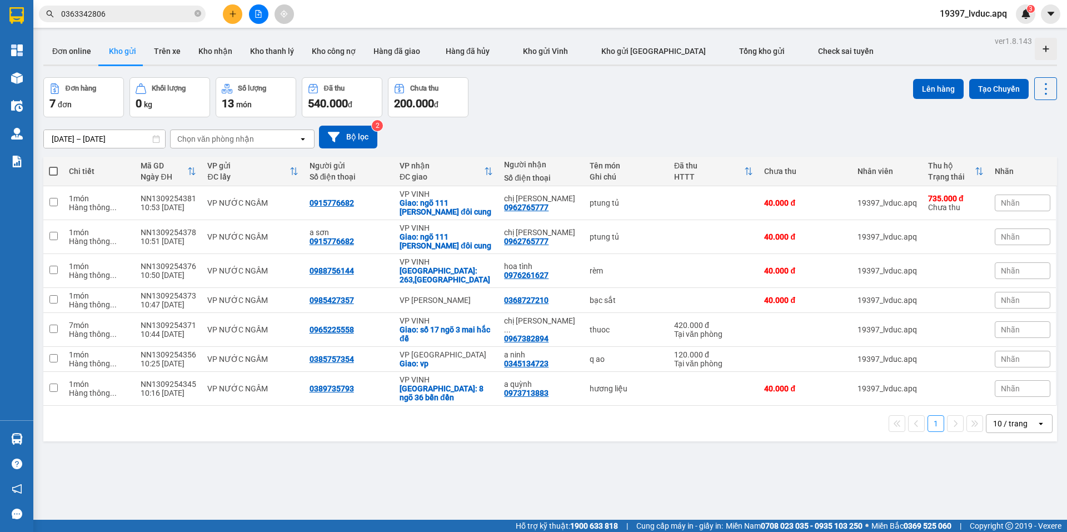
click at [694, 102] on div "Đơn hàng 7 đơn Khối lượng 0 kg Số lượng 13 món Đã thu 540.000 đ Chưa thu 200.00…" at bounding box center [550, 97] width 1014 height 40
drag, startPoint x: 733, startPoint y: 233, endPoint x: 727, endPoint y: 230, distance: 7.2
click at [731, 233] on td at bounding box center [714, 237] width 90 height 34
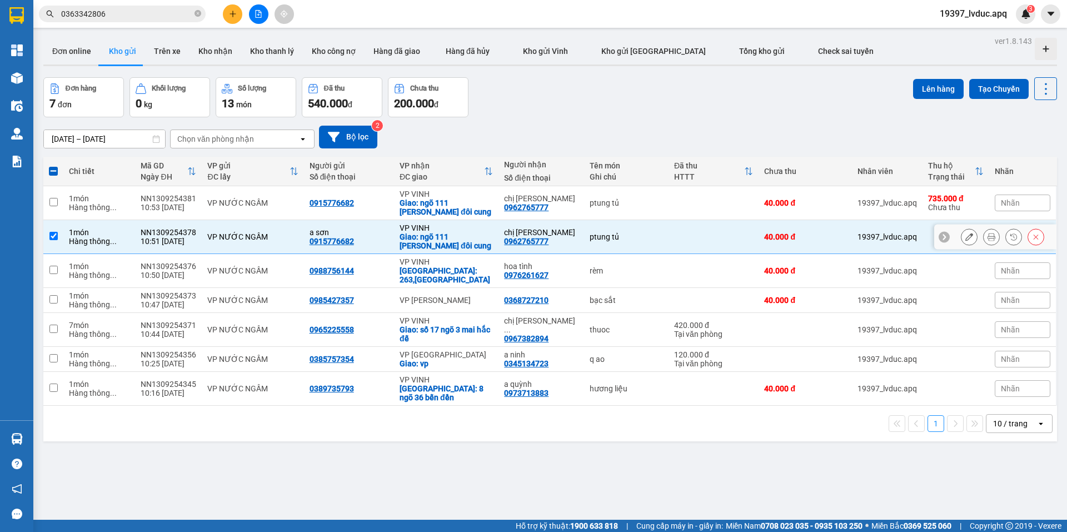
click at [1032, 235] on icon at bounding box center [1036, 237] width 8 height 8
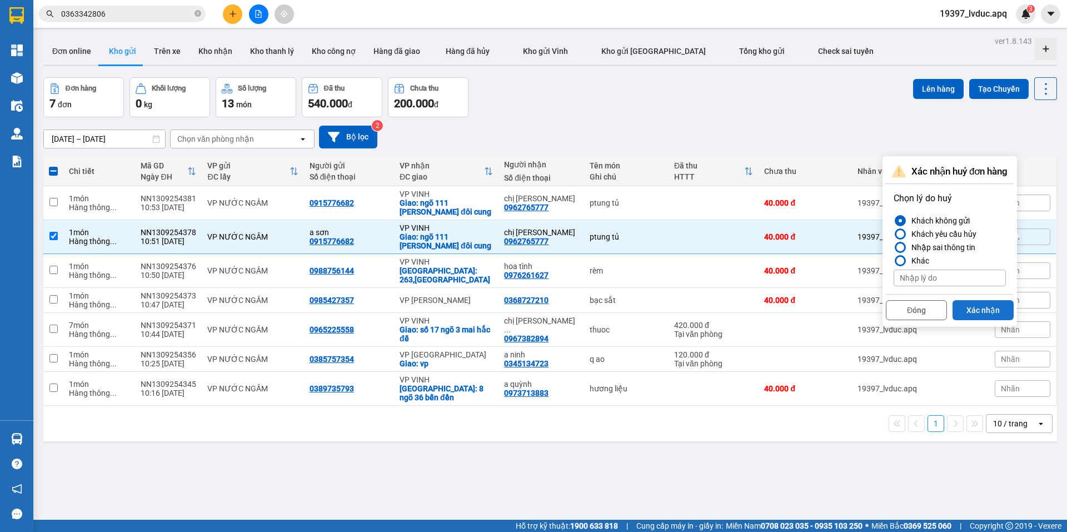
click at [992, 312] on button "Xác nhận" at bounding box center [983, 310] width 61 height 20
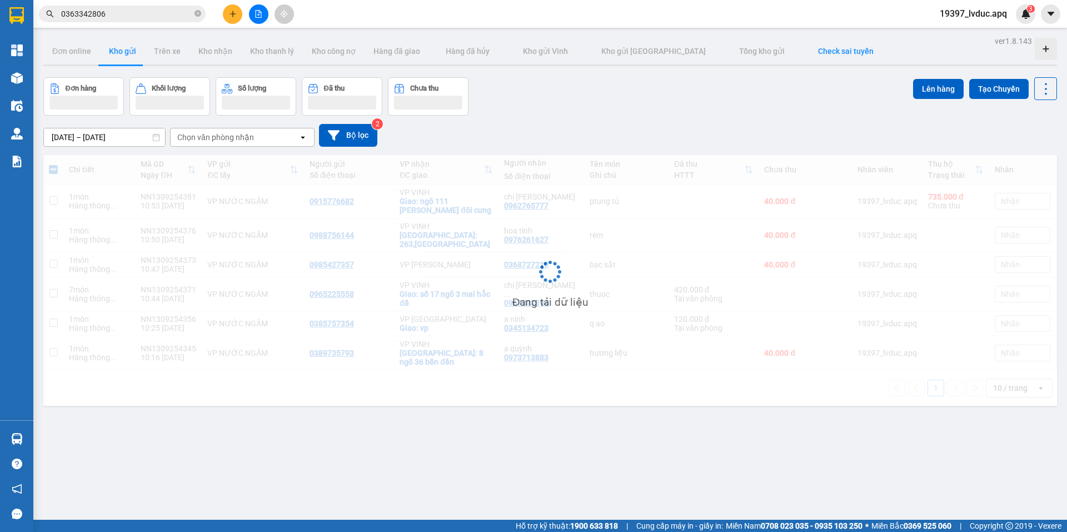
checkbox input "false"
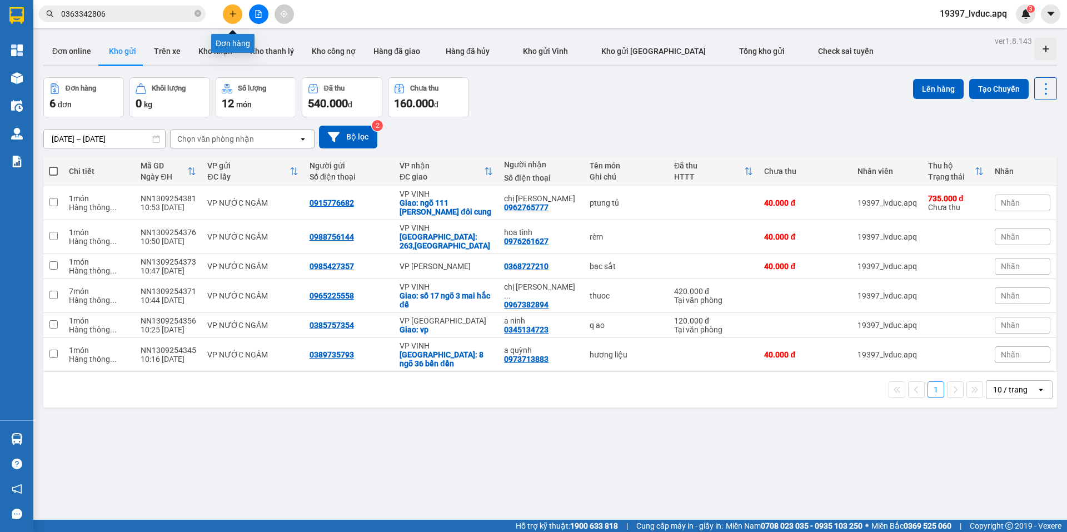
click at [236, 16] on icon "plus" at bounding box center [233, 14] width 8 height 8
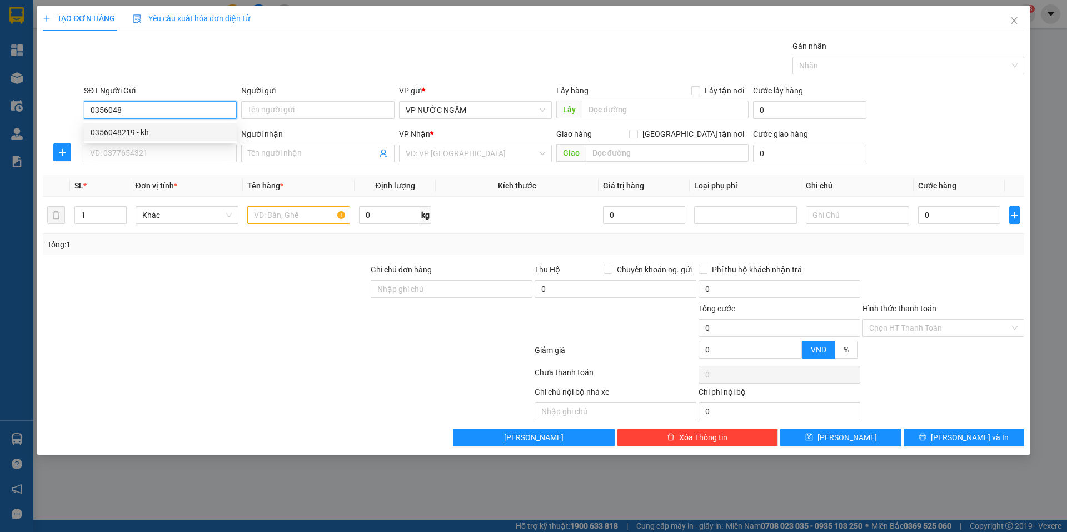
click at [133, 131] on div "0356048219 - kh" at bounding box center [161, 132] width 140 height 12
type input "0356048219"
type input "kh"
type input "0356048219"
click at [137, 158] on input "SĐT Người Nhận" at bounding box center [160, 154] width 153 height 18
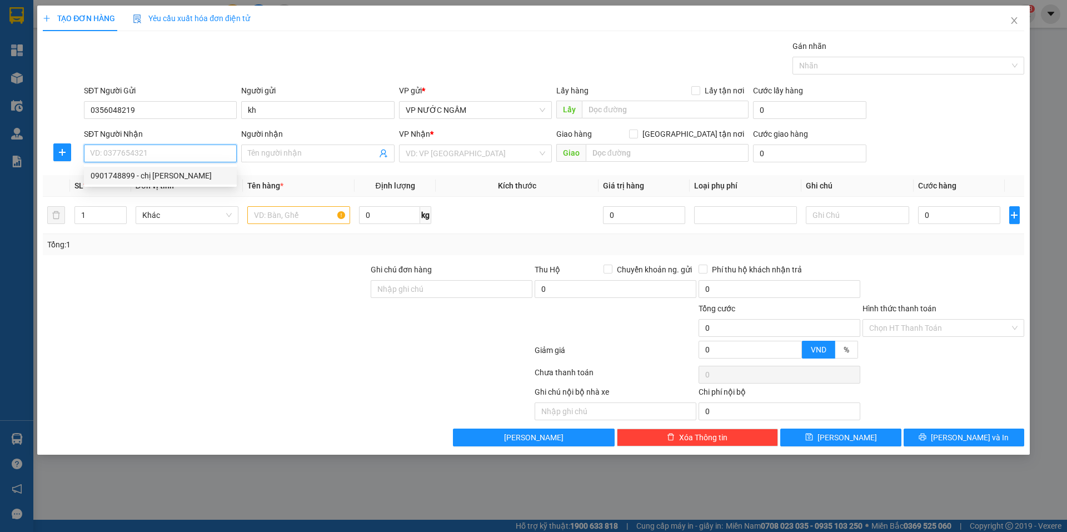
click at [148, 176] on div "0901748899 - chị ngân" at bounding box center [161, 176] width 140 height 12
type input "0901748899"
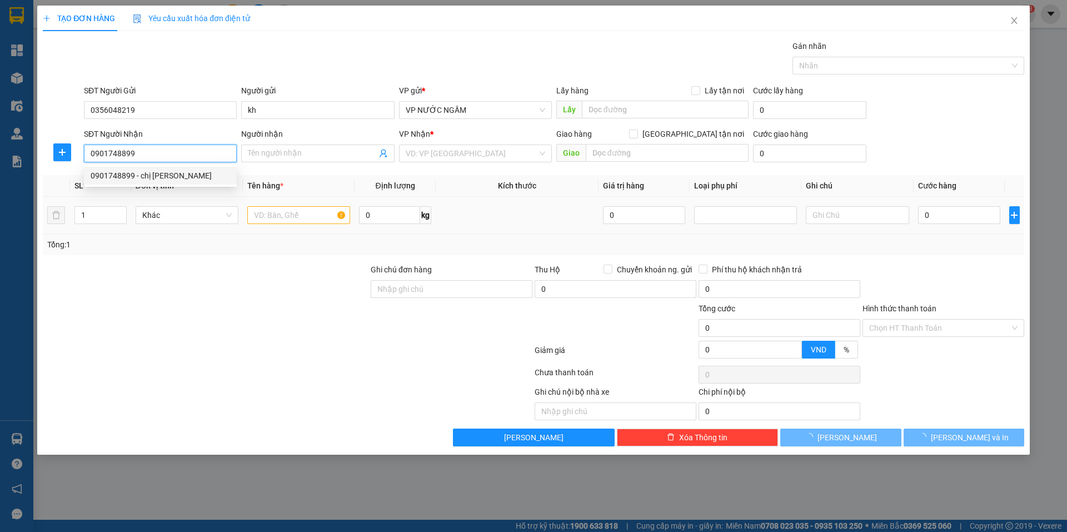
type input "chị [PERSON_NAME]"
checkbox input "true"
type input "vp"
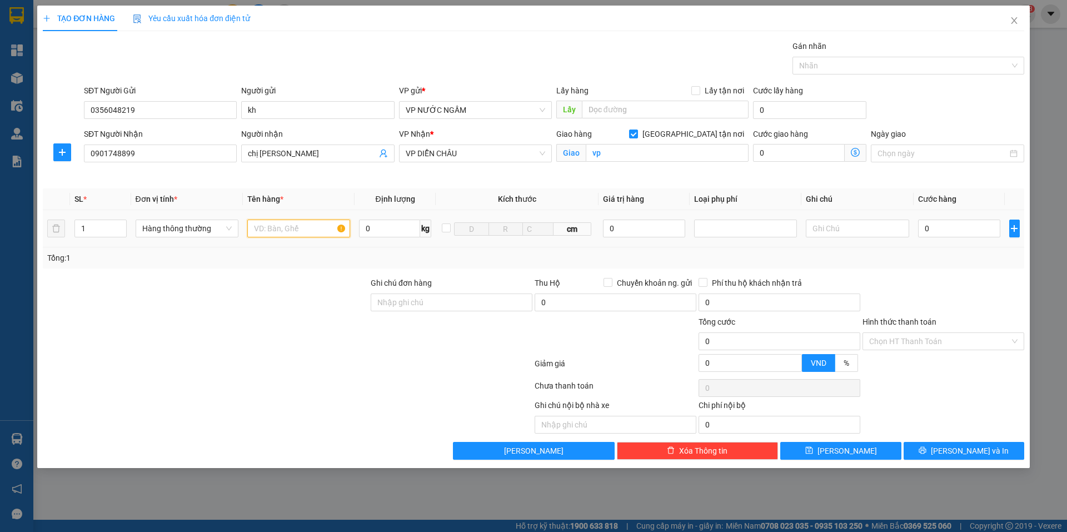
click at [315, 232] on input "text" at bounding box center [298, 229] width 103 height 18
type input "nho"
click at [949, 232] on input "0" at bounding box center [959, 229] width 83 height 18
type input "4"
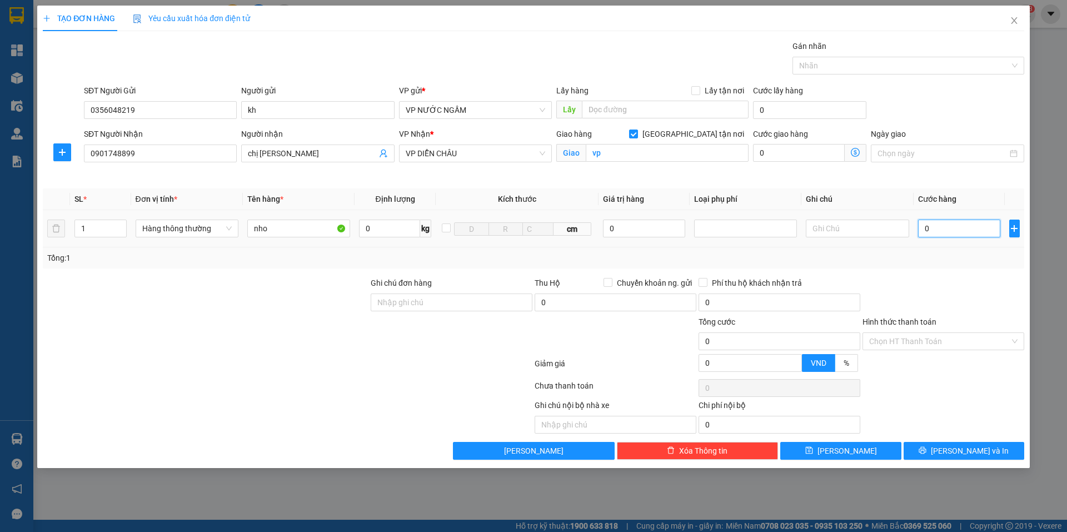
type input "4"
type input "40"
type input "40.000"
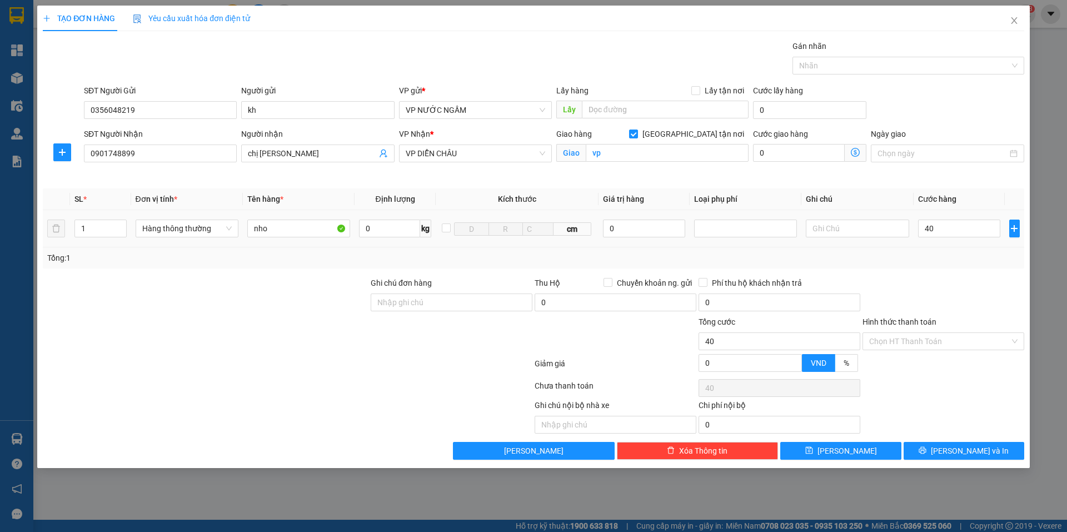
type input "40.000"
click at [958, 279] on div at bounding box center [944, 296] width 164 height 39
click at [968, 455] on span "[PERSON_NAME] và In" at bounding box center [970, 451] width 78 height 12
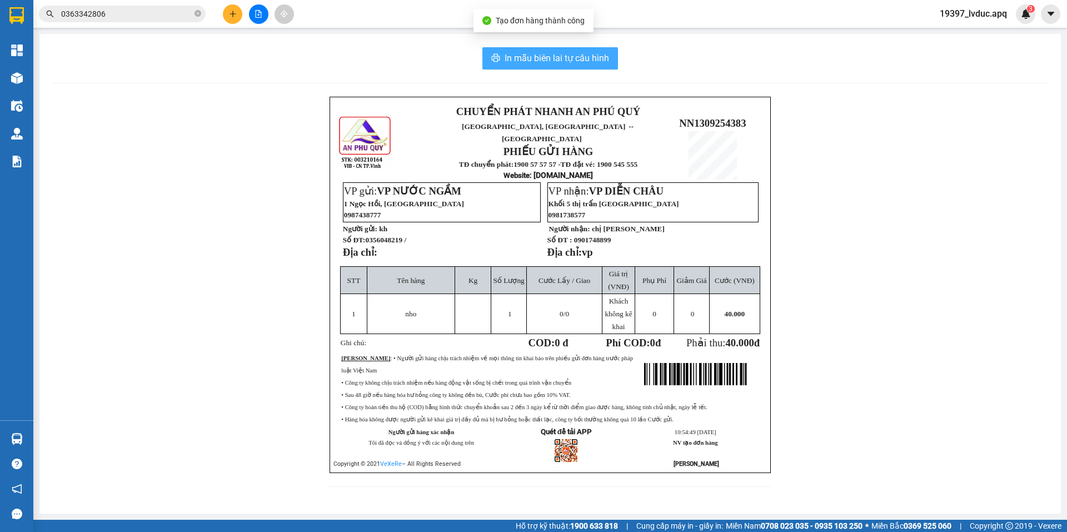
click at [580, 59] on span "In mẫu biên lai tự cấu hình" at bounding box center [557, 58] width 105 height 14
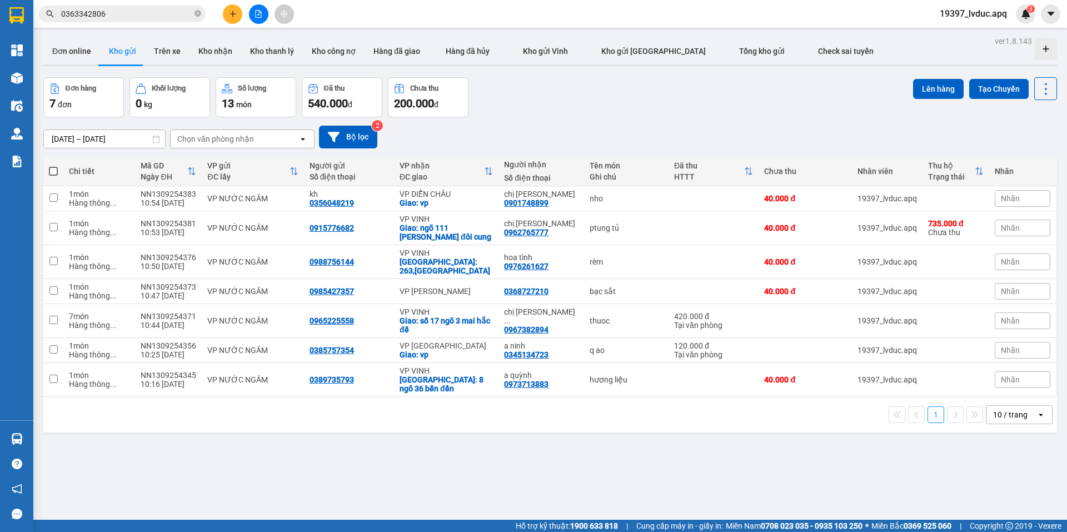
click at [697, 117] on div "[DATE] – [DATE] Press the down arrow key to interact with the calendar and sele…" at bounding box center [550, 136] width 1014 height 39
click at [341, 202] on div "0356048219" at bounding box center [332, 202] width 44 height 9
copy div "0356048219"
click at [231, 7] on button at bounding box center [232, 13] width 19 height 19
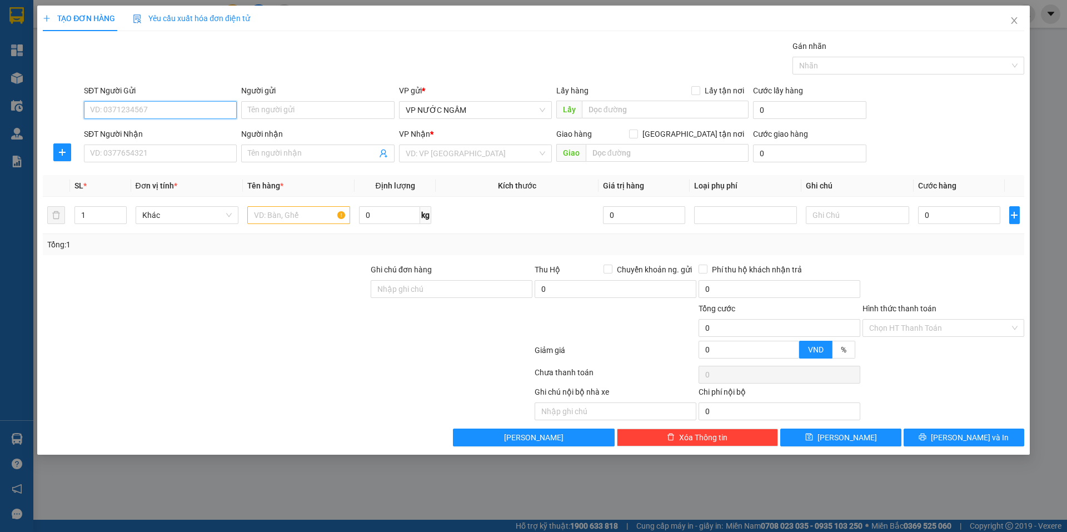
click at [211, 108] on input "SĐT Người Gửi" at bounding box center [160, 110] width 153 height 18
paste input "0356048219"
type input "0356048219"
click at [205, 146] on input "SĐT Người Nhận" at bounding box center [160, 154] width 153 height 18
click at [205, 115] on input "0356048219" at bounding box center [160, 110] width 153 height 18
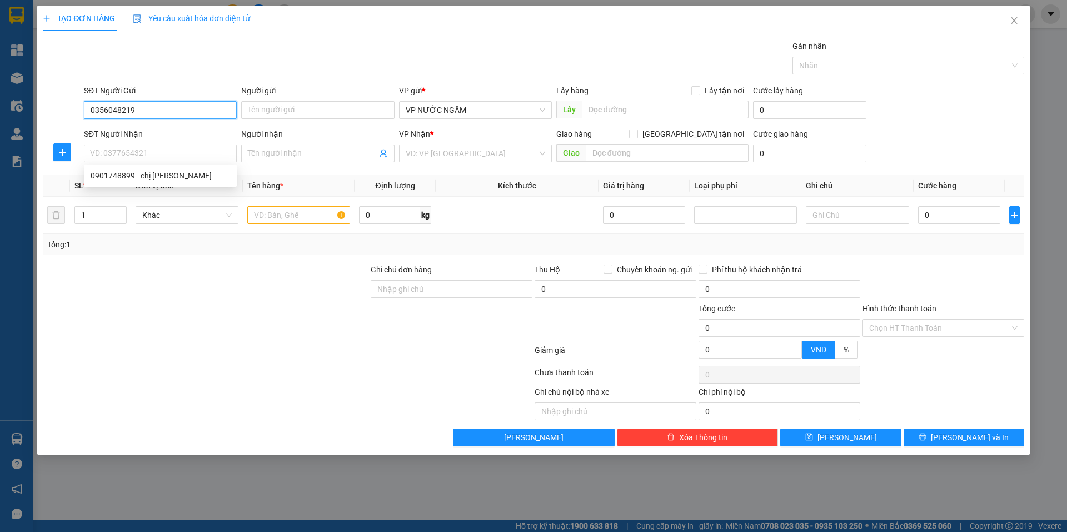
click at [205, 115] on input "0356048219" at bounding box center [160, 110] width 153 height 18
click at [142, 128] on div "0942149726" at bounding box center [161, 132] width 140 height 12
type input "0942149726"
click at [146, 155] on input "SĐT Người Nhận" at bounding box center [160, 154] width 153 height 18
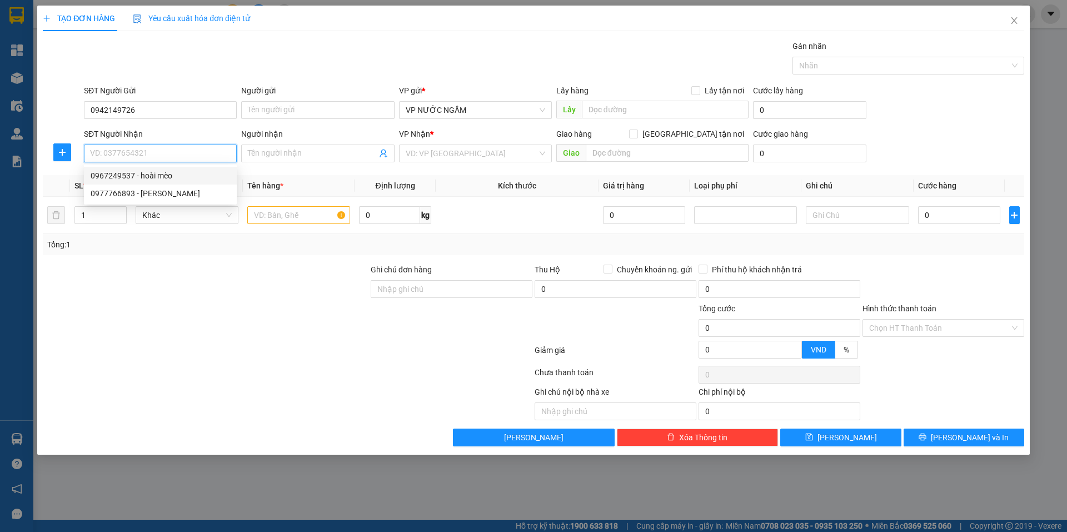
click at [157, 168] on div "0967249537 - hoài mèo" at bounding box center [160, 176] width 153 height 18
type input "0967249537"
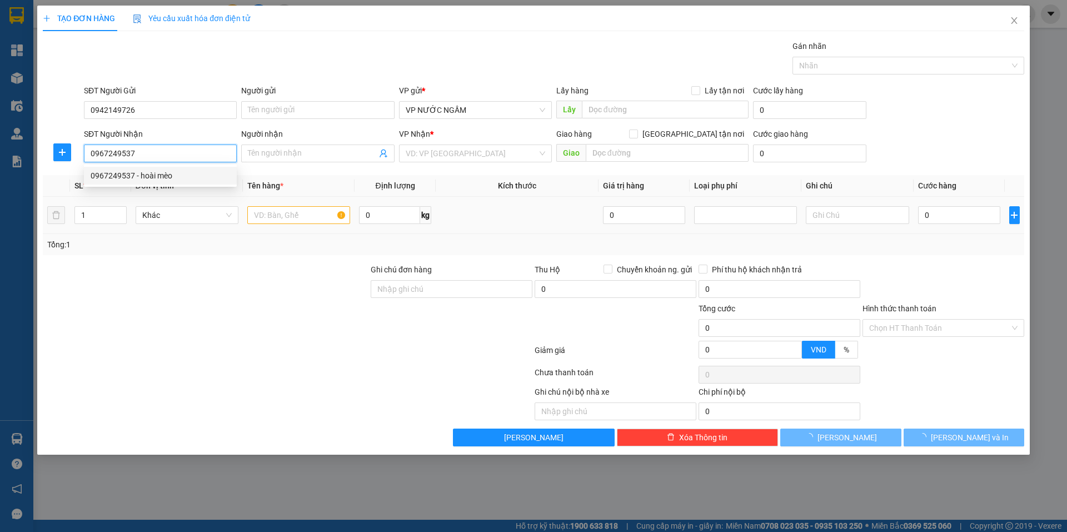
type input "hoài mèo"
checkbox input "true"
type input "ng si sach"
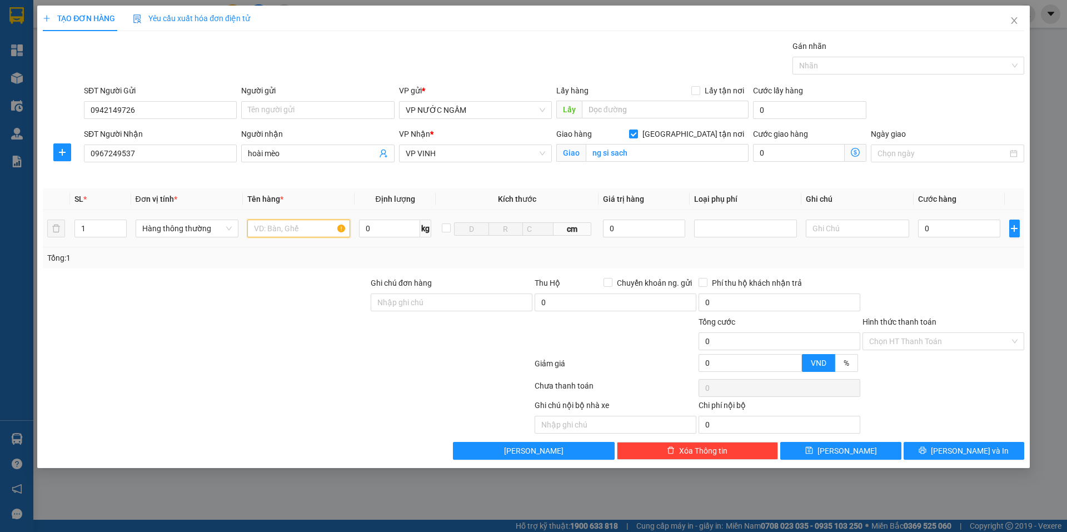
click at [282, 224] on input "text" at bounding box center [298, 229] width 103 height 18
type input "hq"
click at [121, 224] on icon "up" at bounding box center [120, 226] width 4 height 4
type input "2"
click at [977, 233] on input "0" at bounding box center [959, 229] width 83 height 18
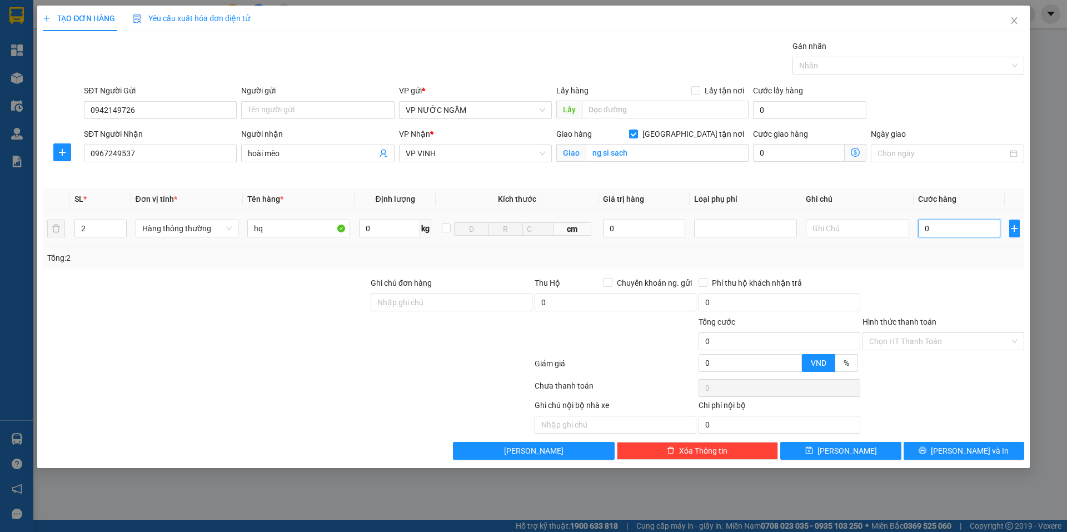
type input "8"
type input "80"
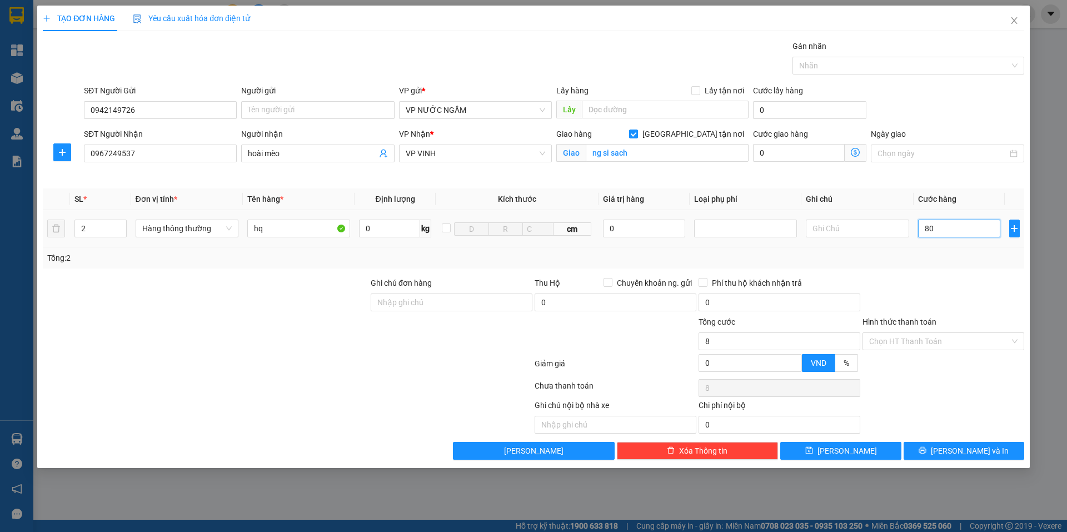
type input "80"
type input "80.000"
click at [967, 452] on span "[PERSON_NAME] và In" at bounding box center [970, 451] width 78 height 12
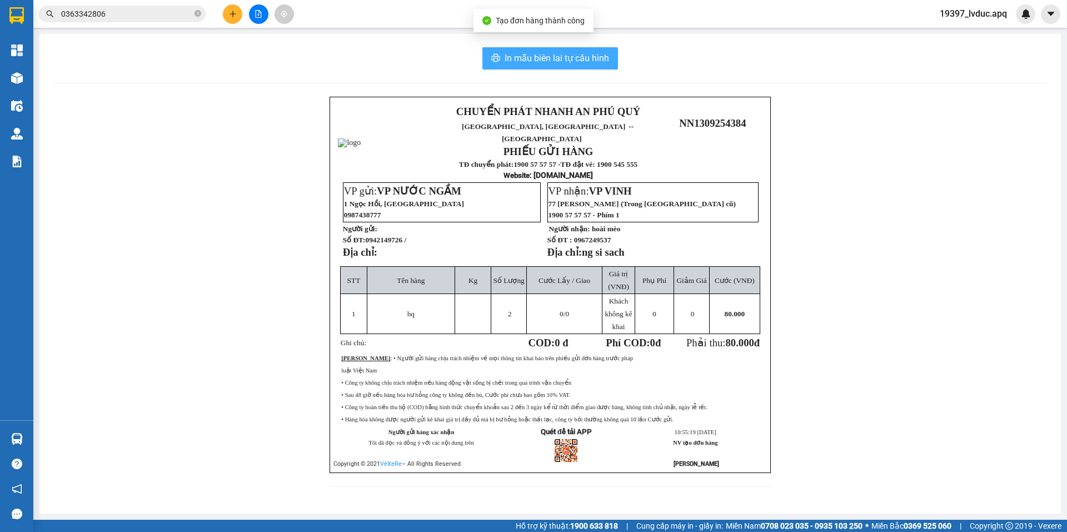
click at [551, 59] on span "In mẫu biên lai tự cấu hình" at bounding box center [557, 58] width 105 height 14
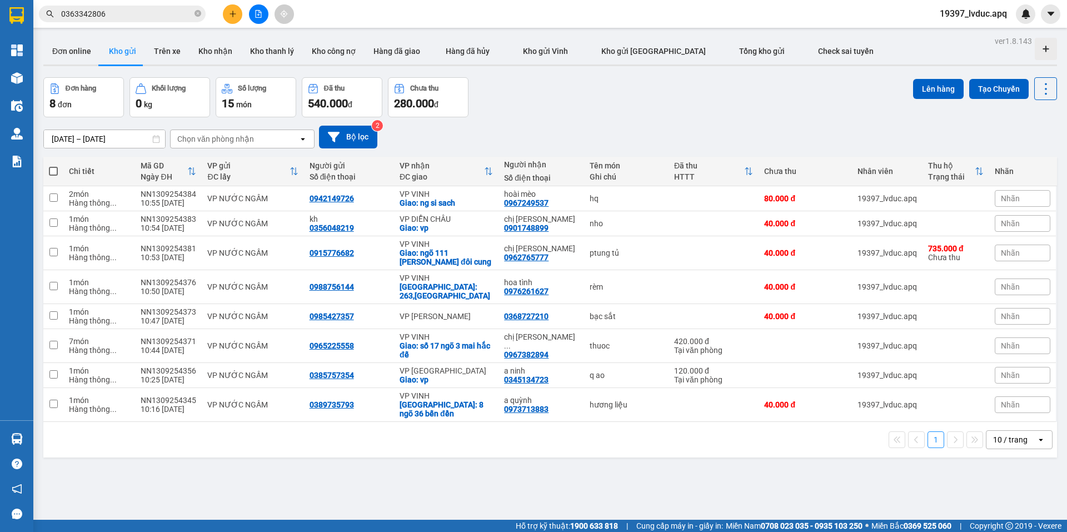
click at [235, 11] on icon "plus" at bounding box center [233, 14] width 8 height 8
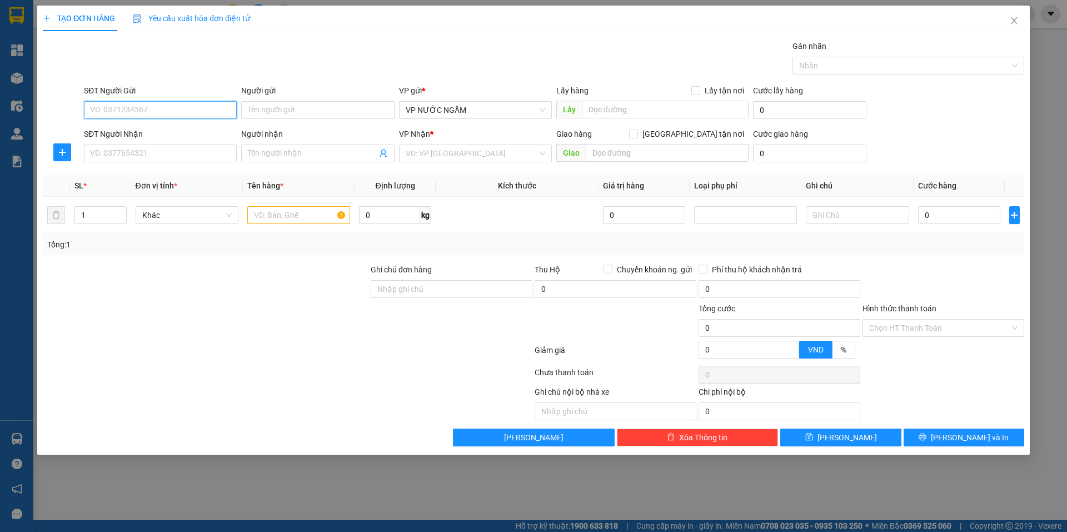
click at [216, 108] on input "SĐT Người Gửi" at bounding box center [160, 110] width 153 height 18
click at [203, 105] on input "SĐT Người Gửi" at bounding box center [160, 110] width 153 height 18
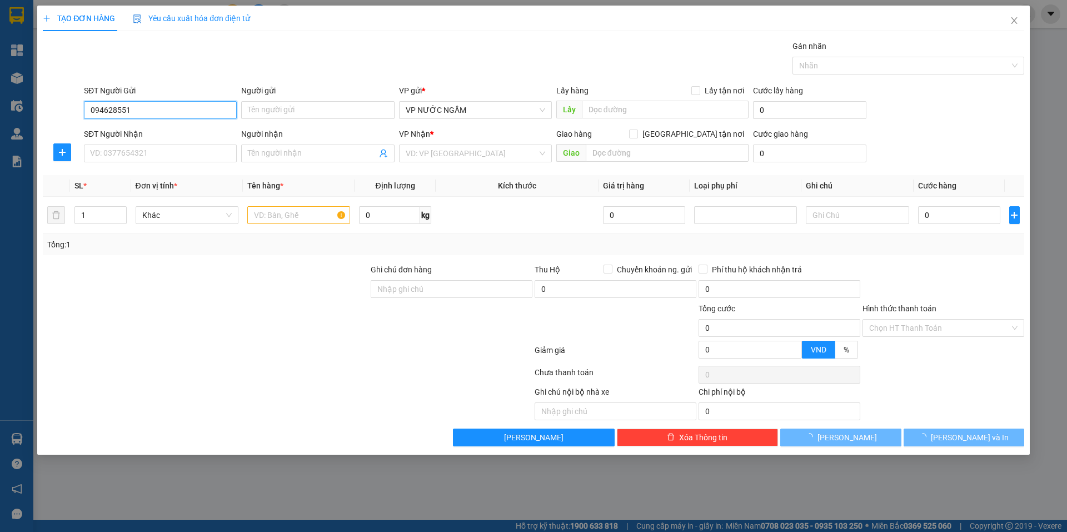
type input "0946285519"
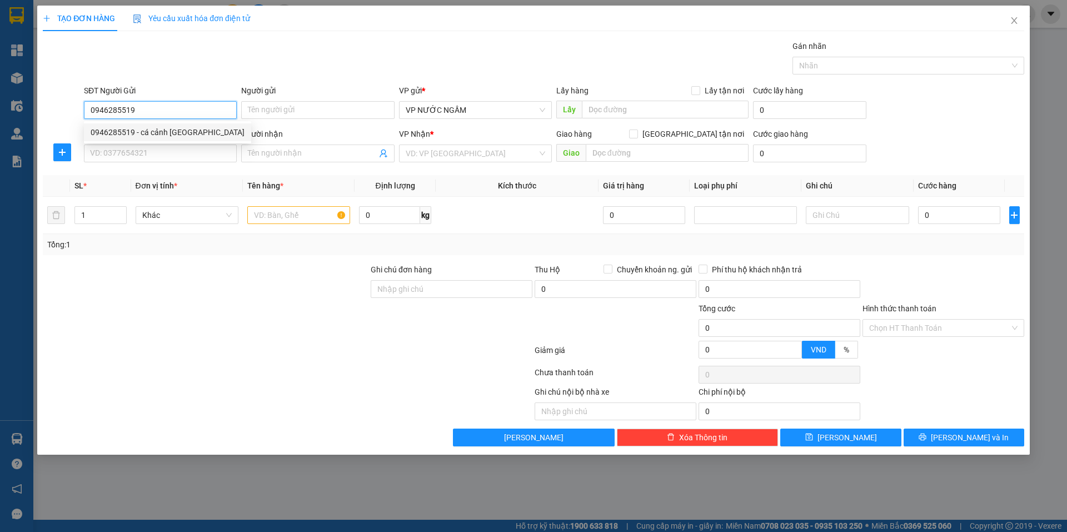
drag, startPoint x: 164, startPoint y: 131, endPoint x: 166, endPoint y: 137, distance: 7.0
click at [164, 131] on div "0946285519 - cá cảnh [GEOGRAPHIC_DATA]" at bounding box center [168, 132] width 154 height 12
type input "cá cảnh [GEOGRAPHIC_DATA]"
type input "0946285519"
click at [170, 147] on input "SĐT Người Nhận" at bounding box center [160, 154] width 153 height 18
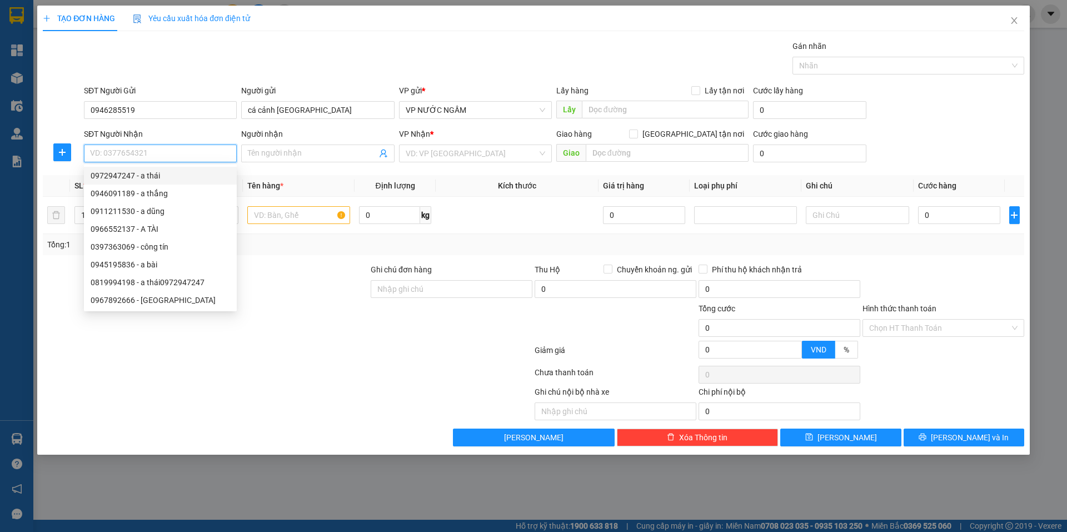
click at [125, 177] on div "0972947247 - a thái" at bounding box center [161, 176] width 140 height 12
type input "0972947247"
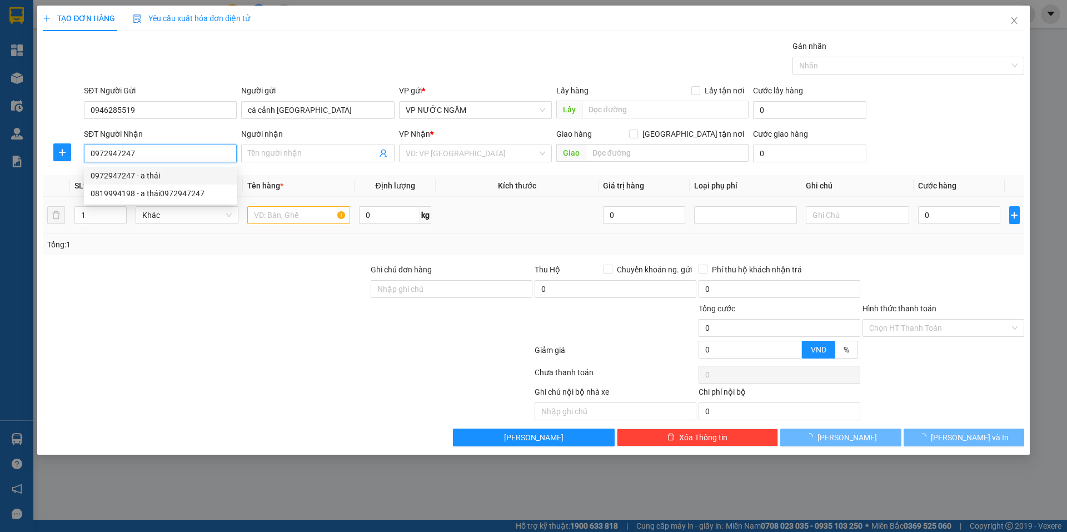
type input "a thái"
checkbox input "true"
type input "cố định 3 ngõ 127 [PERSON_NAME]"
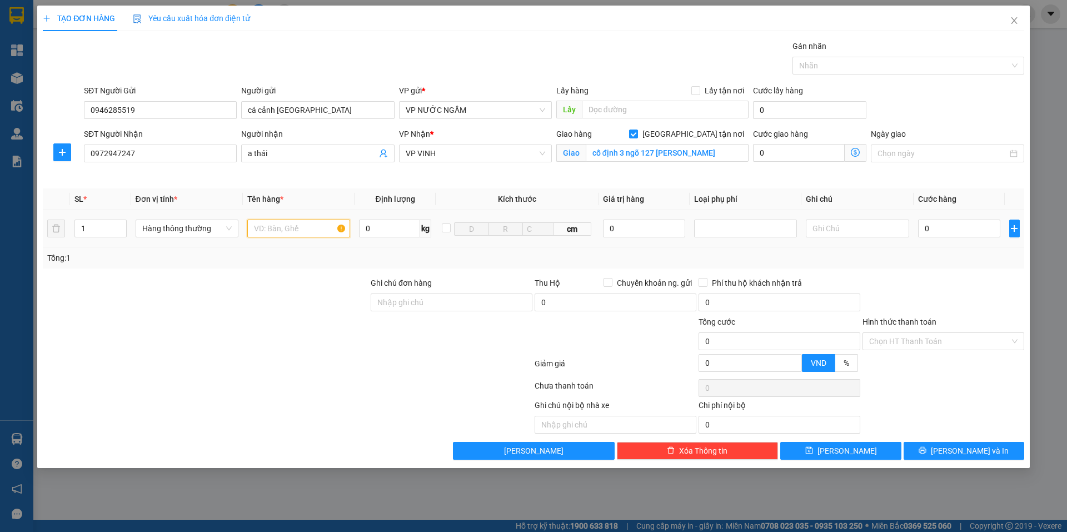
click at [297, 228] on input "text" at bounding box center [298, 229] width 103 height 18
type input "bể cá"
click at [928, 227] on input "0" at bounding box center [959, 229] width 83 height 18
type input "8"
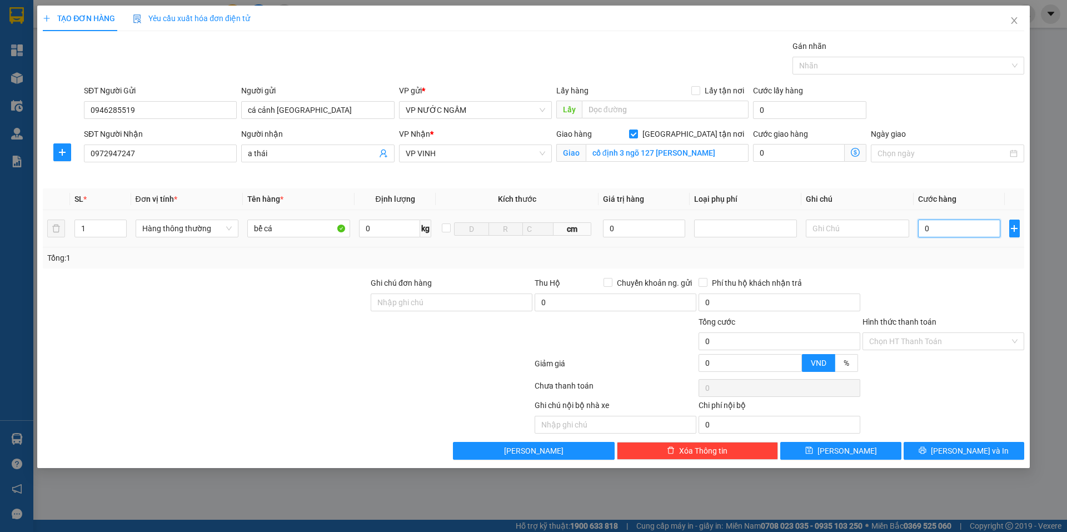
type input "8"
type input "80"
type input "80.000"
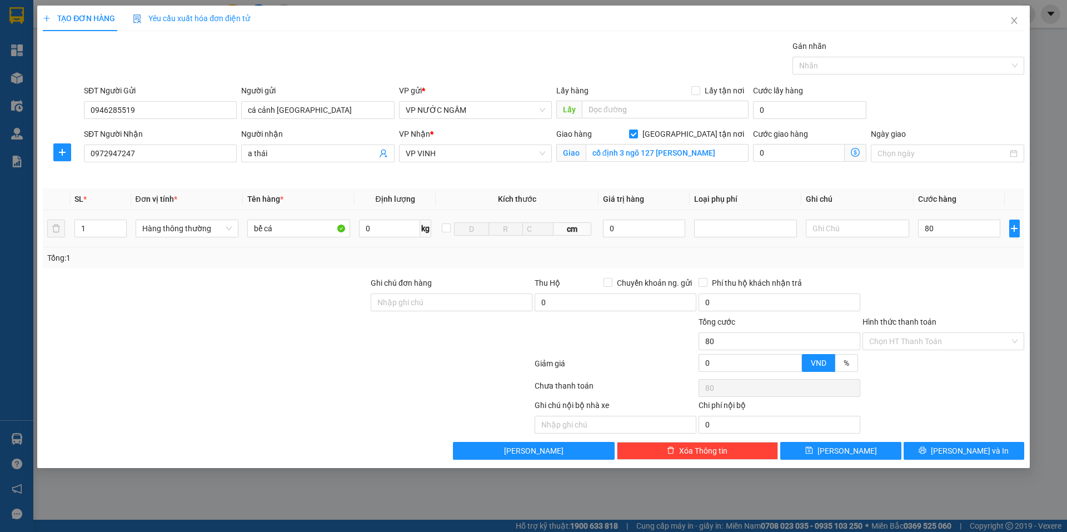
type input "80.000"
click at [937, 275] on div "Transit Pickup Surcharge Ids Transit Deliver Surcharge Ids Transit Deliver Surc…" at bounding box center [534, 250] width 982 height 420
click at [927, 449] on icon "printer" at bounding box center [923, 450] width 8 height 8
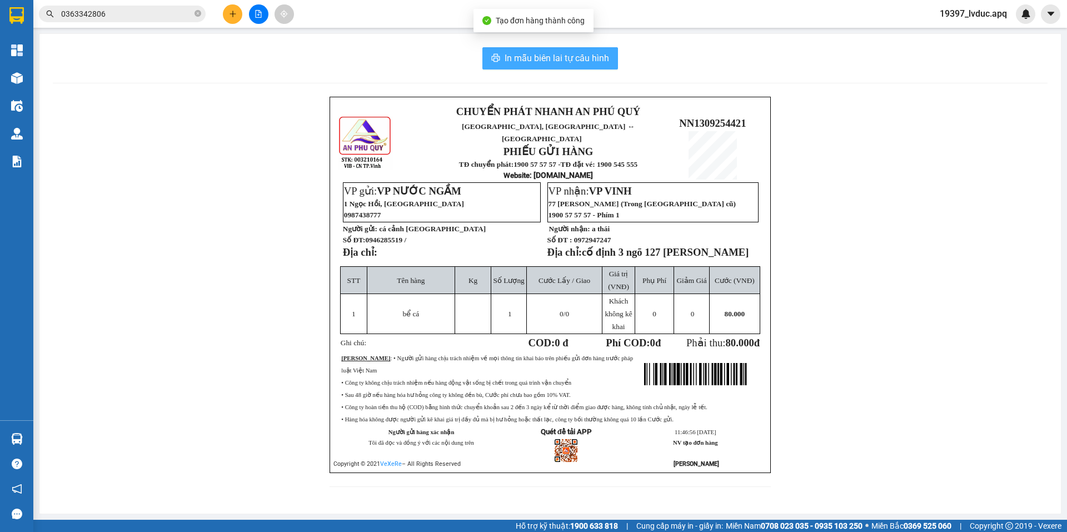
click at [571, 57] on span "In mẫu biên lai tự cấu hình" at bounding box center [557, 58] width 105 height 14
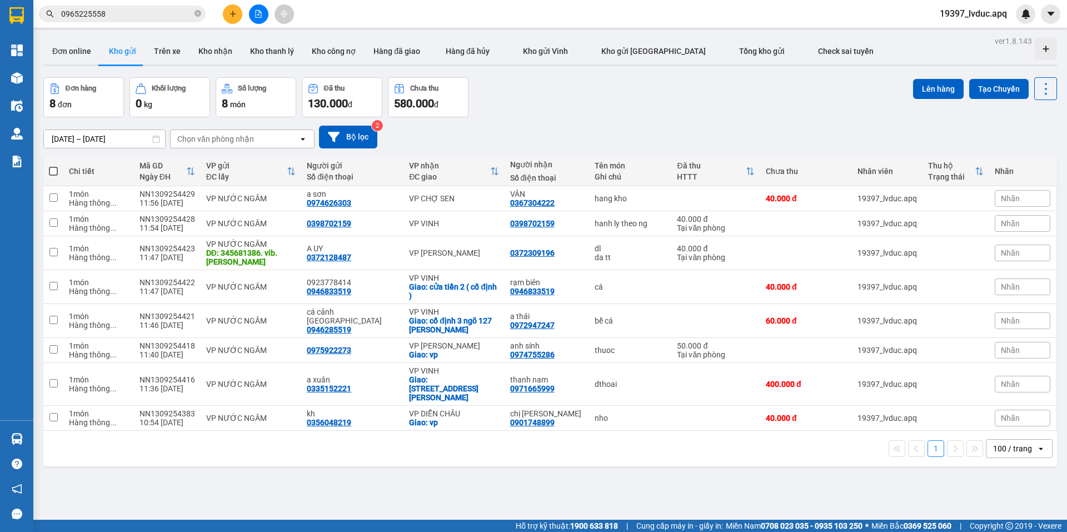
click at [127, 15] on input "0965225558" at bounding box center [126, 14] width 131 height 12
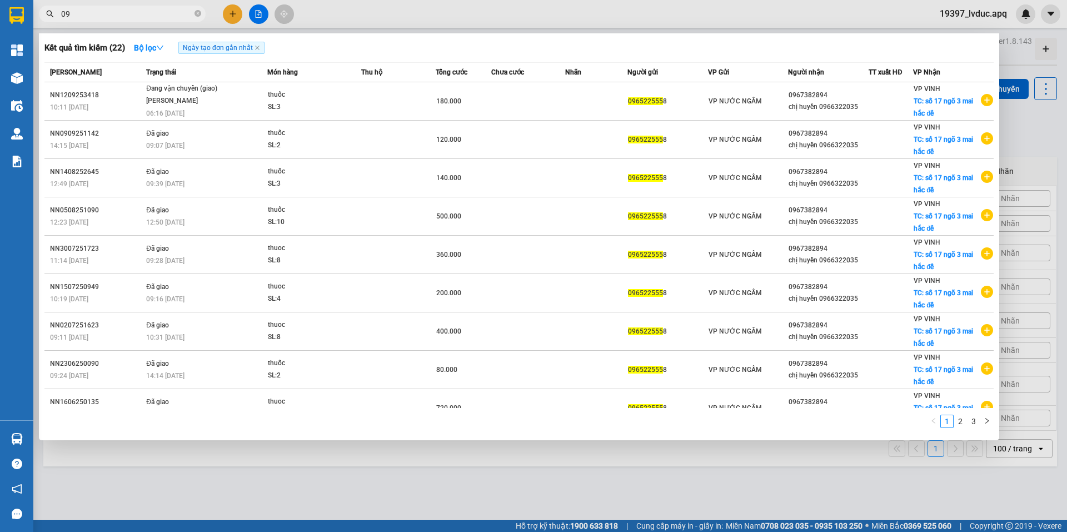
type input "0"
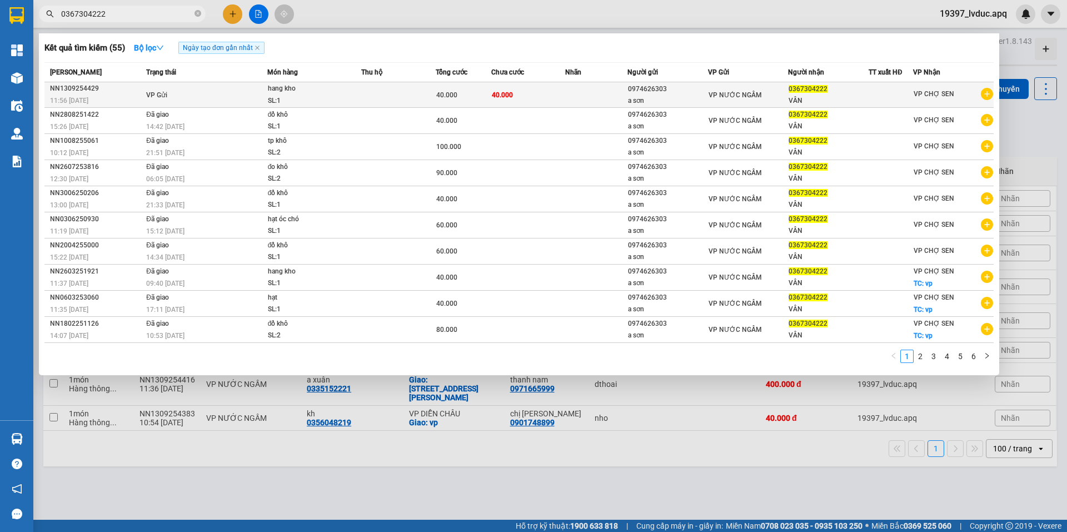
type input "0367304222"
click at [306, 90] on div "hang kho" at bounding box center [309, 89] width 83 height 12
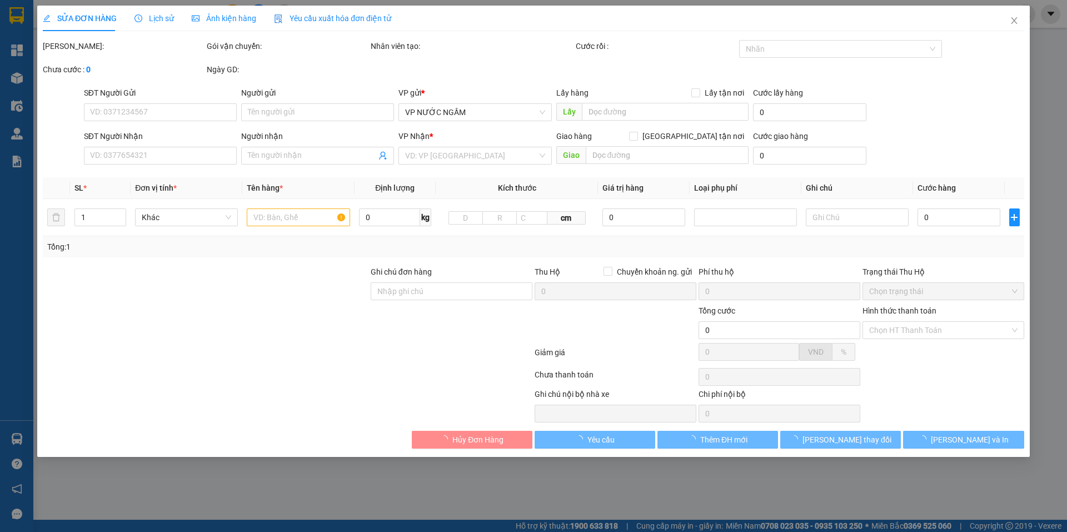
type input "0974626303"
type input "a sơn"
type input "0367304222"
type input "VÂN"
type input "40.000"
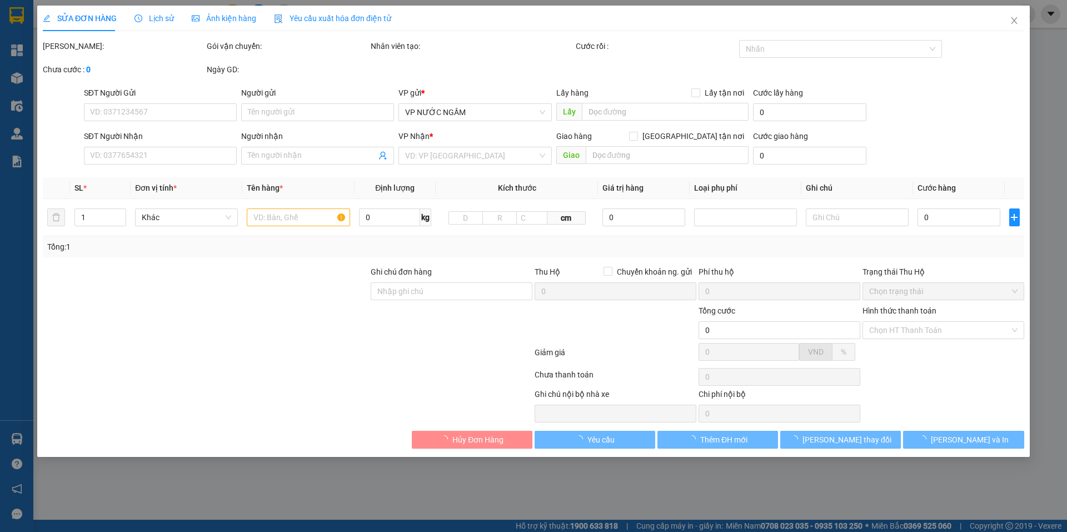
type input "40.000"
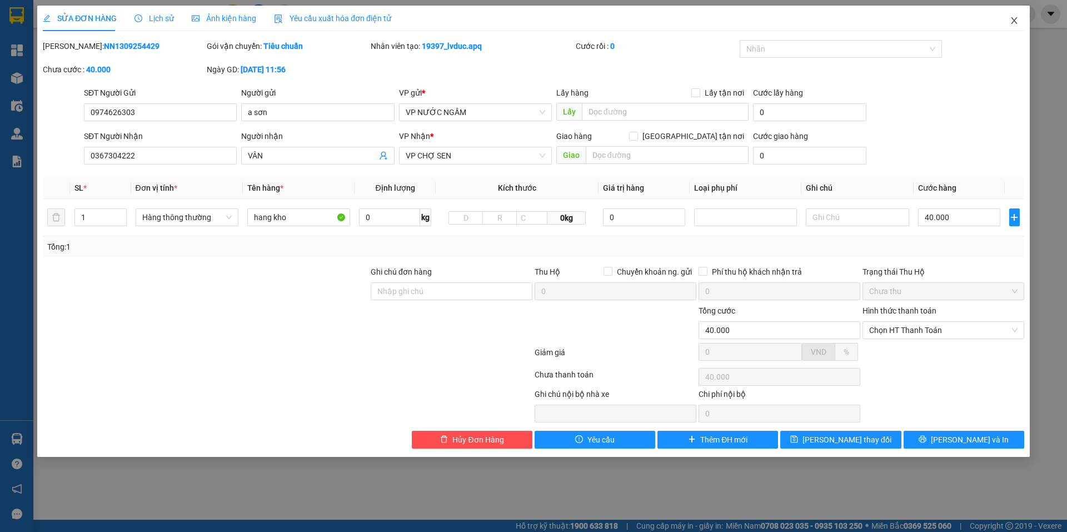
click at [1015, 17] on icon "close" at bounding box center [1014, 20] width 9 height 9
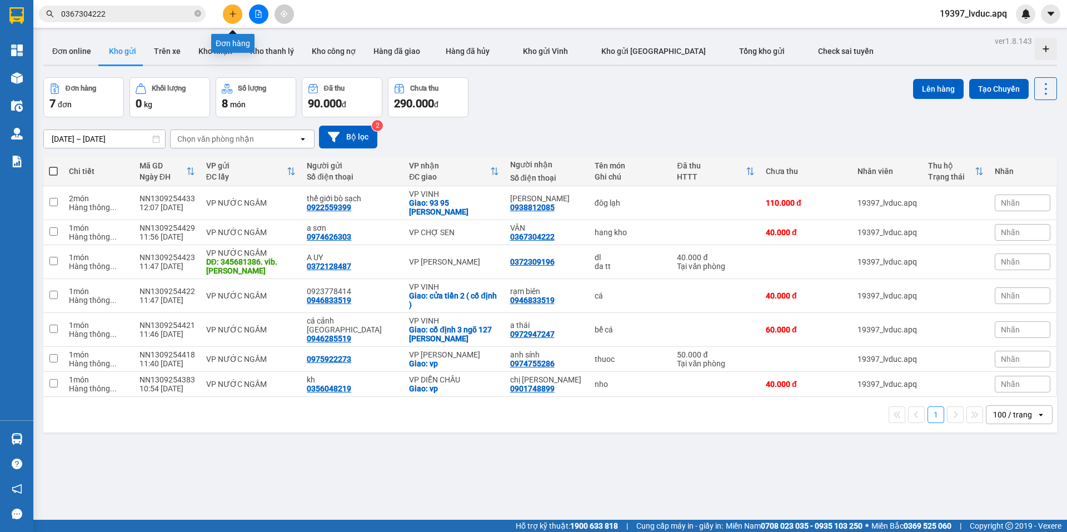
click at [236, 13] on icon "plus" at bounding box center [233, 14] width 8 height 8
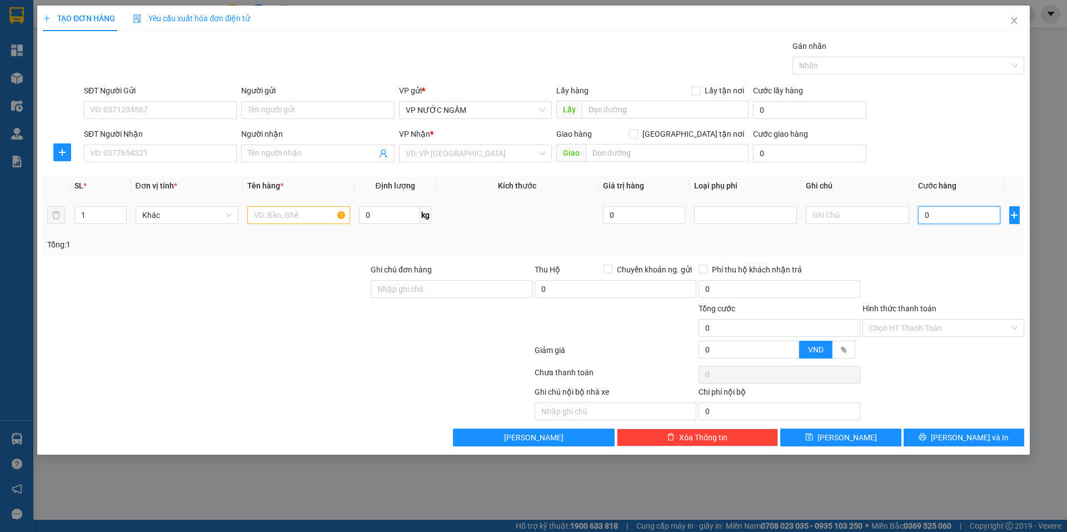
click at [978, 220] on input "0" at bounding box center [959, 215] width 83 height 18
type input "6"
type input "60"
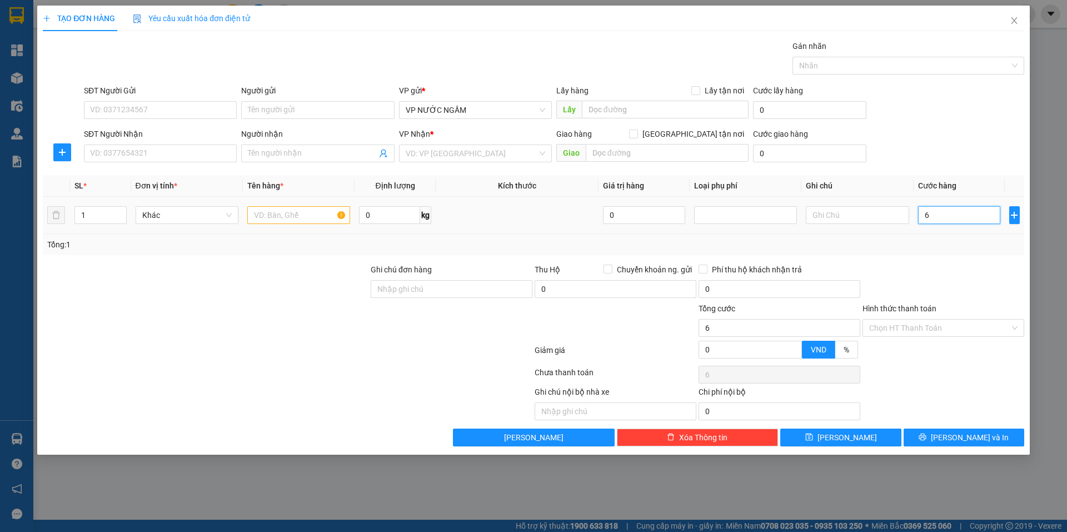
type input "60"
type input "60.000"
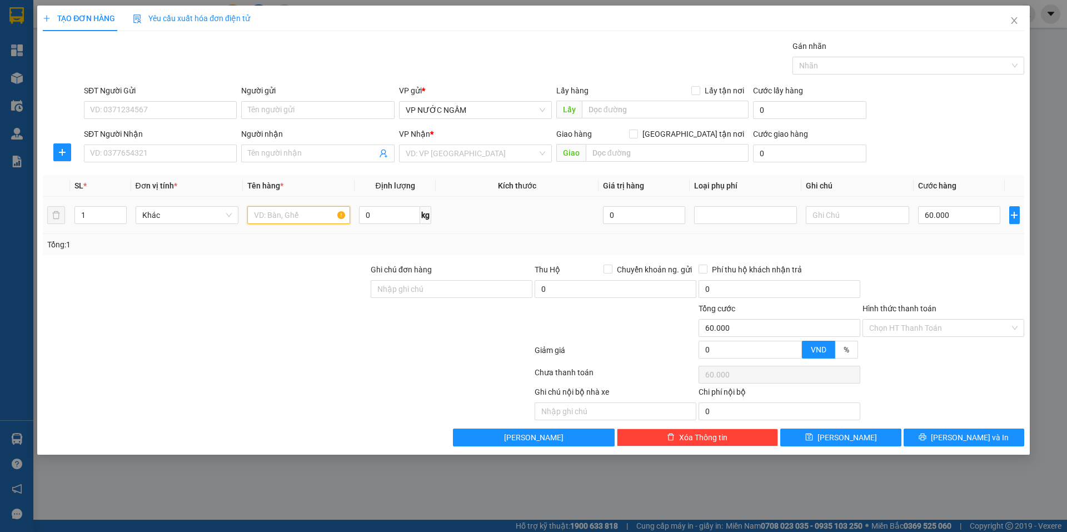
click at [305, 210] on input "text" at bounding box center [298, 215] width 103 height 18
type input "ca"
click at [131, 113] on input "SĐT Người Gửi" at bounding box center [160, 110] width 153 height 18
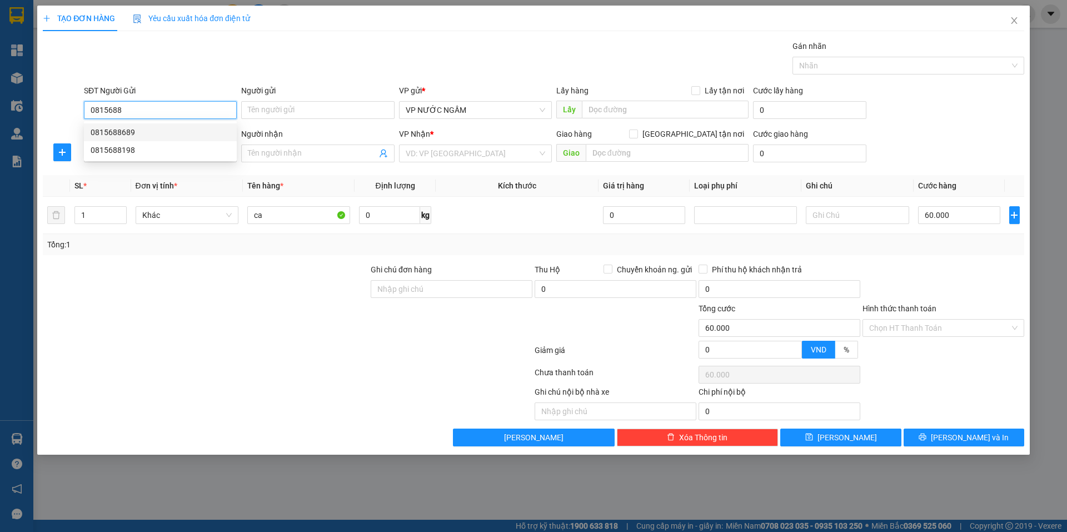
click at [131, 127] on div "0815688689" at bounding box center [161, 132] width 140 height 12
type input "0815688689"
click at [132, 152] on input "SĐT Người Nhận" at bounding box center [160, 154] width 153 height 18
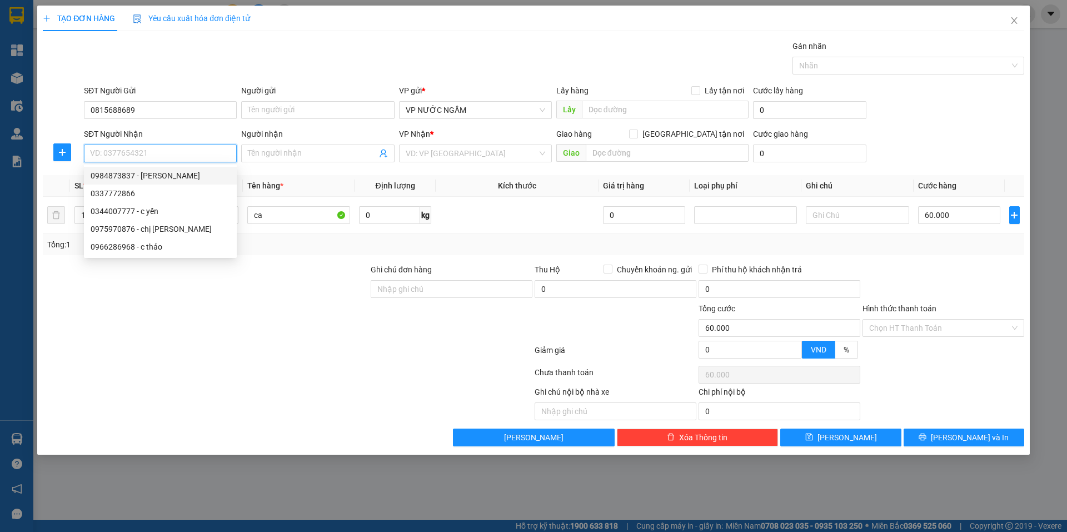
drag, startPoint x: 132, startPoint y: 173, endPoint x: 128, endPoint y: 167, distance: 6.5
click at [131, 173] on div "0984873837 - [PERSON_NAME]" at bounding box center [161, 176] width 140 height 12
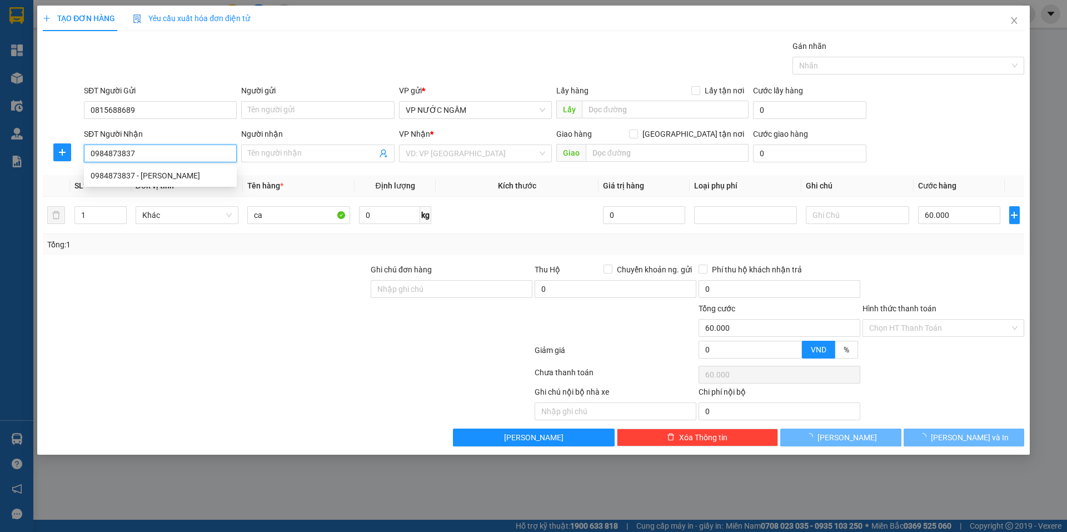
type input "0984873837"
type input "C HẰNG"
checkbox input "true"
type input "36 hoàng [PERSON_NAME]"
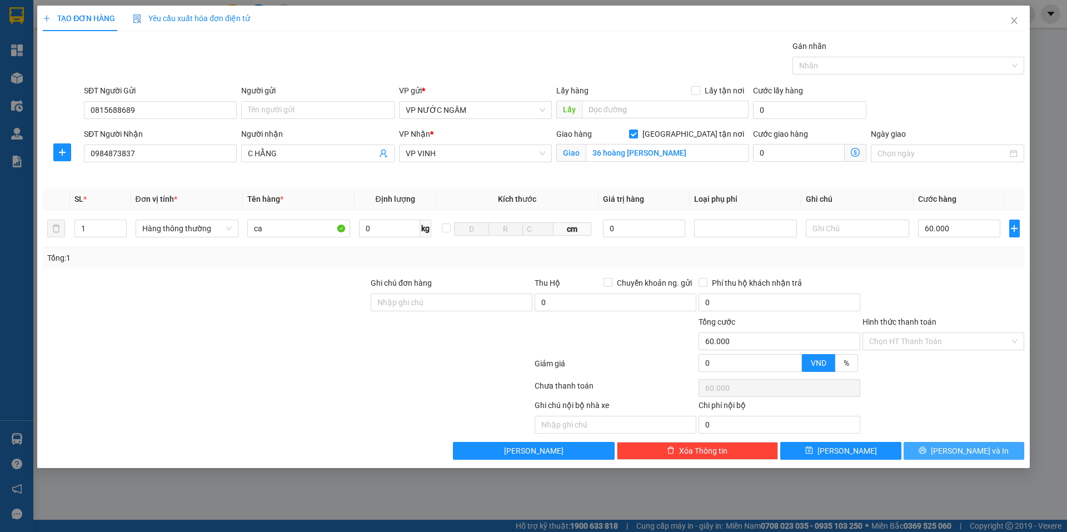
click at [964, 448] on span "[PERSON_NAME] và In" at bounding box center [970, 451] width 78 height 12
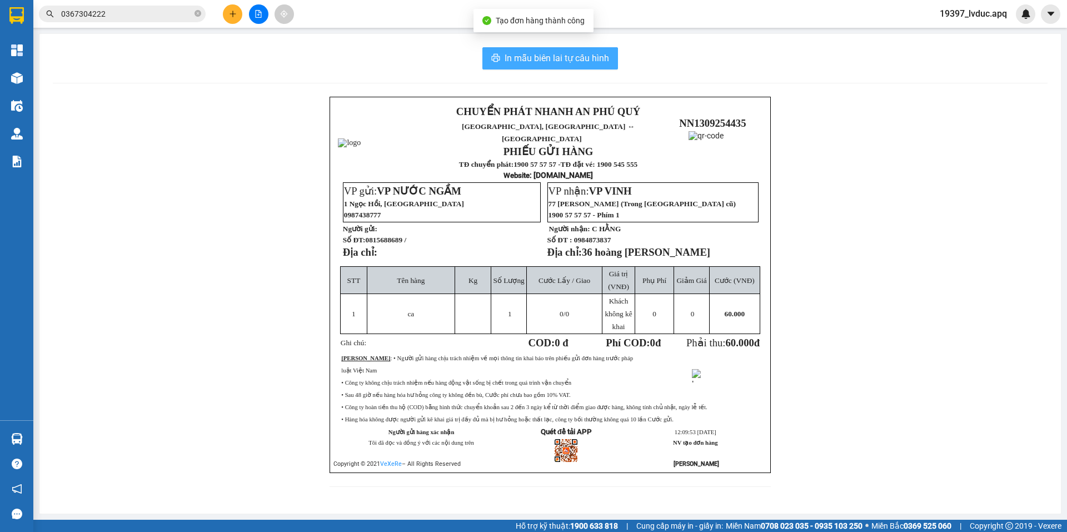
click at [549, 51] on span "In mẫu biên lai tự cấu hình" at bounding box center [557, 58] width 105 height 14
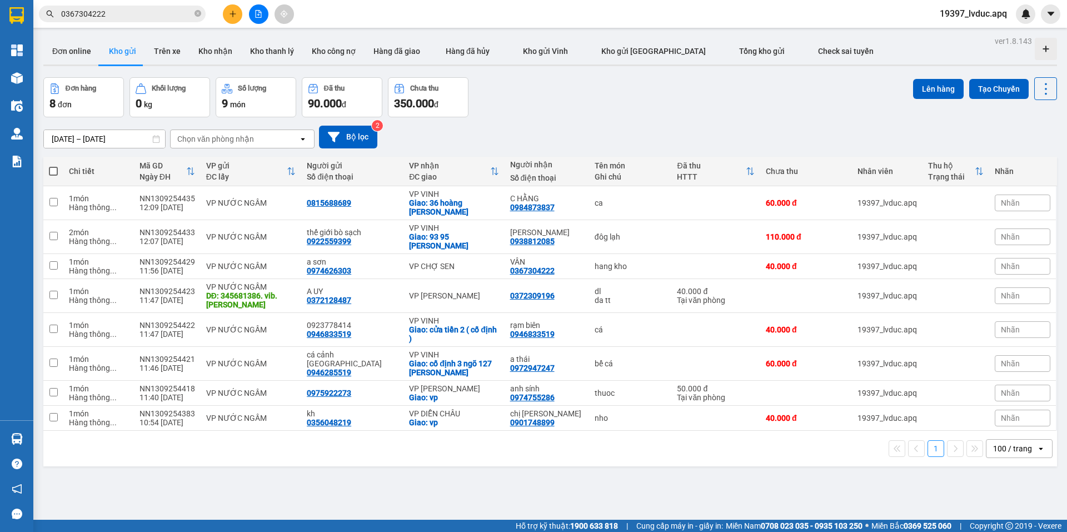
click at [707, 126] on div "[DATE] – [DATE] Press the down arrow key to interact with the calendar and sele…" at bounding box center [550, 137] width 1014 height 23
click at [197, 49] on button "Kho nhận" at bounding box center [216, 51] width 52 height 27
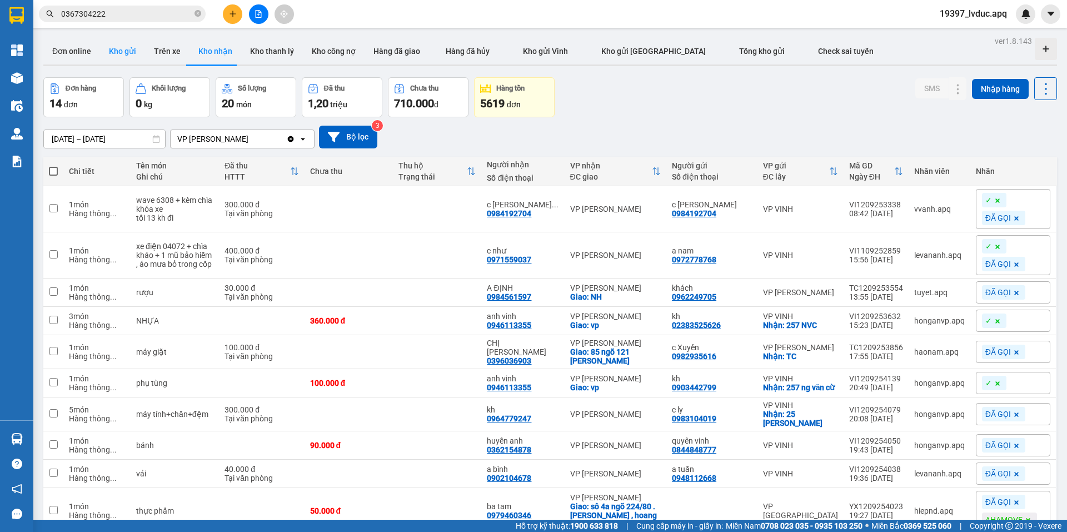
click at [125, 51] on button "Kho gửi" at bounding box center [122, 51] width 45 height 27
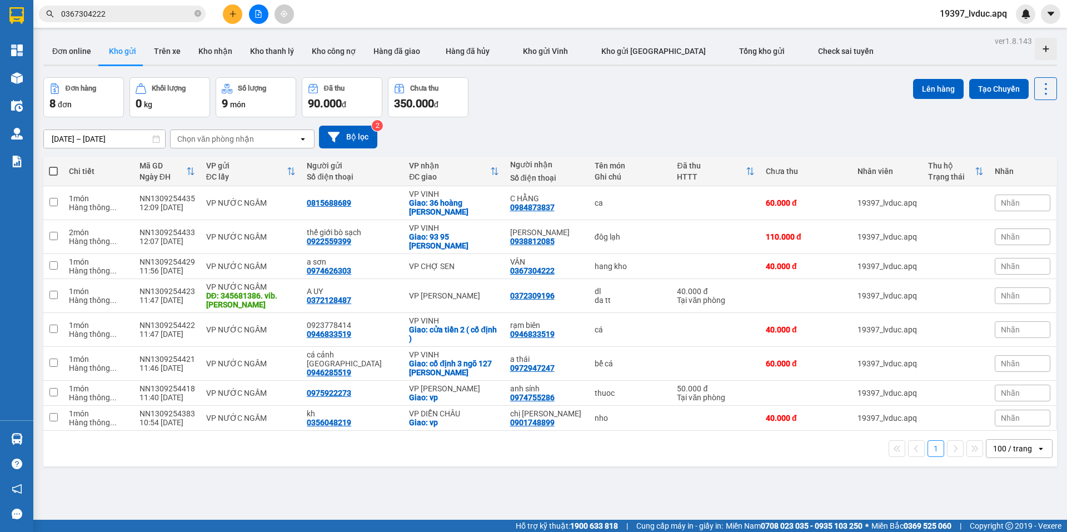
click at [655, 479] on div "ver 1.8.143 Đơn online Kho gửi Trên xe Kho nhận Kho thanh lý Kho công nợ Hàng đ…" at bounding box center [550, 299] width 1023 height 532
click at [237, 15] on button at bounding box center [232, 13] width 19 height 19
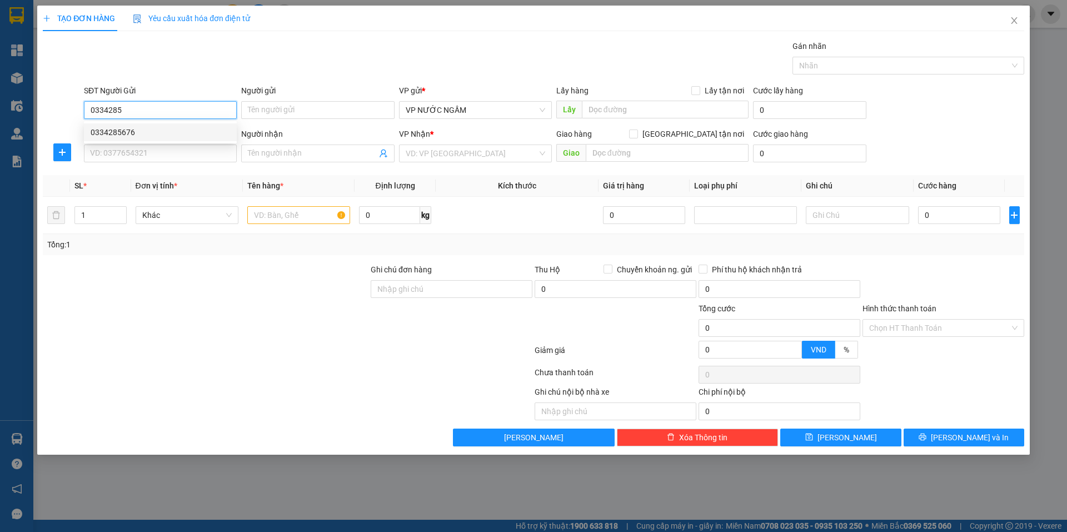
click at [136, 132] on div "0334285676" at bounding box center [161, 132] width 140 height 12
type input "0334285676"
click at [139, 146] on input "SĐT Người Nhận" at bounding box center [160, 154] width 153 height 18
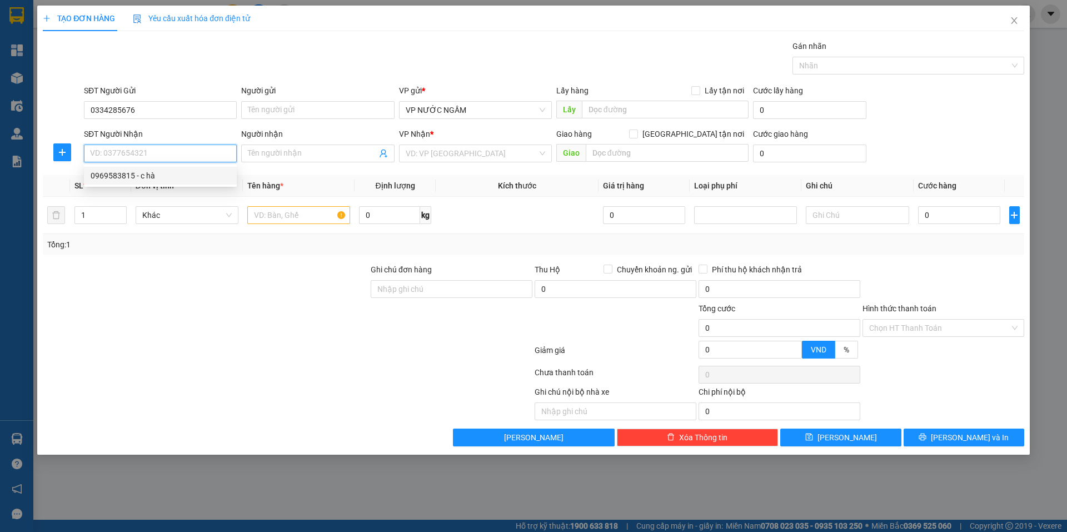
click at [142, 172] on div "0969583815 - c hà" at bounding box center [161, 176] width 140 height 12
type input "0969583815"
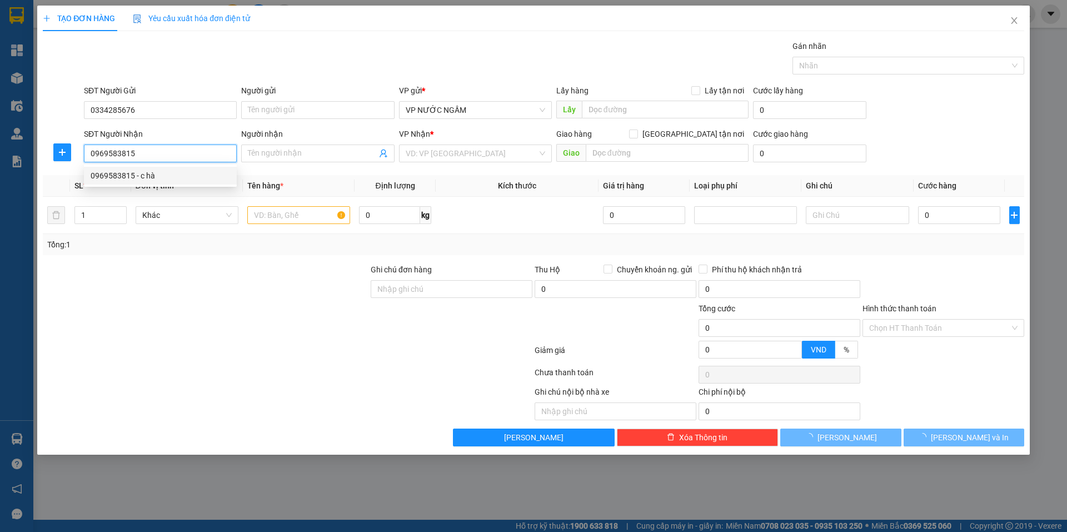
type input "c hà"
checkbox input "true"
type input "31/a1 [PERSON_NAME]"
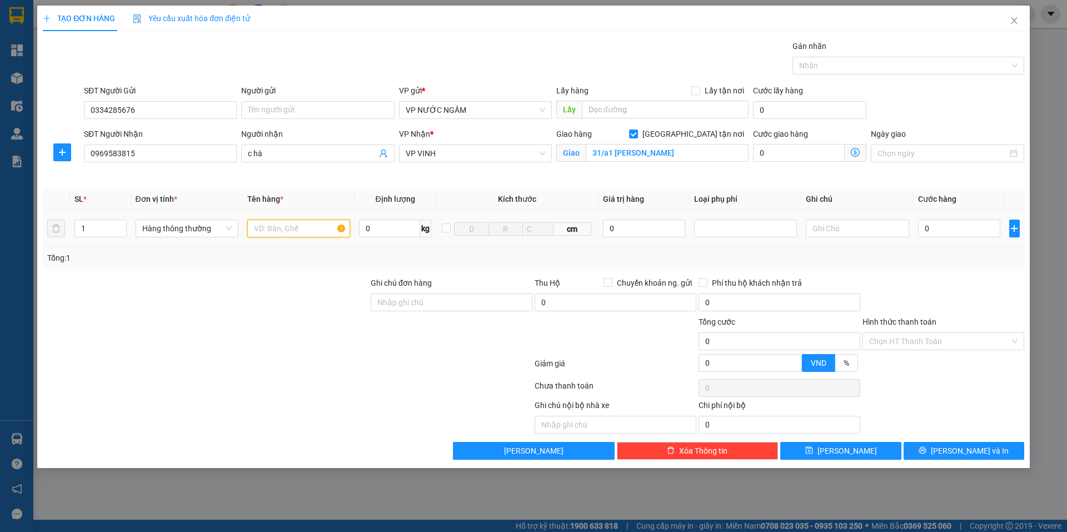
click at [288, 229] on input "text" at bounding box center [298, 229] width 103 height 18
type input "y te"
click at [970, 232] on input "0" at bounding box center [959, 229] width 83 height 18
type input "4"
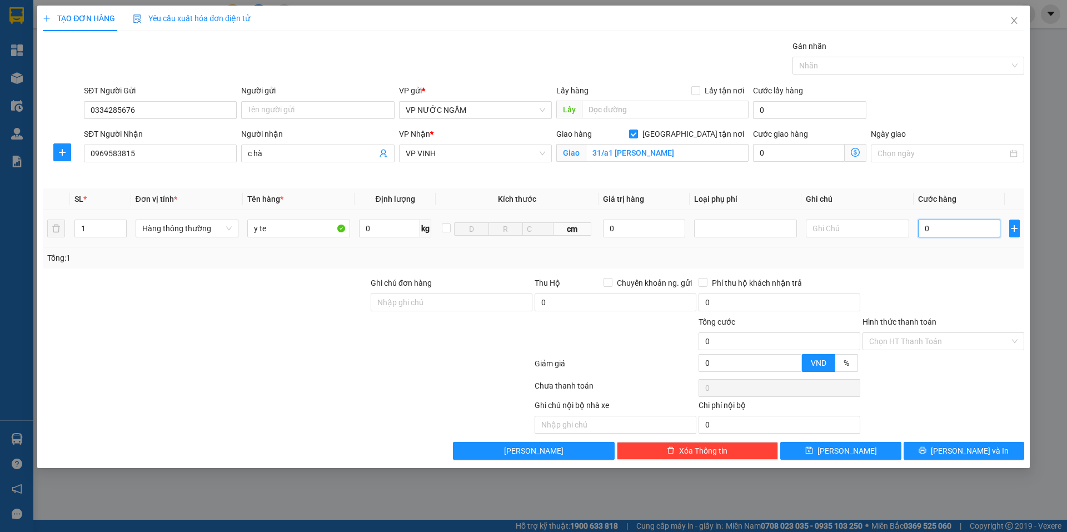
type input "4"
type input "40"
type input "40.000"
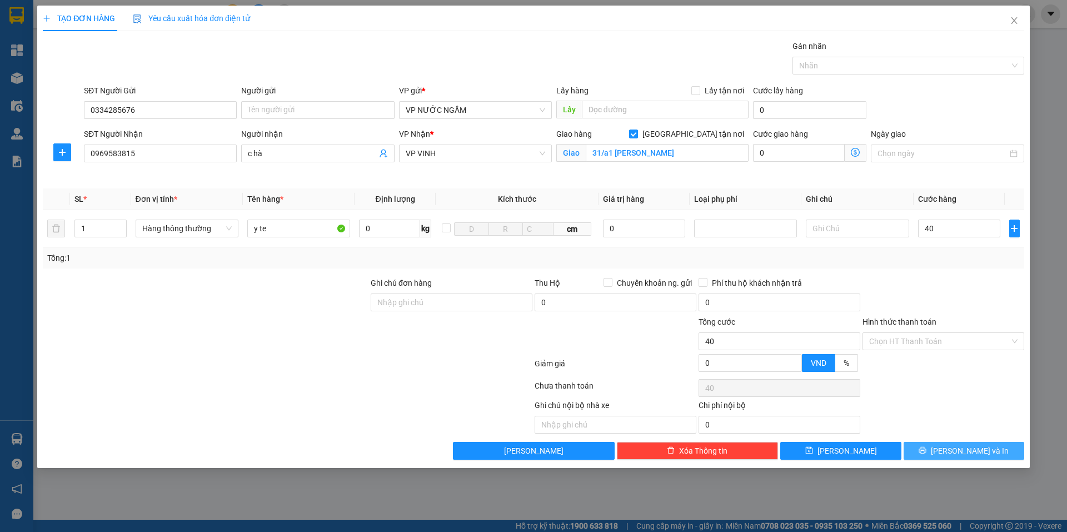
type input "40.000"
click at [968, 445] on span "[PERSON_NAME] và In" at bounding box center [970, 451] width 78 height 12
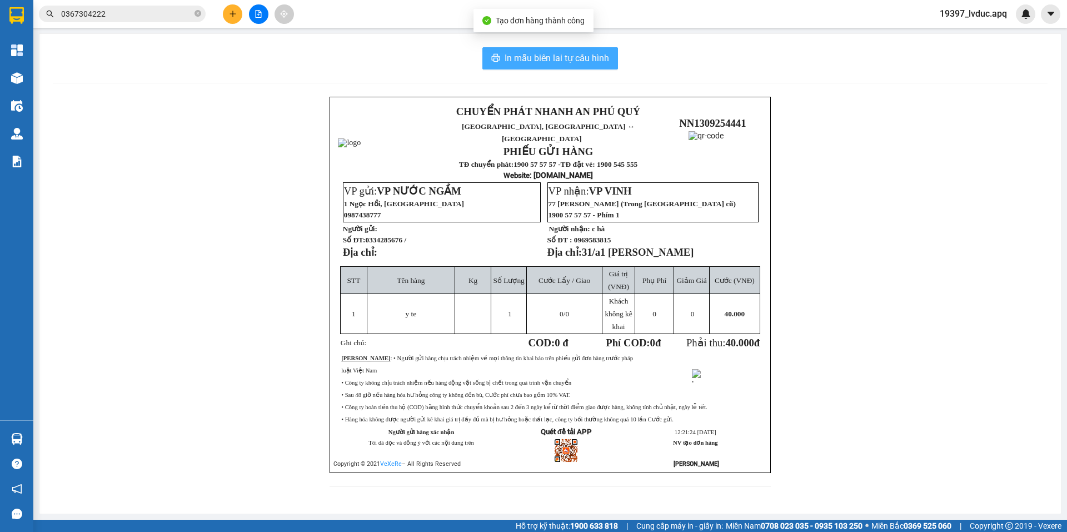
click at [585, 53] on span "In mẫu biên lai tự cấu hình" at bounding box center [557, 58] width 105 height 14
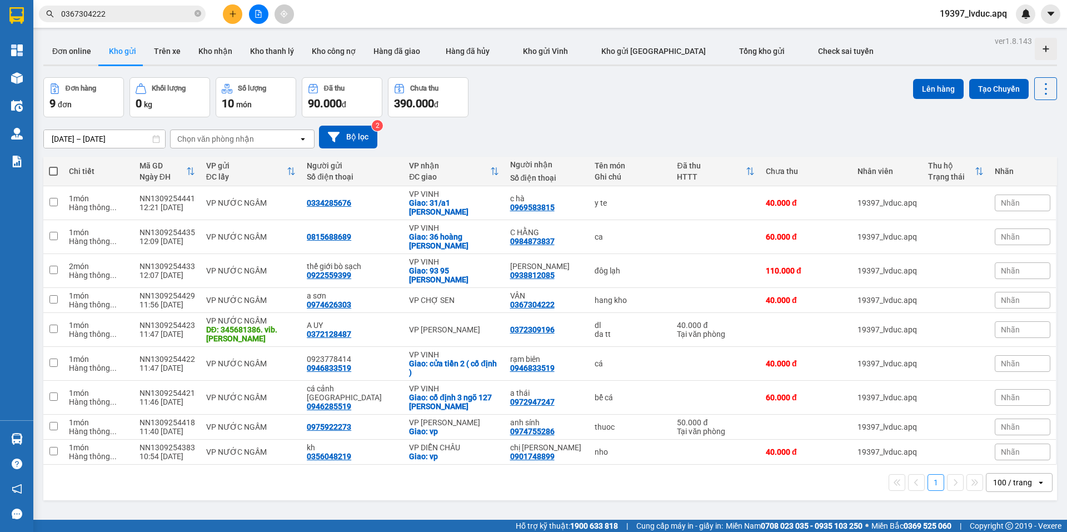
click at [698, 110] on div "Đơn hàng 9 đơn Khối lượng 0 kg Số lượng 10 món Đã thu 90.000 đ Chưa thu 390.000…" at bounding box center [550, 97] width 1014 height 40
click at [740, 98] on div "Đơn hàng 9 đơn Khối lượng 0 kg Số lượng 10 món Đã thu 90.000 đ Chưa thu 390.000…" at bounding box center [550, 97] width 1014 height 40
click at [783, 74] on div "ver 1.8.143 Đơn online Kho gửi Trên xe Kho nhận Kho thanh lý Kho công nợ Hàng đ…" at bounding box center [550, 299] width 1023 height 532
